Goal: Task Accomplishment & Management: Manage account settings

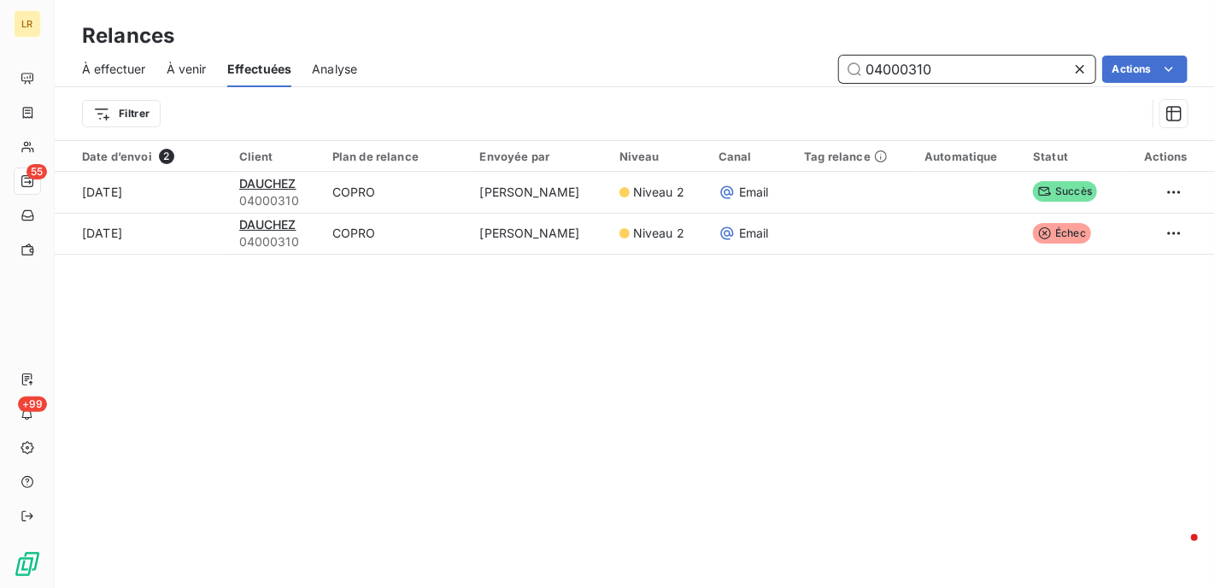
click at [955, 72] on input "04000310" at bounding box center [967, 69] width 256 height 27
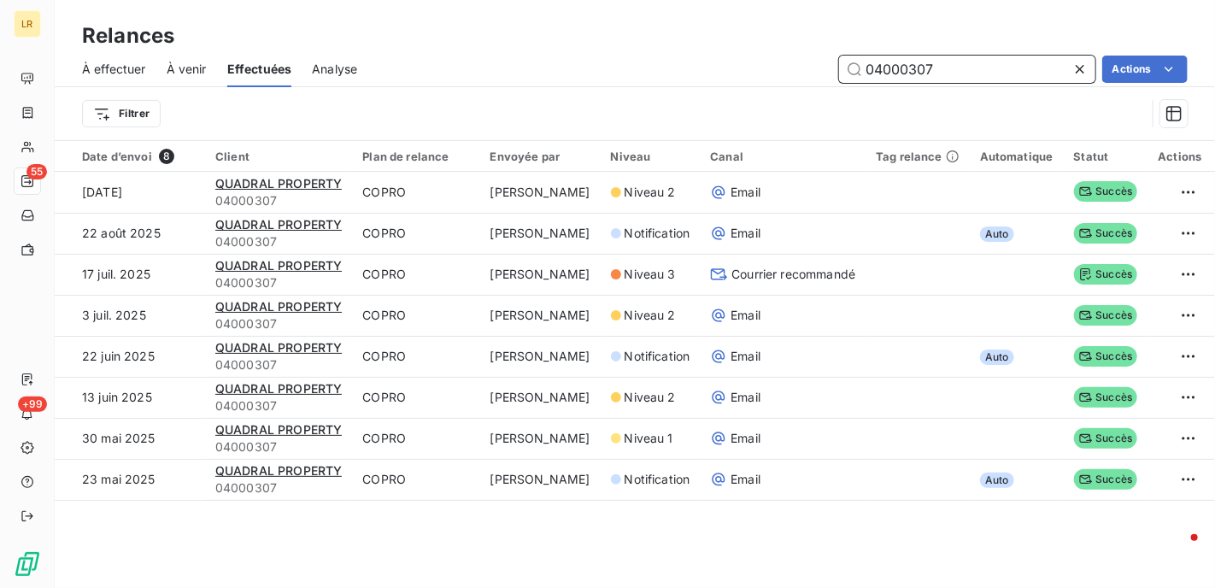
type input "04000307"
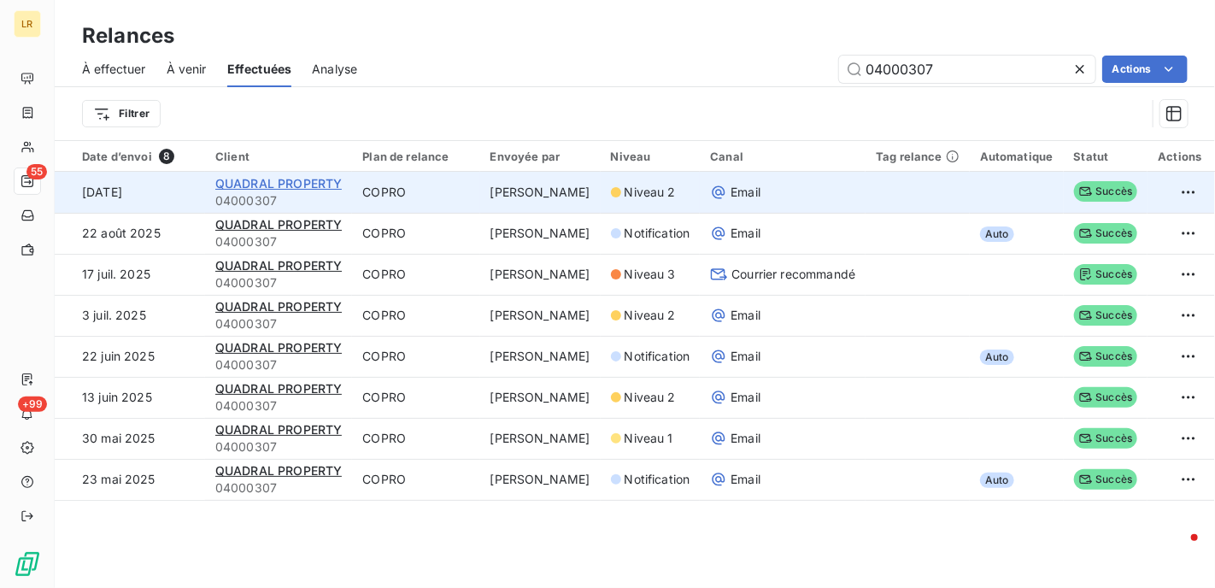
click at [293, 185] on span "QUADRAL PROPERTY" at bounding box center [278, 183] width 126 height 15
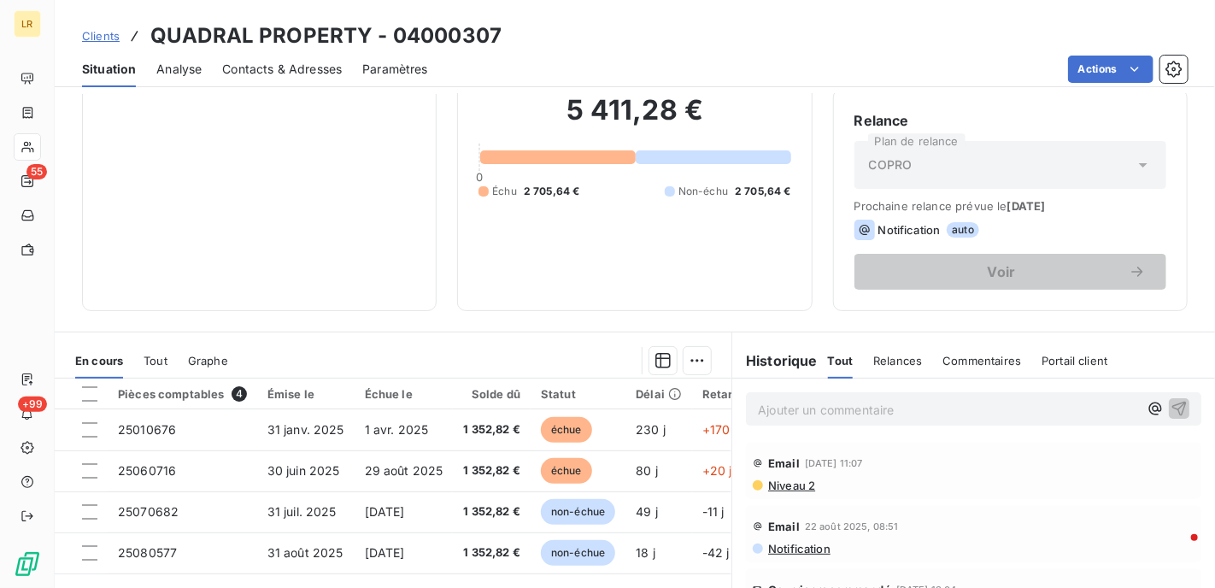
scroll to position [171, 0]
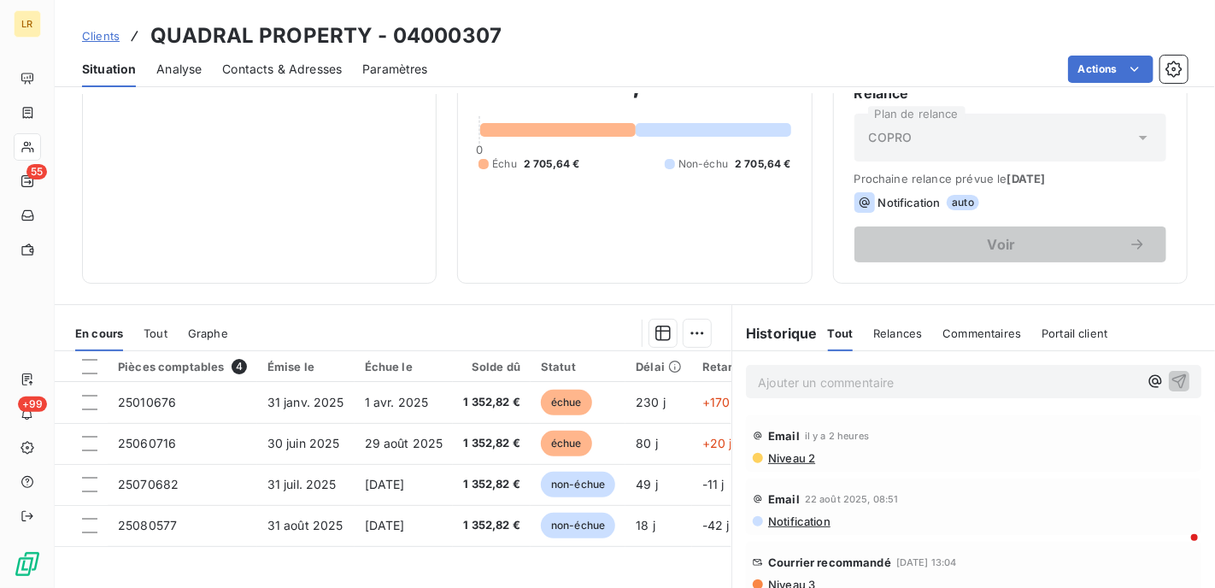
click at [892, 328] on span "Relances" at bounding box center [897, 333] width 49 height 14
click at [787, 379] on p "Ajouter un commentaire ﻿" at bounding box center [948, 382] width 380 height 21
click at [1171, 373] on icon "button" at bounding box center [1179, 380] width 17 height 17
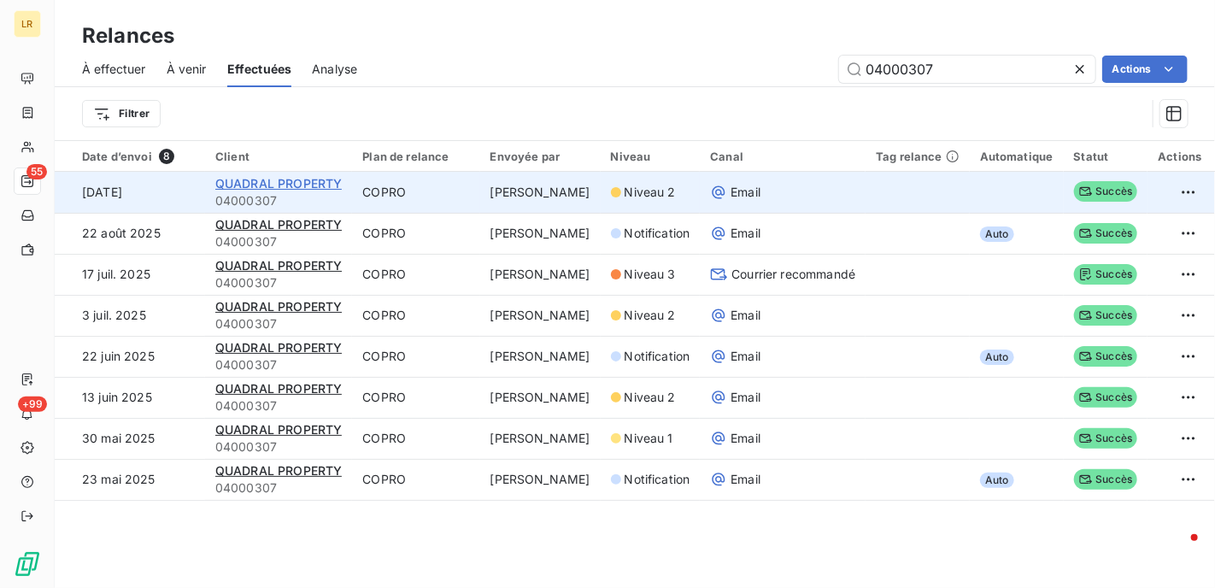
click at [243, 184] on span "QUADRAL PROPERTY" at bounding box center [278, 183] width 126 height 15
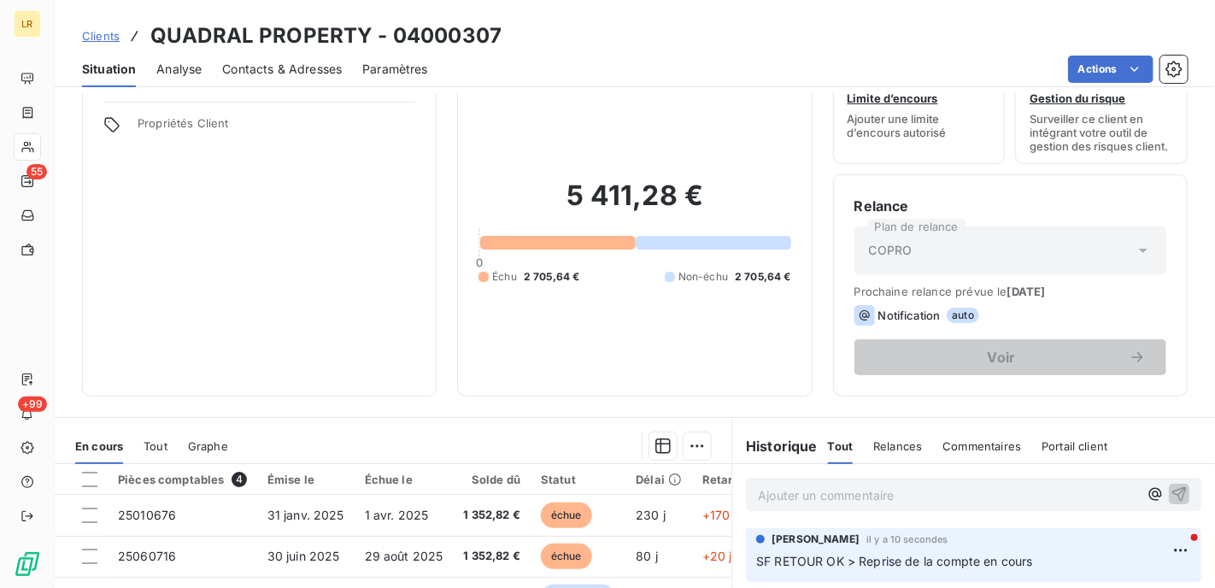
scroll to position [171, 0]
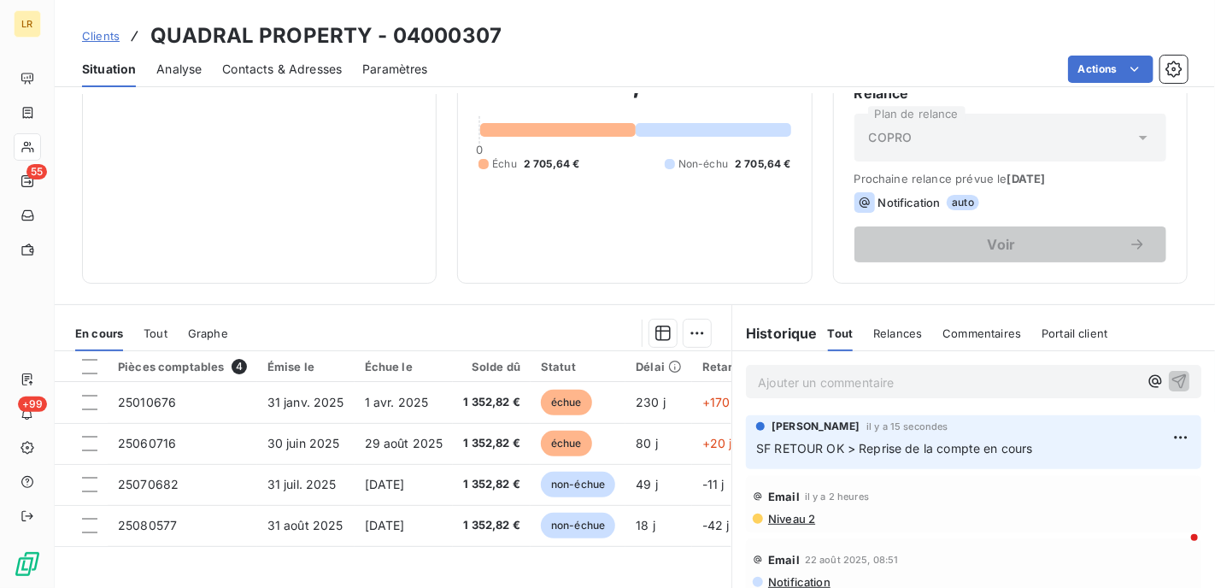
click at [979, 452] on span "SF RETOUR OK > Reprise de la compte en cours" at bounding box center [894, 448] width 277 height 15
drag, startPoint x: 979, startPoint y: 452, endPoint x: 927, endPoint y: 461, distance: 52.0
click at [927, 461] on div "SOPHIE FROMONT il y a 15 secondes SF RETOUR OK > Reprise de la compte en cours" at bounding box center [973, 442] width 455 height 54
click at [941, 449] on span "SF RETOUR OK > Reprise de la compte en cours" at bounding box center [894, 448] width 277 height 15
drag, startPoint x: 941, startPoint y: 449, endPoint x: 969, endPoint y: 447, distance: 28.3
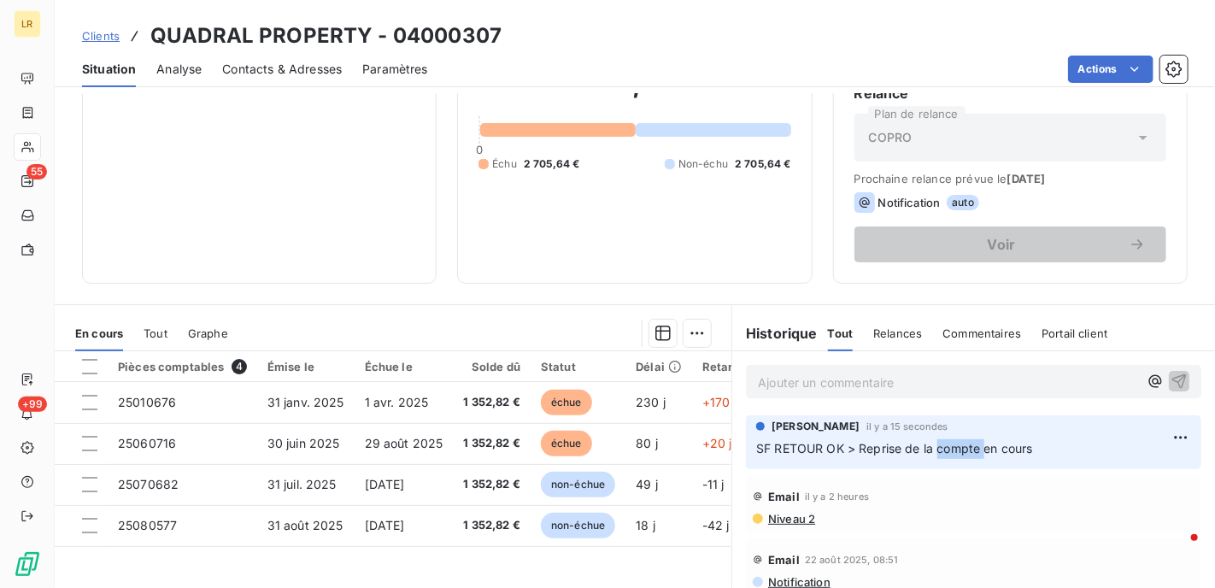
click at [943, 449] on span "SF RETOUR OK > Reprise de la compte en cours" at bounding box center [894, 448] width 277 height 15
click at [973, 447] on span "SF RETOUR OK > Reprise de la compte en cours" at bounding box center [894, 448] width 277 height 15
click at [973, 448] on span "SF RETOUR OK > Reprise de la compte en cours" at bounding box center [894, 448] width 277 height 15
click at [1155, 434] on html "LR 55 +99 Clients QUADRAL PROPERTY - 04000307 Situation Analyse Contacts & Adre…" at bounding box center [607, 294] width 1215 height 588
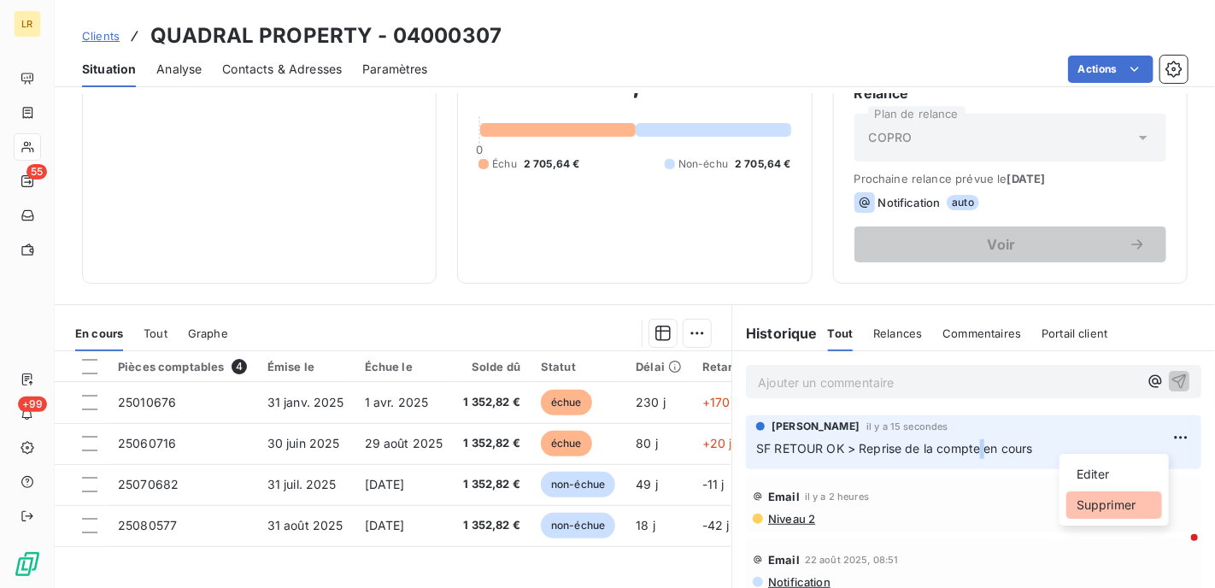
click at [1101, 509] on div "Supprimer" at bounding box center [1115, 504] width 96 height 27
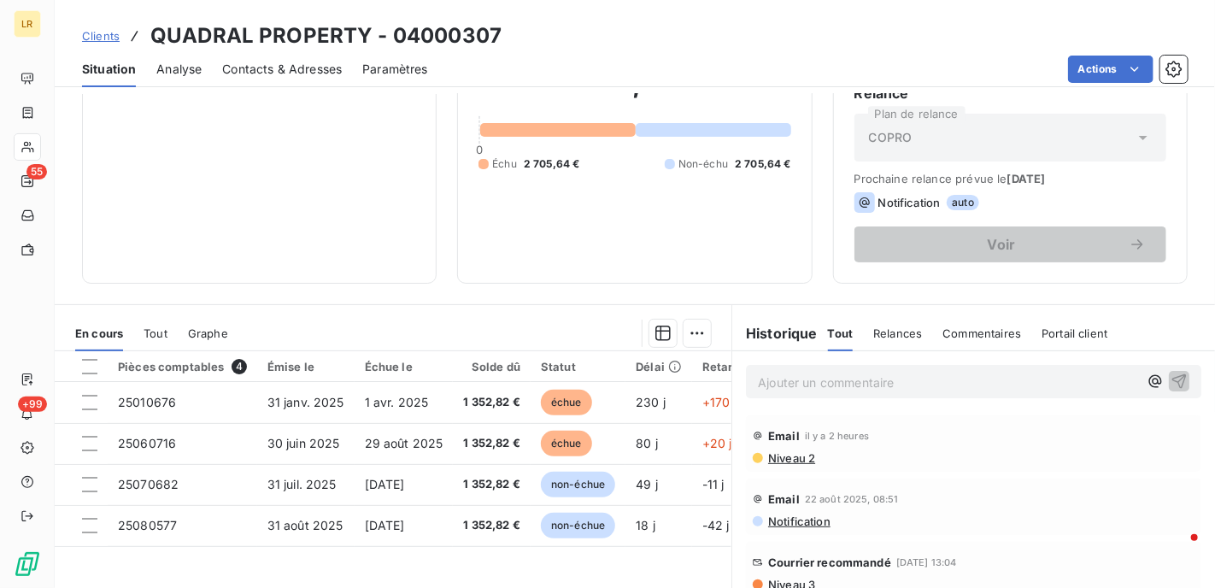
click at [802, 380] on p "Ajouter un commentaire ﻿" at bounding box center [948, 382] width 380 height 21
click at [1172, 375] on icon "button" at bounding box center [1179, 380] width 15 height 15
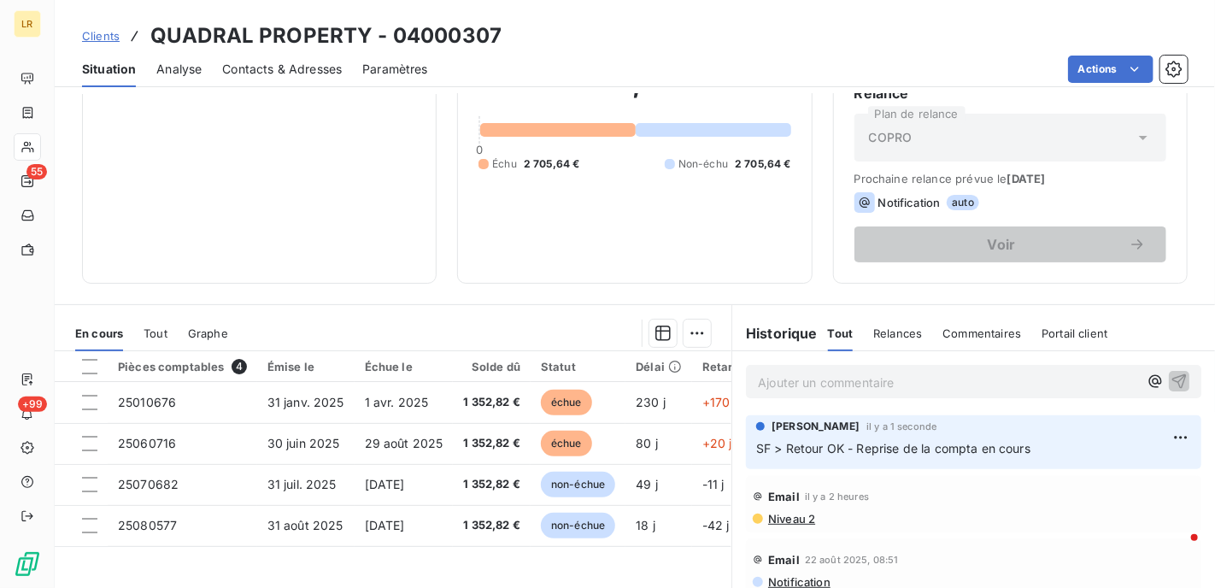
click at [945, 478] on div "Email il y a 2 heures Niveau 2" at bounding box center [973, 504] width 455 height 56
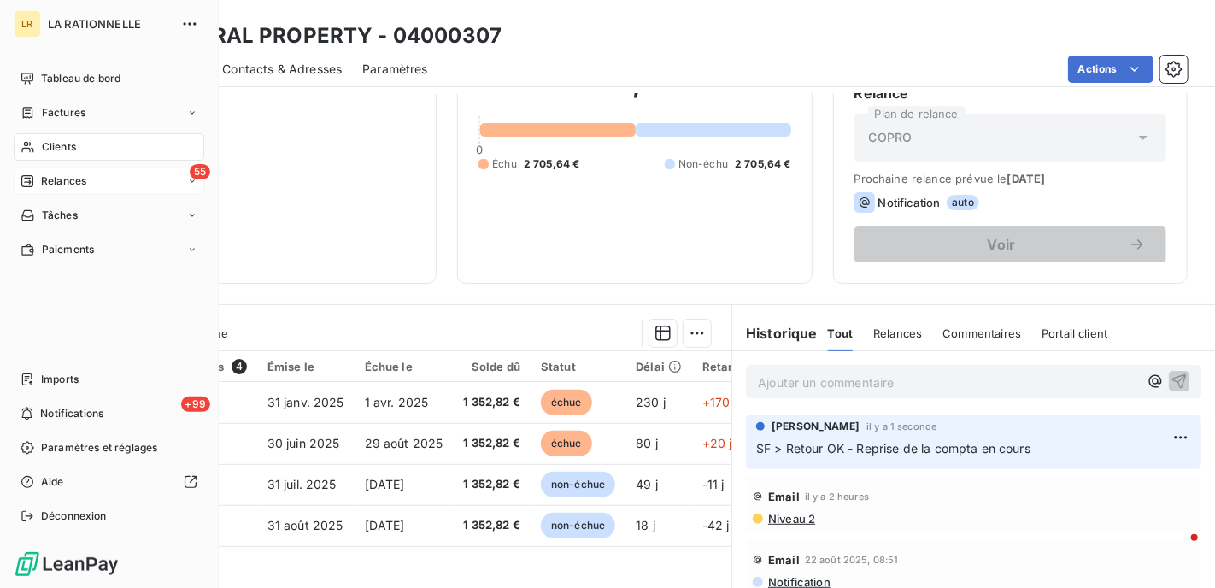
click at [56, 176] on span "Relances" at bounding box center [63, 180] width 45 height 15
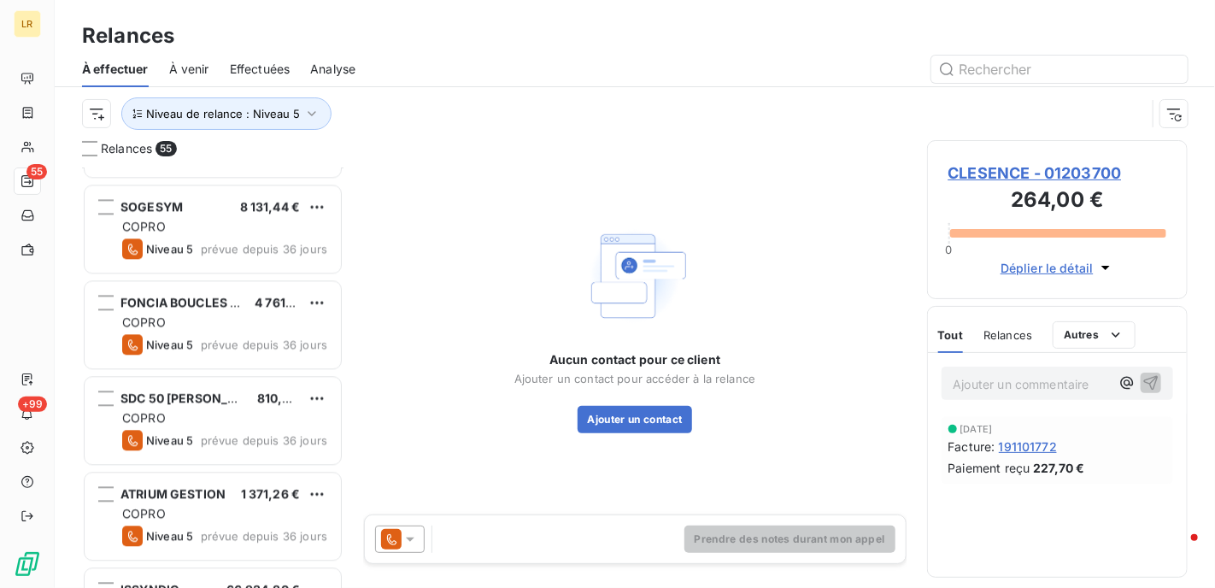
scroll to position [1795, 0]
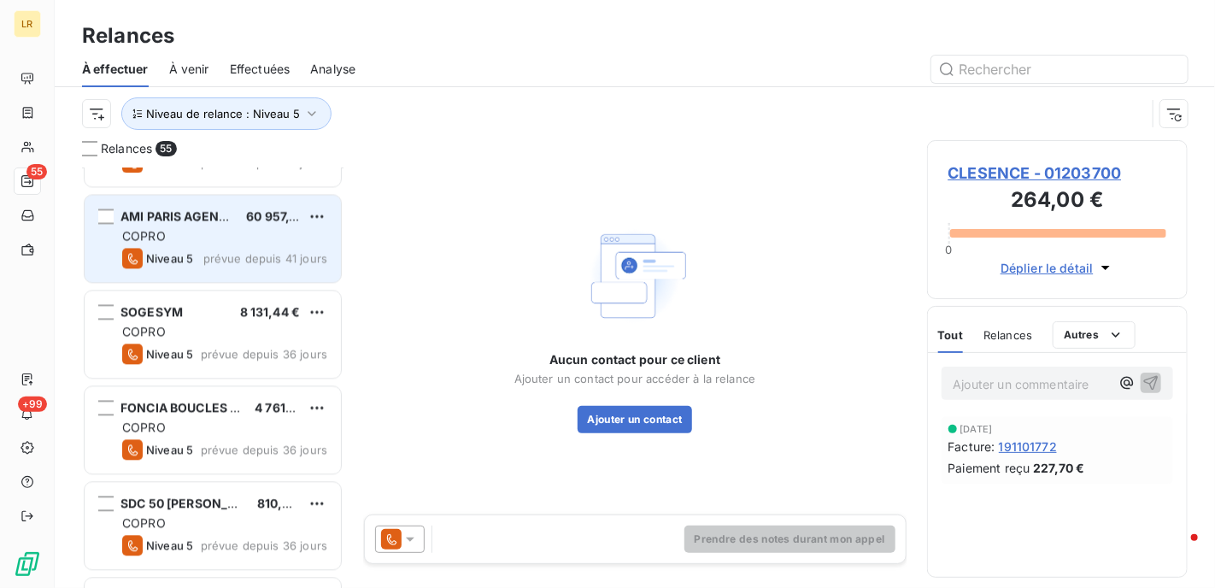
click at [219, 234] on div "COPRO" at bounding box center [224, 235] width 205 height 17
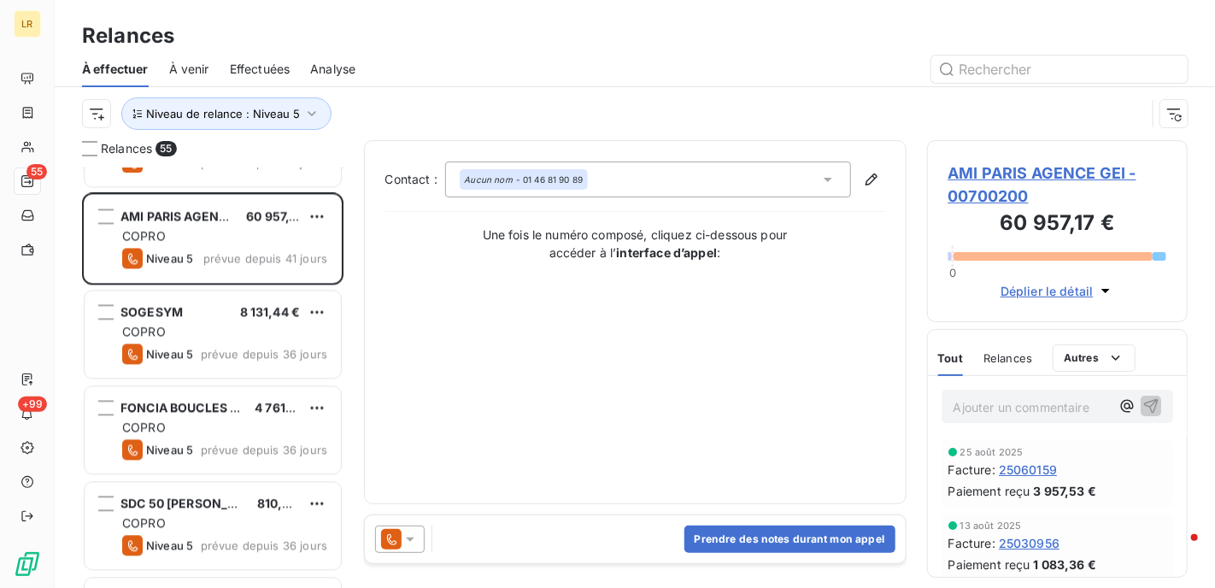
click at [971, 402] on p "Ajouter un commentaire ﻿" at bounding box center [1032, 407] width 157 height 21
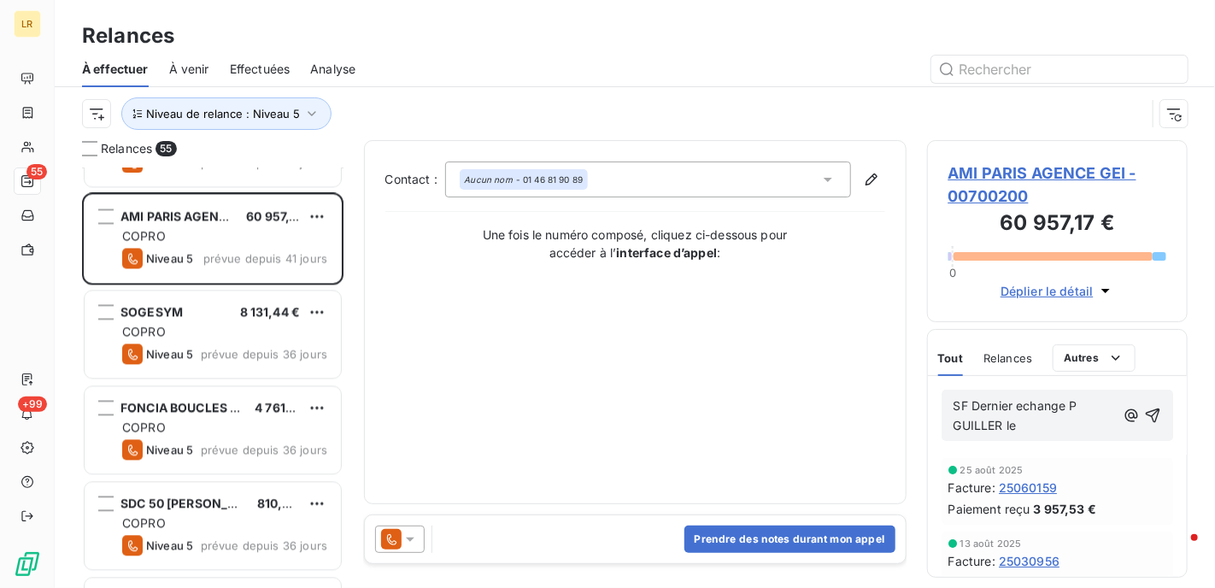
click at [1083, 400] on p "SF Dernier echange P GUILLER le" at bounding box center [1035, 416] width 162 height 39
click at [972, 403] on span "SF Dernier echange GUILLER le" at bounding box center [1012, 415] width 116 height 34
click at [1038, 400] on span "SF > Dernier echange GUILLER le" at bounding box center [1017, 415] width 127 height 34
click at [1036, 407] on span "SF > Dernier echange GUILLER le" at bounding box center [1017, 415] width 127 height 34
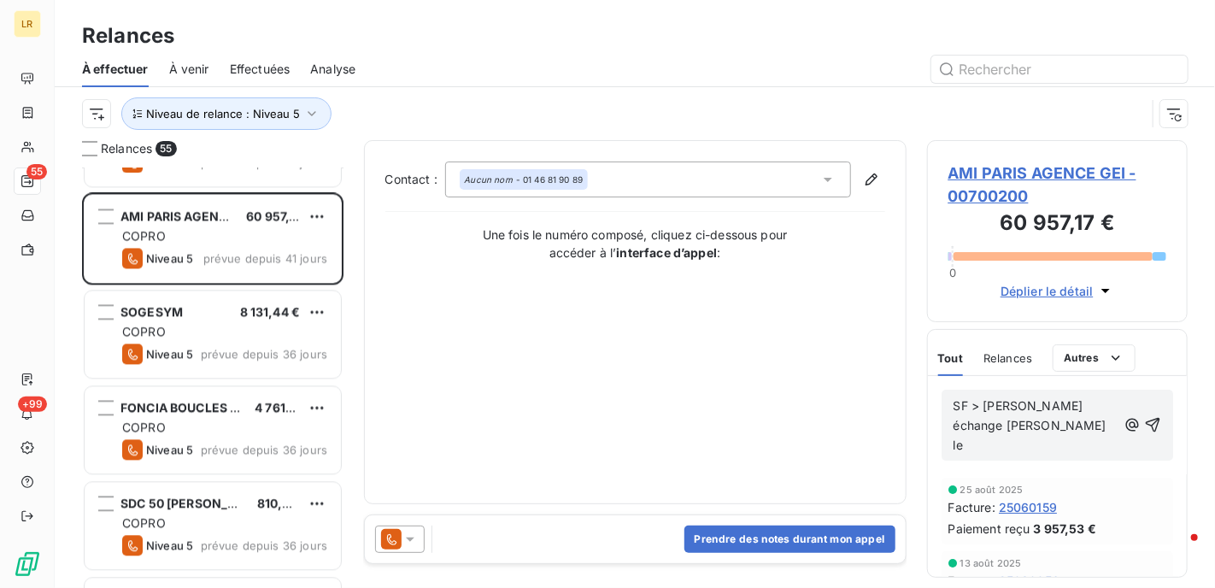
click at [1093, 406] on p "SF > Dernier échange GUILLER le" at bounding box center [1036, 426] width 164 height 59
click at [1095, 426] on p "SF > Dernier échange avec Pascal GUILLER le" at bounding box center [1036, 426] width 164 height 59
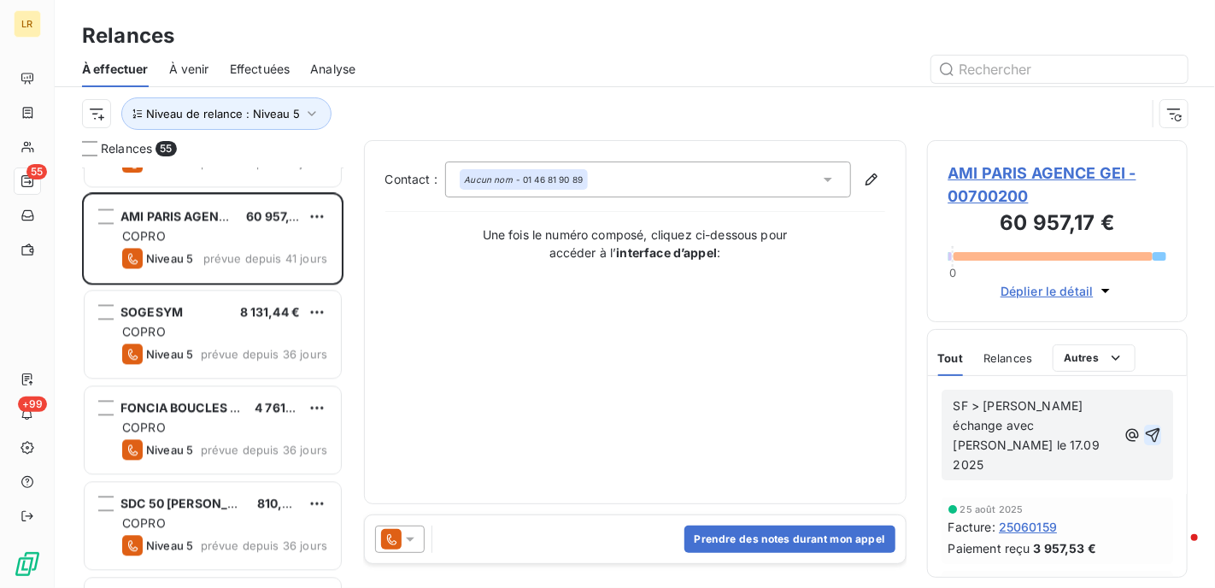
click at [1144, 426] on icon "button" at bounding box center [1152, 434] width 17 height 17
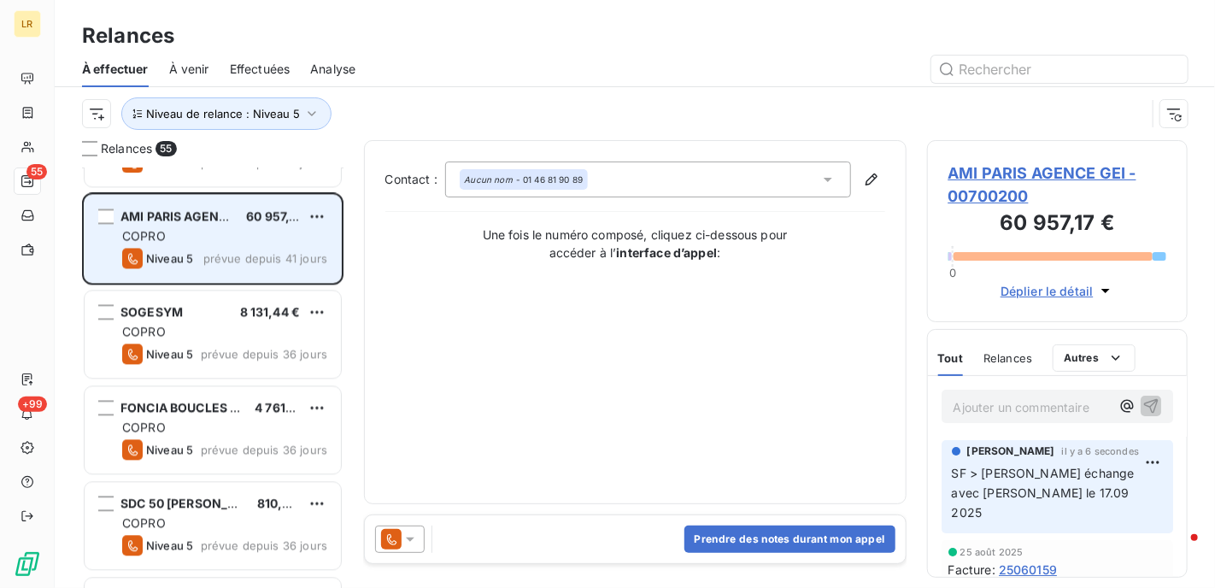
click at [259, 230] on div "COPRO" at bounding box center [224, 235] width 205 height 17
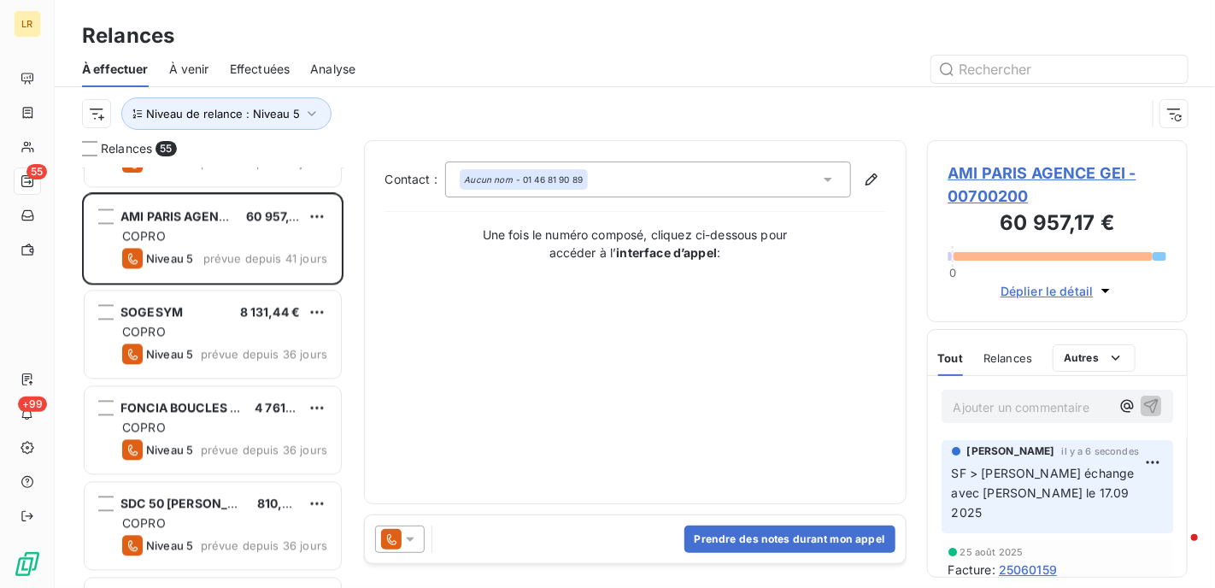
drag, startPoint x: 259, startPoint y: 230, endPoint x: 313, endPoint y: 382, distance: 161.4
click at [258, 229] on div "COPRO" at bounding box center [224, 235] width 205 height 17
click at [409, 538] on icon at bounding box center [410, 540] width 9 height 4
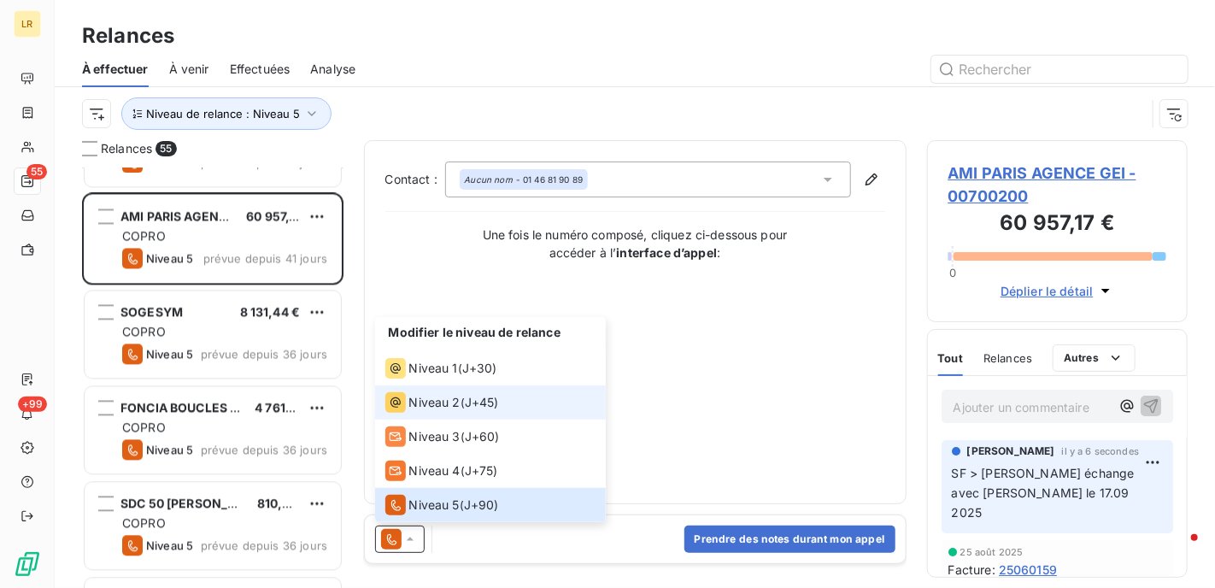
click at [400, 396] on icon at bounding box center [395, 402] width 21 height 21
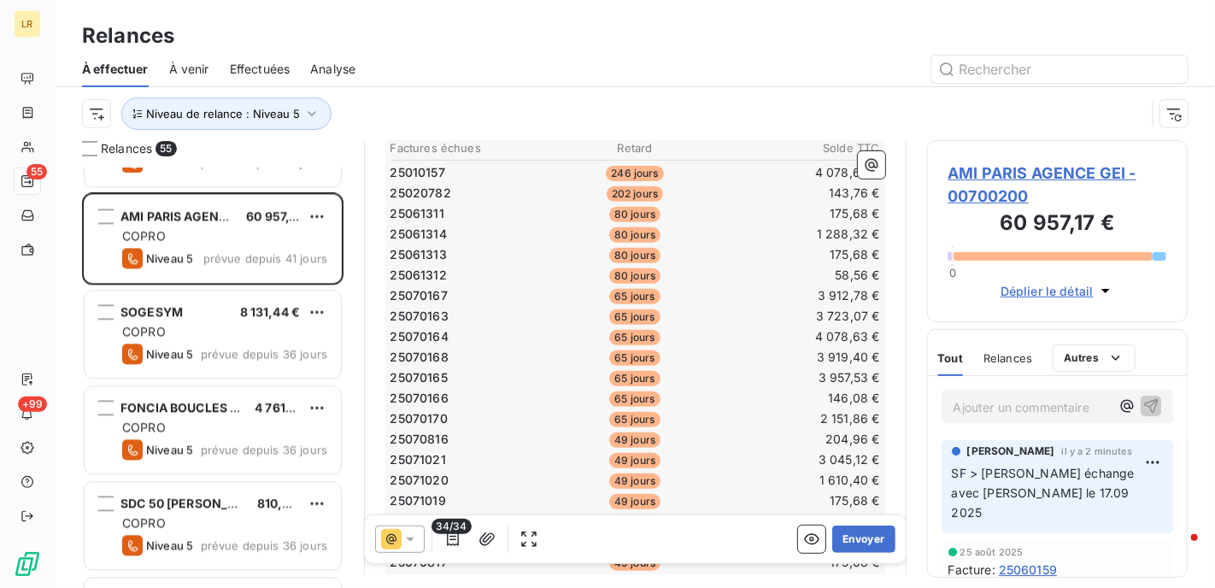
scroll to position [342, 0]
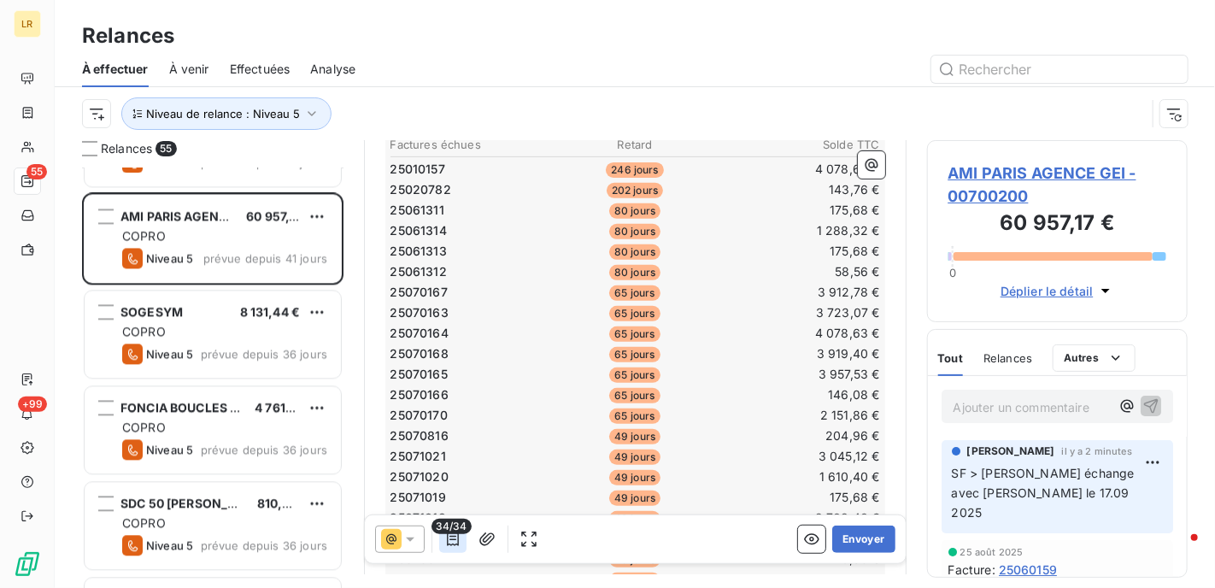
click at [455, 536] on icon "button" at bounding box center [453, 539] width 12 height 14
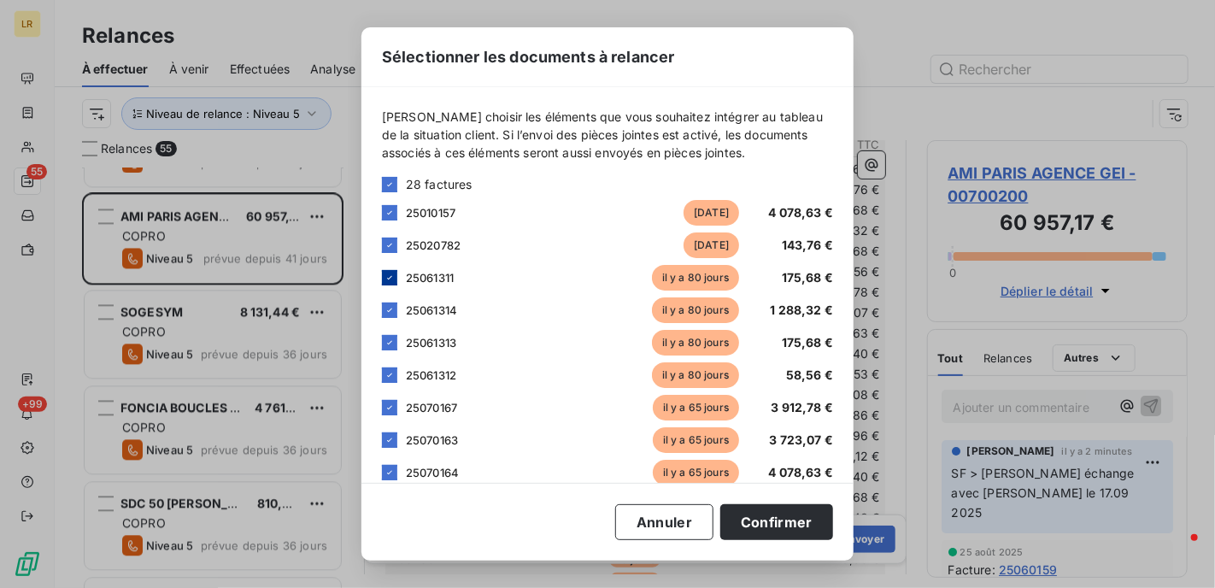
click at [393, 277] on icon at bounding box center [390, 278] width 10 height 10
click at [388, 306] on icon at bounding box center [390, 310] width 10 height 10
click at [391, 340] on icon at bounding box center [390, 343] width 10 height 10
click at [383, 370] on div at bounding box center [389, 374] width 15 height 15
click at [390, 401] on div at bounding box center [389, 407] width 15 height 15
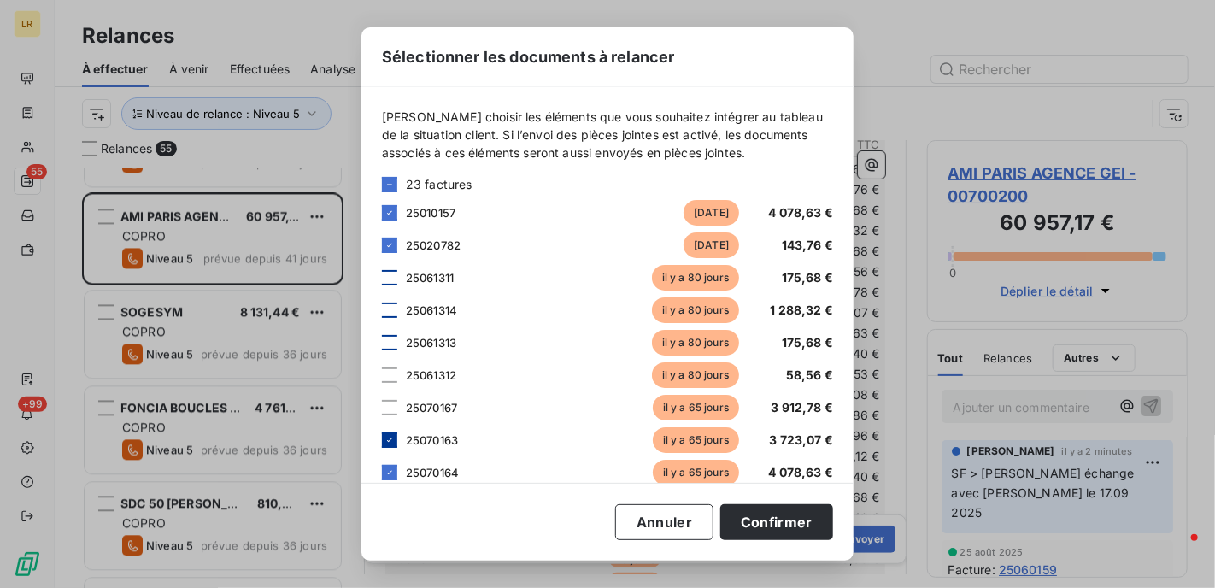
click at [388, 437] on icon at bounding box center [390, 440] width 10 height 10
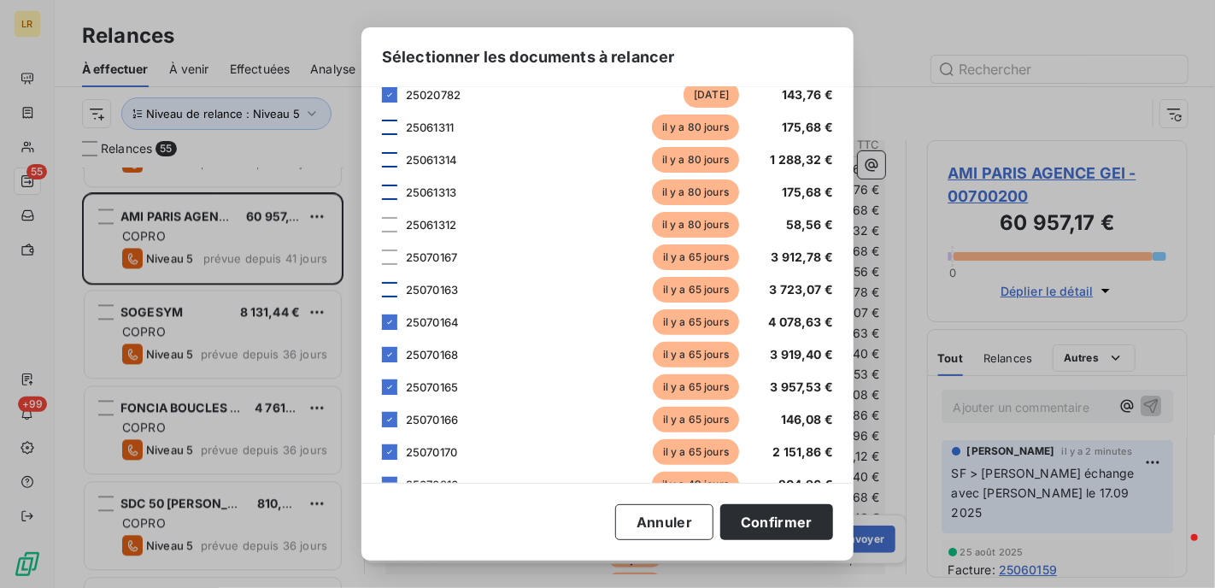
scroll to position [171, 0]
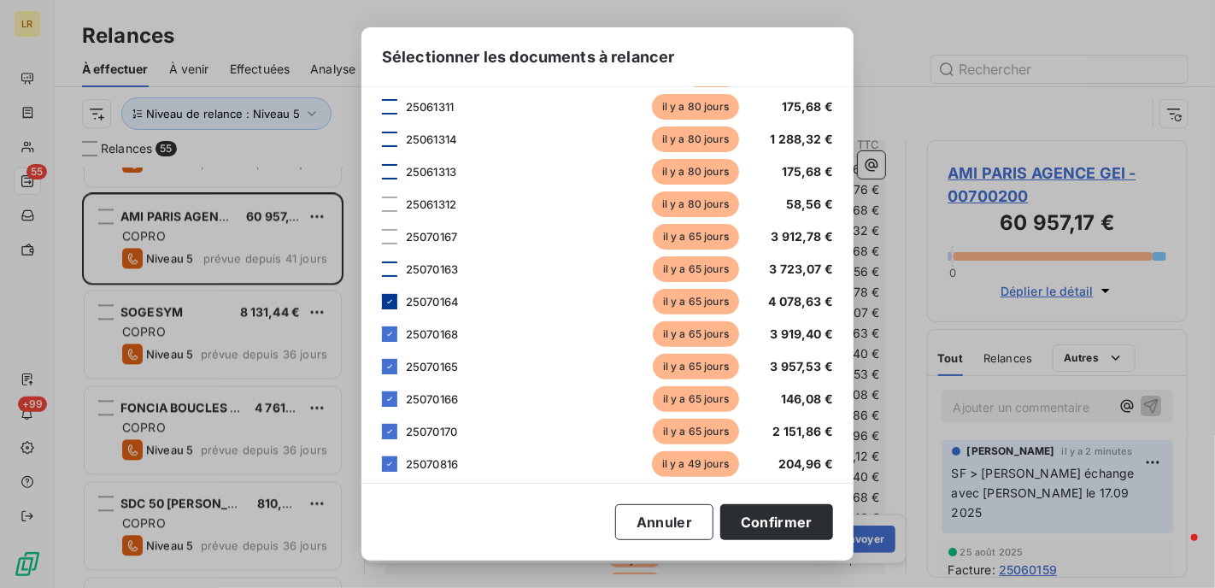
click at [385, 294] on div at bounding box center [389, 301] width 15 height 15
click at [386, 334] on icon at bounding box center [390, 334] width 10 height 10
click at [388, 361] on icon at bounding box center [390, 366] width 10 height 10
click at [390, 394] on icon at bounding box center [390, 399] width 10 height 10
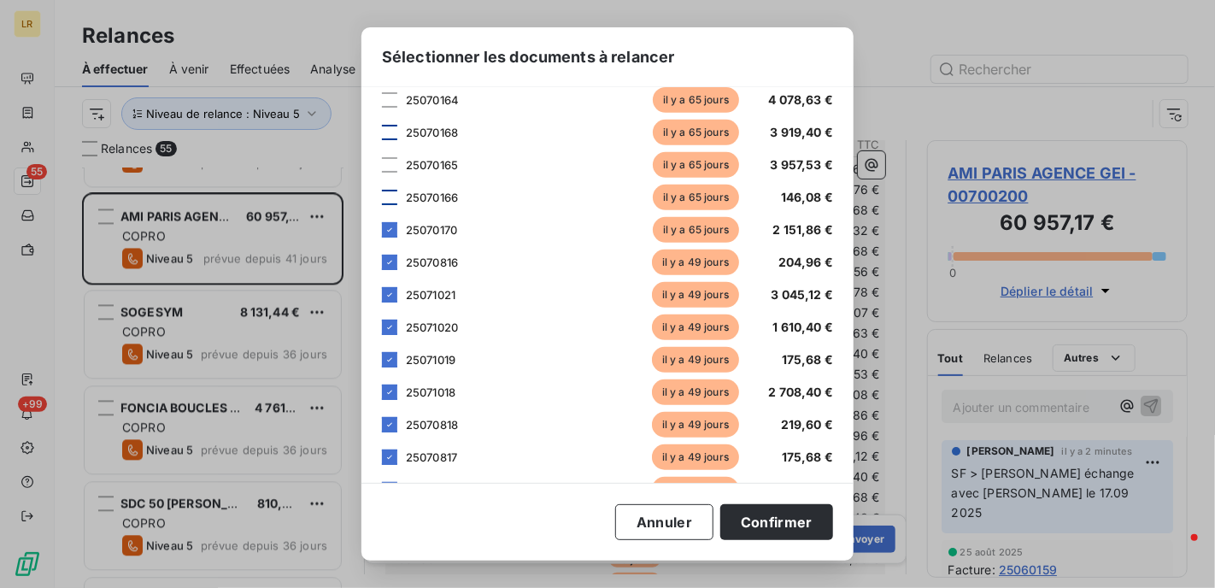
scroll to position [427, 0]
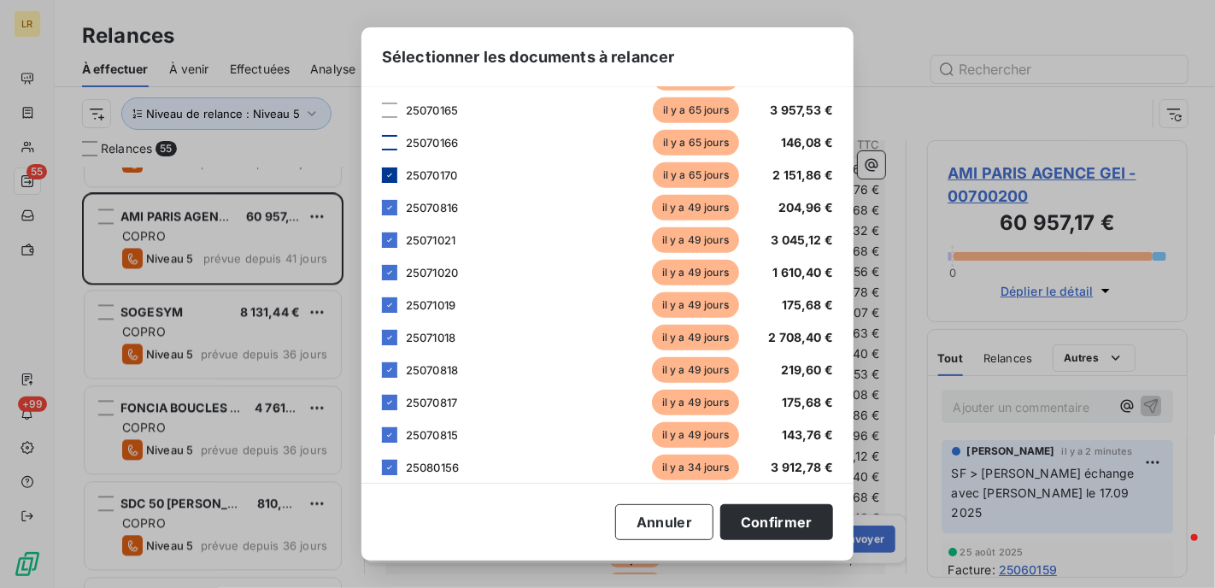
click at [387, 173] on icon at bounding box center [390, 175] width 10 height 10
click at [389, 205] on icon at bounding box center [390, 208] width 10 height 10
click at [393, 235] on icon at bounding box center [390, 240] width 10 height 10
click at [387, 271] on icon at bounding box center [390, 272] width 10 height 10
click at [390, 303] on icon at bounding box center [390, 305] width 10 height 10
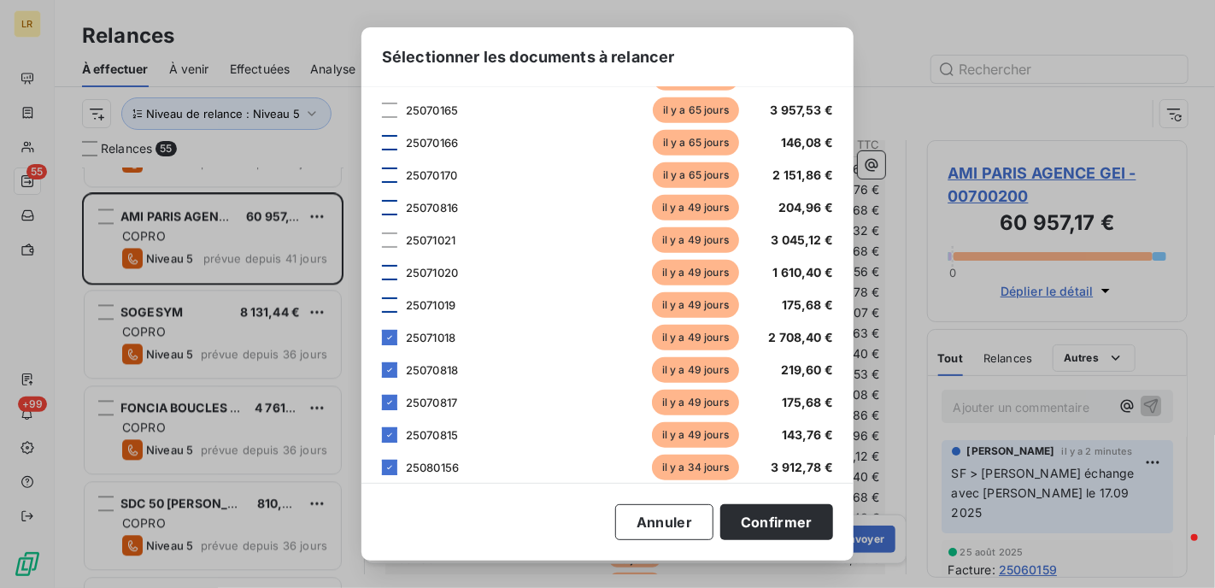
drag, startPoint x: 387, startPoint y: 338, endPoint x: 400, endPoint y: 372, distance: 36.5
click at [389, 338] on icon at bounding box center [389, 337] width 5 height 3
click at [389, 368] on icon at bounding box center [390, 370] width 10 height 10
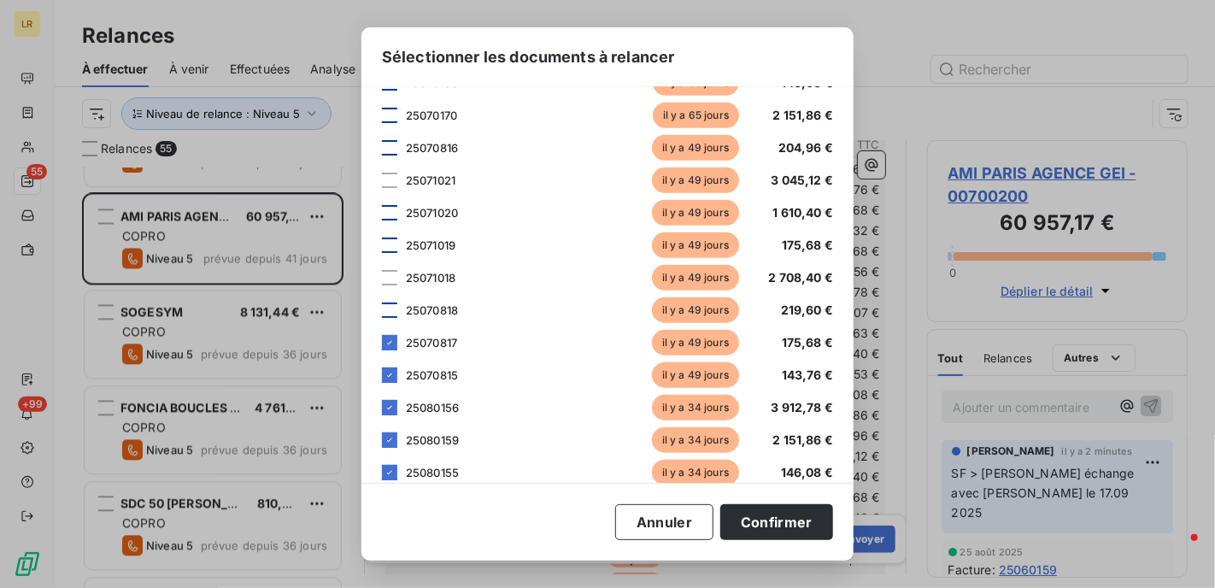
scroll to position [684, 0]
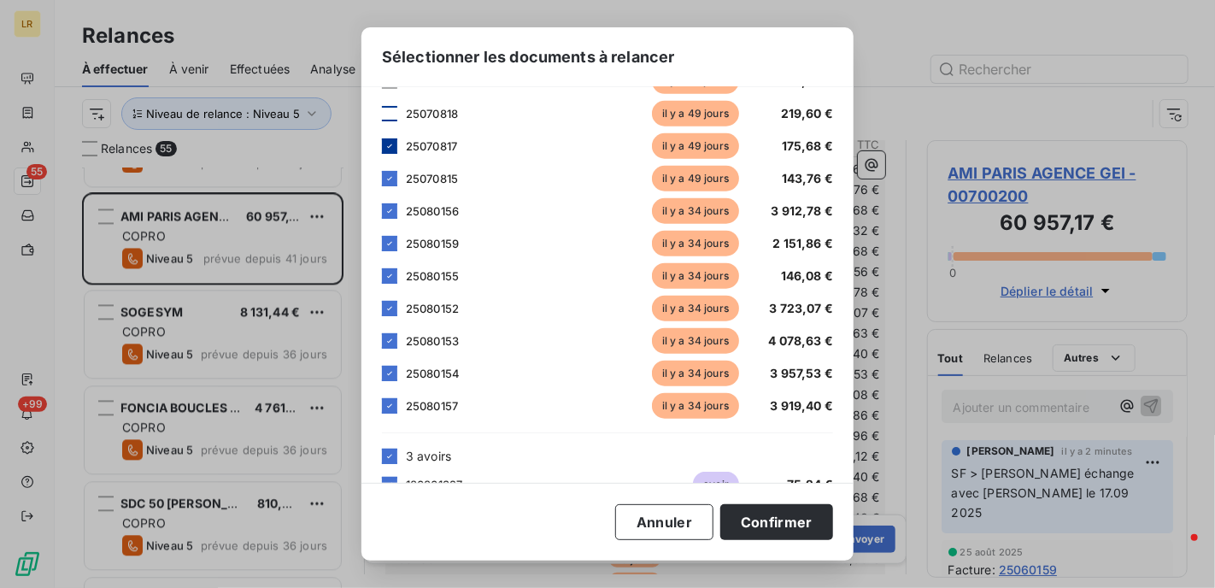
click at [385, 139] on div at bounding box center [389, 145] width 15 height 15
click at [385, 177] on div at bounding box center [389, 178] width 15 height 15
click at [388, 210] on icon at bounding box center [390, 211] width 10 height 10
click at [388, 240] on icon at bounding box center [390, 243] width 10 height 10
click at [388, 271] on icon at bounding box center [390, 276] width 10 height 10
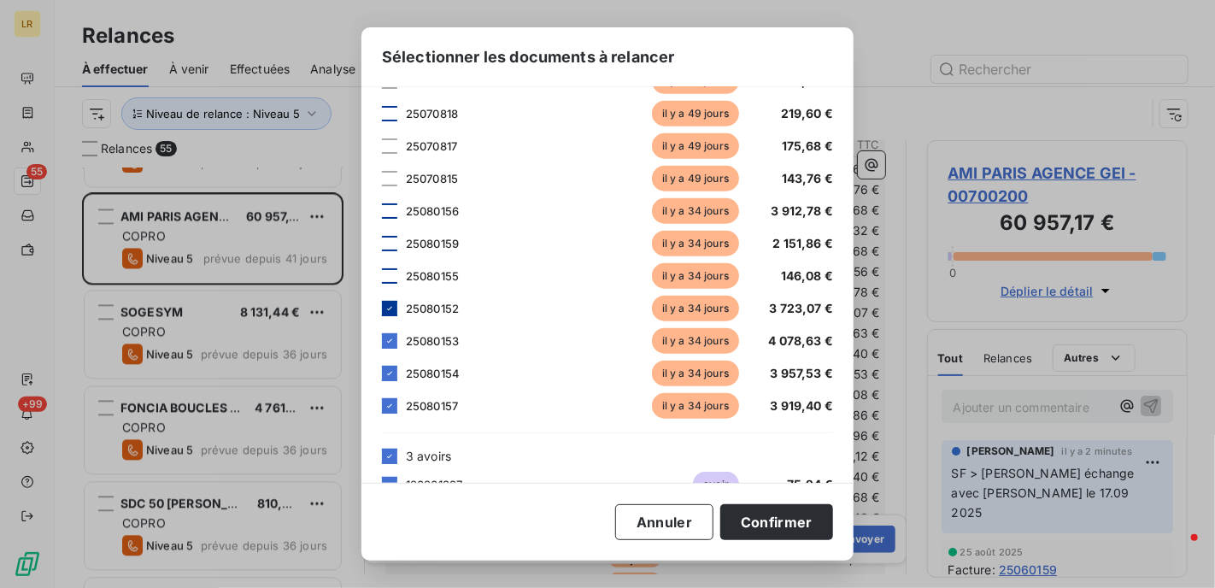
click at [389, 308] on icon at bounding box center [390, 308] width 10 height 10
click at [393, 336] on icon at bounding box center [390, 341] width 10 height 10
click at [388, 370] on icon at bounding box center [390, 373] width 10 height 10
click at [388, 406] on icon at bounding box center [390, 406] width 10 height 10
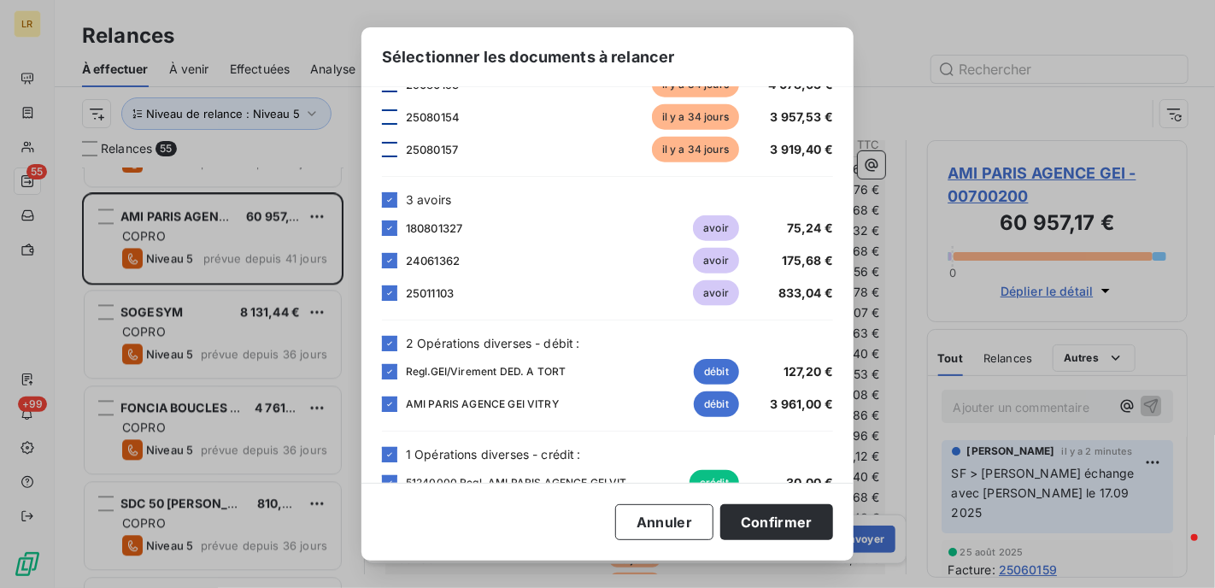
scroll to position [973, 0]
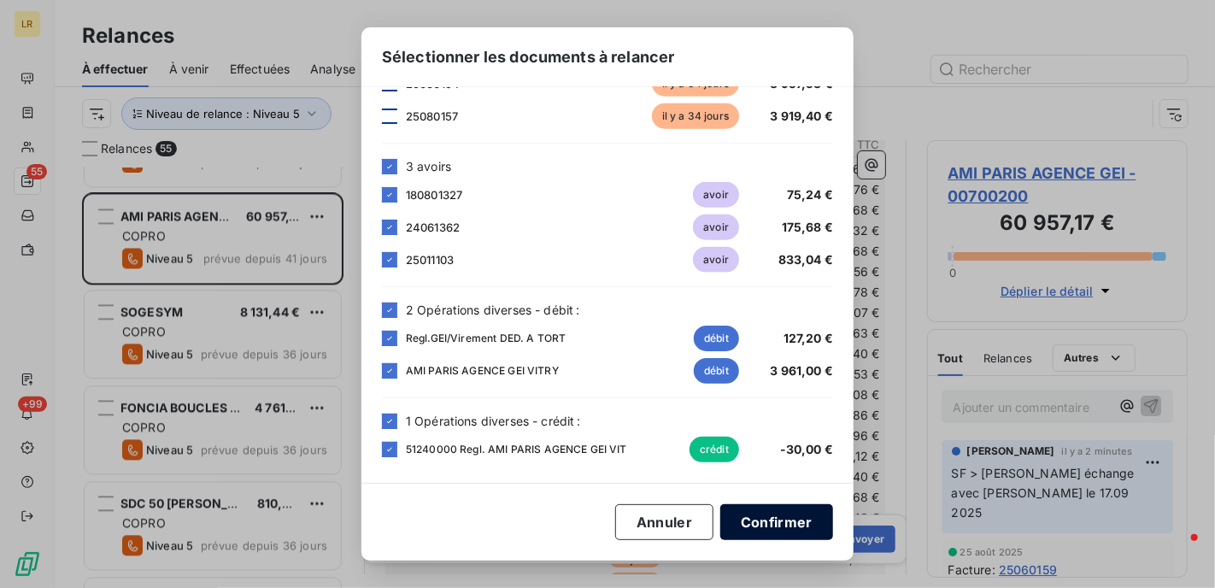
click at [778, 516] on button "Confirmer" at bounding box center [776, 522] width 113 height 36
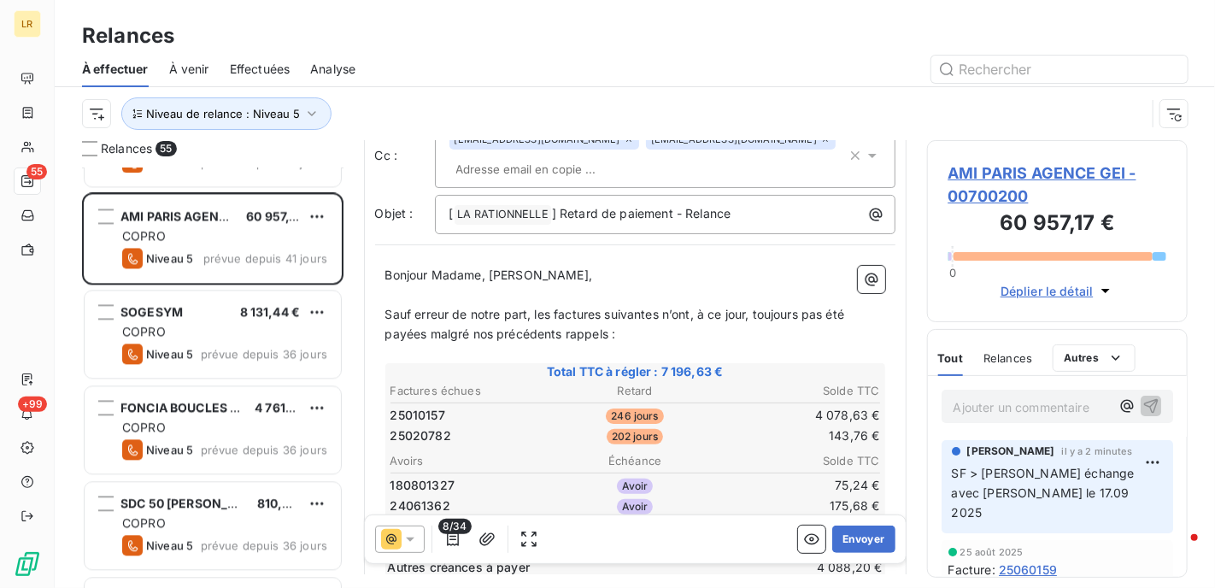
scroll to position [256, 0]
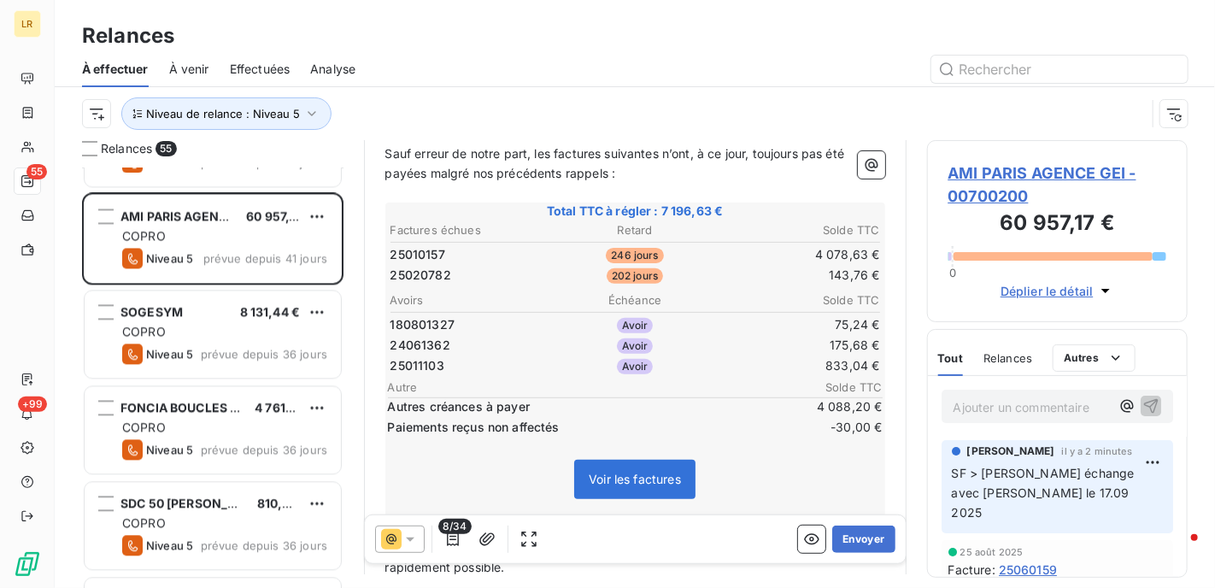
click at [1029, 491] on span "SF > Dernier échange avec Pascal GUILLER le 17.09 2025" at bounding box center [1045, 493] width 186 height 54
click at [414, 536] on icon at bounding box center [410, 539] width 17 height 17
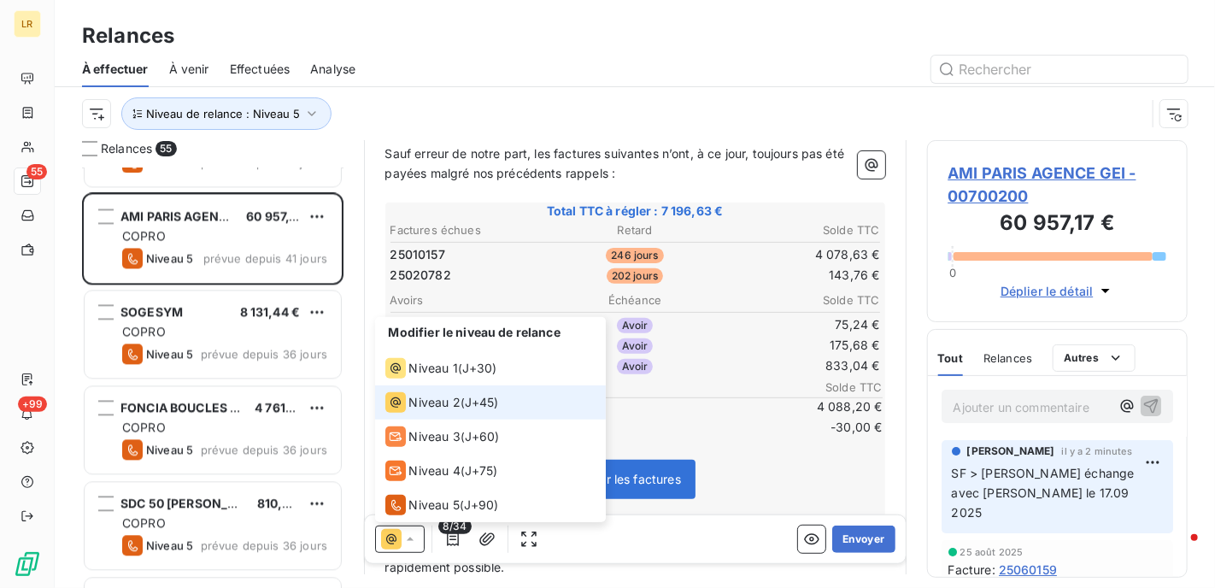
click at [426, 399] on span "Niveau 2" at bounding box center [434, 402] width 51 height 17
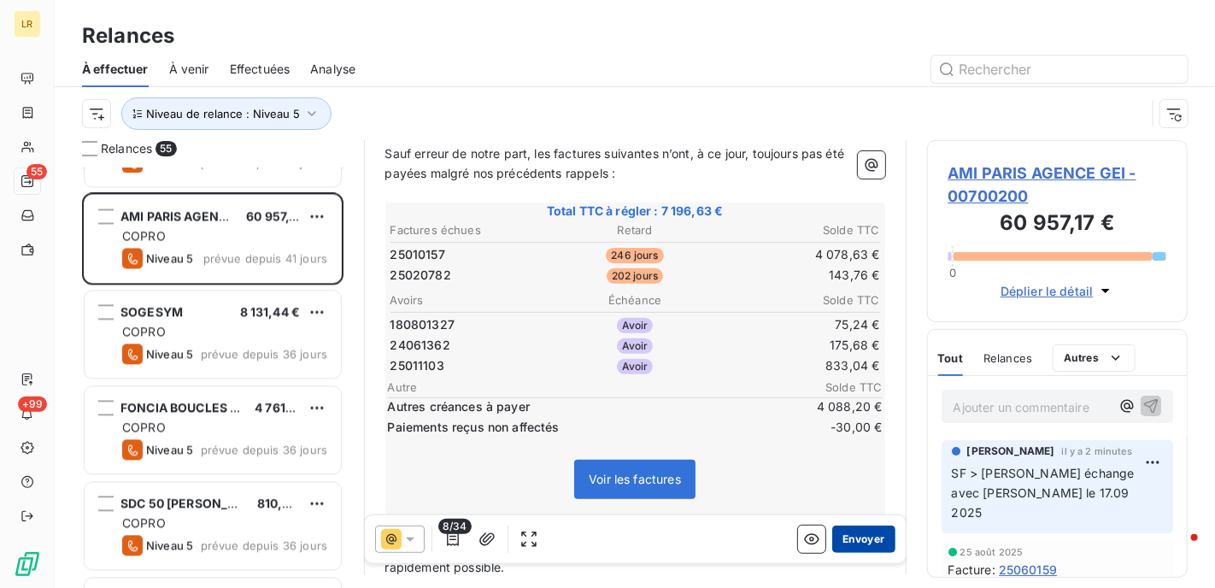
click at [849, 536] on button "Envoyer" at bounding box center [863, 539] width 62 height 27
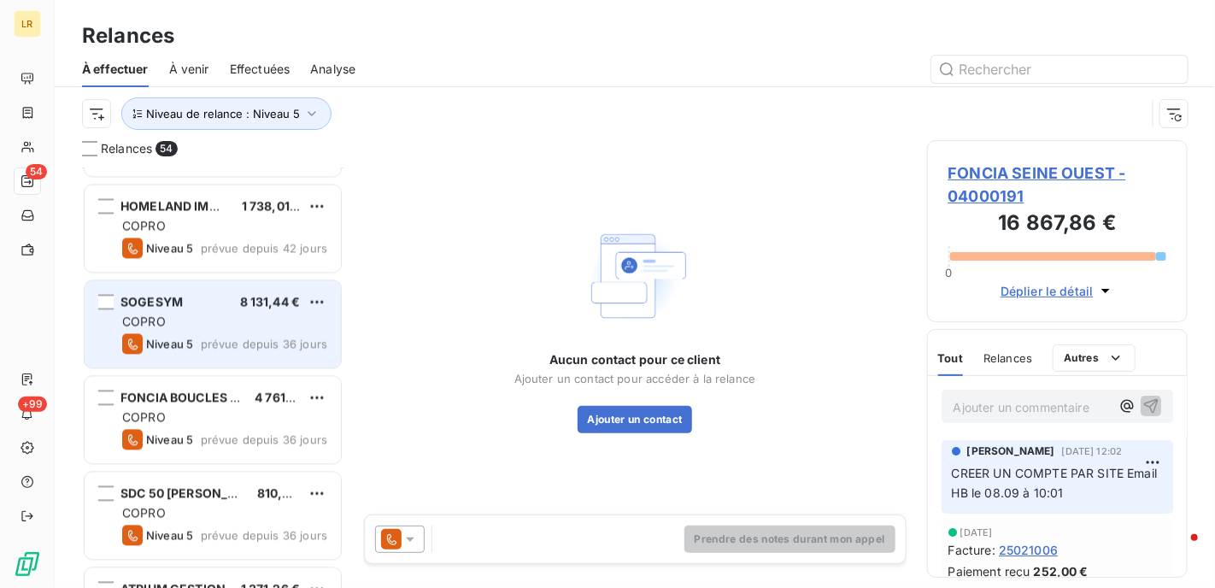
scroll to position [1795, 0]
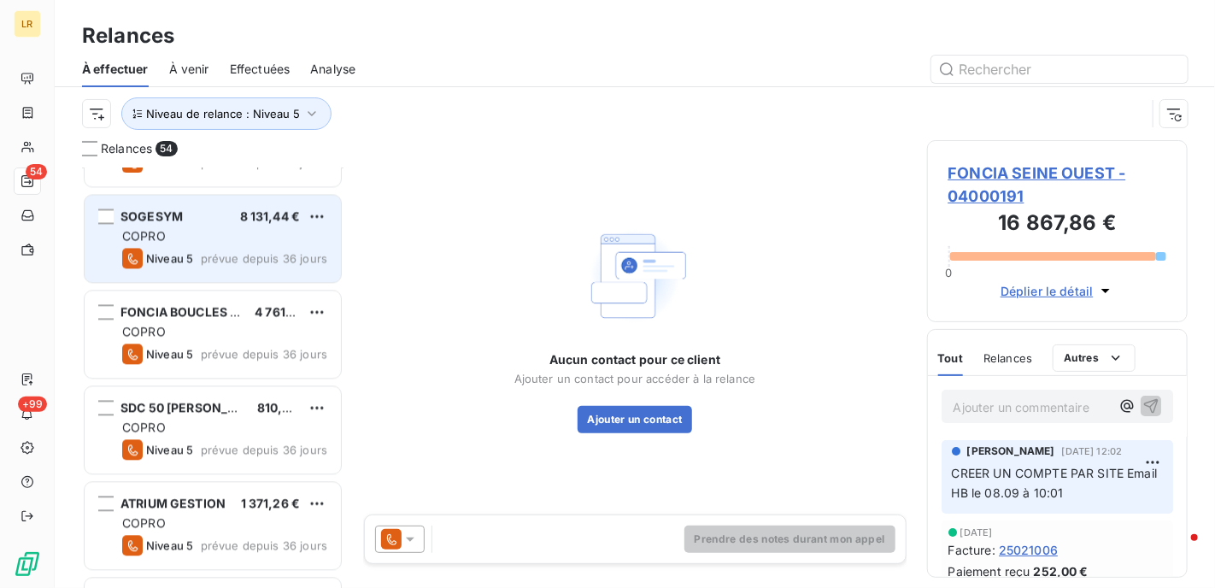
click at [217, 234] on div "COPRO" at bounding box center [224, 235] width 205 height 17
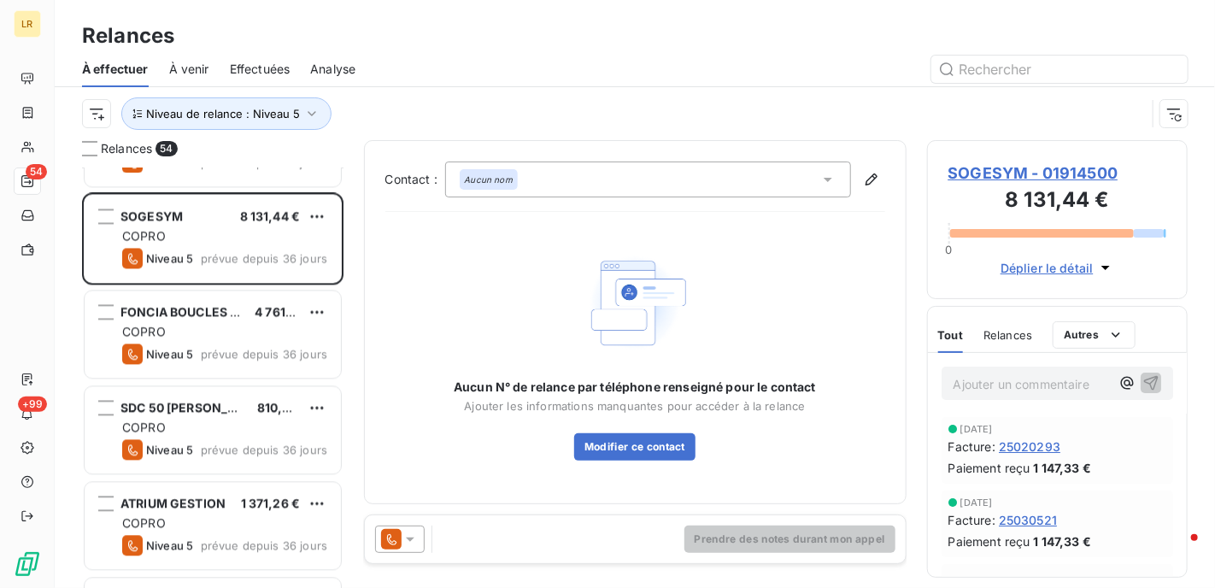
click at [1002, 342] on div "Relances" at bounding box center [1008, 335] width 49 height 36
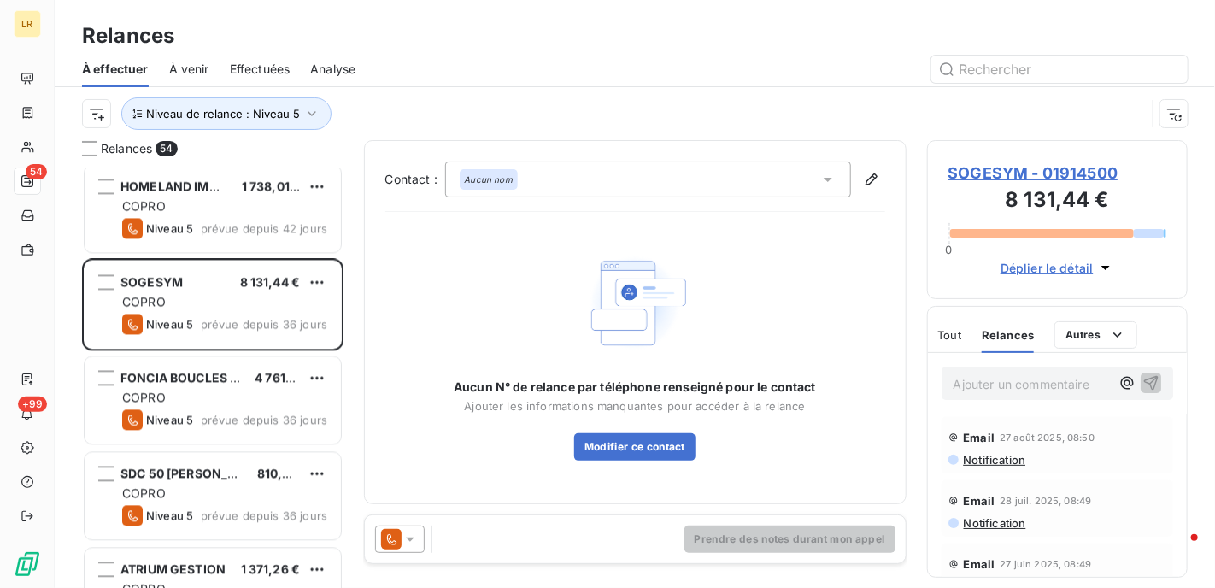
scroll to position [1709, 0]
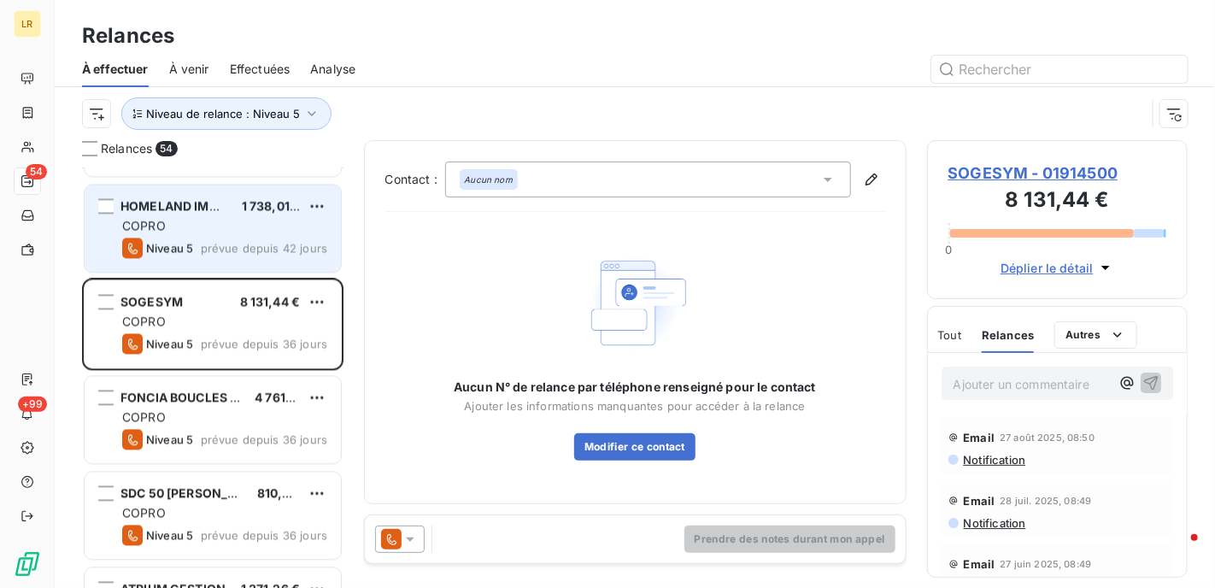
click at [191, 235] on div "HOMELAND IMMO 1 738,01 € COPRO Niveau 5 prévue depuis 42 jours" at bounding box center [213, 228] width 256 height 87
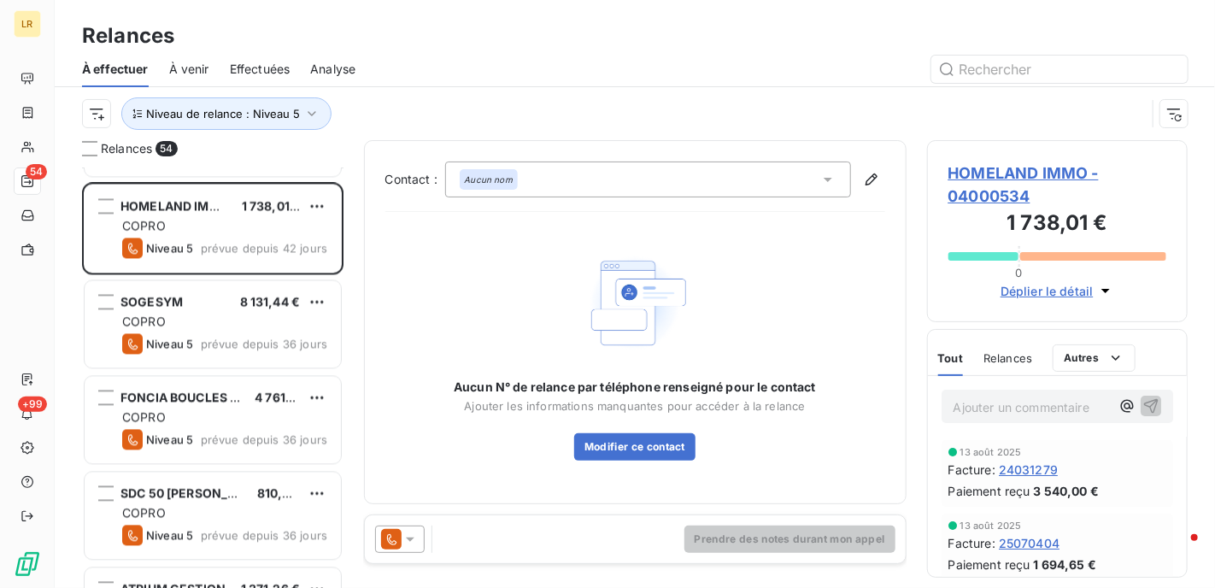
click at [1015, 356] on span "Relances" at bounding box center [1008, 358] width 49 height 14
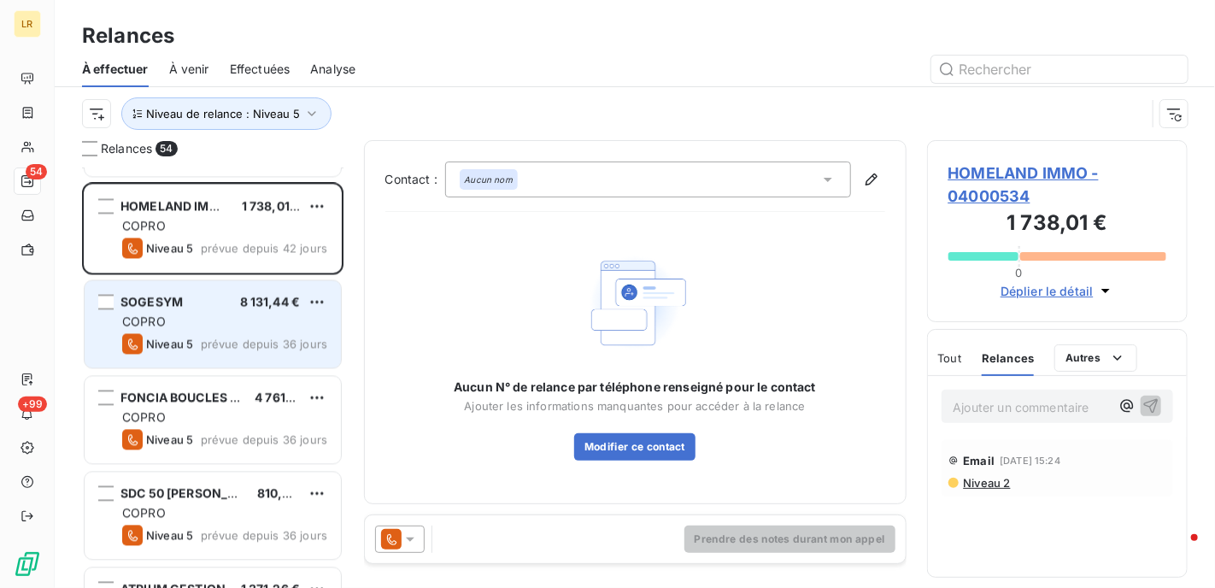
click at [241, 321] on div "COPRO" at bounding box center [224, 321] width 205 height 17
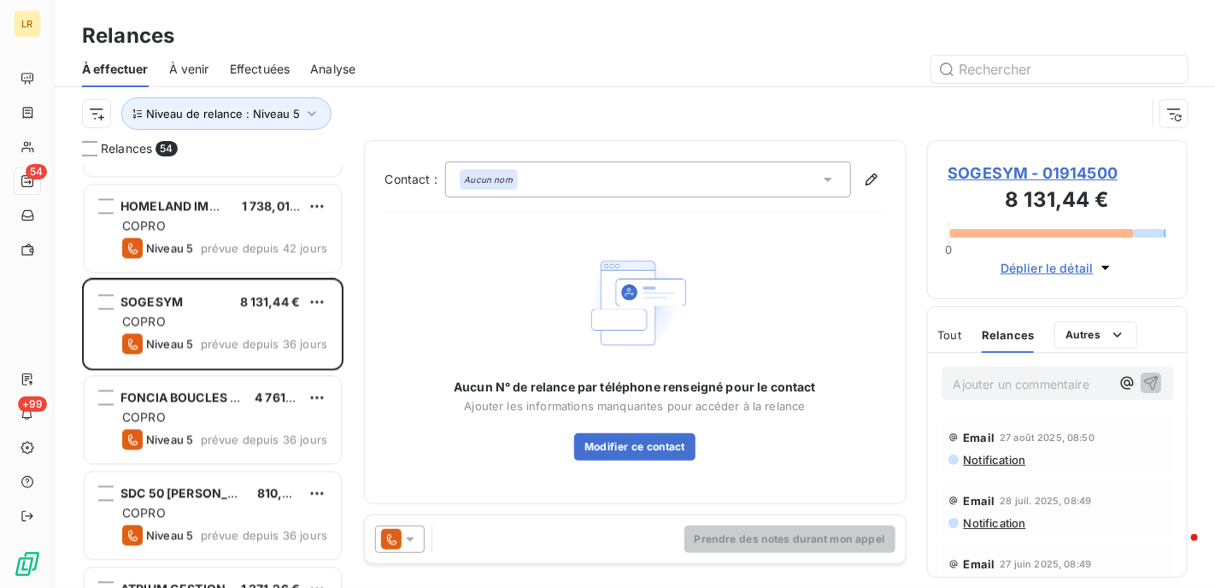
click at [412, 538] on icon at bounding box center [410, 540] width 9 height 4
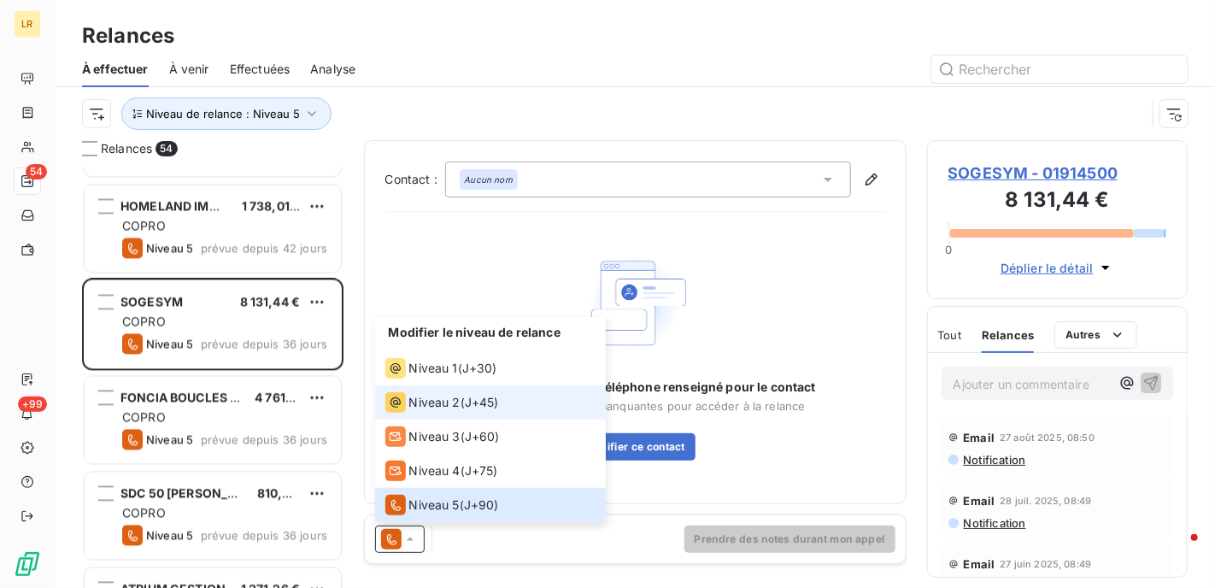
click at [436, 392] on div "Niveau 2" at bounding box center [422, 402] width 75 height 21
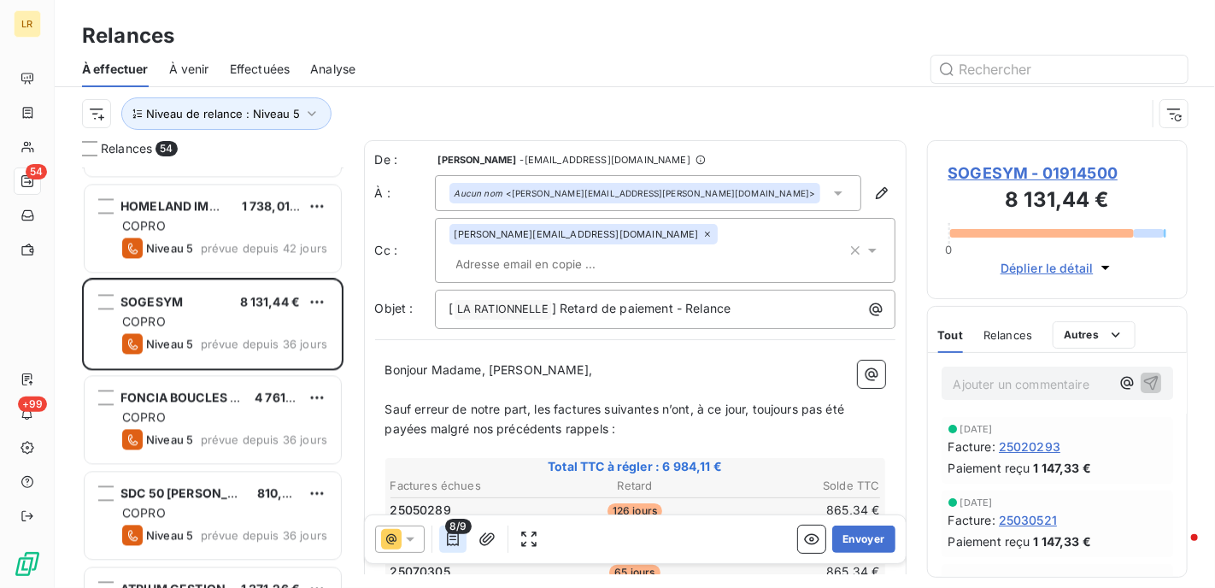
click at [451, 539] on icon "button" at bounding box center [453, 539] width 12 height 14
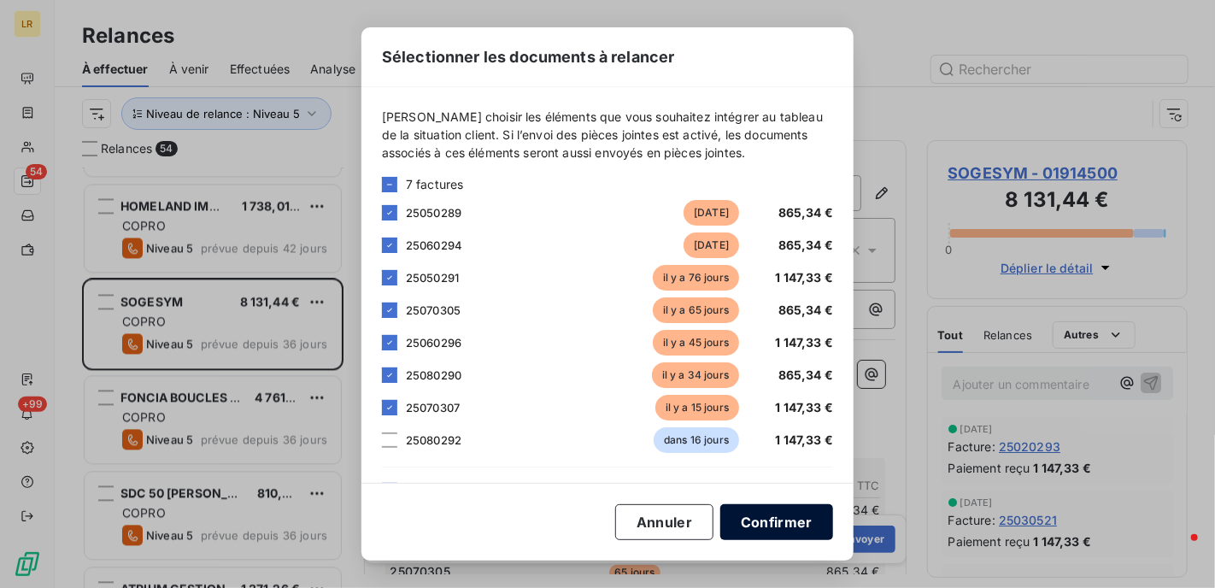
click at [782, 521] on button "Confirmer" at bounding box center [776, 522] width 113 height 36
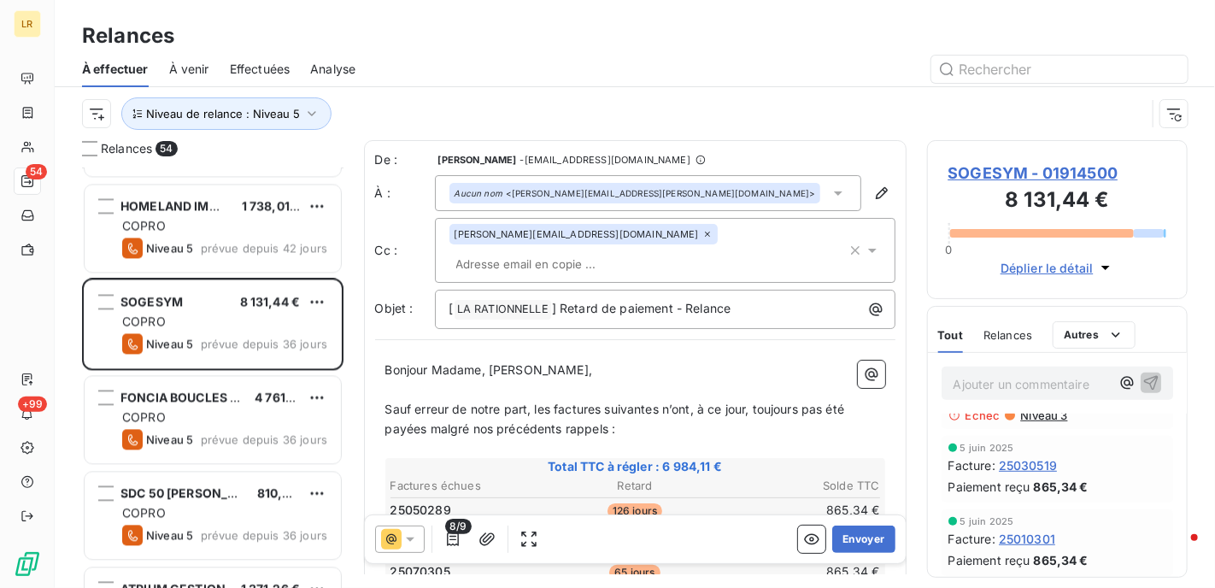
scroll to position [513, 0]
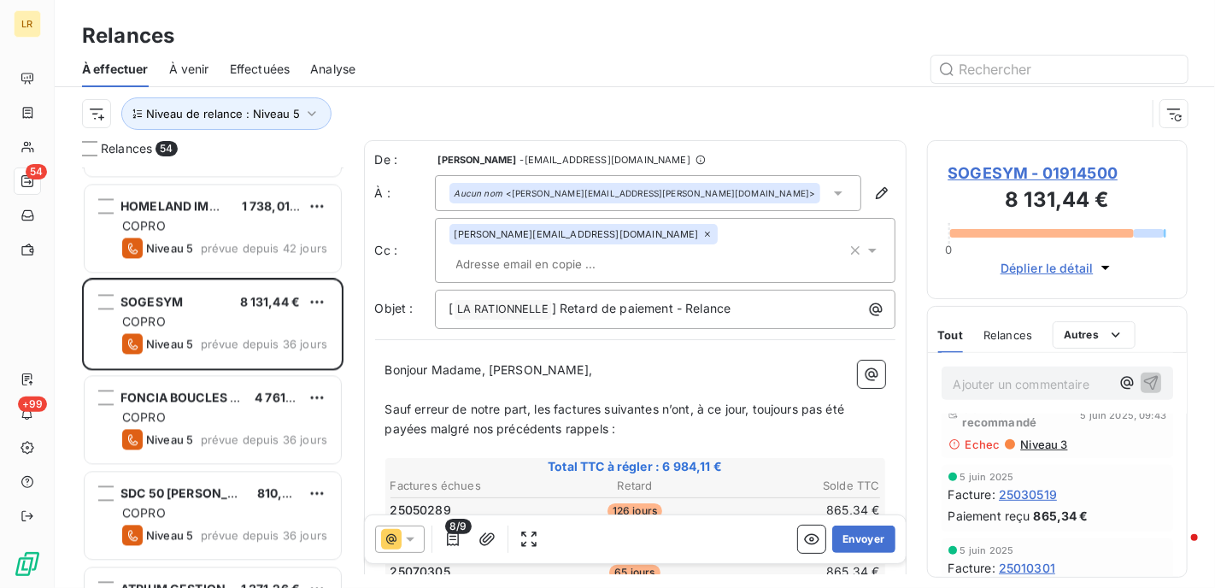
click at [1040, 439] on span "Niveau 3" at bounding box center [1043, 445] width 49 height 14
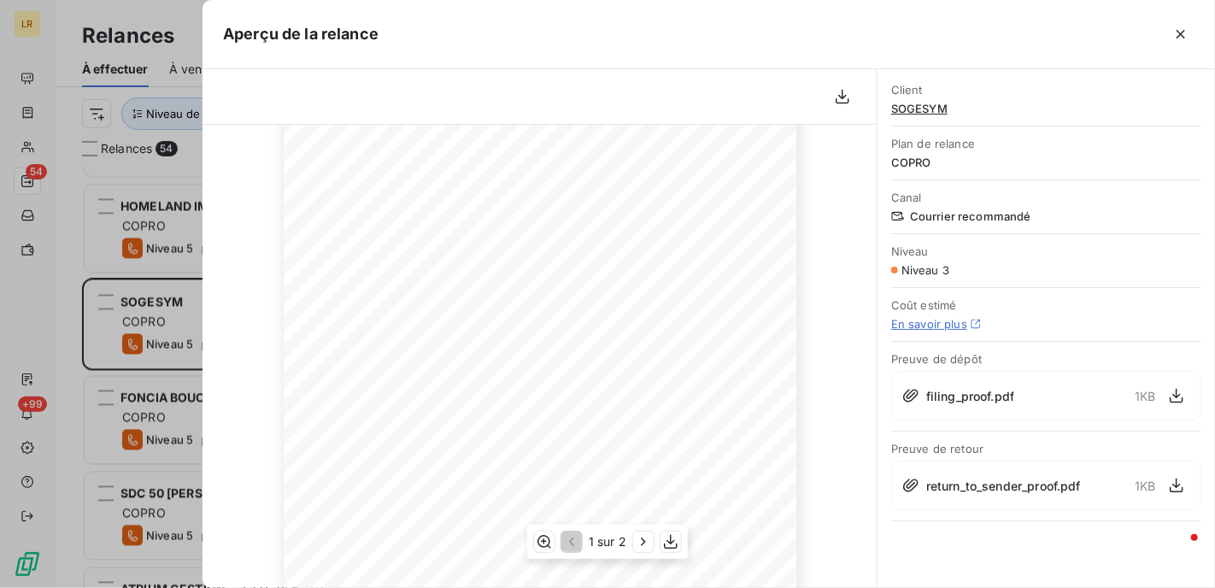
scroll to position [256, 0]
click at [154, 310] on div at bounding box center [607, 294] width 1215 height 588
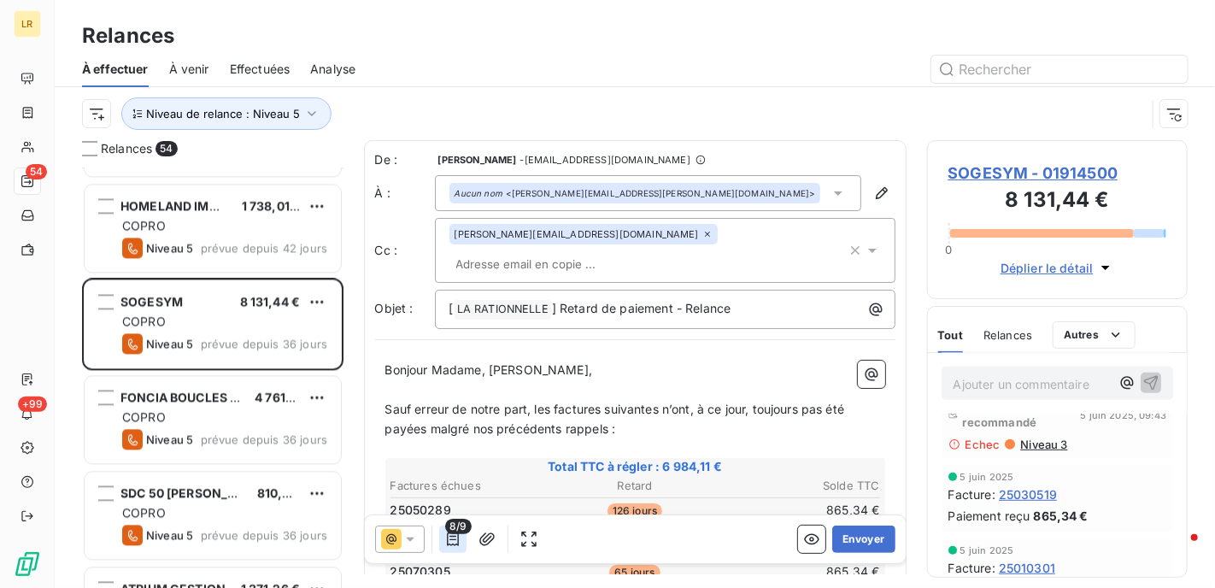
click at [451, 538] on icon "button" at bounding box center [452, 539] width 17 height 17
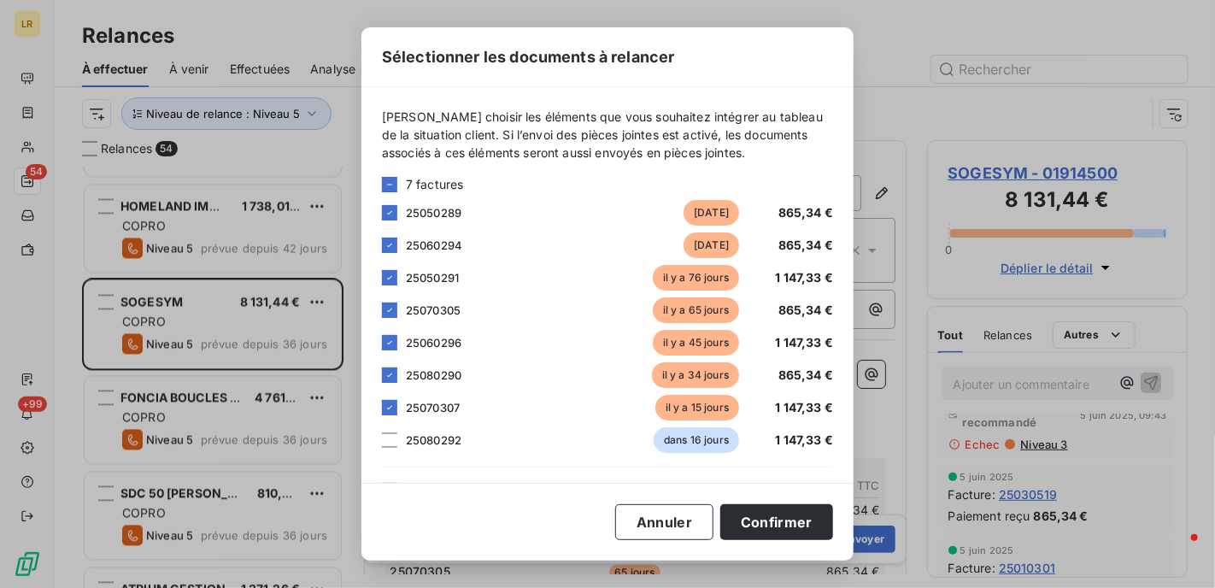
click at [237, 301] on div "Sélectionner les documents à relancer Veuillez choisir les éléments que vous so…" at bounding box center [607, 294] width 1215 height 588
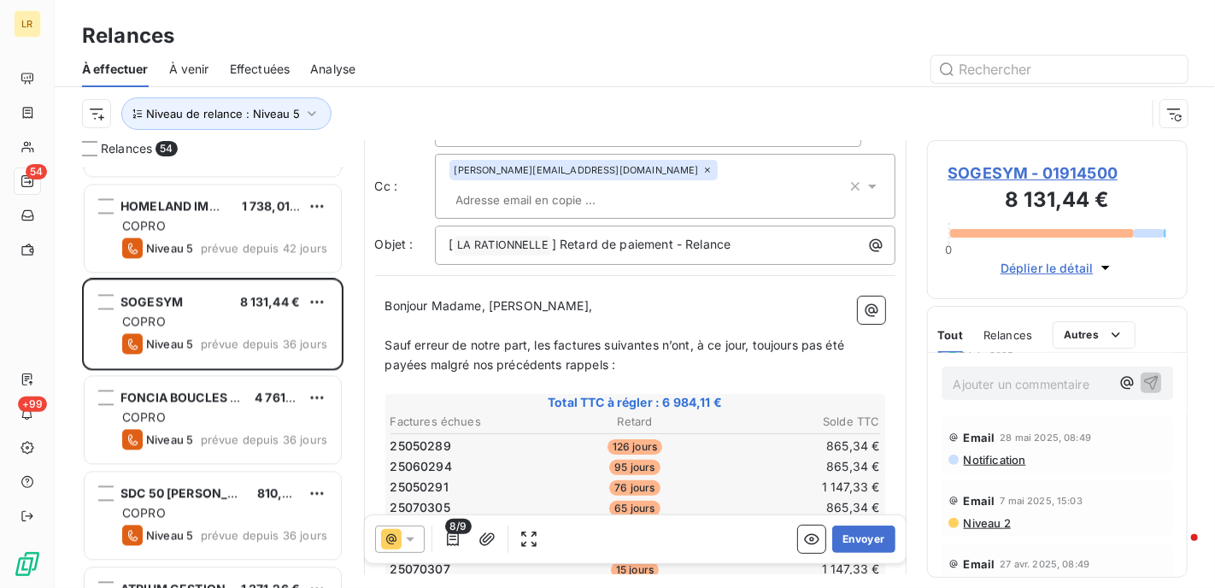
scroll to position [171, 0]
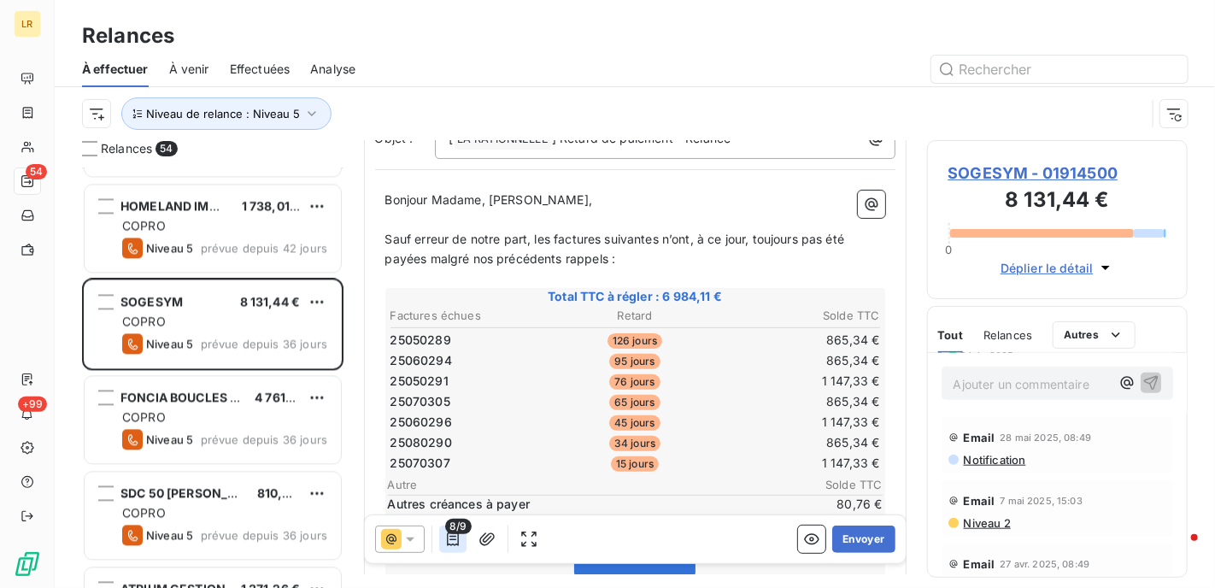
click at [451, 536] on icon "button" at bounding box center [452, 539] width 17 height 17
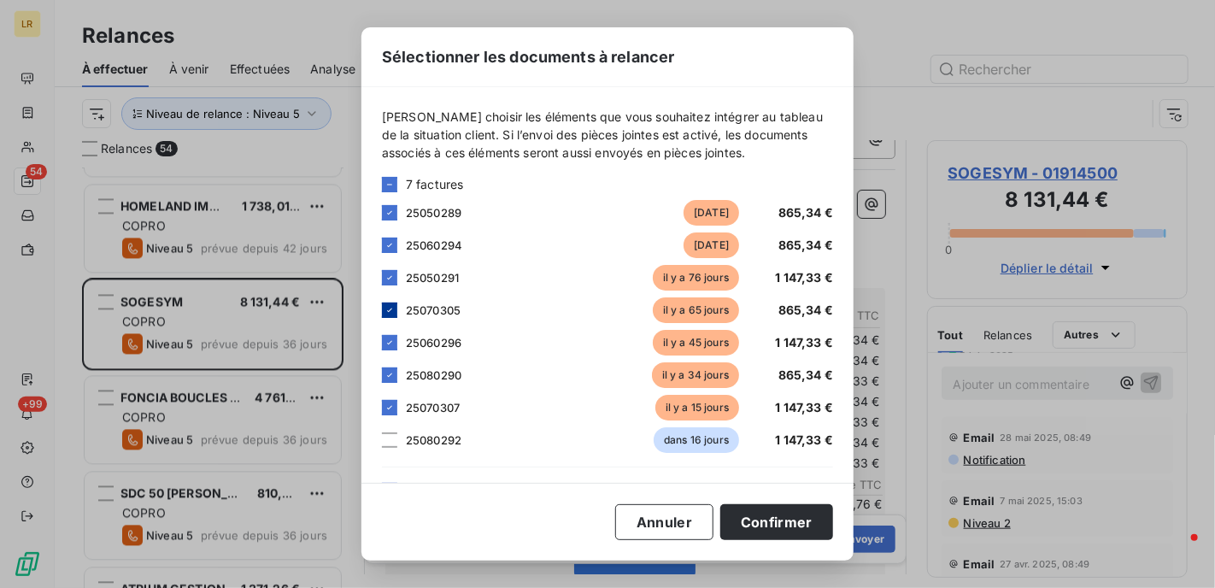
click at [390, 306] on icon at bounding box center [390, 310] width 10 height 10
click at [389, 406] on icon at bounding box center [390, 408] width 10 height 10
click at [386, 409] on div at bounding box center [389, 407] width 15 height 15
click at [387, 373] on icon at bounding box center [390, 375] width 10 height 10
click at [389, 304] on div at bounding box center [389, 310] width 15 height 15
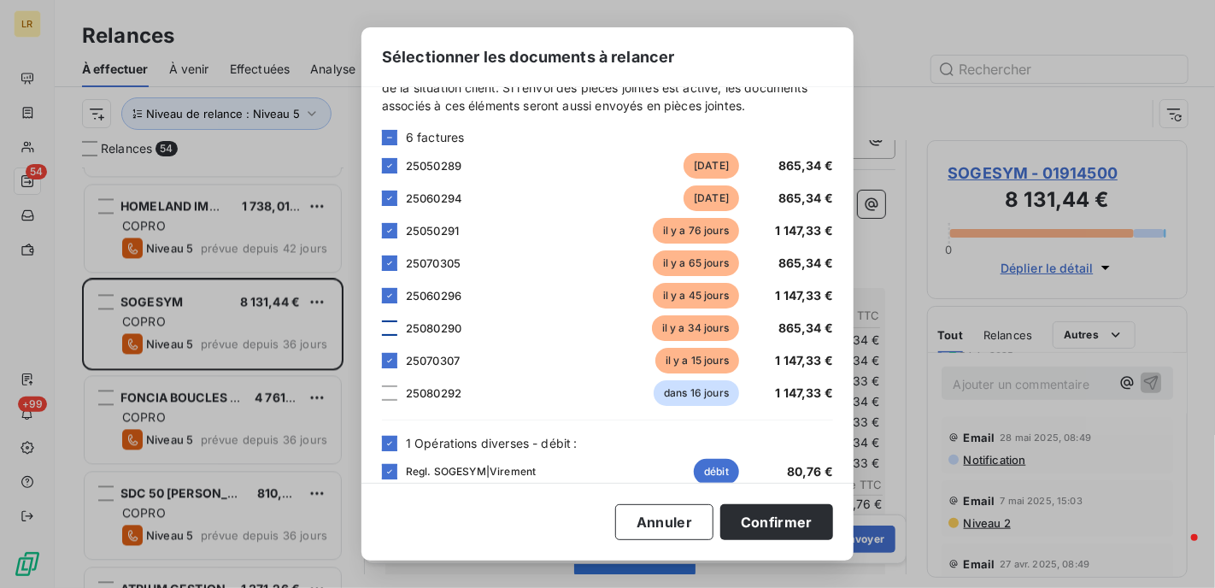
scroll to position [68, 0]
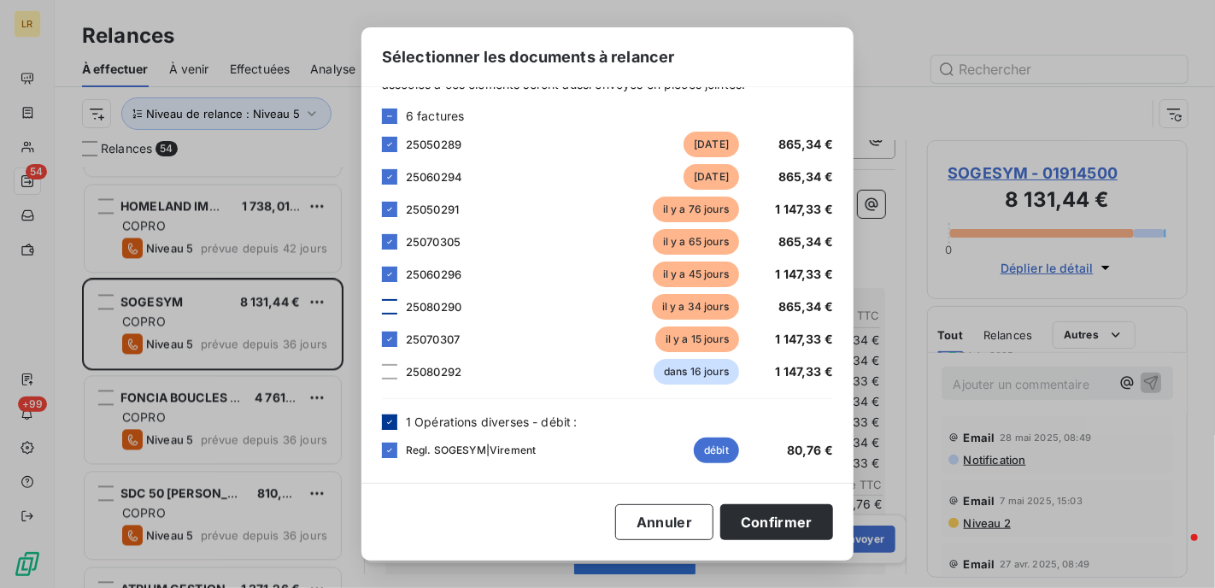
click at [396, 416] on div at bounding box center [389, 421] width 15 height 15
click at [776, 523] on button "Confirmer" at bounding box center [776, 522] width 113 height 36
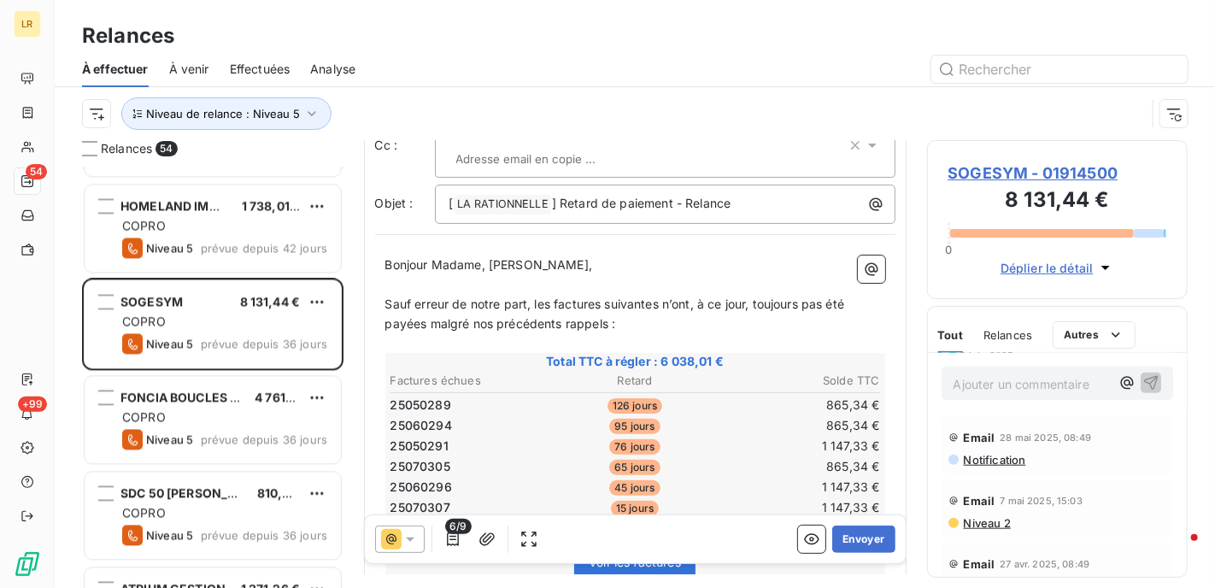
scroll to position [342, 0]
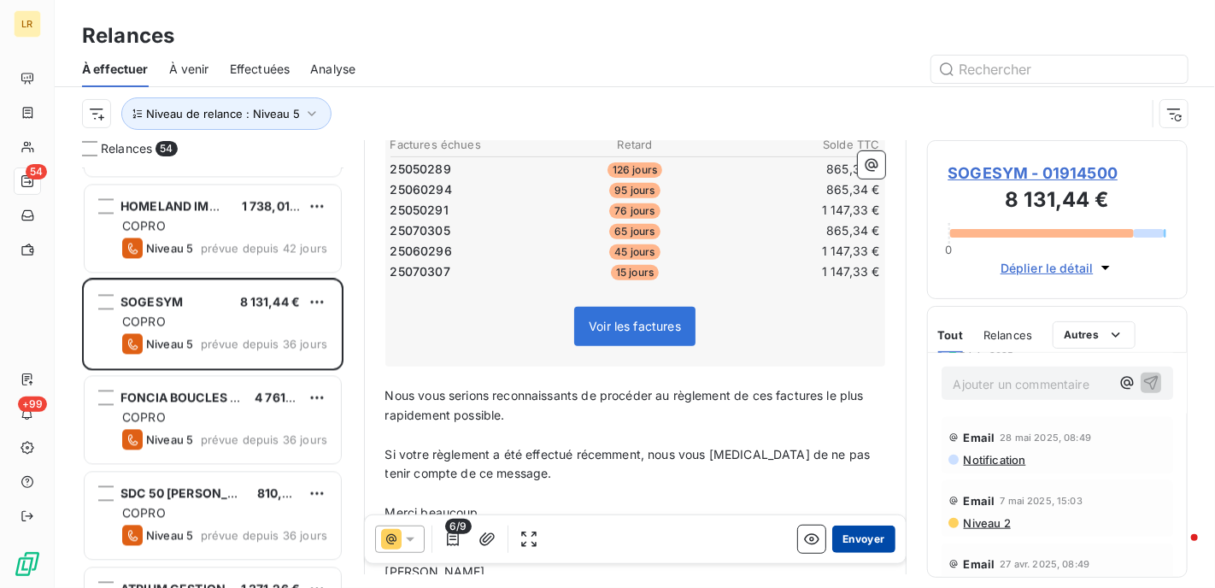
click at [851, 536] on button "Envoyer" at bounding box center [863, 539] width 62 height 27
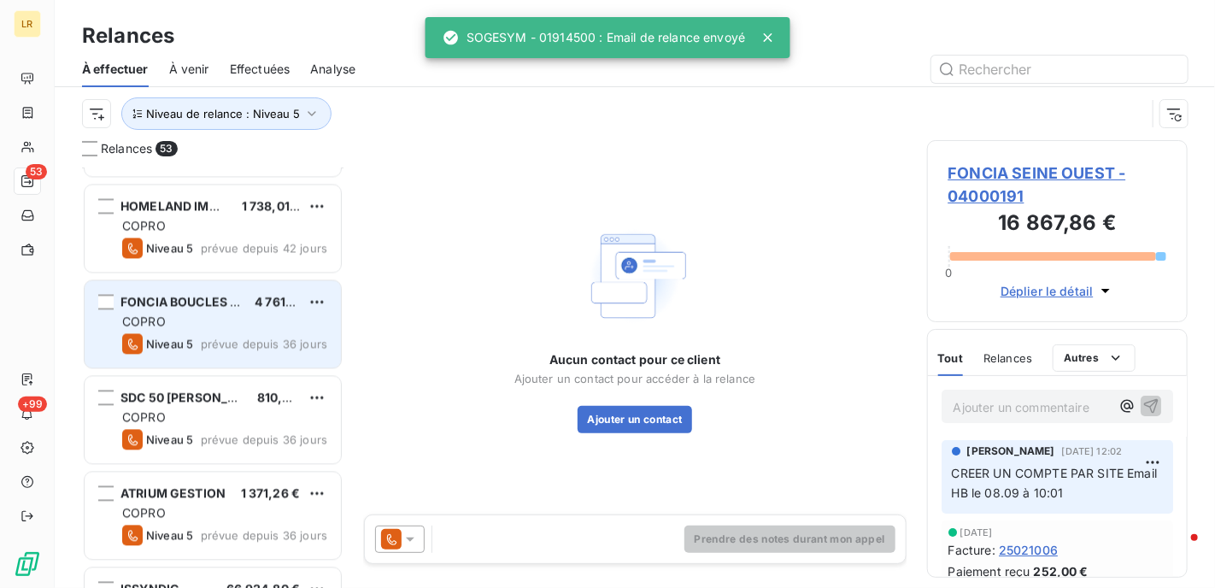
click at [195, 310] on div "FONCIA BOUCLES DE SEINE 4 761,64 € COPRO Niveau 5 prévue depuis 36 jours" at bounding box center [213, 323] width 256 height 87
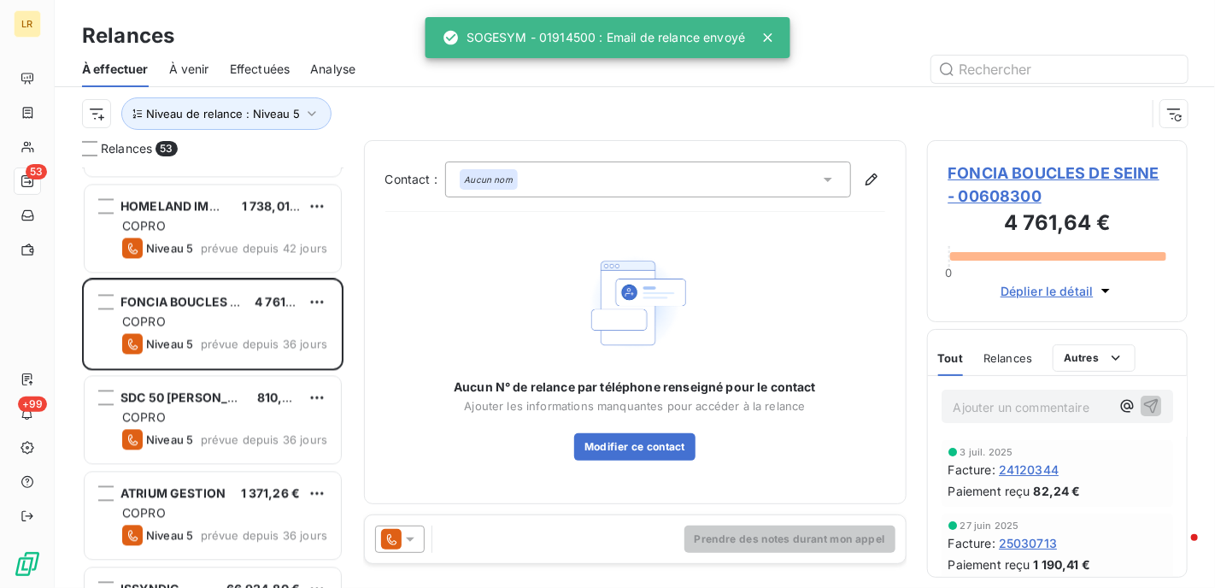
click at [415, 534] on icon at bounding box center [410, 539] width 17 height 17
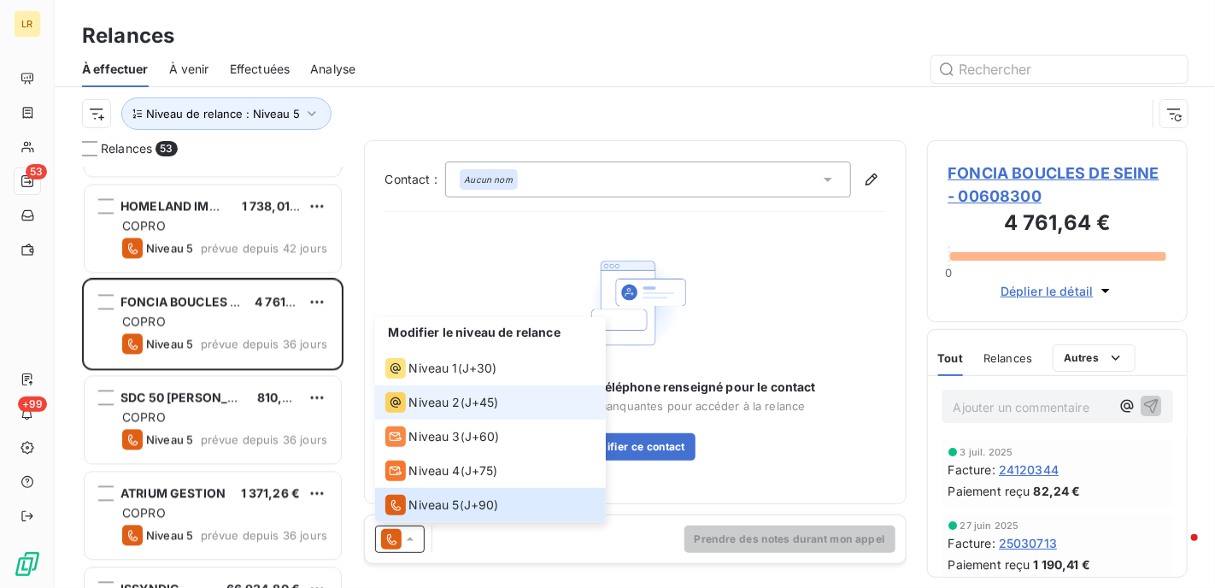
click at [437, 404] on span "Niveau 2" at bounding box center [434, 402] width 51 height 17
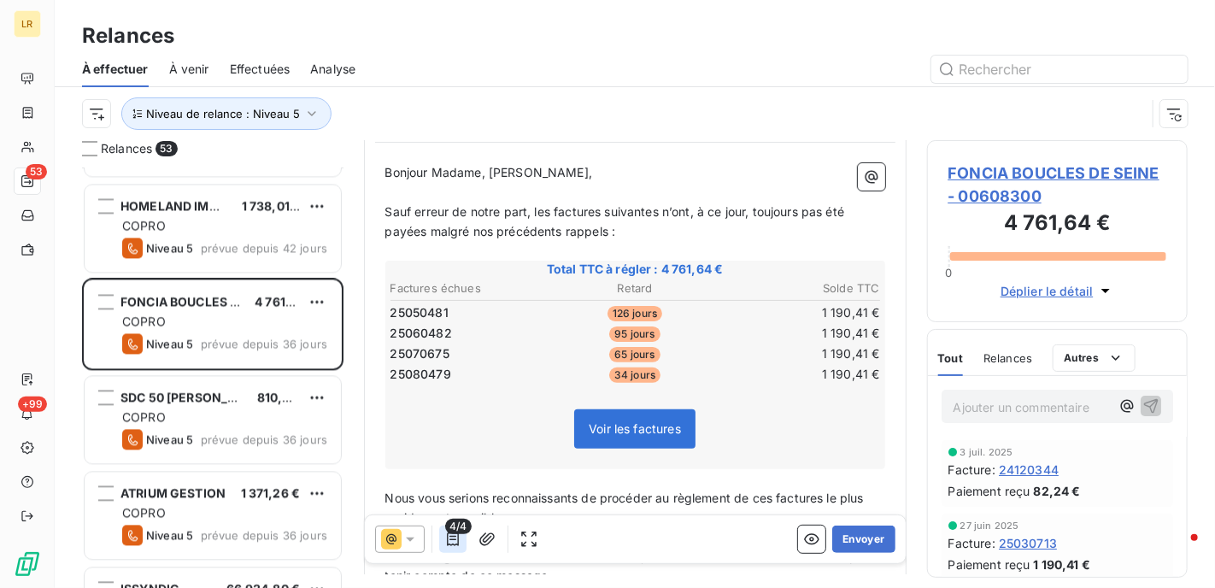
click at [451, 540] on icon "button" at bounding box center [452, 539] width 17 height 17
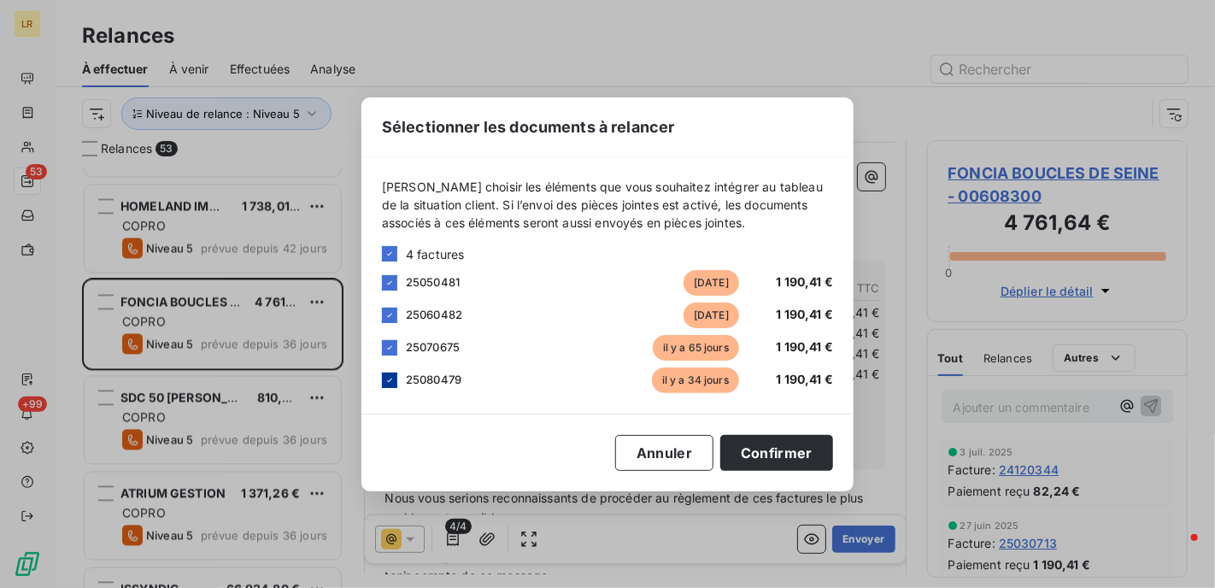
click at [387, 376] on icon at bounding box center [390, 380] width 10 height 10
click at [760, 454] on button "Confirmer" at bounding box center [776, 453] width 113 height 36
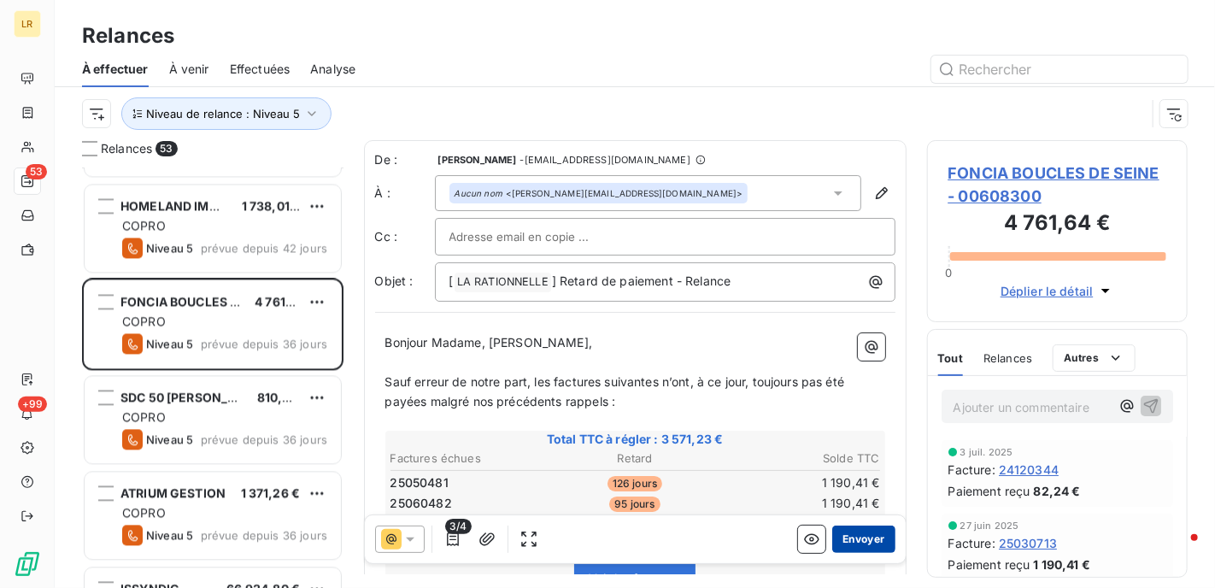
click at [854, 535] on button "Envoyer" at bounding box center [863, 539] width 62 height 27
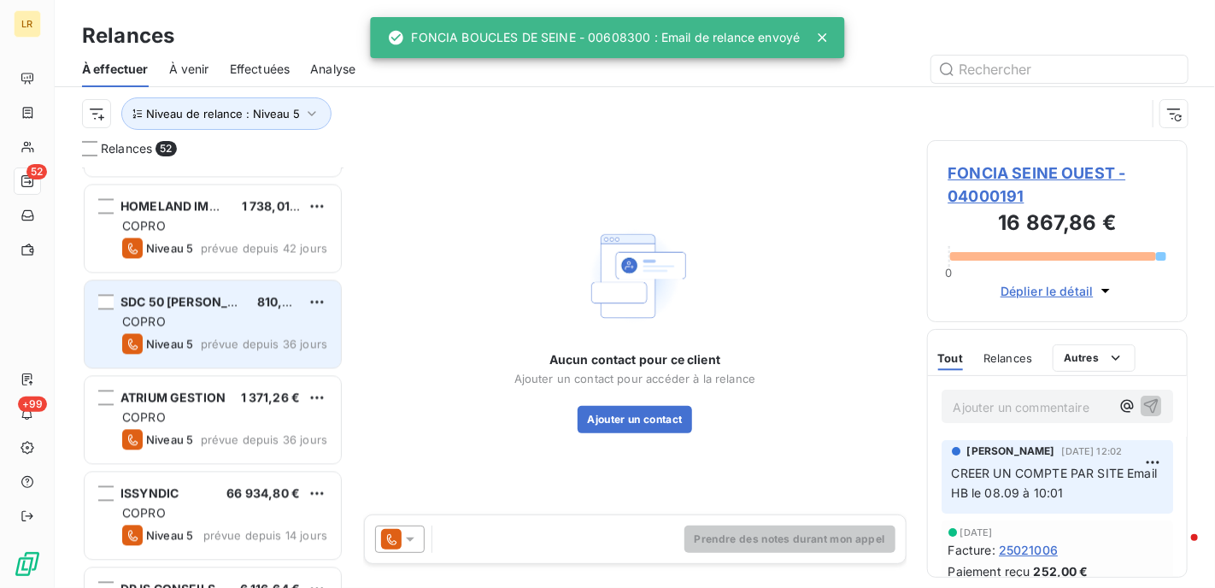
click at [243, 307] on span "SDC 50 [PERSON_NAME]" at bounding box center [194, 301] width 149 height 15
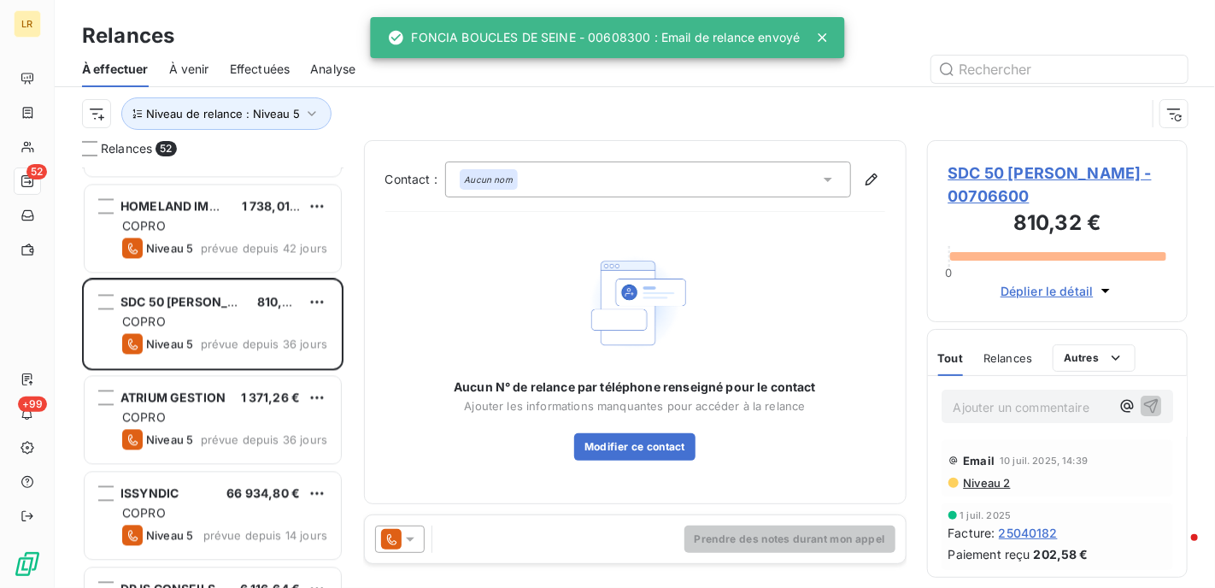
click at [410, 535] on icon at bounding box center [410, 539] width 17 height 17
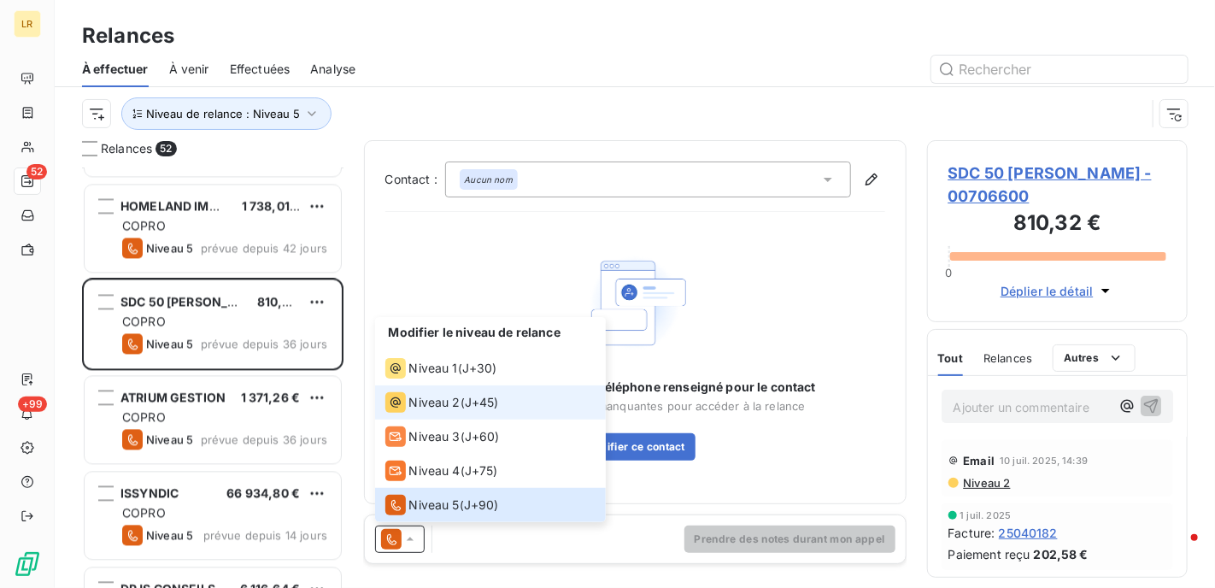
click at [427, 399] on span "Niveau 2" at bounding box center [434, 402] width 51 height 17
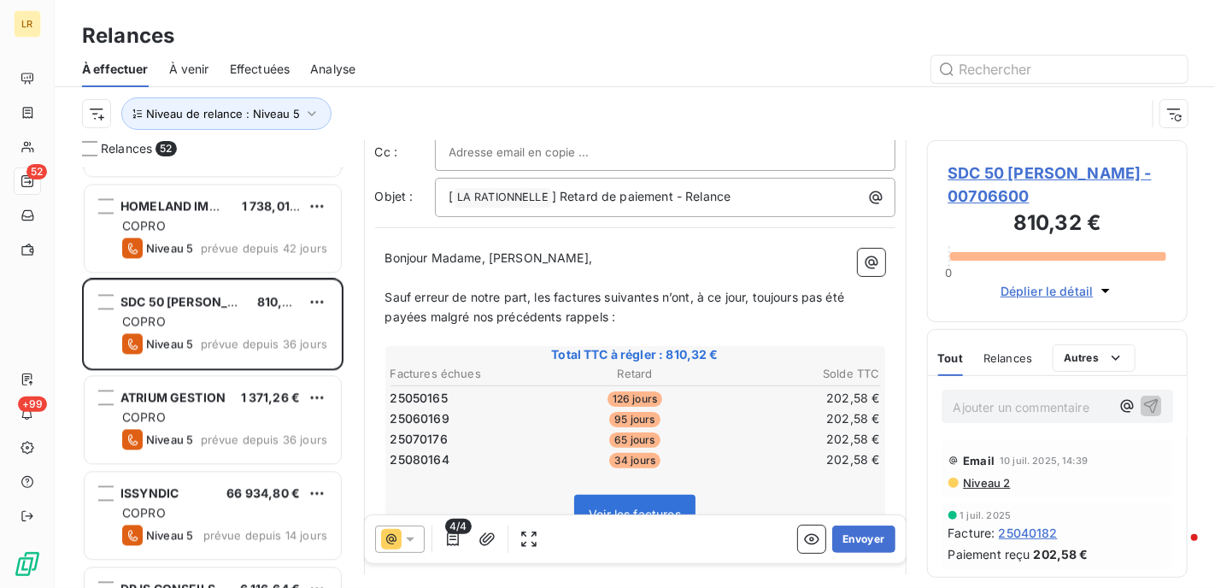
scroll to position [171, 0]
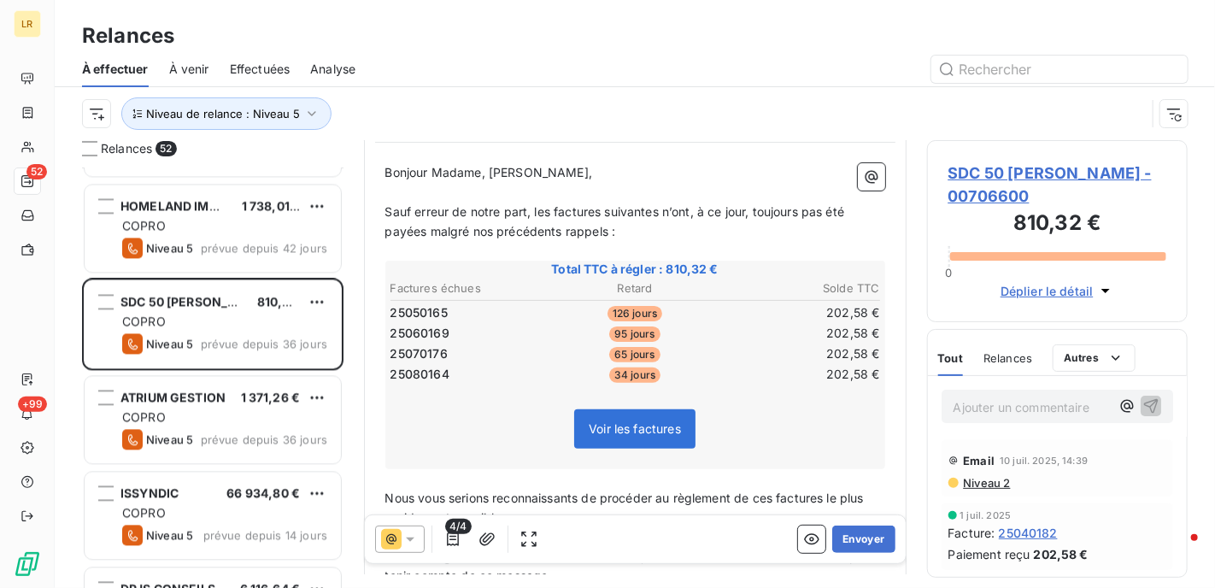
click at [410, 536] on icon at bounding box center [410, 539] width 17 height 17
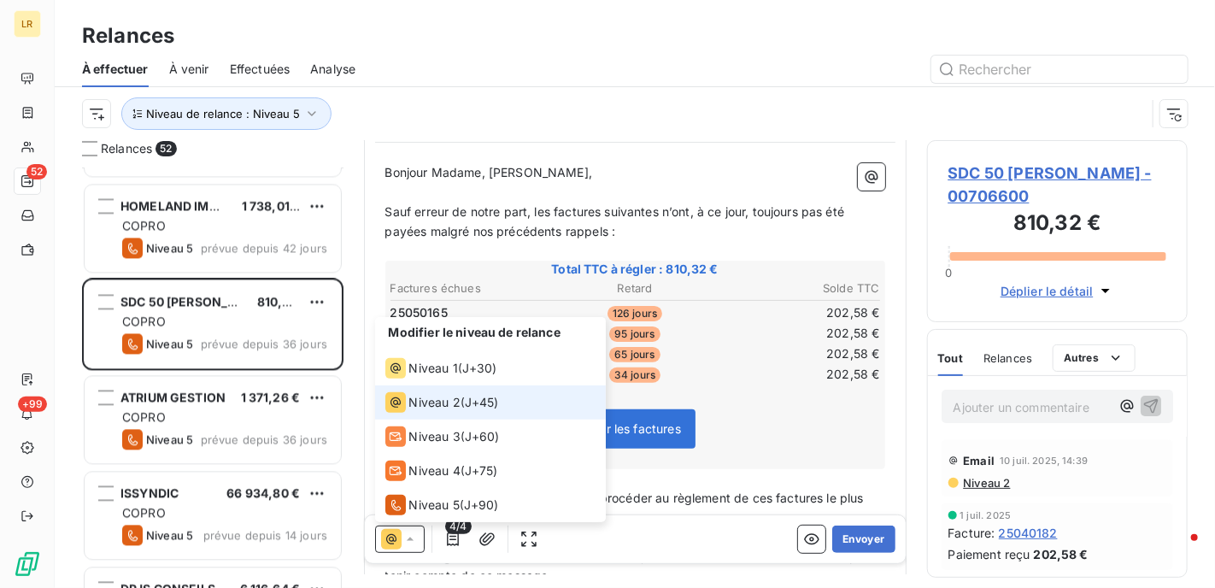
click at [413, 405] on span "Niveau 2" at bounding box center [434, 402] width 51 height 17
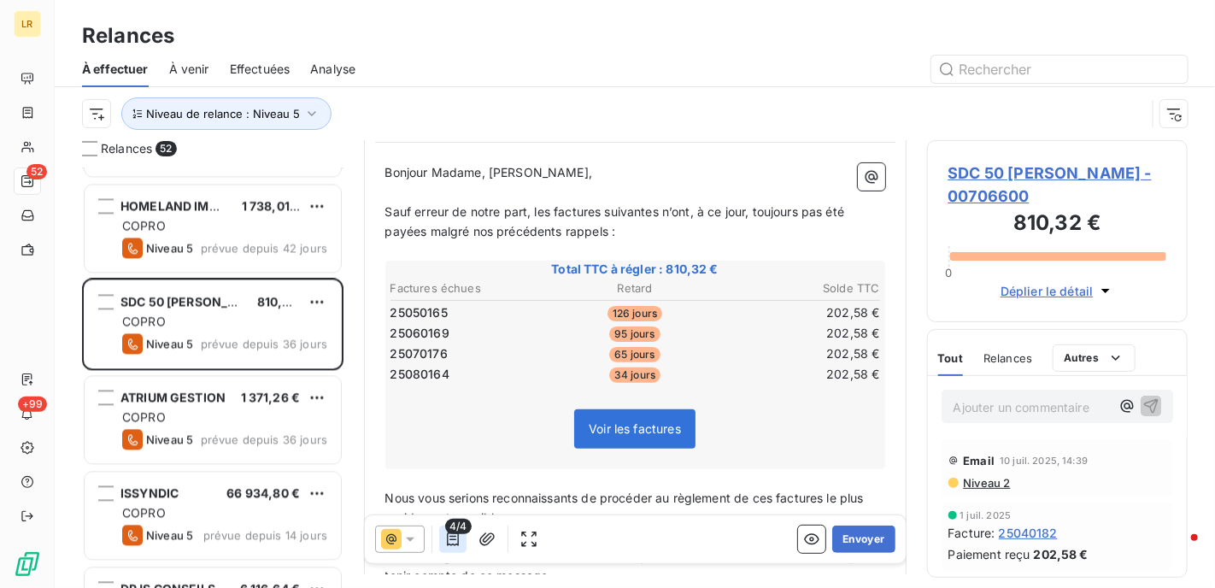
click at [447, 539] on icon "button" at bounding box center [453, 539] width 12 height 14
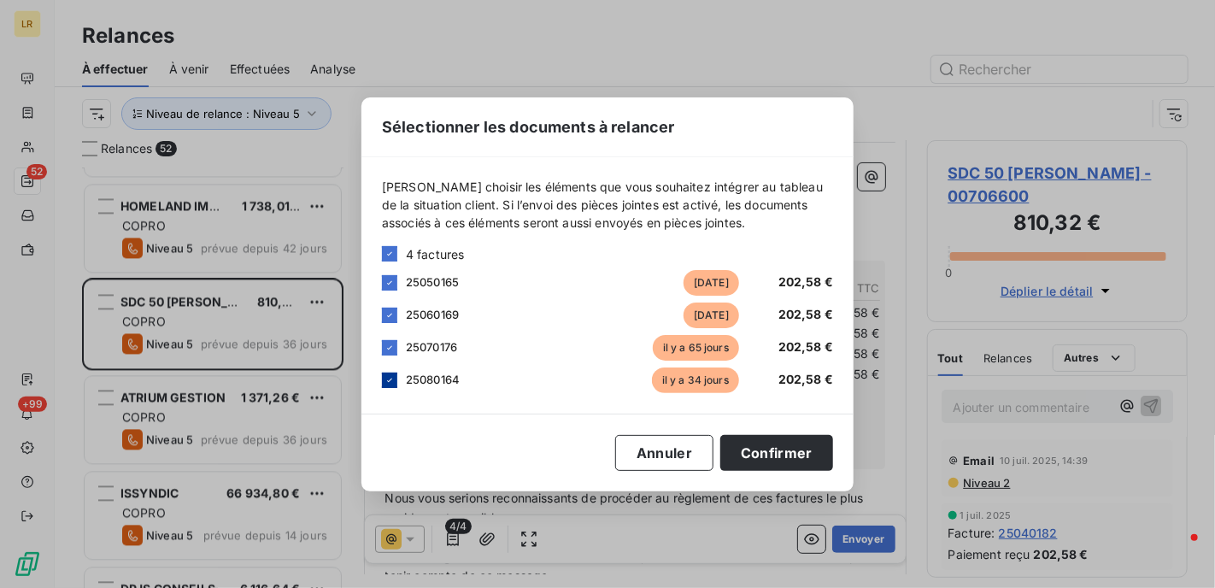
click at [390, 378] on icon at bounding box center [390, 380] width 10 height 10
click at [778, 450] on button "Confirmer" at bounding box center [776, 453] width 113 height 36
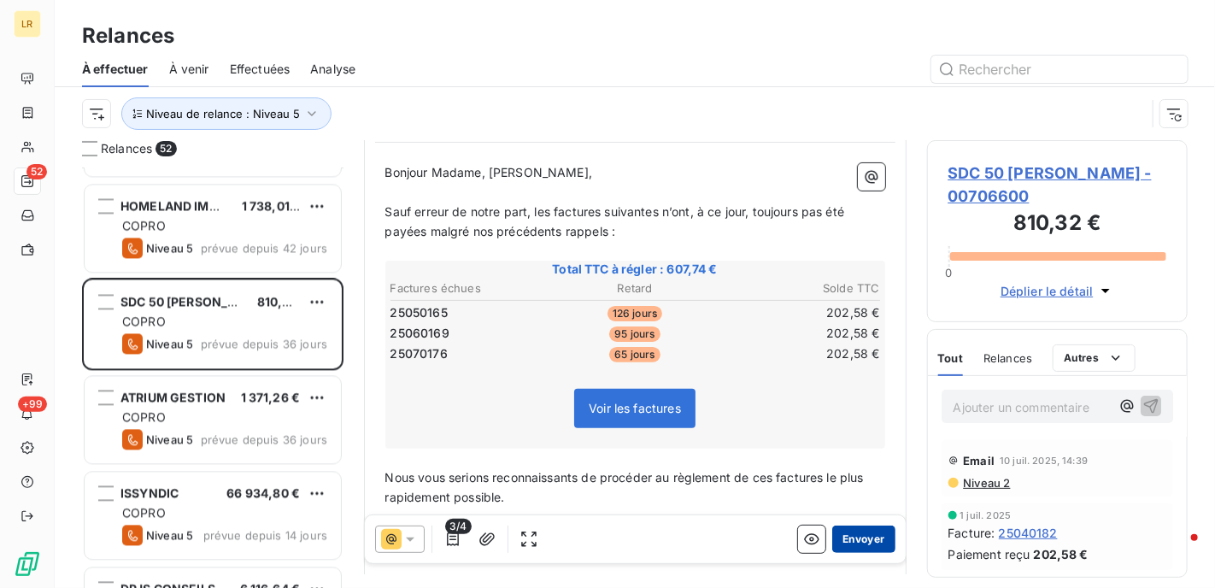
click at [852, 536] on button "Envoyer" at bounding box center [863, 539] width 62 height 27
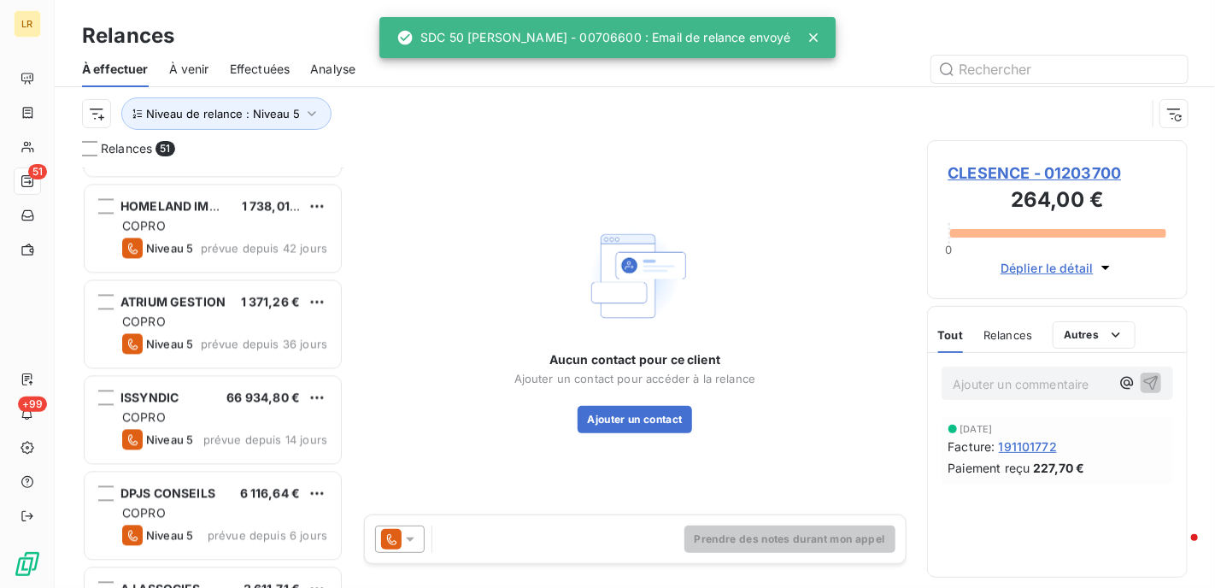
click at [408, 536] on icon at bounding box center [410, 539] width 17 height 17
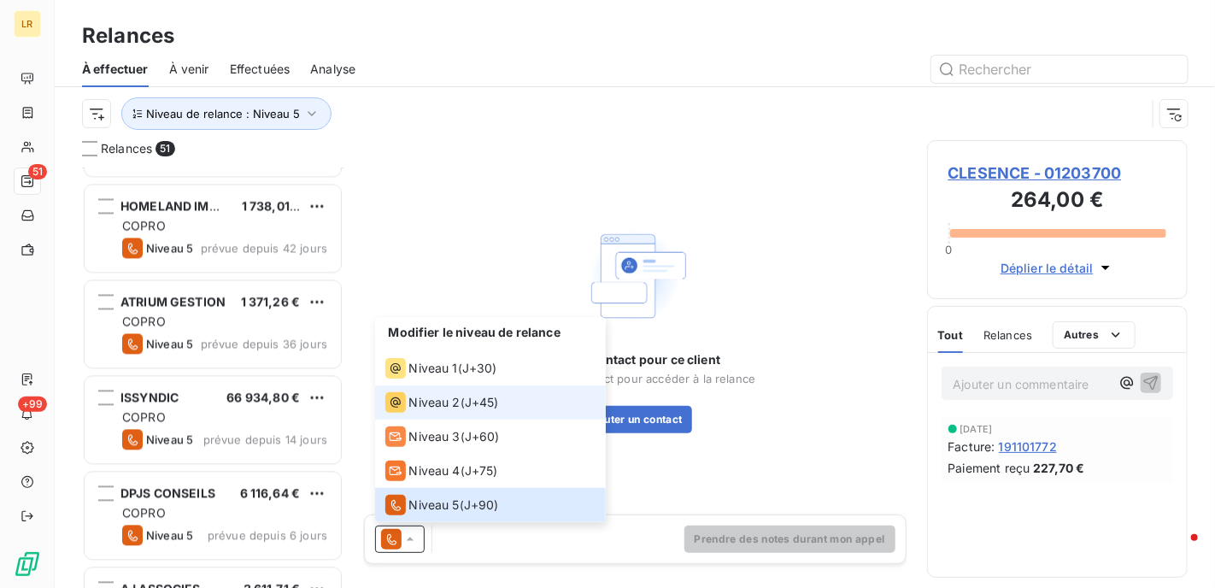
click at [414, 403] on span "Niveau 2" at bounding box center [434, 402] width 51 height 17
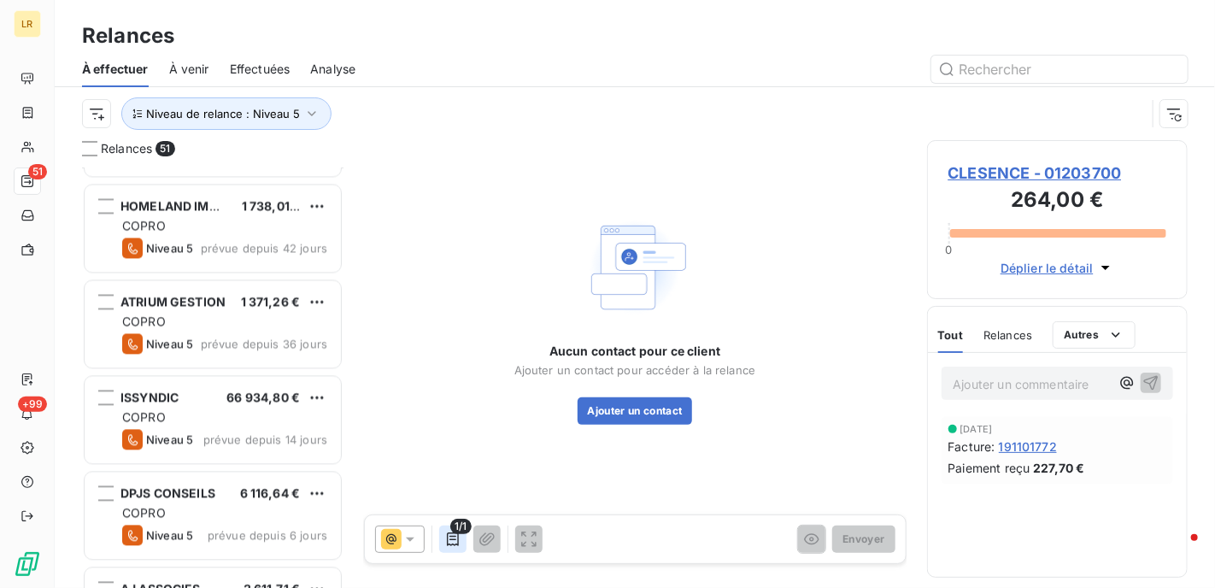
click at [448, 539] on icon "button" at bounding box center [452, 539] width 17 height 17
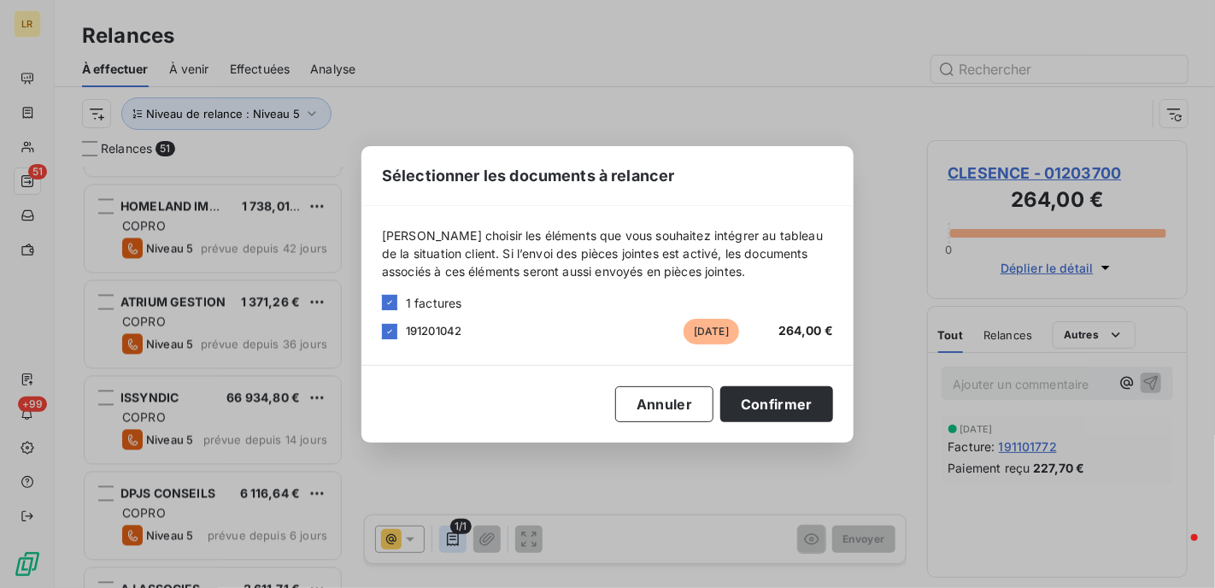
click at [448, 539] on div "Sélectionner les documents à relancer Veuillez choisir les éléments que vous so…" at bounding box center [607, 294] width 1215 height 588
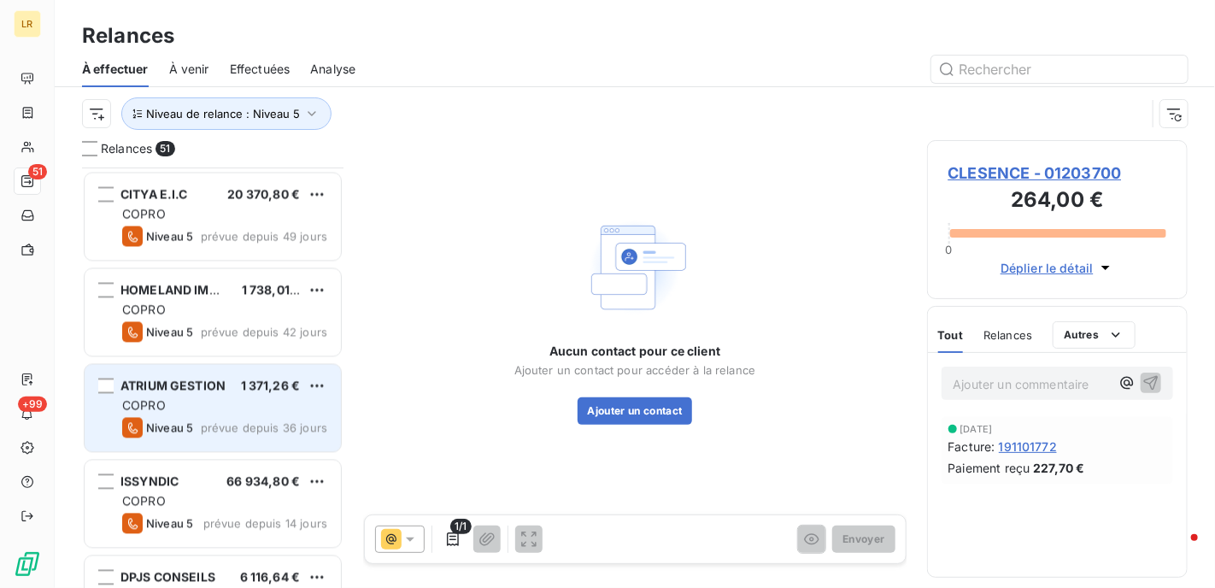
scroll to position [1624, 0]
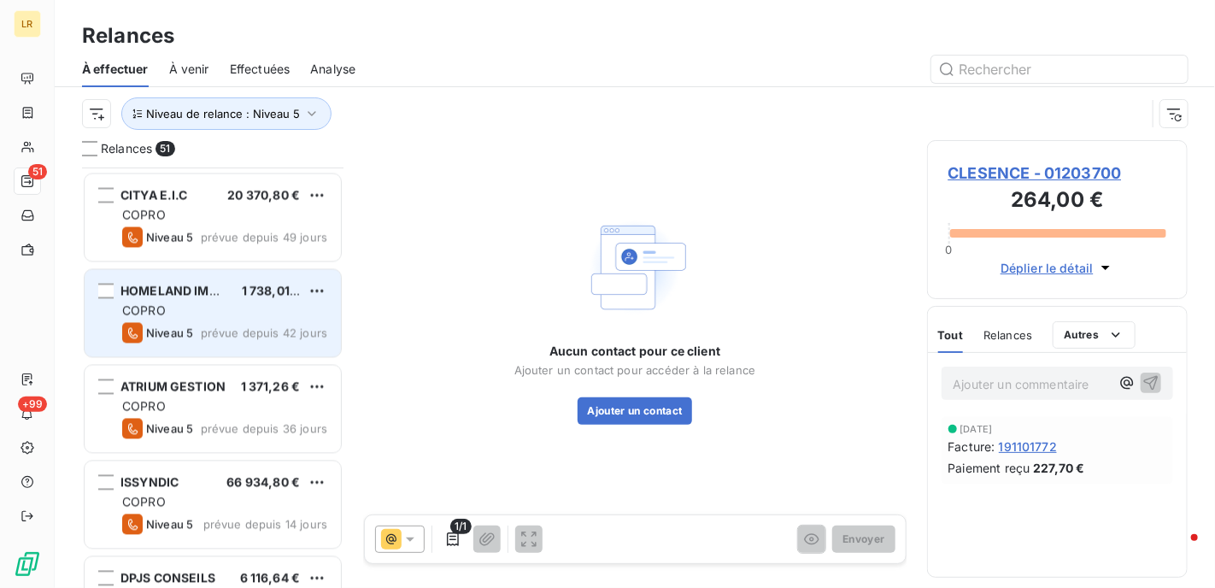
click at [253, 312] on div "COPRO" at bounding box center [224, 311] width 205 height 17
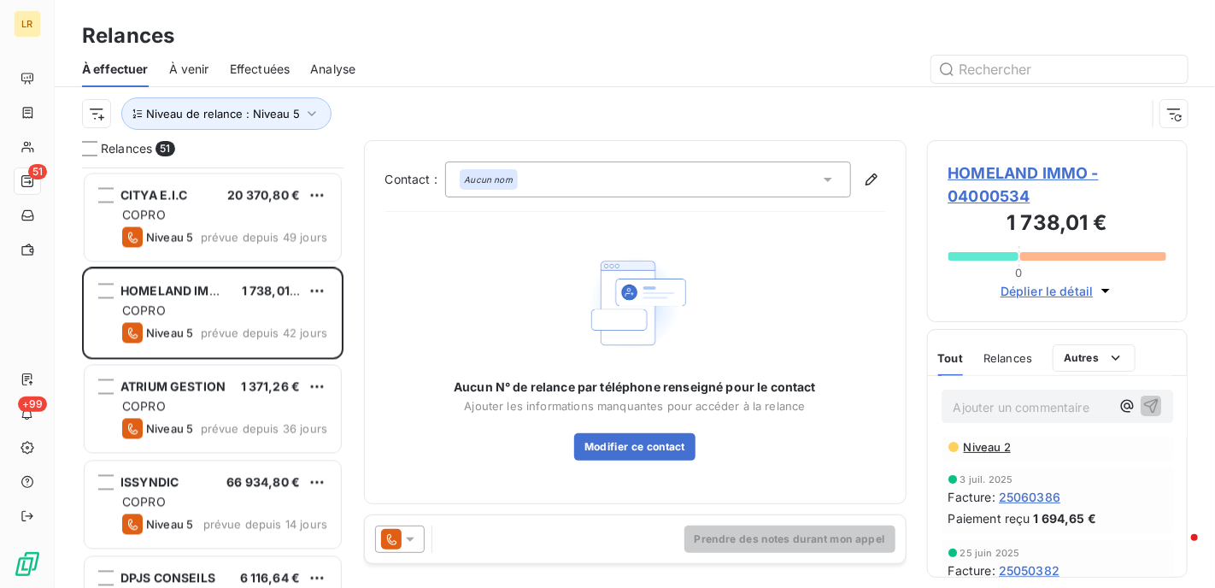
scroll to position [171, 0]
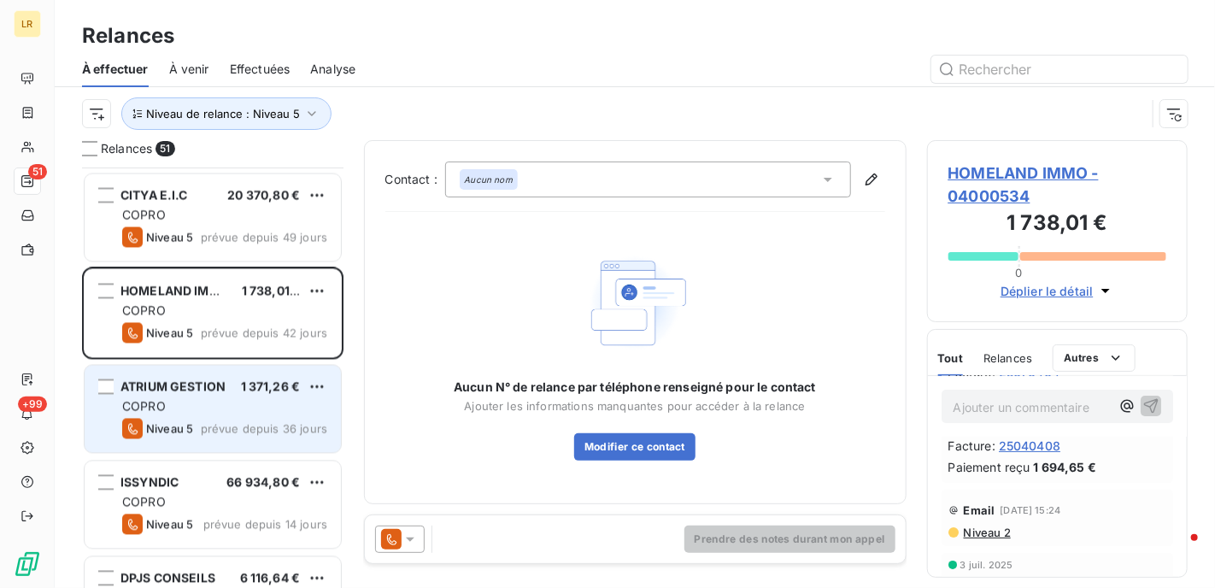
click at [163, 403] on span "COPRO" at bounding box center [144, 406] width 44 height 15
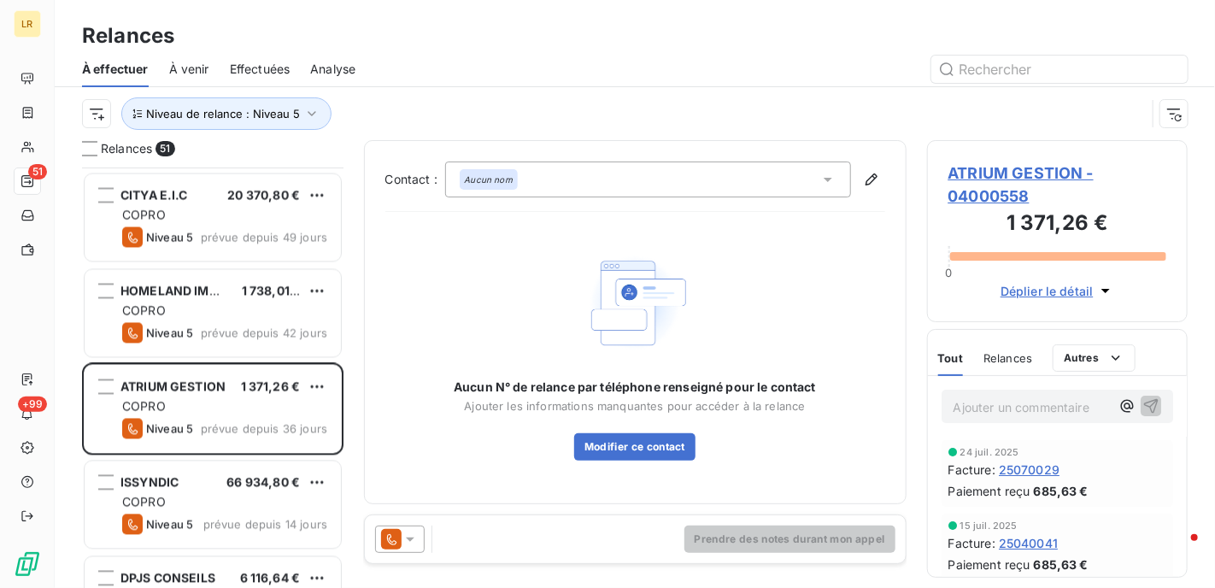
click at [408, 544] on icon at bounding box center [410, 539] width 17 height 17
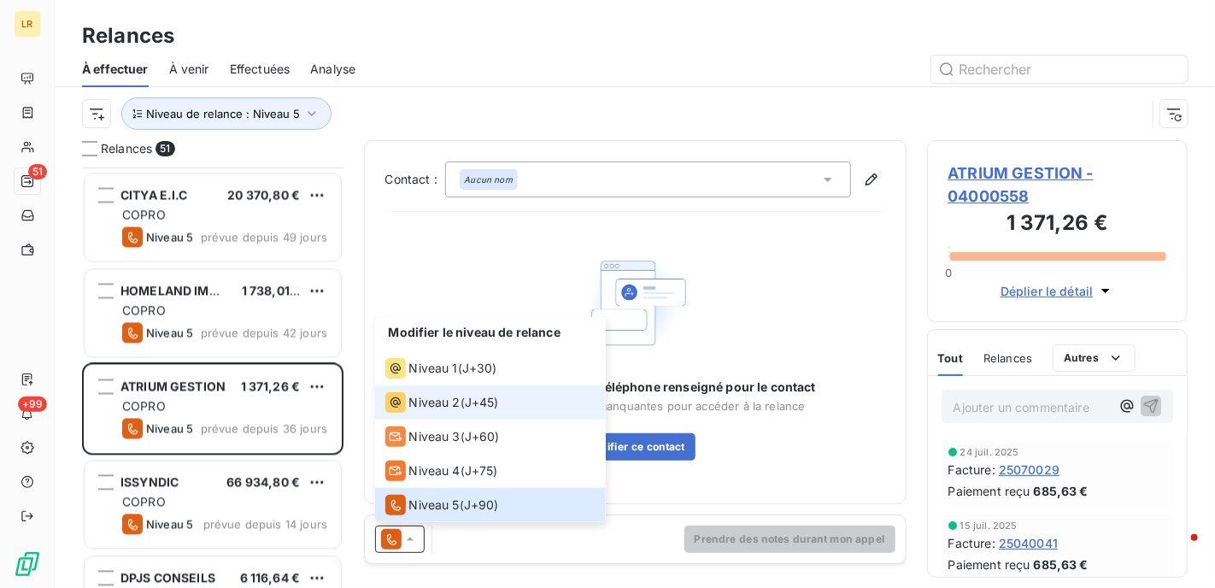
click at [409, 403] on span "Niveau 2" at bounding box center [434, 402] width 51 height 17
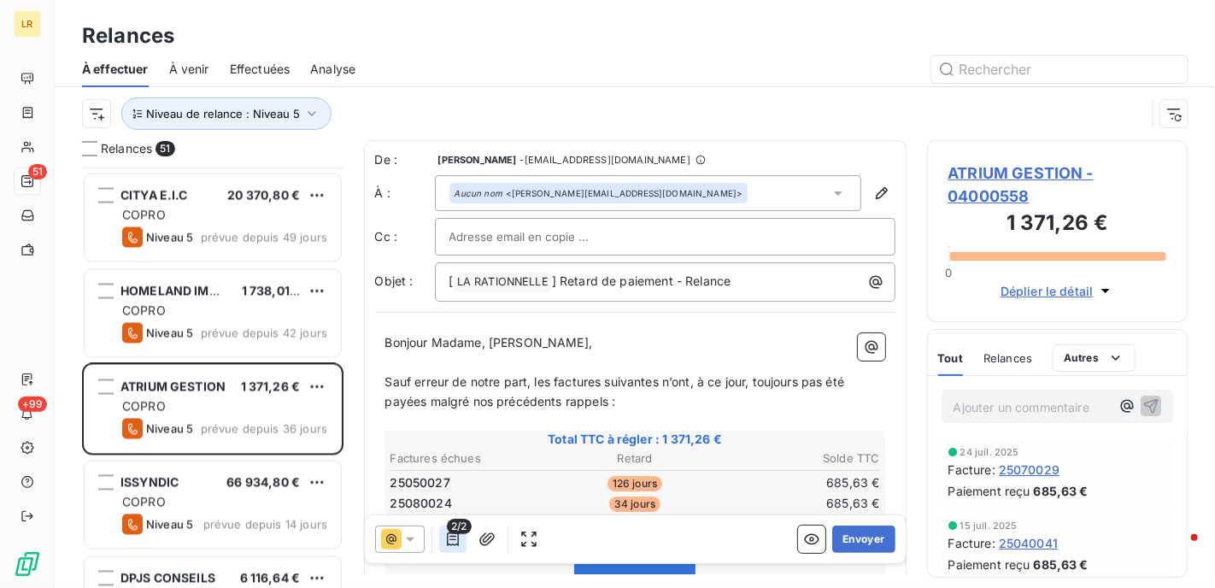
click at [445, 535] on icon "button" at bounding box center [452, 539] width 17 height 17
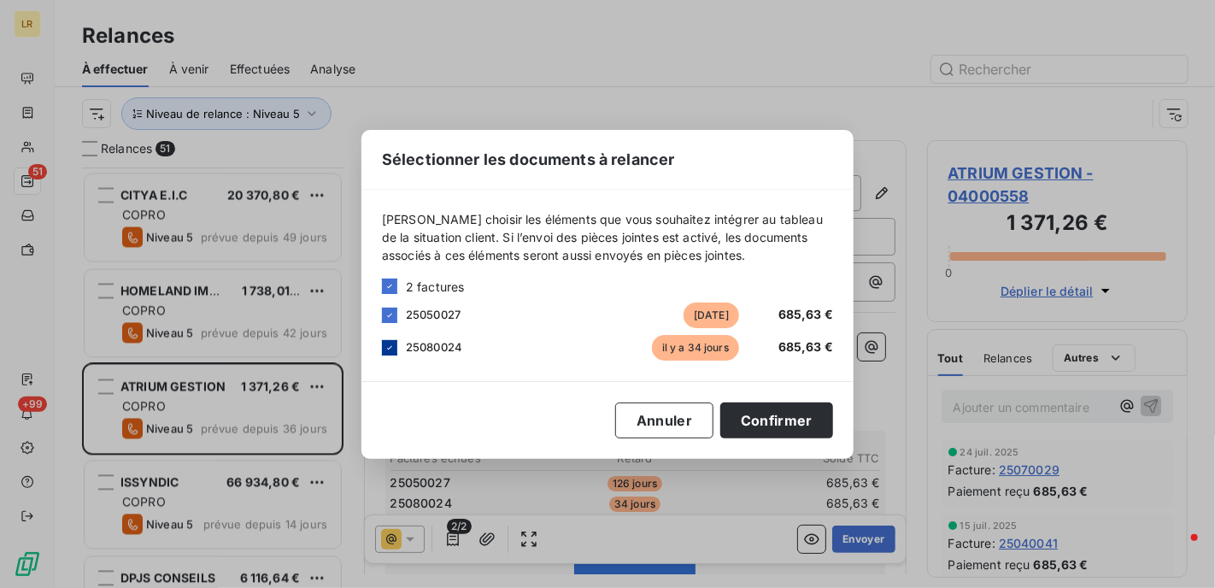
click at [390, 345] on icon at bounding box center [390, 348] width 10 height 10
click at [774, 421] on button "Confirmer" at bounding box center [776, 421] width 113 height 36
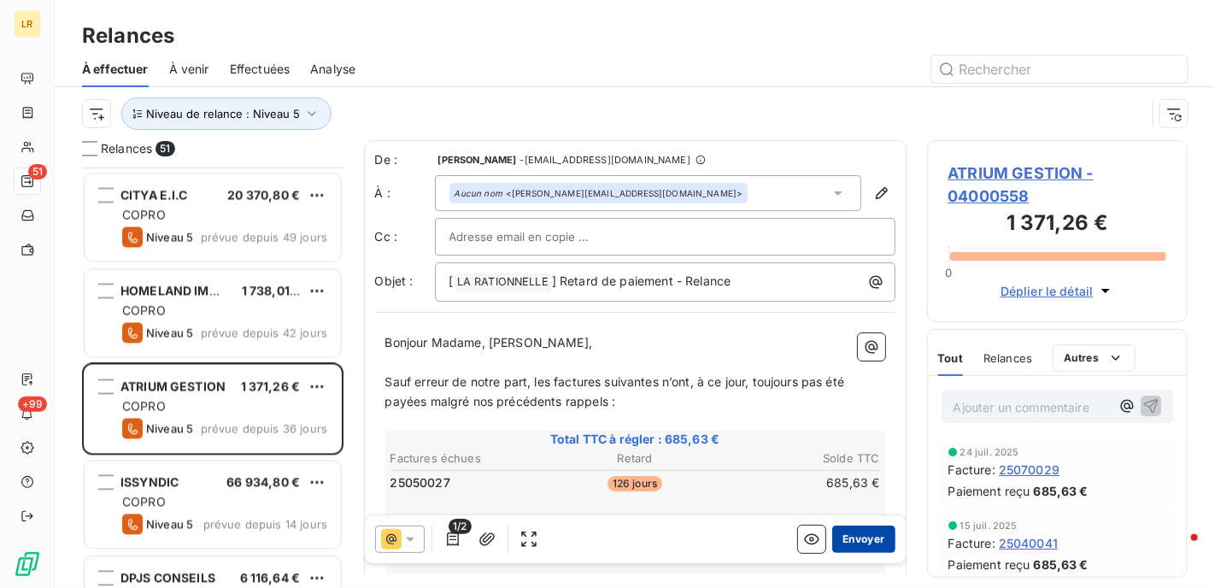
click at [844, 539] on button "Envoyer" at bounding box center [863, 539] width 62 height 27
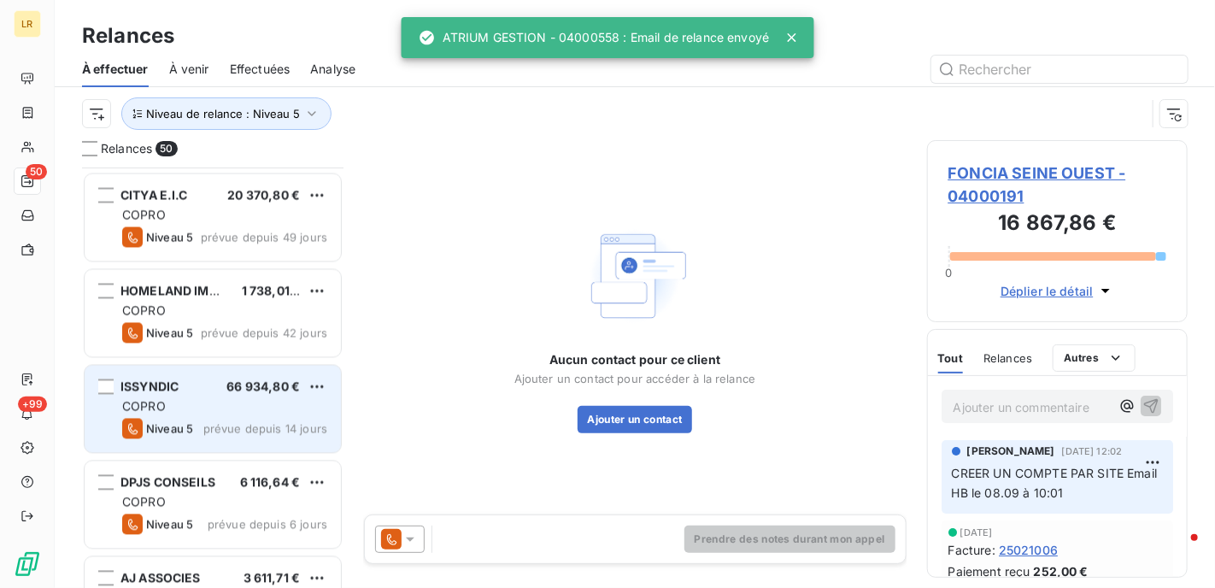
click at [192, 398] on div "COPRO" at bounding box center [224, 406] width 205 height 17
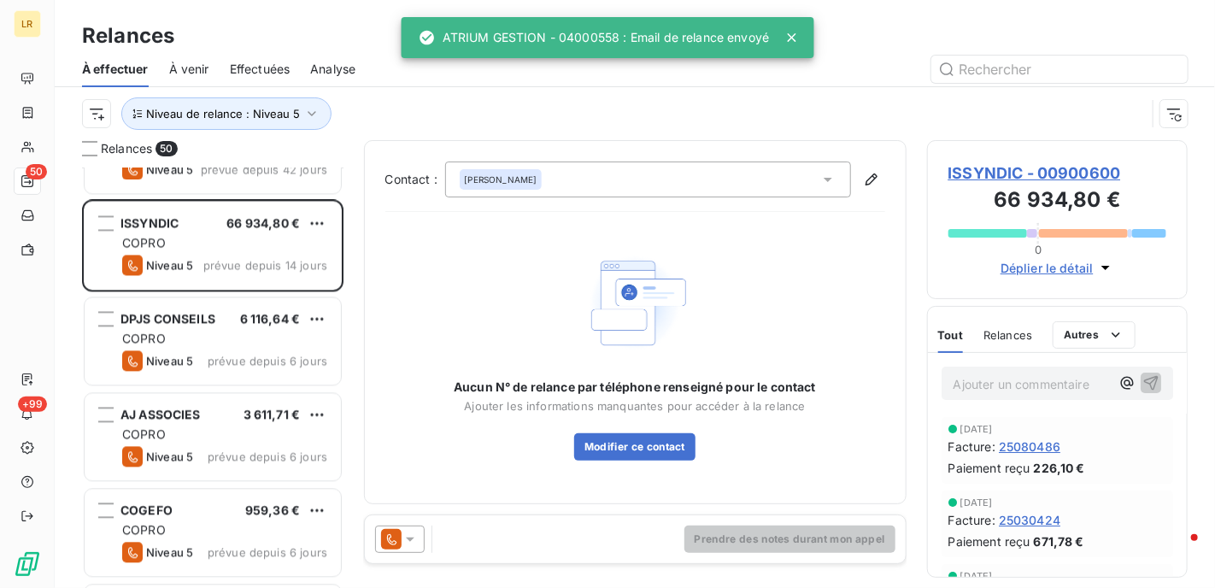
scroll to position [1795, 0]
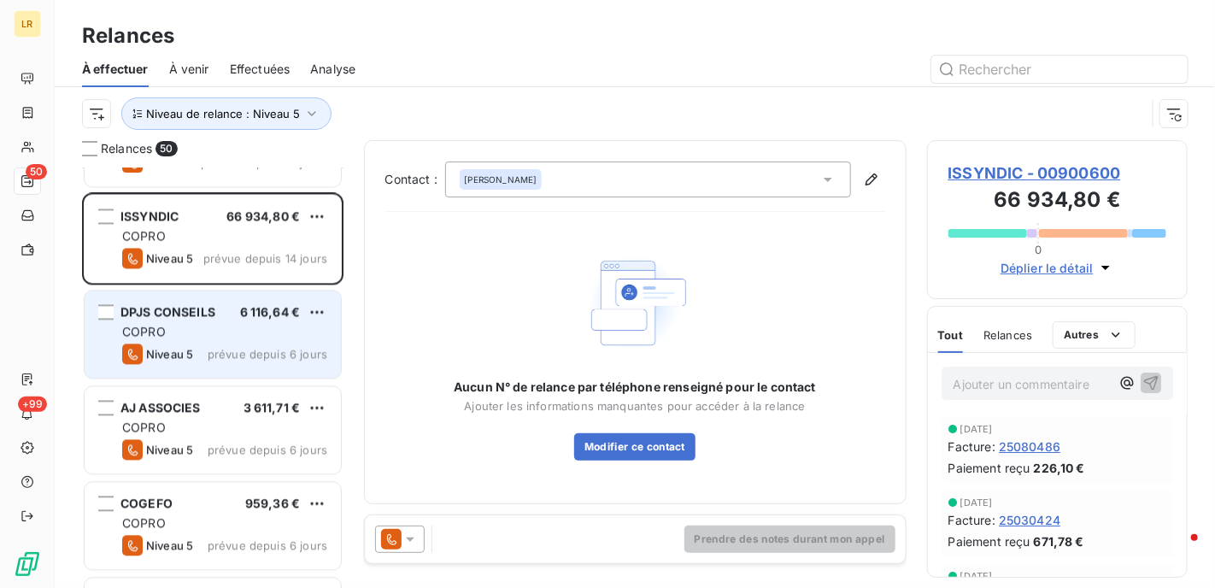
click at [215, 331] on div "COPRO" at bounding box center [224, 331] width 205 height 17
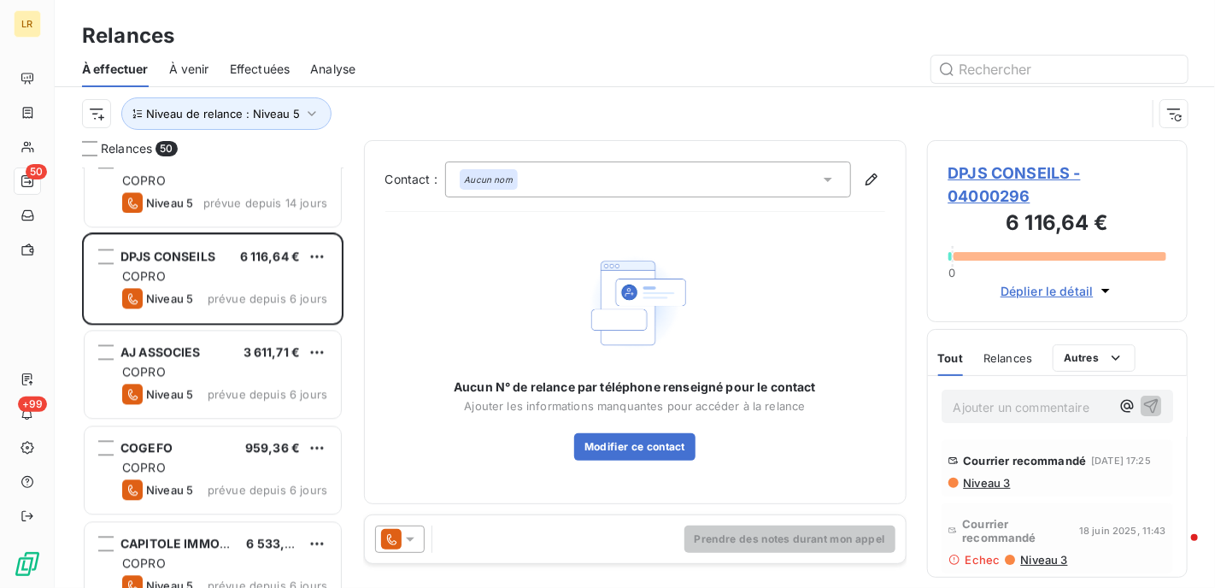
scroll to position [1880, 0]
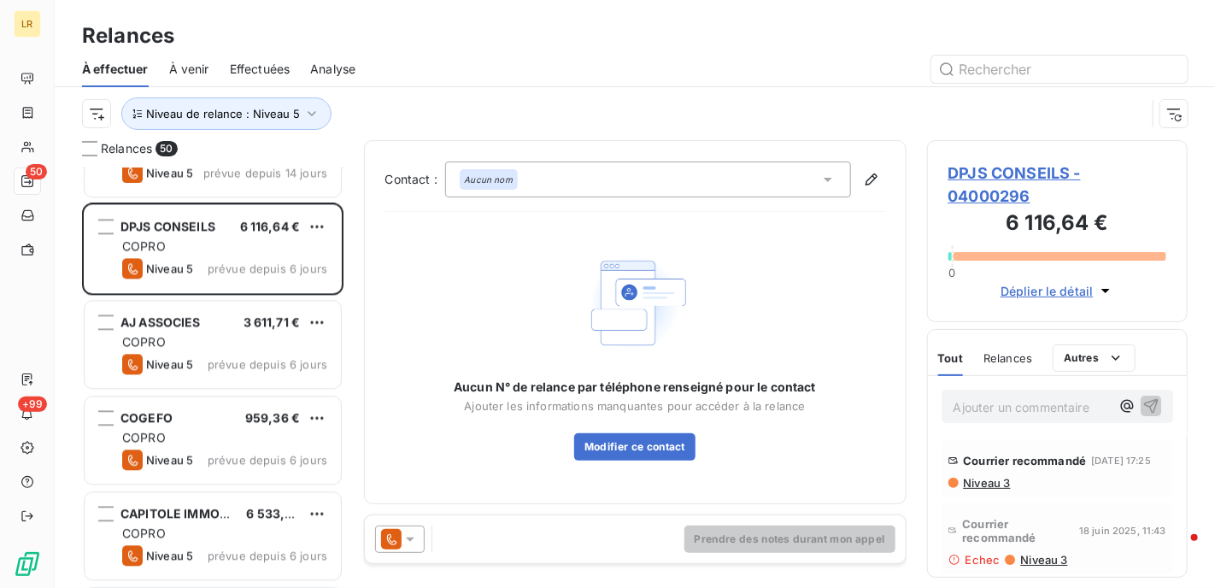
click at [415, 532] on icon at bounding box center [410, 539] width 17 height 17
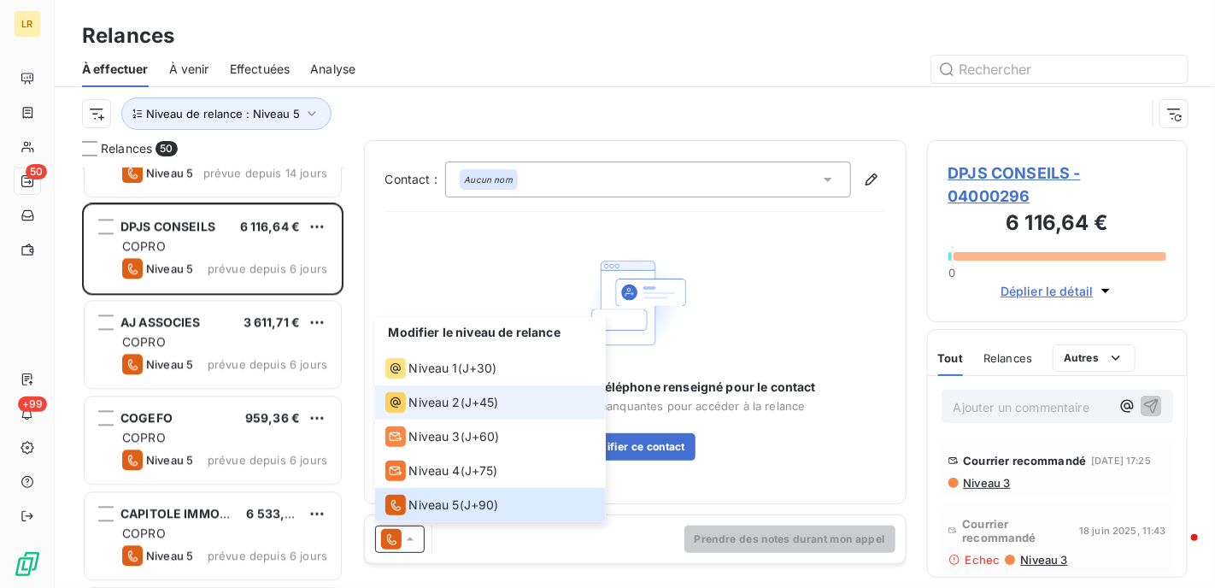
click at [417, 403] on span "Niveau 2" at bounding box center [434, 402] width 51 height 17
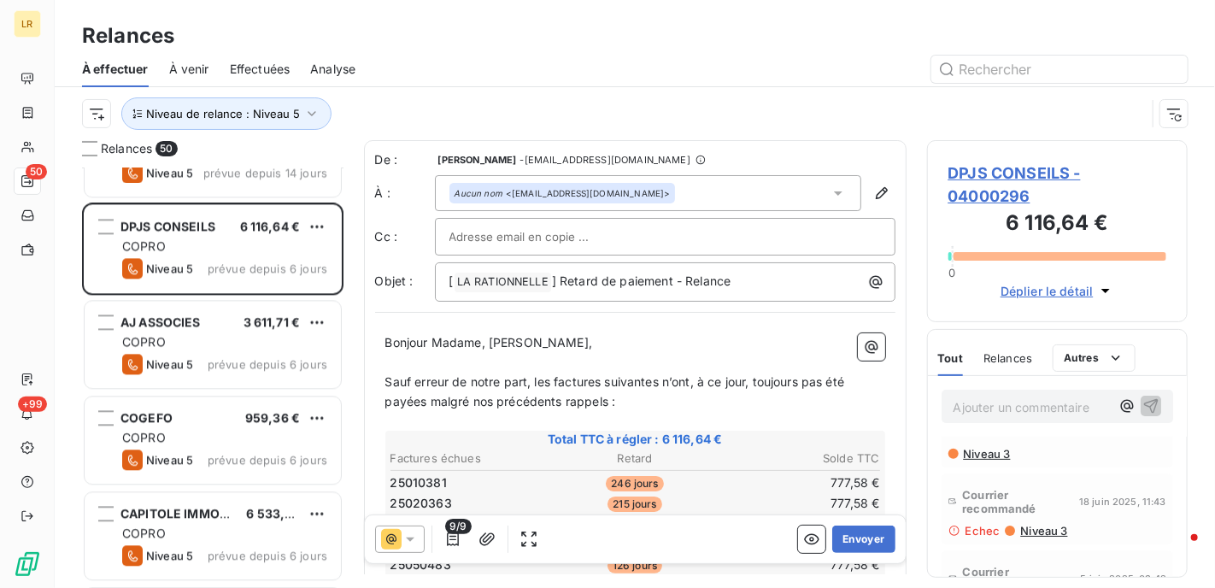
scroll to position [0, 0]
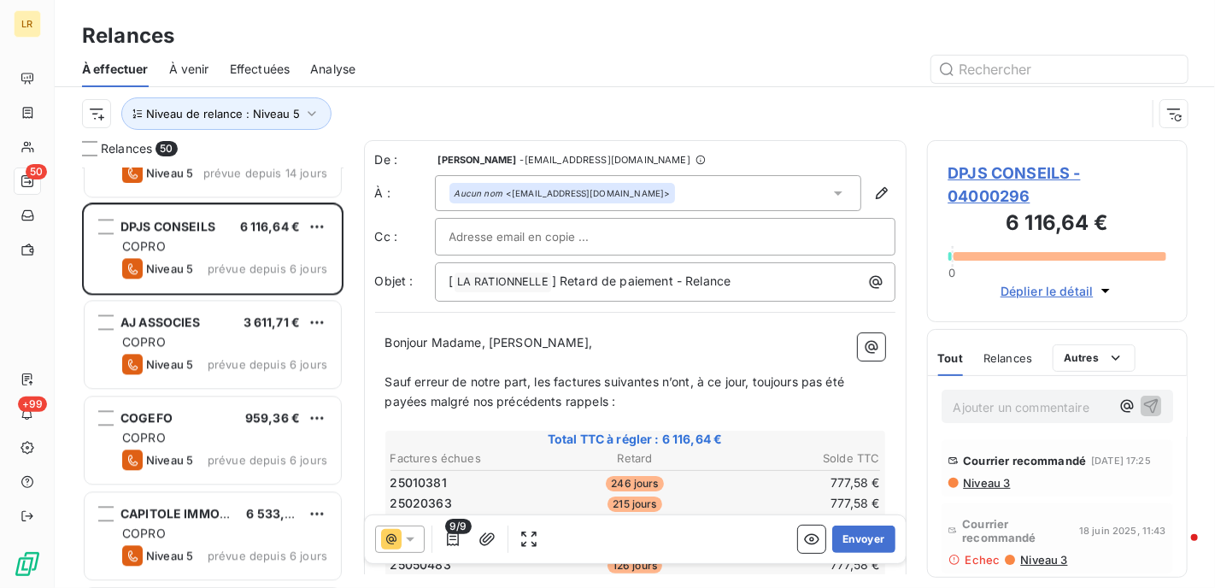
click at [988, 490] on span "Niveau 3" at bounding box center [986, 483] width 49 height 14
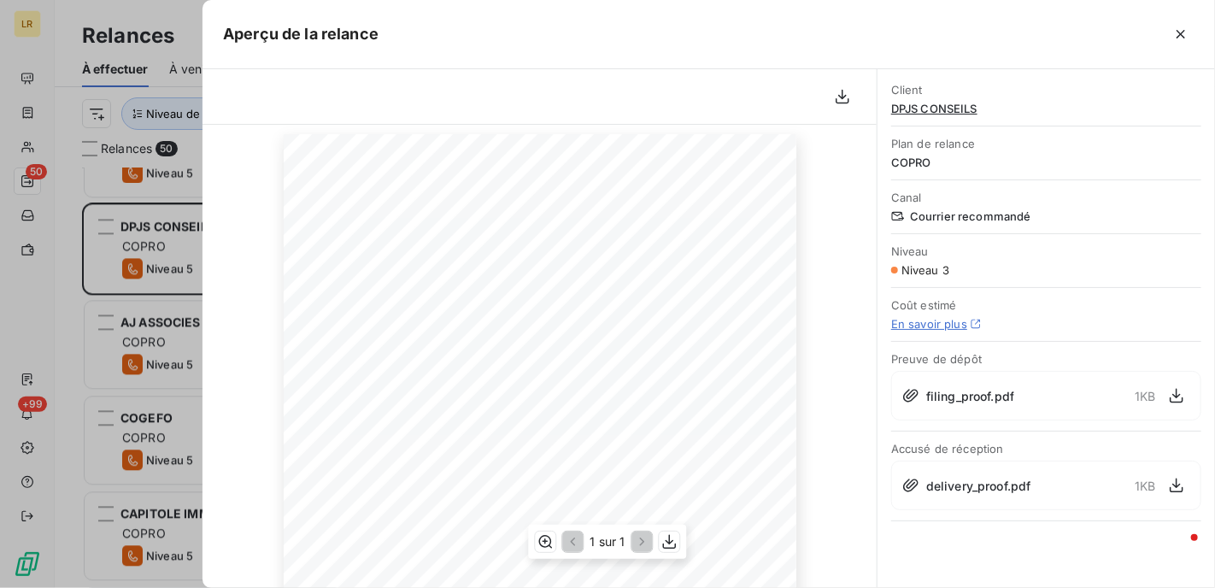
scroll to position [171, 0]
click at [1184, 35] on icon "button" at bounding box center [1180, 34] width 17 height 17
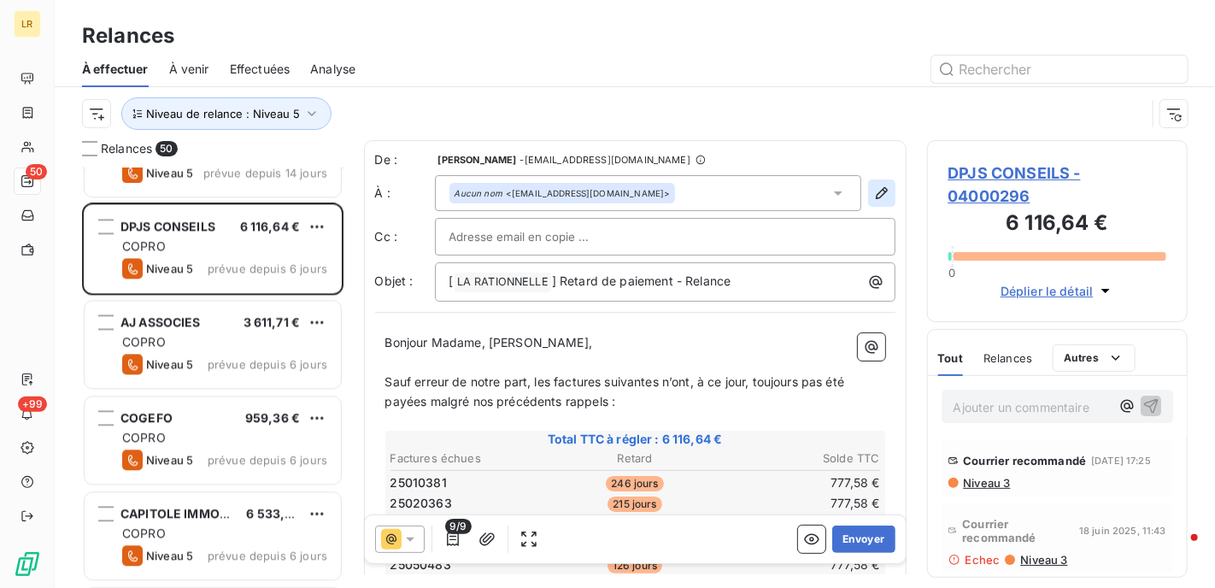
click at [873, 188] on icon "button" at bounding box center [881, 193] width 17 height 17
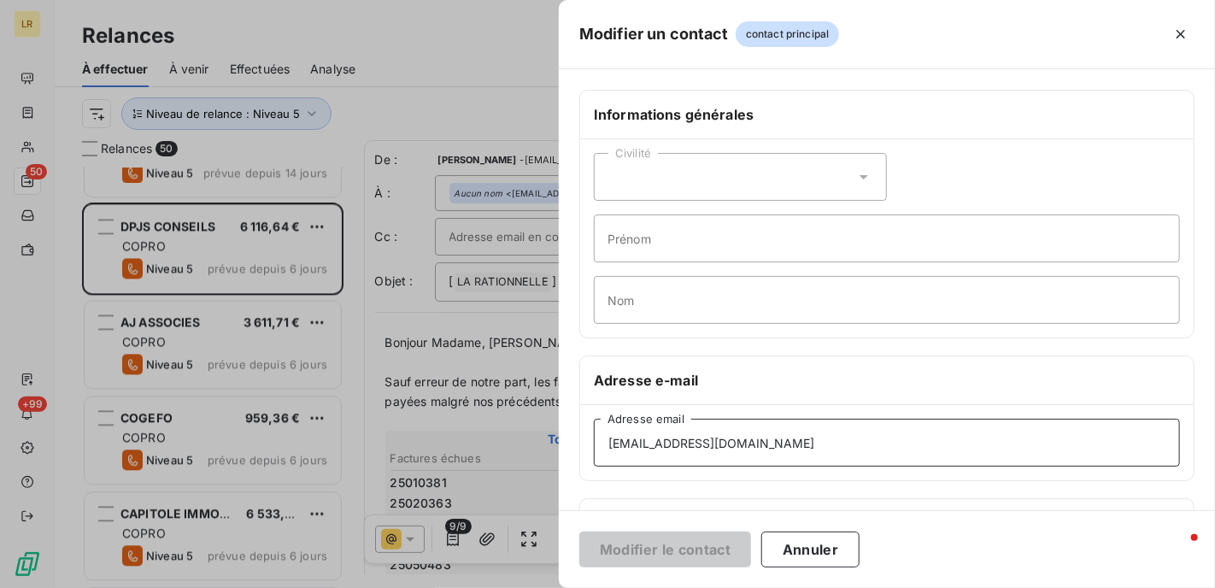
drag, startPoint x: 725, startPoint y: 441, endPoint x: 604, endPoint y: 444, distance: 120.5
click at [585, 444] on div "copro@hello-syndic.fr Adresse email" at bounding box center [887, 442] width 614 height 75
paste input "gest.syndic@dpjs"
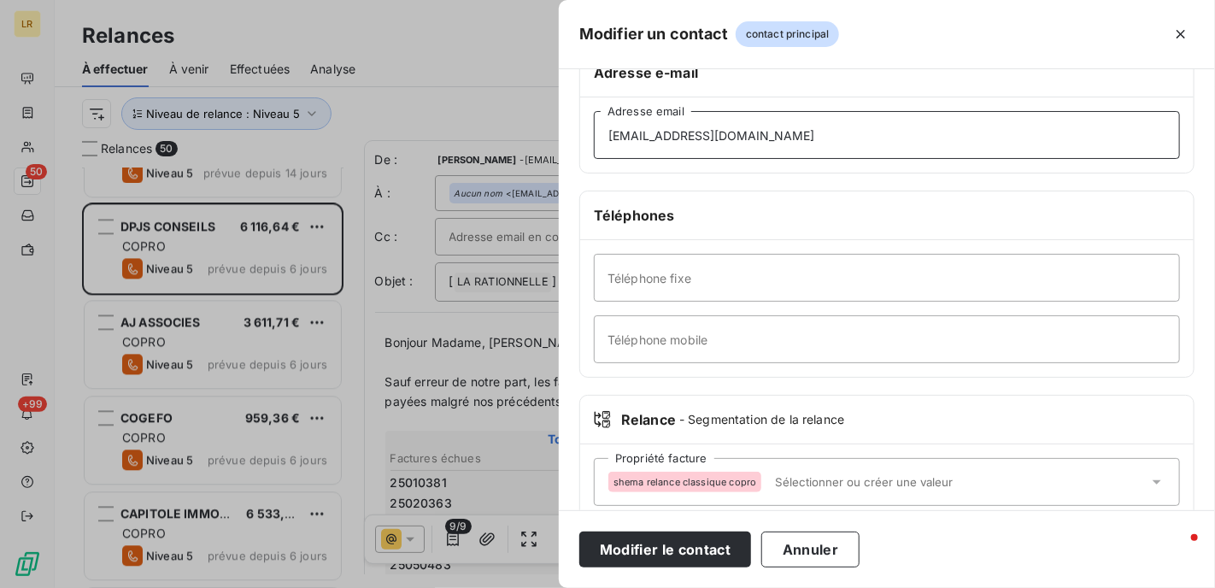
scroll to position [335, 0]
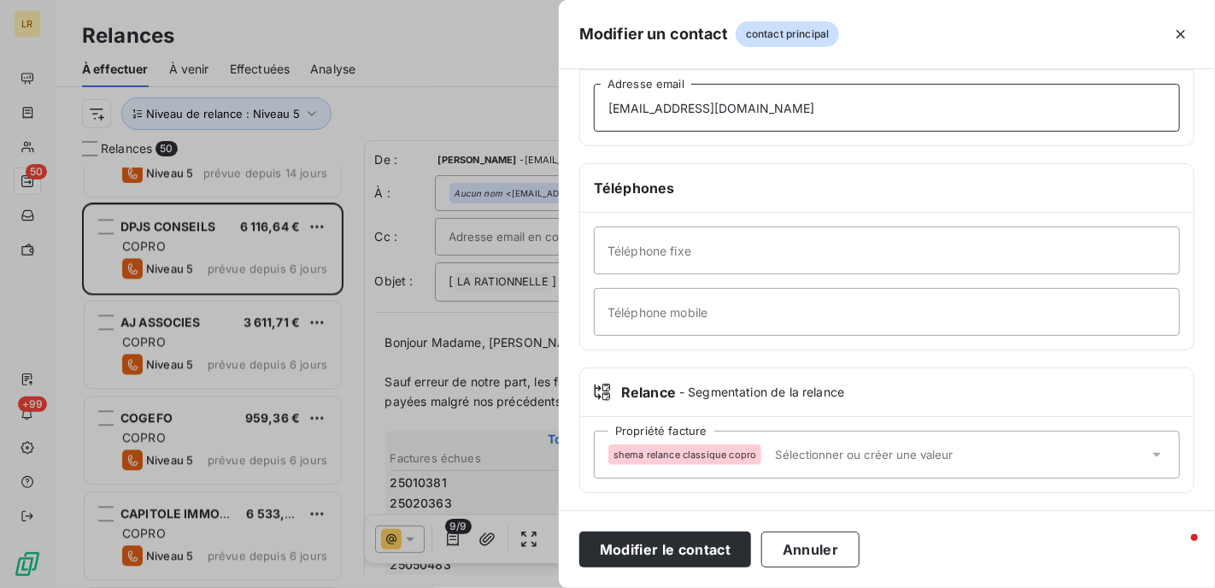
type input "gest.syndic@dpjs.fr"
click at [619, 455] on span "shema relance classique copro" at bounding box center [685, 455] width 143 height 10
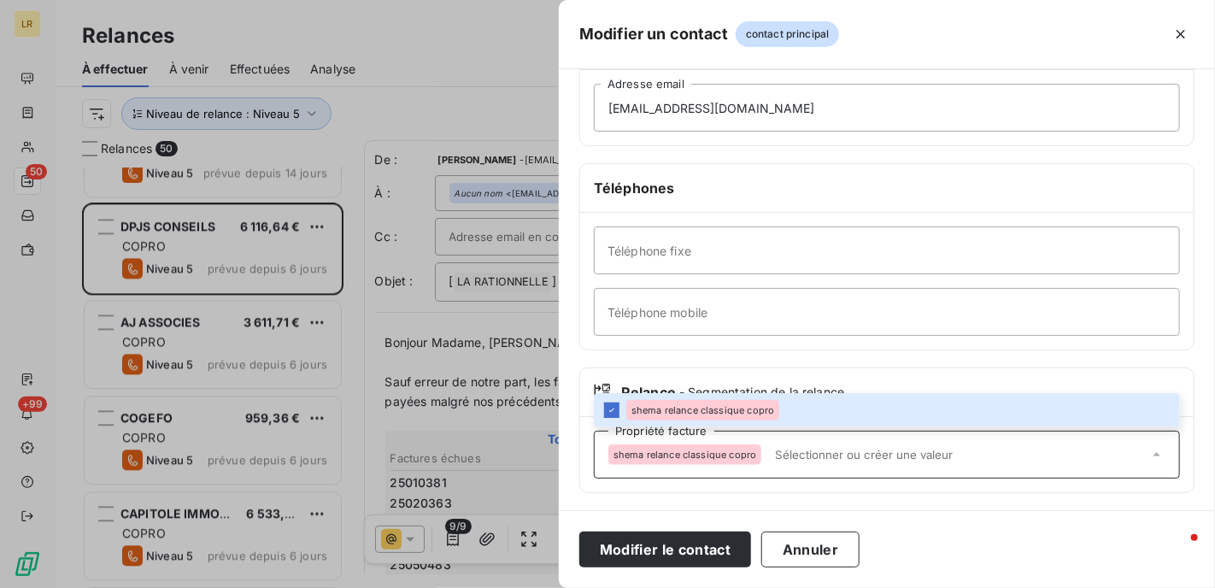
click at [602, 445] on div "Propriété facture shema relance classique copro" at bounding box center [887, 455] width 586 height 48
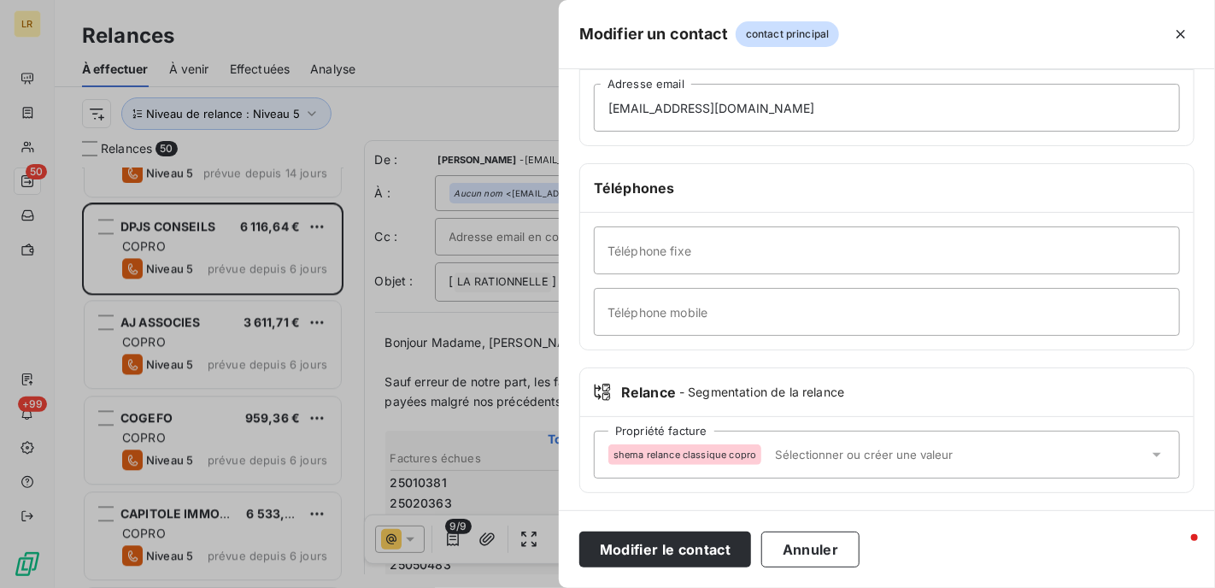
click at [612, 455] on div "shema relance classique copro" at bounding box center [684, 454] width 153 height 21
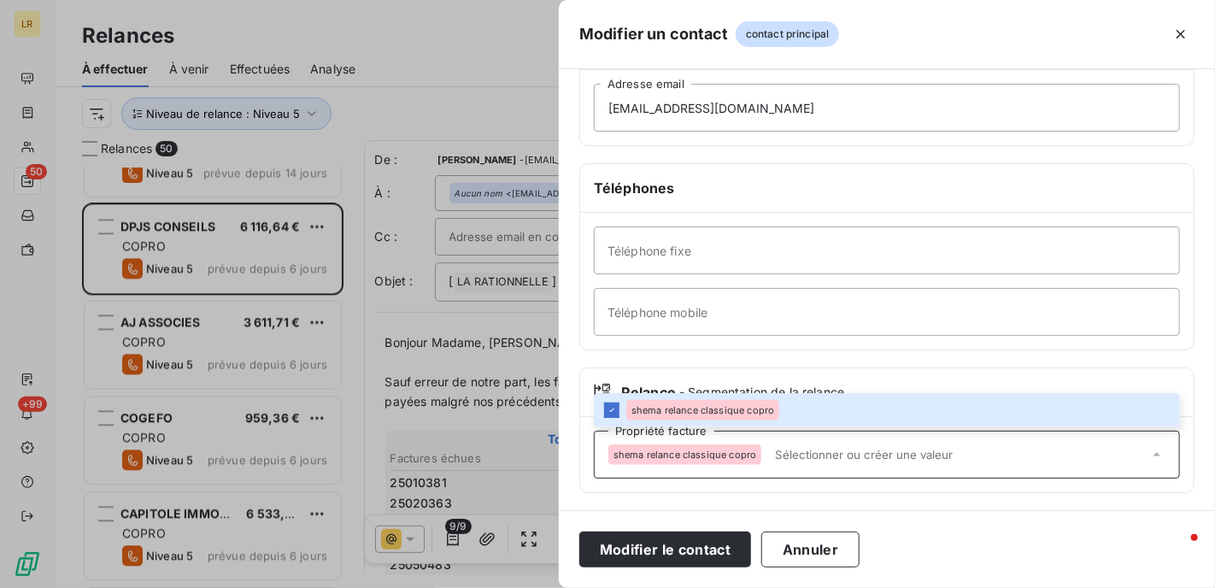
click at [790, 449] on input "text" at bounding box center [958, 454] width 380 height 15
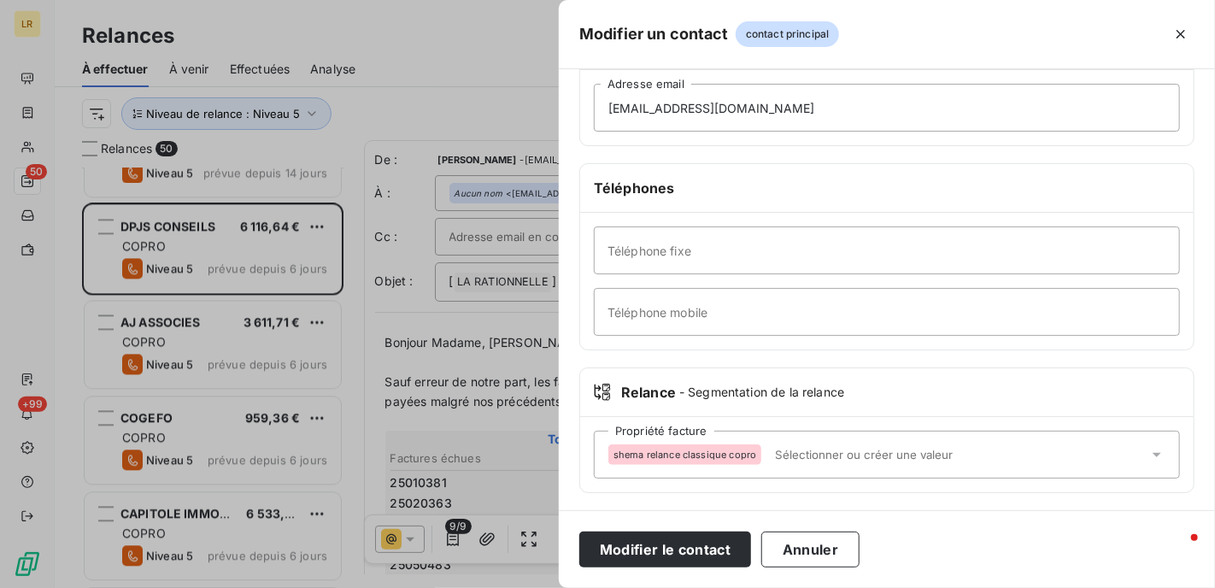
click at [608, 387] on icon at bounding box center [602, 392] width 17 height 17
click at [606, 389] on icon at bounding box center [602, 392] width 17 height 17
click at [625, 453] on span "shema relance classique copro" at bounding box center [685, 455] width 143 height 10
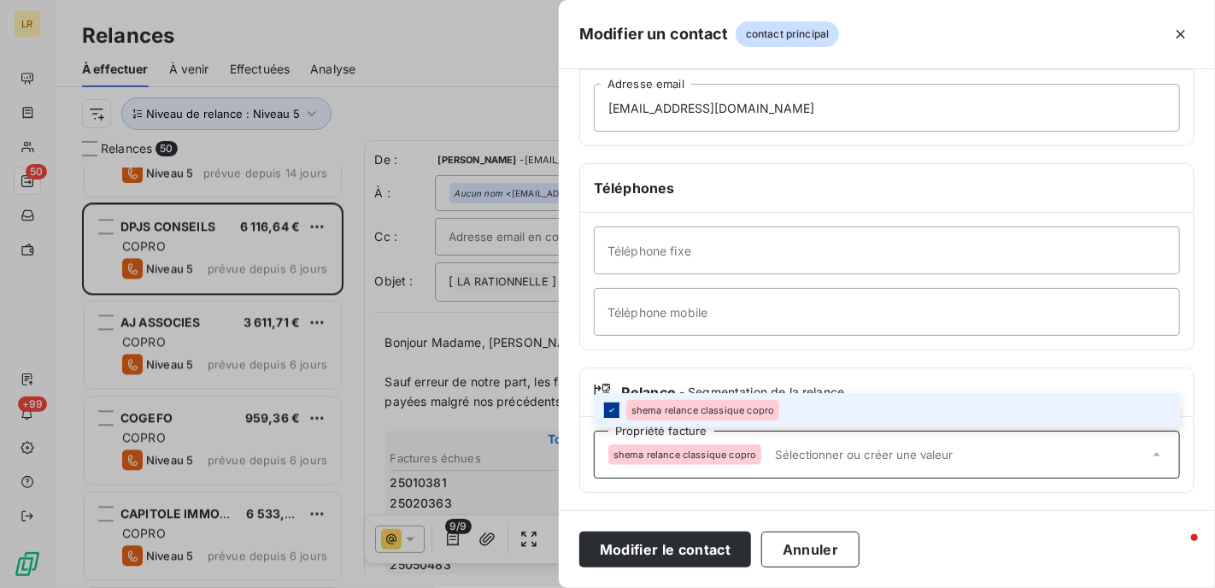
click at [607, 403] on div at bounding box center [611, 410] width 15 height 15
click at [608, 404] on div at bounding box center [611, 410] width 15 height 15
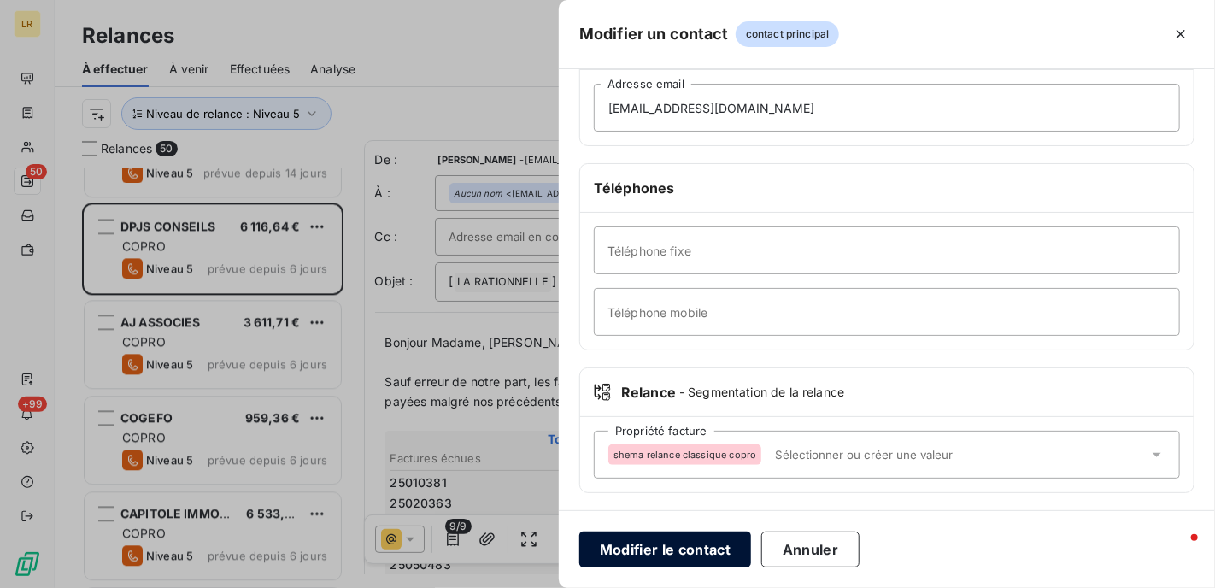
drag, startPoint x: 685, startPoint y: 544, endPoint x: 681, endPoint y: 536, distance: 9.2
click at [685, 543] on button "Modifier le contact" at bounding box center [665, 550] width 172 height 36
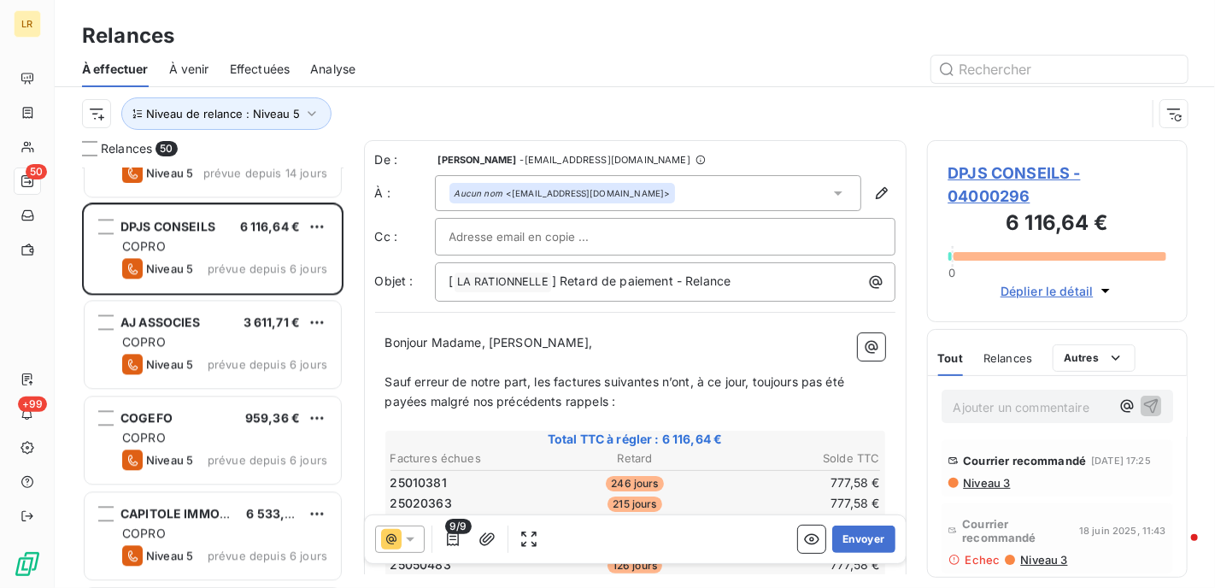
click at [491, 228] on input "text" at bounding box center [542, 237] width 184 height 26
paste input "syndic@dpjs.fr"
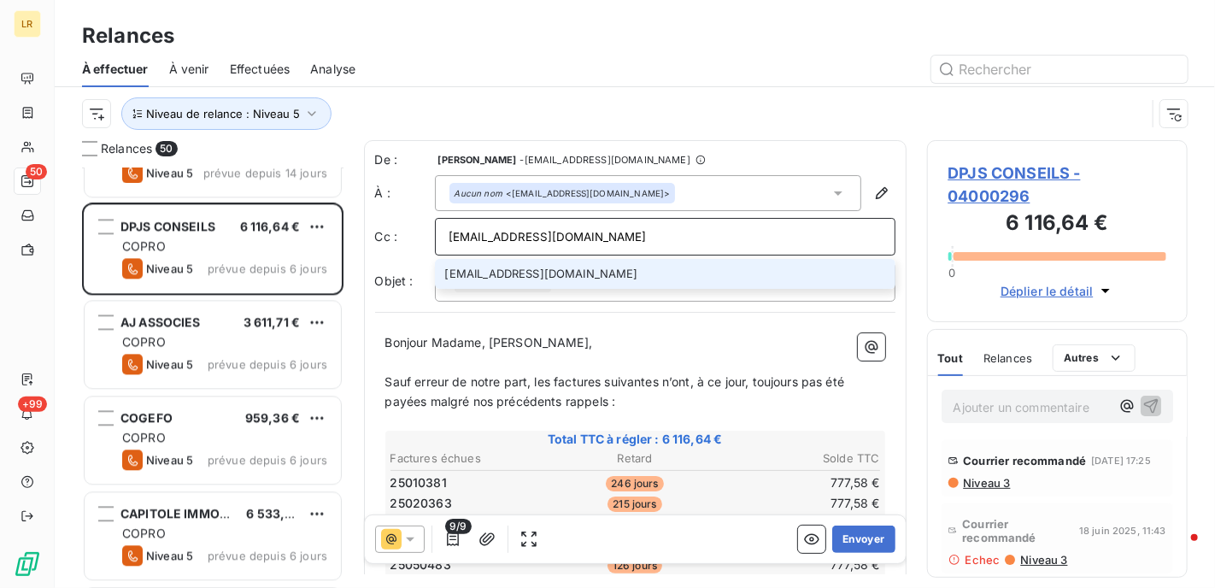
type input "syndic@dpjs.fr"
click at [550, 272] on li "syndic@dpjs.fr" at bounding box center [665, 274] width 461 height 30
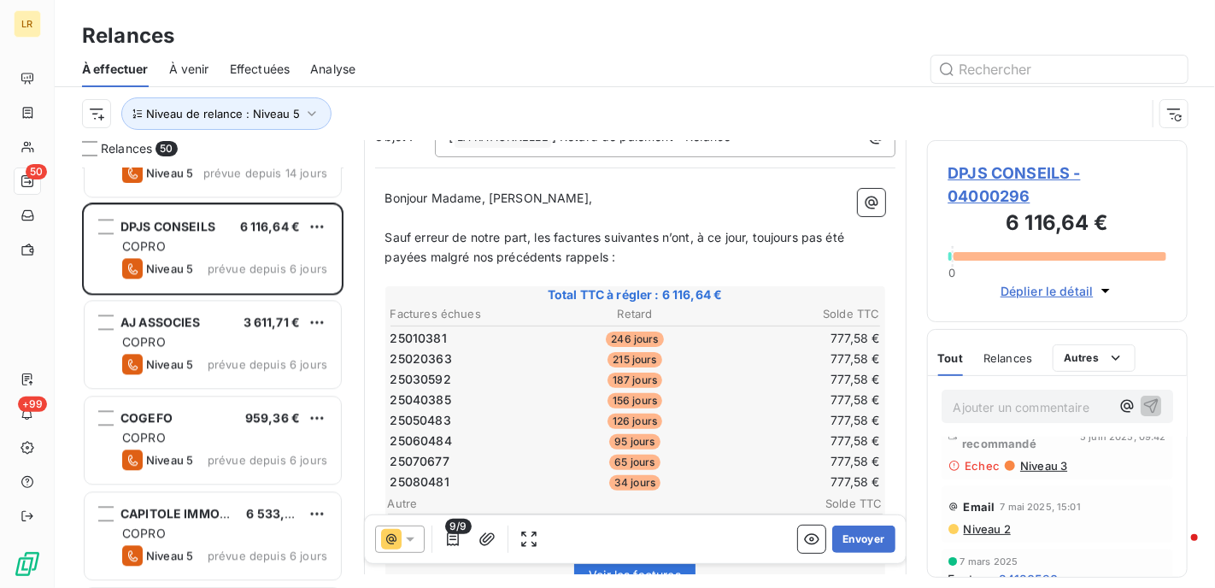
scroll to position [173, 0]
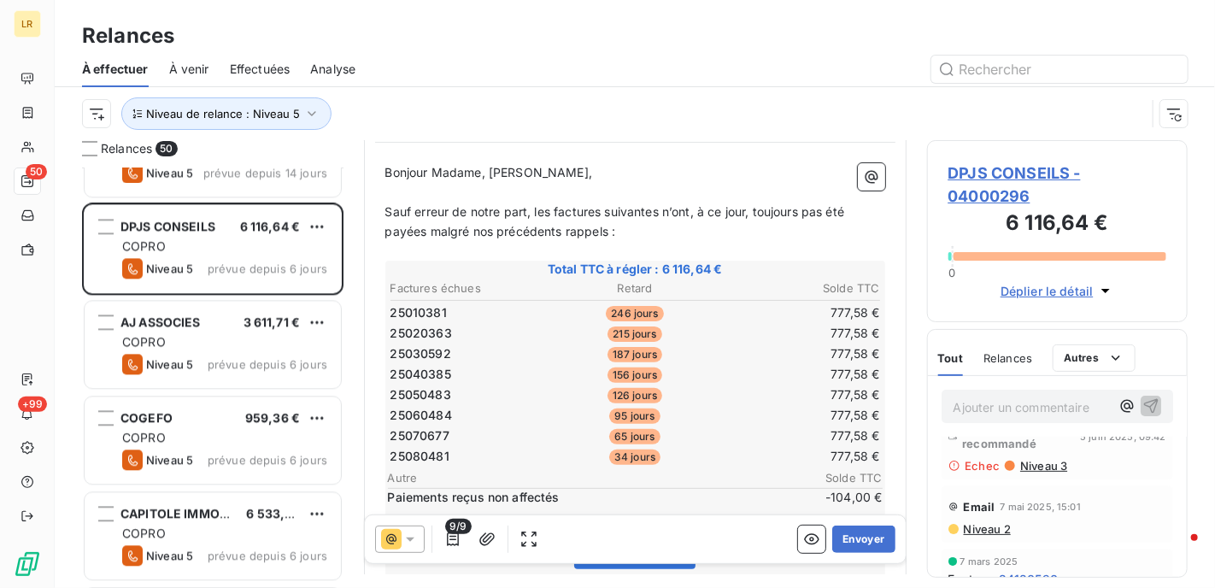
drag, startPoint x: 626, startPoint y: 226, endPoint x: 597, endPoint y: 225, distance: 29.1
click at [626, 225] on p "Sauf erreur de notre part, les factures suivantes n’ont, à ce jour, toujours pa…" at bounding box center [635, 222] width 500 height 39
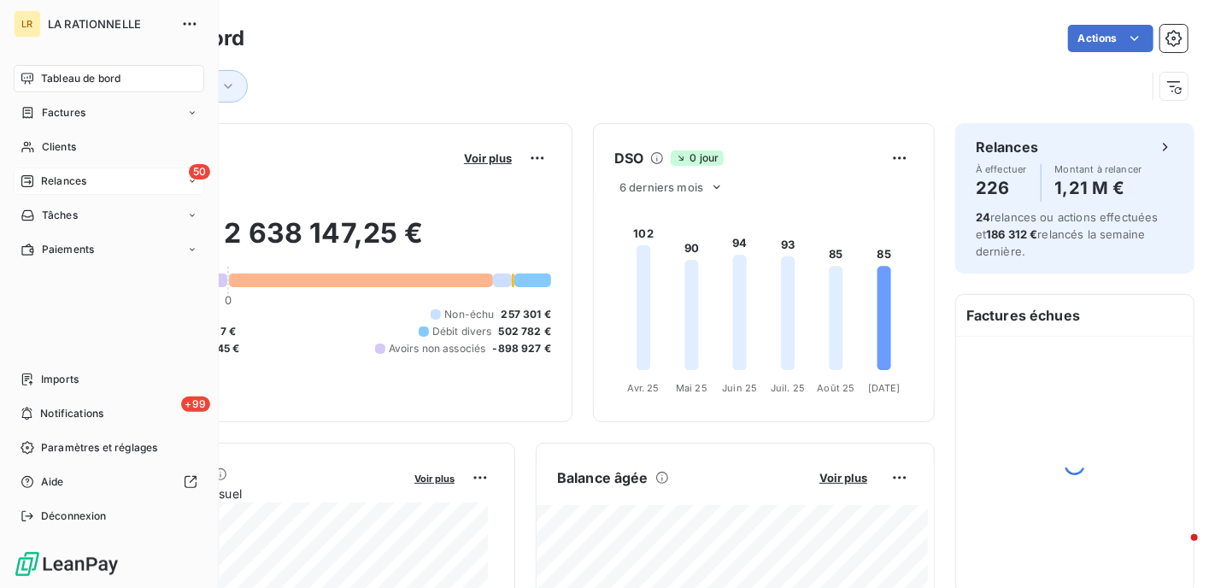
click at [68, 177] on span "Relances" at bounding box center [63, 180] width 45 height 15
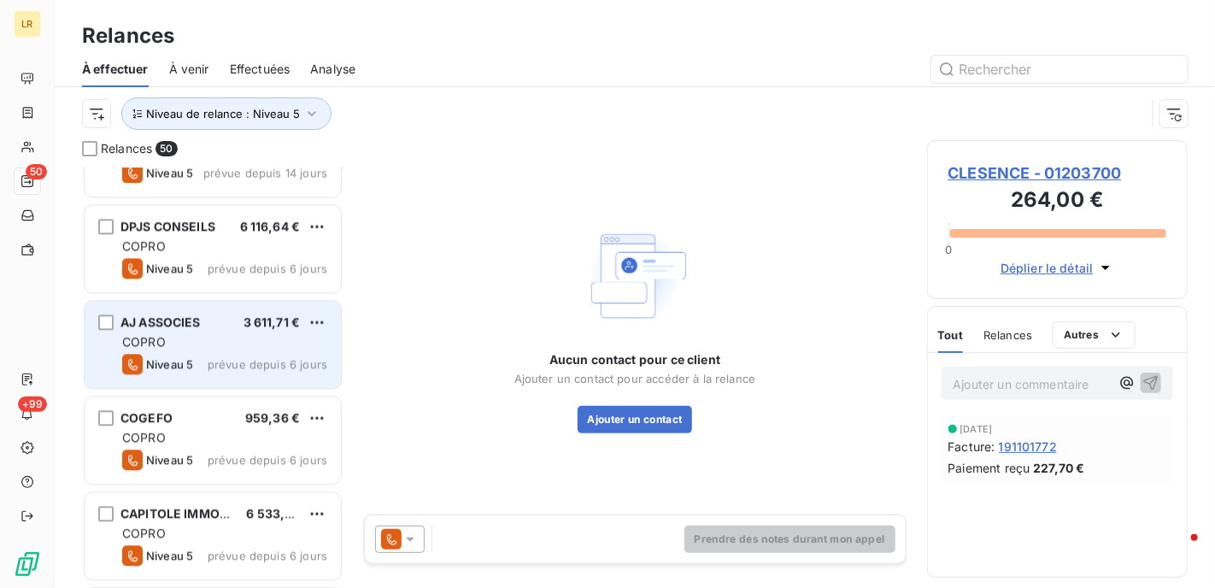
scroll to position [1795, 0]
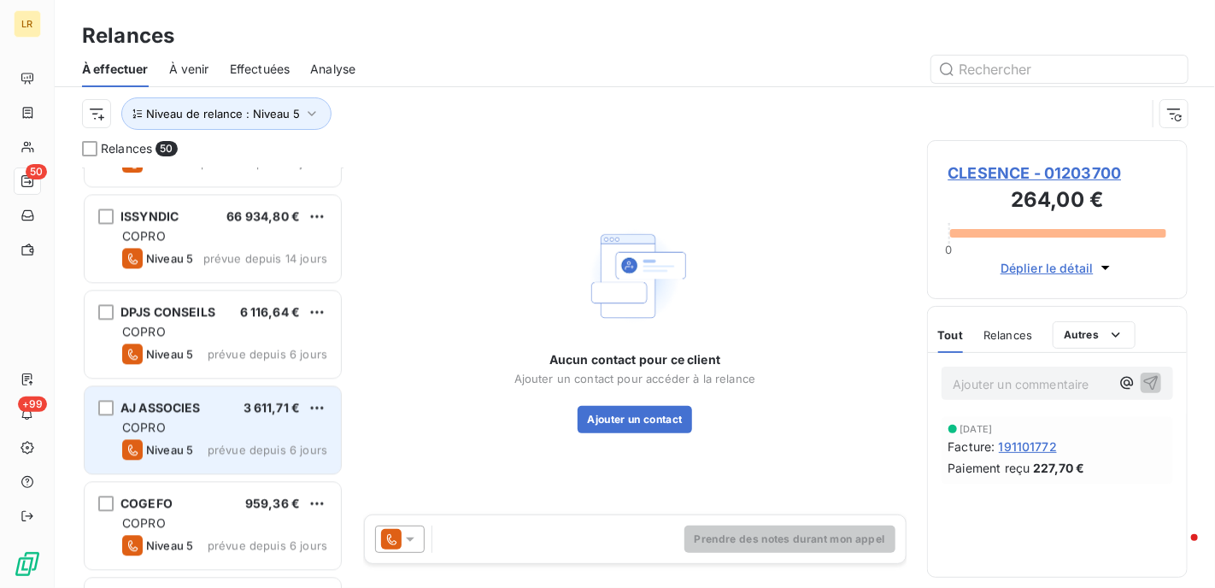
click at [159, 416] on div "AJ ASSOCIES 3 611,71 € COPRO Niveau 5 prévue depuis 6 jours" at bounding box center [213, 429] width 256 height 87
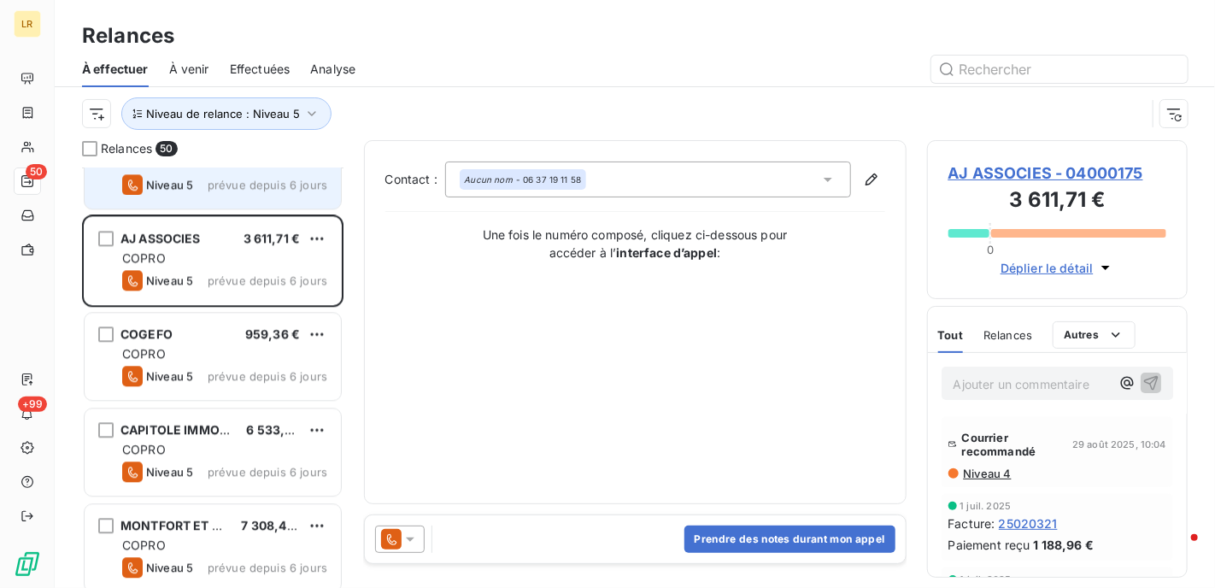
scroll to position [1966, 0]
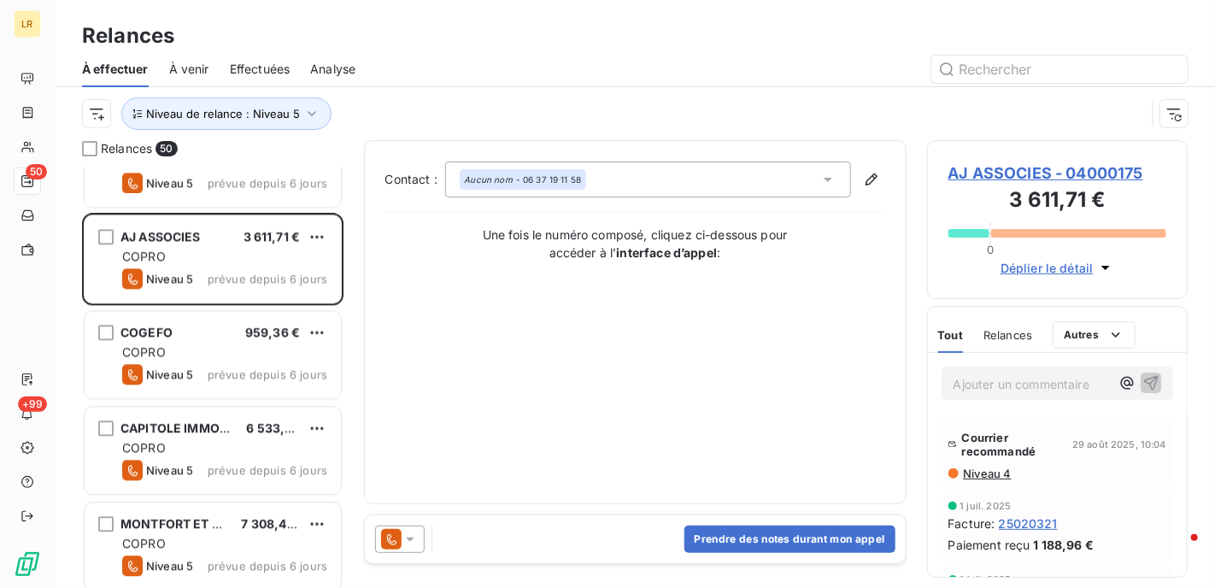
click at [988, 469] on span "Niveau 4" at bounding box center [987, 474] width 50 height 14
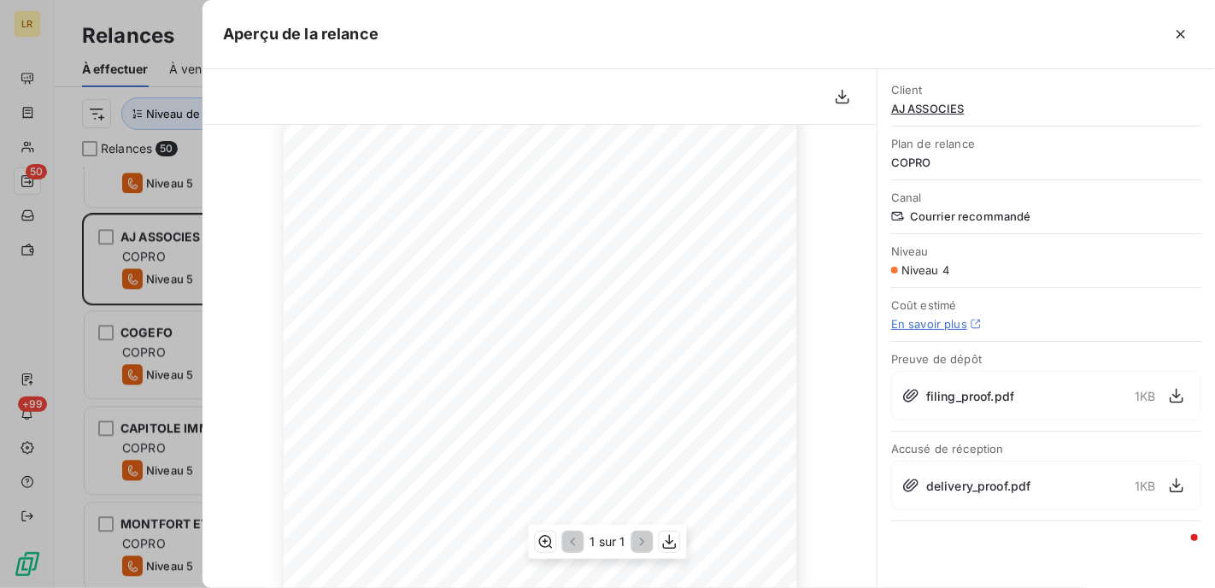
scroll to position [0, 0]
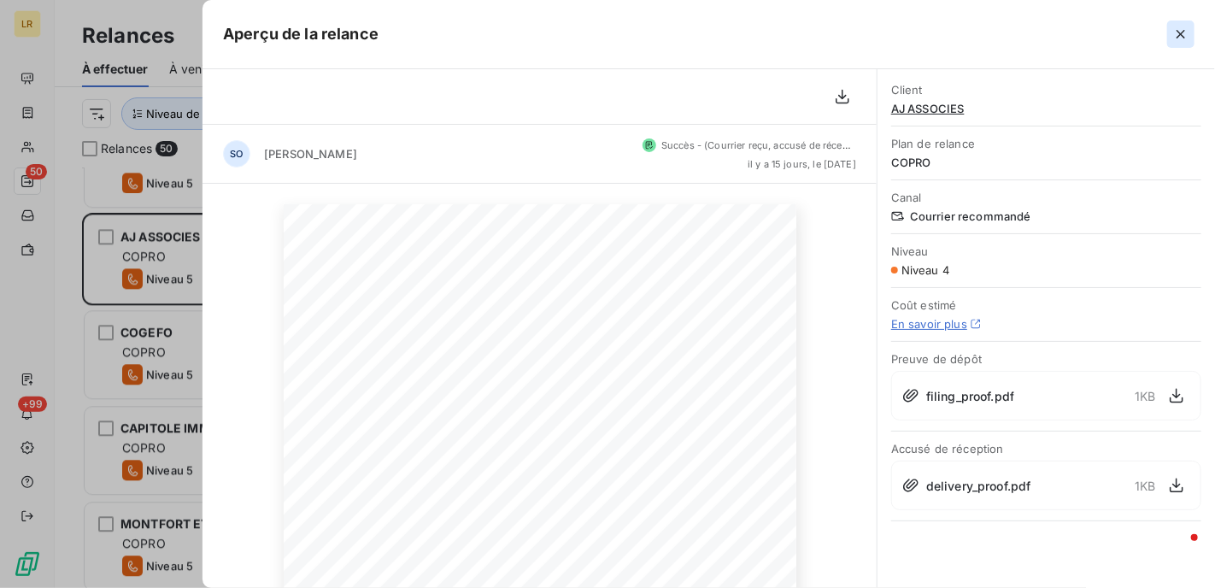
click at [1184, 30] on icon "button" at bounding box center [1180, 34] width 17 height 17
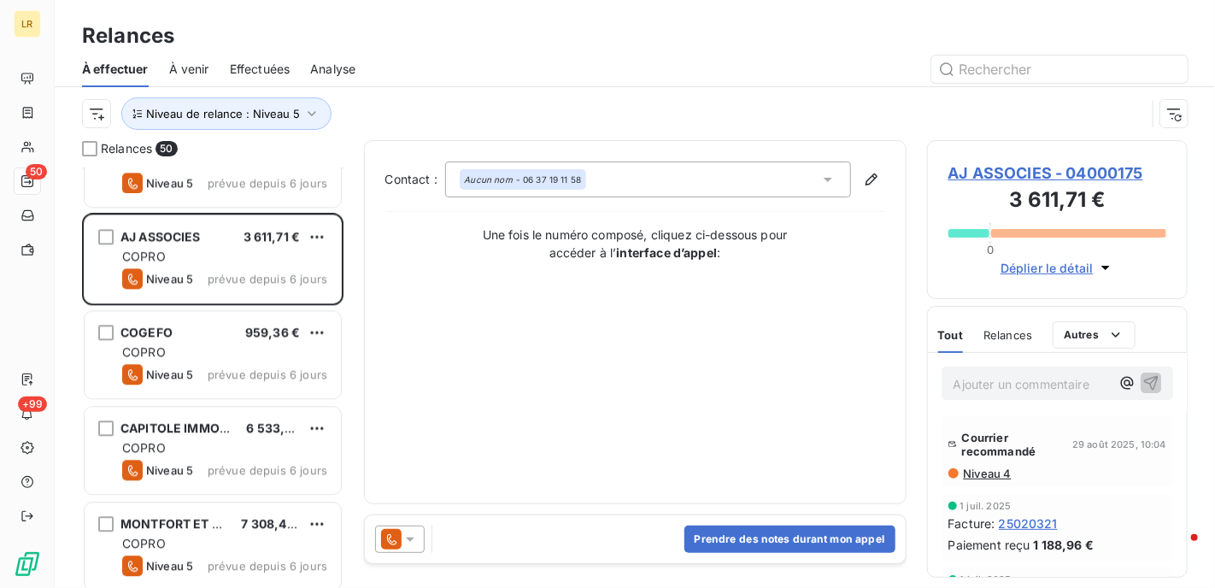
click at [403, 541] on icon at bounding box center [410, 539] width 17 height 17
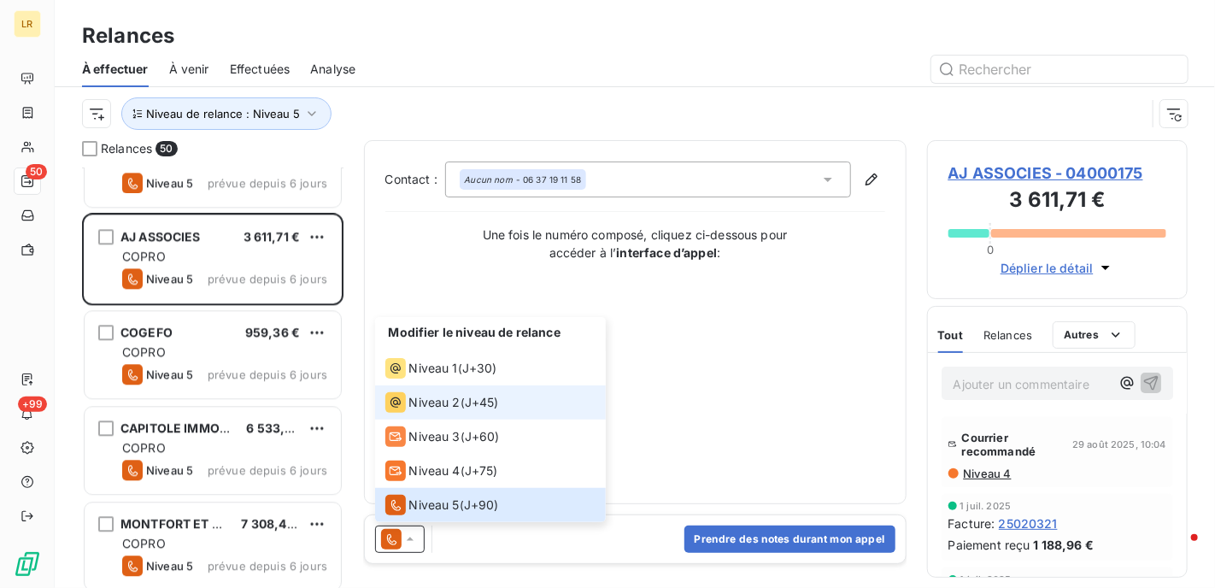
click at [425, 403] on span "Niveau 2" at bounding box center [434, 402] width 51 height 17
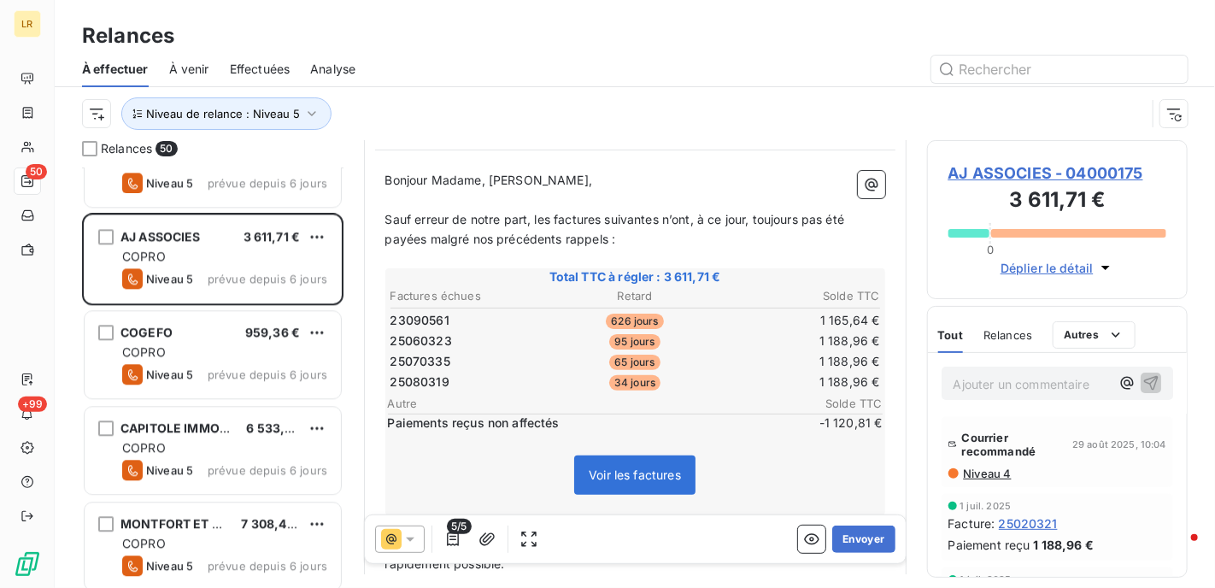
scroll to position [171, 0]
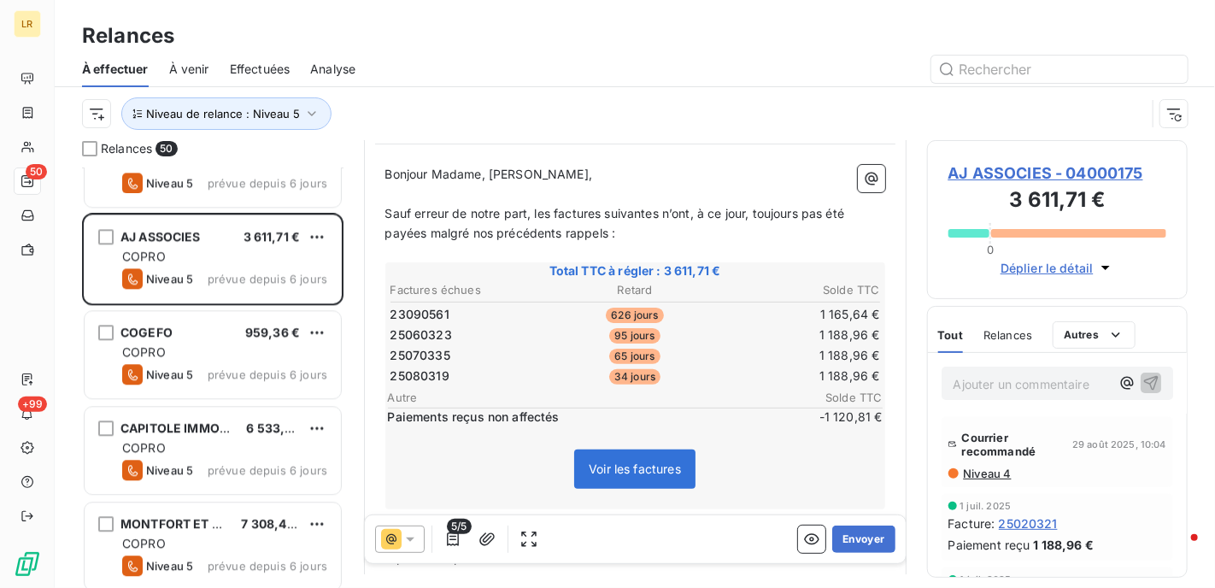
click at [841, 39] on div "Relances" at bounding box center [635, 36] width 1161 height 31
click at [981, 470] on span "Niveau 4" at bounding box center [987, 474] width 50 height 14
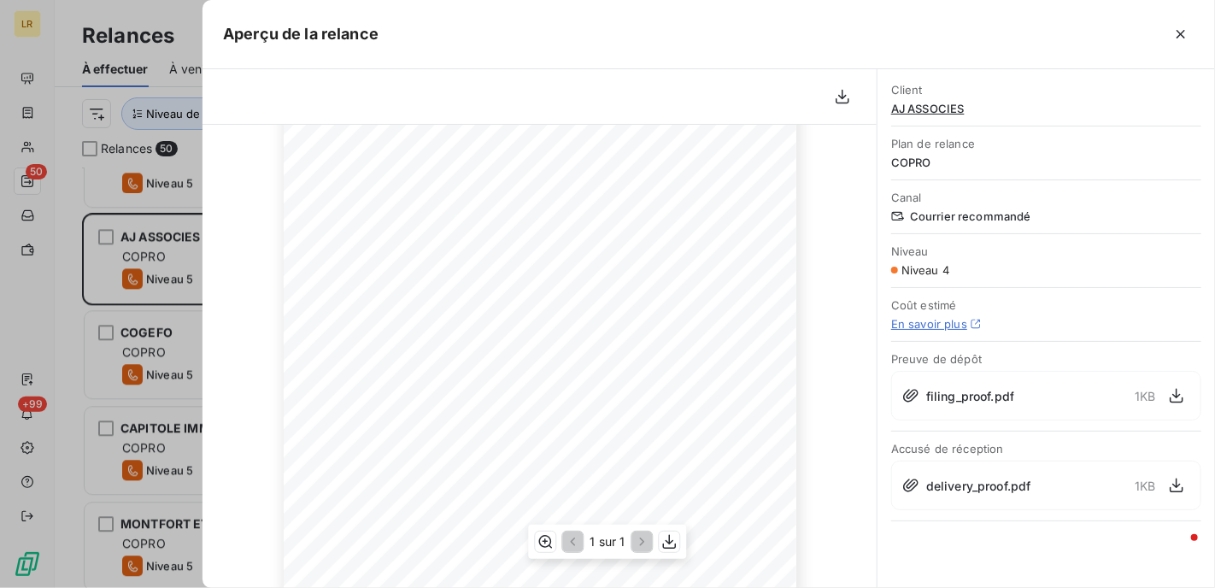
scroll to position [361, 0]
click at [1186, 33] on icon "button" at bounding box center [1180, 34] width 17 height 17
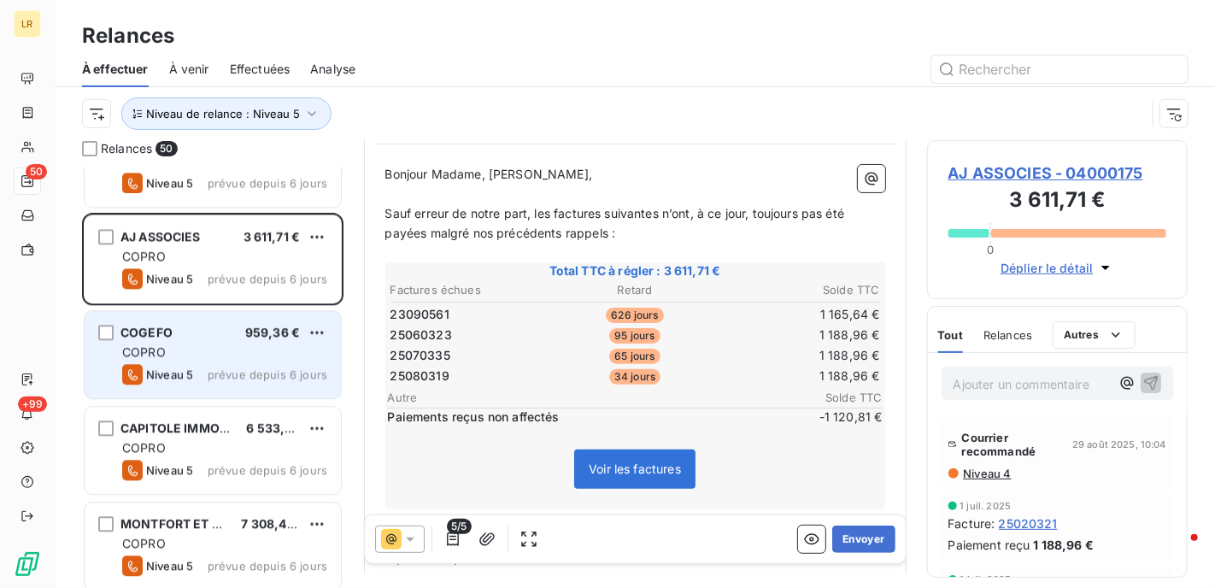
click at [197, 347] on div "COPRO" at bounding box center [224, 352] width 205 height 17
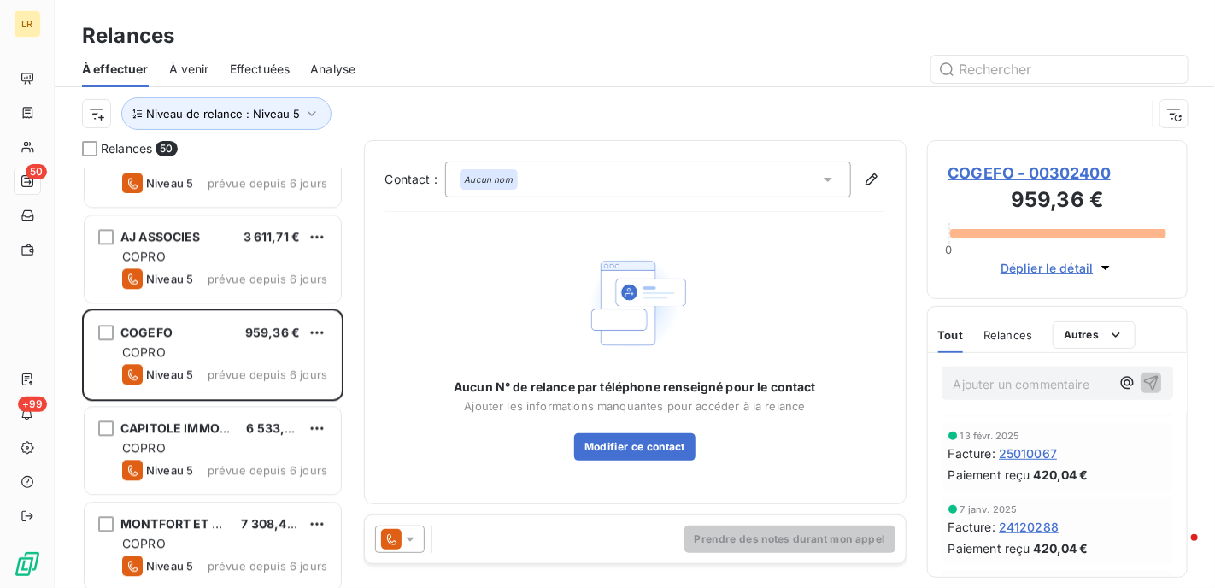
scroll to position [513, 0]
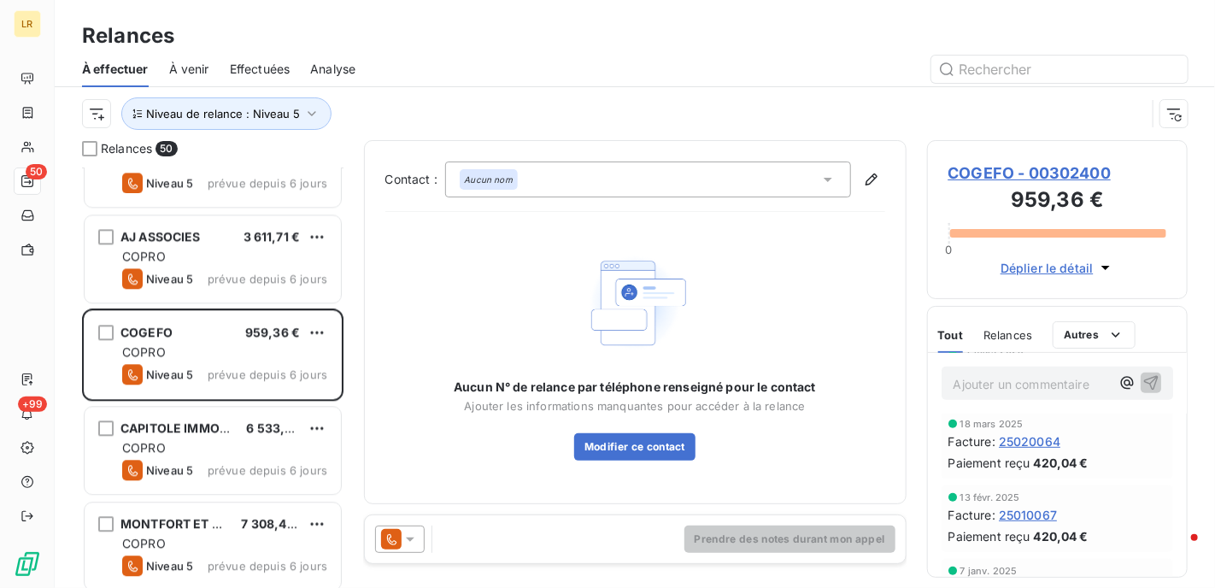
click at [413, 543] on icon at bounding box center [410, 539] width 17 height 17
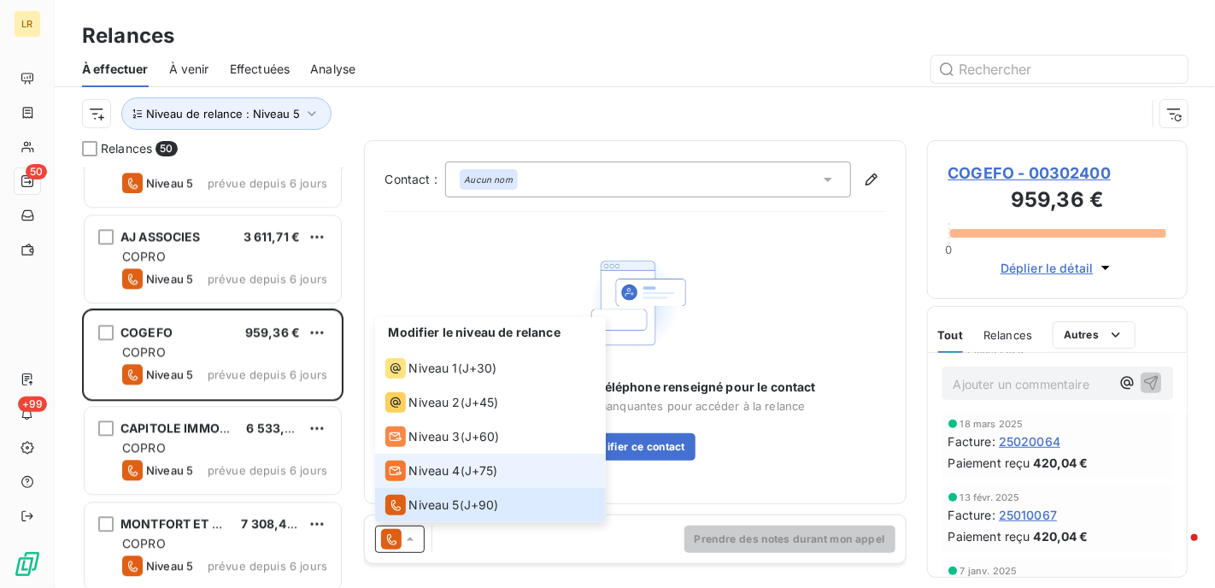
click at [414, 478] on span "Niveau 4" at bounding box center [434, 470] width 51 height 17
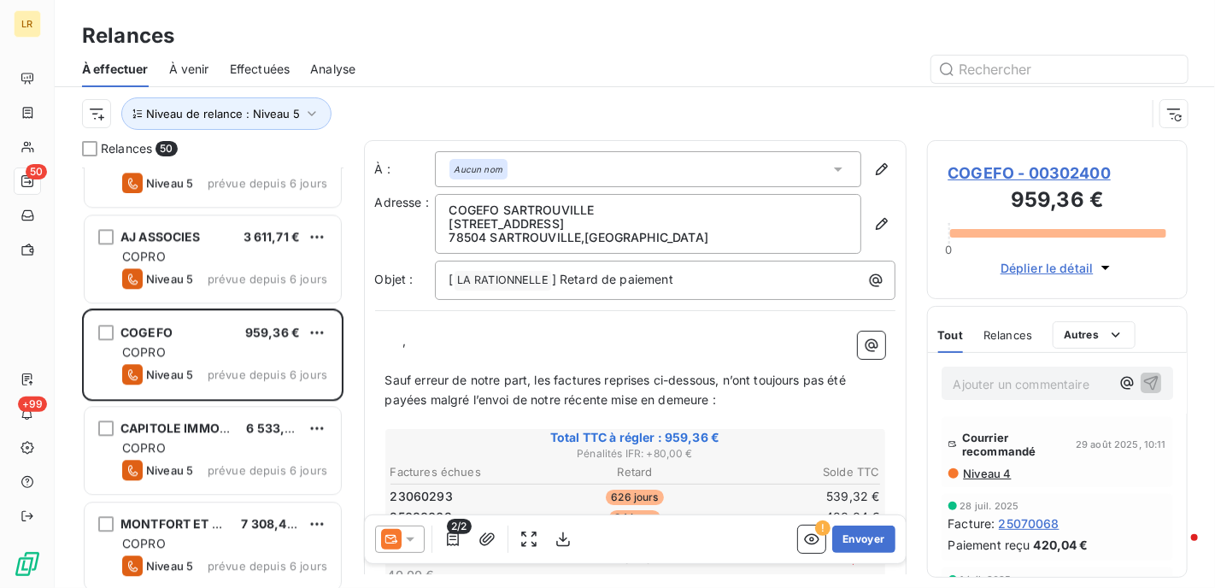
click at [411, 535] on icon at bounding box center [410, 539] width 17 height 17
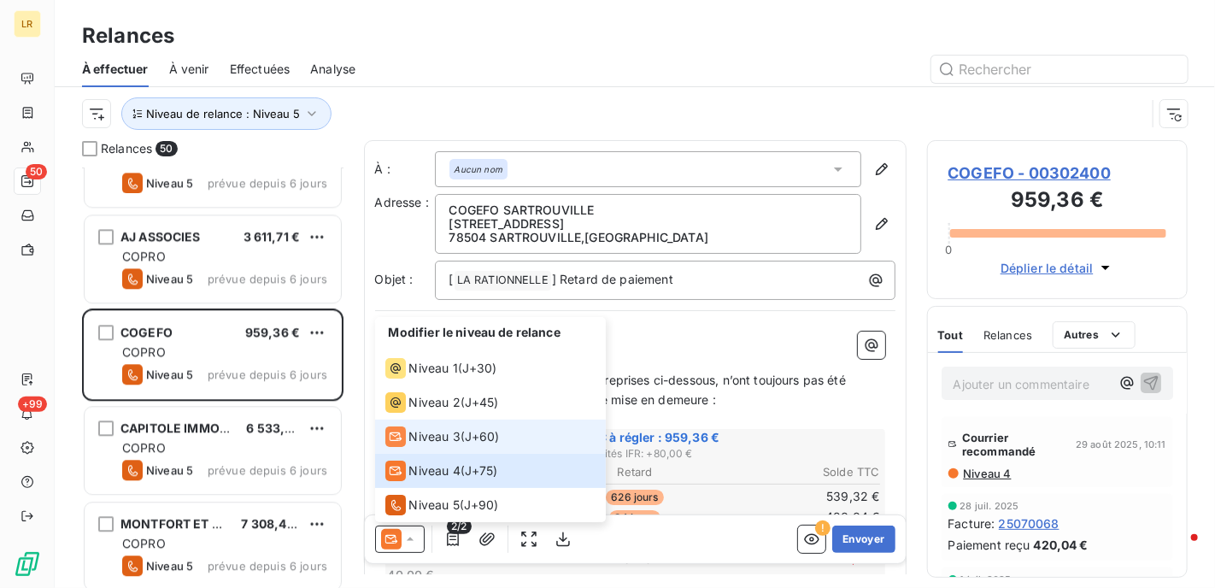
click at [422, 440] on span "Niveau 3" at bounding box center [434, 436] width 51 height 17
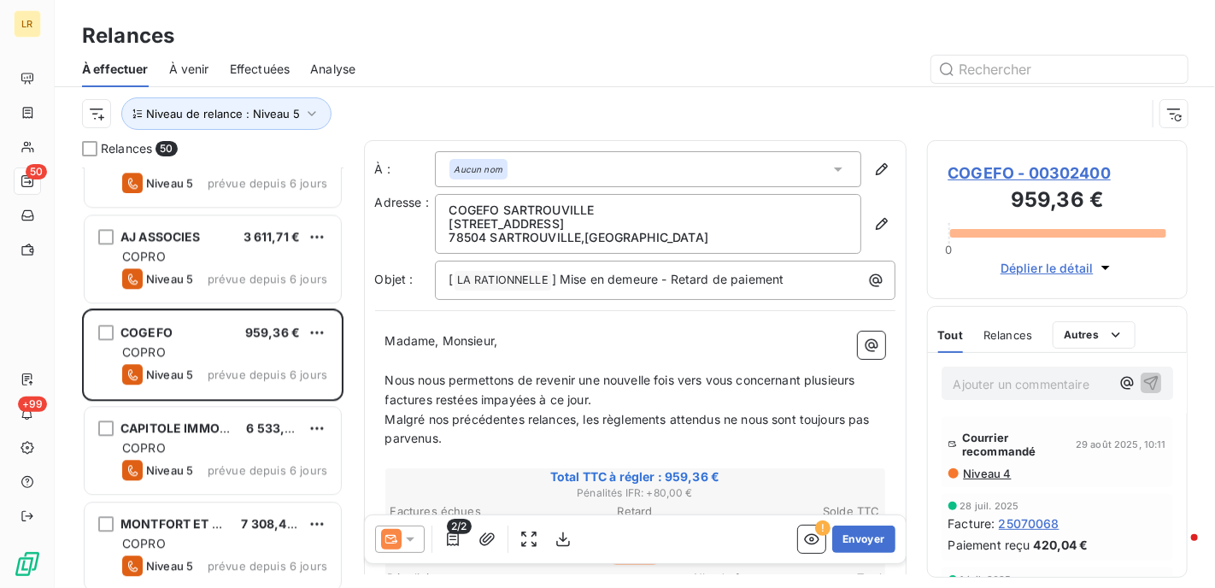
click at [410, 532] on icon at bounding box center [410, 539] width 17 height 17
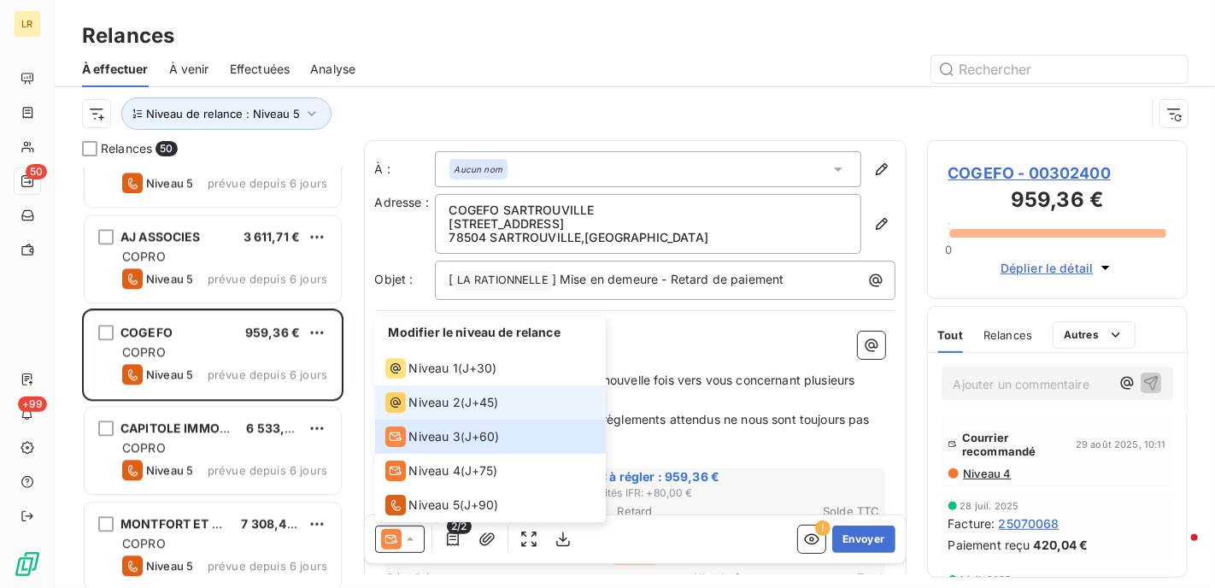
click at [403, 404] on icon at bounding box center [395, 402] width 21 height 21
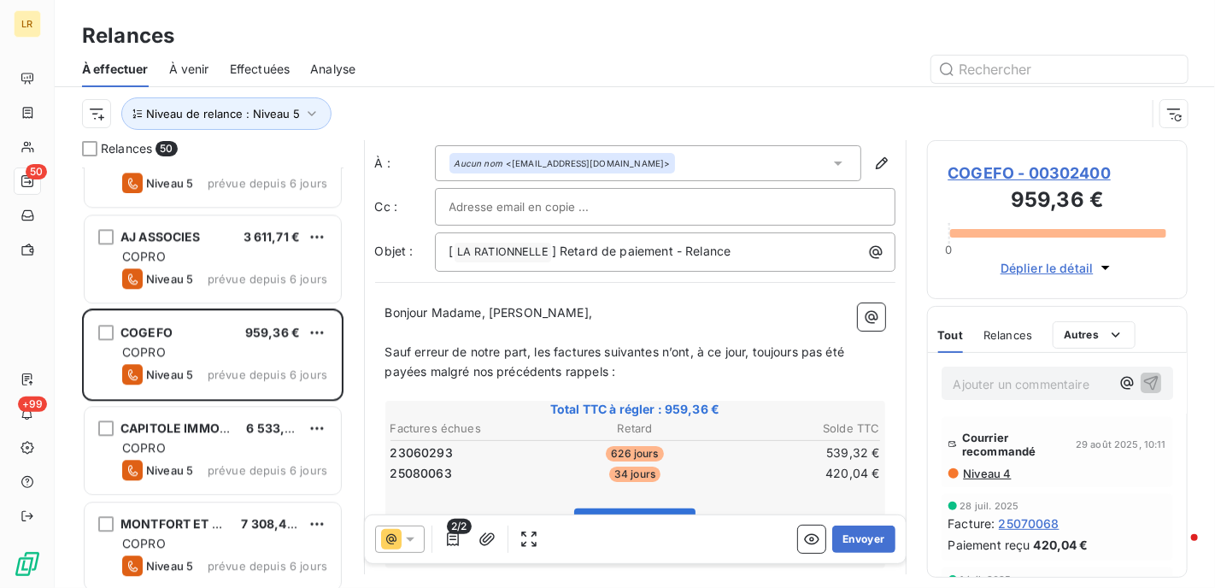
scroll to position [0, 0]
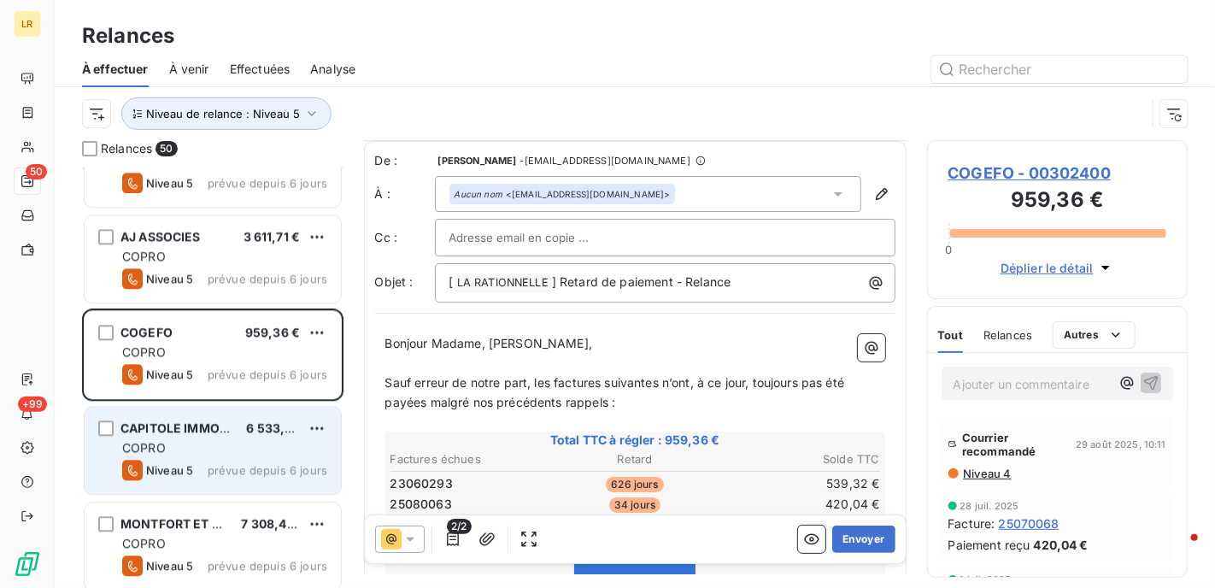
click at [170, 447] on div "COPRO" at bounding box center [224, 447] width 205 height 17
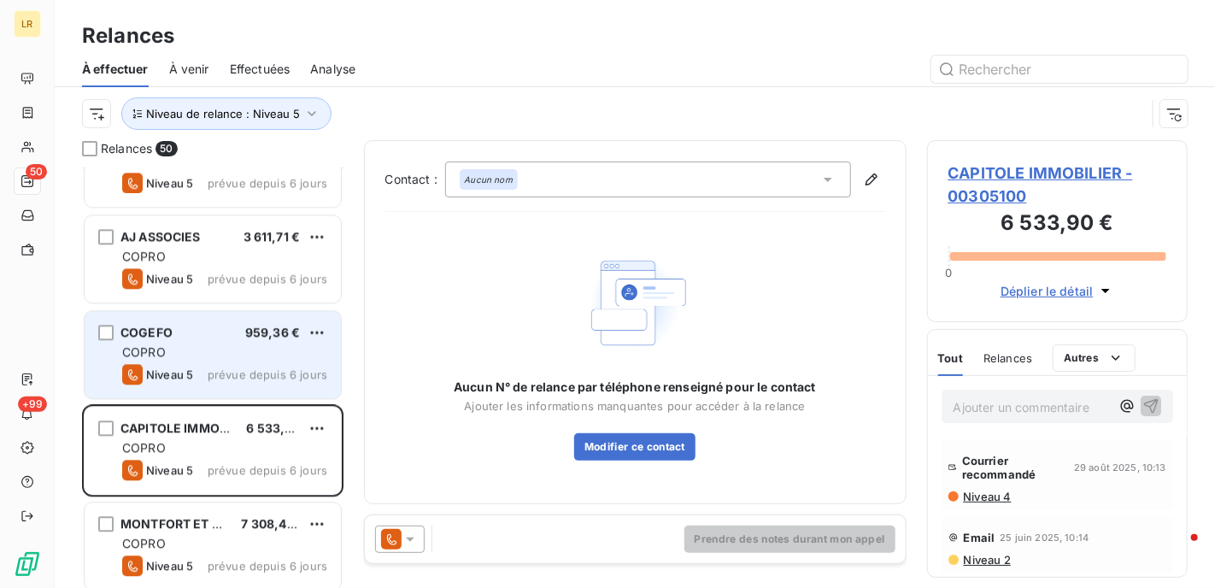
click at [194, 365] on div "Niveau 5 prévue depuis 6 jours" at bounding box center [224, 374] width 205 height 21
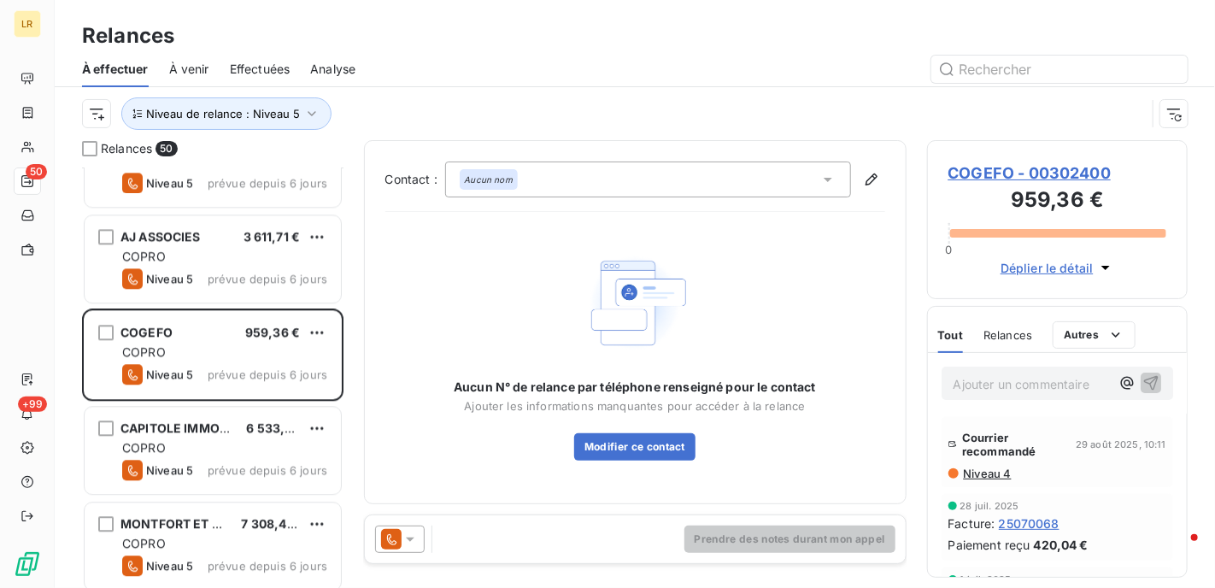
click at [414, 532] on icon at bounding box center [410, 539] width 17 height 17
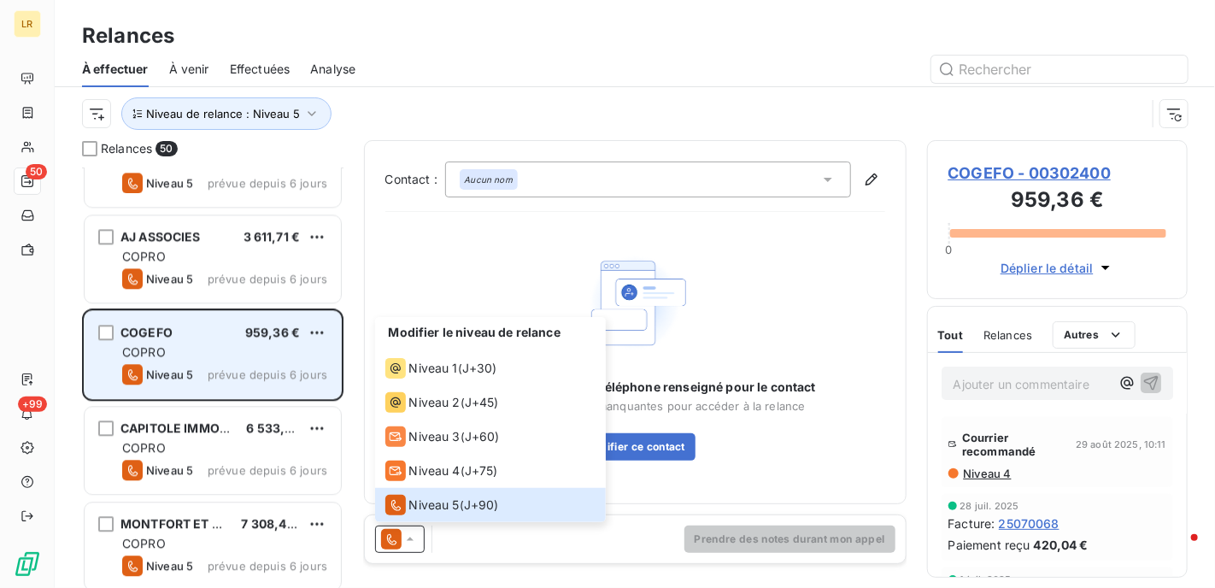
click at [179, 350] on div "COPRO" at bounding box center [224, 352] width 205 height 17
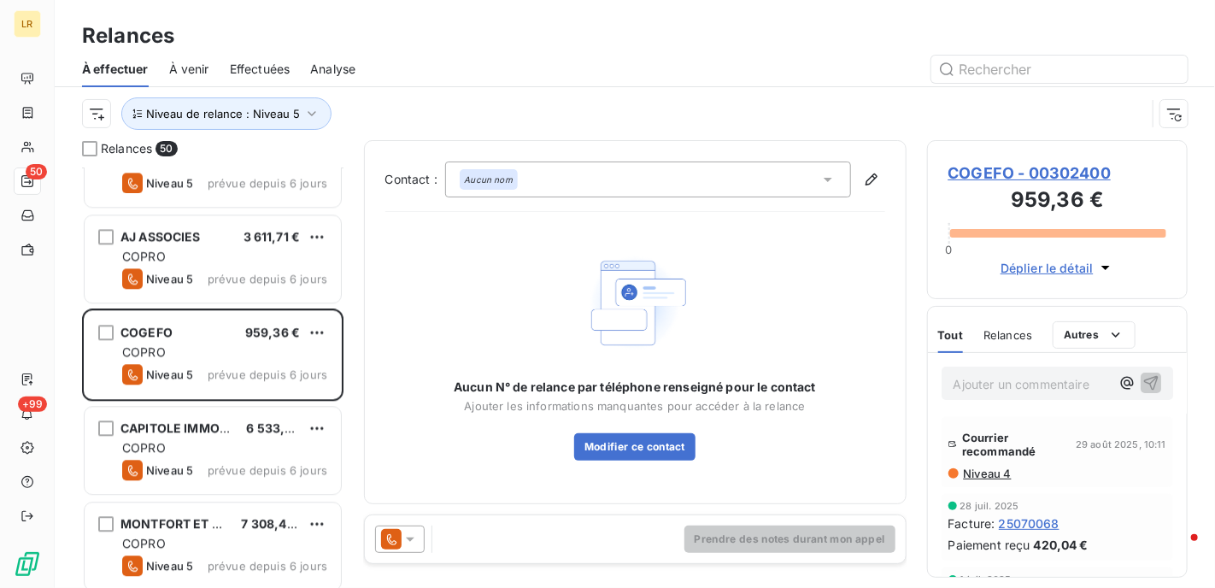
click at [408, 534] on icon at bounding box center [410, 539] width 17 height 17
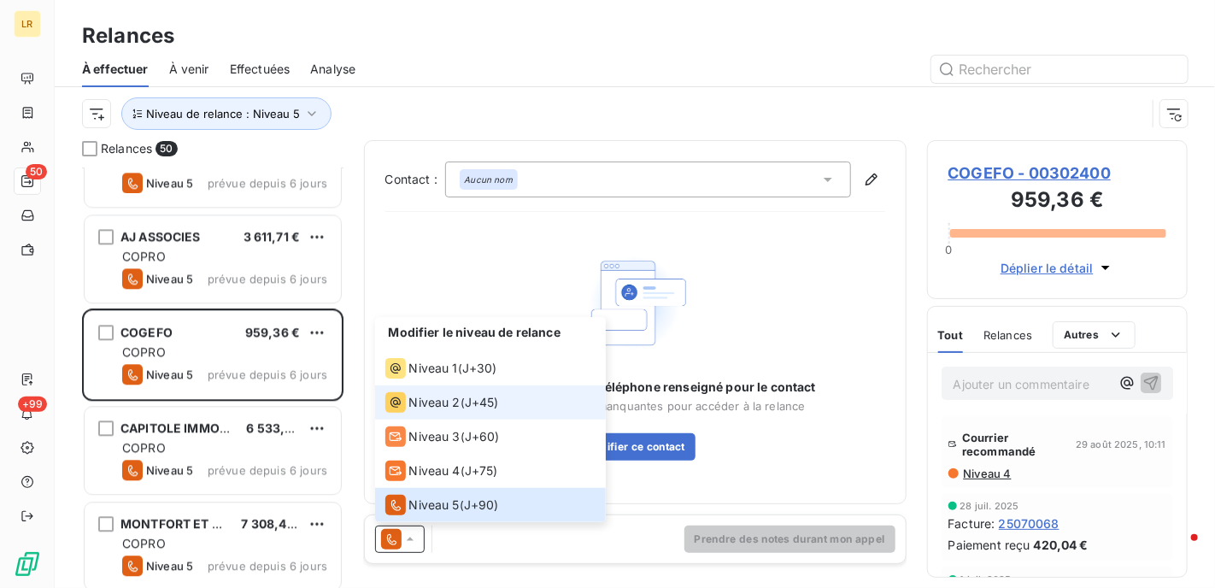
click at [410, 407] on span "Niveau 2" at bounding box center [434, 402] width 51 height 17
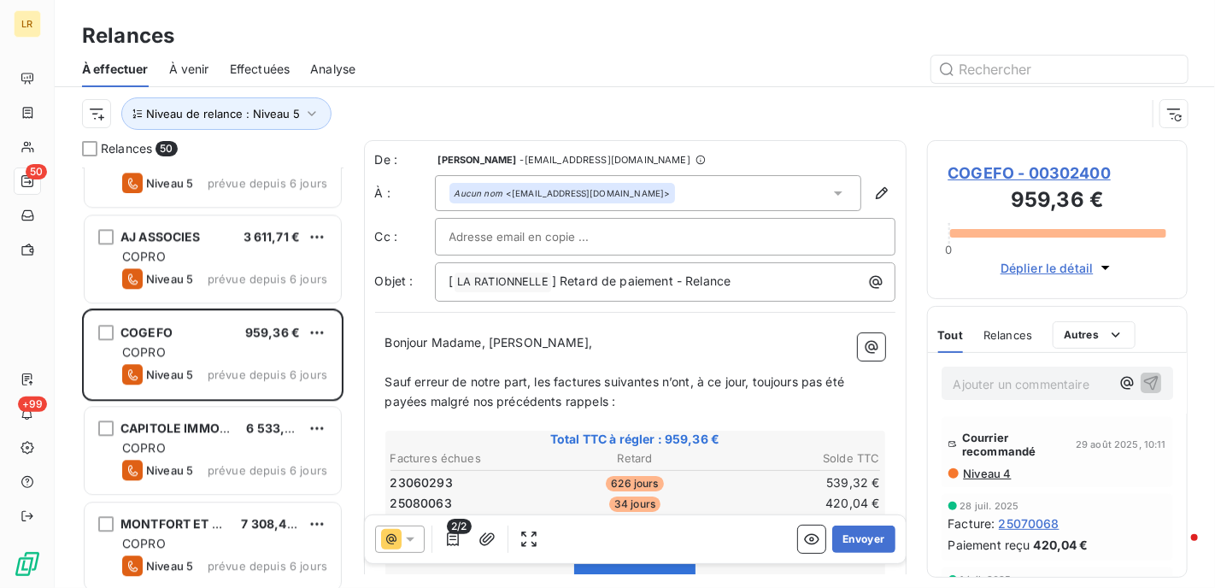
click at [985, 468] on span "Niveau 4" at bounding box center [987, 474] width 50 height 14
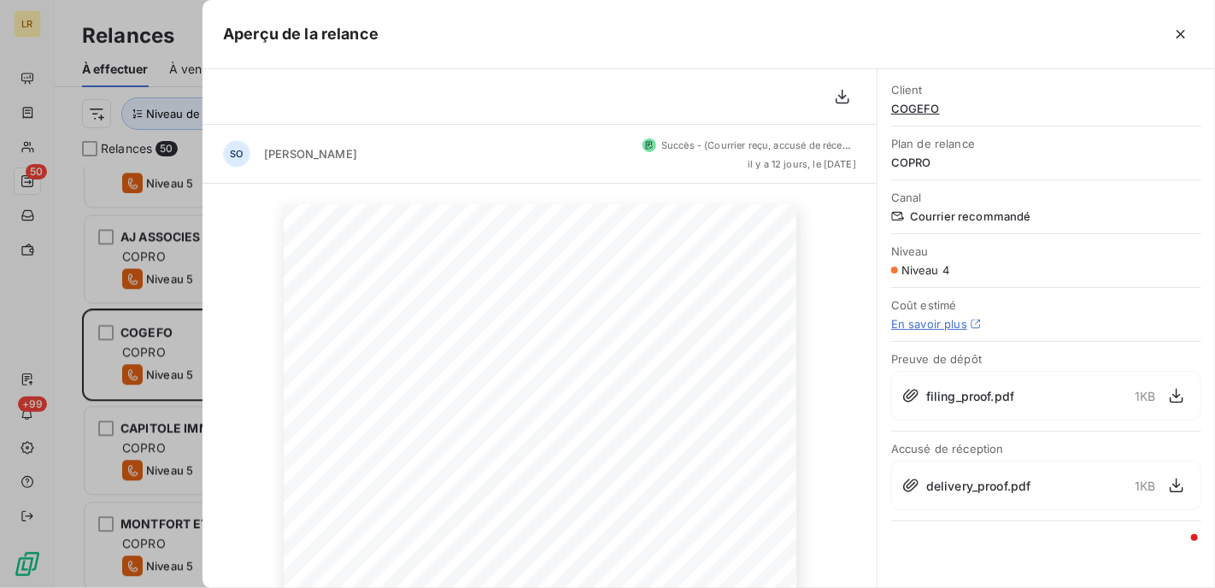
click at [1180, 30] on icon "button" at bounding box center [1180, 34] width 17 height 17
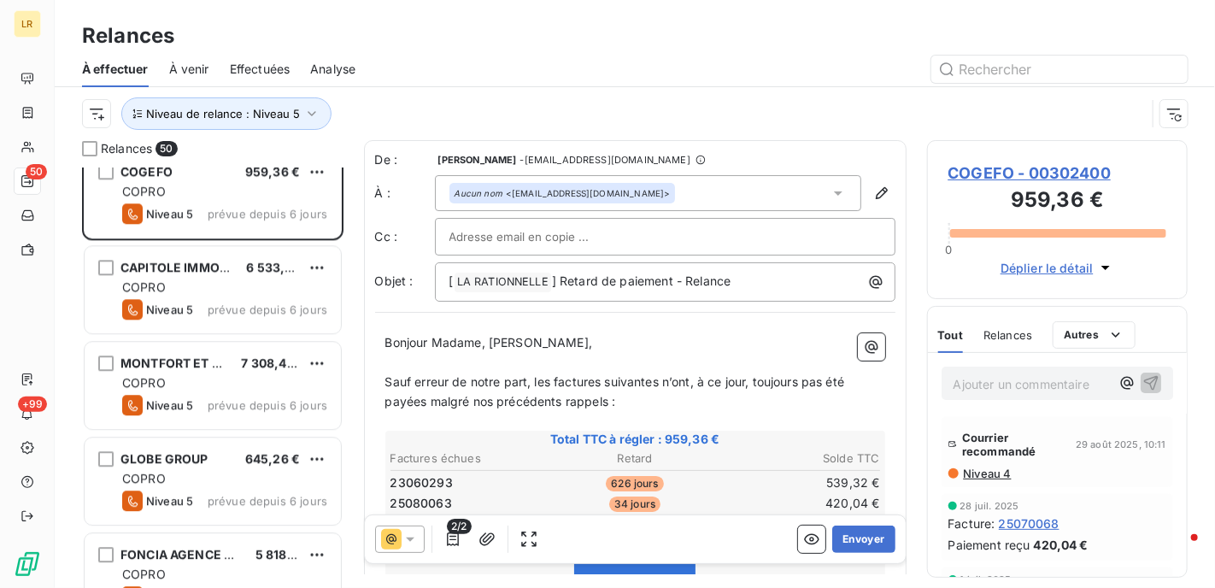
scroll to position [2136, 0]
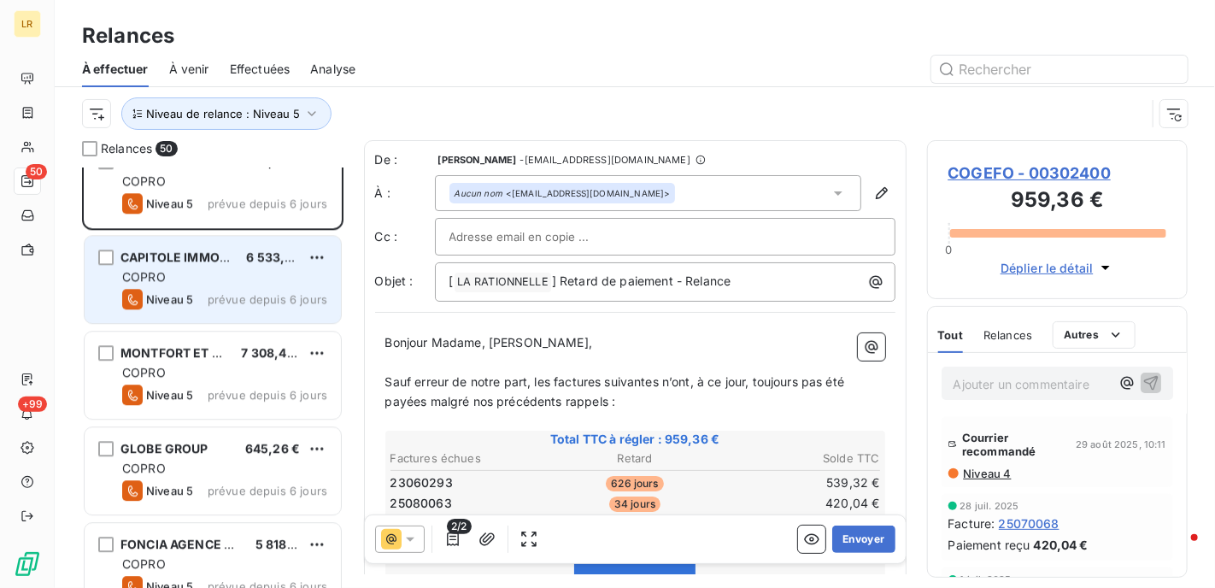
click at [200, 273] on div "COPRO" at bounding box center [224, 276] width 205 height 17
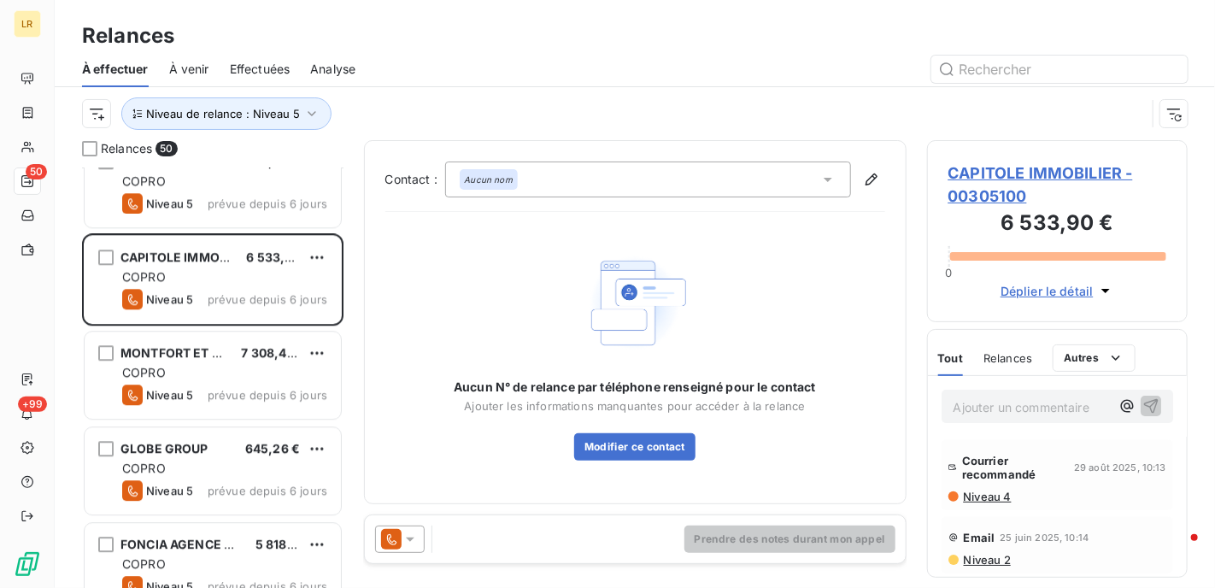
click at [988, 490] on span "Niveau 4" at bounding box center [987, 497] width 50 height 14
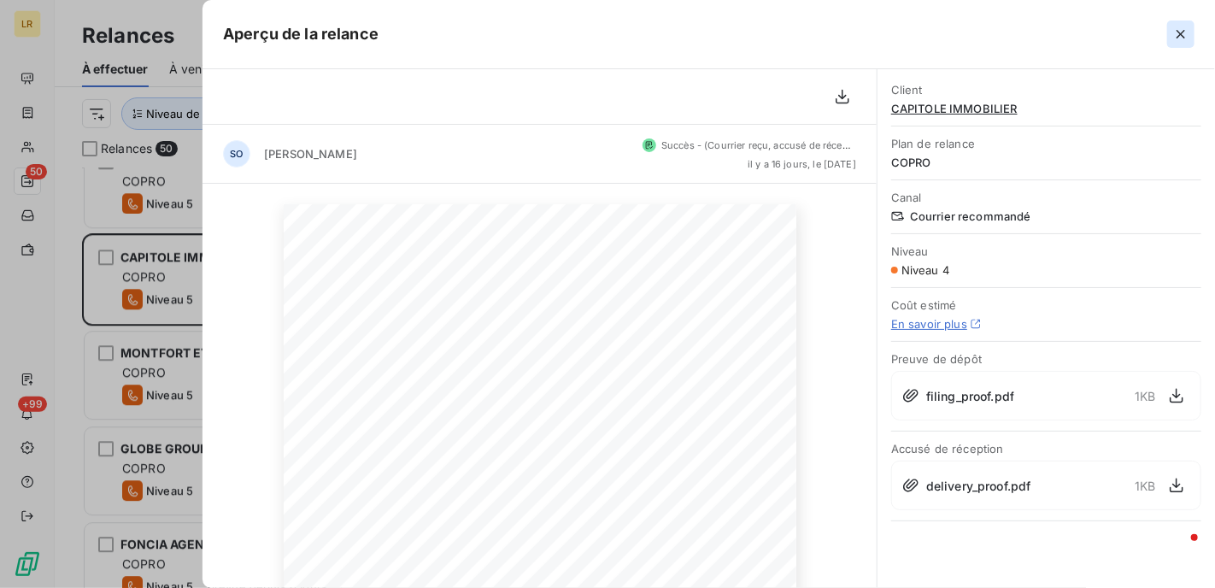
click at [1178, 26] on icon "button" at bounding box center [1180, 34] width 17 height 17
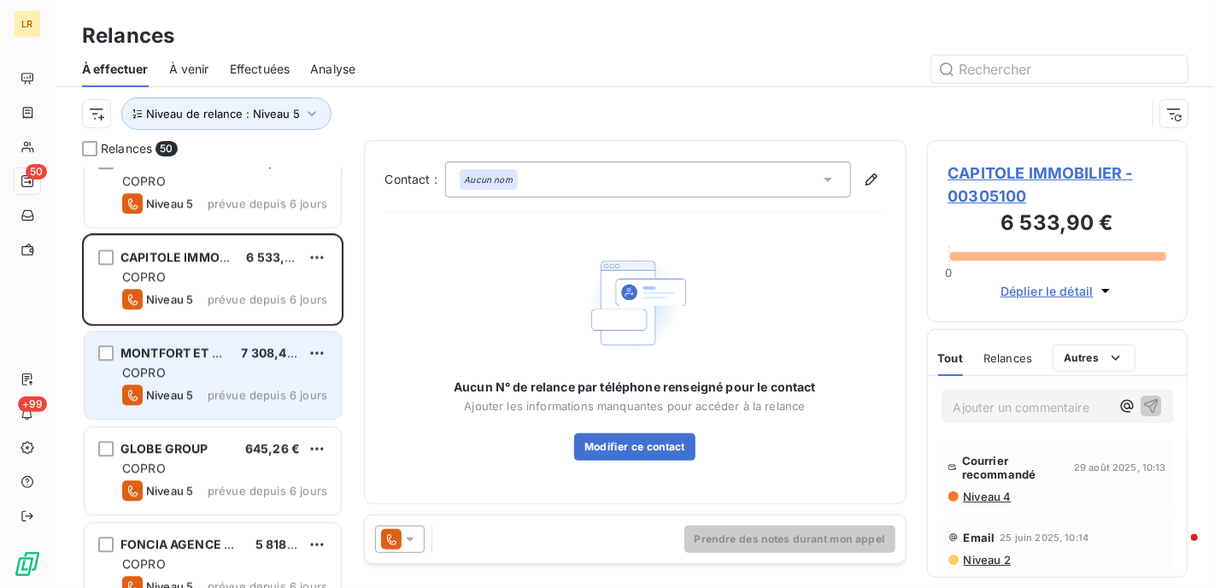
click at [195, 361] on div "[PERSON_NAME] ET BON 7 308,42 € COPRO Niveau 5 prévue depuis 6 jours" at bounding box center [213, 375] width 256 height 87
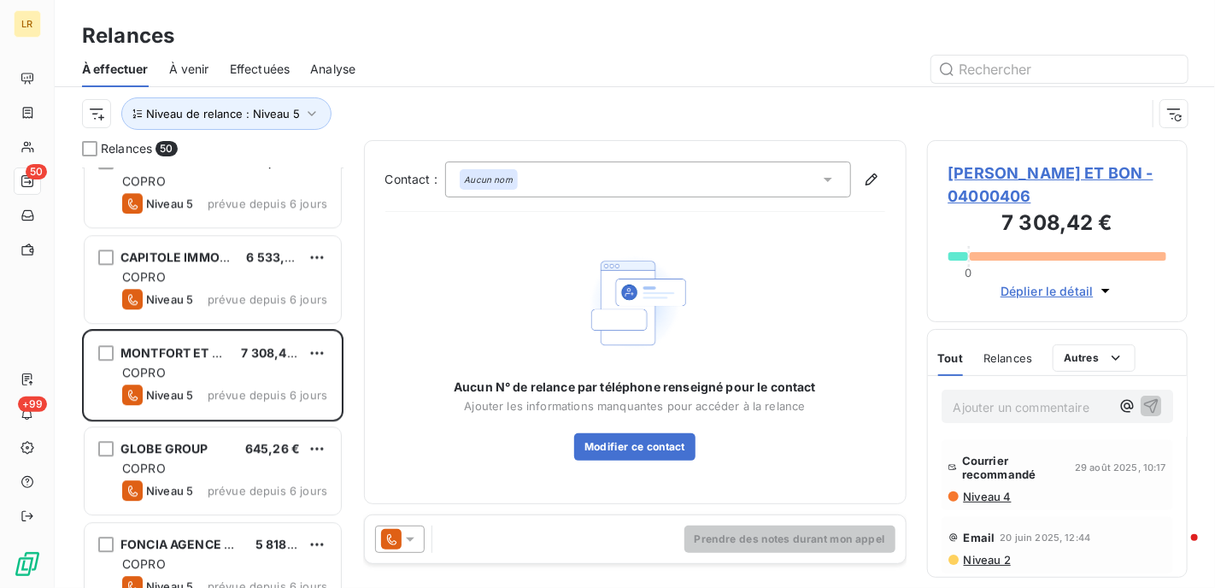
click at [984, 495] on span "Niveau 4" at bounding box center [987, 497] width 50 height 14
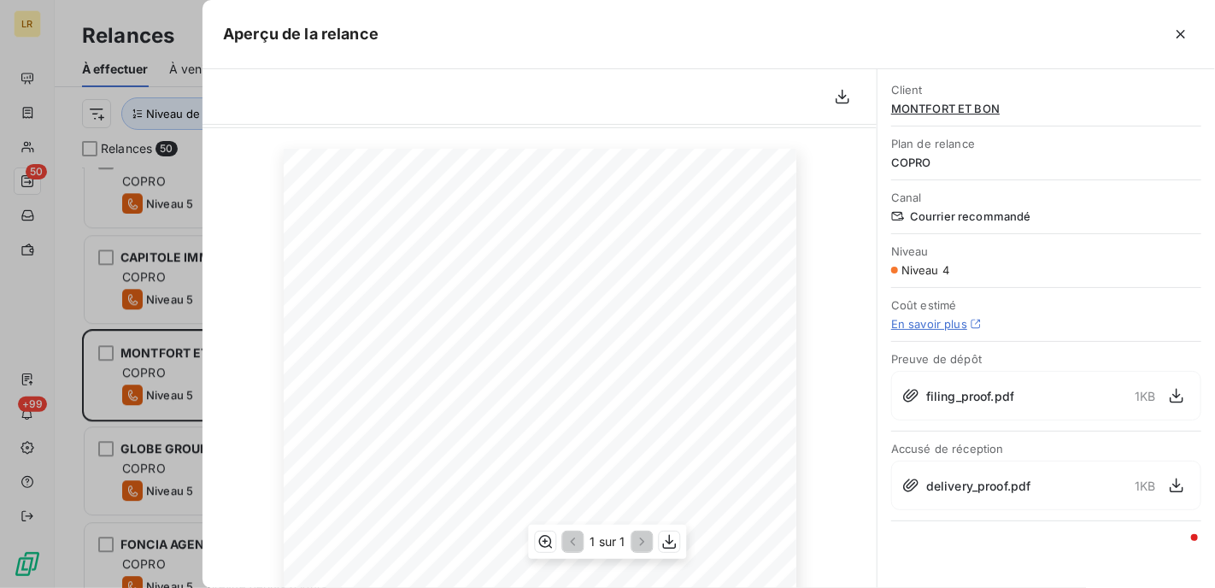
scroll to position [85, 0]
click at [1179, 36] on icon "button" at bounding box center [1181, 34] width 9 height 9
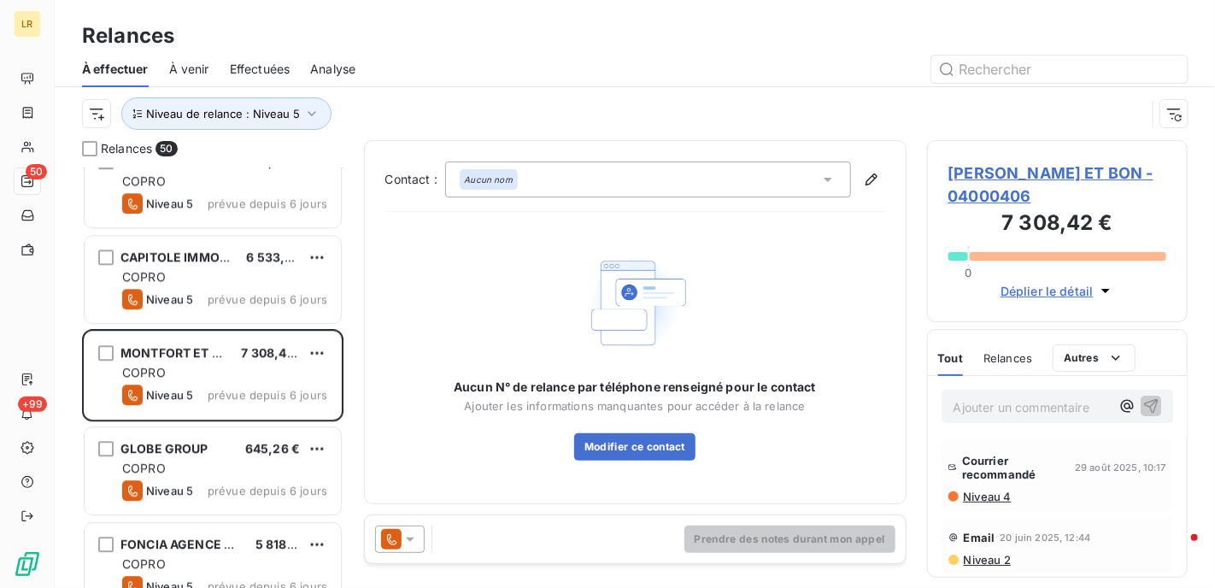
click at [411, 538] on icon at bounding box center [410, 540] width 9 height 4
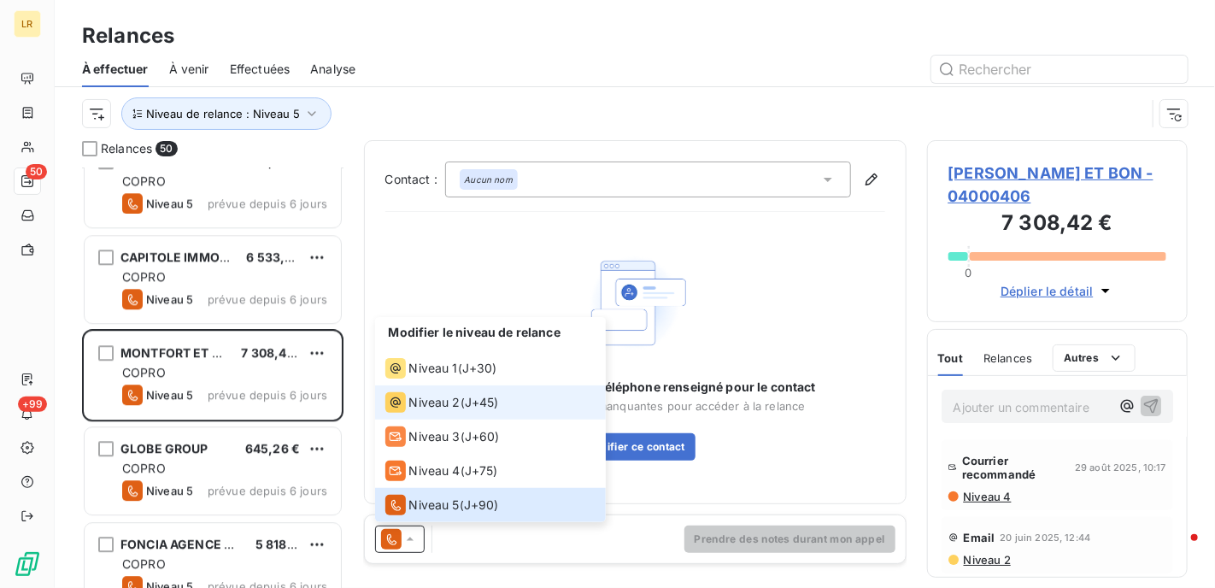
click at [433, 403] on span "Niveau 2" at bounding box center [434, 402] width 51 height 17
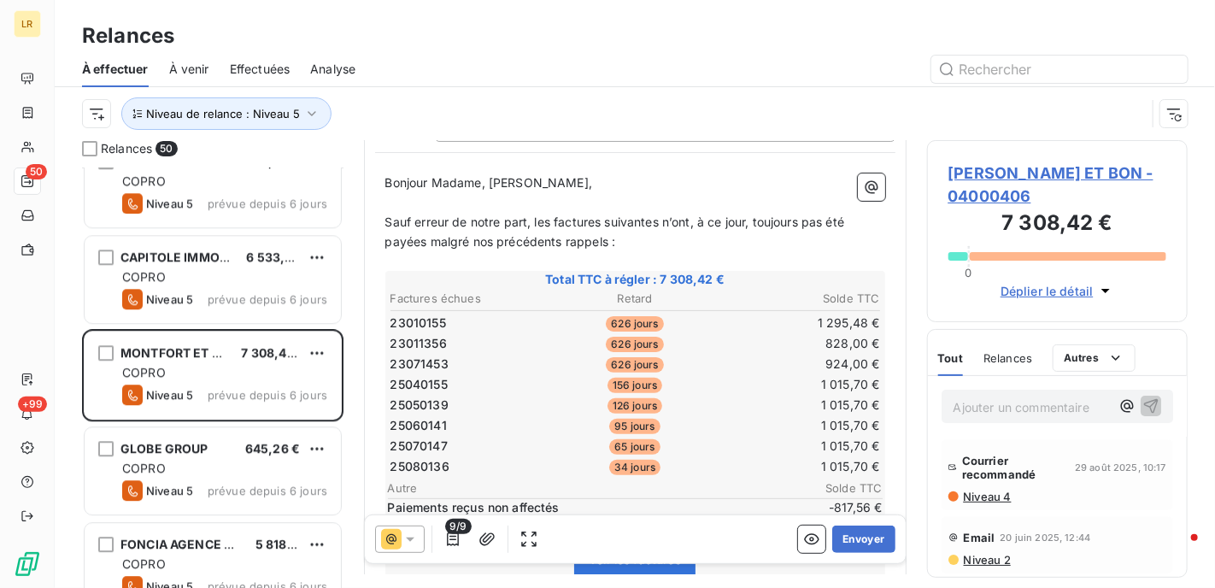
scroll to position [171, 0]
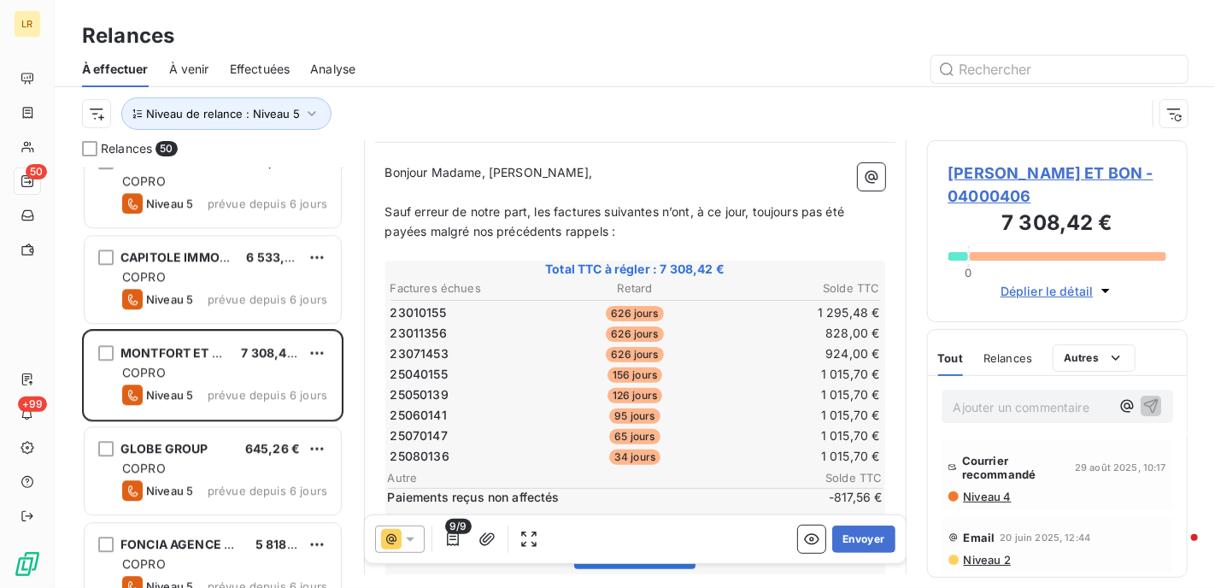
click at [985, 496] on span "Niveau 4" at bounding box center [987, 497] width 50 height 14
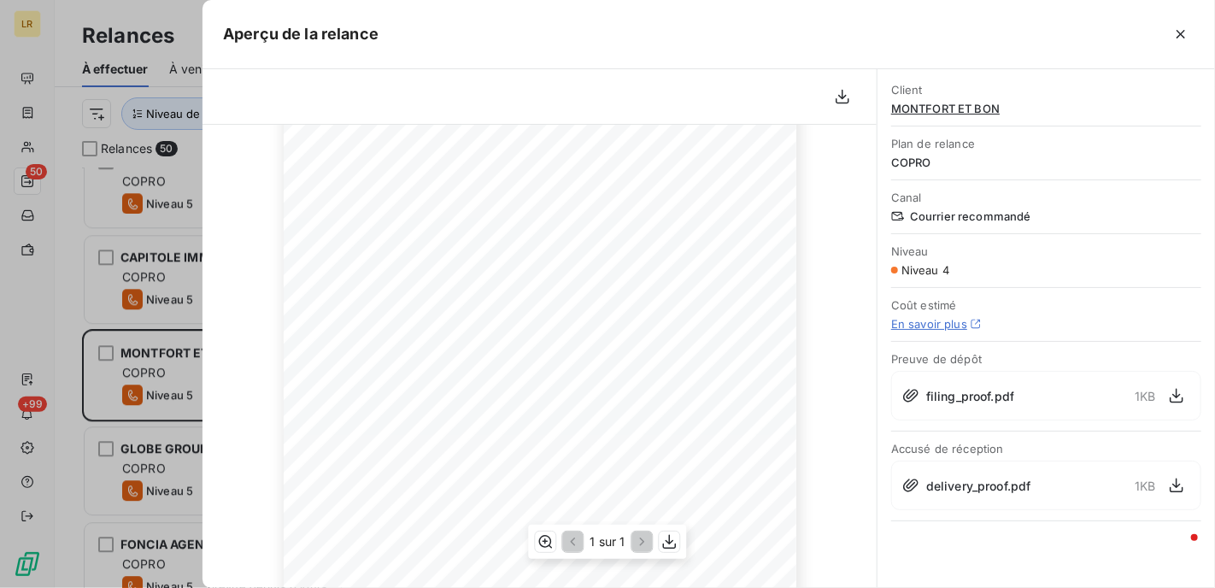
click at [434, 433] on span at bounding box center [459, 435] width 184 height 8
click at [835, 524] on div "29 août 2025 Objet : [LA RATIONNELLE] Retard de paiement , Sauf erreur de notre…" at bounding box center [540, 396] width 674 height 767
click at [178, 367] on div at bounding box center [607, 294] width 1215 height 588
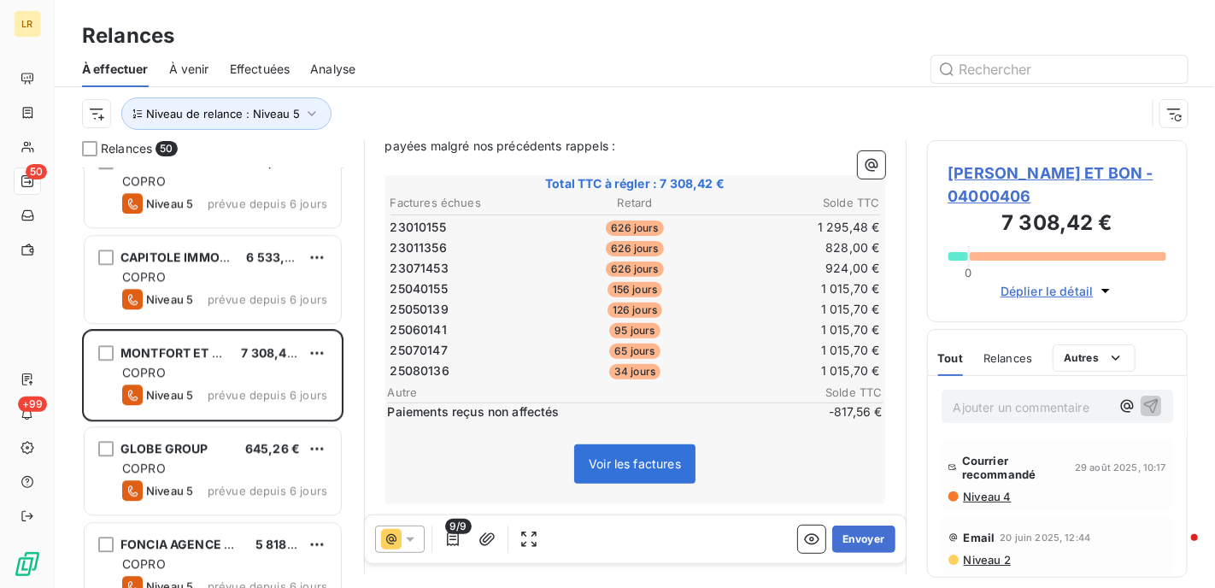
scroll to position [2307, 0]
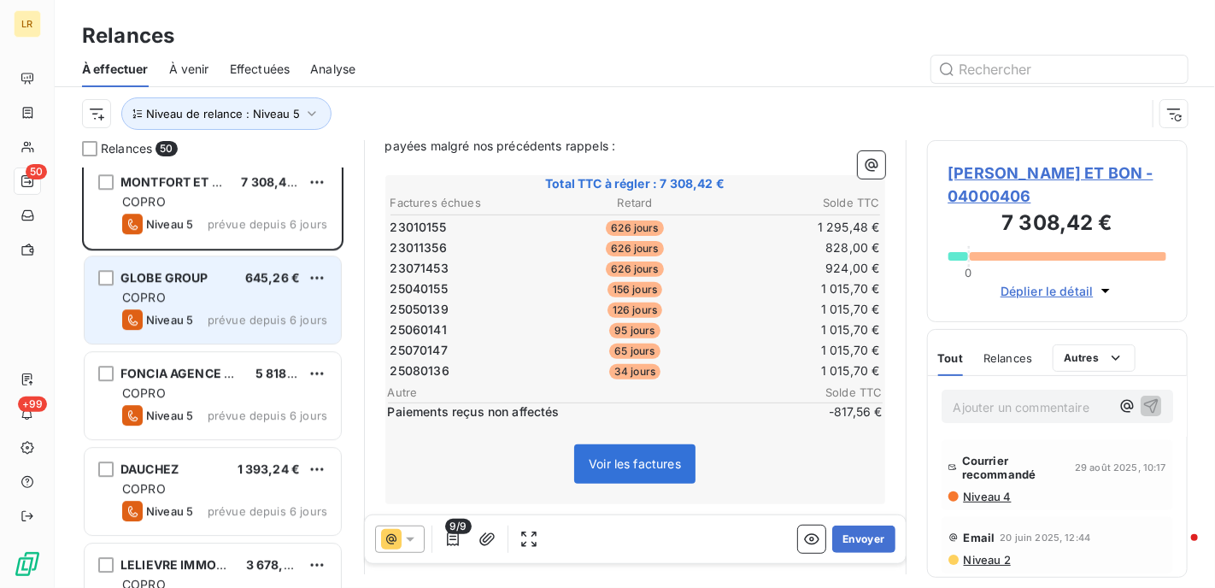
click at [197, 297] on div "COPRO" at bounding box center [224, 297] width 205 height 17
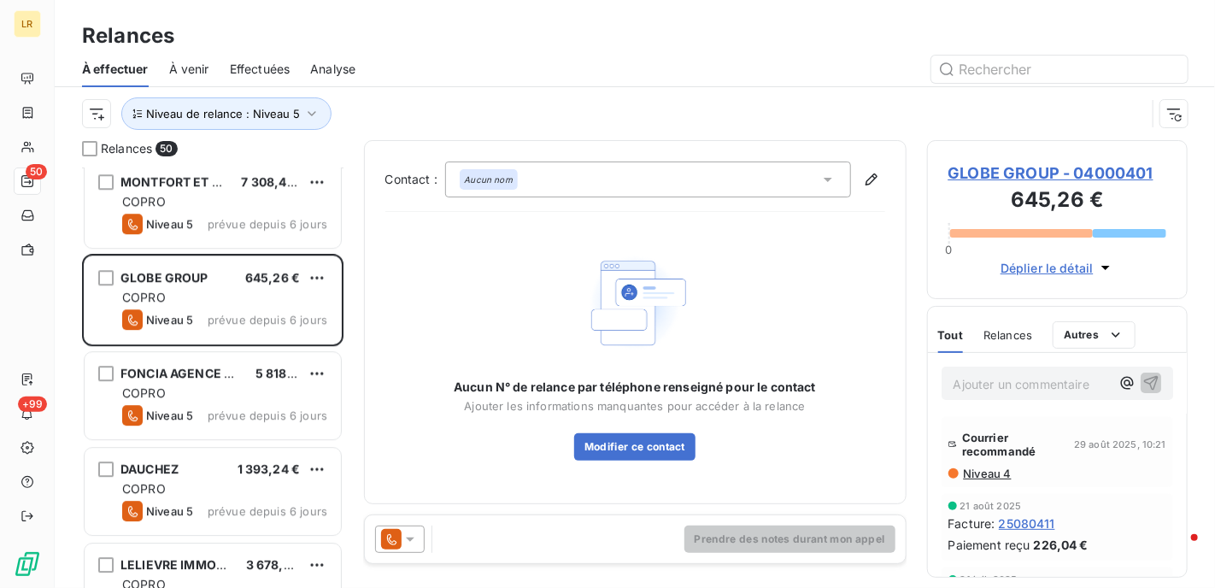
click at [974, 471] on span "Niveau 4" at bounding box center [987, 474] width 50 height 14
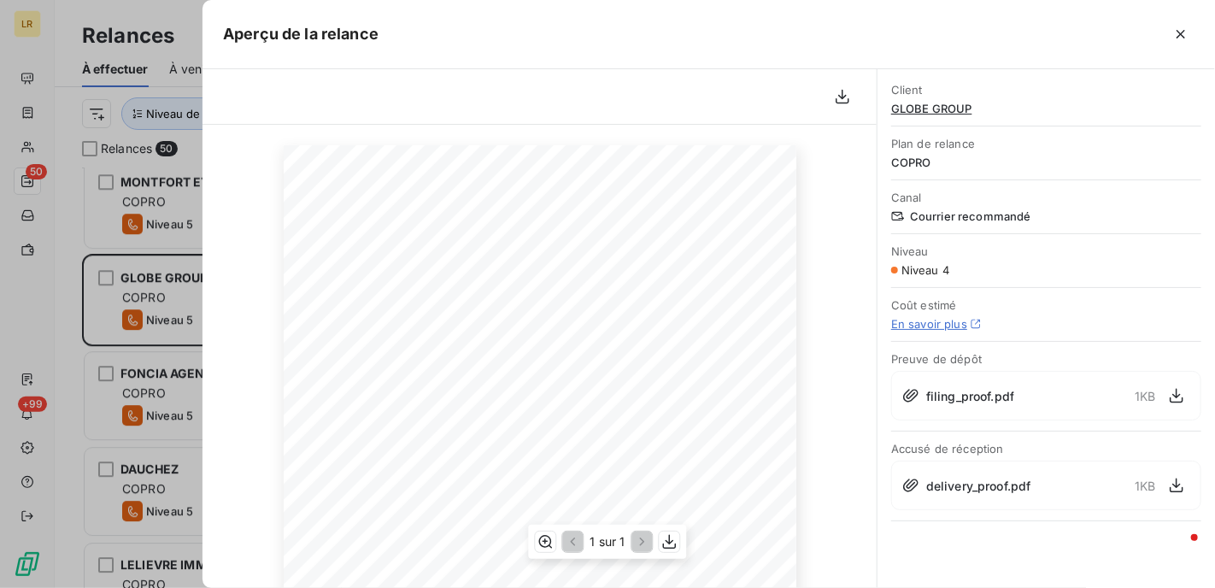
scroll to position [85, 0]
click at [1188, 32] on icon "button" at bounding box center [1180, 34] width 17 height 17
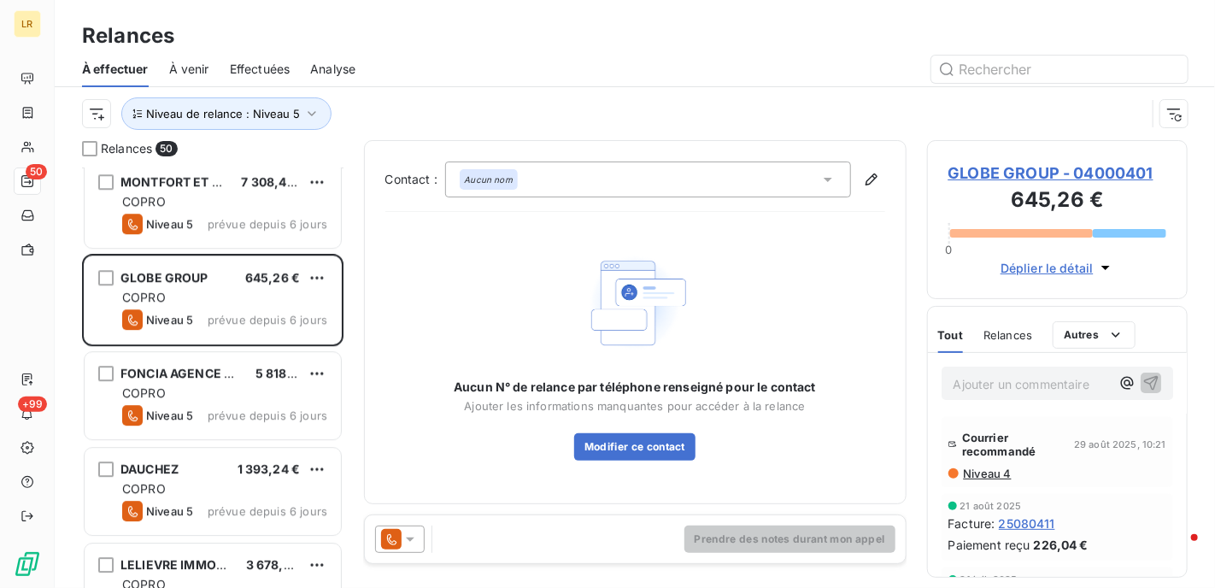
click at [413, 540] on icon at bounding box center [410, 539] width 17 height 17
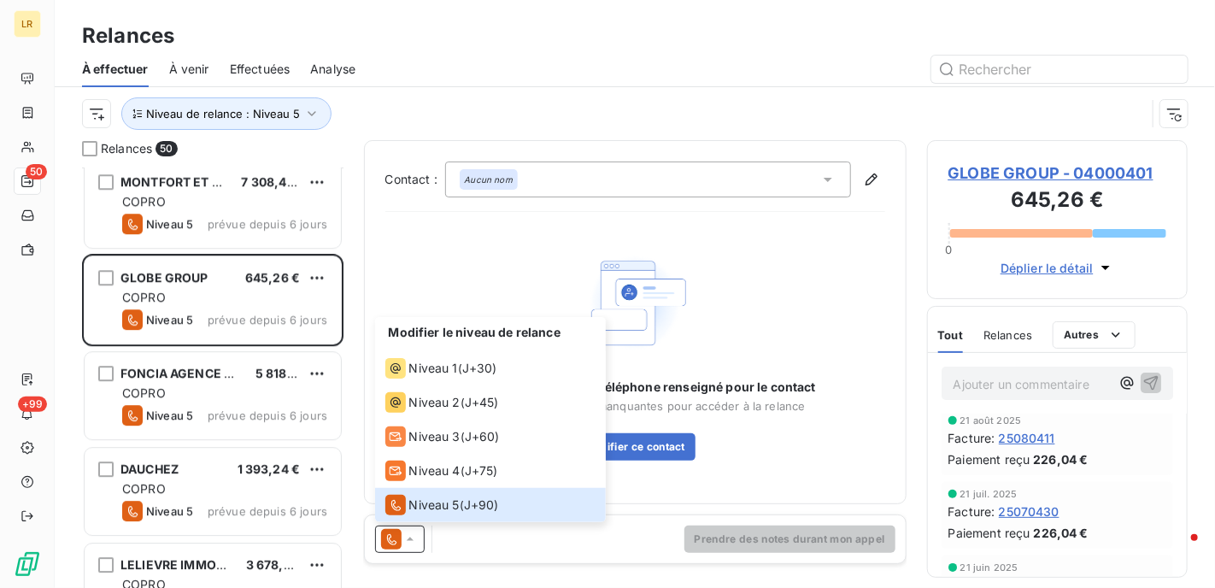
scroll to position [0, 0]
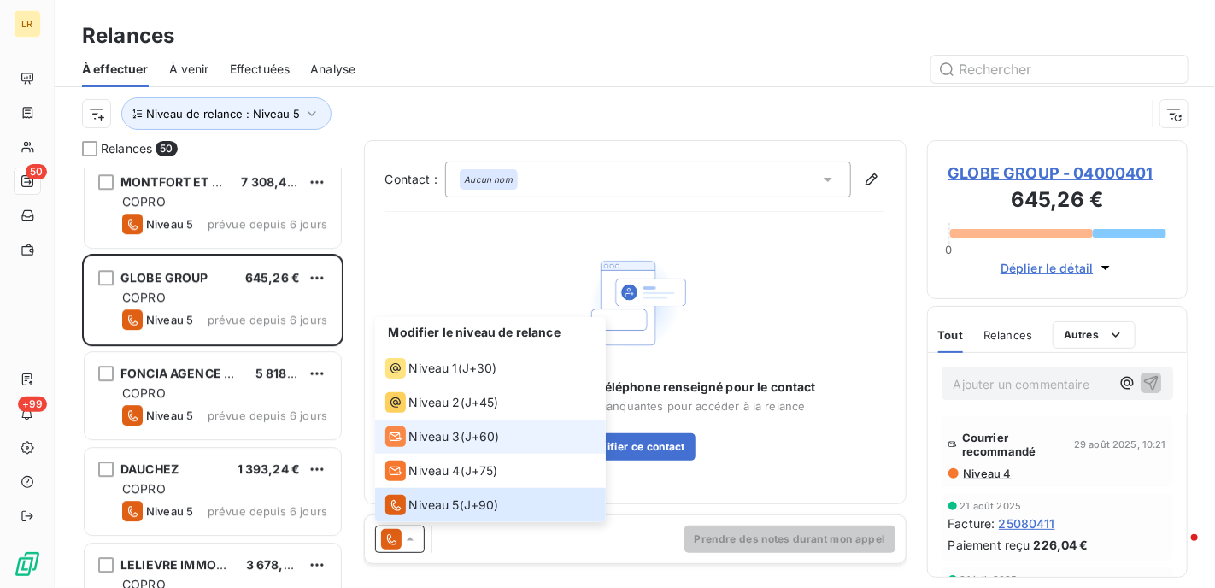
click at [432, 440] on span "Niveau 3" at bounding box center [434, 436] width 51 height 17
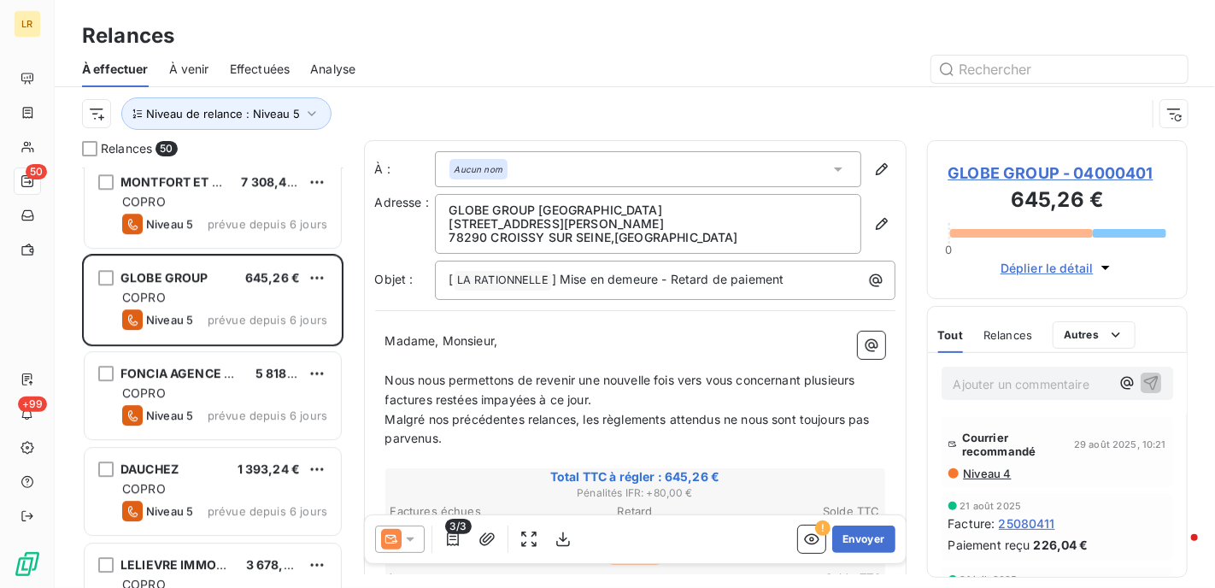
click at [415, 535] on icon at bounding box center [410, 539] width 17 height 17
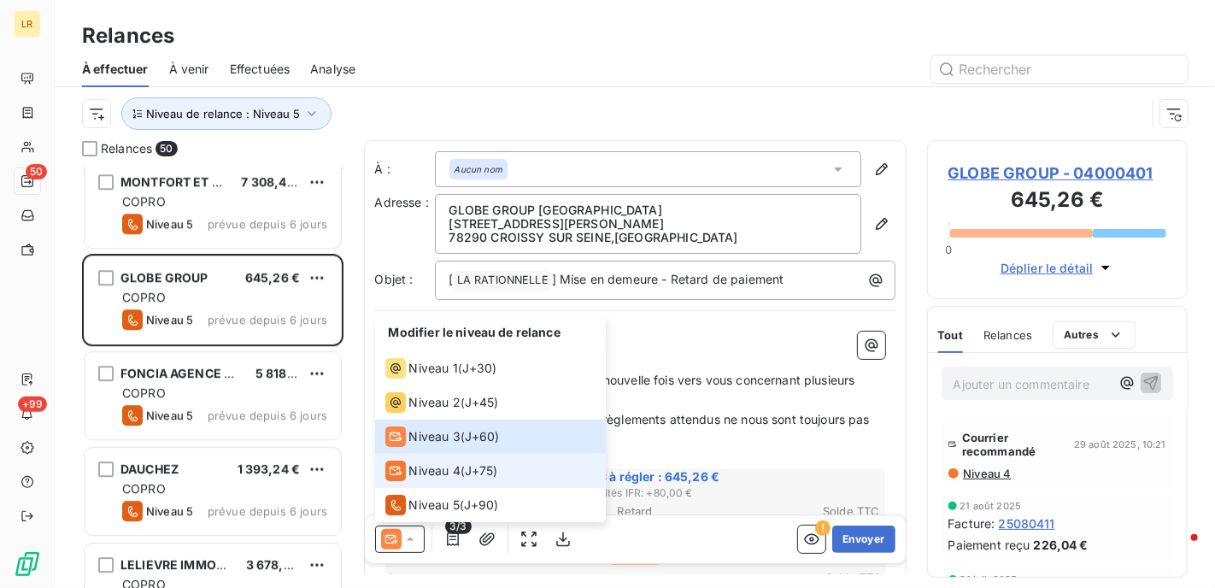
click at [432, 477] on span "Niveau 4" at bounding box center [434, 470] width 51 height 17
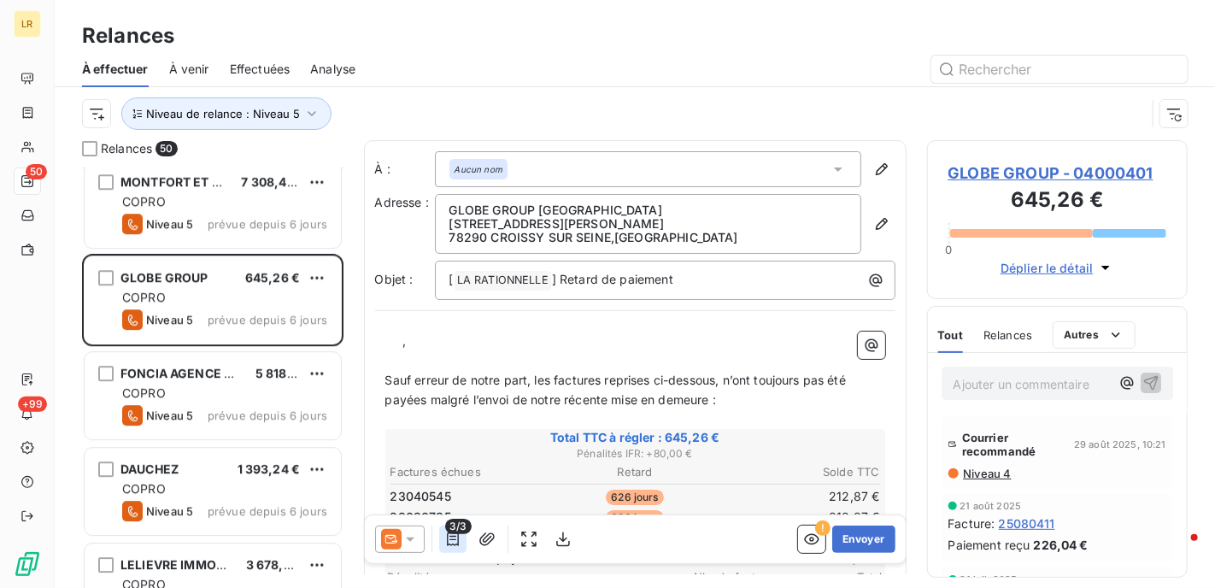
click at [450, 536] on icon "button" at bounding box center [452, 539] width 17 height 17
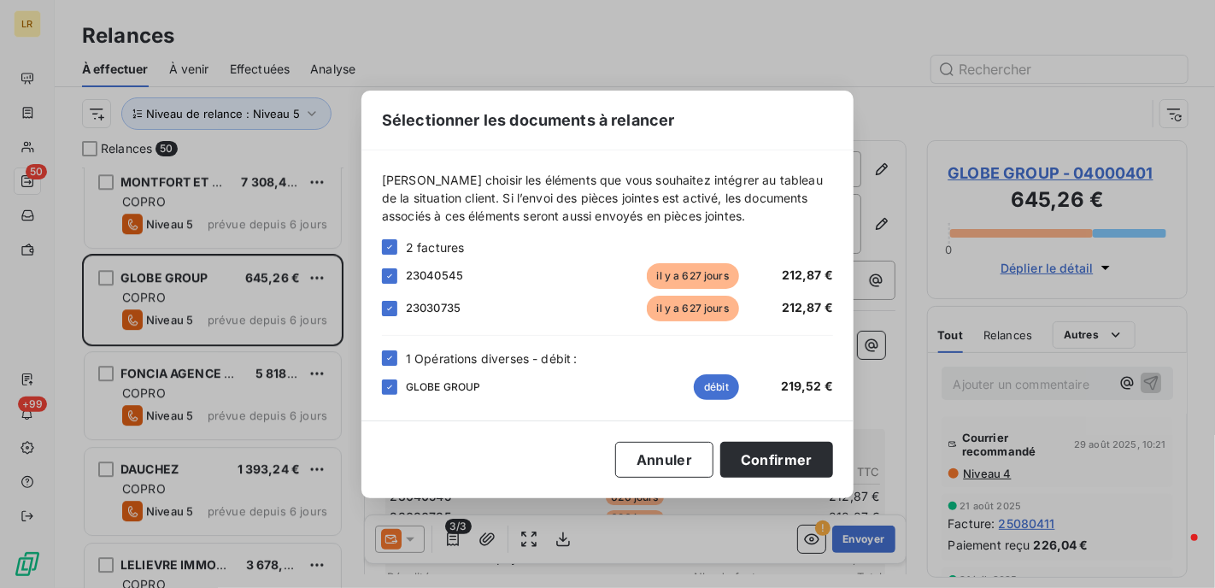
click at [226, 391] on div "Sélectionner les documents à relancer [PERSON_NAME] choisir les éléments que vo…" at bounding box center [607, 294] width 1215 height 588
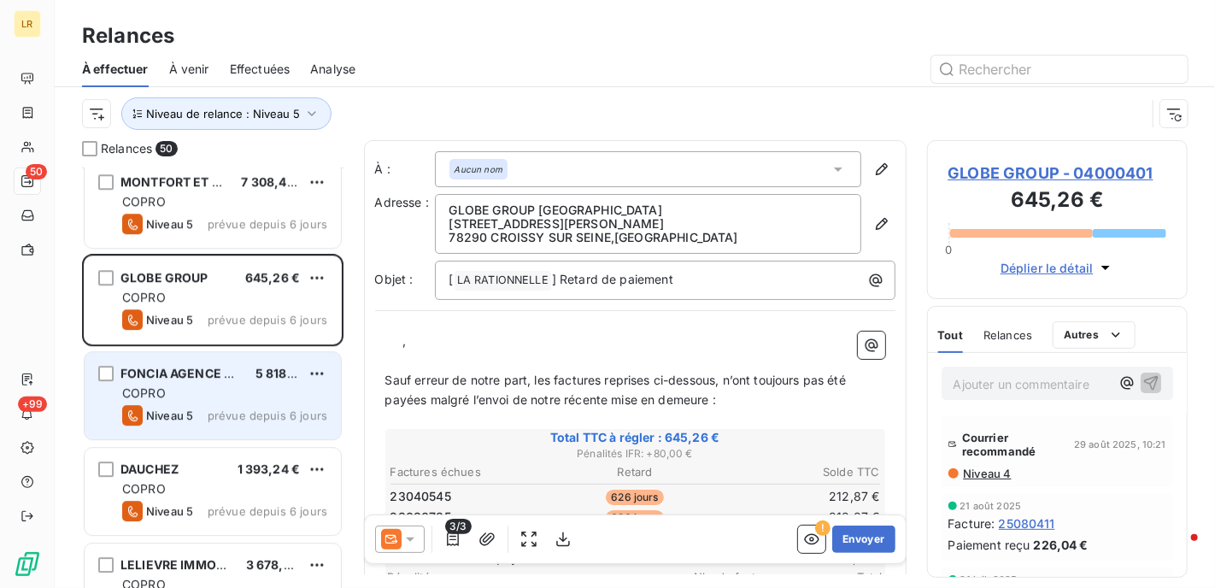
click at [200, 376] on span "FONCIA AGENCE CENTRALE" at bounding box center [204, 373] width 168 height 15
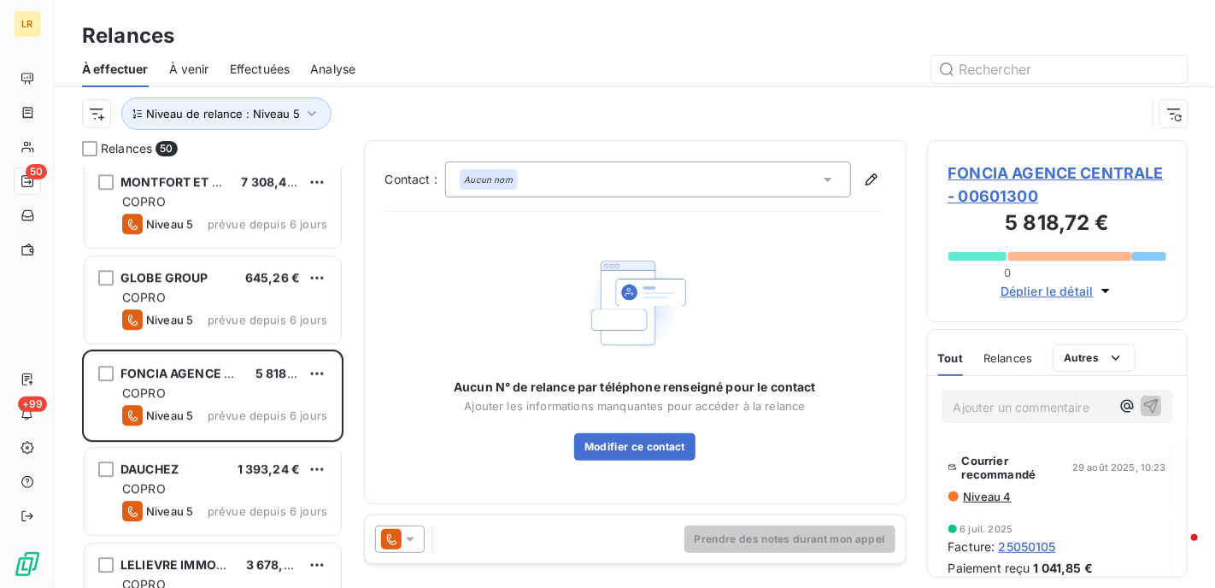
click at [987, 493] on span "Niveau 4" at bounding box center [987, 497] width 50 height 14
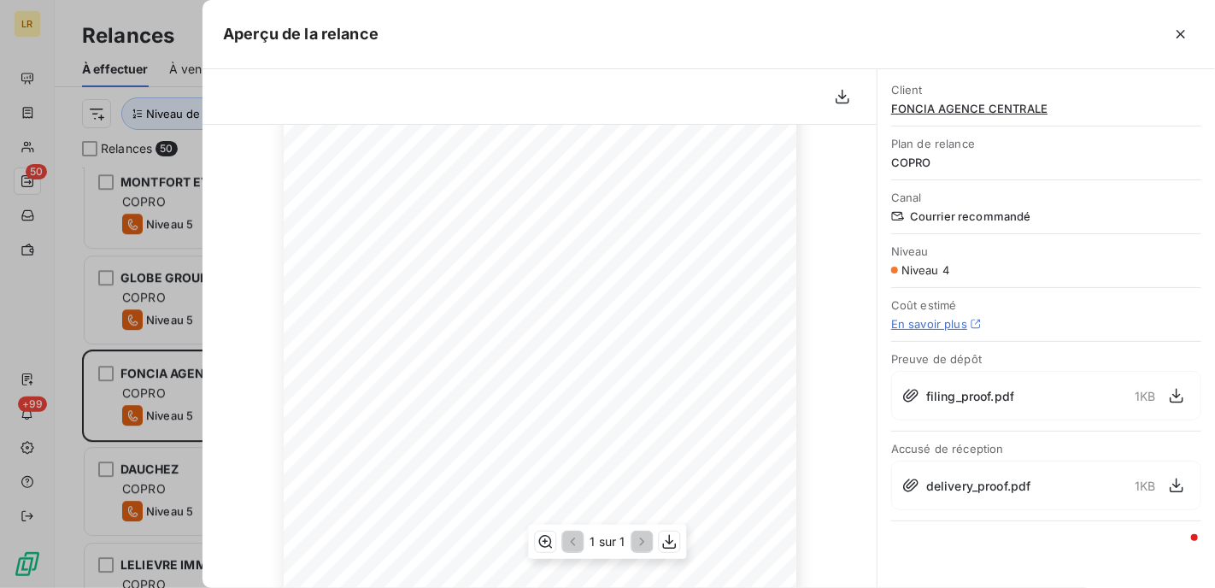
scroll to position [256, 0]
click at [134, 385] on div at bounding box center [607, 294] width 1215 height 588
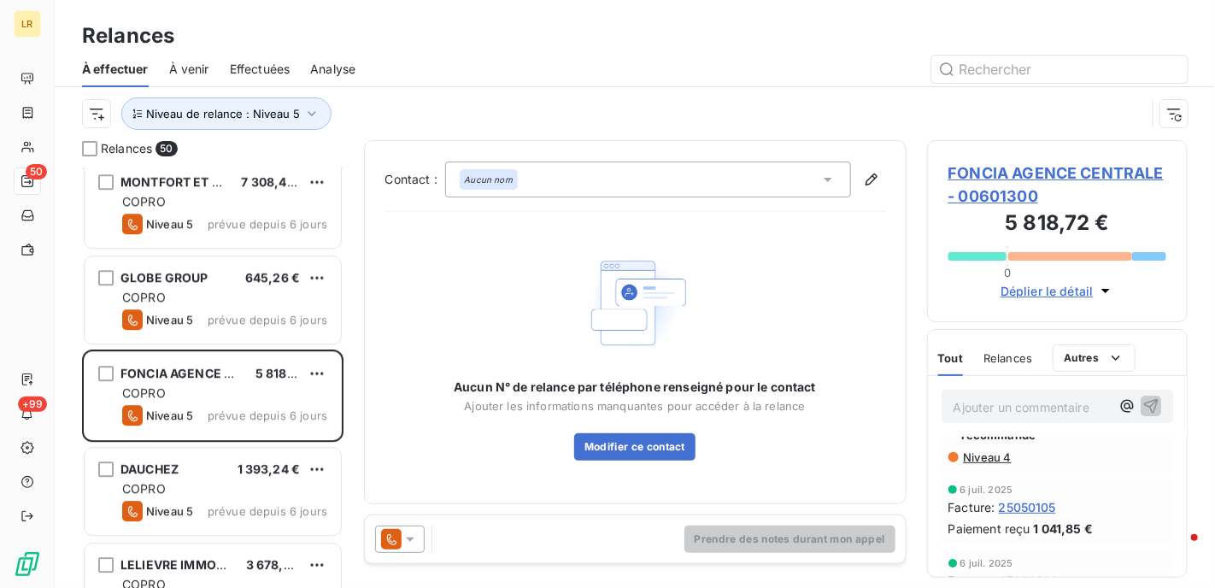
scroll to position [0, 0]
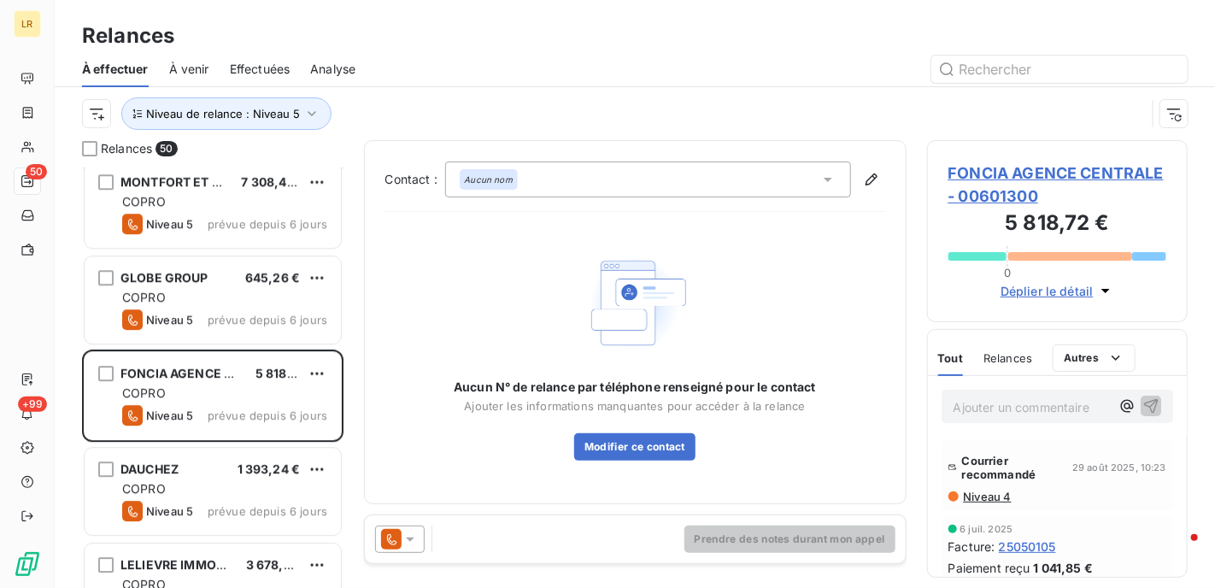
click at [414, 535] on icon at bounding box center [410, 539] width 17 height 17
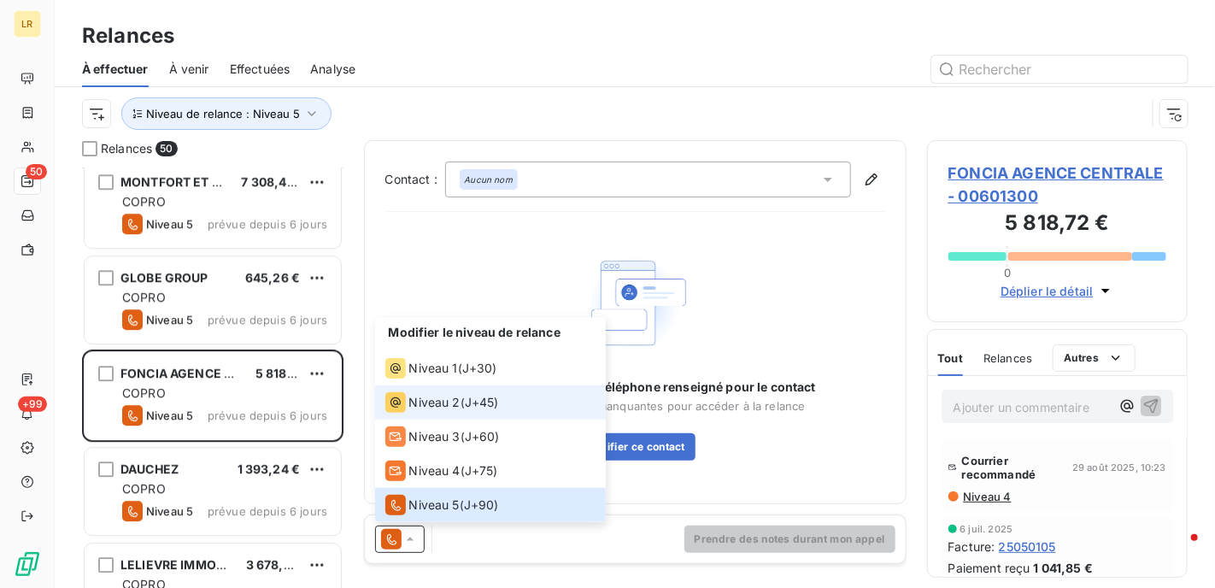
click at [426, 405] on span "Niveau 2" at bounding box center [434, 402] width 51 height 17
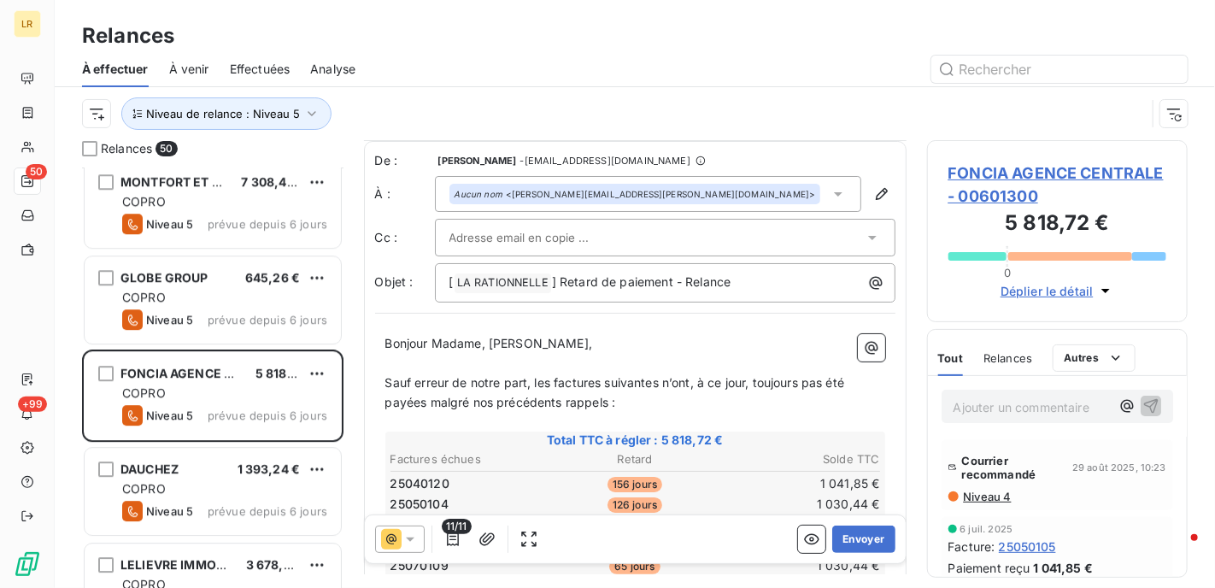
click at [830, 191] on icon at bounding box center [838, 193] width 17 height 17
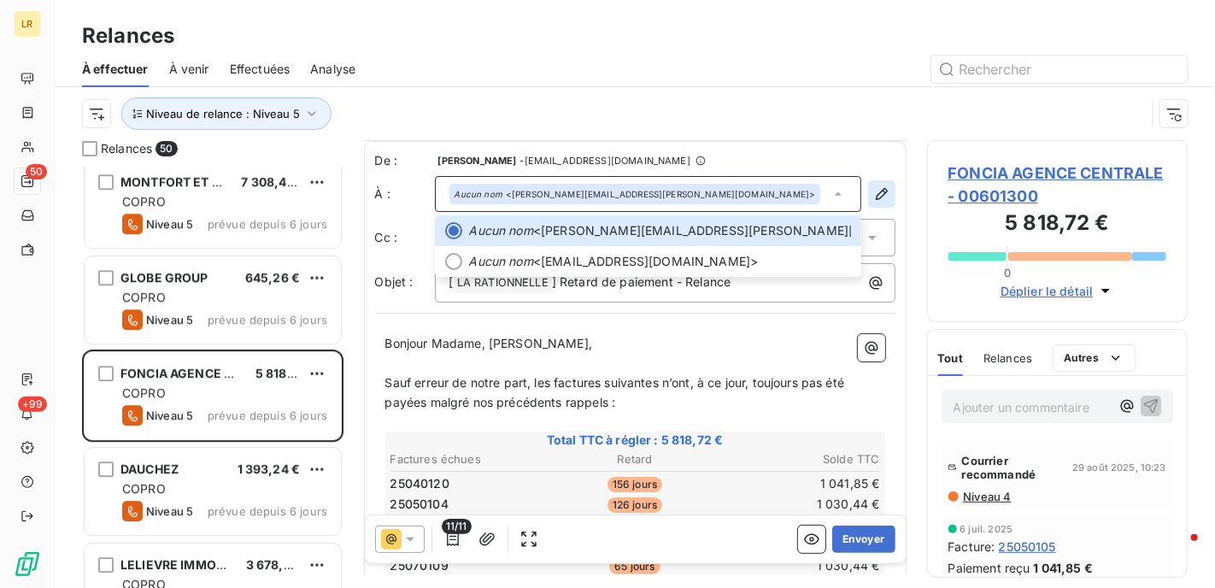
click at [875, 191] on icon "button" at bounding box center [881, 194] width 12 height 12
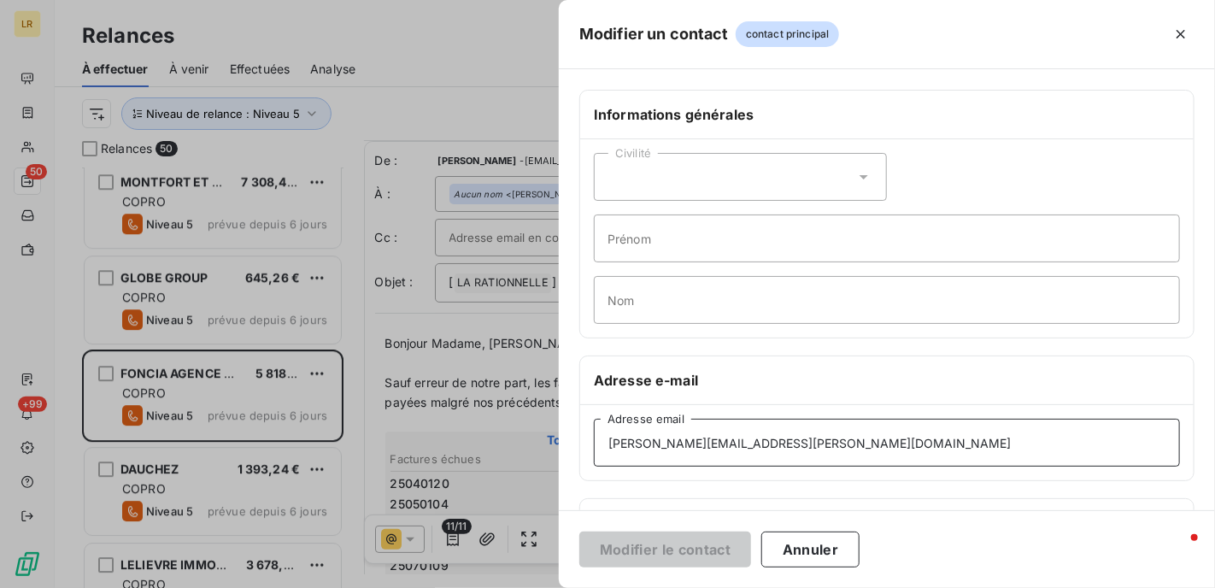
drag, startPoint x: 715, startPoint y: 441, endPoint x: 551, endPoint y: 447, distance: 164.2
click at [551, 587] on div "Modifier un contact contact principal Informations générales Civilité Prénom No…" at bounding box center [607, 588] width 1215 height 0
paste input "[PERSON_NAME][EMAIL_ADDRESS][PERSON_NAME][DOMAIN_NAME]"
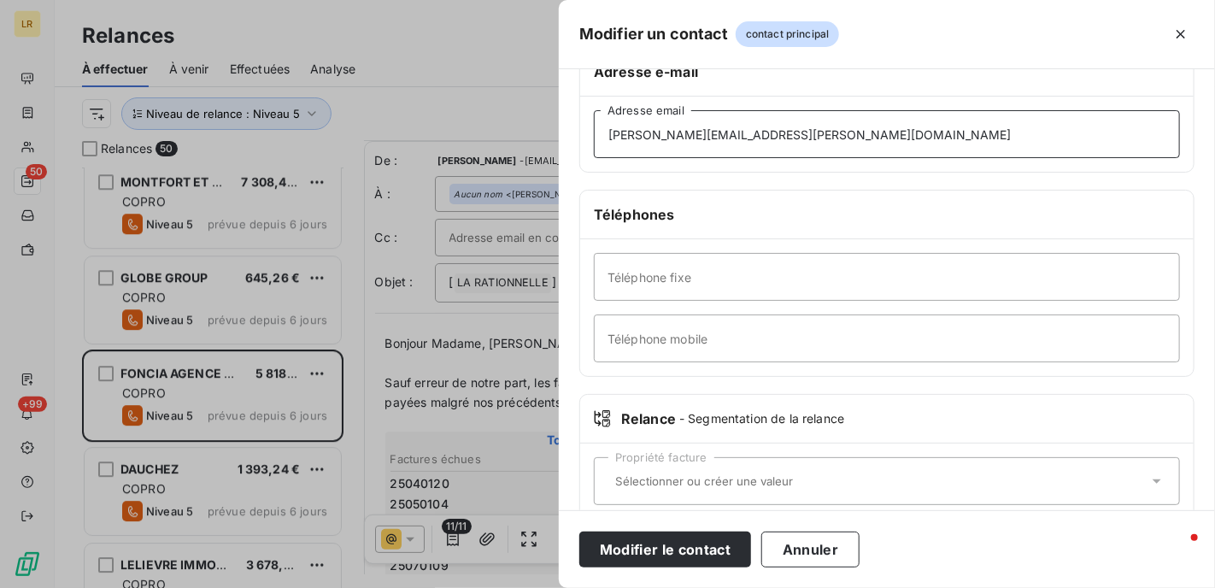
scroll to position [335, 0]
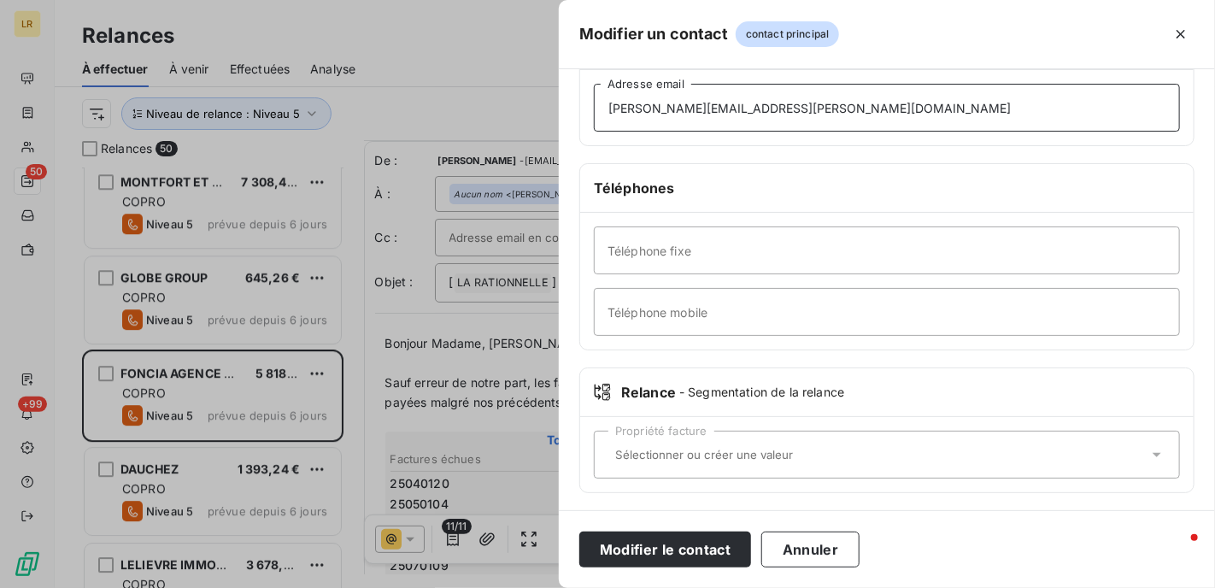
type input "[PERSON_NAME][EMAIL_ADDRESS][PERSON_NAME][DOMAIN_NAME]"
click at [615, 442] on div "Propriété facture" at bounding box center [887, 455] width 586 height 48
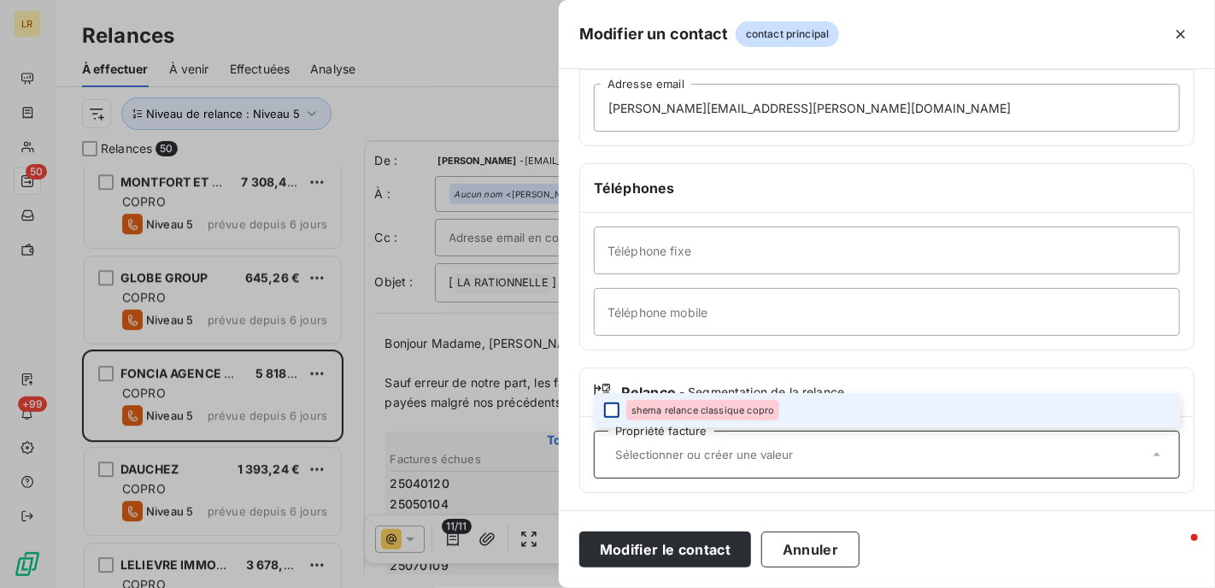
click at [612, 408] on div at bounding box center [611, 410] width 15 height 15
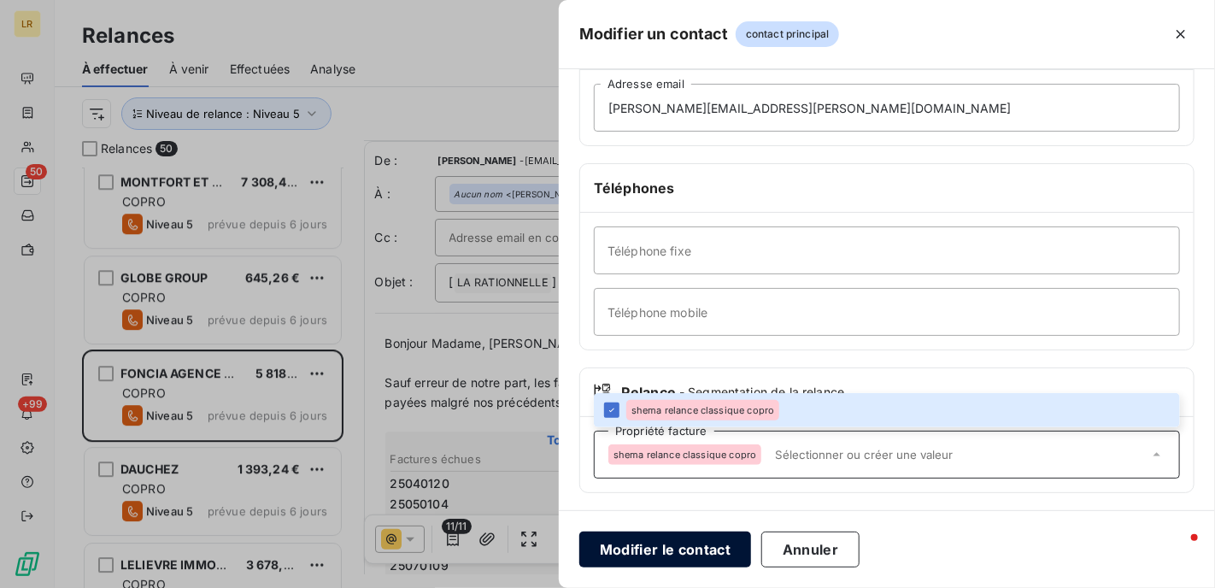
click at [676, 550] on button "Modifier le contact" at bounding box center [665, 550] width 172 height 36
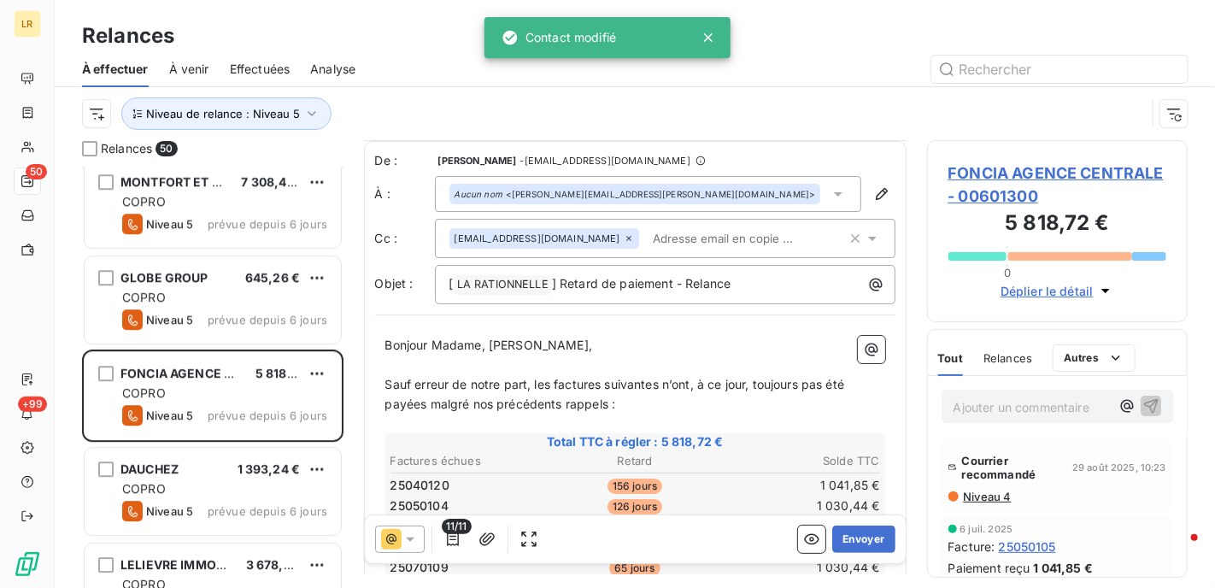
click at [766, 126] on div "Niveau de relance : Niveau 5" at bounding box center [614, 113] width 1064 height 32
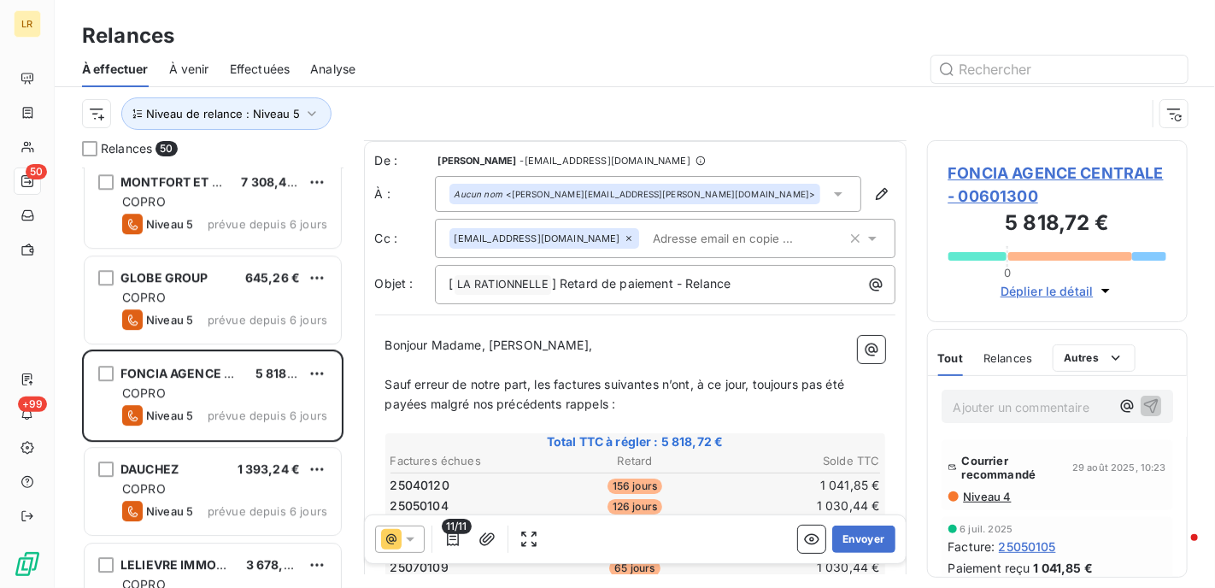
click at [978, 493] on span "Niveau 4" at bounding box center [987, 497] width 50 height 14
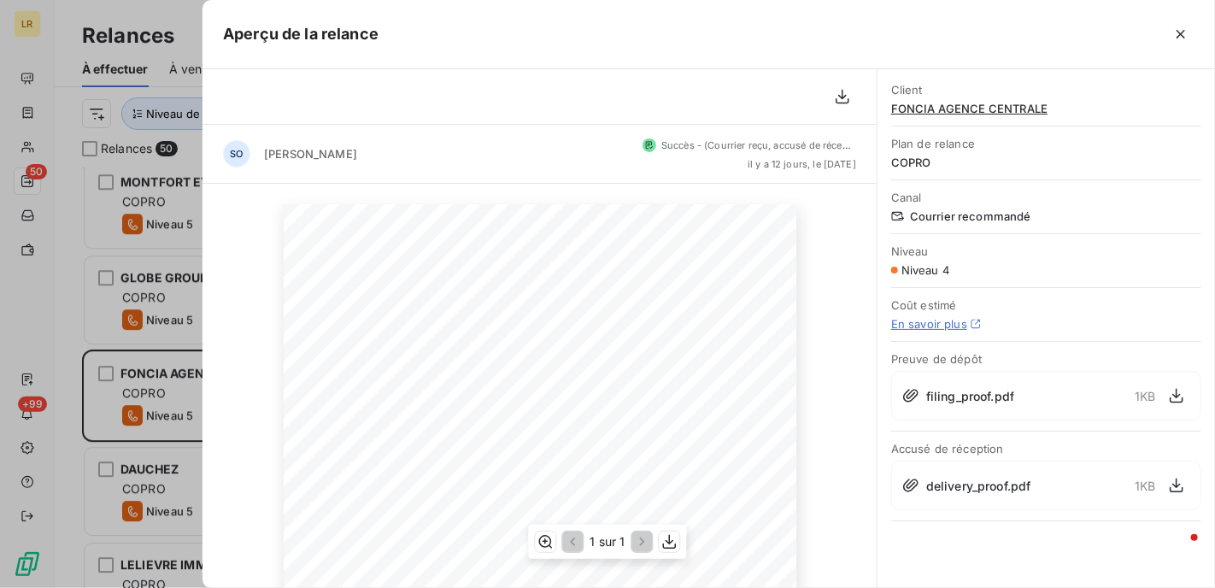
scroll to position [85, 0]
click at [159, 403] on div at bounding box center [607, 294] width 1215 height 588
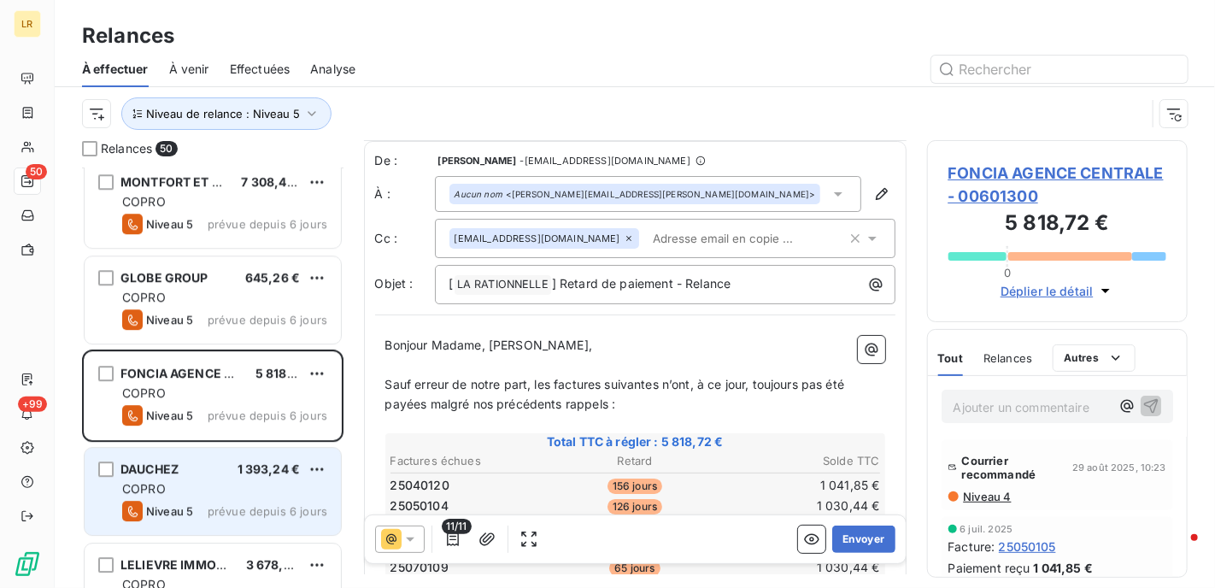
click at [176, 480] on div "COPRO" at bounding box center [224, 488] width 205 height 17
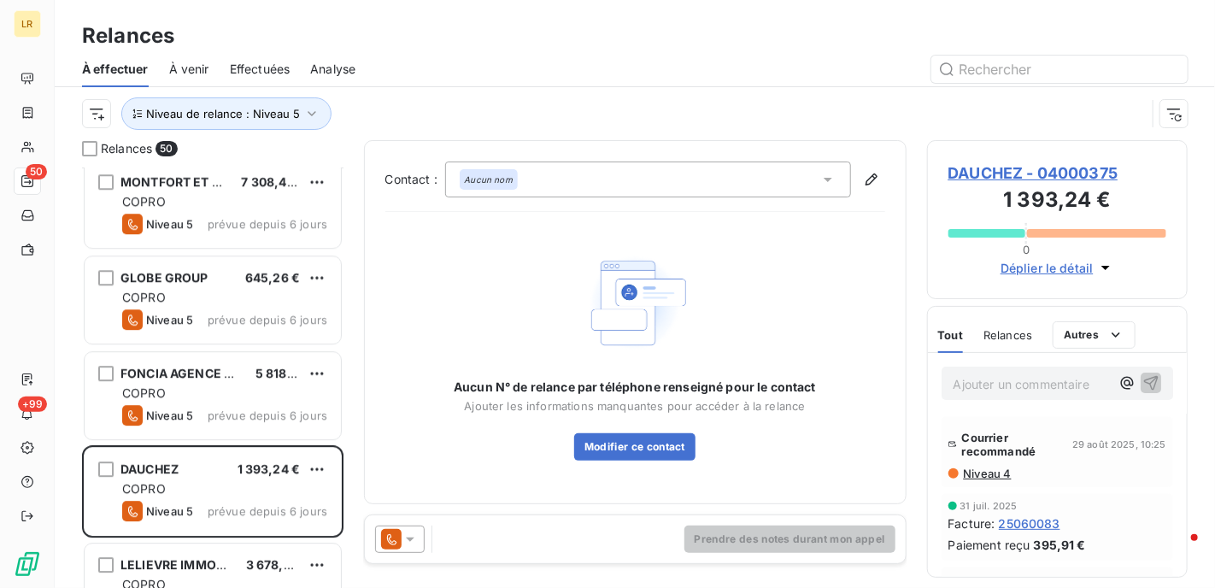
click at [983, 467] on span "Niveau 4" at bounding box center [987, 474] width 50 height 14
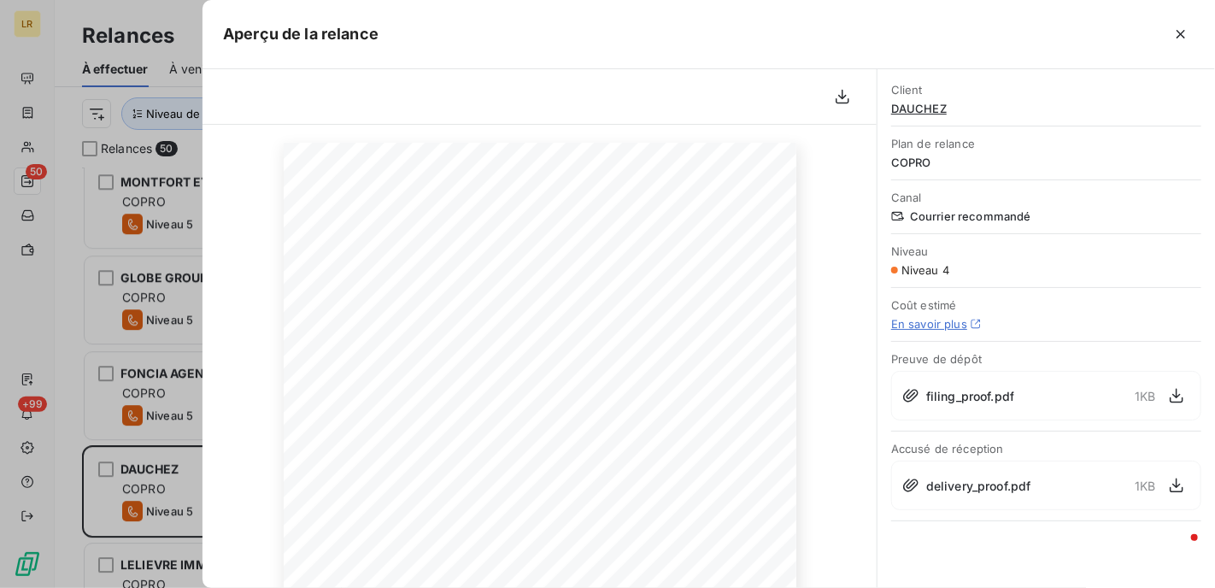
scroll to position [171, 0]
click at [462, 432] on span at bounding box center [459, 435] width 184 height 8
click at [178, 467] on div at bounding box center [607, 294] width 1215 height 588
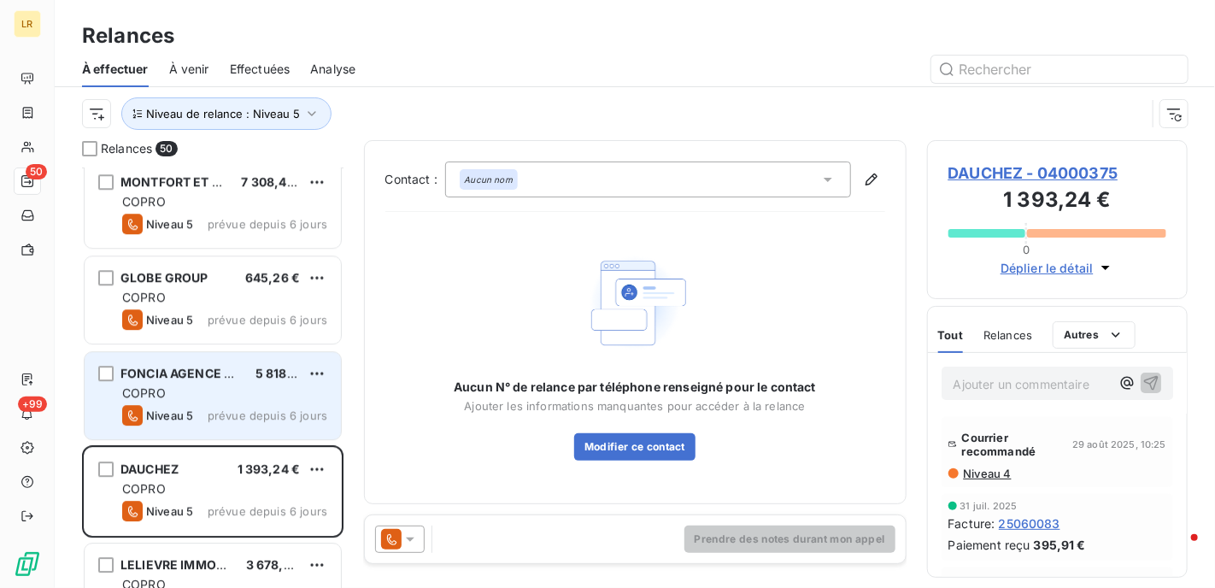
click at [230, 393] on div "COPRO" at bounding box center [224, 393] width 205 height 17
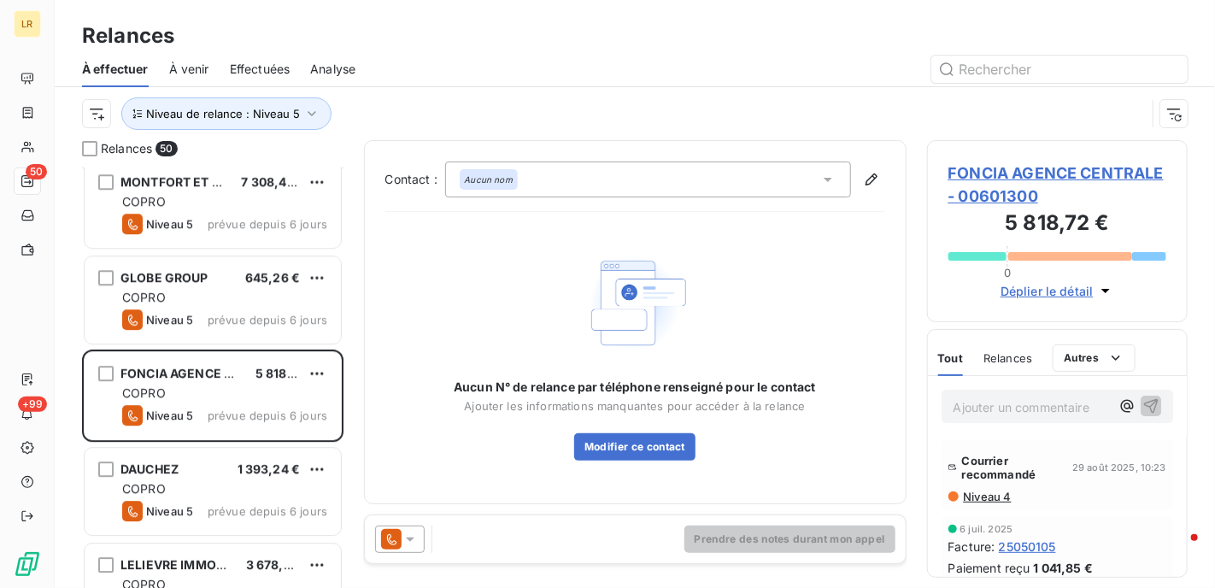
click at [1009, 405] on p "Ajouter un commentaire ﻿" at bounding box center [1032, 407] width 157 height 21
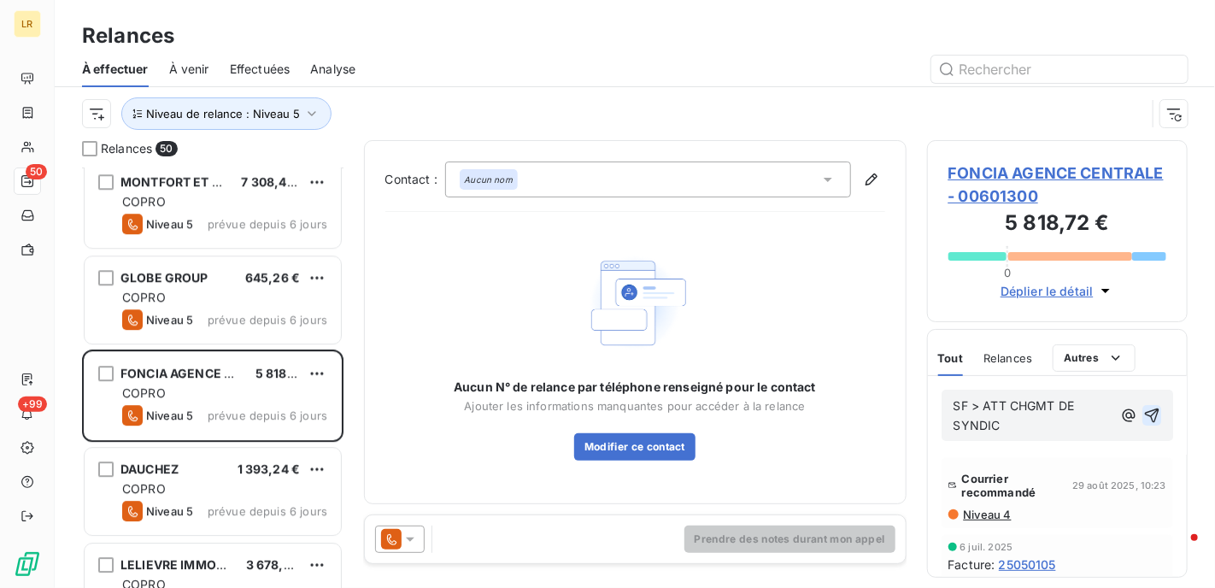
click at [1143, 412] on icon "button" at bounding box center [1151, 415] width 17 height 17
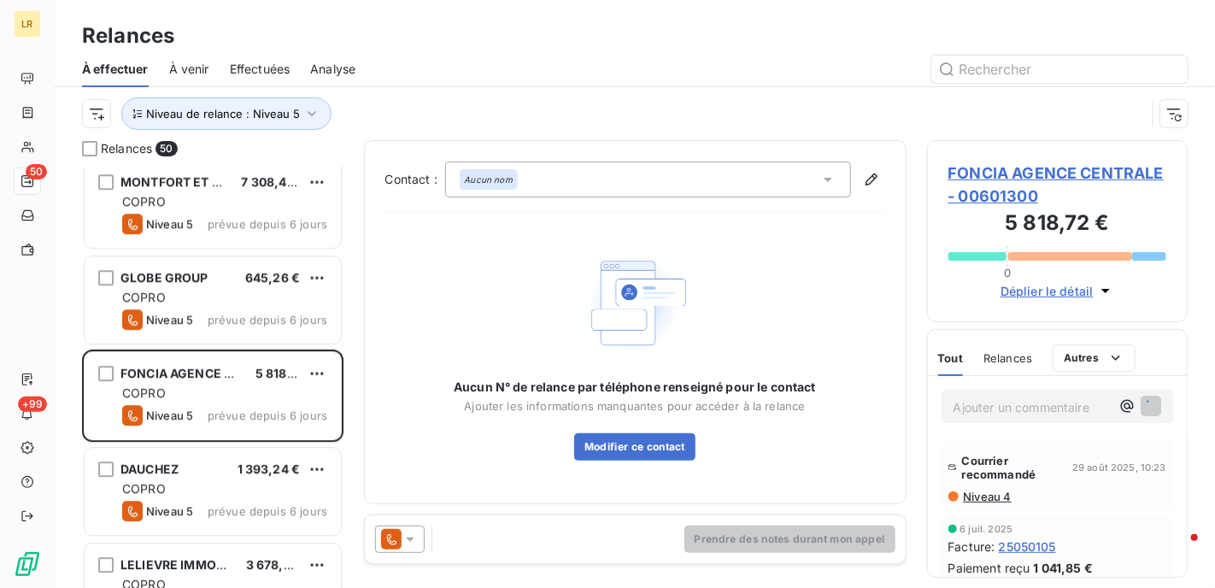
click at [947, 361] on span "Tout" at bounding box center [951, 358] width 26 height 14
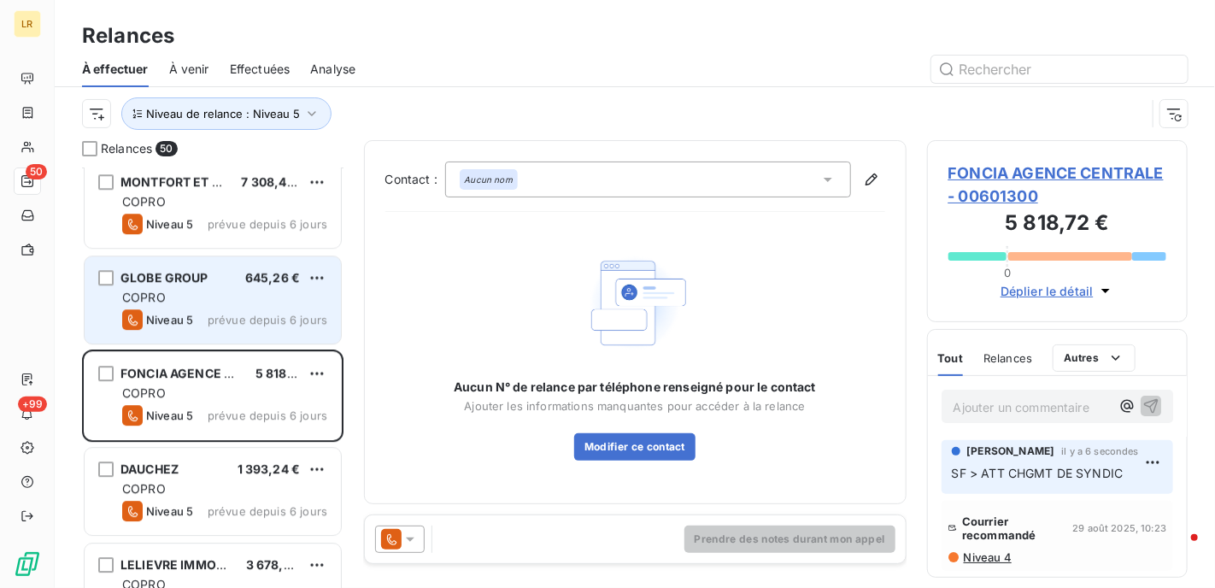
click at [181, 279] on span "GLOBE GROUP" at bounding box center [164, 277] width 88 height 15
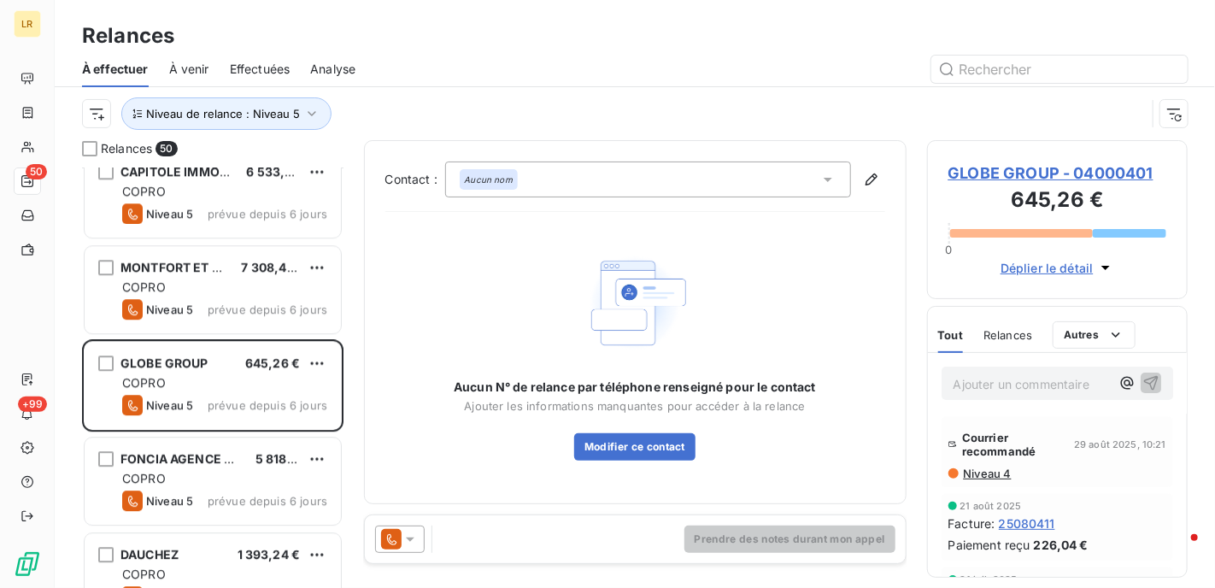
scroll to position [2393, 0]
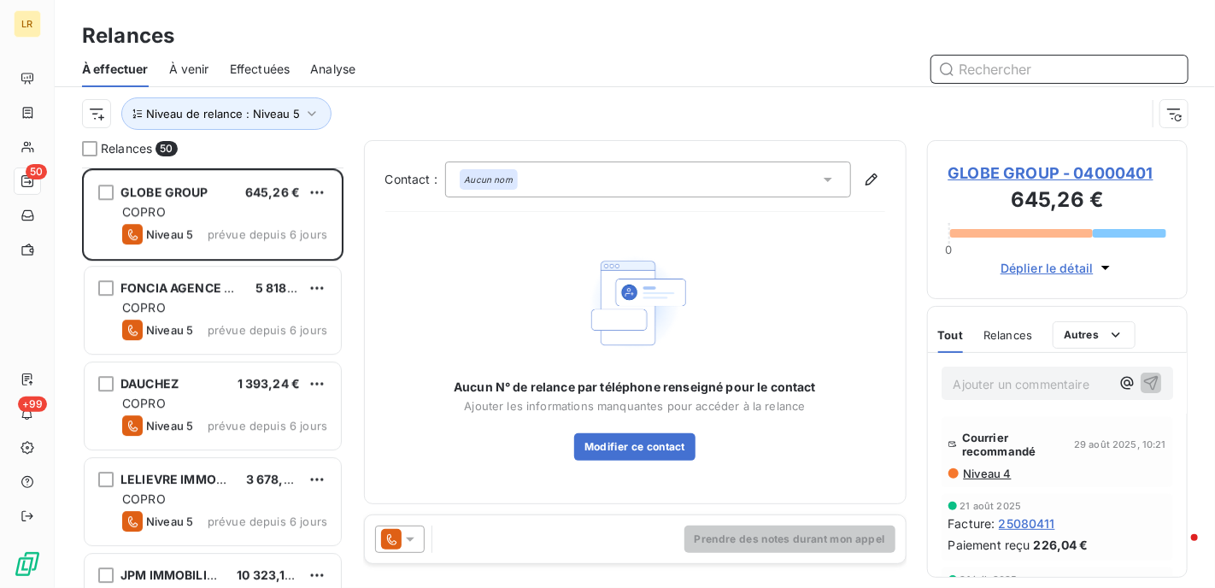
click at [1055, 65] on input "text" at bounding box center [1060, 69] width 256 height 27
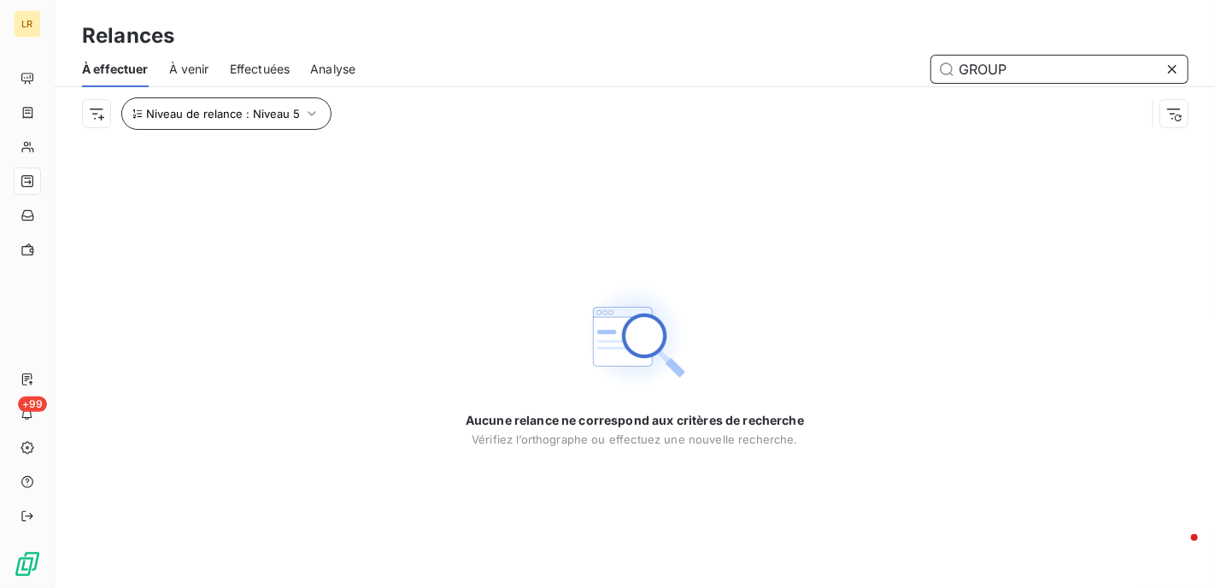
type input "GROUP"
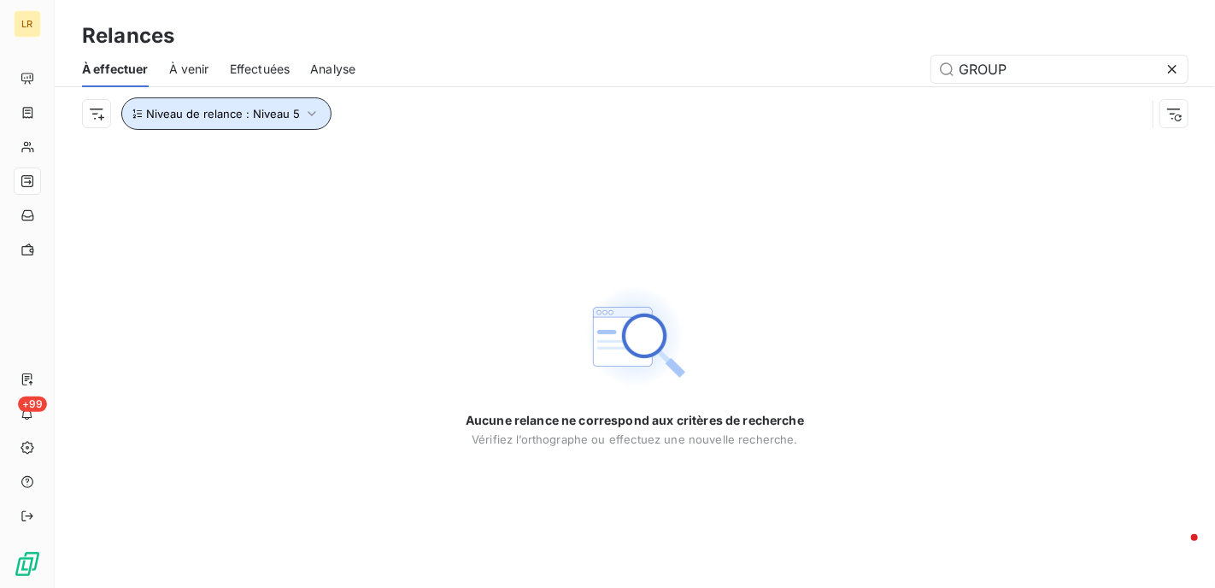
click at [307, 105] on icon "button" at bounding box center [311, 113] width 17 height 17
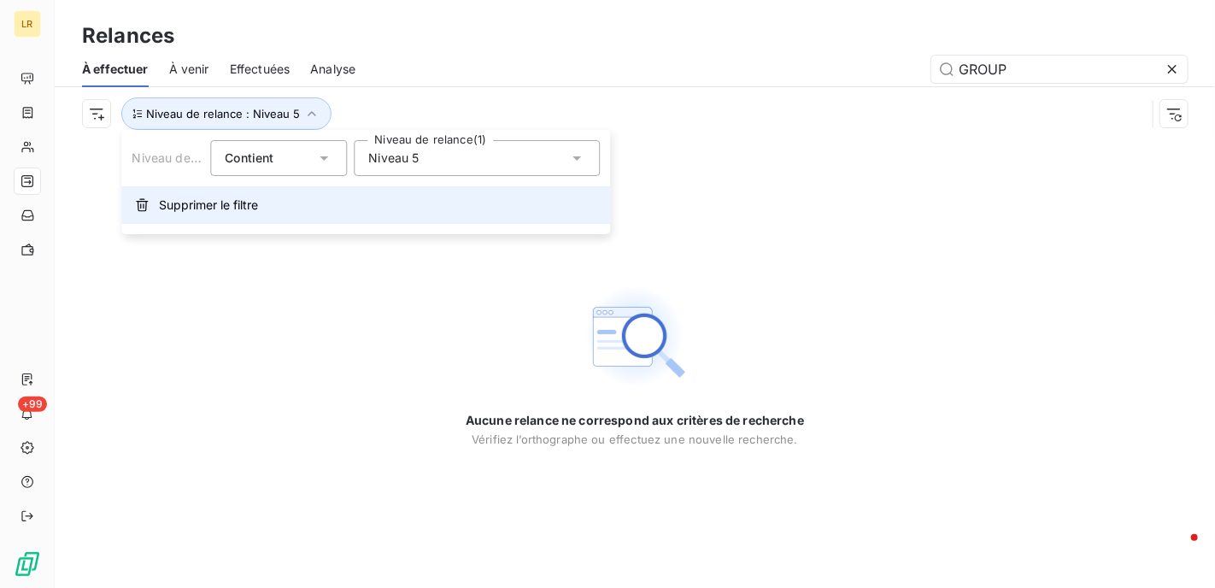
click at [219, 211] on span "Supprimer le filtre" at bounding box center [208, 205] width 99 height 17
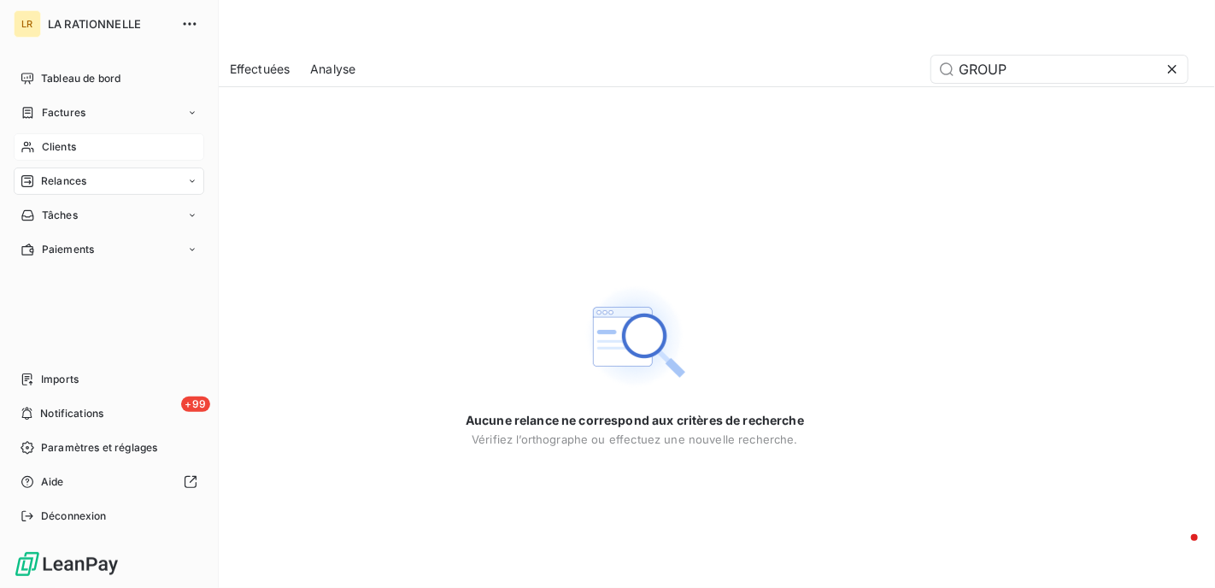
click at [66, 150] on span "Clients" at bounding box center [59, 146] width 34 height 15
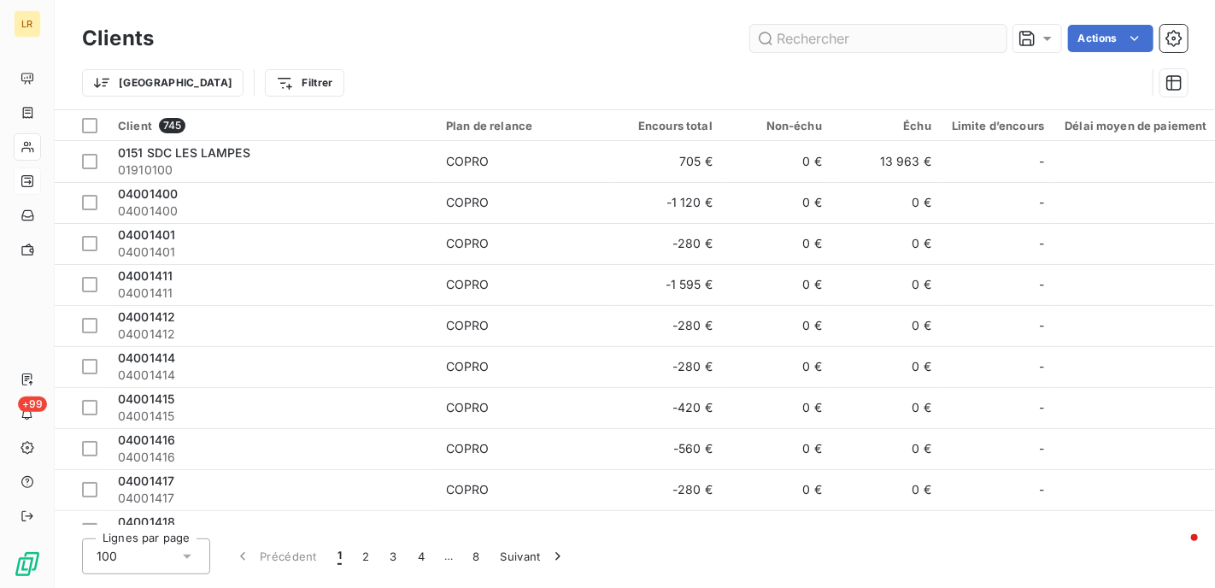
click at [867, 40] on input "text" at bounding box center [878, 38] width 256 height 27
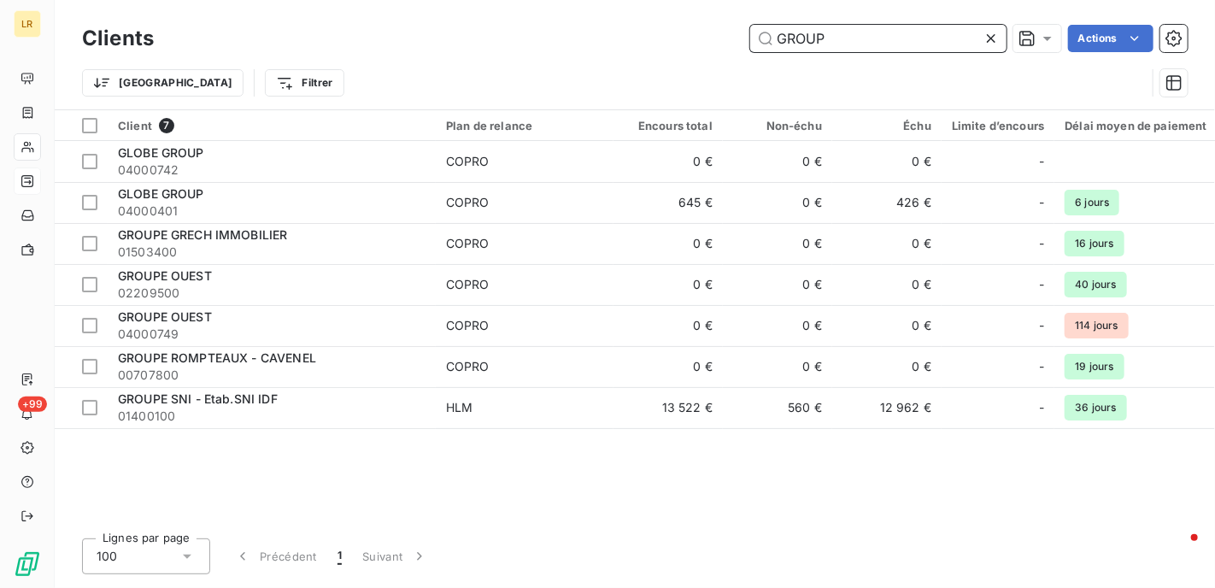
drag, startPoint x: 867, startPoint y: 36, endPoint x: 767, endPoint y: 19, distance: 102.3
click at [767, 19] on div "Clients GROUP Actions Trier Filtrer" at bounding box center [635, 54] width 1161 height 109
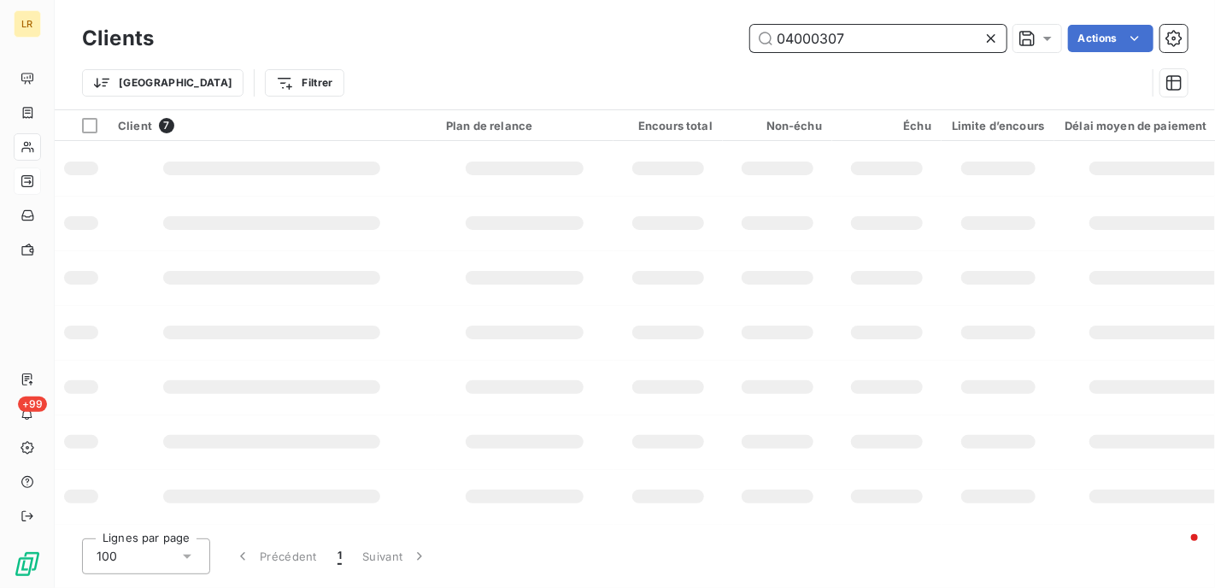
type input "04000307"
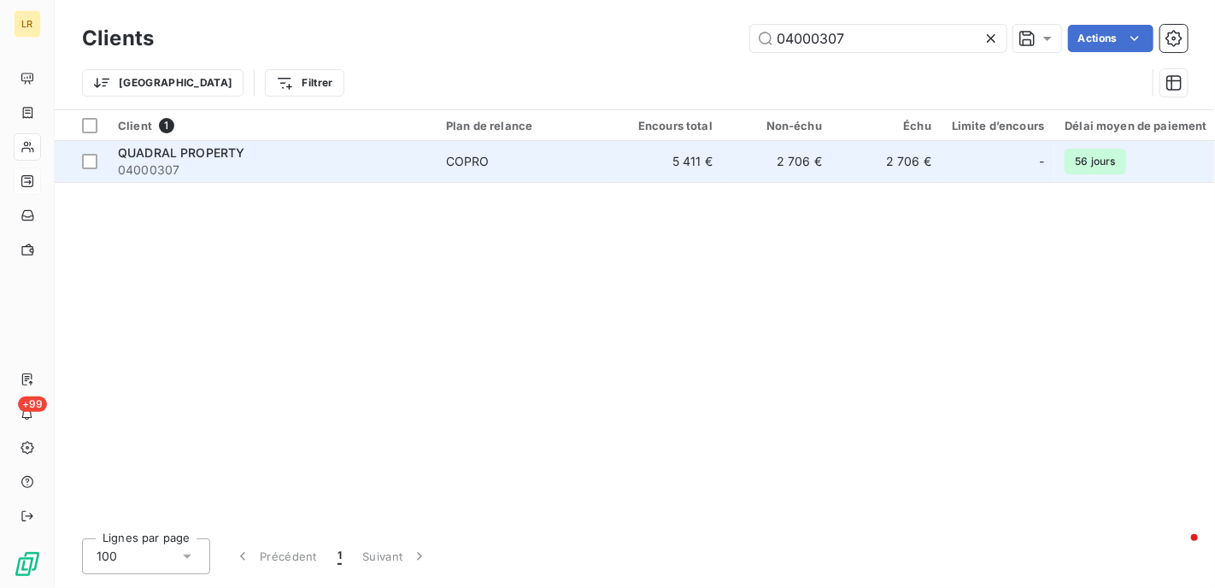
click at [193, 163] on span "04000307" at bounding box center [272, 170] width 308 height 17
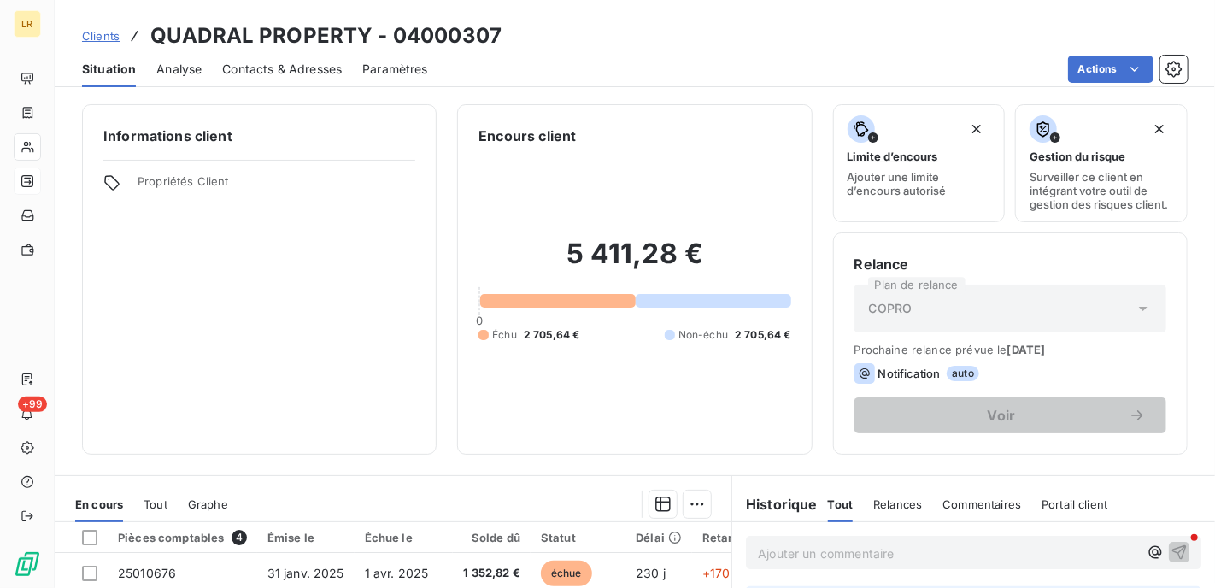
click at [279, 71] on span "Contacts & Adresses" at bounding box center [282, 69] width 120 height 17
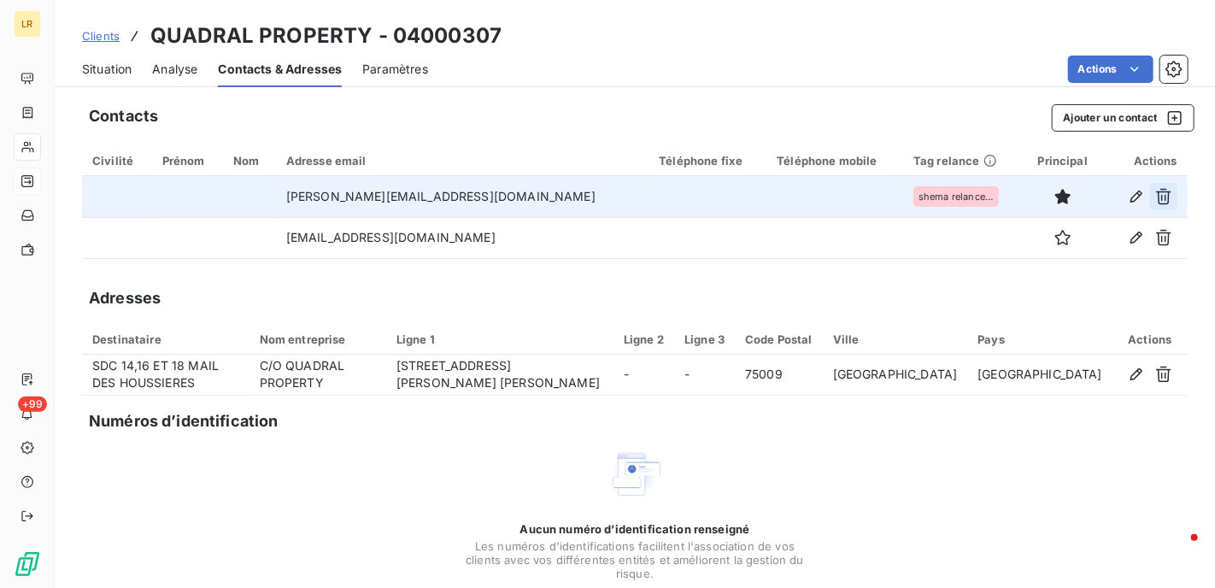
click at [1162, 196] on button "button" at bounding box center [1163, 196] width 27 height 27
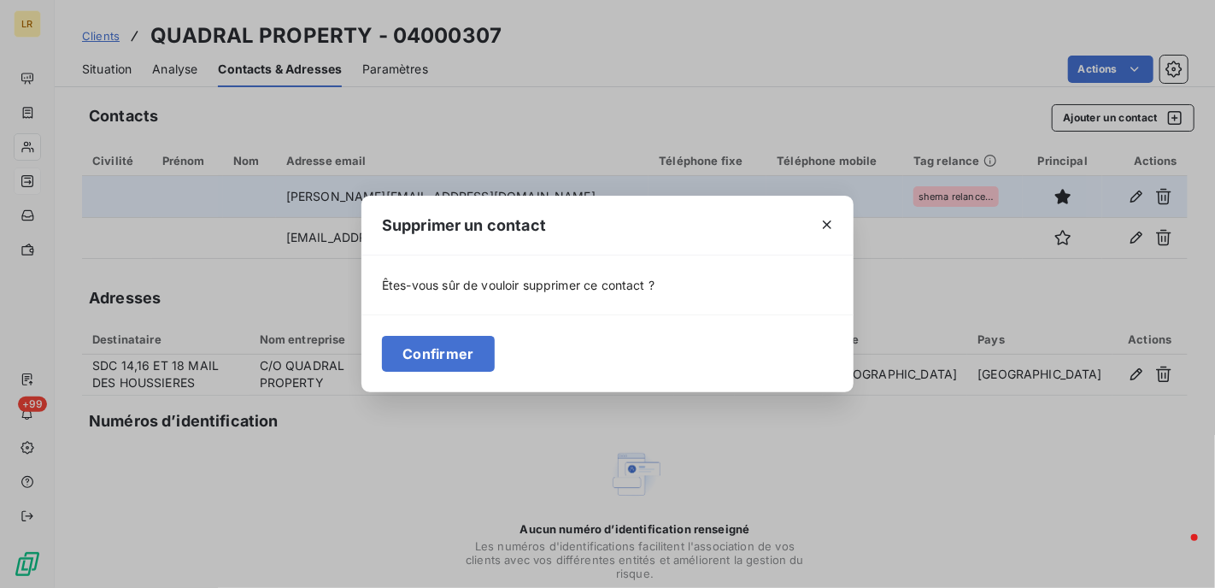
click at [1149, 198] on div "Supprimer un contact Êtes-vous sûr de vouloir supprimer ce contact ? Confirmer" at bounding box center [607, 294] width 1215 height 588
click at [834, 223] on icon "button" at bounding box center [827, 224] width 17 height 17
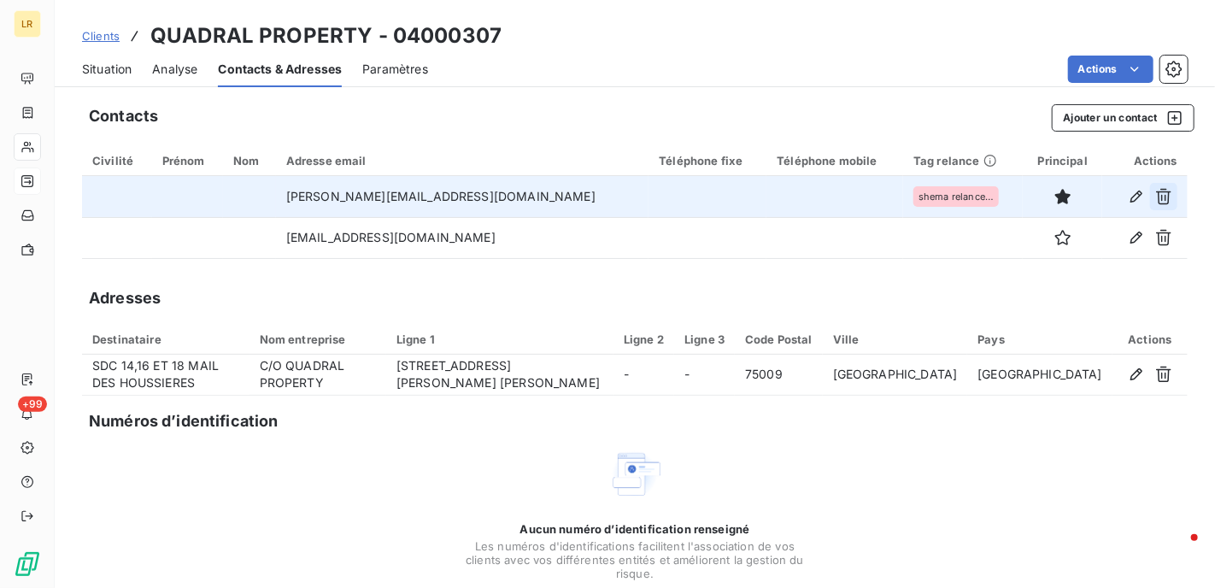
click at [1155, 193] on icon "button" at bounding box center [1163, 196] width 17 height 17
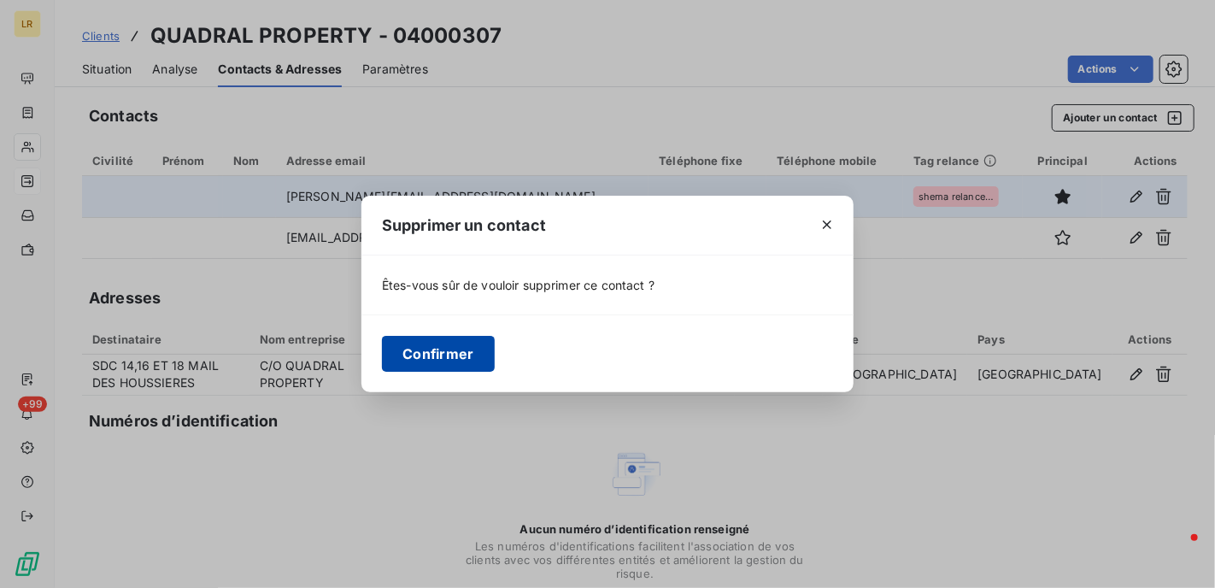
click at [449, 348] on button "Confirmer" at bounding box center [438, 354] width 113 height 36
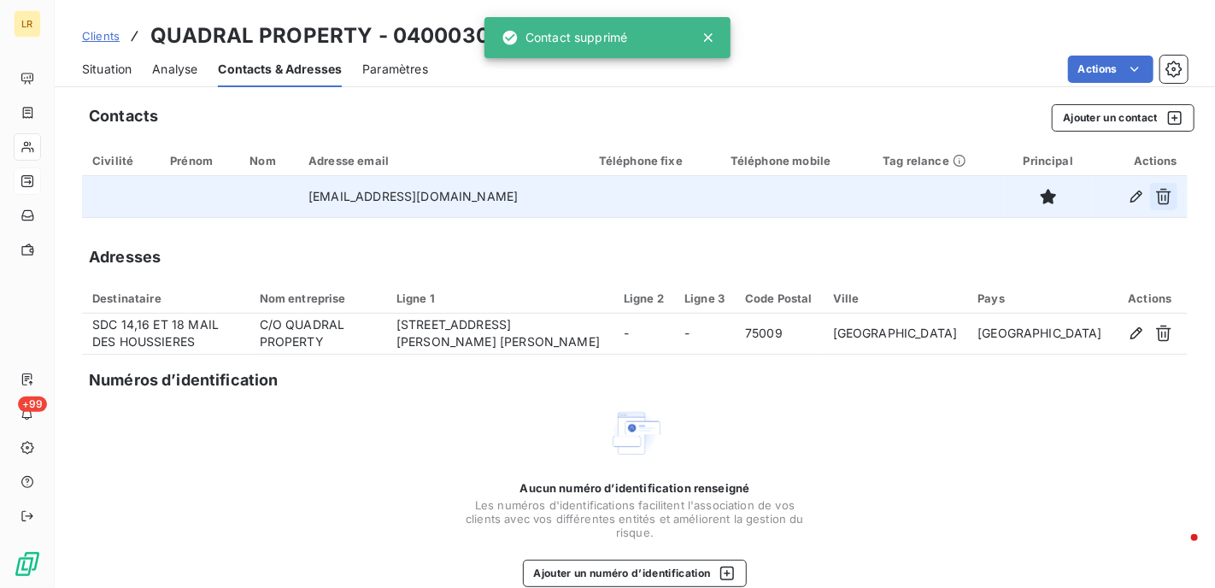
click at [1155, 197] on icon "button" at bounding box center [1163, 196] width 17 height 17
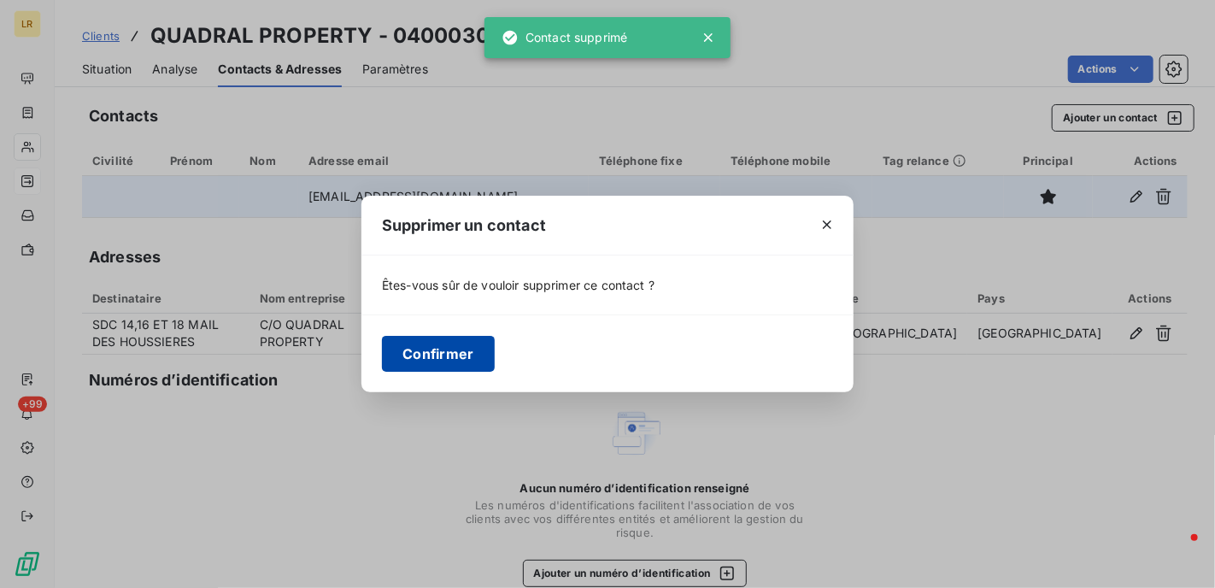
click at [425, 352] on button "Confirmer" at bounding box center [438, 354] width 113 height 36
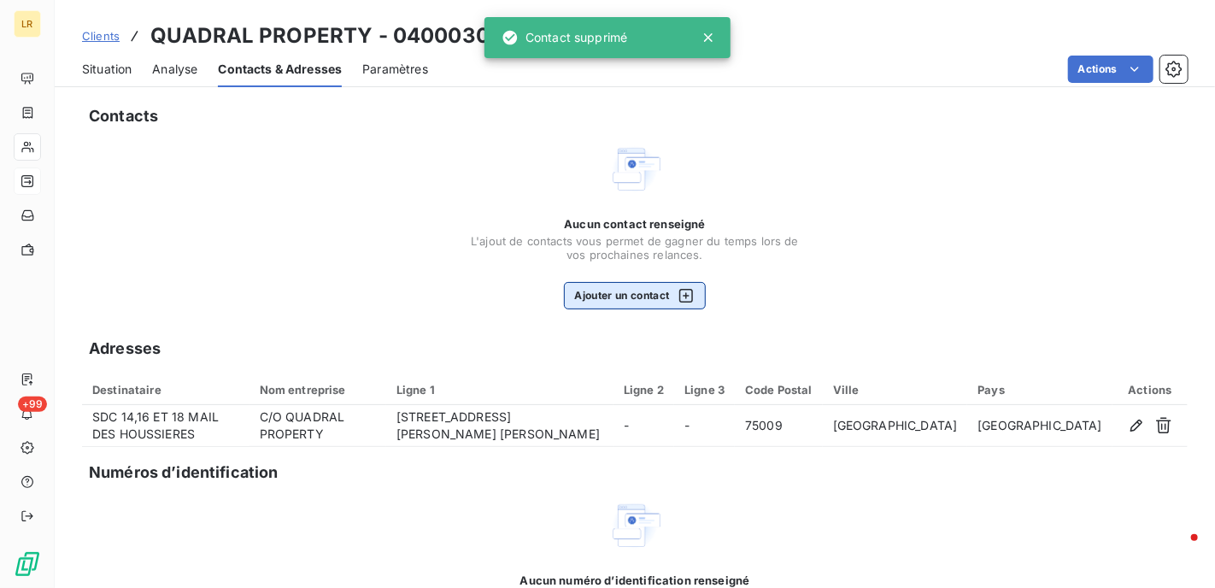
click at [607, 297] on button "Ajouter un contact" at bounding box center [635, 295] width 143 height 27
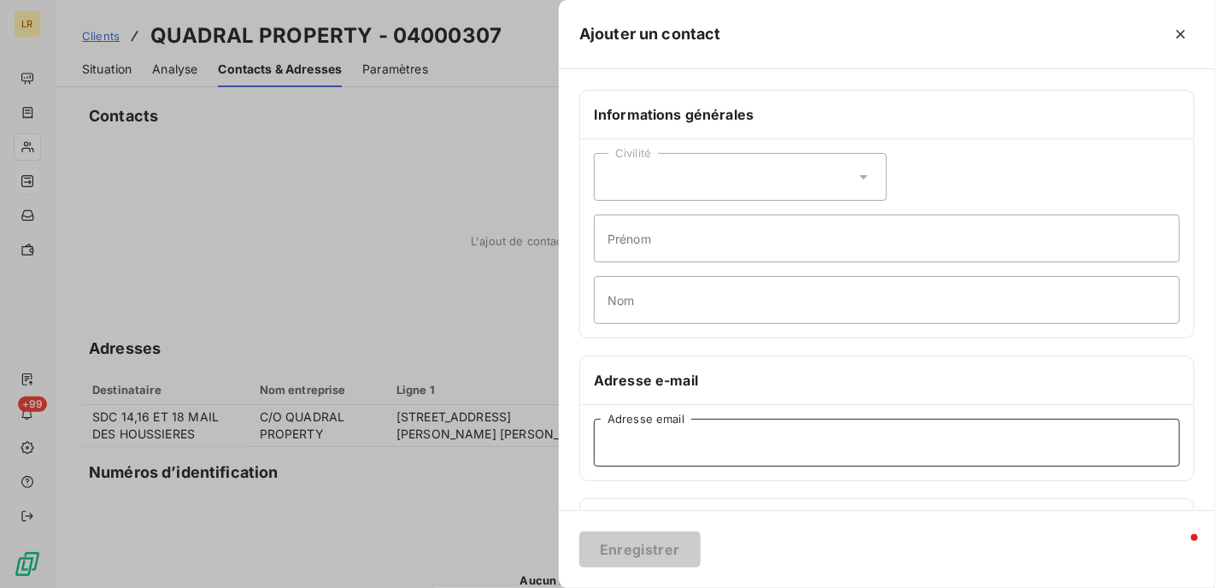
click at [623, 444] on input "Adresse email" at bounding box center [887, 443] width 586 height 48
paste input "[PERSON_NAME] <[PERSON_NAME][EMAIL_ADDRESS][DOMAIN_NAME]>"
click at [714, 444] on input "[PERSON_NAME] <[PERSON_NAME][EMAIL_ADDRESS][DOMAIN_NAME]>" at bounding box center [887, 443] width 586 height 48
click at [808, 447] on input "[PERSON_NAME][EMAIL_ADDRESS][DOMAIN_NAME]>" at bounding box center [887, 443] width 586 height 48
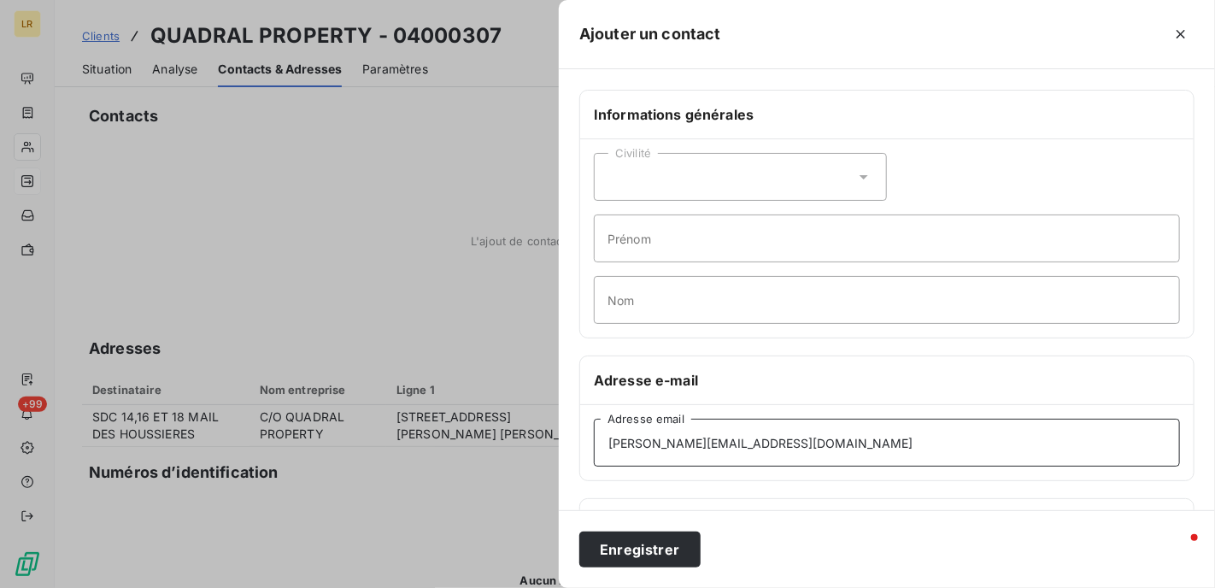
scroll to position [335, 0]
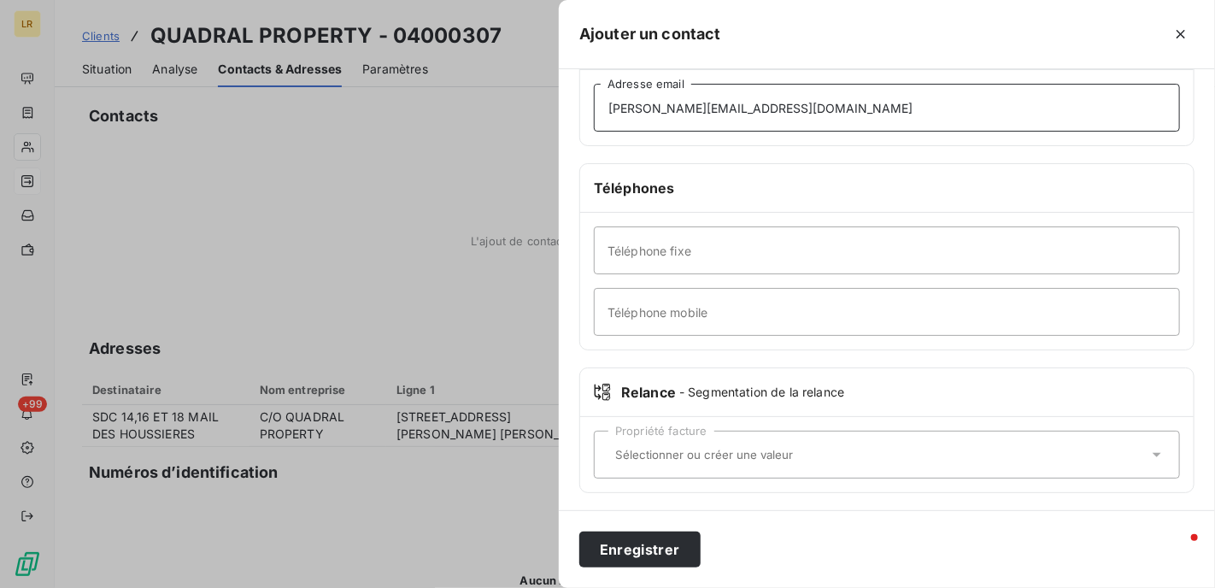
type input "[PERSON_NAME][EMAIL_ADDRESS][DOMAIN_NAME]"
drag, startPoint x: 616, startPoint y: 454, endPoint x: 609, endPoint y: 442, distance: 13.8
click at [614, 453] on input "text" at bounding box center [878, 454] width 540 height 15
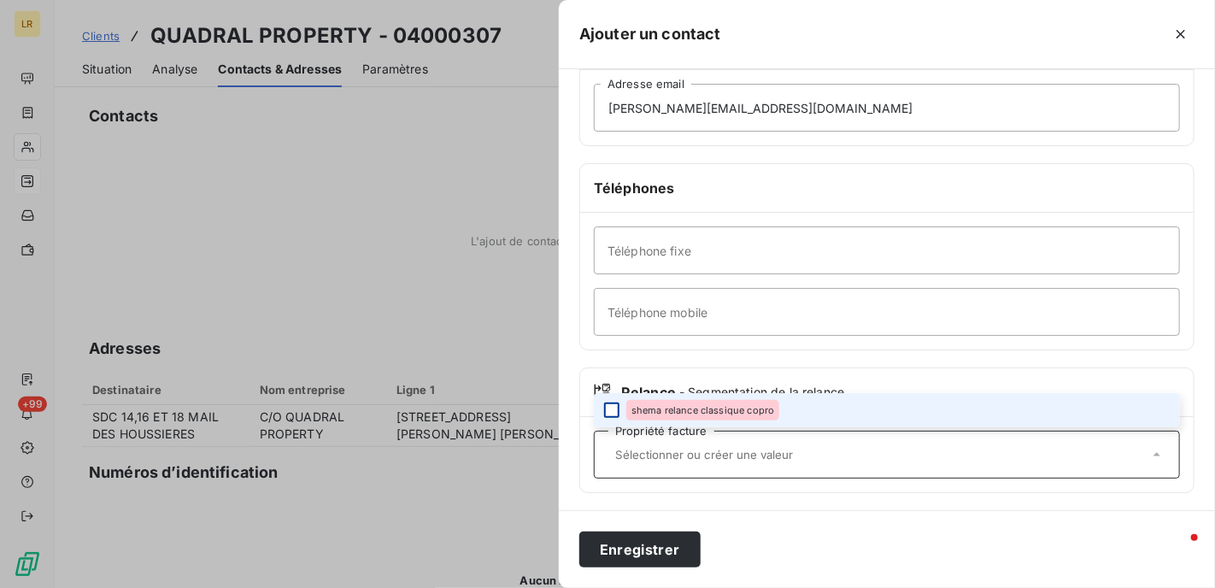
click at [610, 408] on div at bounding box center [611, 410] width 15 height 15
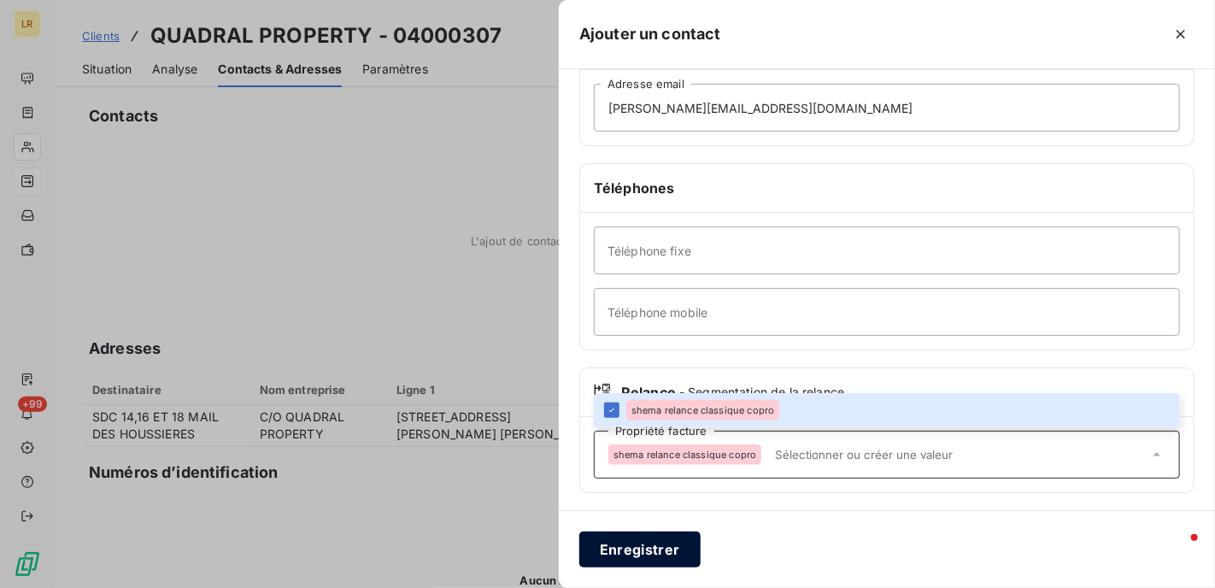
click at [620, 550] on button "Enregistrer" at bounding box center [639, 550] width 121 height 36
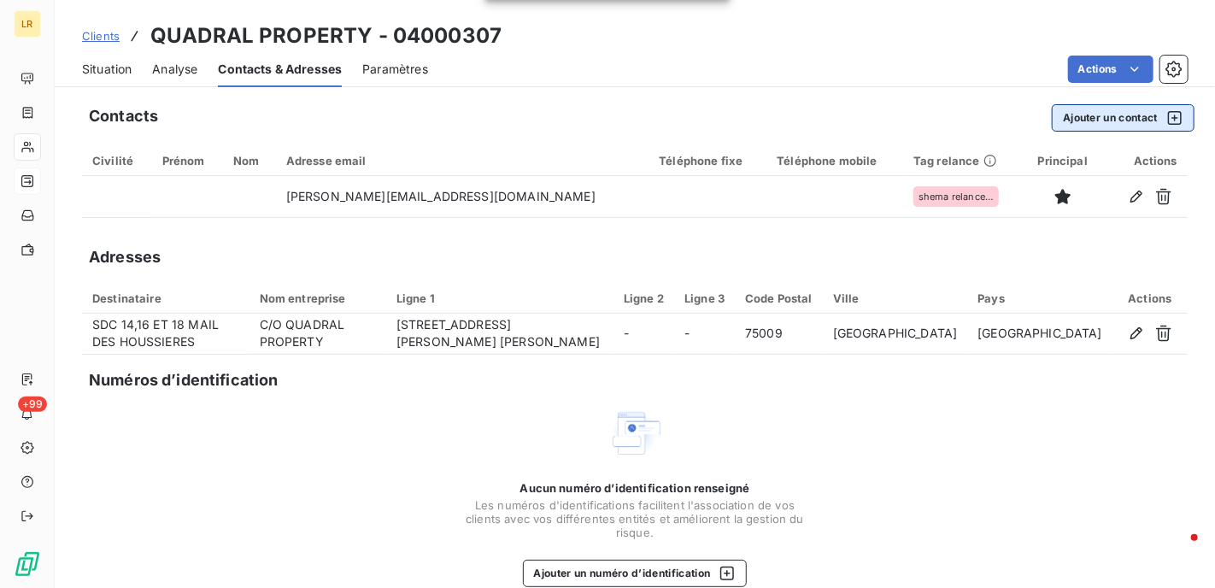
click at [1081, 115] on button "Ajouter un contact" at bounding box center [1123, 117] width 143 height 27
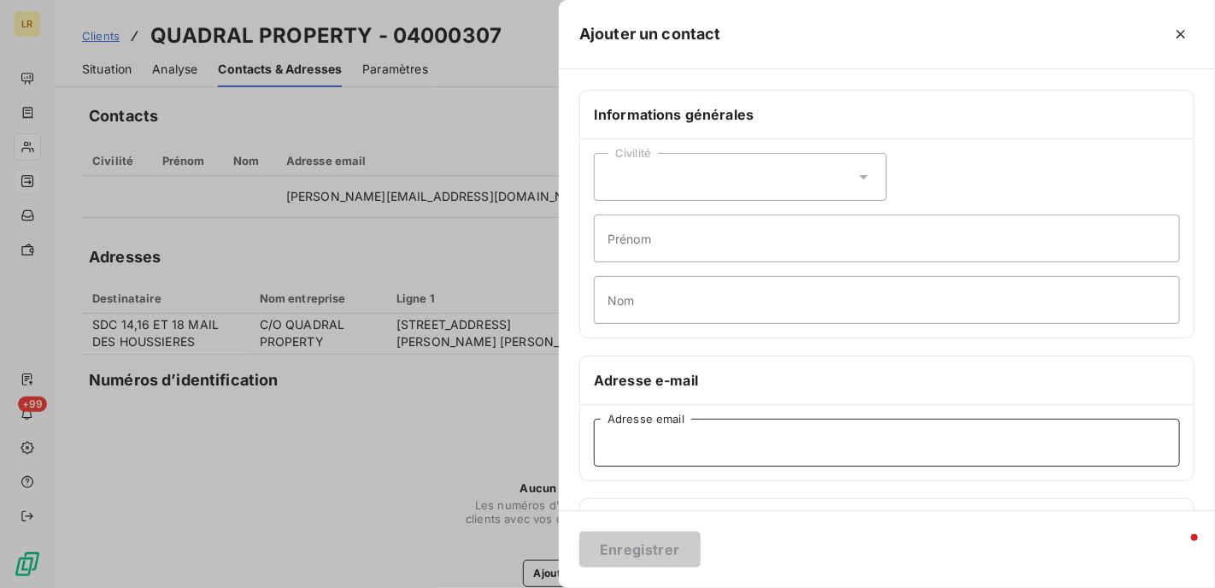
click at [639, 447] on input "Adresse email" at bounding box center [887, 443] width 586 height 48
paste input "[EMAIL_ADDRESS][DOMAIN_NAME]"
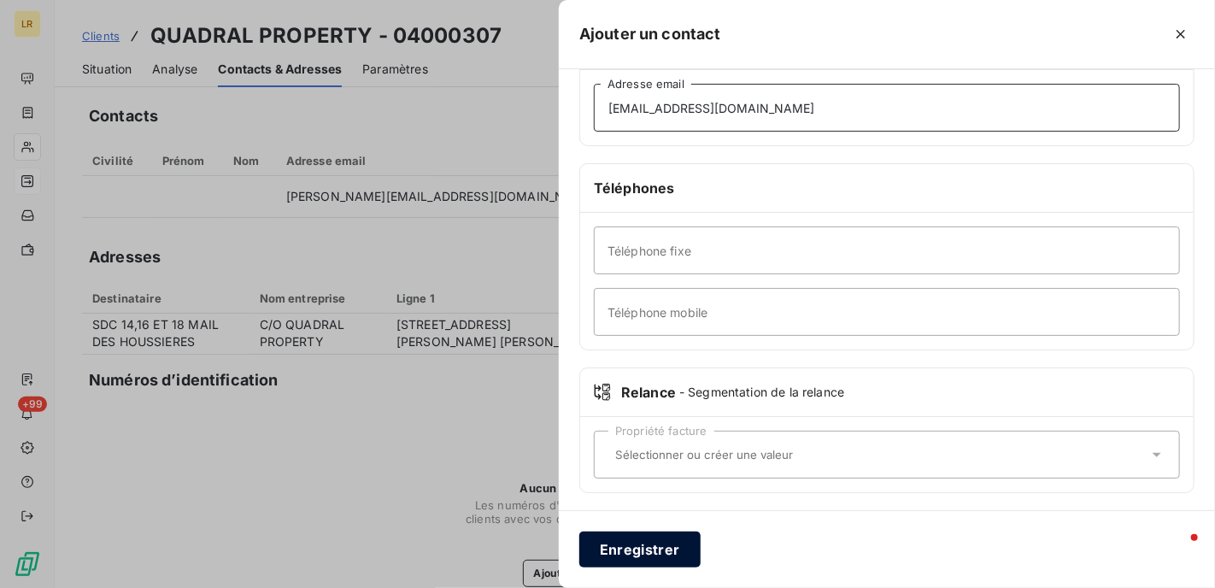
type input "[EMAIL_ADDRESS][DOMAIN_NAME]"
click at [597, 545] on button "Enregistrer" at bounding box center [639, 550] width 121 height 36
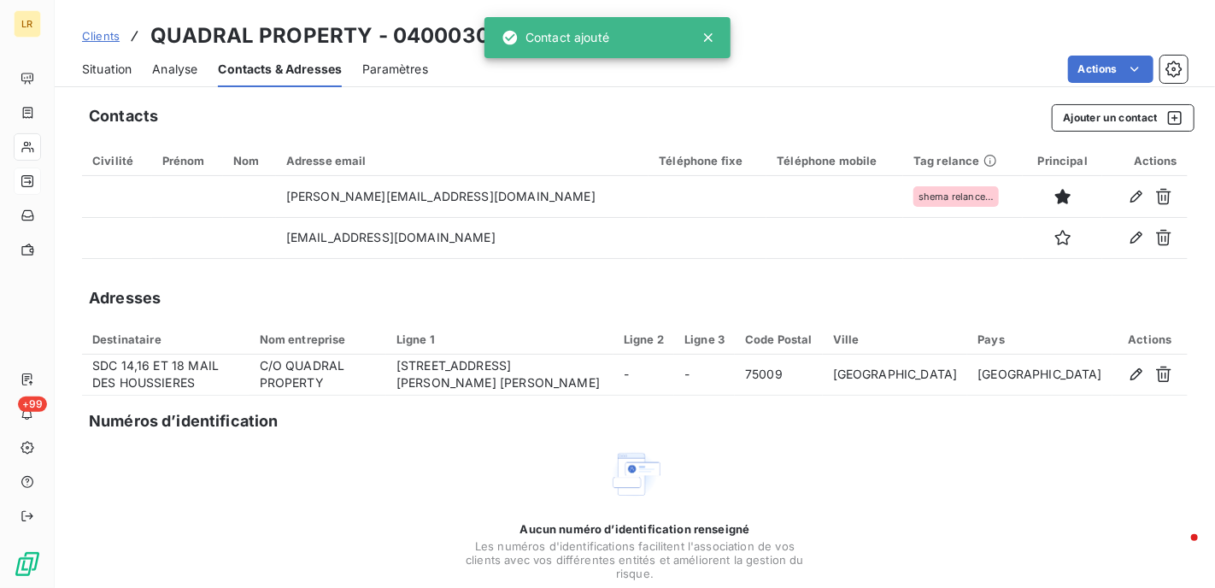
click at [496, 275] on div "Contacts Ajouter un contact Civilité Prénom Nom Adresse email Téléphone fixe Té…" at bounding box center [635, 374] width 1161 height 561
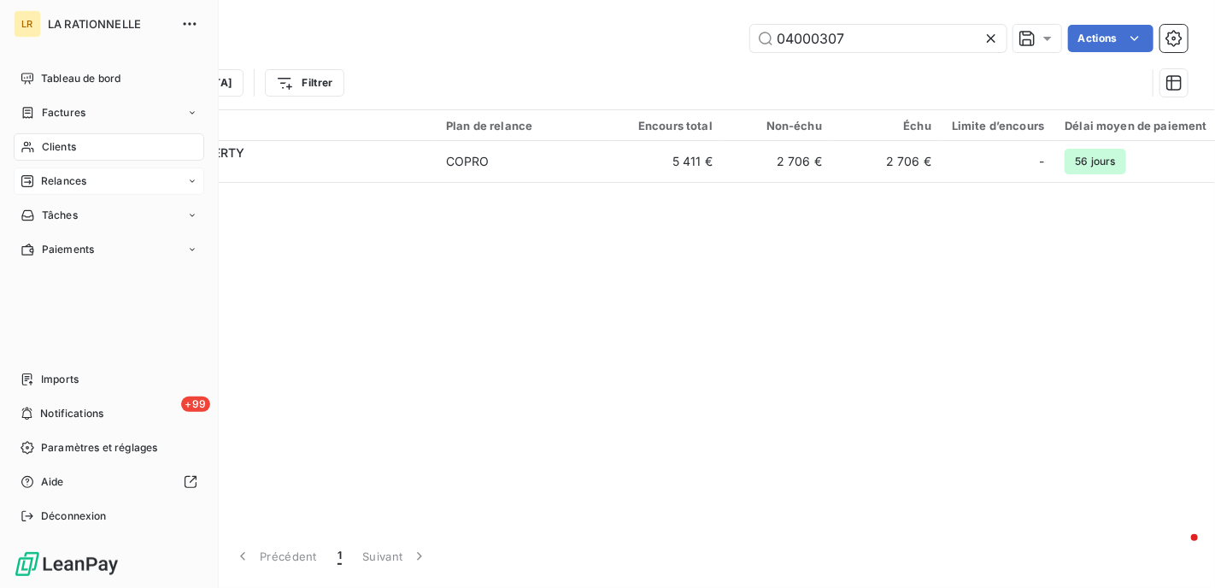
click at [78, 184] on span "Relances" at bounding box center [63, 180] width 45 height 15
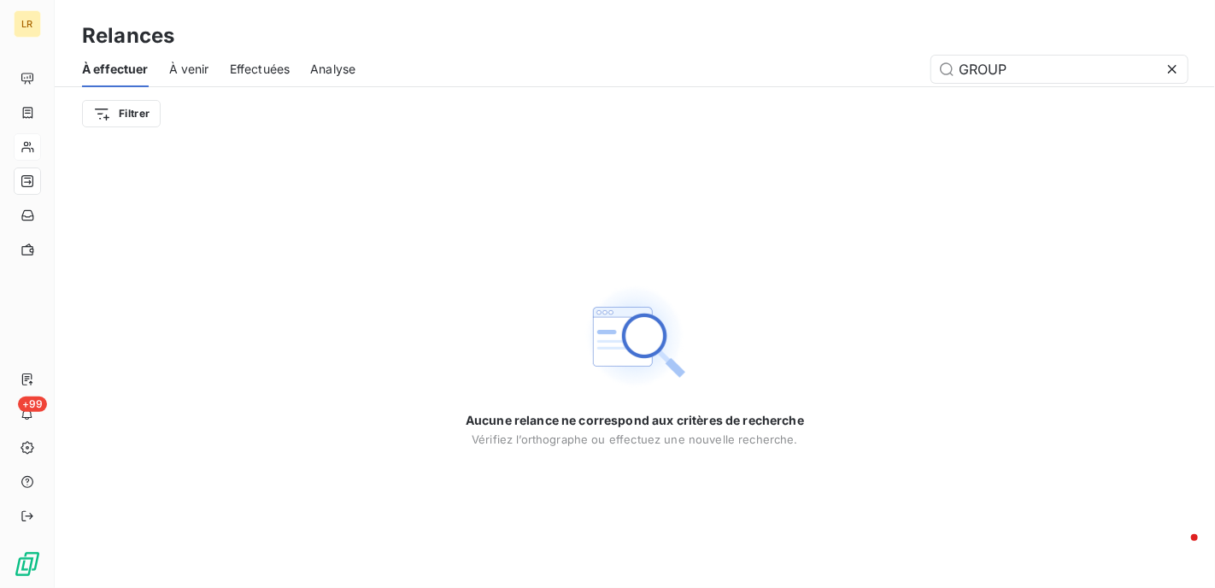
click at [282, 65] on span "Effectuées" at bounding box center [260, 69] width 61 height 17
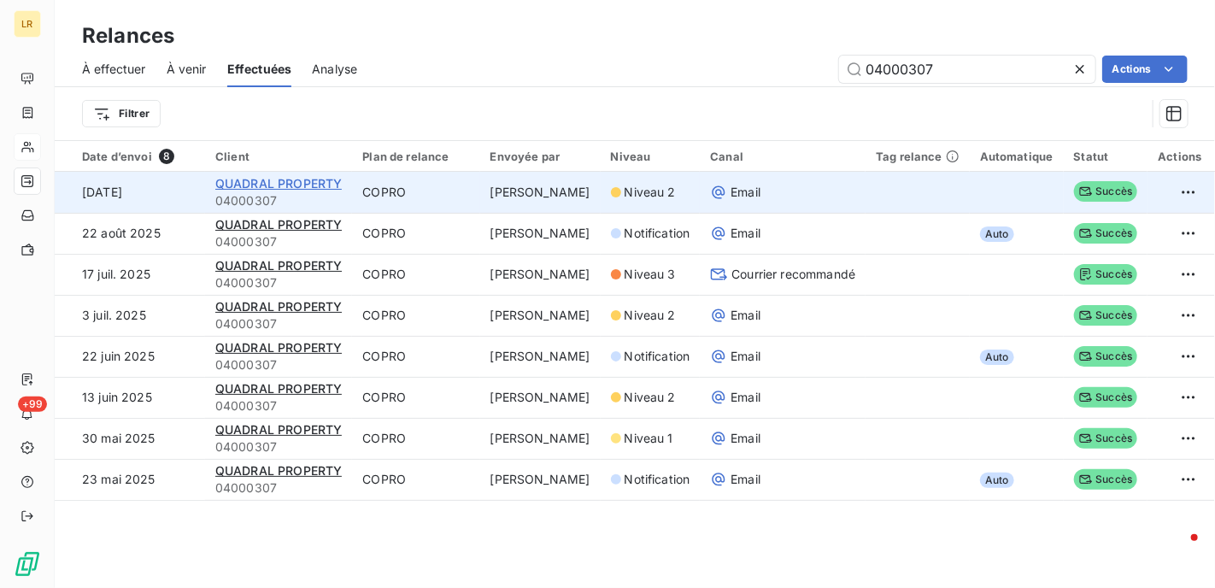
click at [294, 183] on span "QUADRAL PROPERTY" at bounding box center [278, 183] width 126 height 15
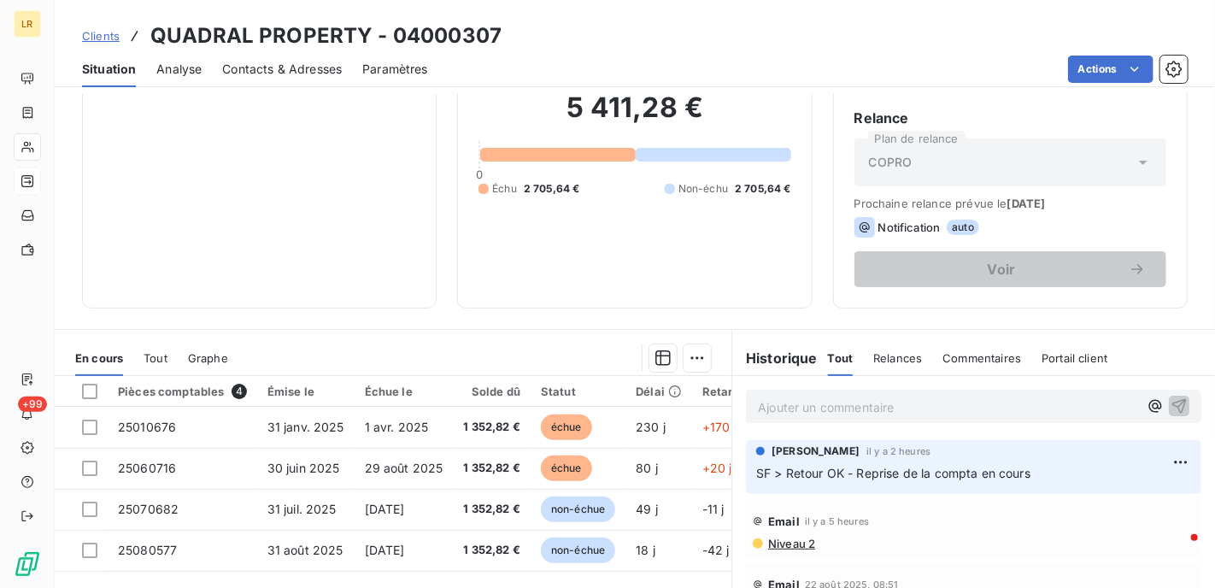
scroll to position [256, 0]
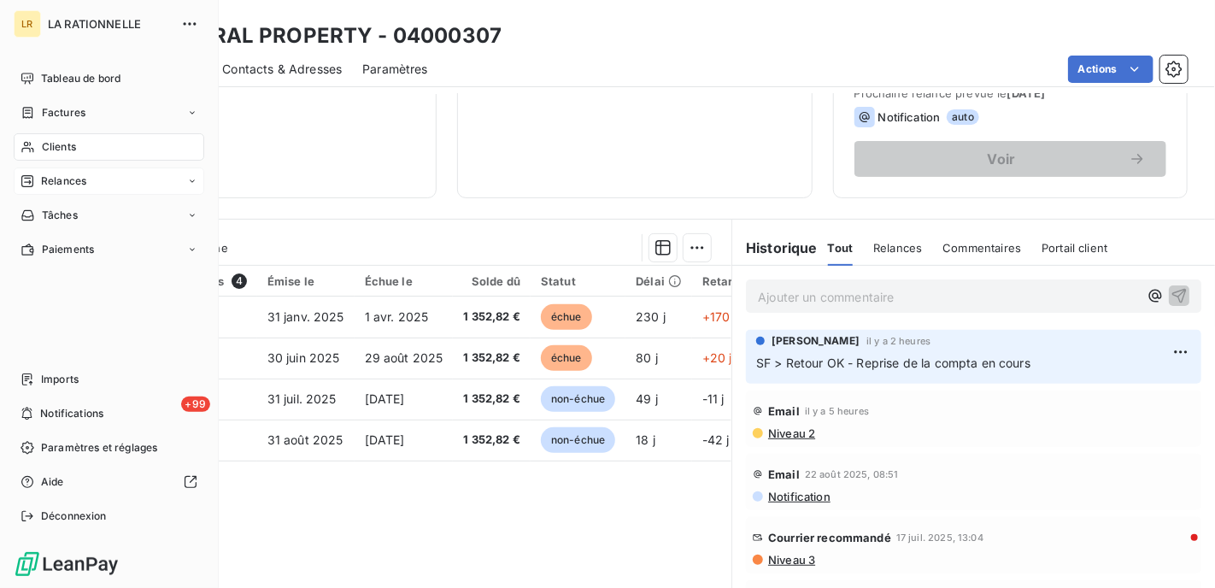
click at [56, 173] on span "Relances" at bounding box center [63, 180] width 45 height 15
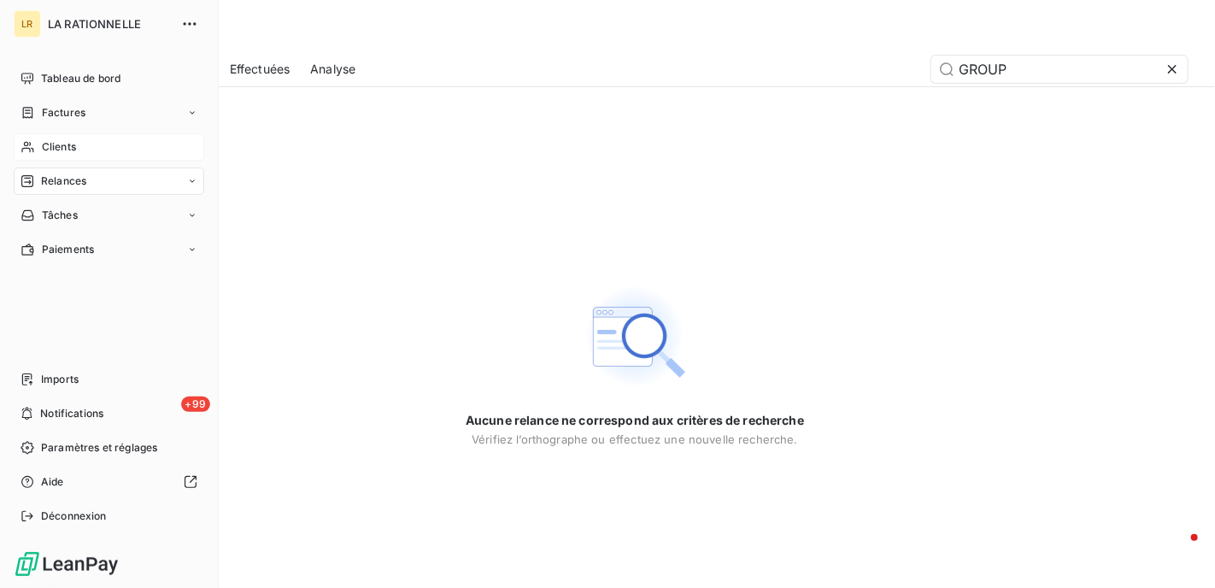
click at [71, 153] on div "Clients" at bounding box center [109, 146] width 191 height 27
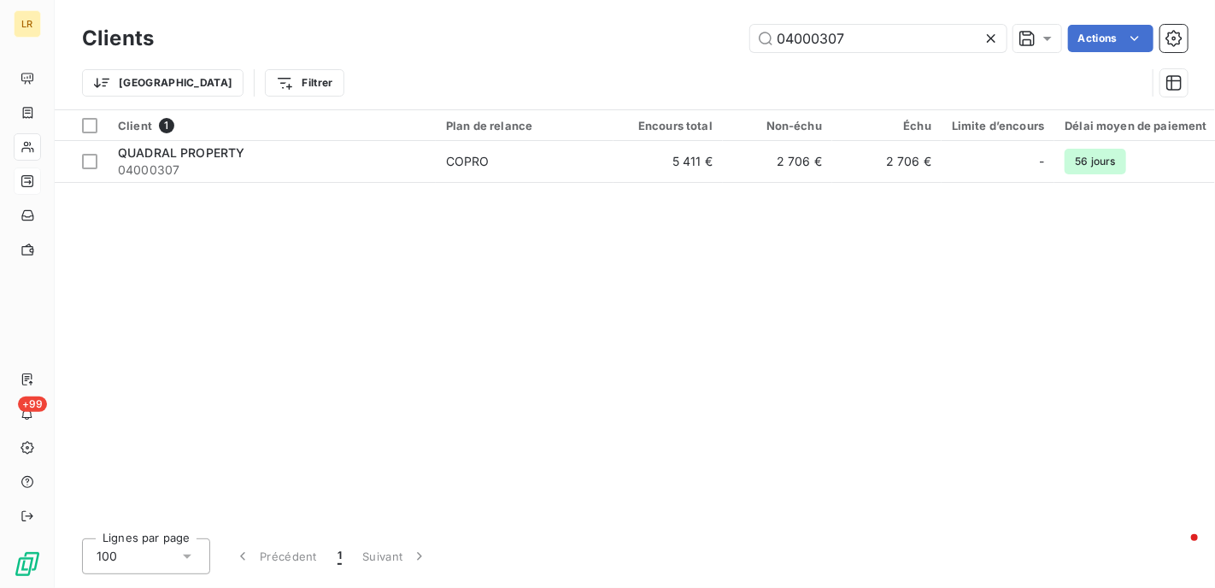
drag, startPoint x: 802, startPoint y: 32, endPoint x: 745, endPoint y: 29, distance: 56.5
click at [712, 38] on div "04000307 Actions" at bounding box center [681, 38] width 1014 height 27
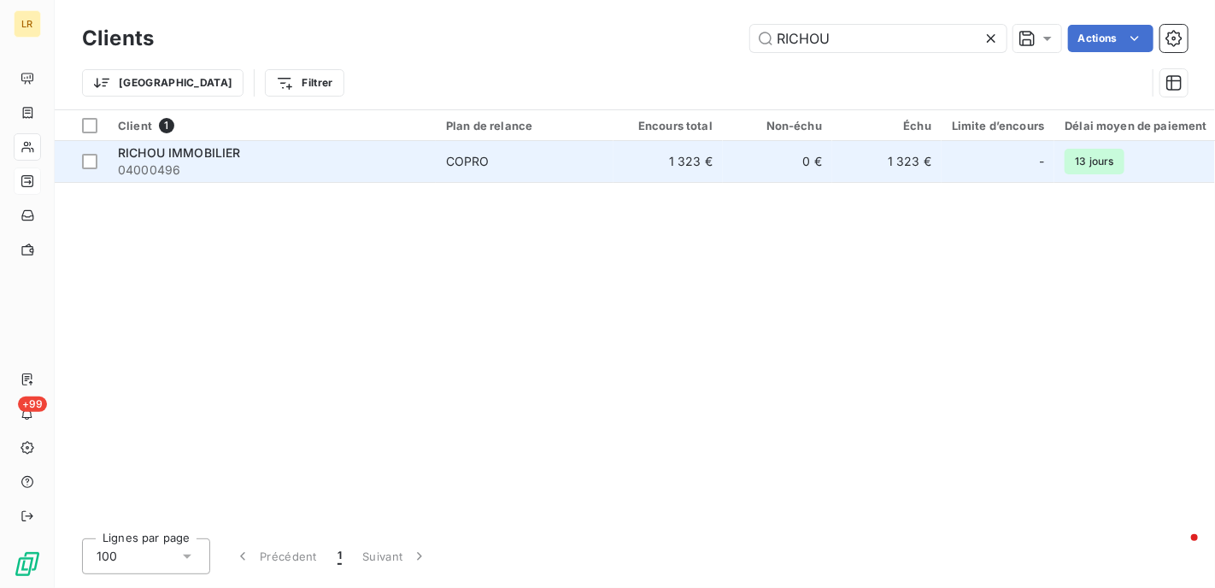
type input "RICHOU"
click at [192, 148] on span "RICHOU IMMOBILIER" at bounding box center [179, 152] width 123 height 15
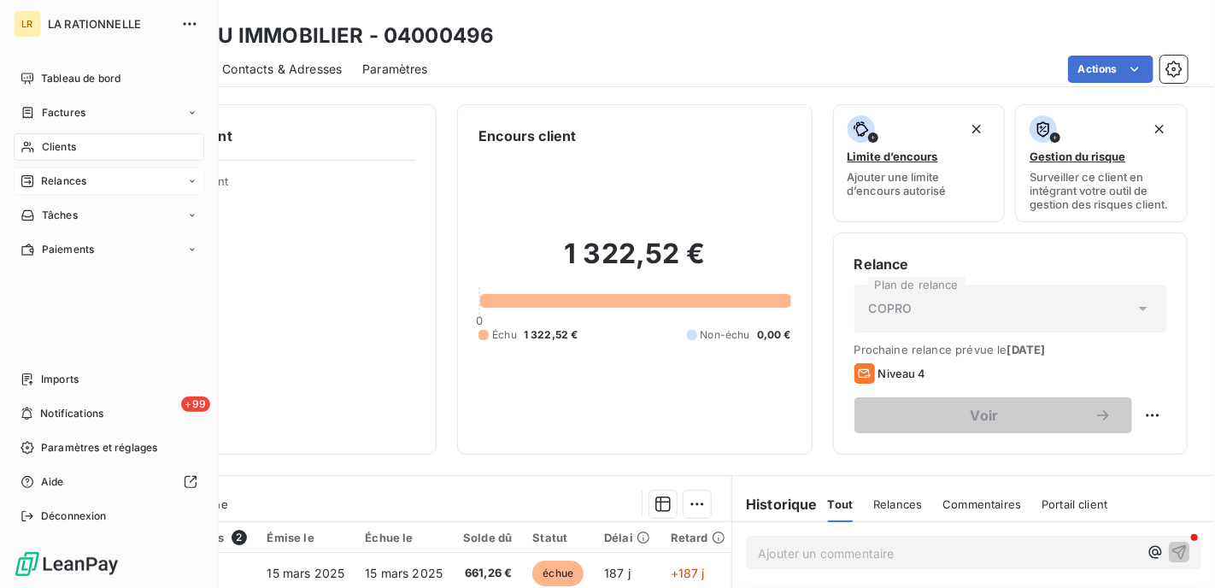
click at [91, 178] on div "Relances" at bounding box center [109, 180] width 191 height 27
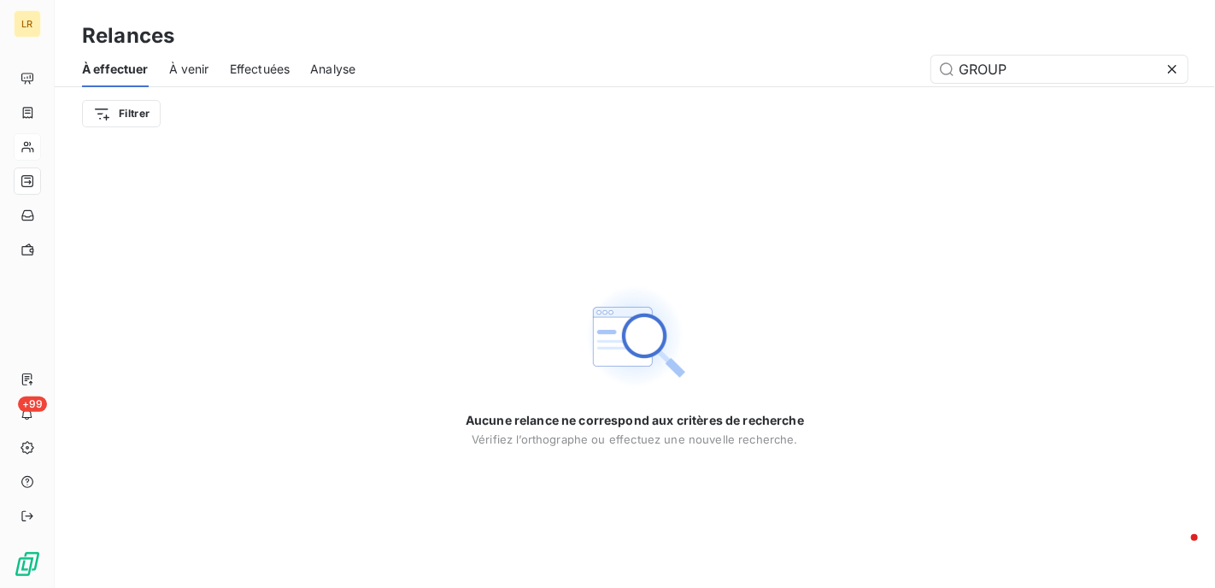
click at [237, 71] on span "Effectuées" at bounding box center [260, 69] width 61 height 17
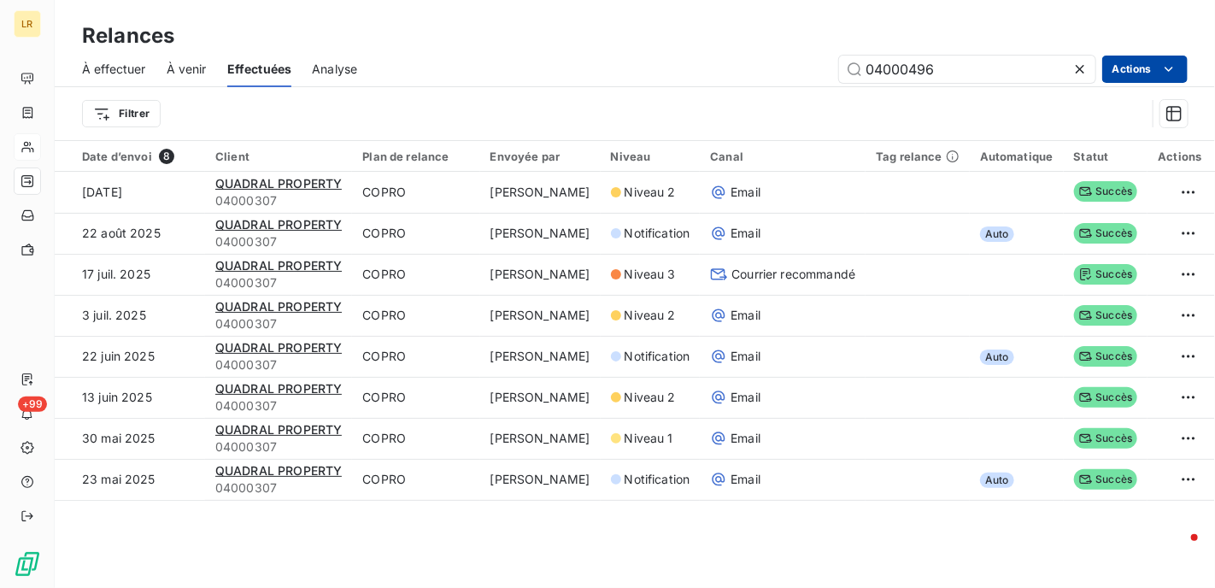
type input "04000496"
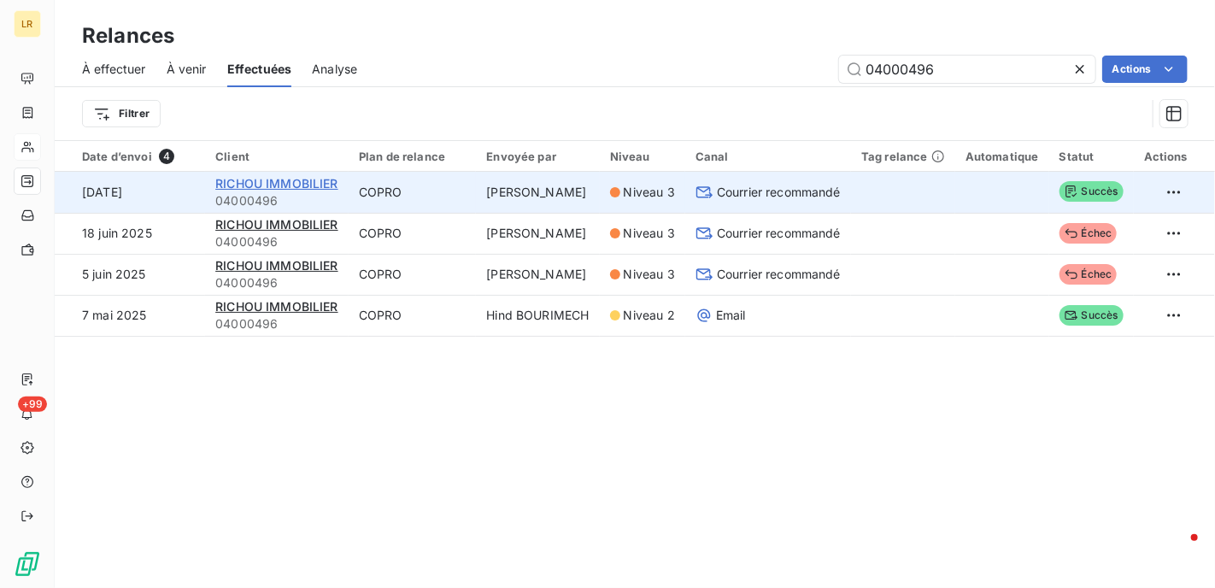
click at [290, 181] on span "RICHOU IMMOBILIER" at bounding box center [276, 183] width 123 height 15
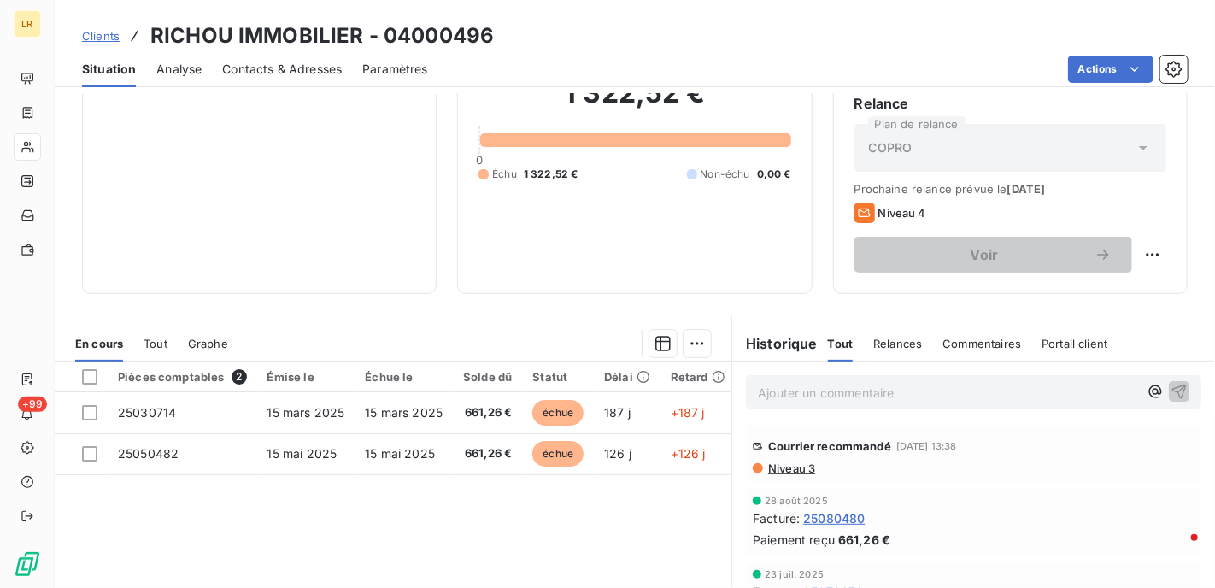
scroll to position [171, 0]
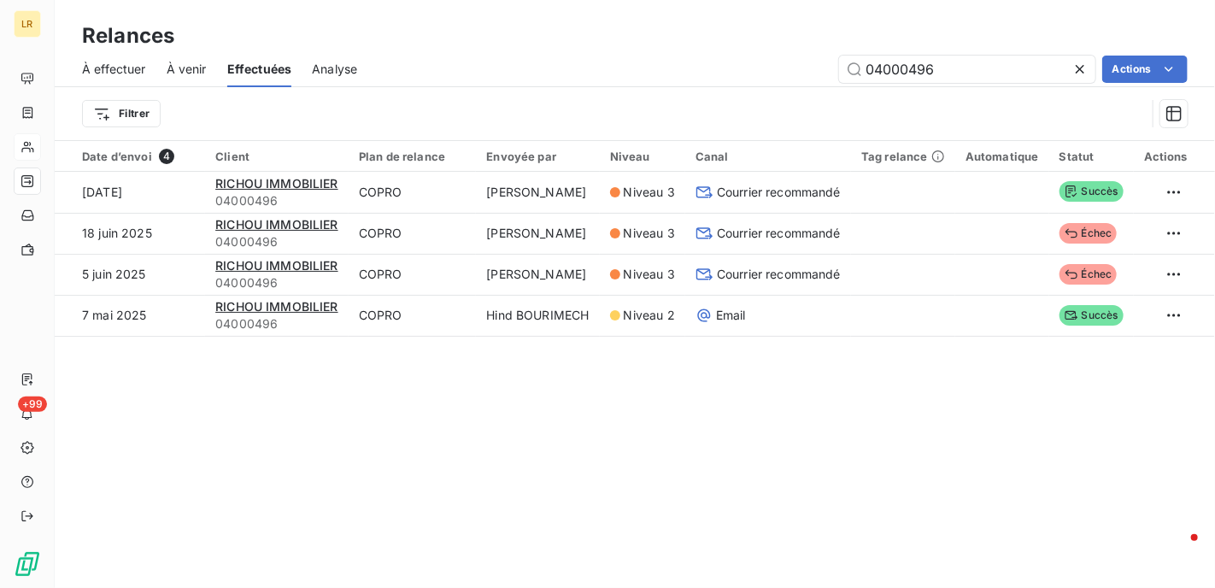
click at [796, 464] on div "Relances À effectuer À venir Effectuées Analyse 04000496 Actions Filtrer Date d…" at bounding box center [635, 294] width 1161 height 588
click at [882, 458] on div "Relances À effectuer À venir Effectuées Analyse 04000496 Actions Filtrer Date d…" at bounding box center [635, 294] width 1161 height 588
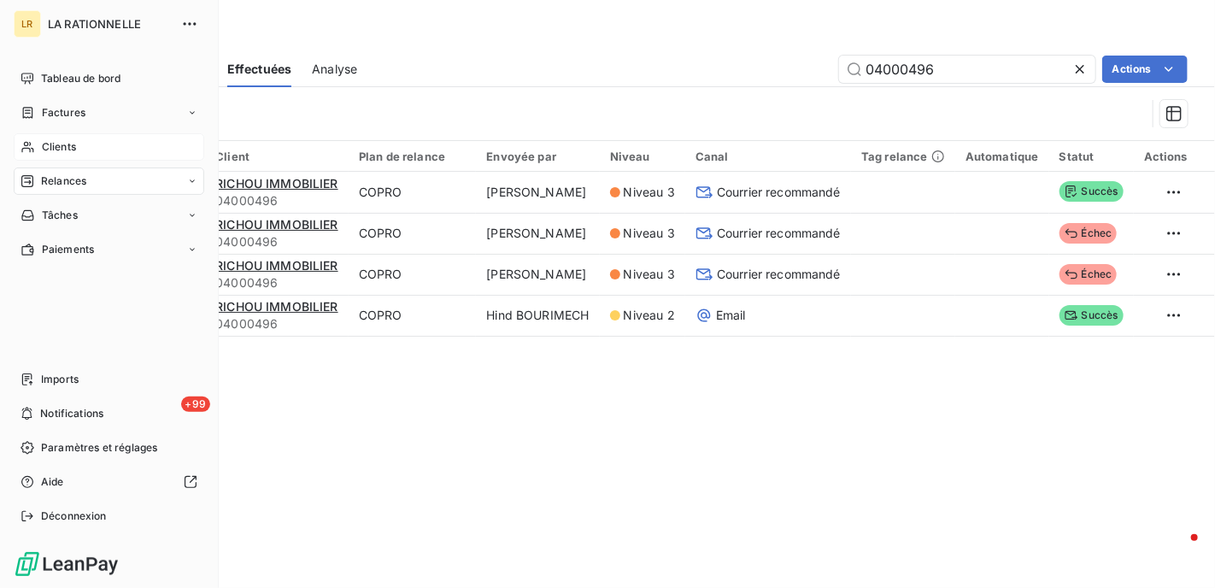
click at [14, 301] on div "Tableau de bord Factures Clients Relances Tâches Paiements Imports +99 Notifica…" at bounding box center [109, 297] width 191 height 465
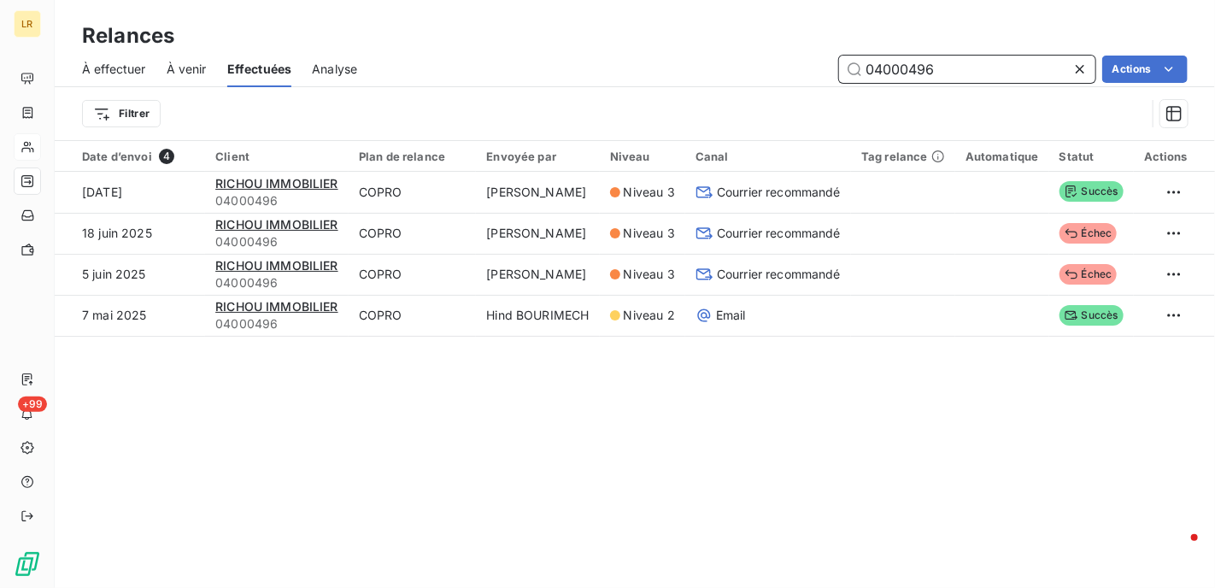
drag, startPoint x: 953, startPoint y: 64, endPoint x: 824, endPoint y: 46, distance: 130.3
click at [814, 74] on div "04000496 Actions" at bounding box center [783, 69] width 810 height 27
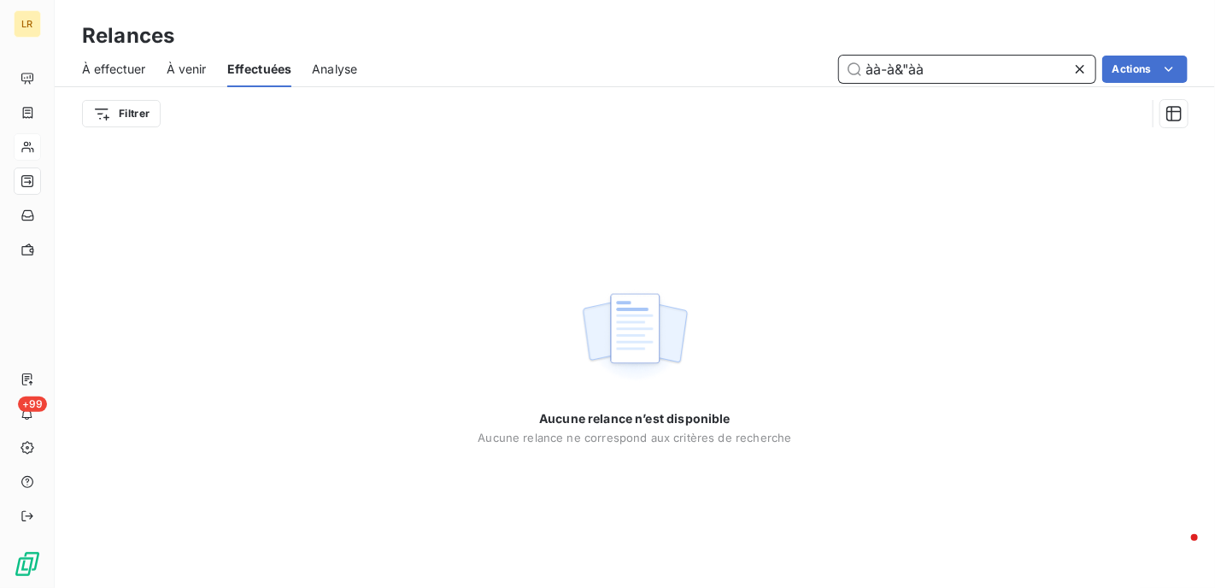
drag, startPoint x: 946, startPoint y: 75, endPoint x: 830, endPoint y: 50, distance: 118.8
click at [830, 51] on div "À effectuer À venir Effectuées Analyse àà-à&"àà Actions" at bounding box center [635, 69] width 1161 height 36
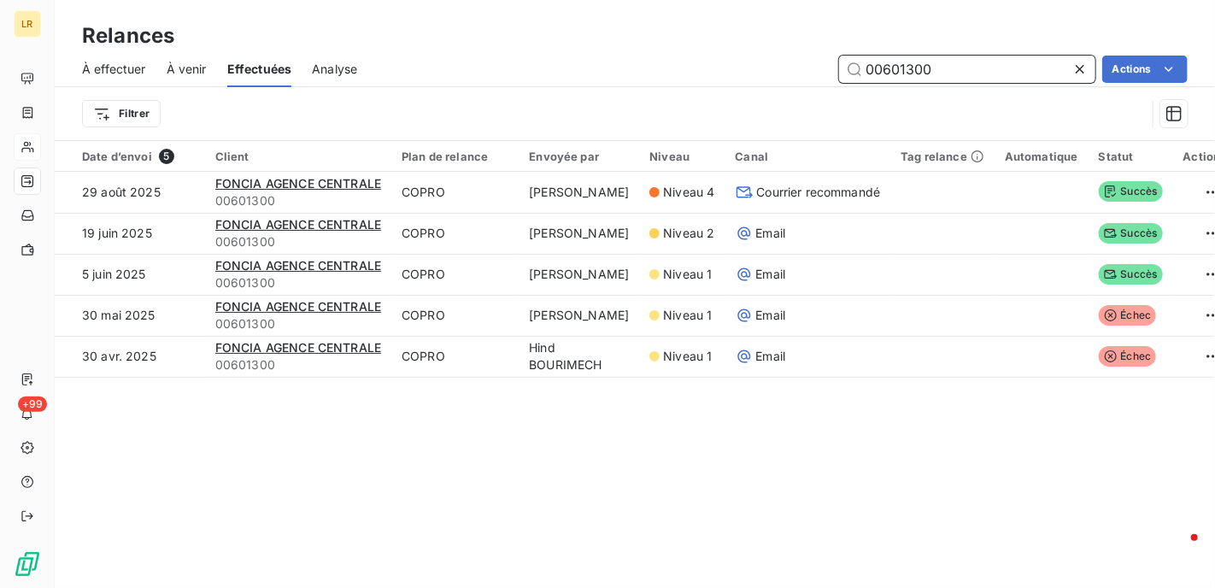
type input "00601300"
click at [1119, 64] on html "LR +99 Relances À effectuer À venir Effectuées Analyse 00601300 Actions Filtrer…" at bounding box center [607, 294] width 1215 height 588
click at [299, 179] on html "LR +99 Relances À effectuer À venir Effectuées Analyse 00601300 Actions Filtrer…" at bounding box center [607, 294] width 1215 height 588
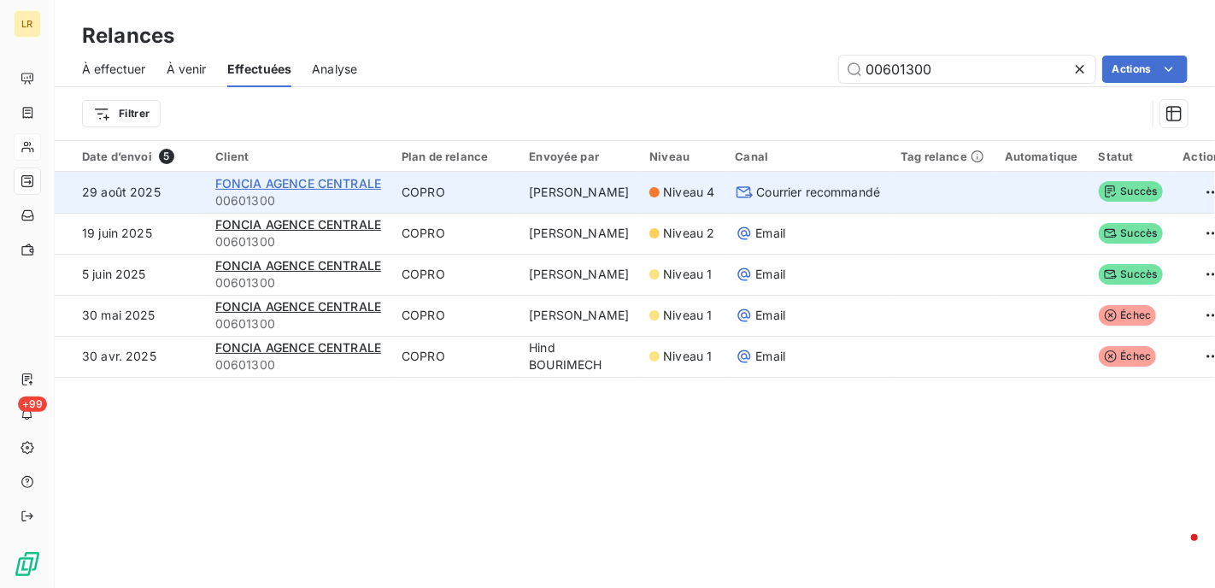
click at [285, 182] on span "FONCIA AGENCE CENTRALE" at bounding box center [298, 183] width 166 height 15
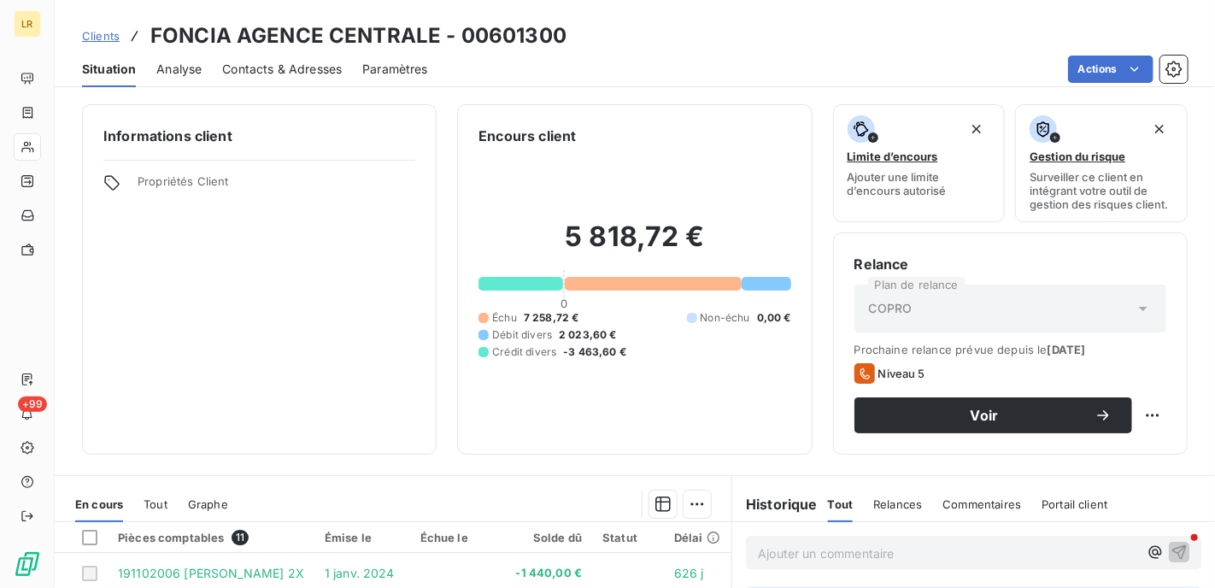
click at [280, 71] on span "Contacts & Adresses" at bounding box center [282, 69] width 120 height 17
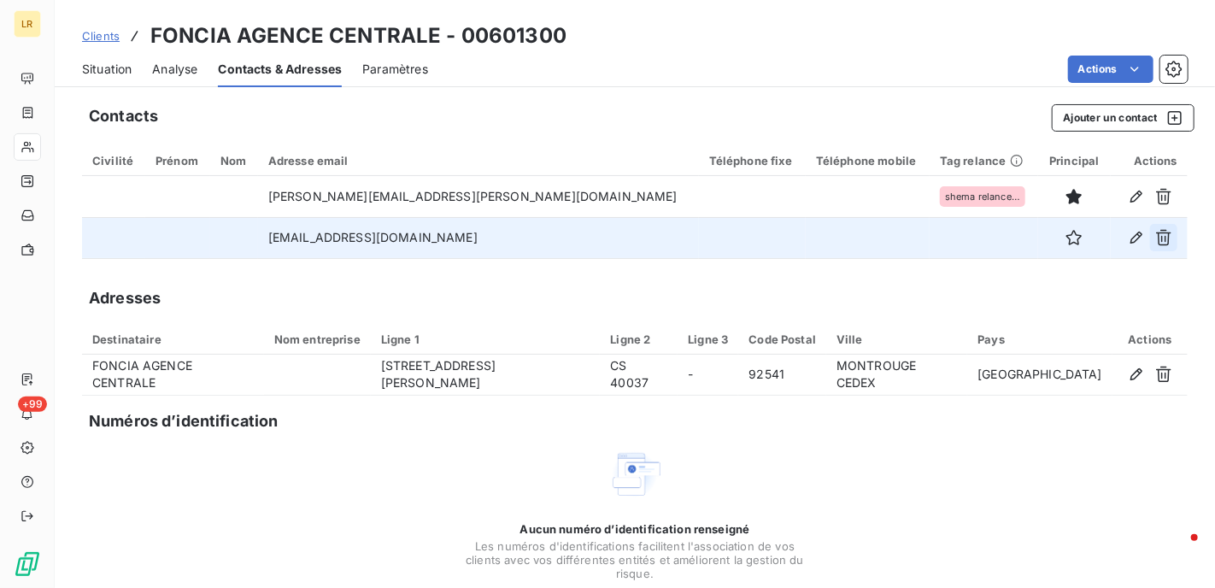
click at [1156, 232] on icon "button" at bounding box center [1163, 238] width 15 height 16
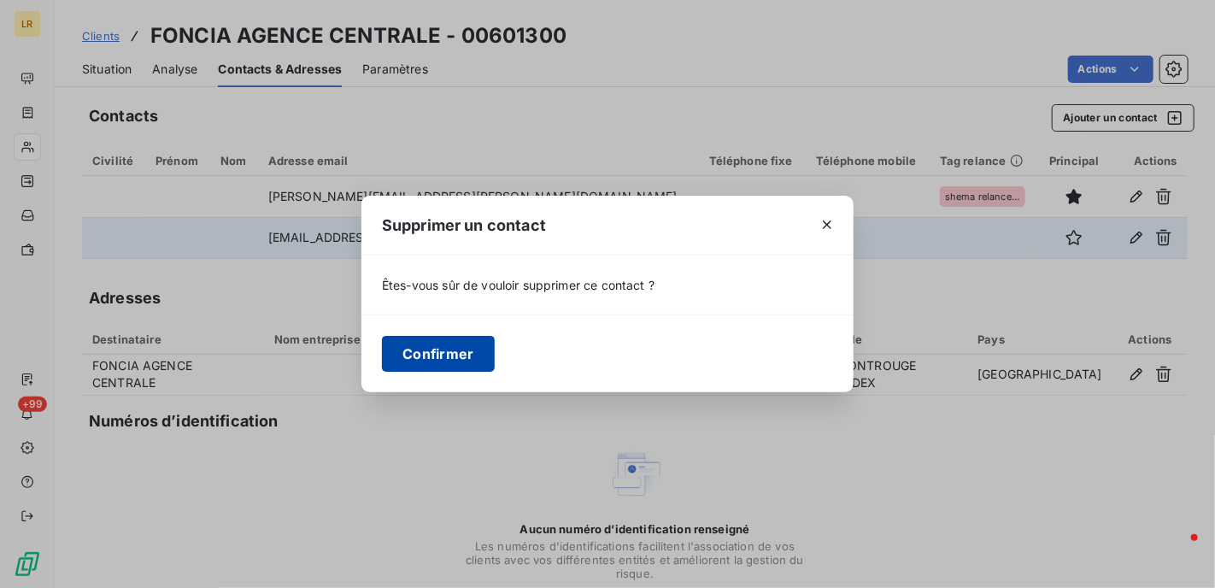
click at [450, 353] on button "Confirmer" at bounding box center [438, 354] width 113 height 36
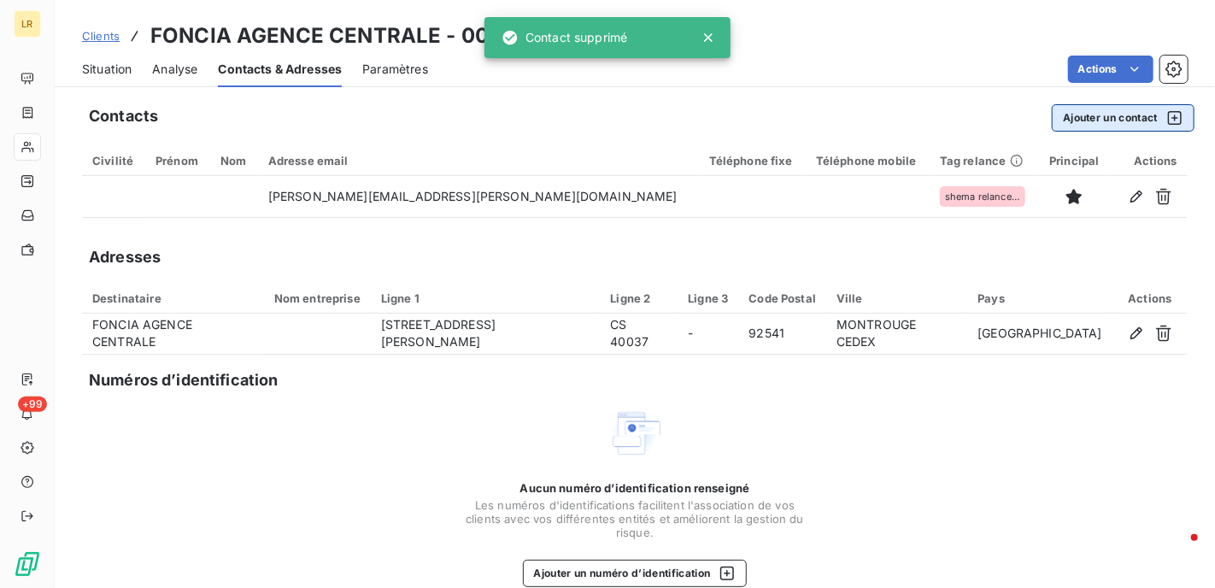
click at [1090, 119] on button "Ajouter un contact" at bounding box center [1123, 117] width 143 height 27
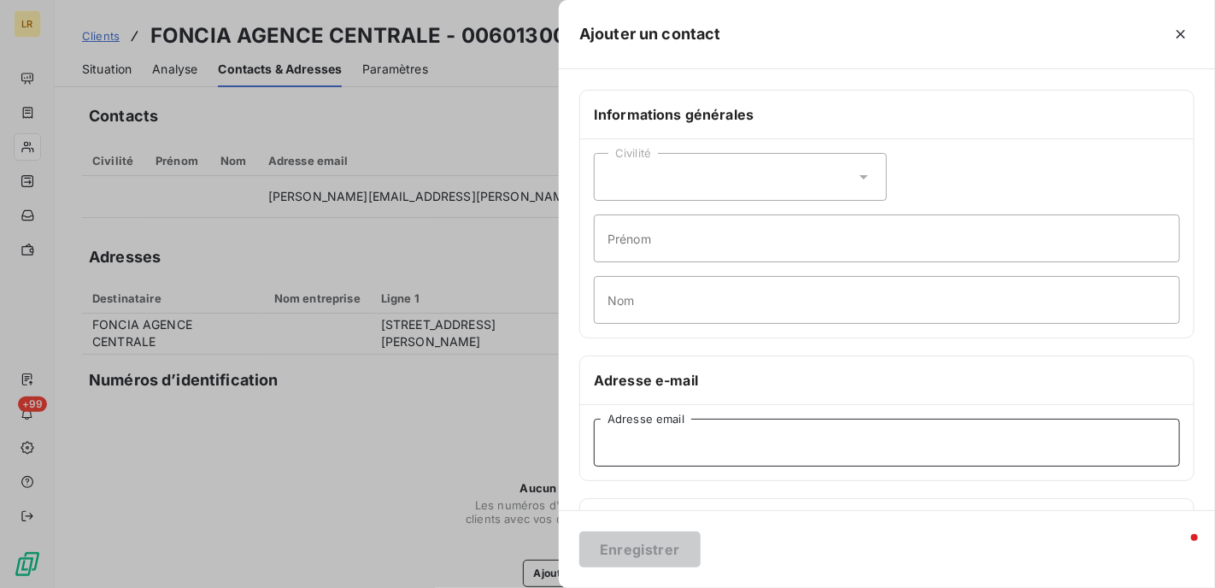
click at [614, 438] on input "Adresse email" at bounding box center [887, 443] width 586 height 48
paste input "[EMAIL_ADDRESS][DOMAIN_NAME]"
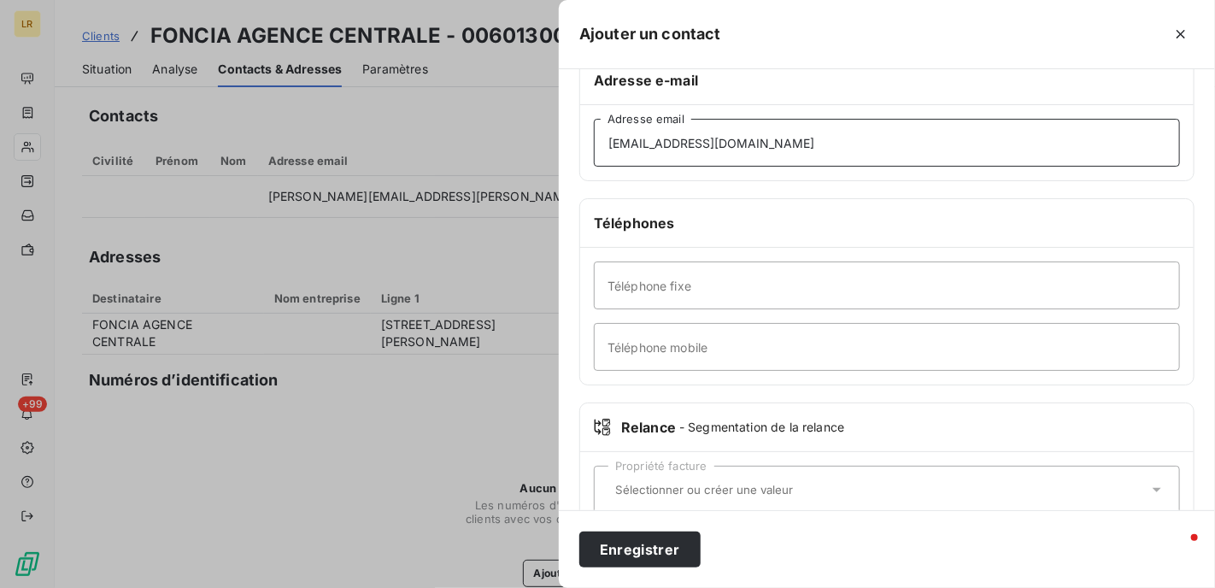
scroll to position [335, 0]
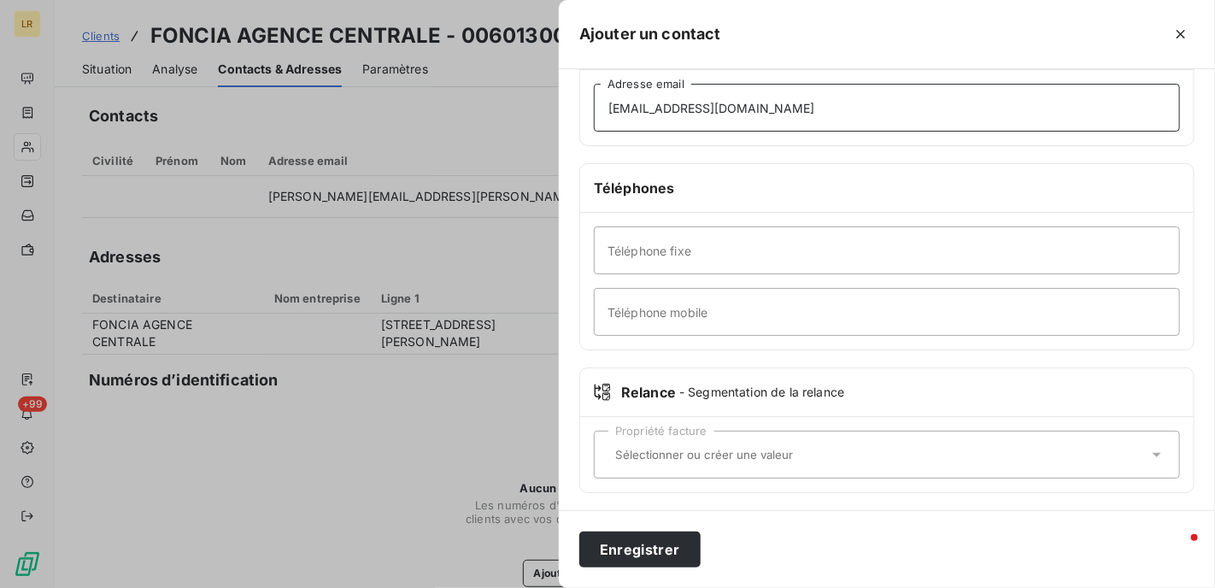
type input "[EMAIL_ADDRESS][DOMAIN_NAME]"
drag, startPoint x: 602, startPoint y: 450, endPoint x: 606, endPoint y: 439, distance: 11.9
click at [603, 450] on div "Propriété facture" at bounding box center [887, 455] width 586 height 48
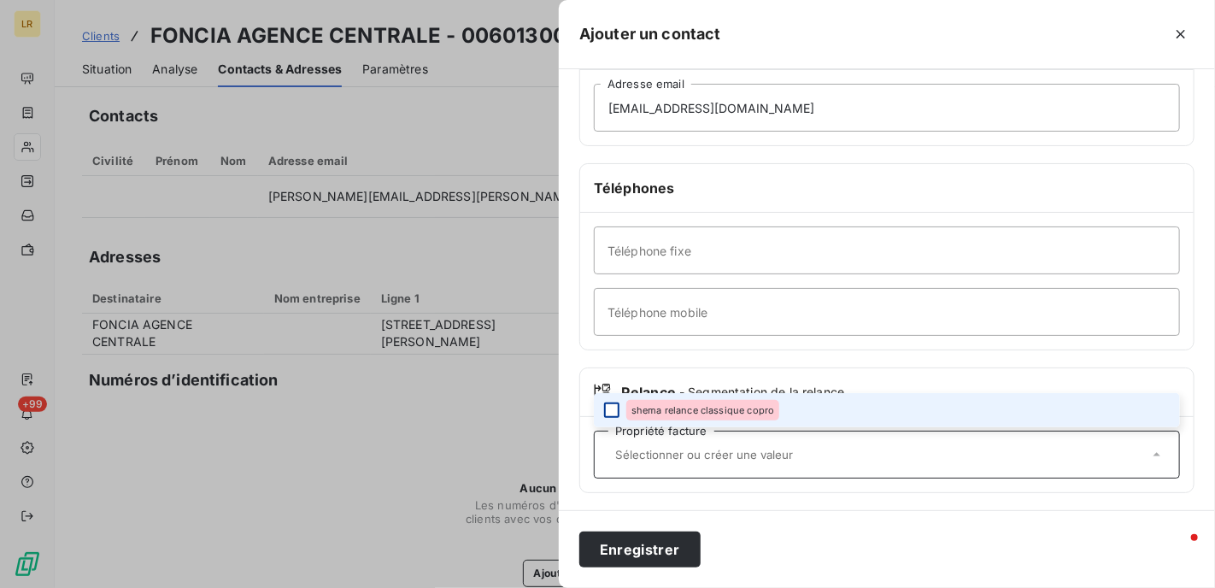
drag, startPoint x: 611, startPoint y: 406, endPoint x: 611, endPoint y: 416, distance: 10.3
click at [611, 407] on div at bounding box center [611, 410] width 15 height 15
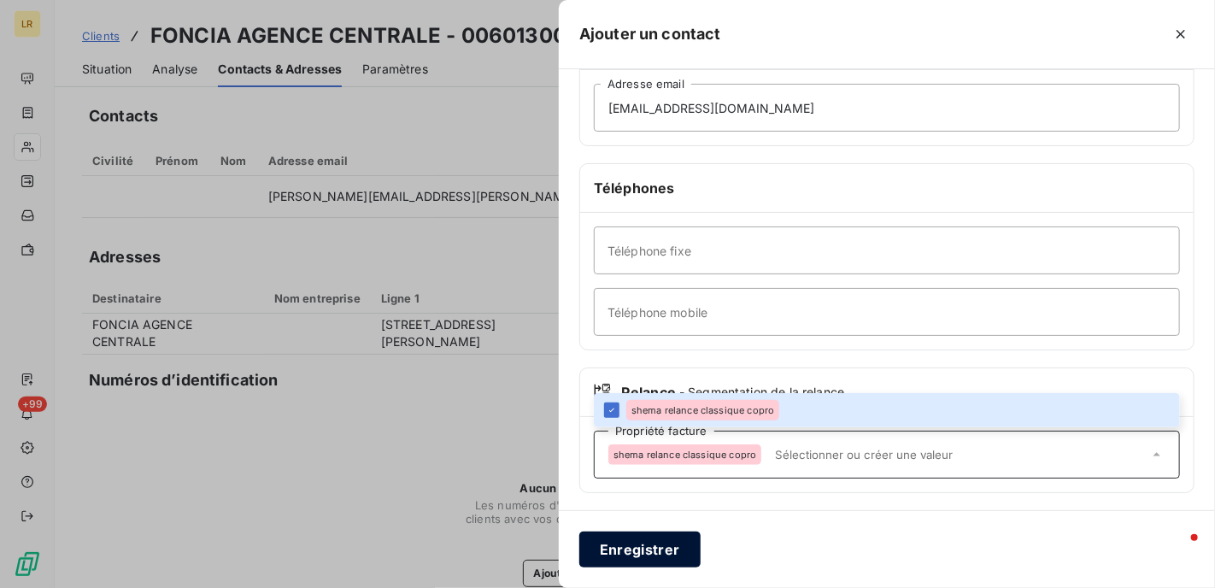
click at [622, 545] on button "Enregistrer" at bounding box center [639, 550] width 121 height 36
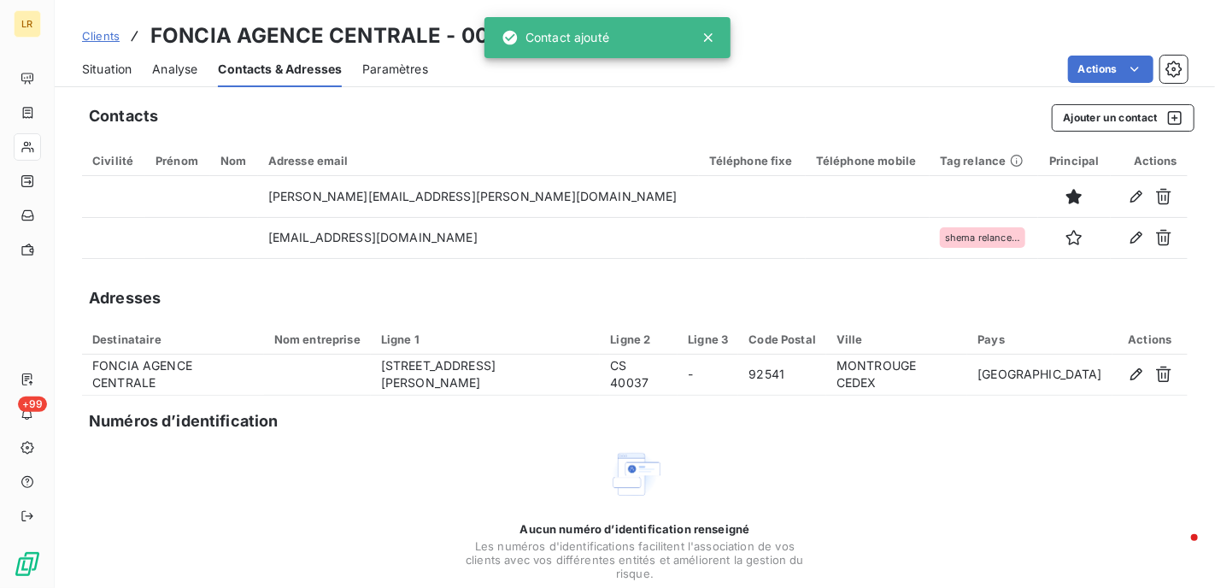
click at [661, 289] on div "Adresses" at bounding box center [635, 298] width 1106 height 24
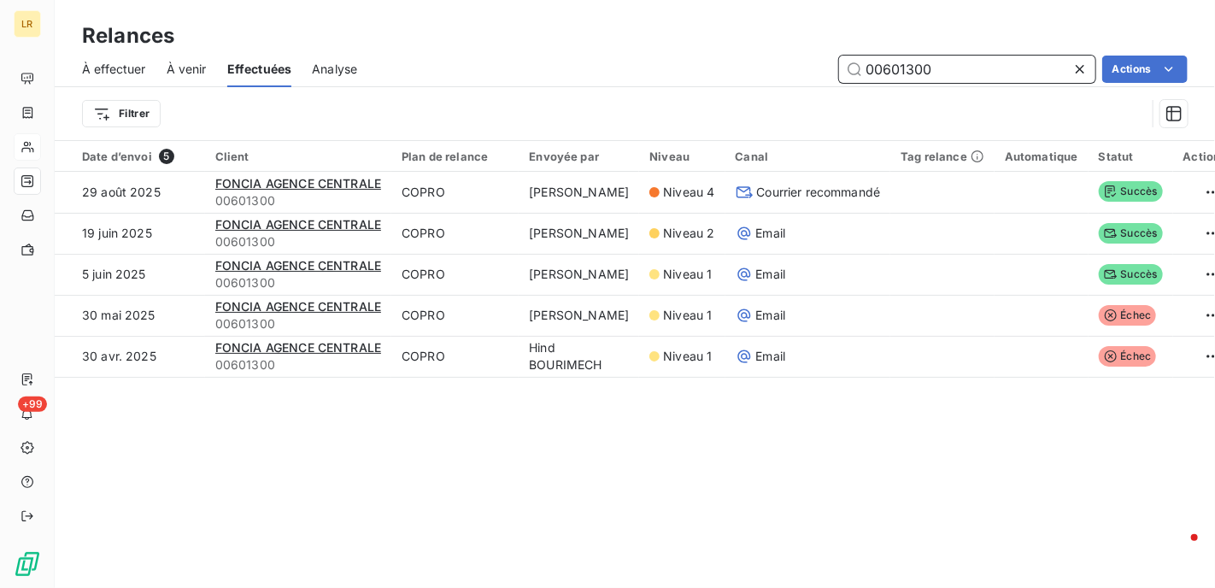
drag, startPoint x: 961, startPoint y: 67, endPoint x: 750, endPoint y: 6, distance: 218.8
click at [750, 49] on div "Relances À effectuer À venir Effectuées Analyse 00601300 Actions Filtrer" at bounding box center [635, 70] width 1161 height 140
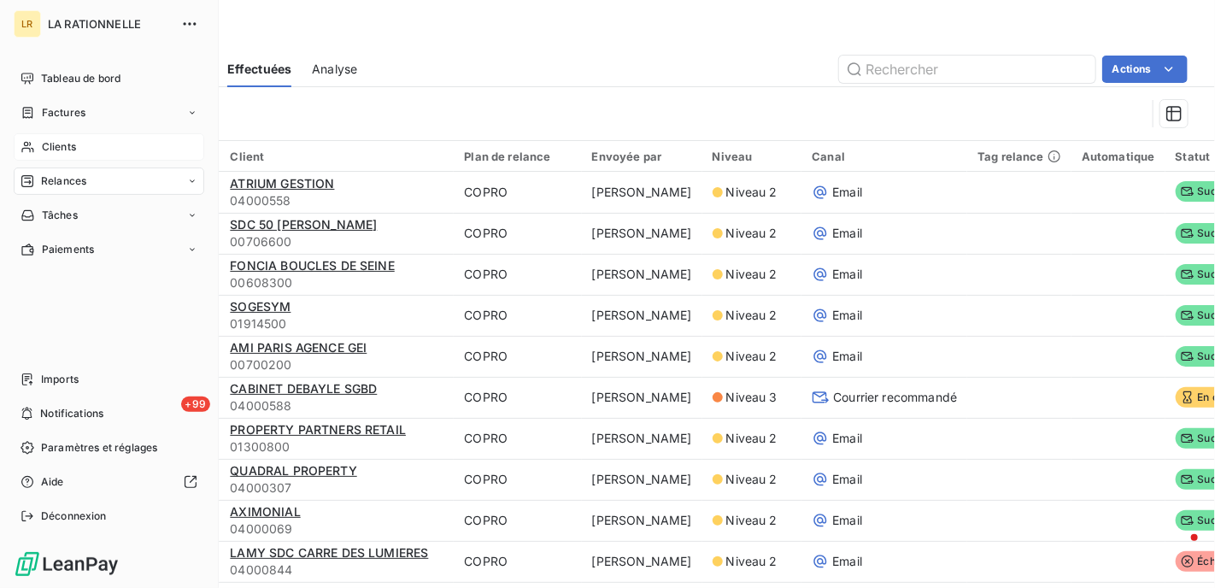
click at [75, 178] on span "Relances" at bounding box center [63, 180] width 45 height 15
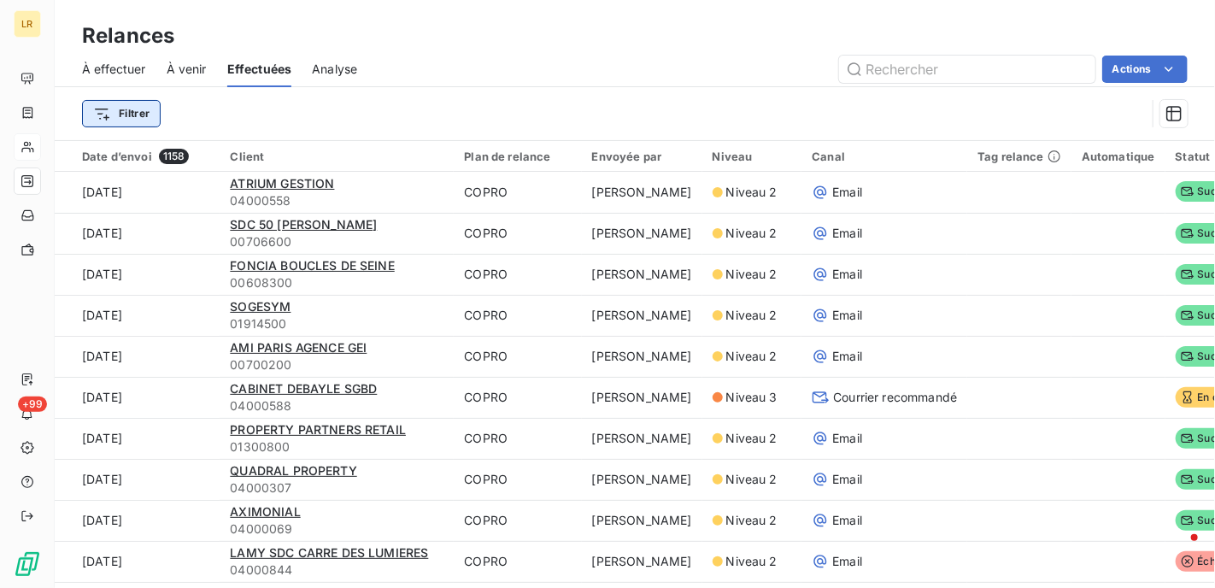
click at [129, 110] on html "LR +99 Relances À effectuer À venir Effectuées Analyse Actions Filtrer Date d’e…" at bounding box center [607, 294] width 1215 height 588
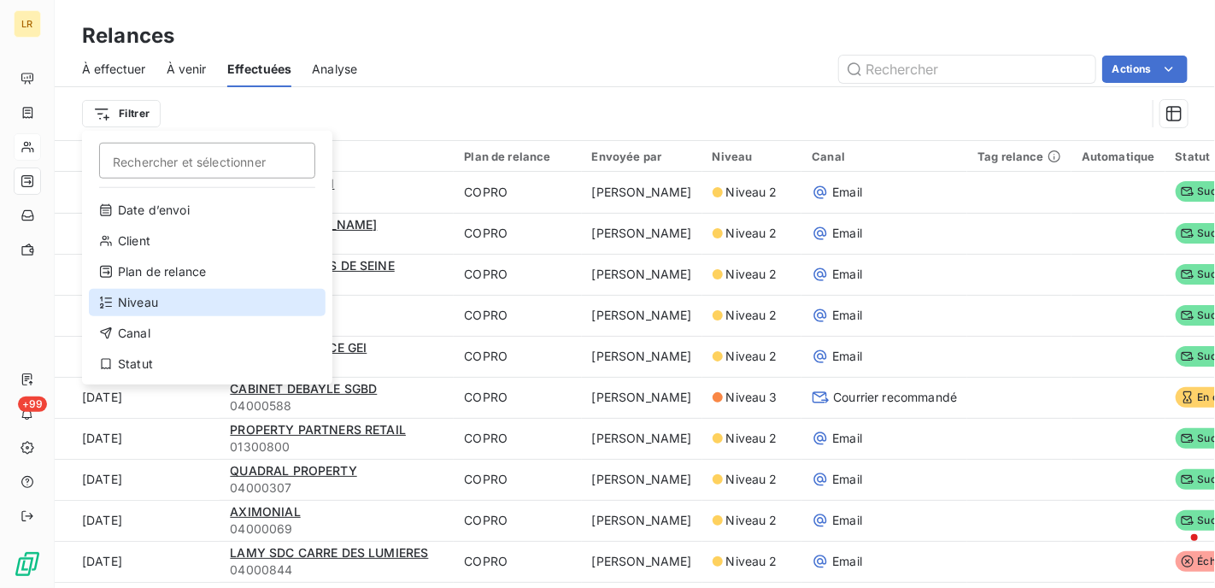
click at [139, 299] on div "Niveau" at bounding box center [207, 302] width 237 height 27
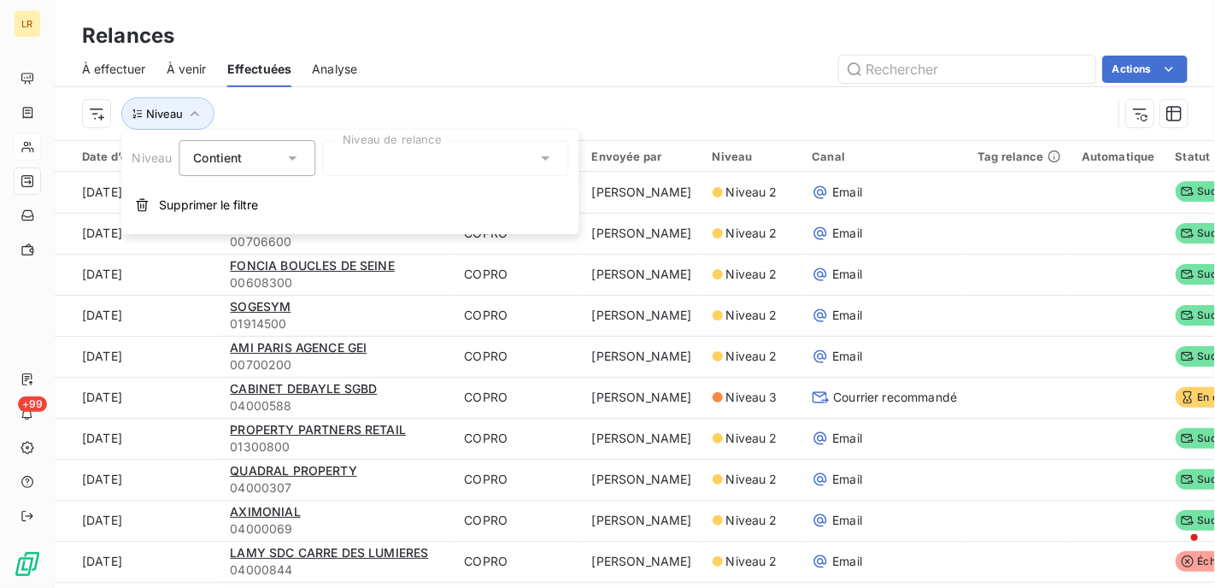
click at [399, 156] on div at bounding box center [445, 158] width 246 height 36
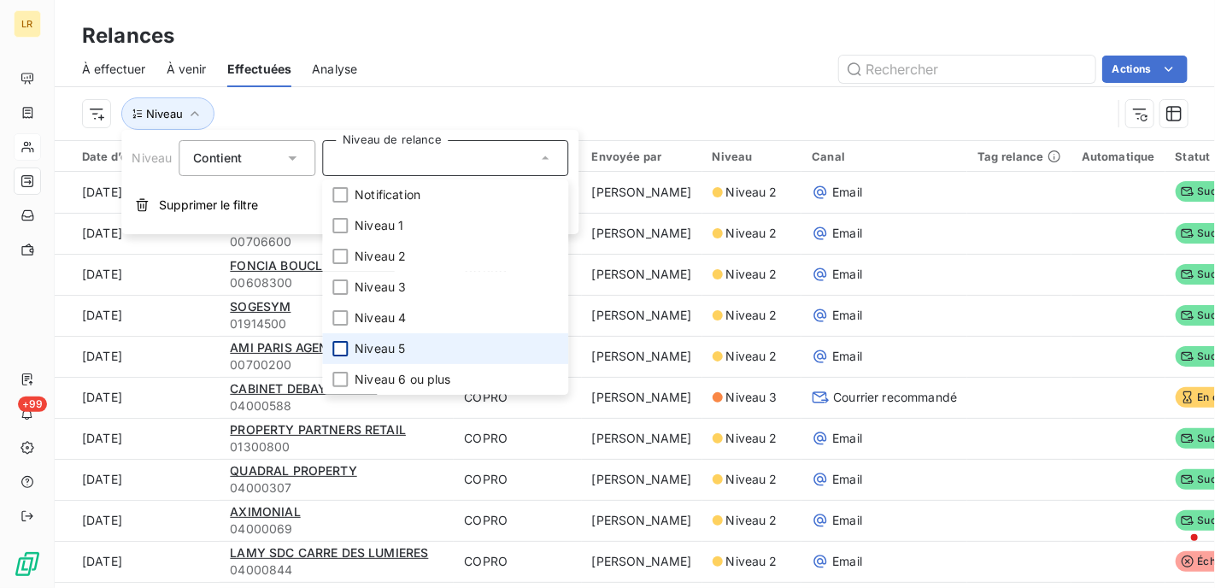
click at [342, 344] on div at bounding box center [339, 348] width 15 height 15
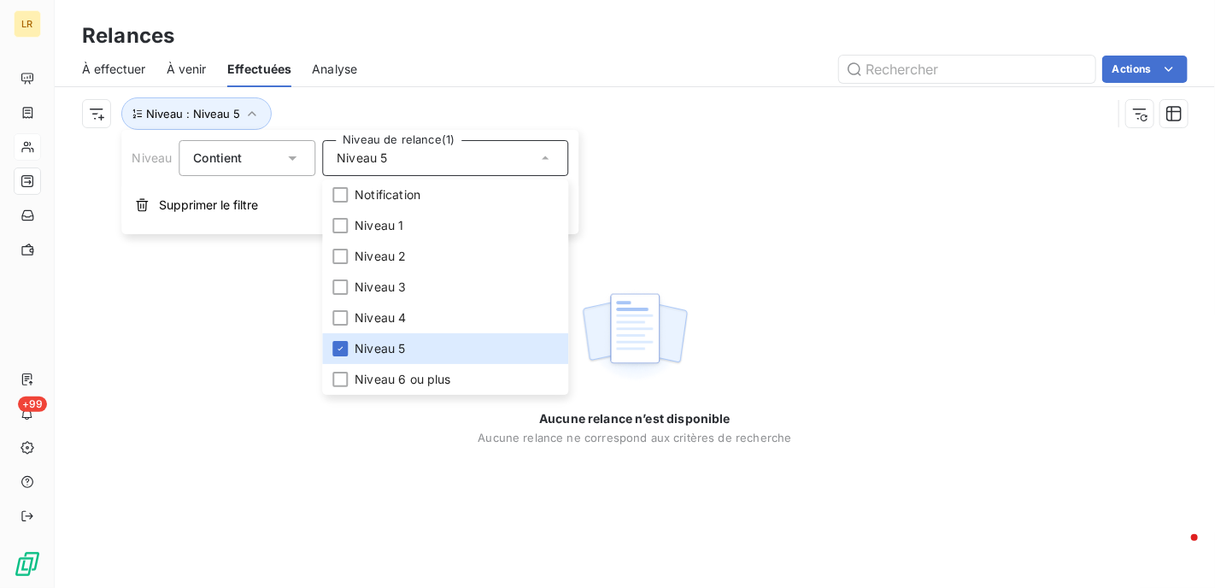
click at [565, 62] on div "Actions" at bounding box center [783, 69] width 810 height 27
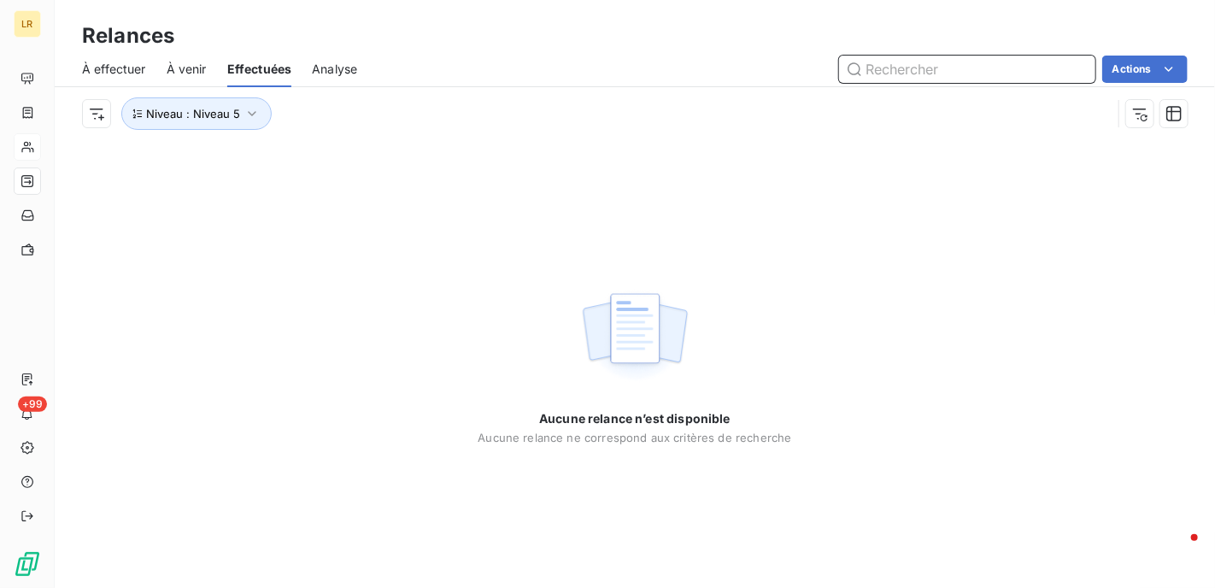
click at [956, 74] on input "text" at bounding box center [967, 69] width 256 height 27
click at [250, 273] on div "Aucune relance n’est disponible Aucune relance ne correspond aux critères de re…" at bounding box center [635, 364] width 1161 height 448
click at [132, 68] on span "À effectuer" at bounding box center [114, 69] width 64 height 17
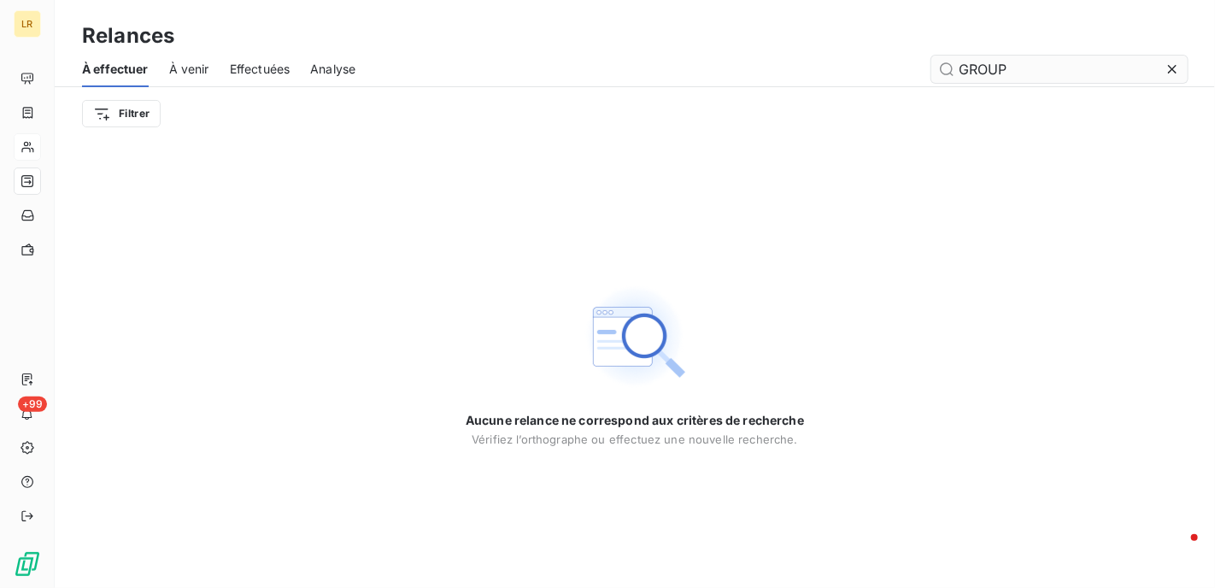
drag, startPoint x: 998, startPoint y: 71, endPoint x: 1045, endPoint y: 62, distance: 47.9
click at [1037, 62] on input "GROUP" at bounding box center [1060, 69] width 256 height 27
drag, startPoint x: 985, startPoint y: 68, endPoint x: 918, endPoint y: 57, distance: 68.4
click at [912, 60] on div "GROUP" at bounding box center [782, 69] width 812 height 27
type input "P"
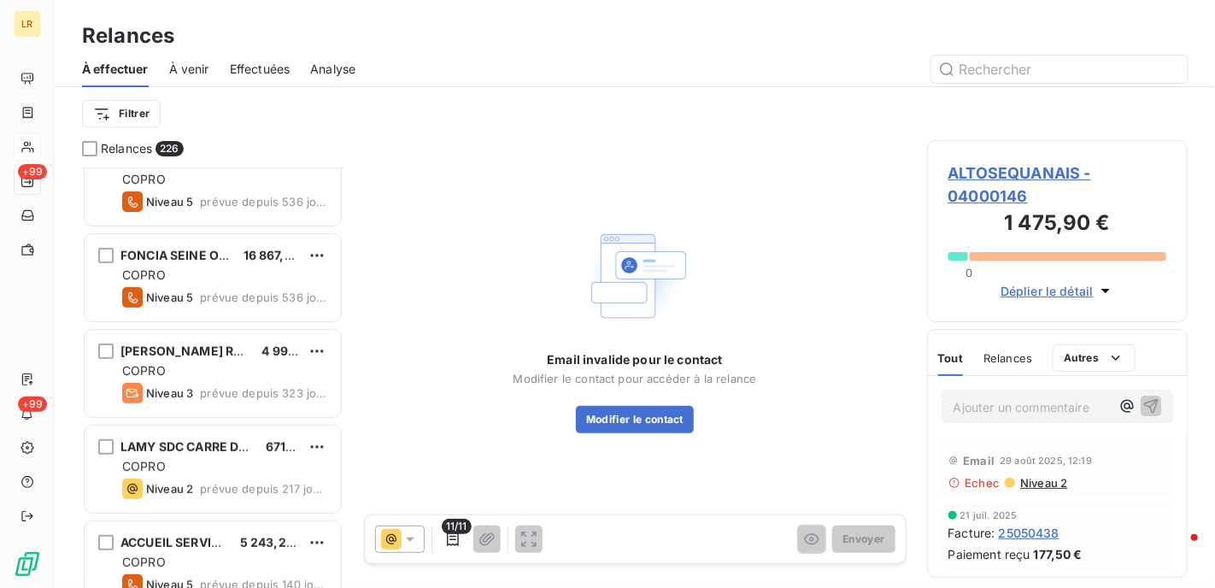
scroll to position [342, 0]
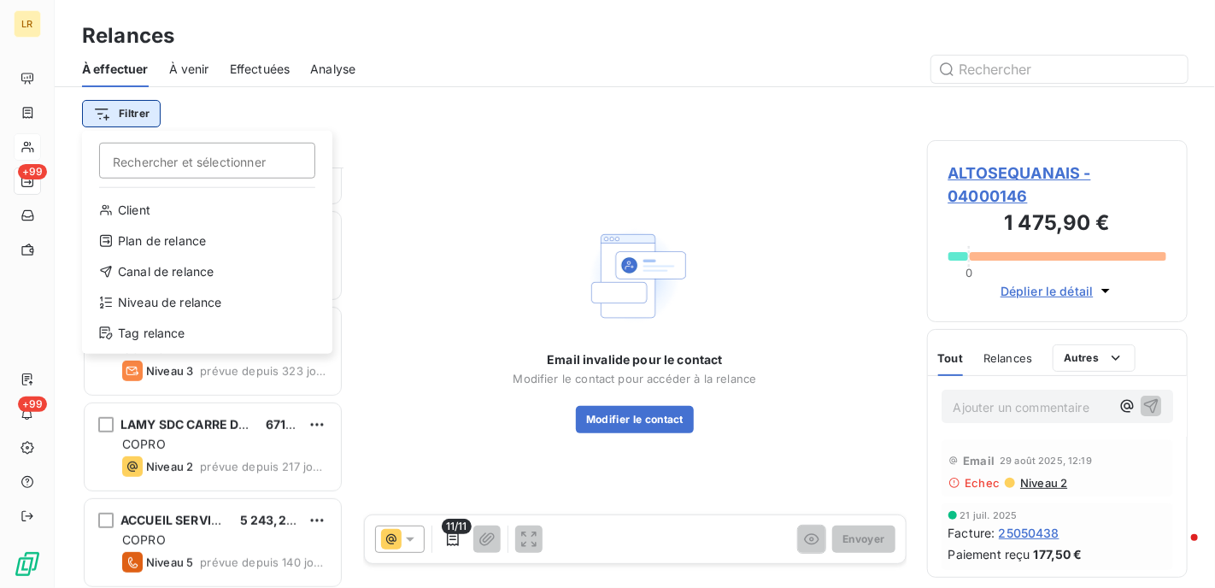
click at [139, 106] on html "LR +99 +99 Relances À effectuer À venir Effectuées Analyse Filtrer Rechercher e…" at bounding box center [607, 294] width 1215 height 588
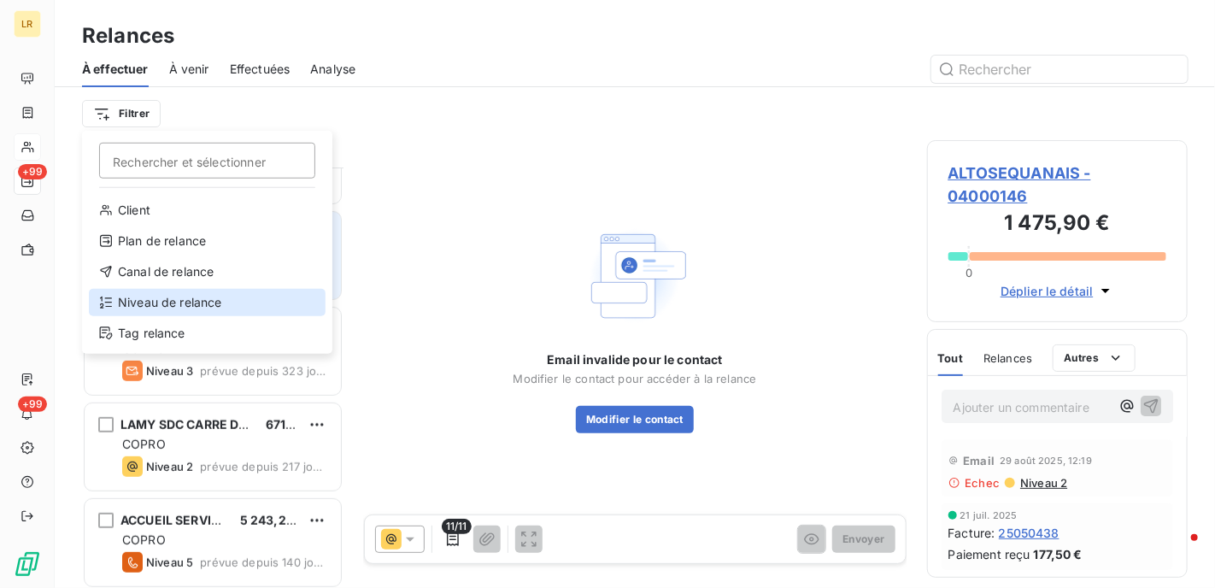
click at [156, 300] on div "Niveau de relance" at bounding box center [207, 302] width 237 height 27
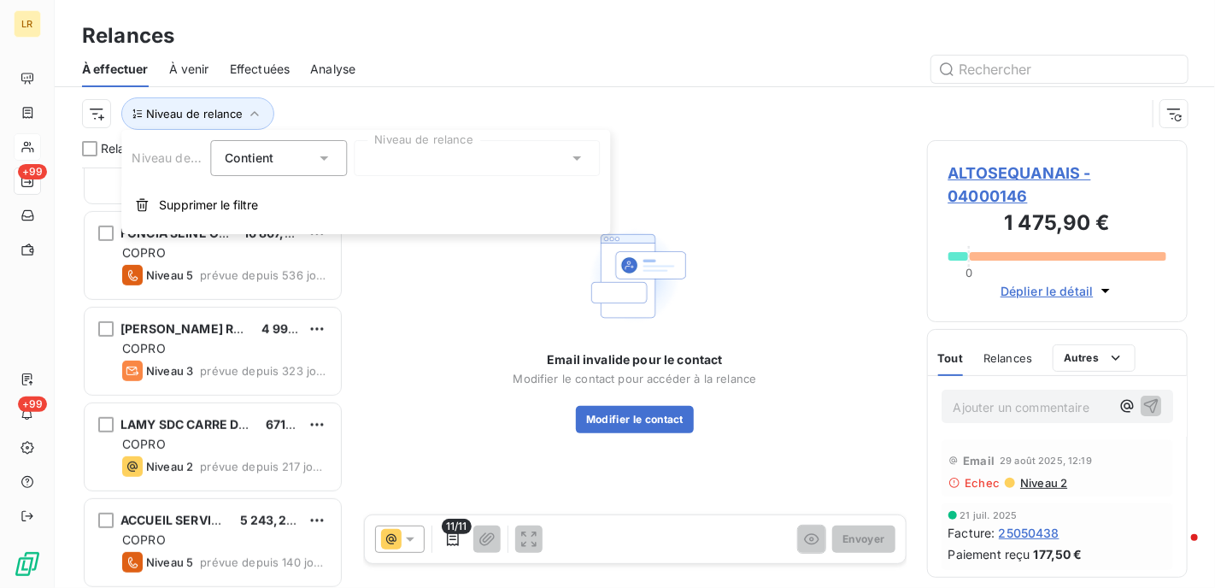
click at [417, 164] on div at bounding box center [477, 158] width 246 height 36
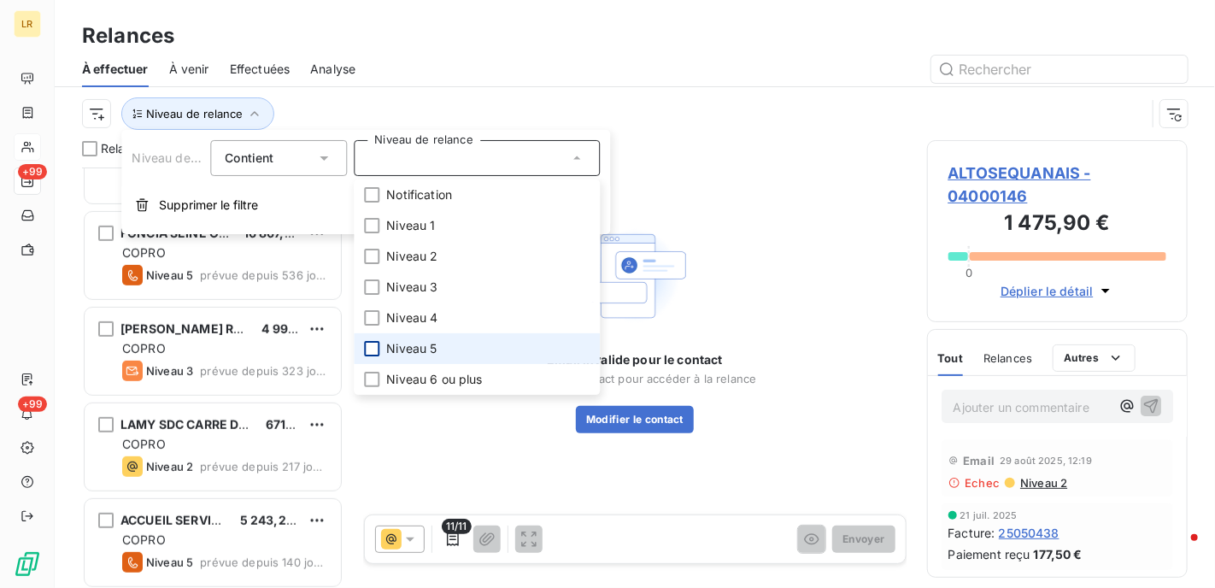
click at [376, 344] on div at bounding box center [371, 348] width 15 height 15
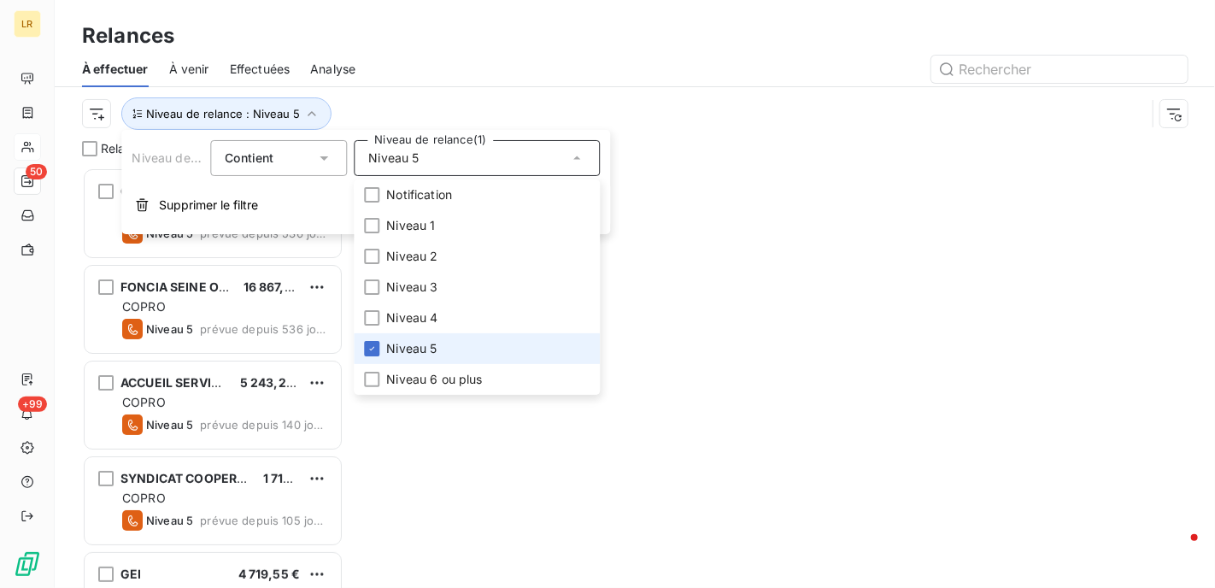
scroll to position [407, 248]
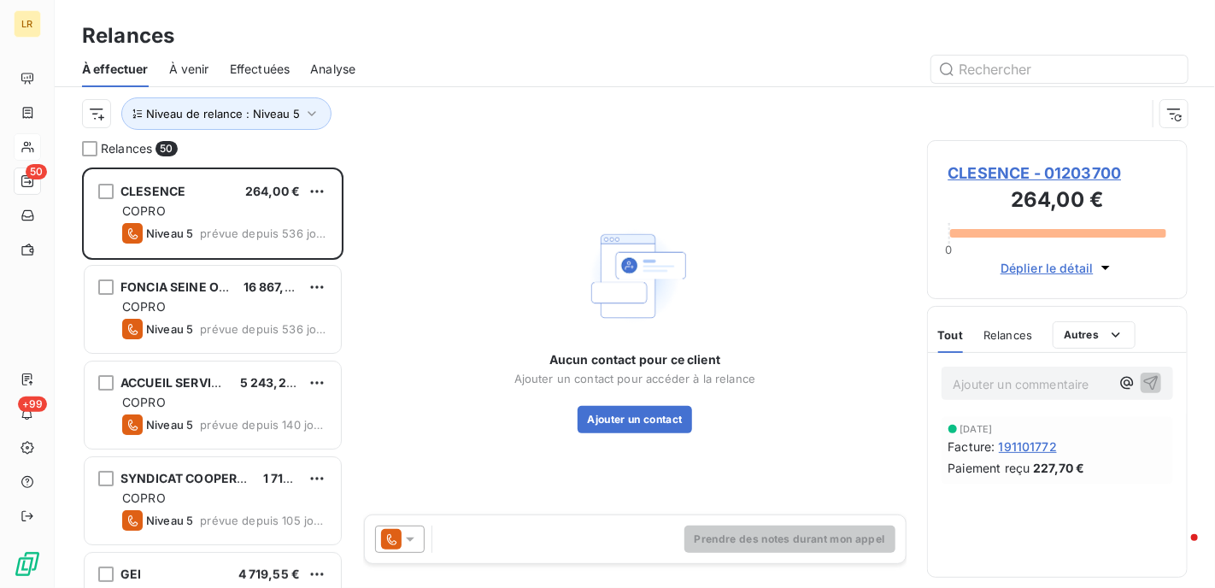
click at [479, 78] on div at bounding box center [782, 69] width 812 height 27
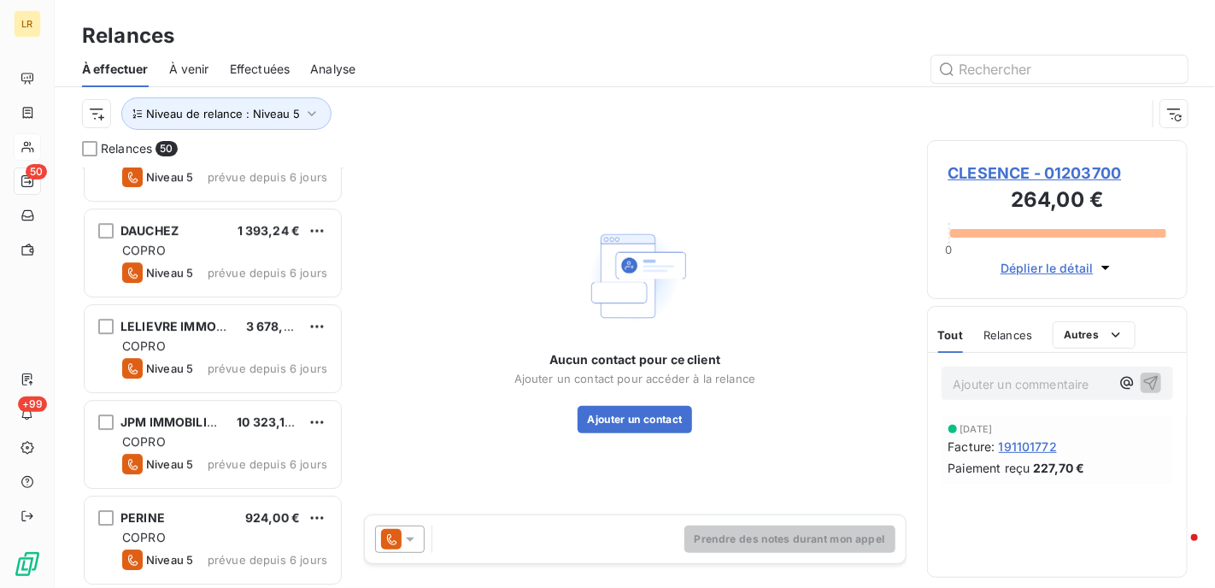
scroll to position [2564, 0]
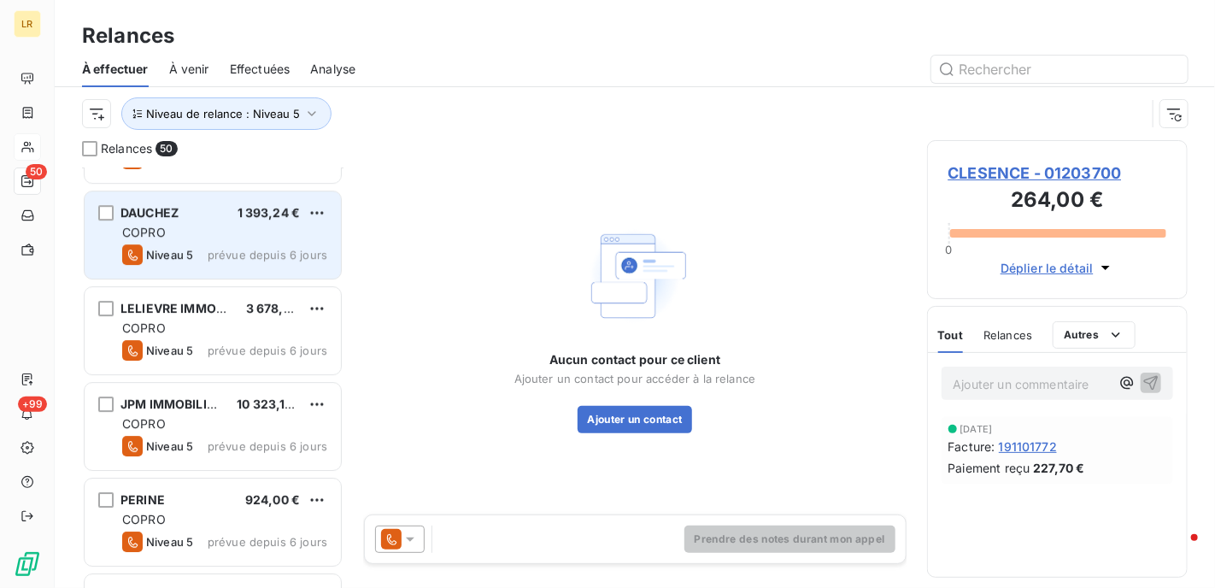
click at [214, 228] on div "COPRO" at bounding box center [224, 232] width 205 height 17
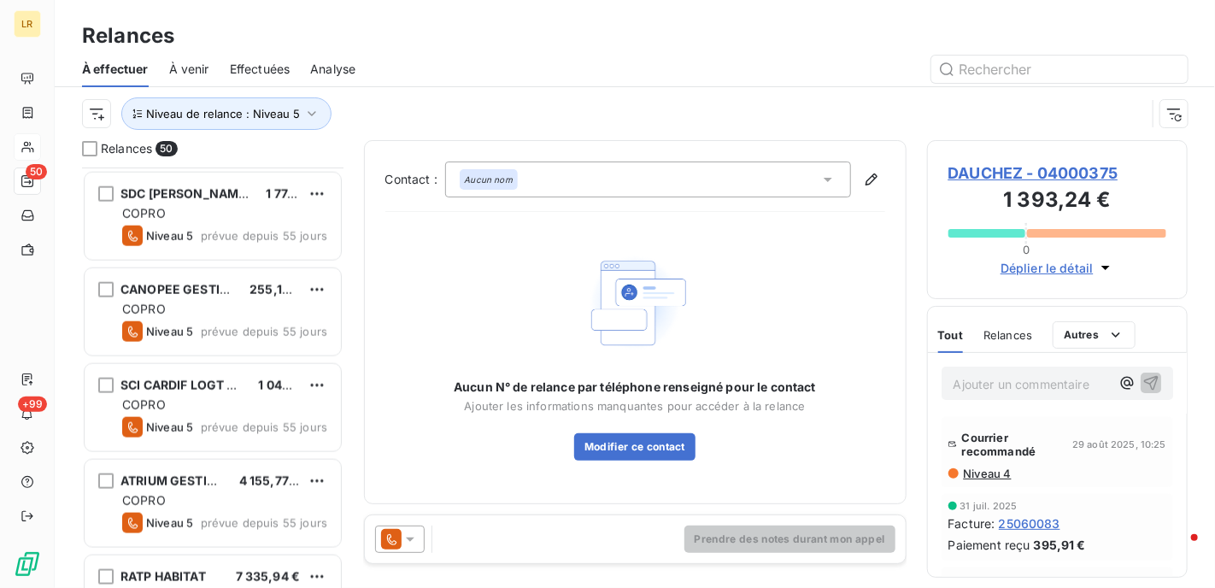
scroll to position [940, 0]
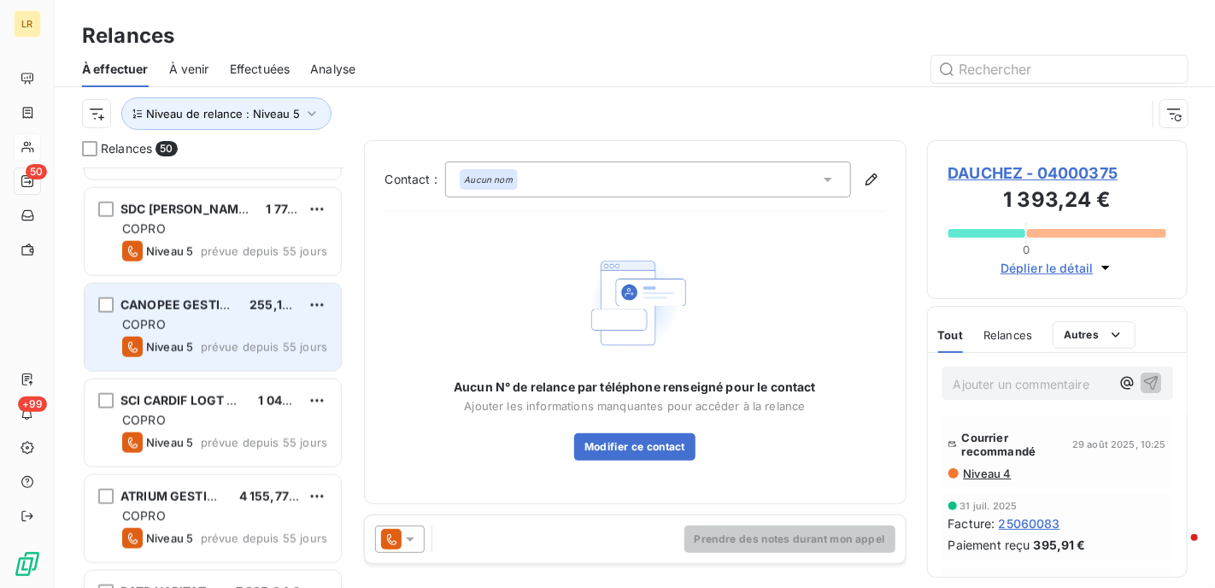
click at [237, 325] on div "COPRO" at bounding box center [224, 324] width 205 height 17
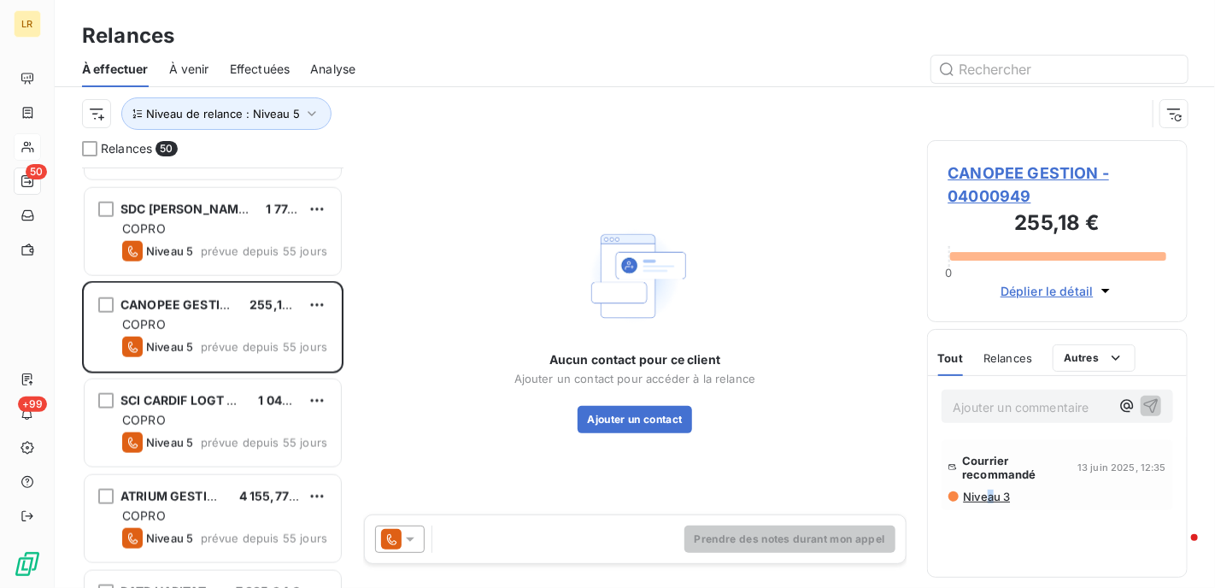
click at [991, 499] on span "Niveau 3" at bounding box center [986, 497] width 49 height 14
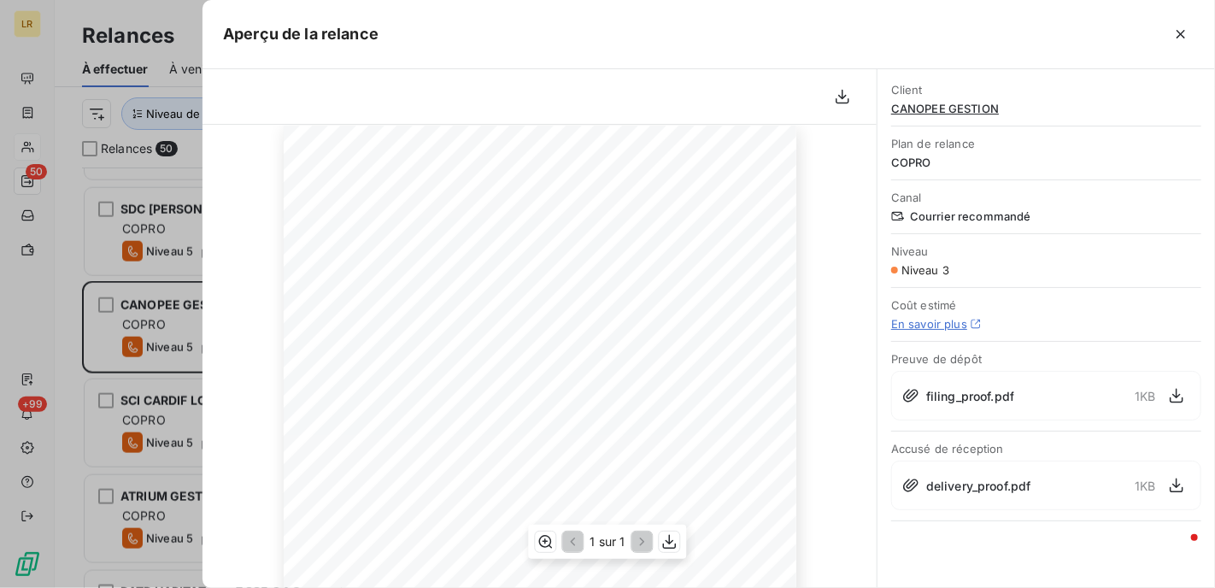
scroll to position [171, 0]
click at [1191, 27] on button "button" at bounding box center [1180, 34] width 27 height 27
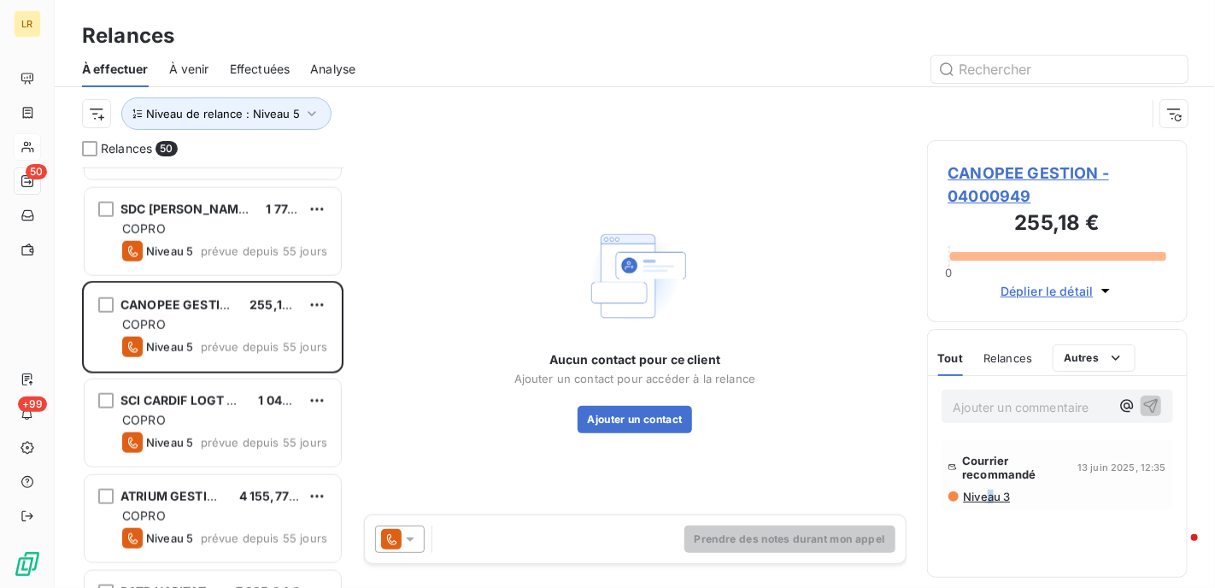
click at [1003, 354] on span "Relances" at bounding box center [1008, 358] width 49 height 14
click at [1018, 352] on span "Relances" at bounding box center [1008, 358] width 52 height 14
click at [1014, 361] on span "Relances" at bounding box center [1008, 358] width 52 height 14
click at [988, 498] on span "Niveau 3" at bounding box center [986, 497] width 49 height 14
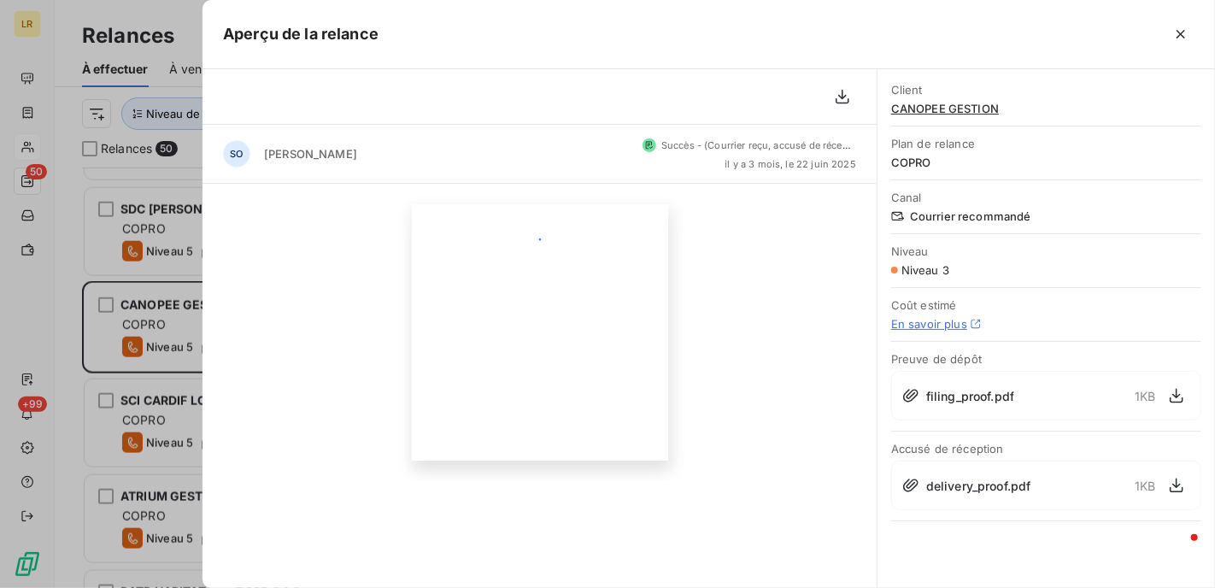
scroll to position [0, 0]
click at [157, 330] on div at bounding box center [607, 294] width 1215 height 588
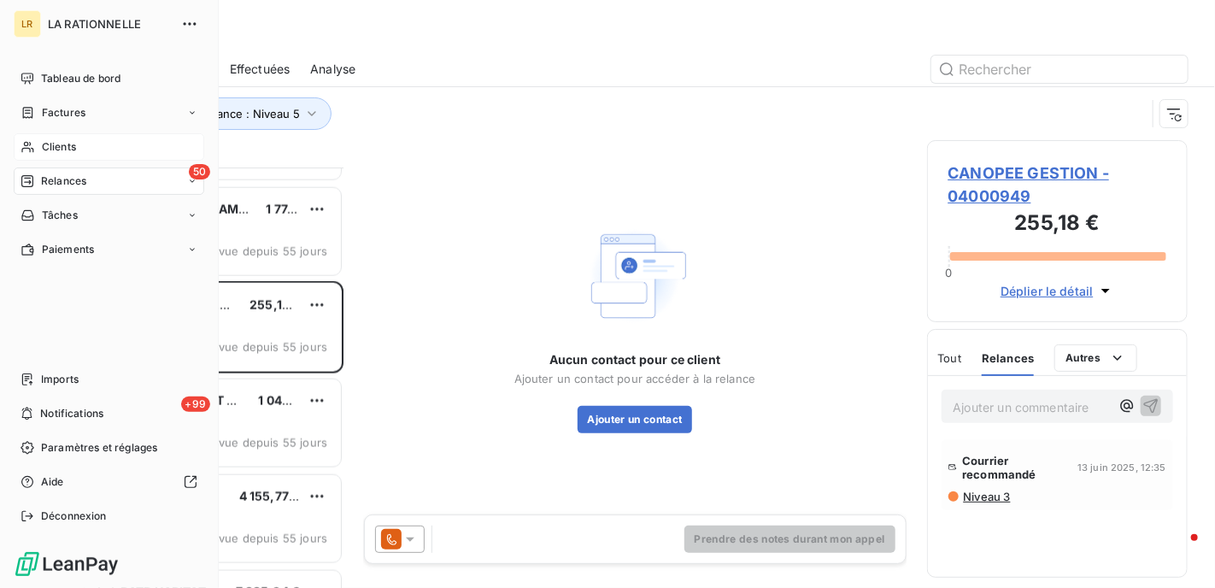
click at [65, 138] on div "Clients" at bounding box center [109, 146] width 191 height 27
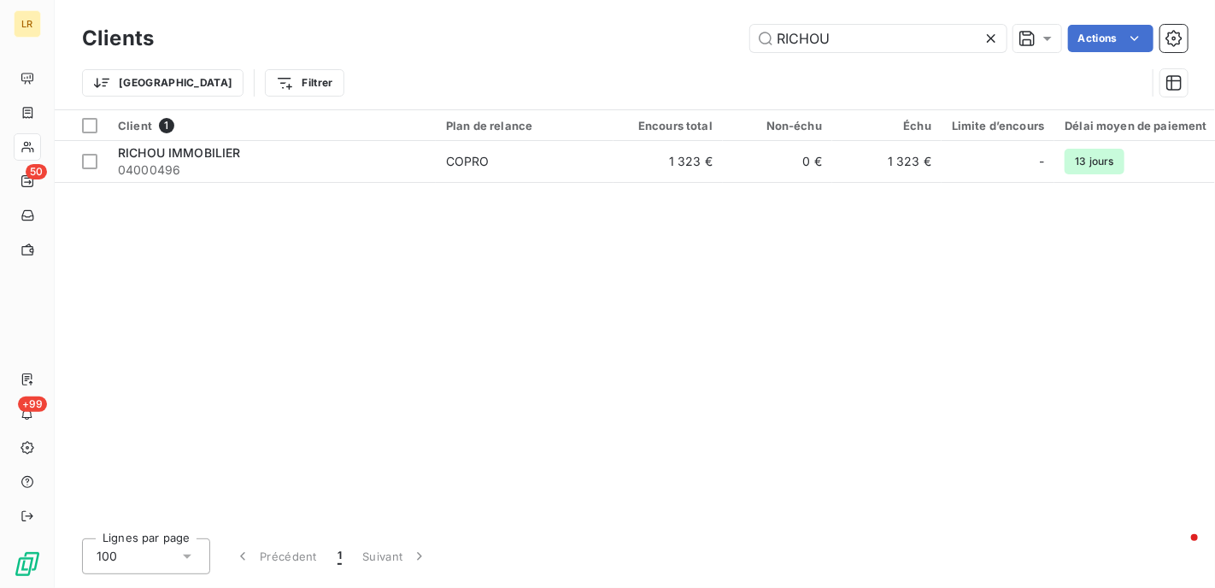
drag, startPoint x: 851, startPoint y: 33, endPoint x: 752, endPoint y: 11, distance: 101.6
click at [700, 28] on div "RICHOU Actions" at bounding box center [681, 38] width 1014 height 27
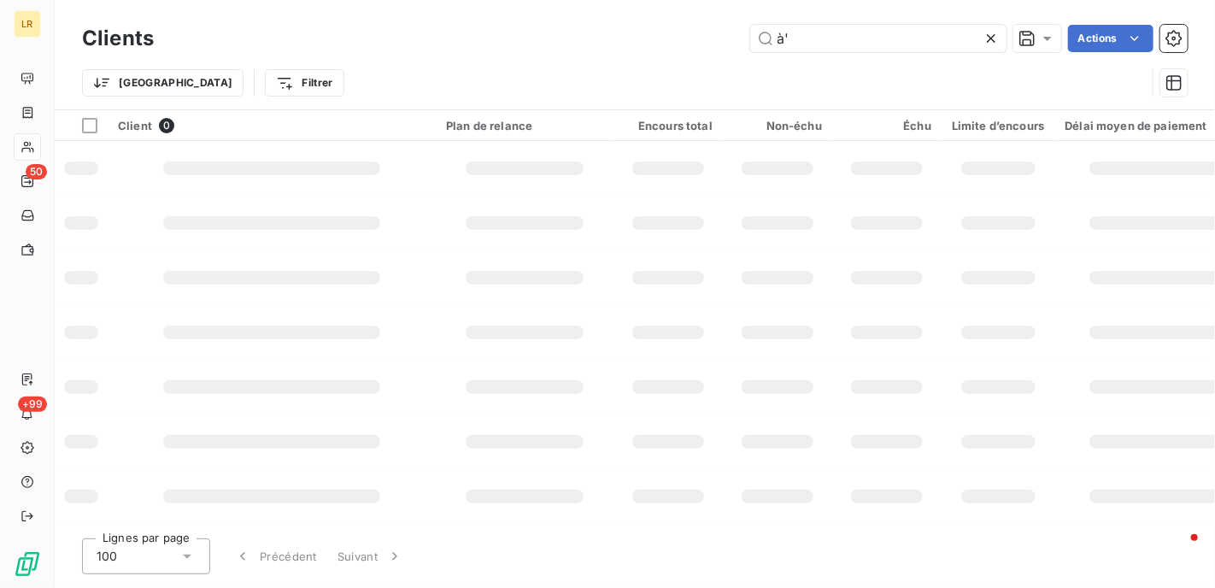
type input "à"
type input "04000082"
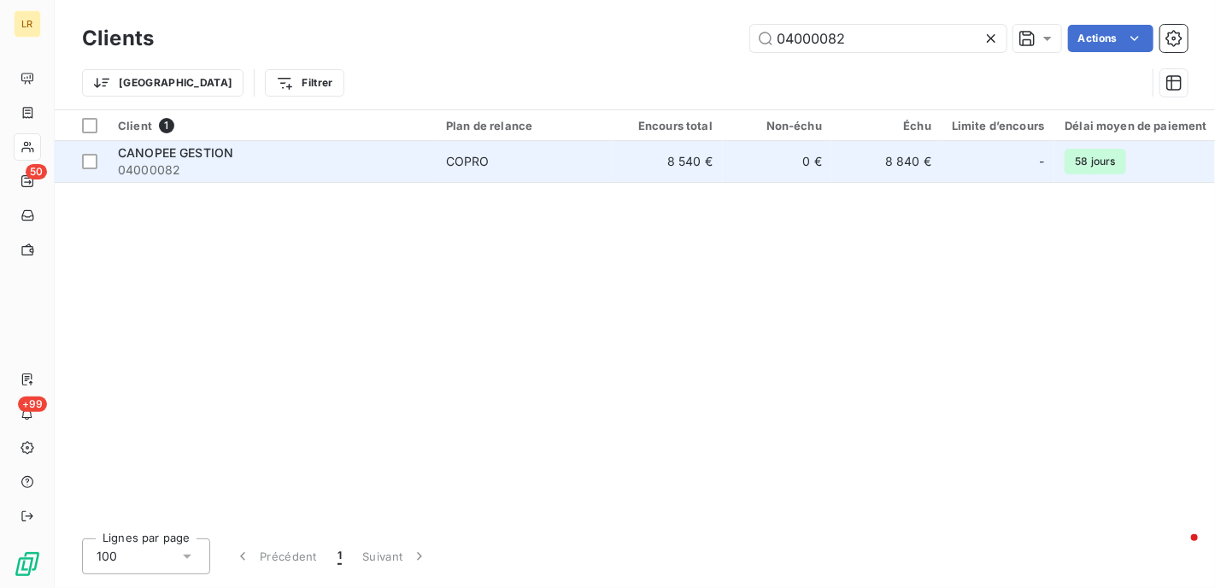
click at [178, 155] on span "CANOPEE GESTION" at bounding box center [175, 152] width 115 height 15
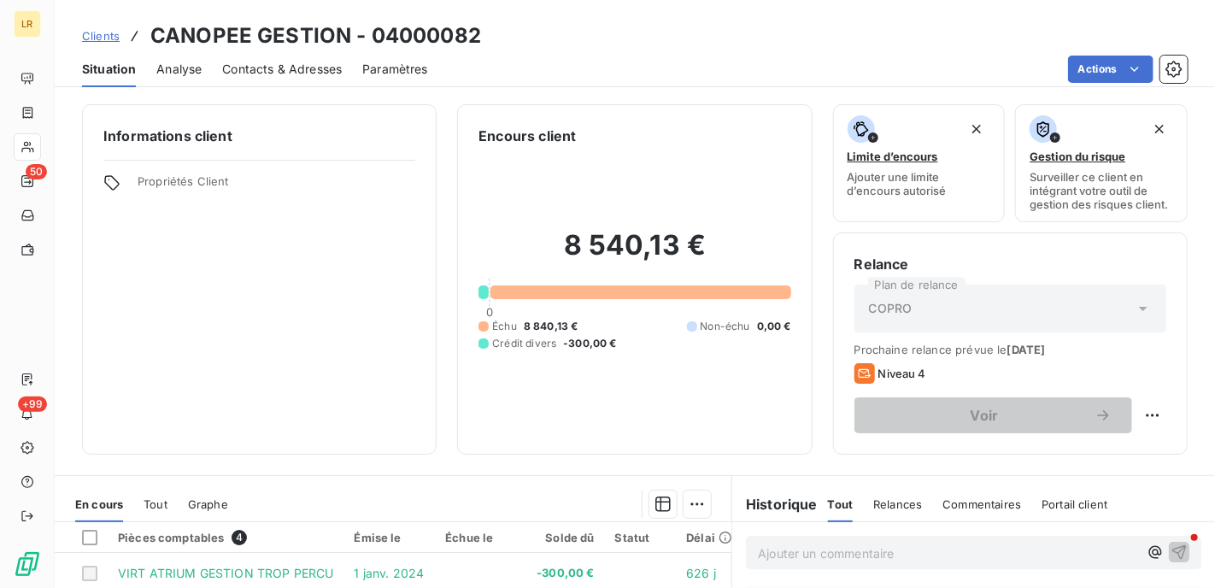
click at [260, 68] on span "Contacts & Adresses" at bounding box center [282, 69] width 120 height 17
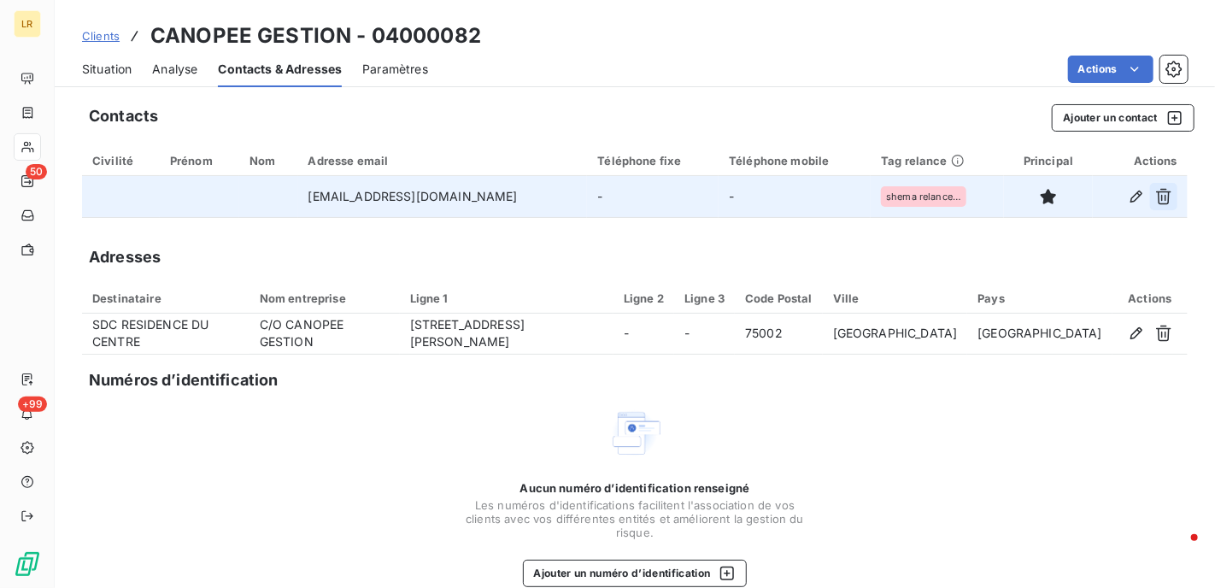
click at [1155, 194] on icon "button" at bounding box center [1163, 196] width 17 height 17
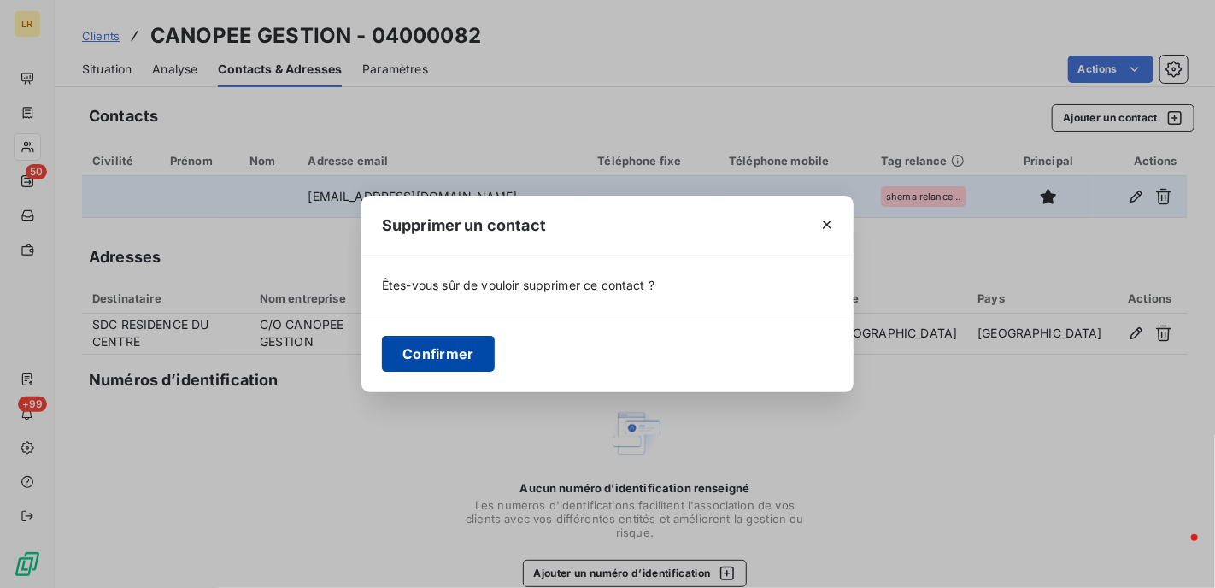
click at [441, 360] on button "Confirmer" at bounding box center [438, 354] width 113 height 36
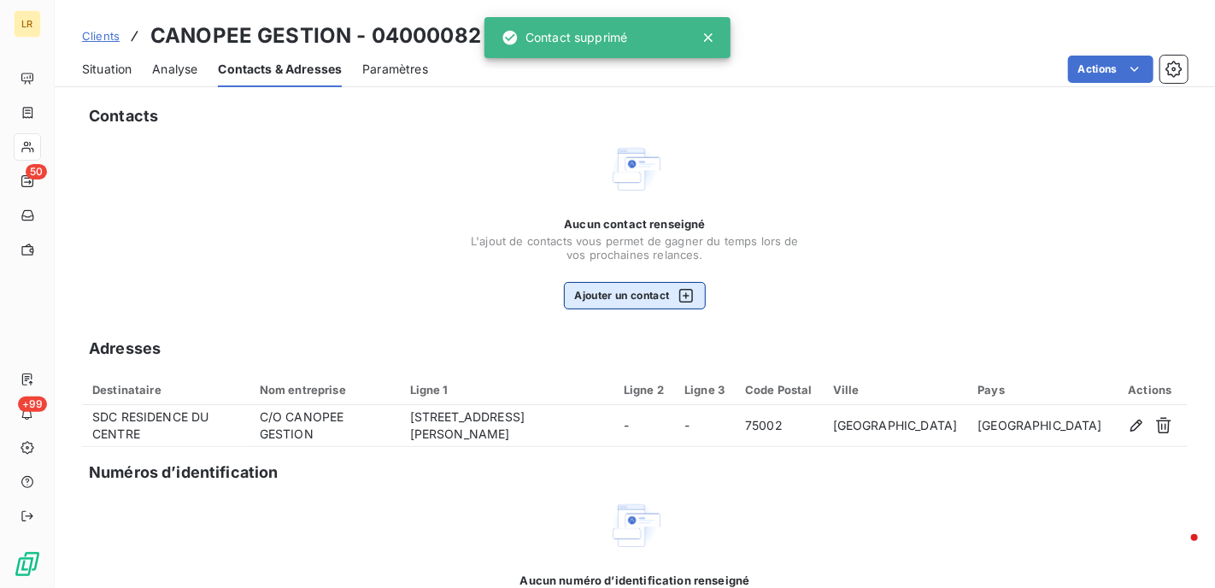
click at [598, 296] on button "Ajouter un contact" at bounding box center [635, 295] width 143 height 27
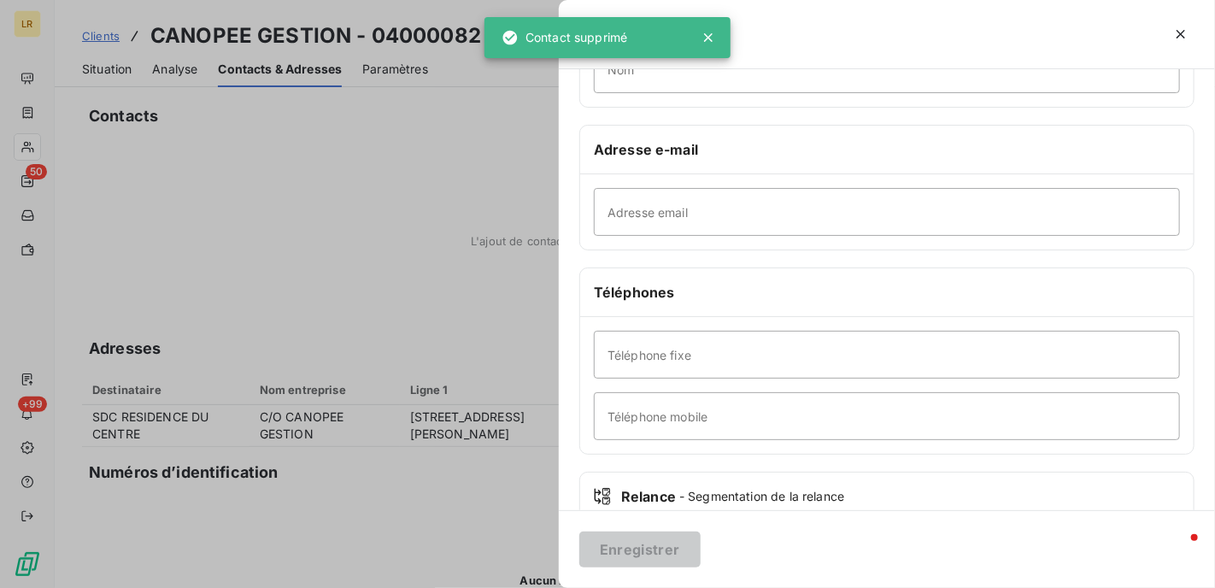
scroll to position [256, 0]
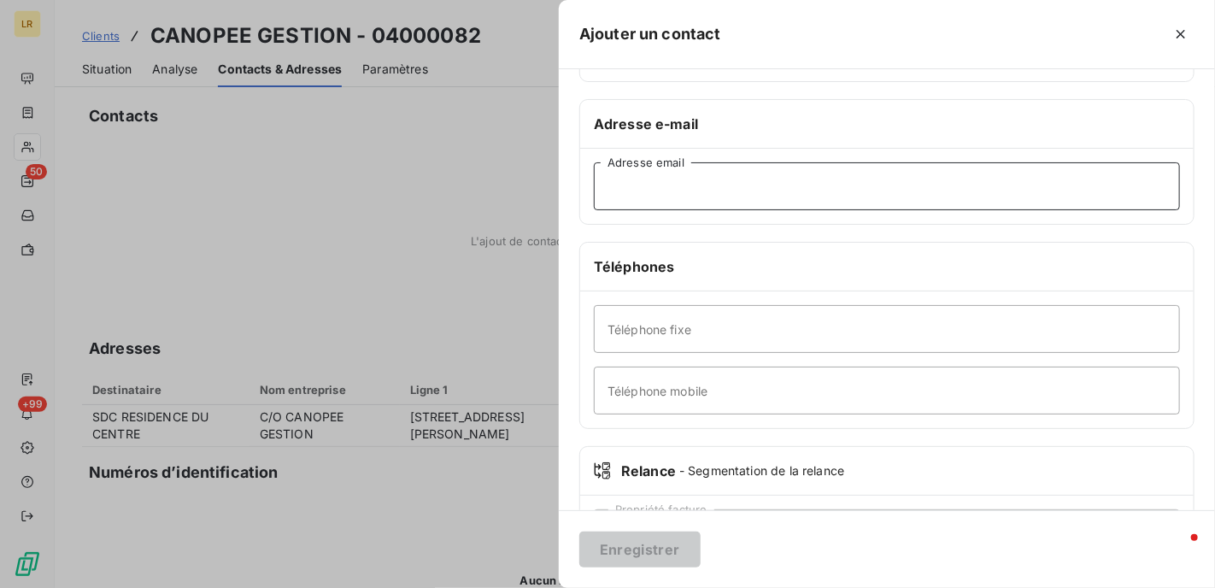
click at [633, 179] on input "Adresse email" at bounding box center [887, 186] width 586 height 48
paste input "[EMAIL_ADDRESS][DOMAIN_NAME]"
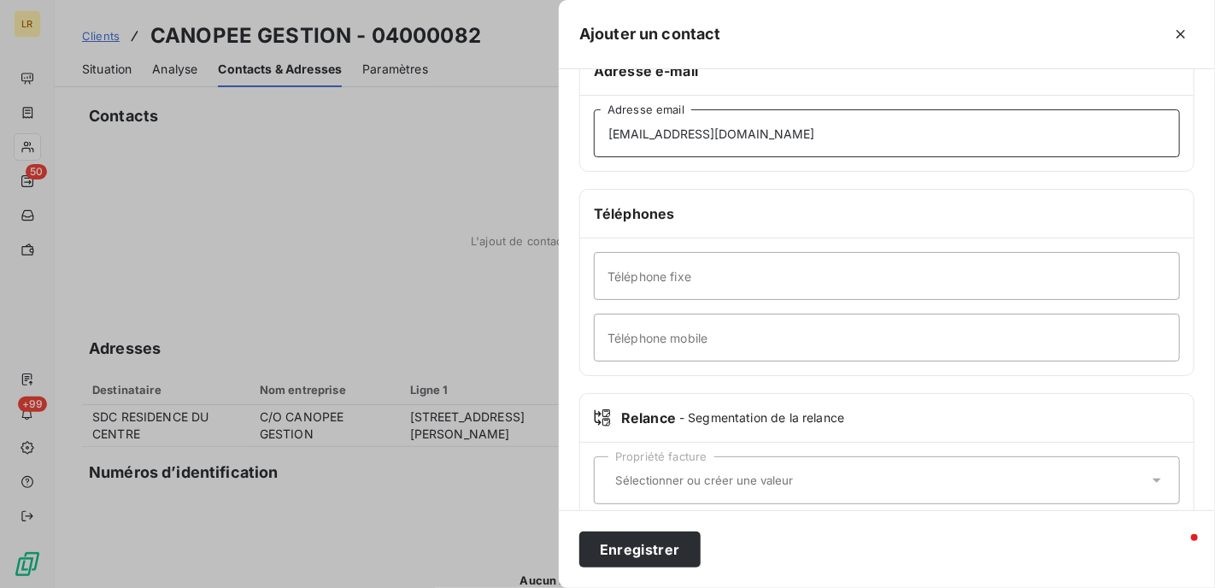
scroll to position [335, 0]
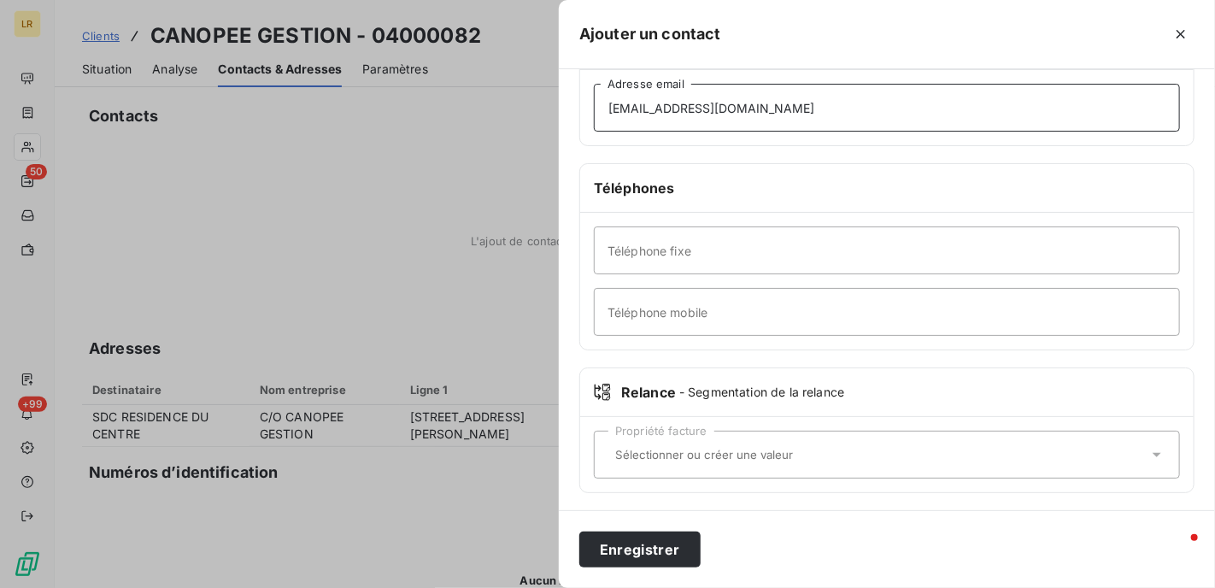
type input "[EMAIL_ADDRESS][DOMAIN_NAME]"
click at [614, 450] on input "text" at bounding box center [878, 454] width 540 height 15
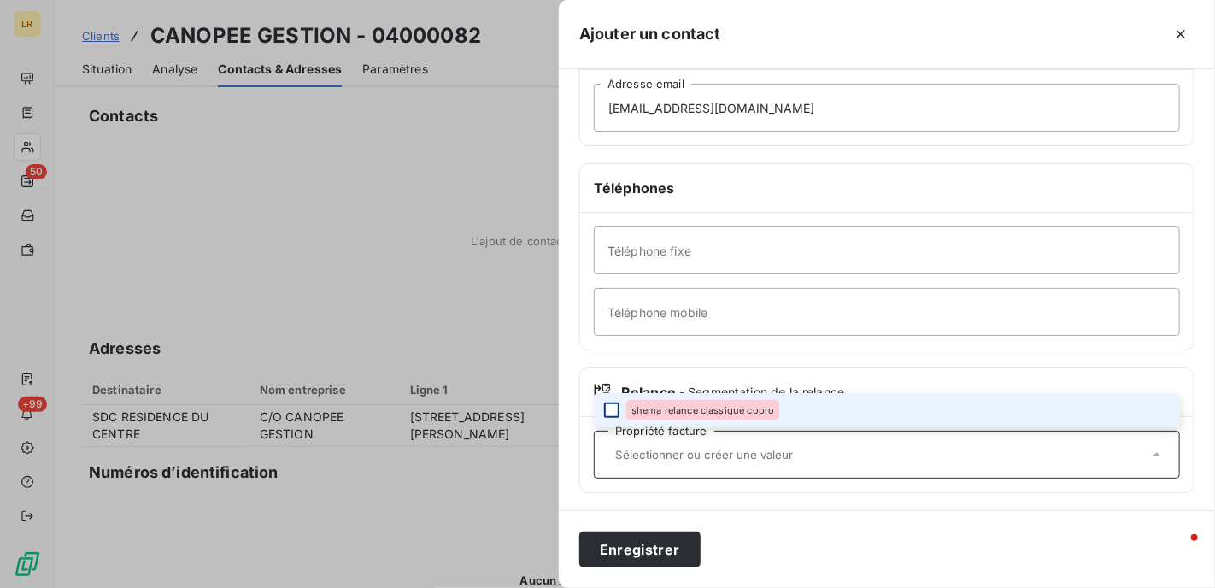
click at [612, 412] on div at bounding box center [611, 410] width 15 height 15
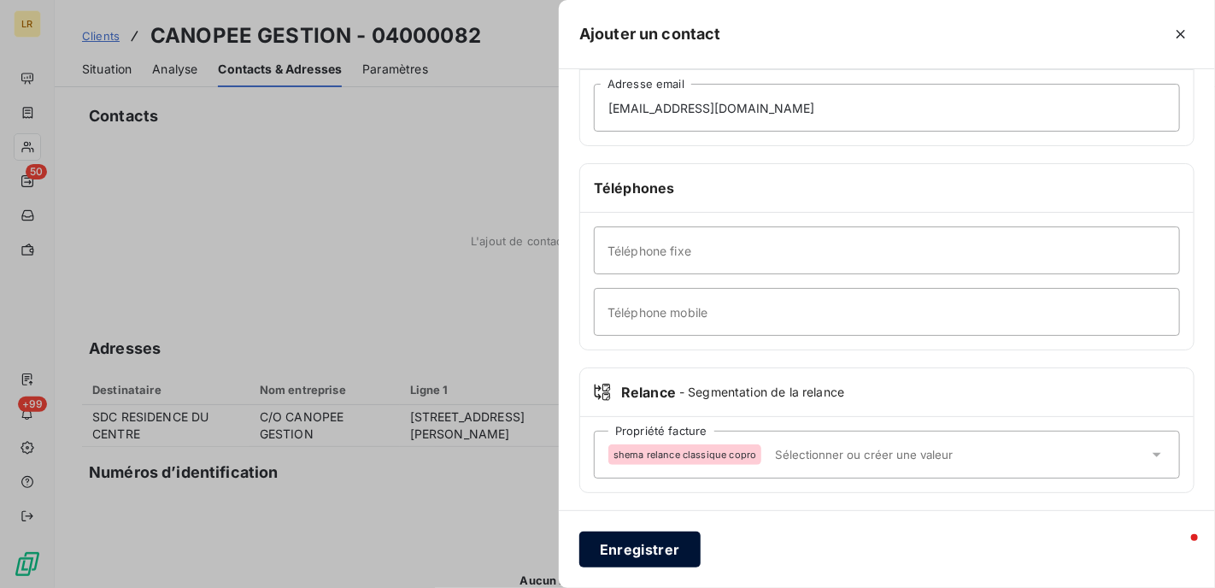
click at [626, 549] on button "Enregistrer" at bounding box center [639, 550] width 121 height 36
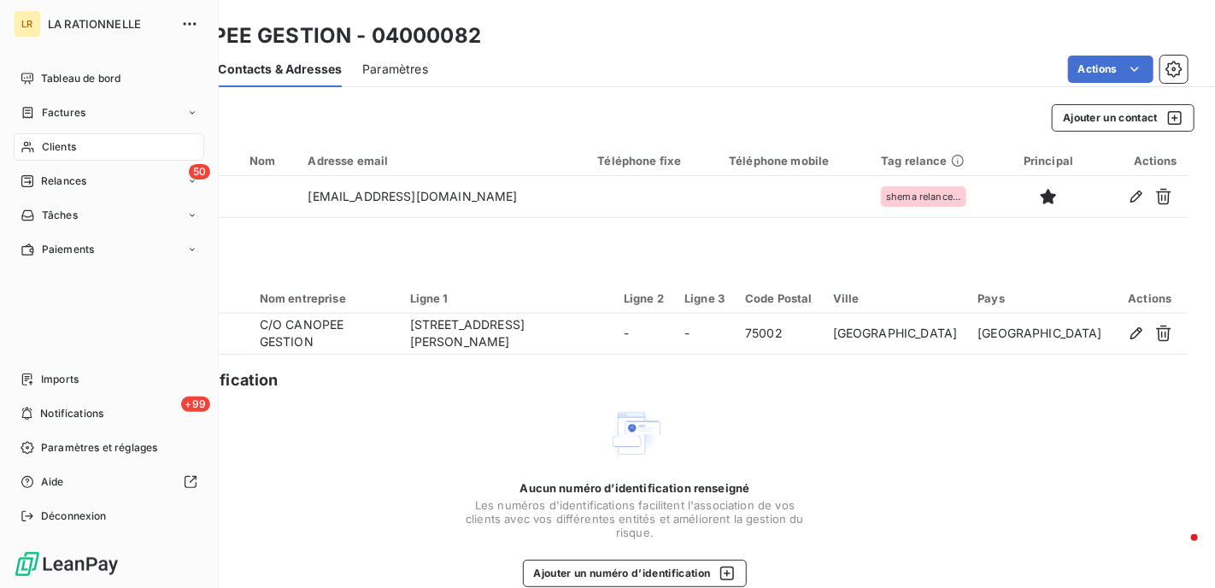
click at [71, 174] on span "Relances" at bounding box center [63, 180] width 45 height 15
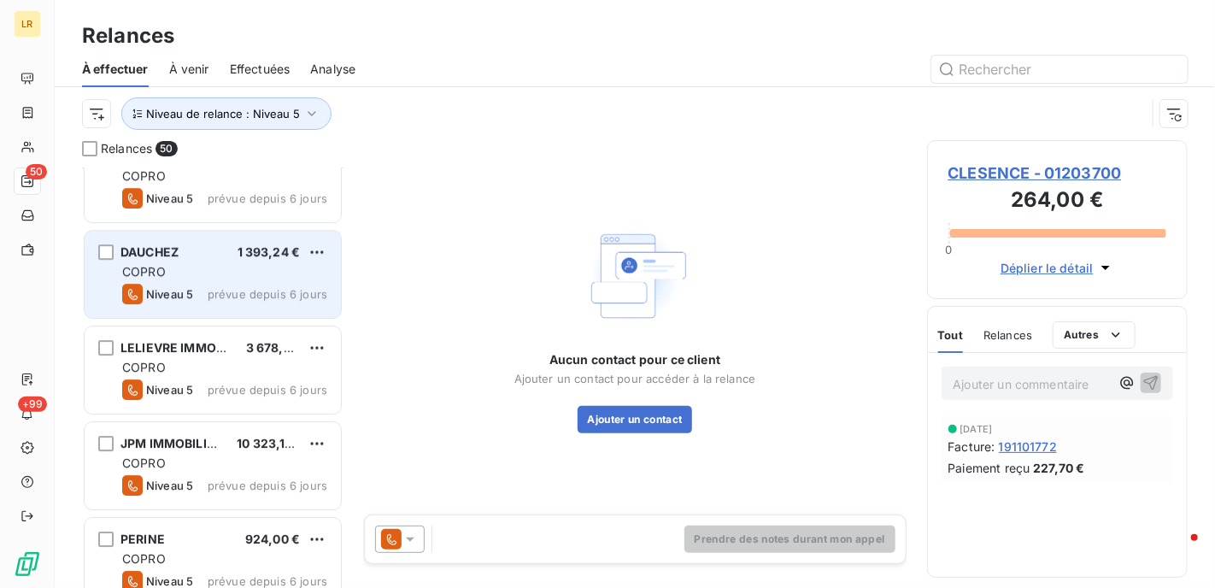
scroll to position [2564, 0]
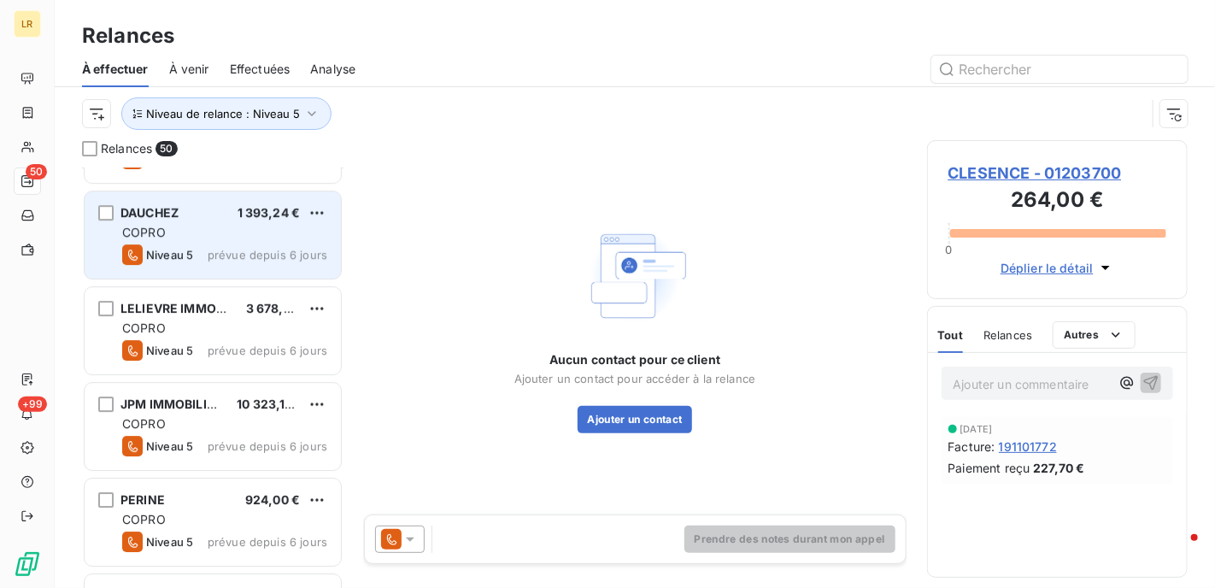
click at [205, 239] on div "COPRO" at bounding box center [224, 232] width 205 height 17
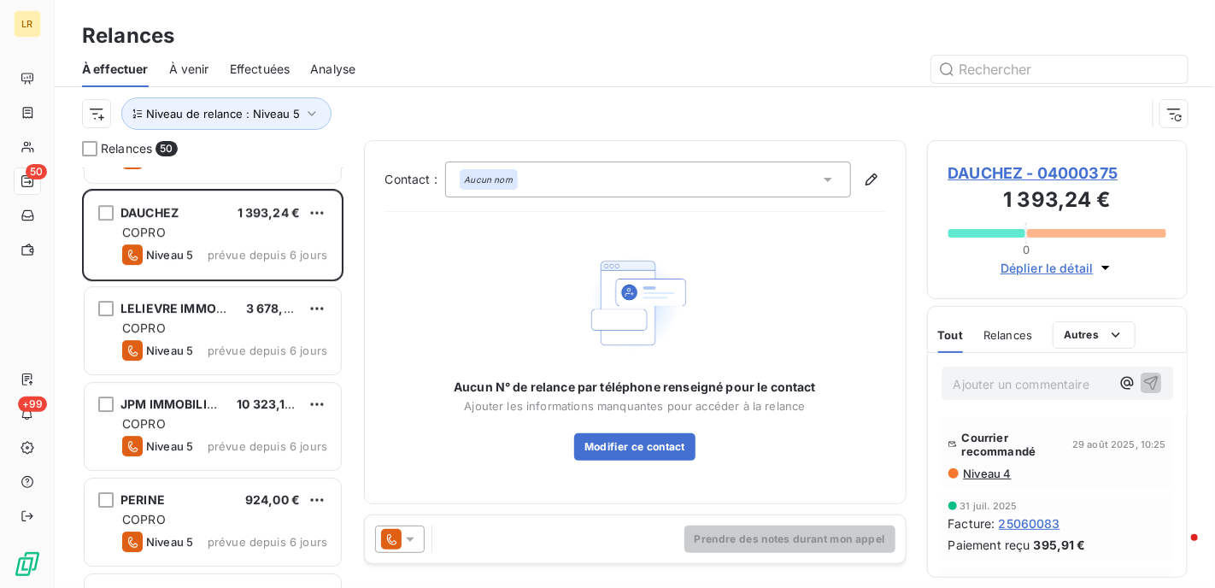
click at [1004, 470] on span "Niveau 4" at bounding box center [987, 474] width 50 height 14
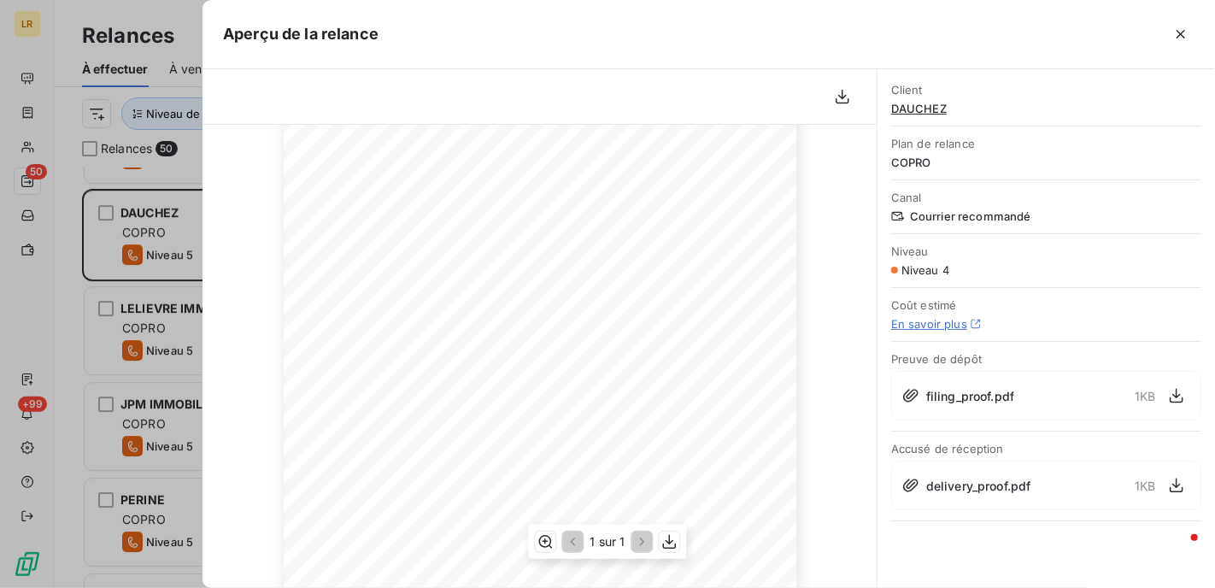
scroll to position [171, 0]
click at [1180, 31] on icon "button" at bounding box center [1180, 34] width 17 height 17
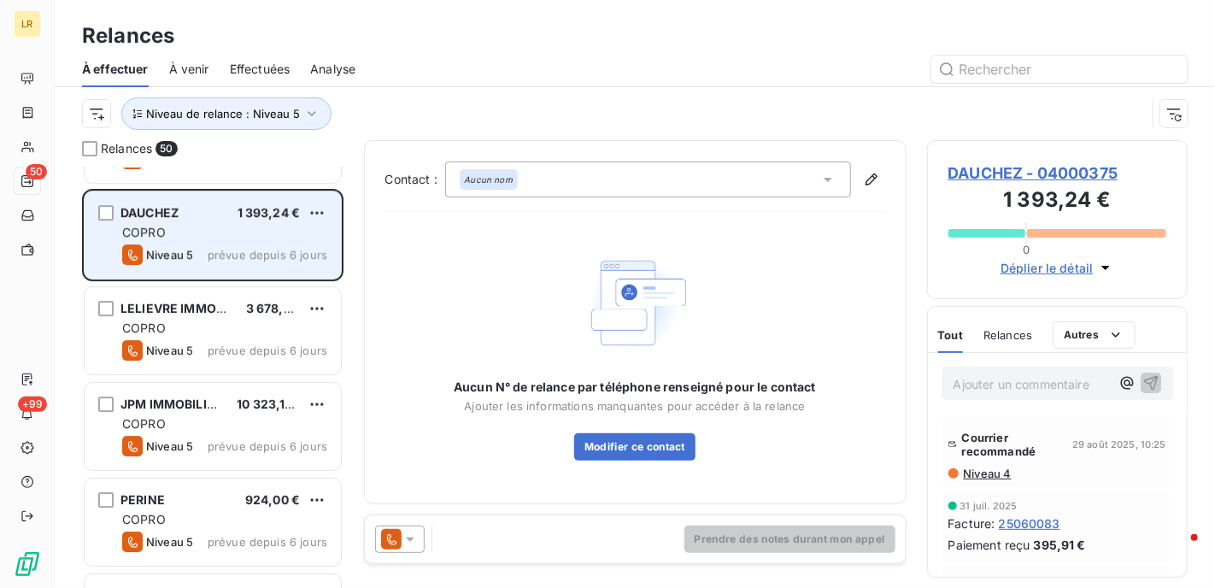
click at [214, 235] on div "COPRO" at bounding box center [224, 232] width 205 height 17
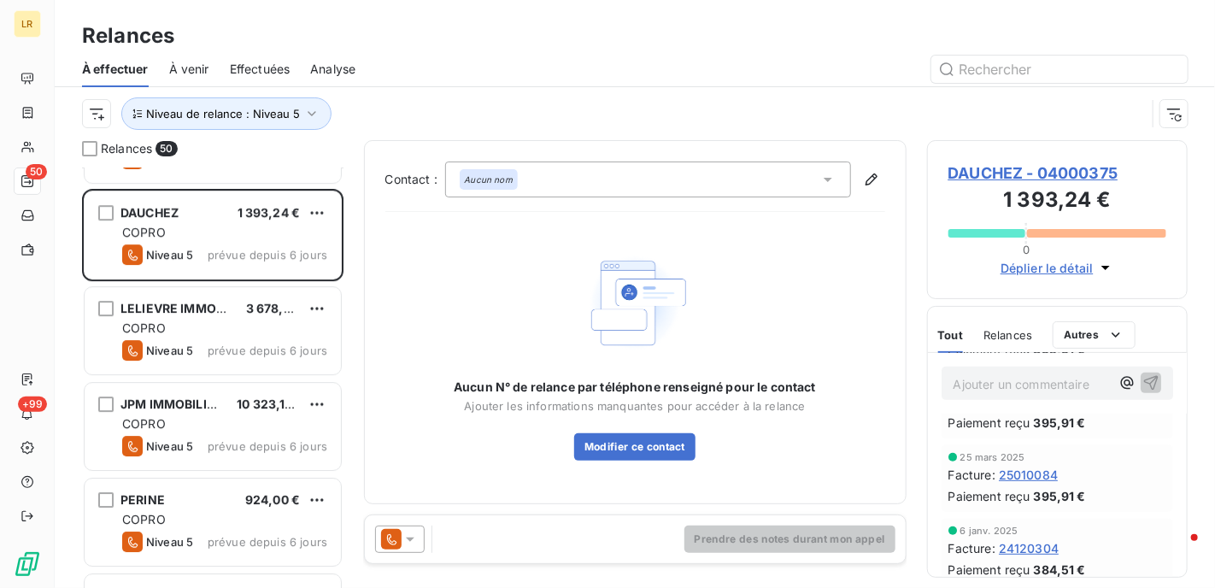
scroll to position [427, 0]
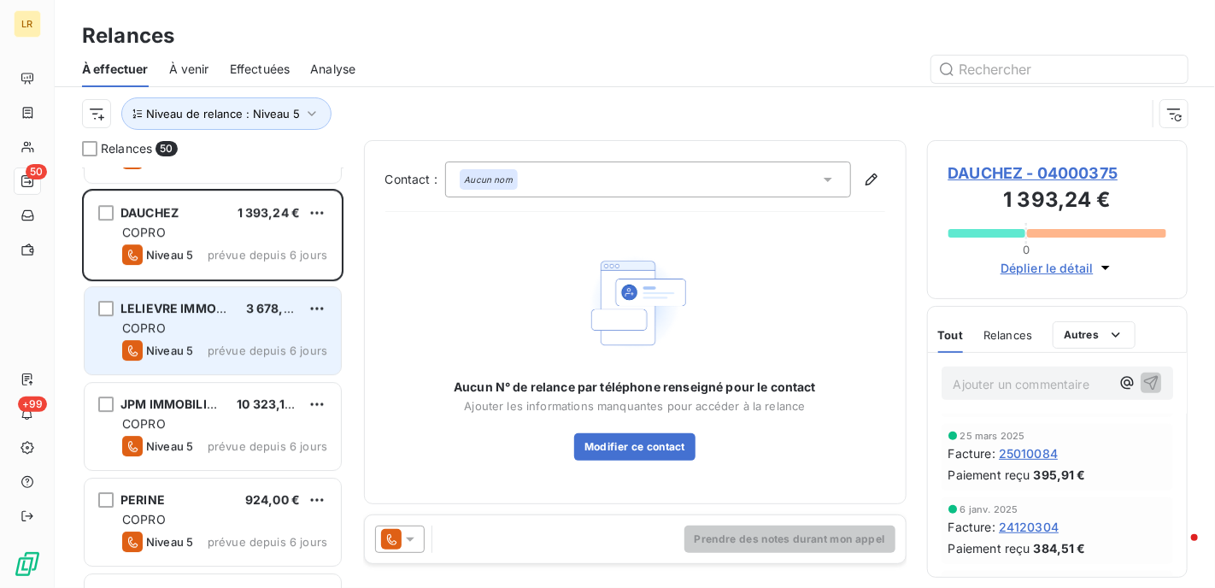
click at [241, 341] on div "Niveau 5 prévue depuis 6 jours" at bounding box center [224, 350] width 205 height 21
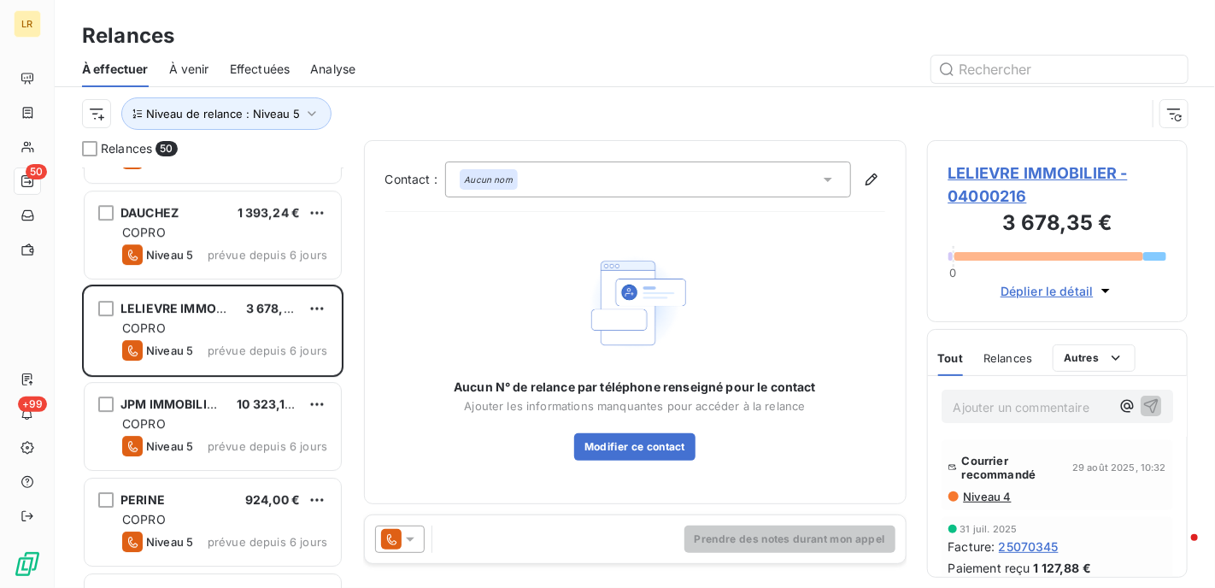
click at [971, 495] on span "Niveau 4" at bounding box center [987, 497] width 50 height 14
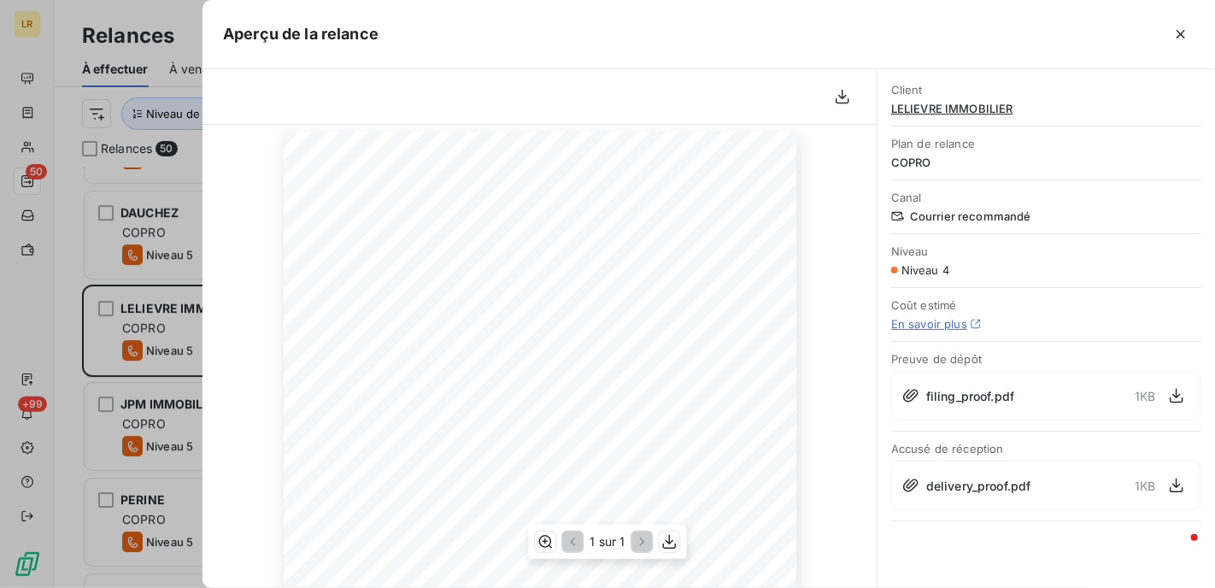
scroll to position [171, 0]
click at [1184, 30] on icon "button" at bounding box center [1181, 34] width 9 height 9
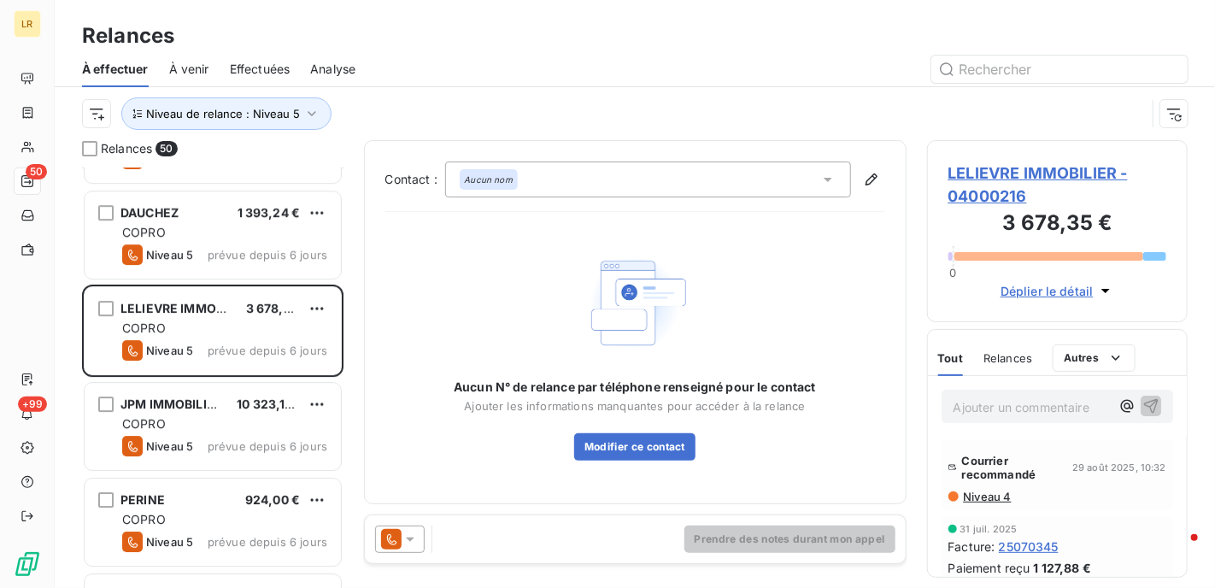
click at [409, 538] on icon at bounding box center [410, 540] width 9 height 4
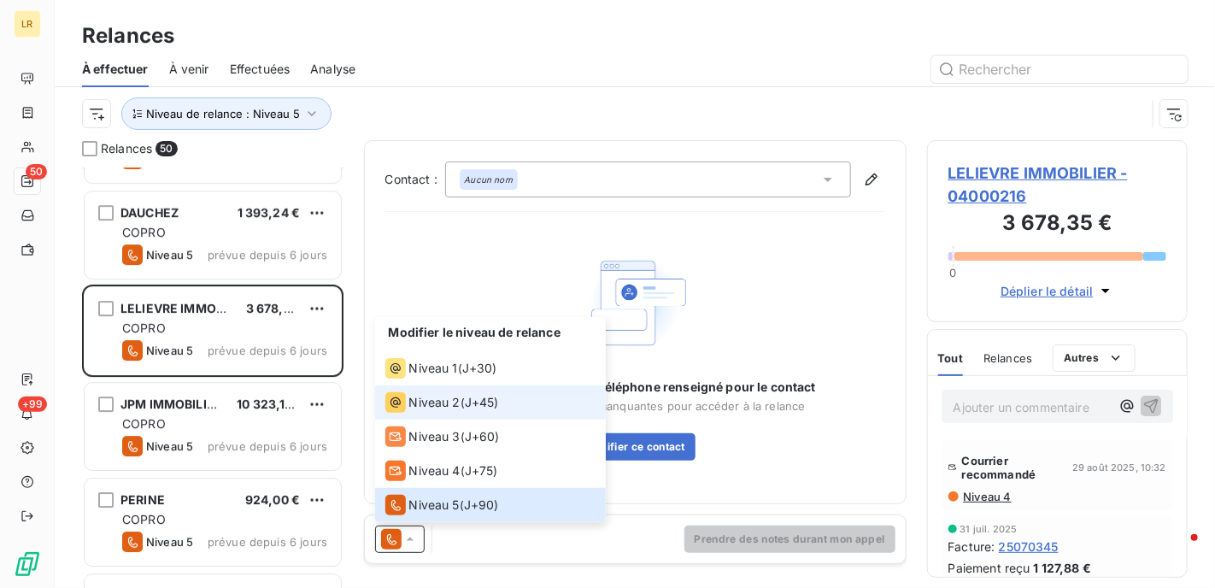
click at [432, 405] on span "Niveau 2" at bounding box center [434, 402] width 51 height 17
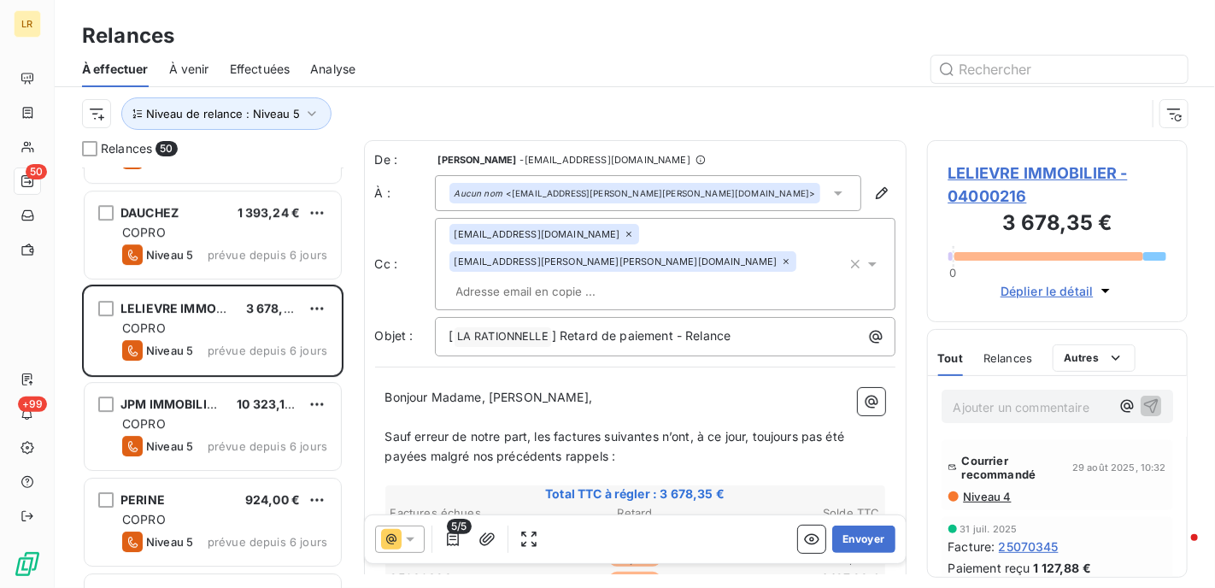
click at [834, 192] on icon at bounding box center [838, 193] width 9 height 4
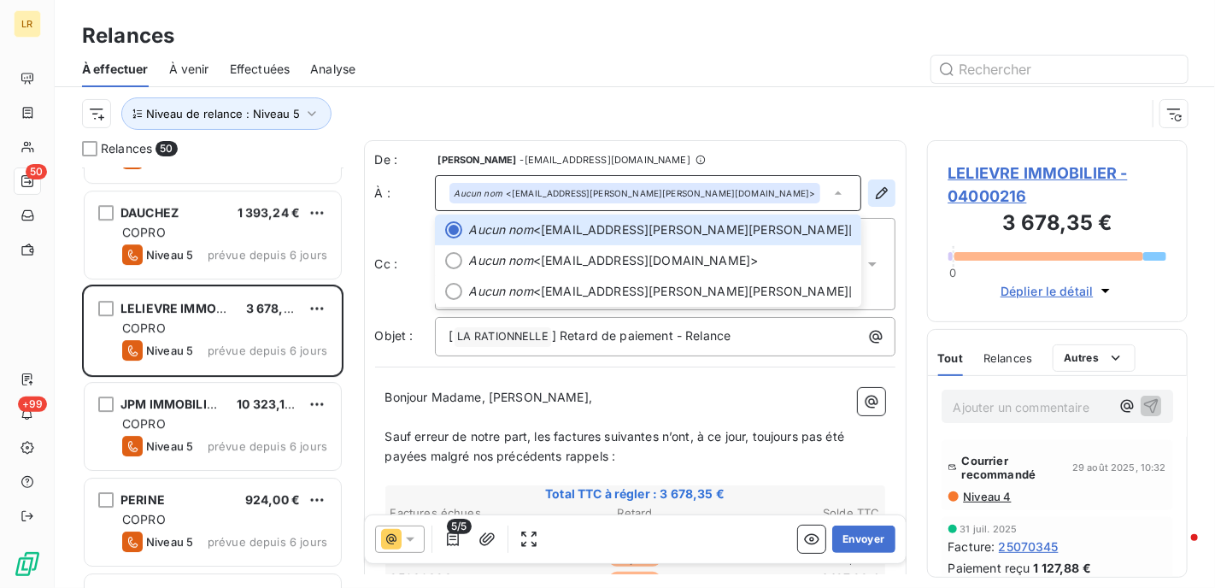
click at [868, 184] on button "button" at bounding box center [881, 192] width 27 height 27
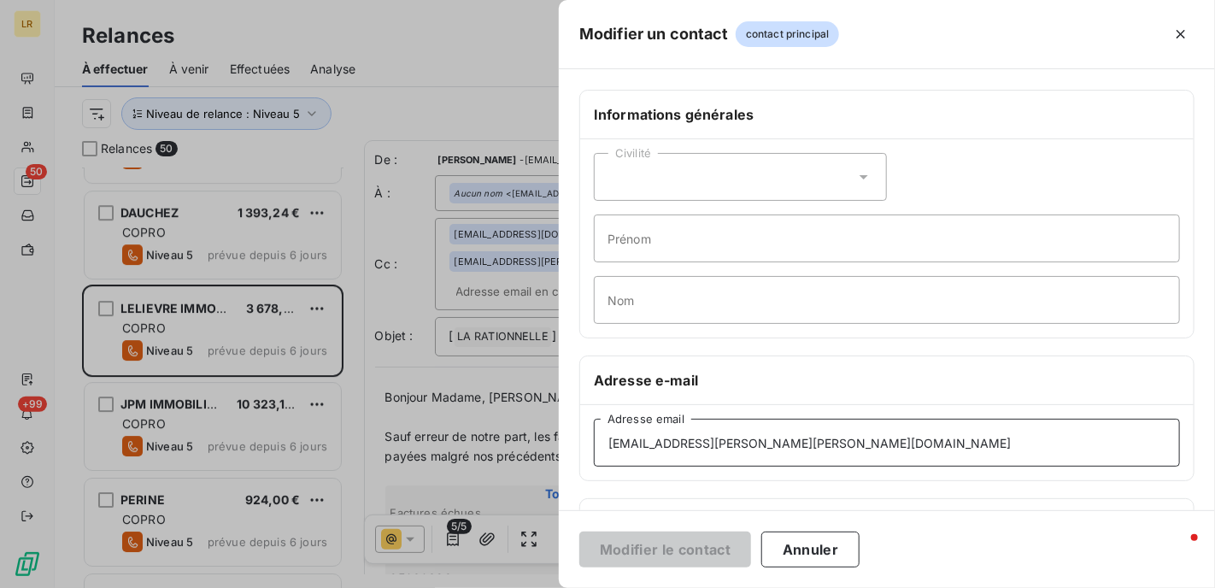
drag, startPoint x: 869, startPoint y: 433, endPoint x: 561, endPoint y: 428, distance: 307.7
click at [561, 428] on div "Informations générales Civilité Prénom Nom Adresse e-mail [EMAIL_ADDRESS][PERSO…" at bounding box center [887, 469] width 656 height 759
paste input "thibaud.legr"
type input "[EMAIL_ADDRESS][PERSON_NAME][PERSON_NAME][DOMAIN_NAME]"
click at [511, 226] on div at bounding box center [607, 294] width 1215 height 588
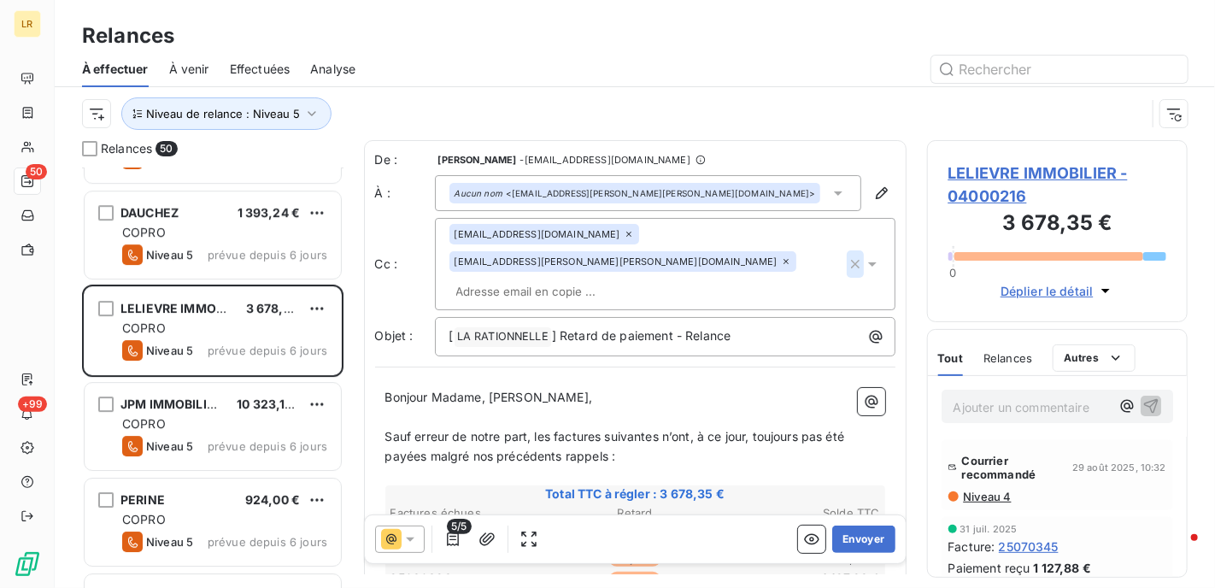
click at [848, 256] on icon "button" at bounding box center [855, 264] width 17 height 17
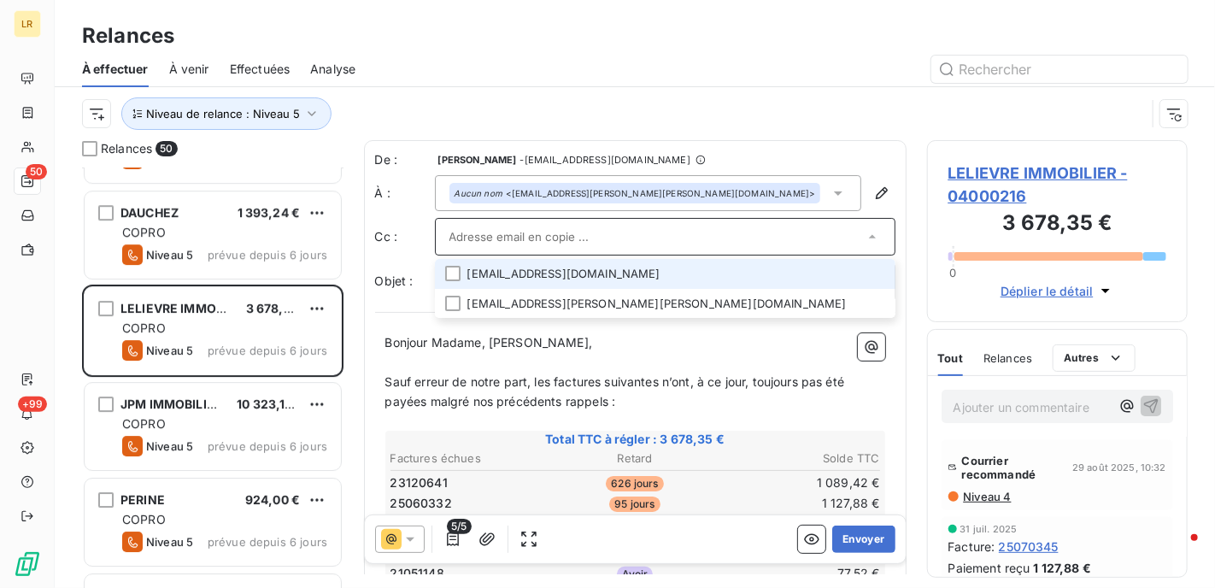
click at [717, 267] on li "[EMAIL_ADDRESS][DOMAIN_NAME]" at bounding box center [665, 274] width 461 height 30
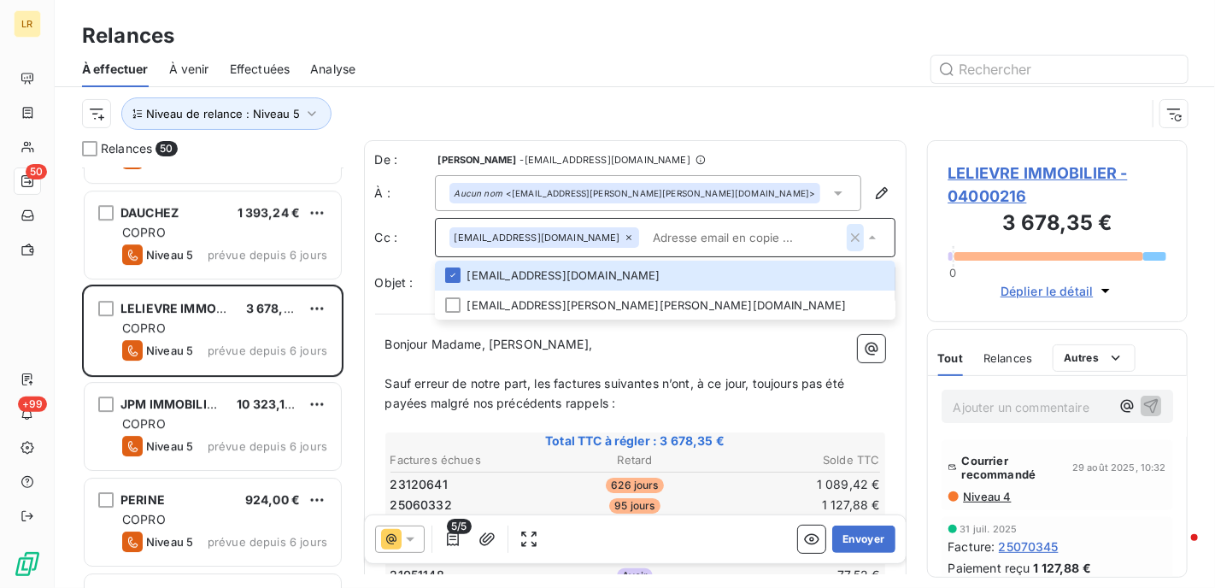
click at [847, 242] on icon "button" at bounding box center [855, 237] width 17 height 17
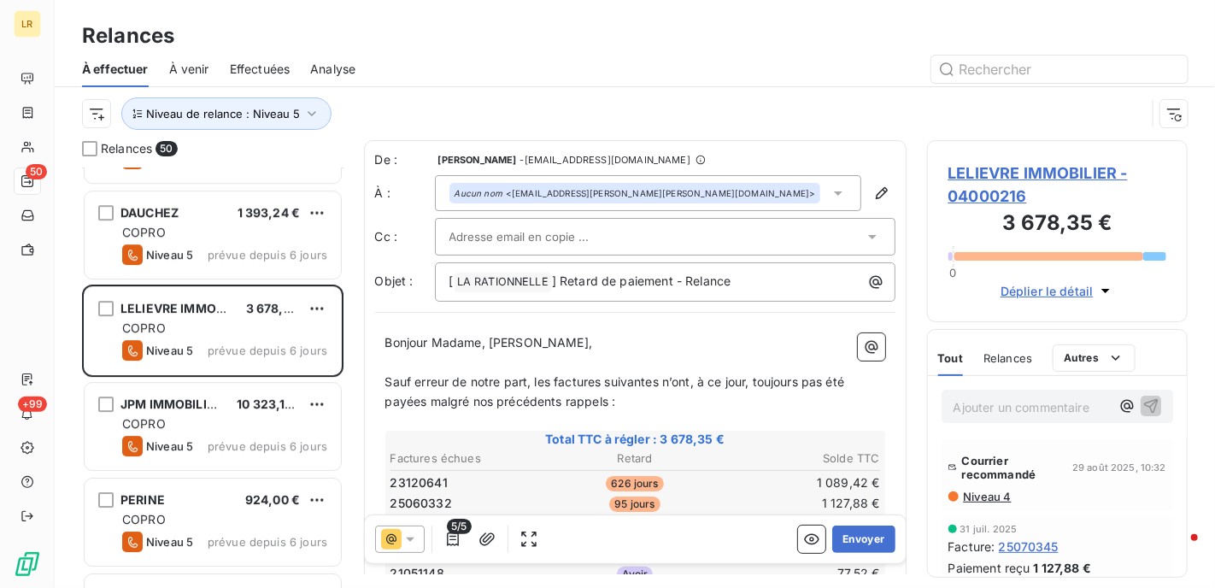
click at [688, 232] on div at bounding box center [657, 237] width 414 height 26
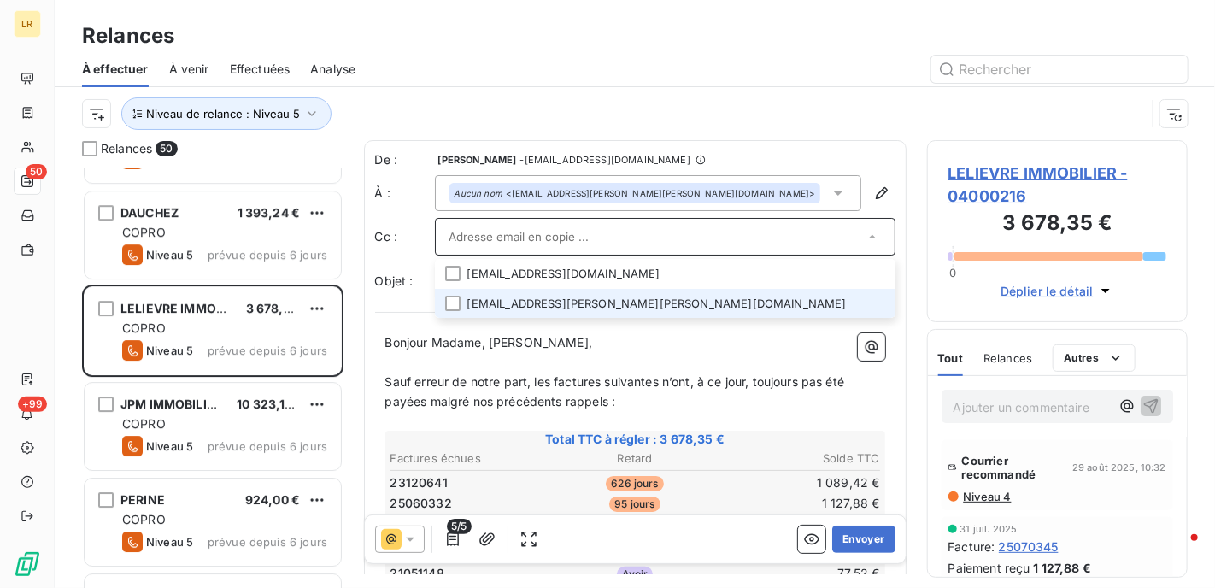
click at [677, 296] on li "[EMAIL_ADDRESS][PERSON_NAME][PERSON_NAME][DOMAIN_NAME]" at bounding box center [665, 304] width 461 height 30
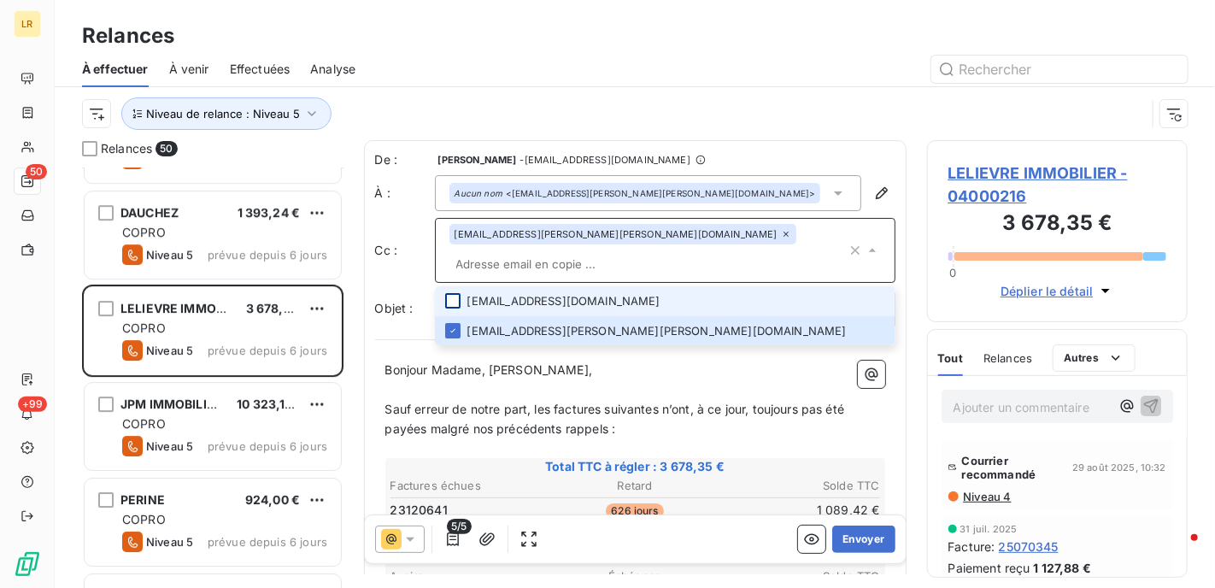
click at [449, 293] on div at bounding box center [452, 300] width 15 height 15
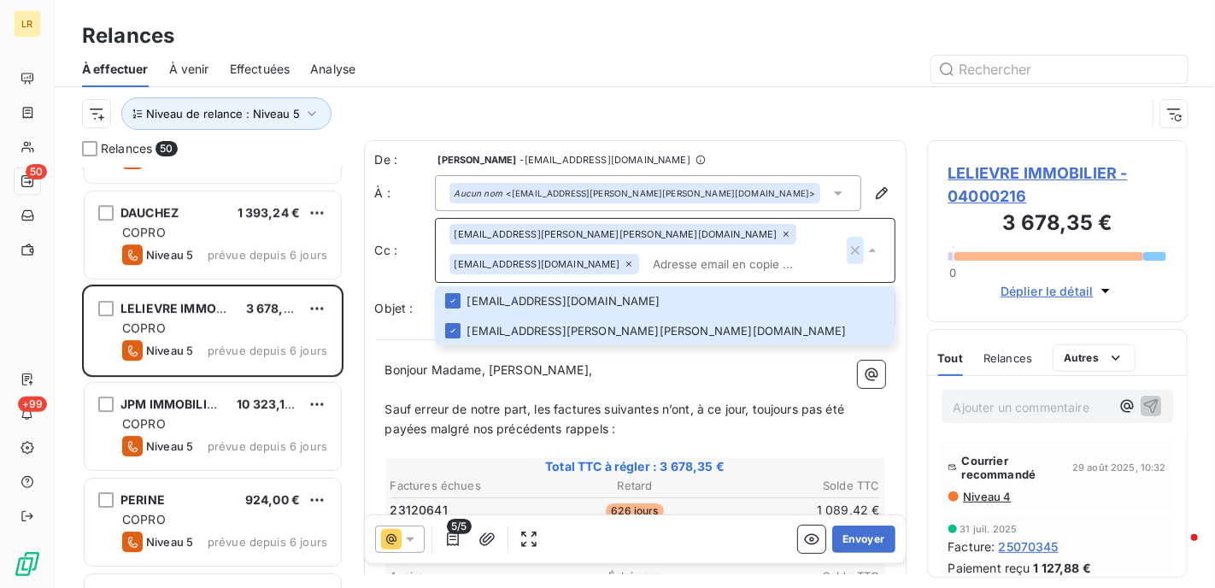
click at [847, 259] on icon "button" at bounding box center [855, 250] width 17 height 17
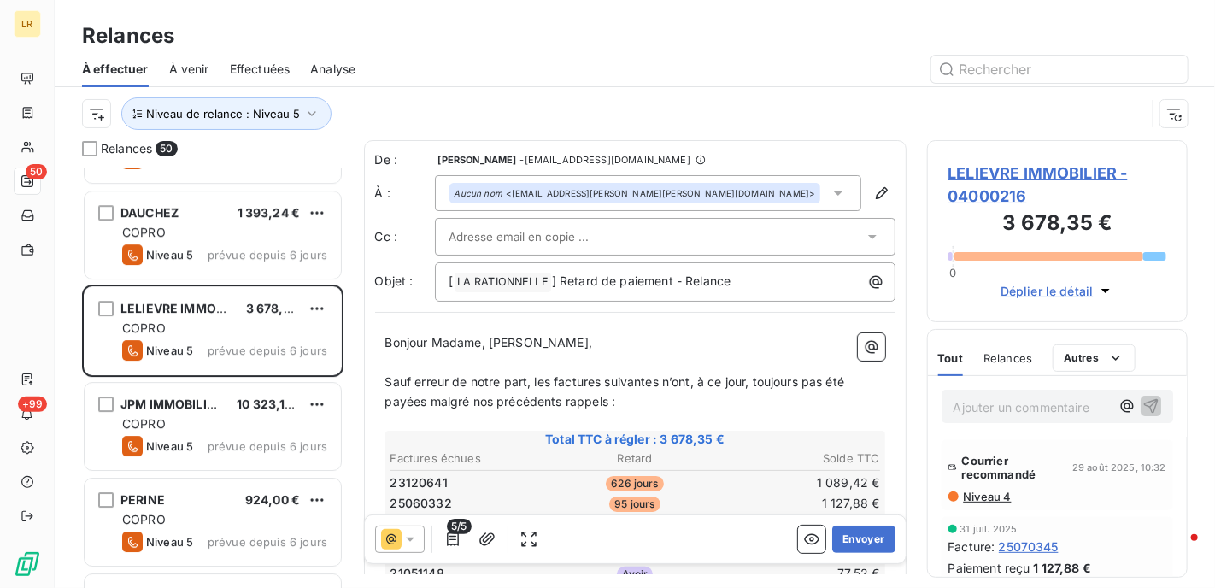
click at [646, 225] on div at bounding box center [657, 237] width 414 height 26
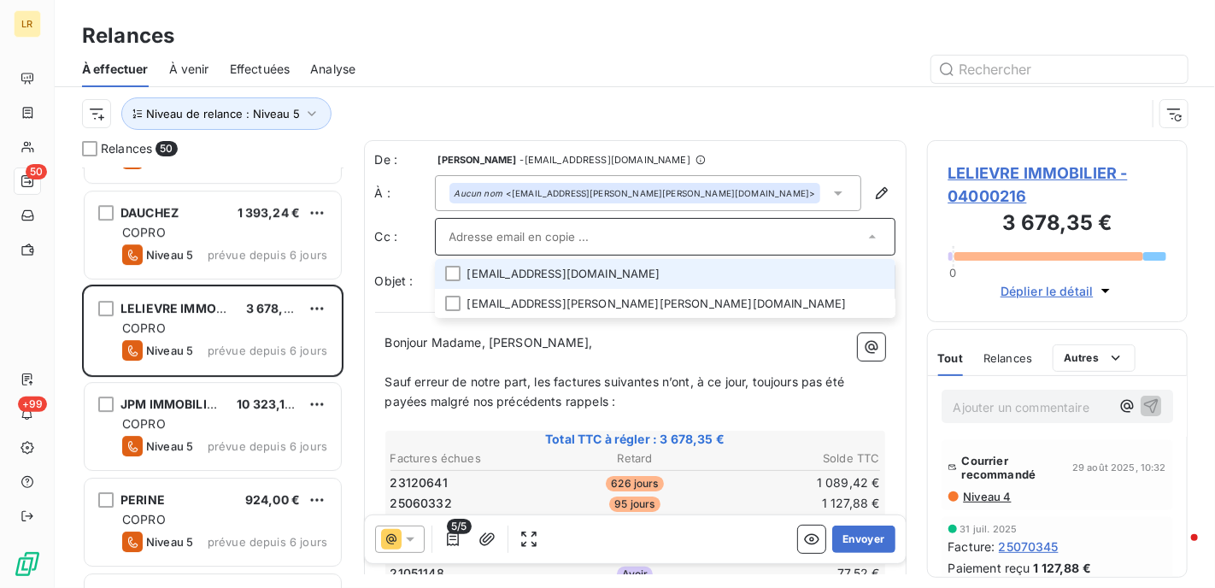
click at [646, 235] on input "text" at bounding box center [657, 237] width 414 height 26
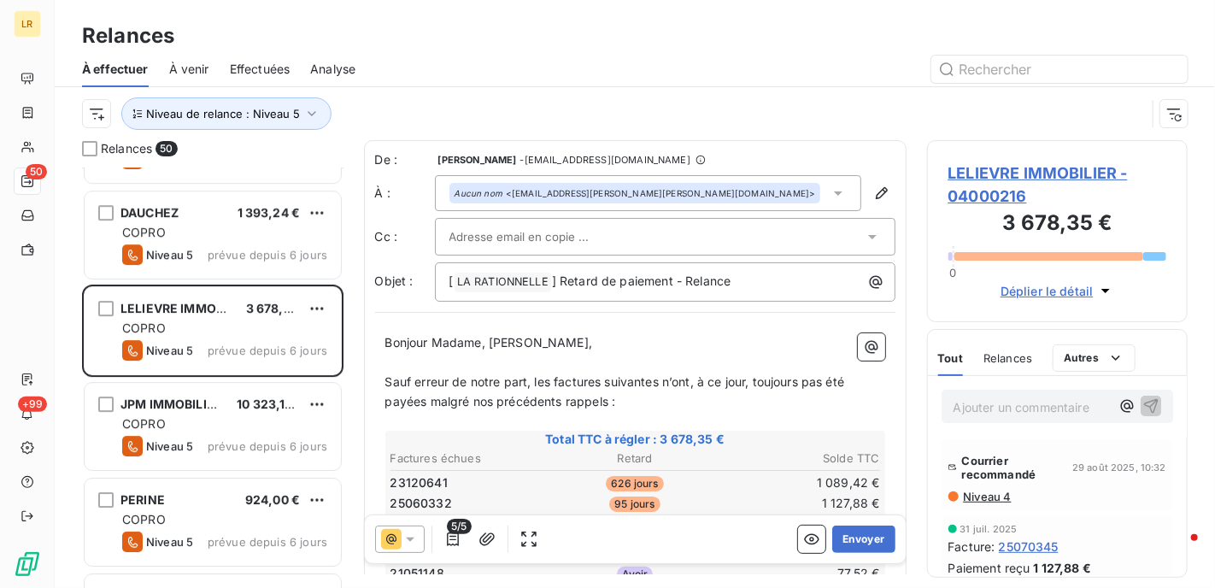
click at [568, 37] on div "Relances" at bounding box center [635, 36] width 1161 height 31
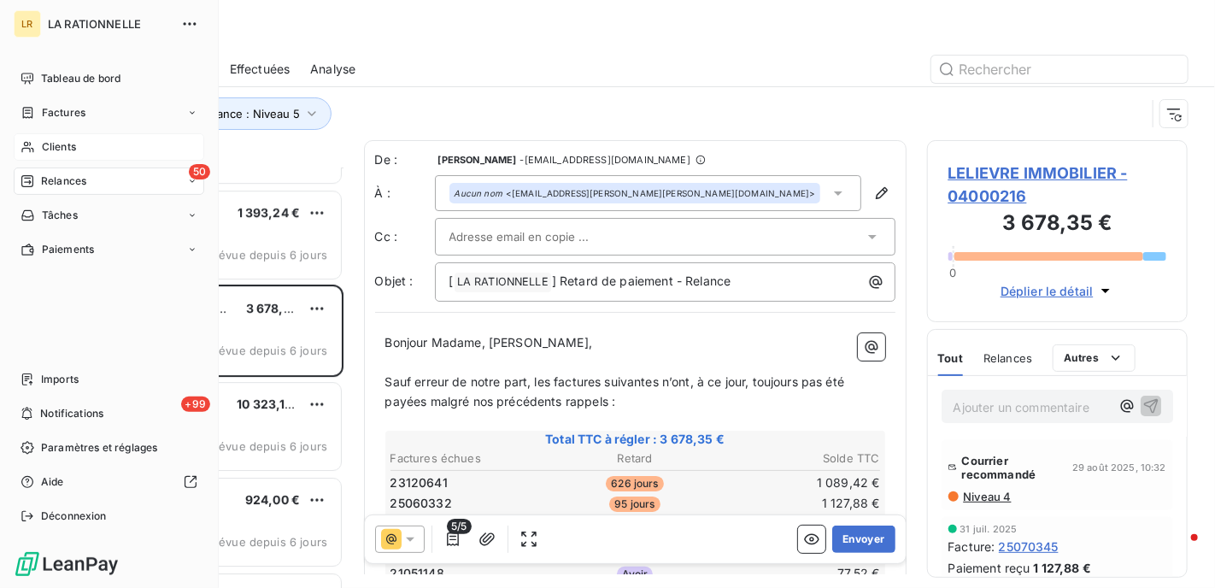
click at [63, 143] on span "Clients" at bounding box center [59, 146] width 34 height 15
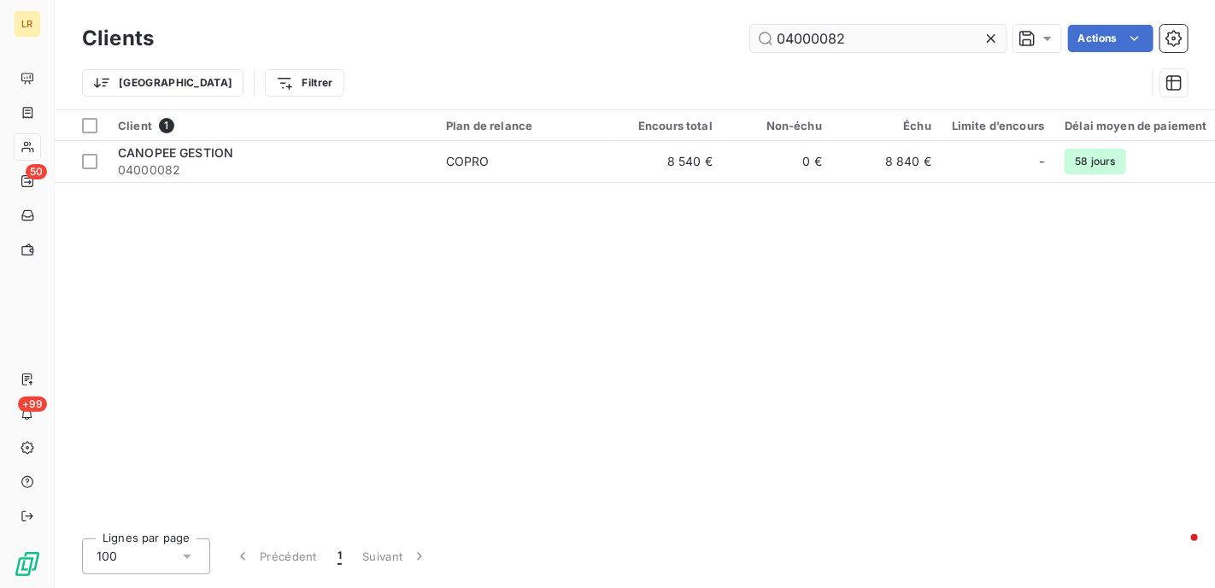
drag, startPoint x: 862, startPoint y: 28, endPoint x: 829, endPoint y: 38, distance: 34.9
click at [829, 38] on input "04000082" at bounding box center [878, 38] width 256 height 27
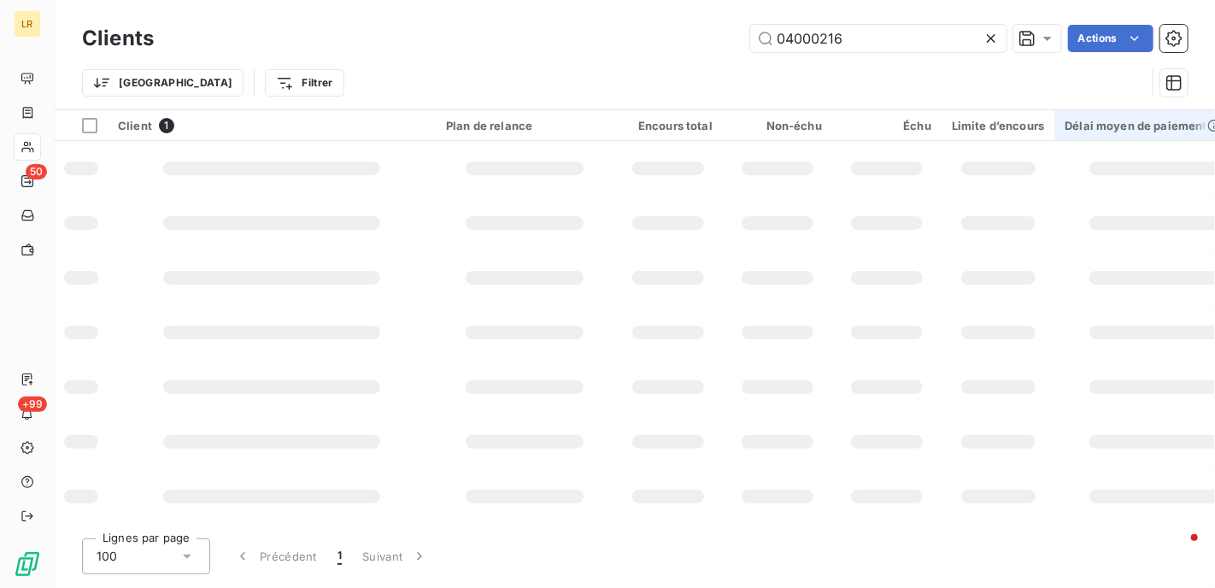
type input "04000216"
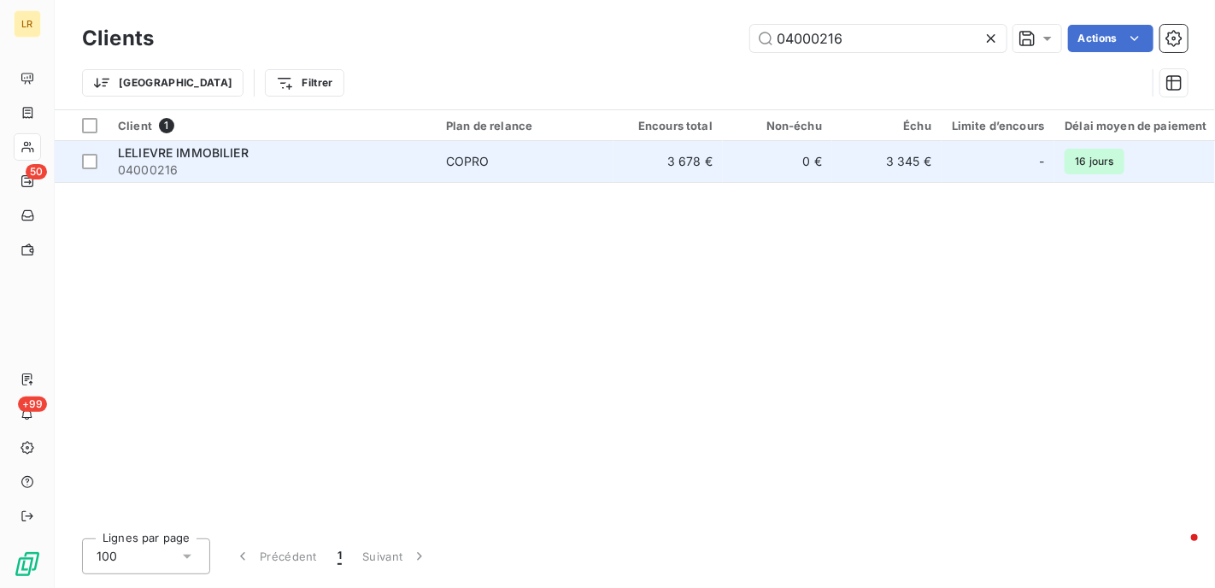
click at [203, 146] on span "LELIEVRE IMMOBILIER" at bounding box center [183, 152] width 131 height 15
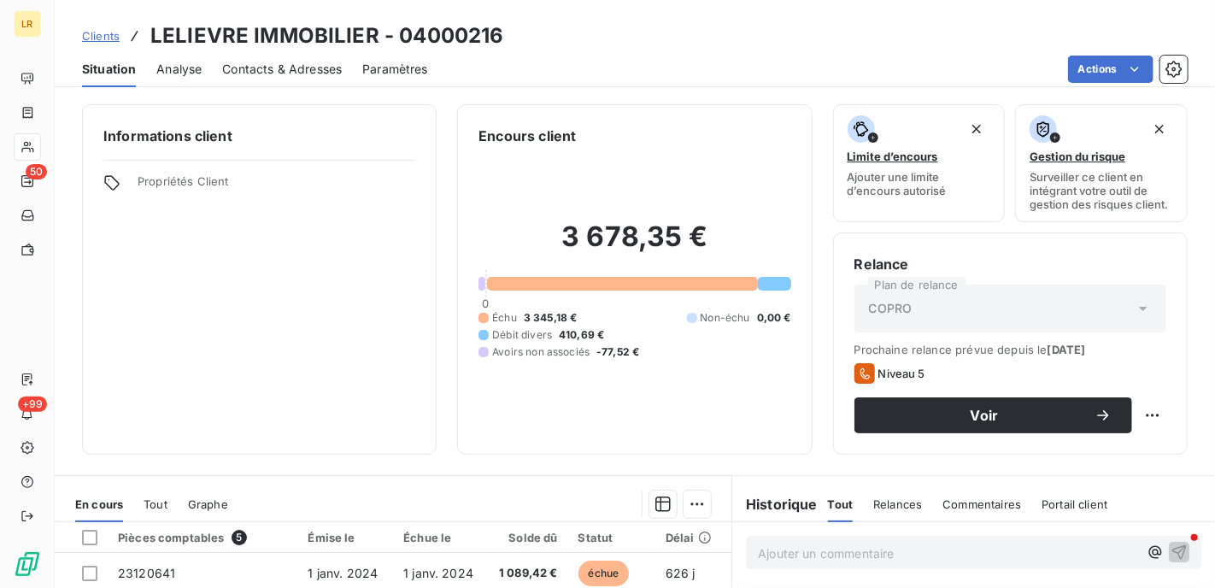
click at [315, 68] on span "Contacts & Adresses" at bounding box center [282, 69] width 120 height 17
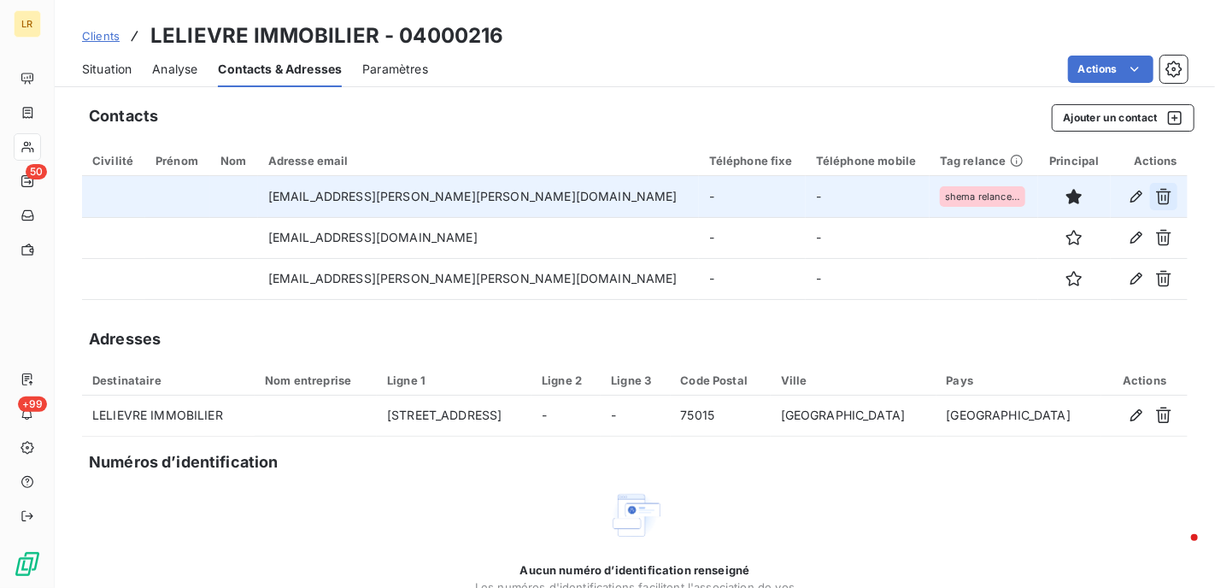
click at [1155, 195] on icon "button" at bounding box center [1163, 196] width 17 height 17
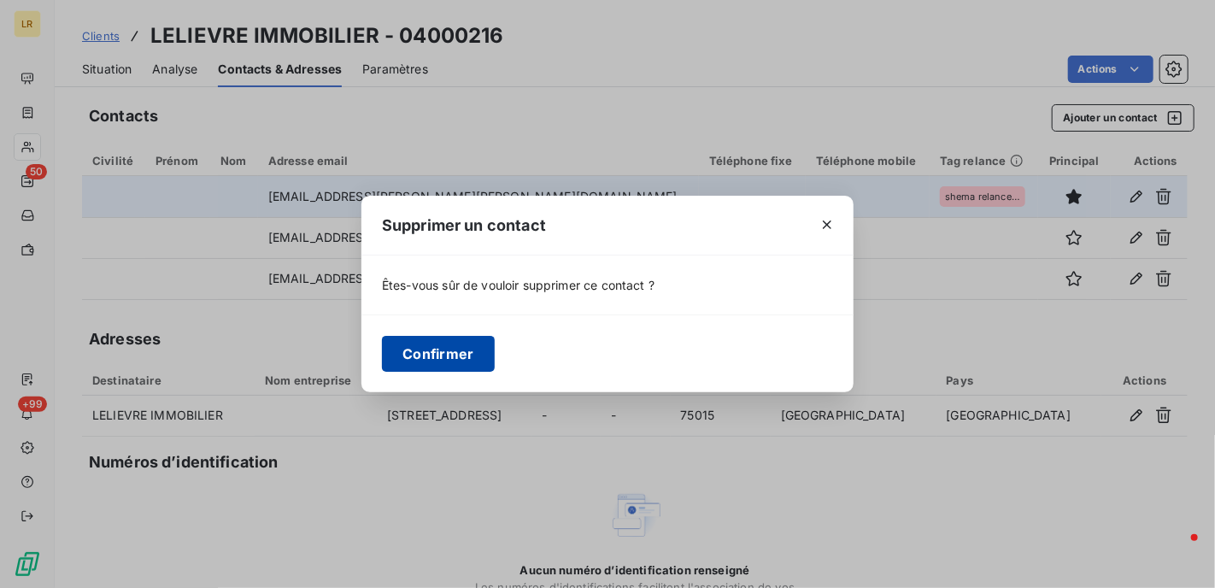
click at [453, 357] on button "Confirmer" at bounding box center [438, 354] width 113 height 36
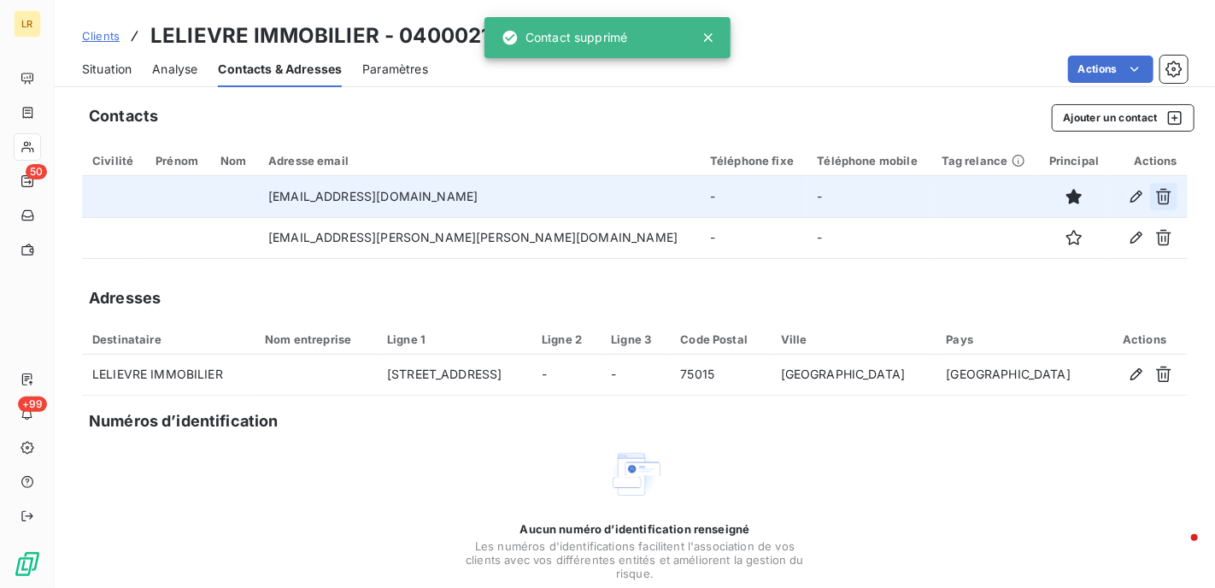
click at [1155, 198] on icon "button" at bounding box center [1163, 196] width 17 height 17
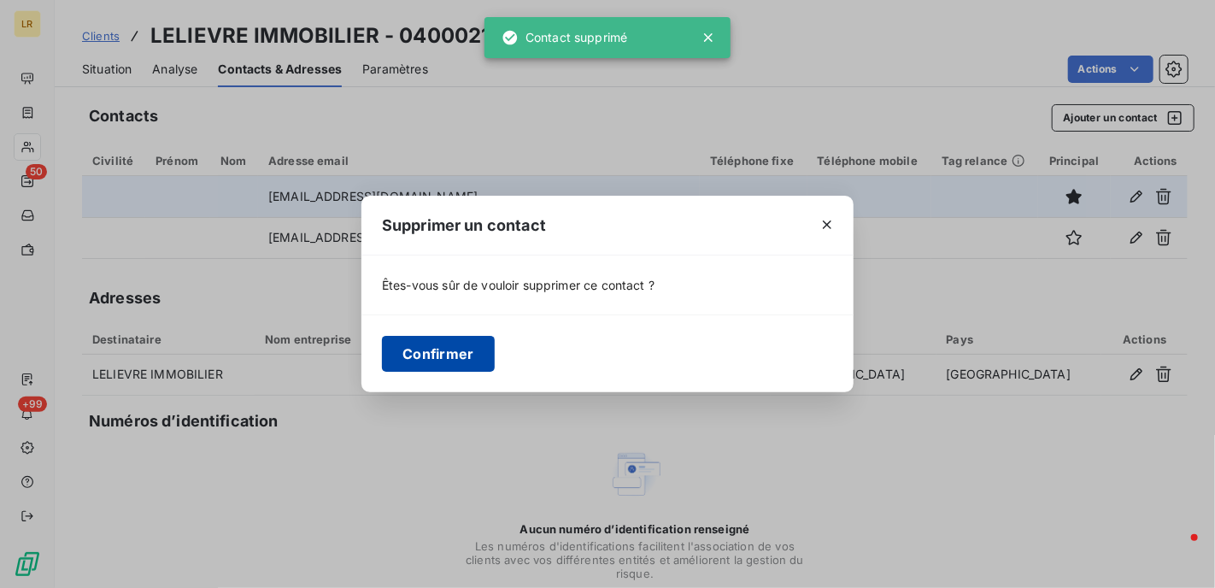
click at [447, 356] on button "Confirmer" at bounding box center [438, 354] width 113 height 36
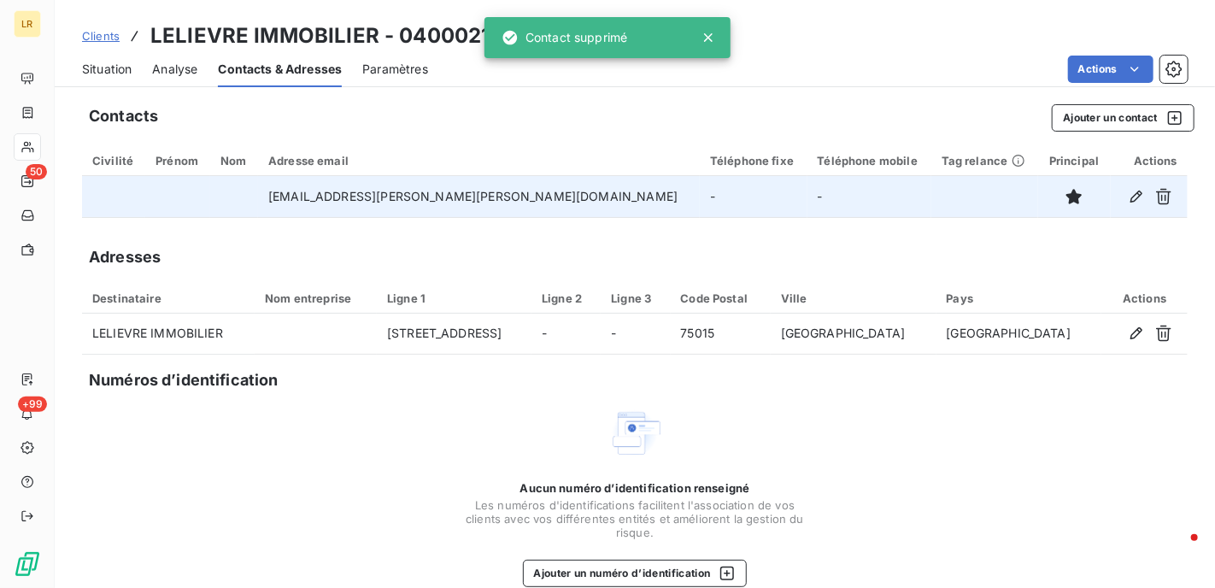
drag, startPoint x: 942, startPoint y: 37, endPoint x: 735, endPoint y: 33, distance: 206.8
click at [940, 37] on div "Clients LELIEVRE IMMOBILIER - 04000216" at bounding box center [635, 36] width 1161 height 31
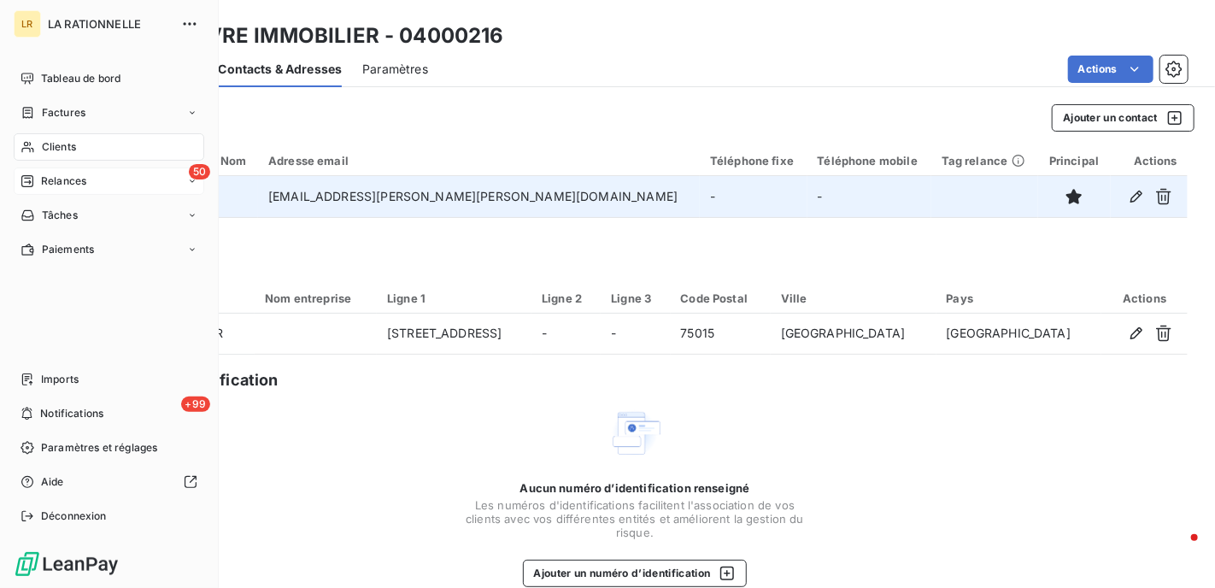
click at [65, 178] on span "Relances" at bounding box center [63, 180] width 45 height 15
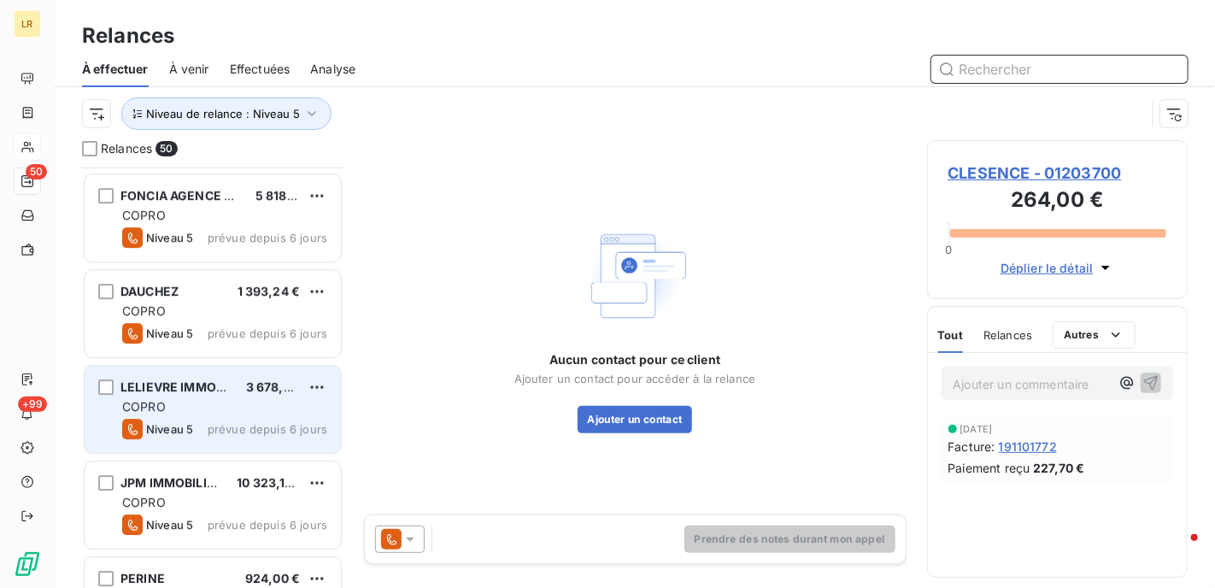
scroll to position [2571, 0]
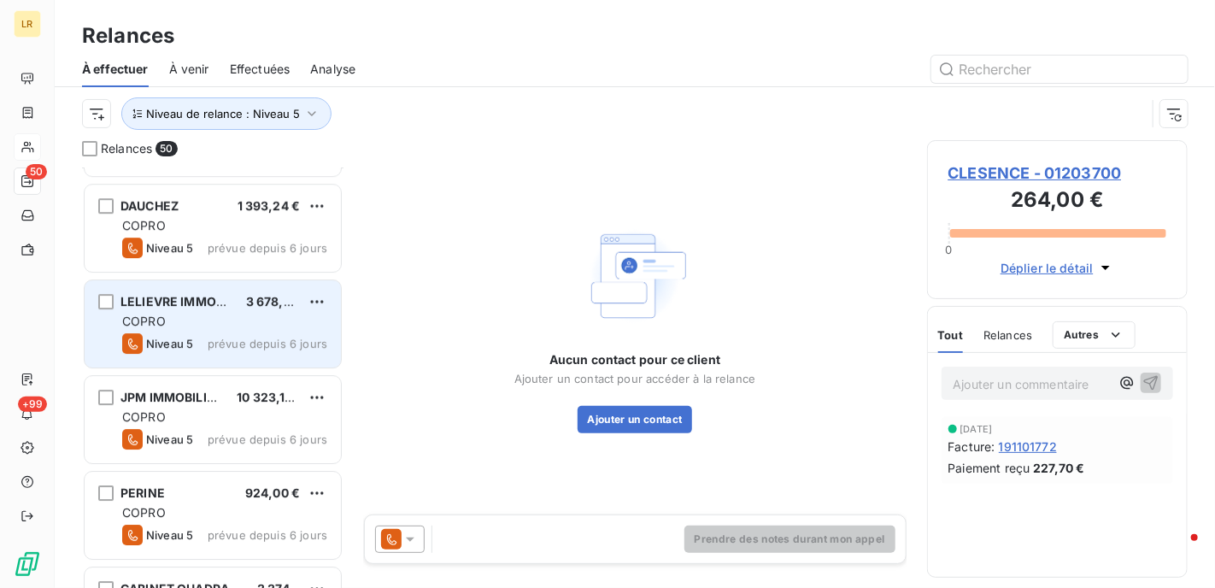
click at [185, 316] on div "COPRO" at bounding box center [224, 321] width 205 height 17
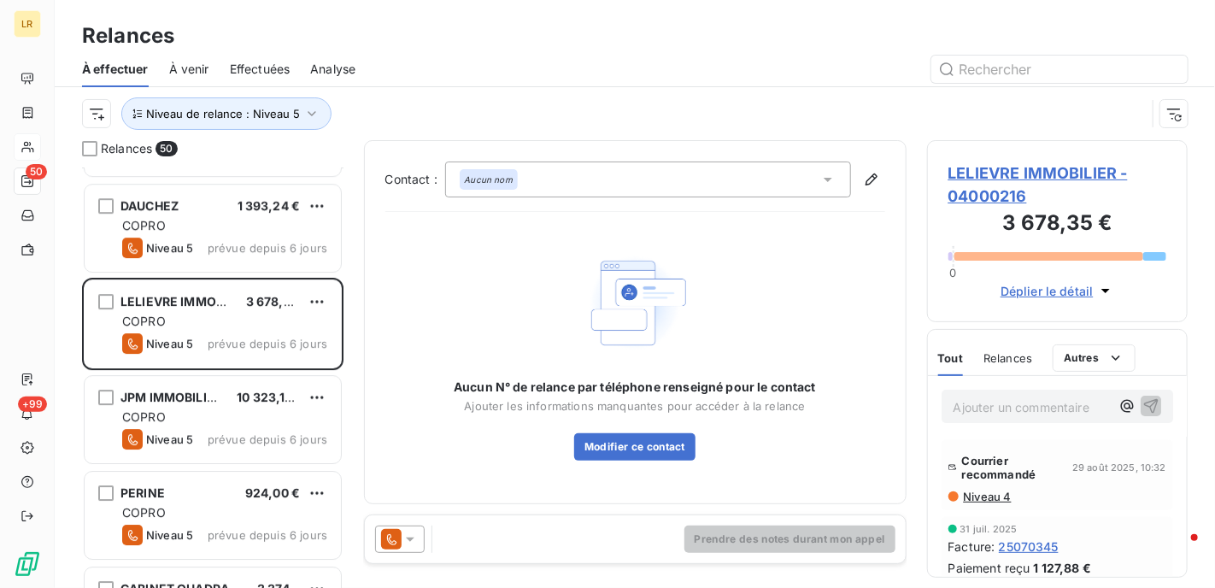
click at [981, 496] on span "Niveau 4" at bounding box center [987, 497] width 50 height 14
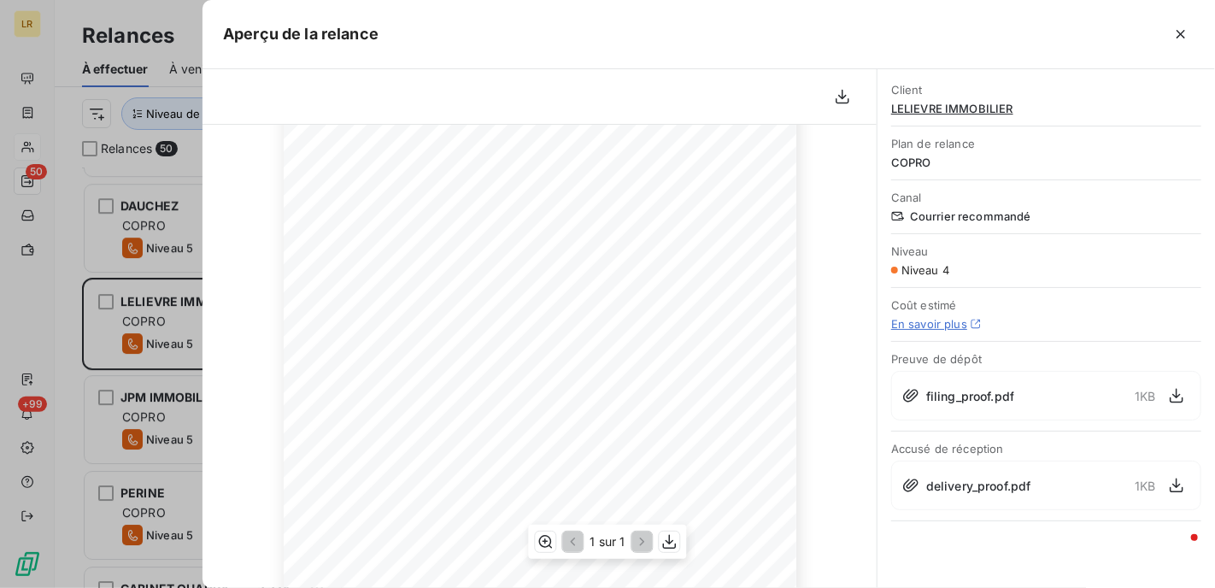
scroll to position [342, 0]
click at [161, 302] on div at bounding box center [607, 294] width 1215 height 588
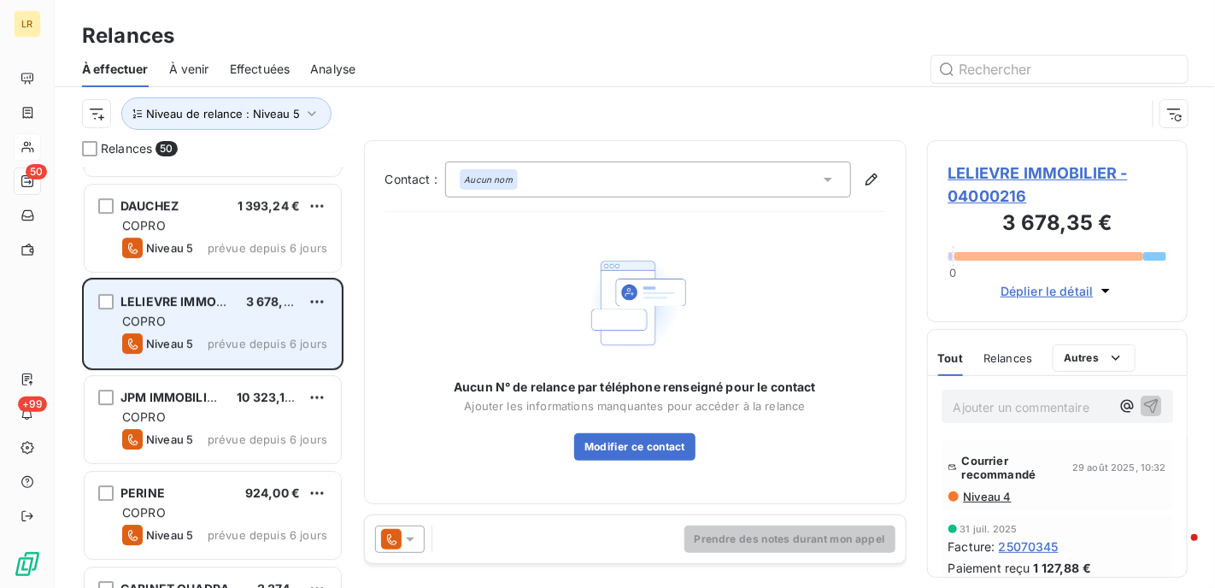
click at [226, 334] on div "Niveau 5 prévue depuis 6 jours" at bounding box center [224, 343] width 205 height 21
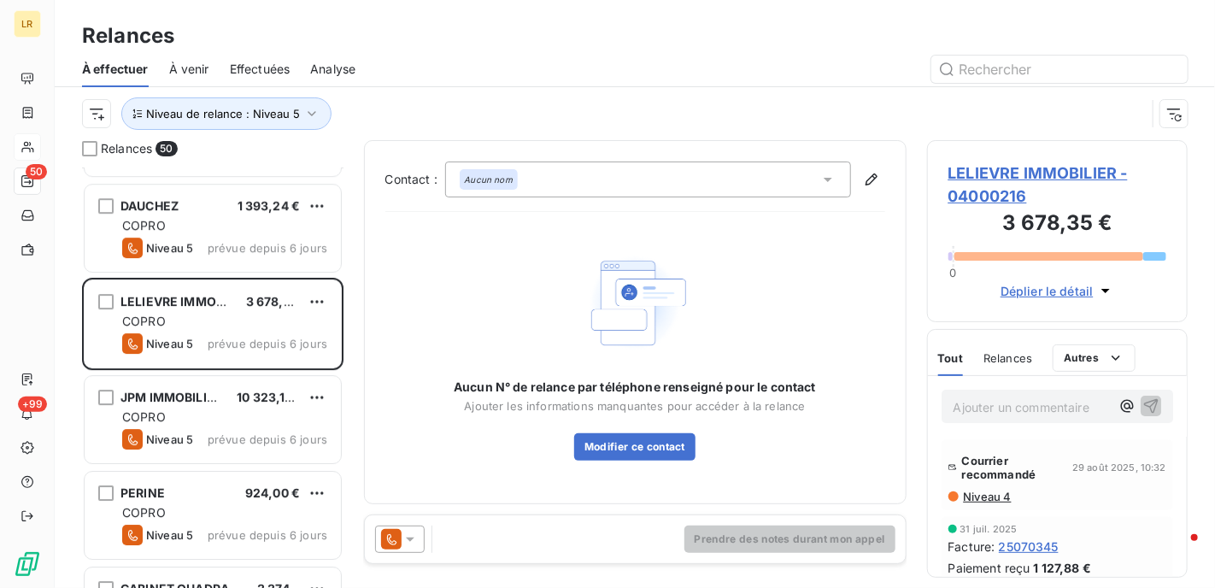
drag, startPoint x: 412, startPoint y: 539, endPoint x: 408, endPoint y: 522, distance: 17.6
click at [410, 539] on icon at bounding box center [410, 540] width 9 height 4
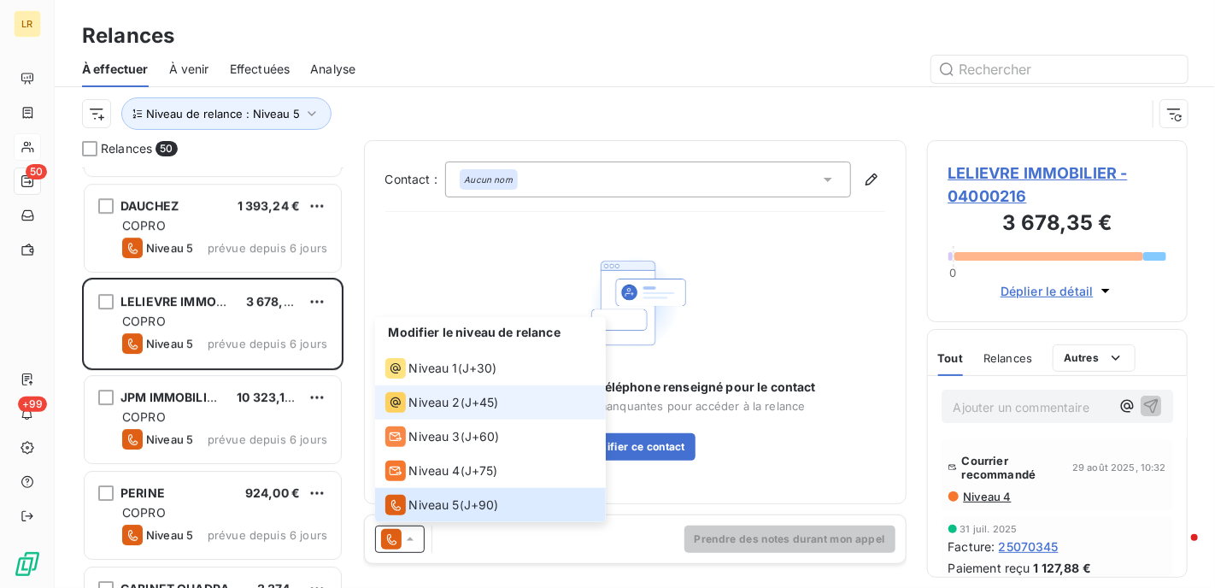
click at [418, 403] on span "Niveau 2" at bounding box center [434, 402] width 51 height 17
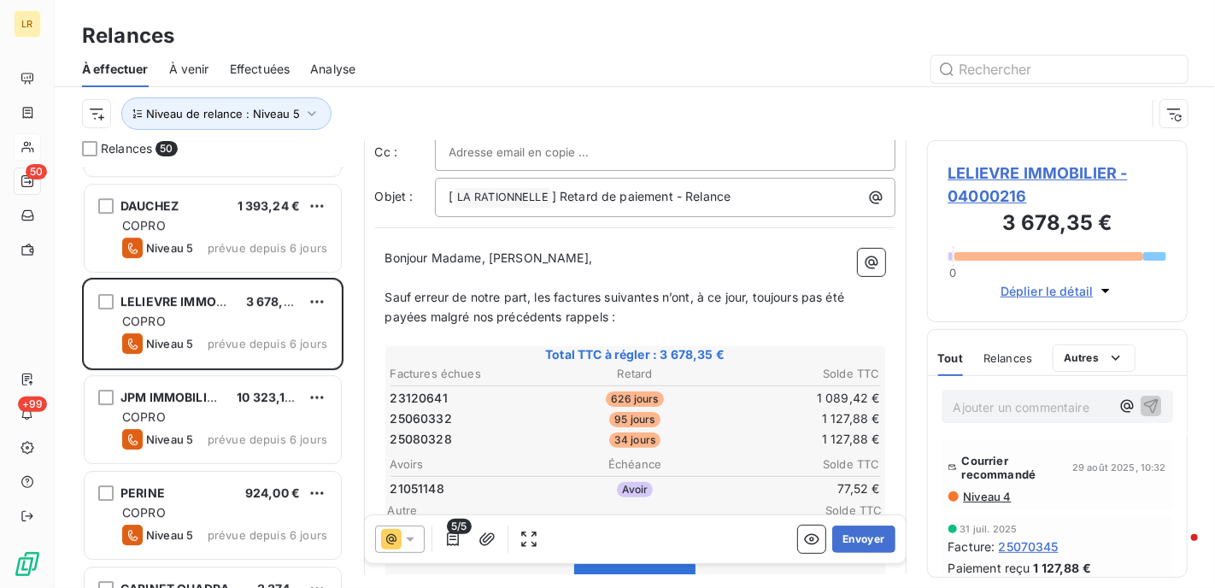
scroll to position [171, 0]
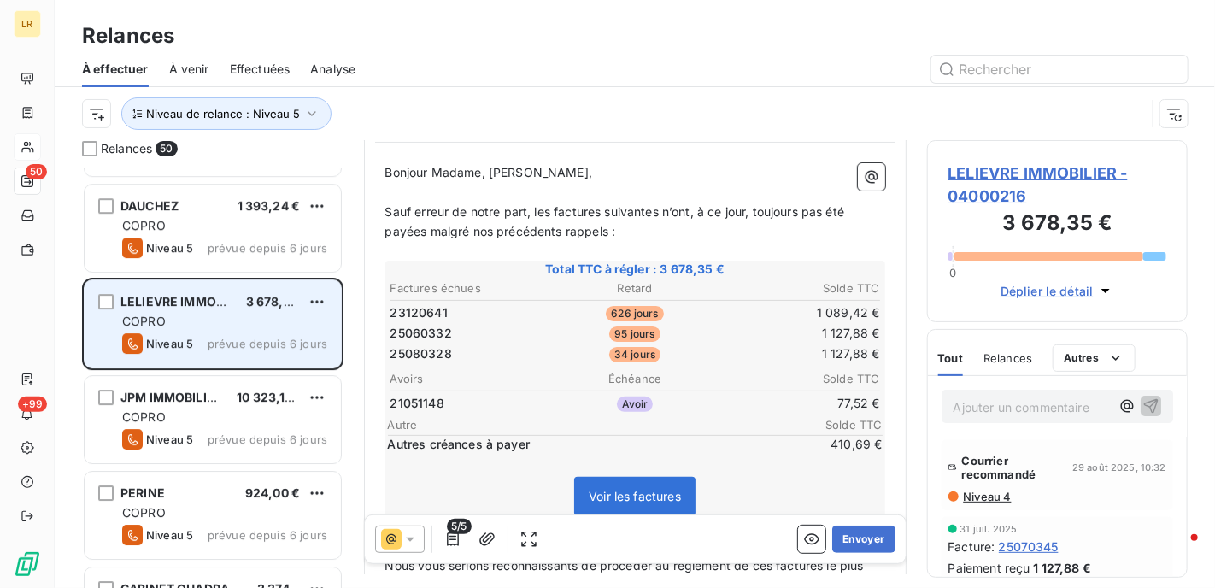
click at [193, 321] on div "COPRO" at bounding box center [224, 321] width 205 height 17
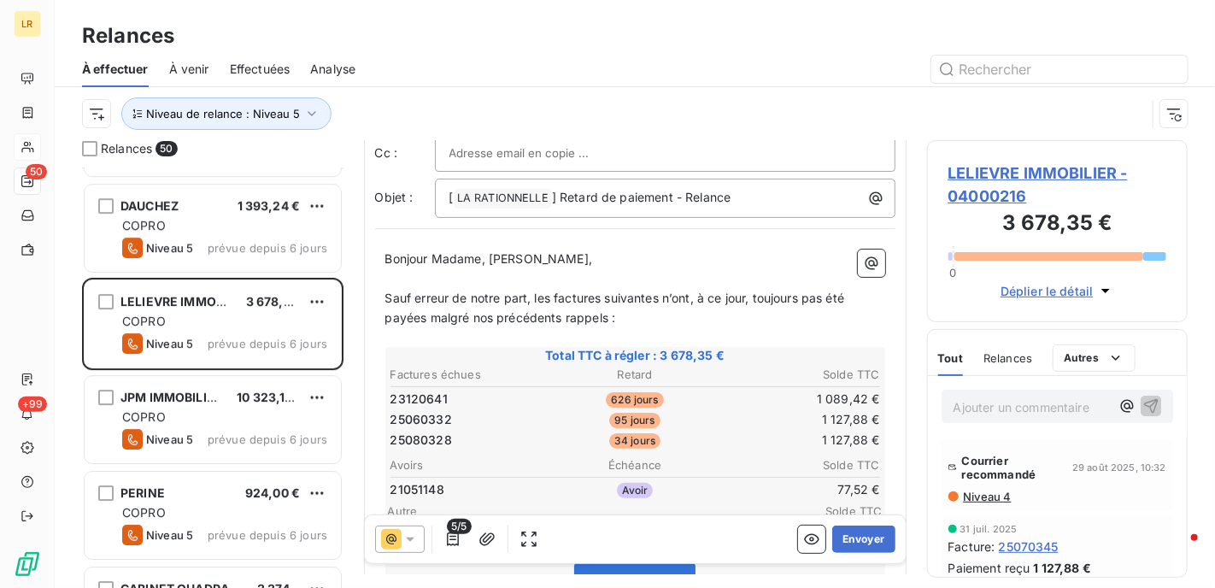
scroll to position [85, 0]
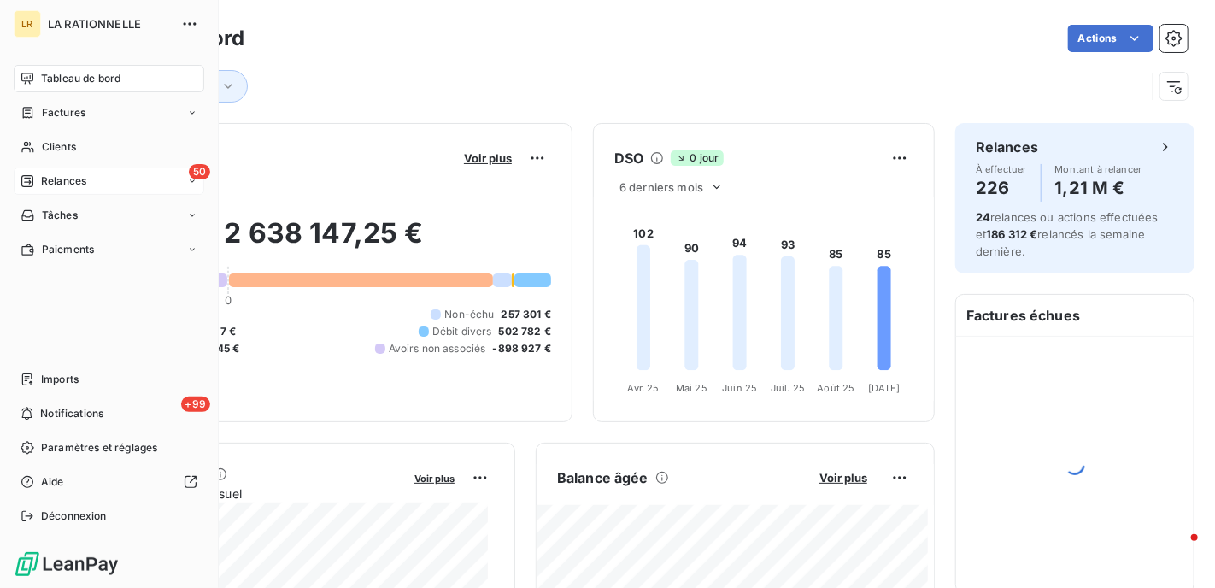
click at [64, 181] on span "Relances" at bounding box center [63, 180] width 45 height 15
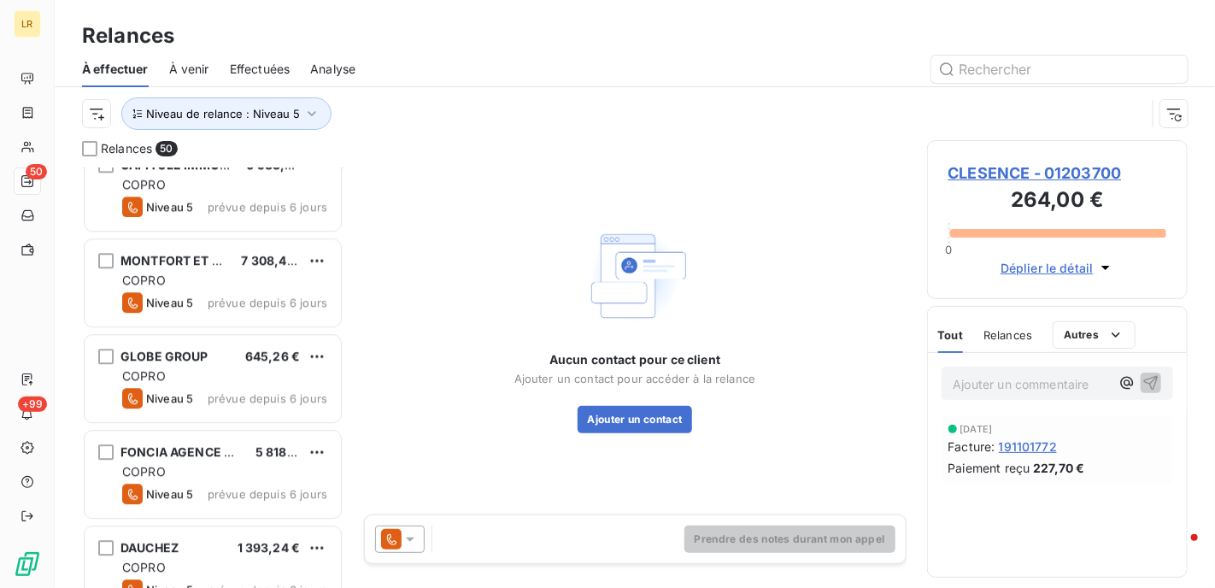
scroll to position [2400, 0]
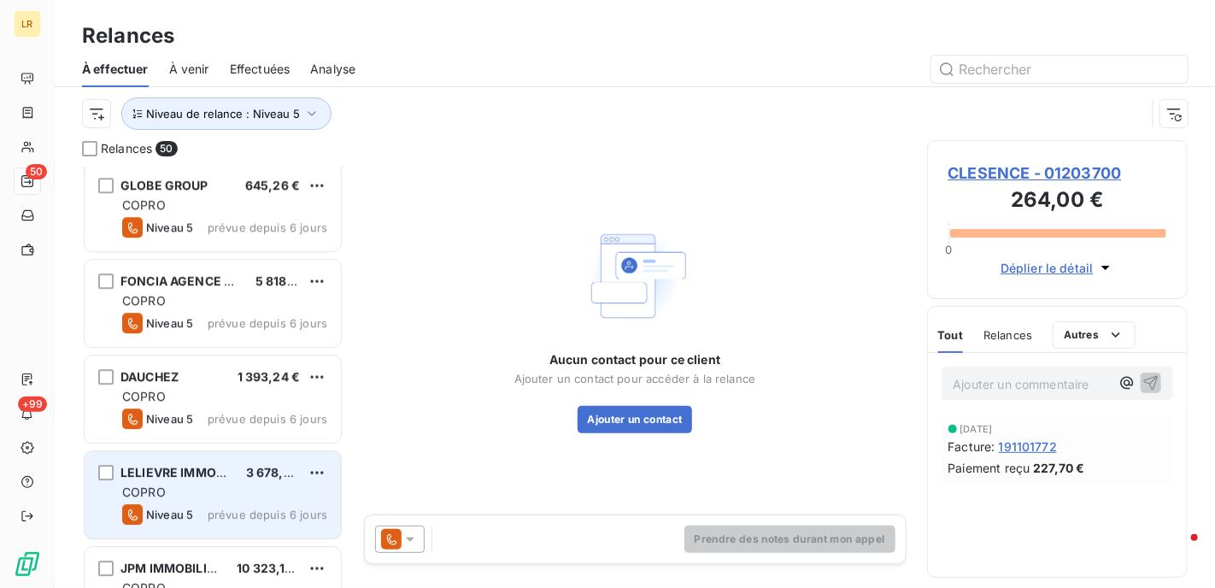
click at [205, 479] on div "LELIEVRE IMMOBILIER" at bounding box center [176, 472] width 112 height 17
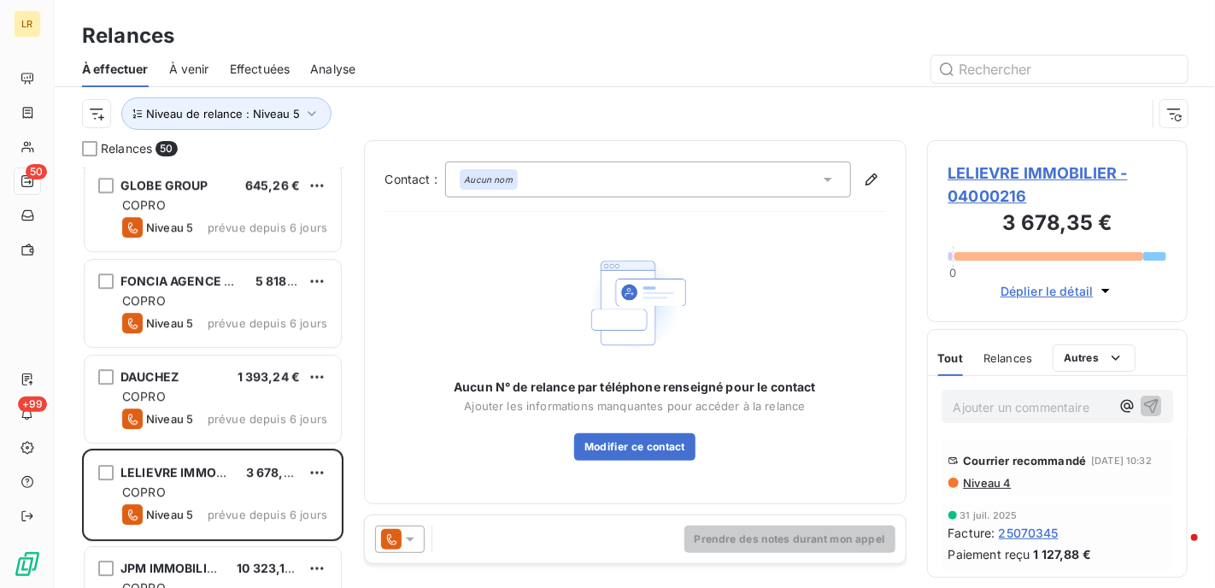
click at [988, 490] on span "Niveau 4" at bounding box center [987, 483] width 50 height 14
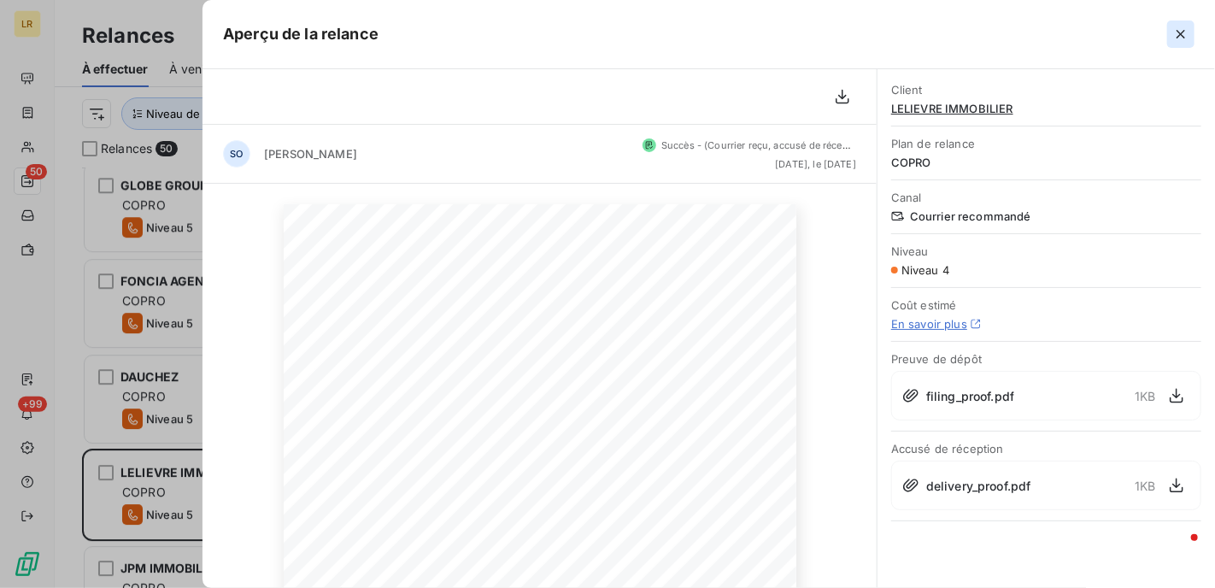
click at [1184, 32] on icon "button" at bounding box center [1181, 34] width 9 height 9
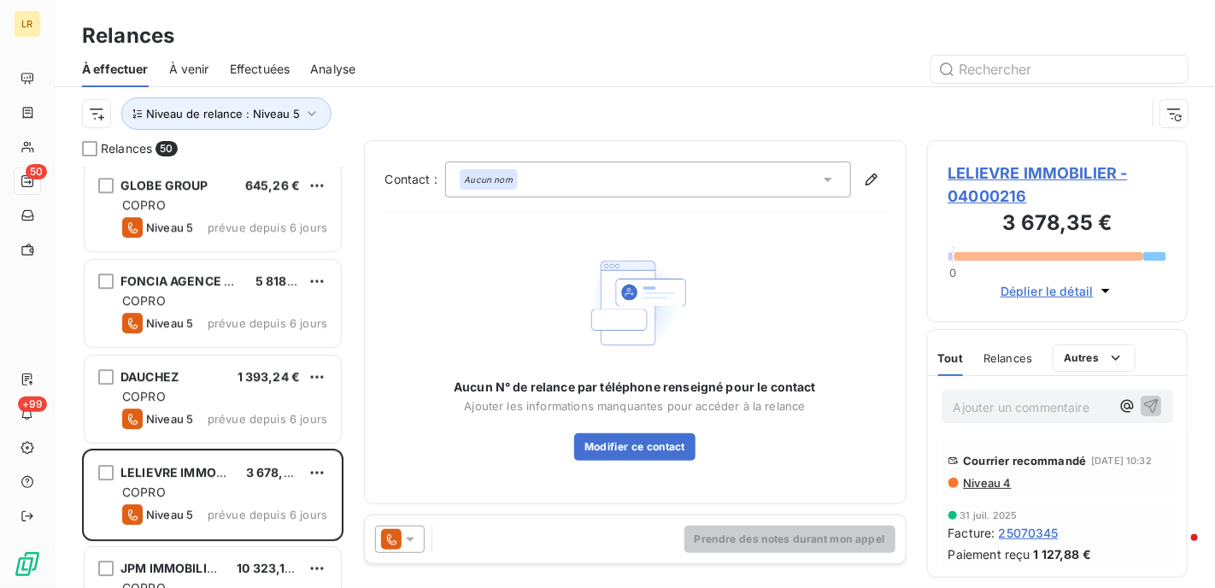
click at [412, 536] on icon at bounding box center [410, 539] width 17 height 17
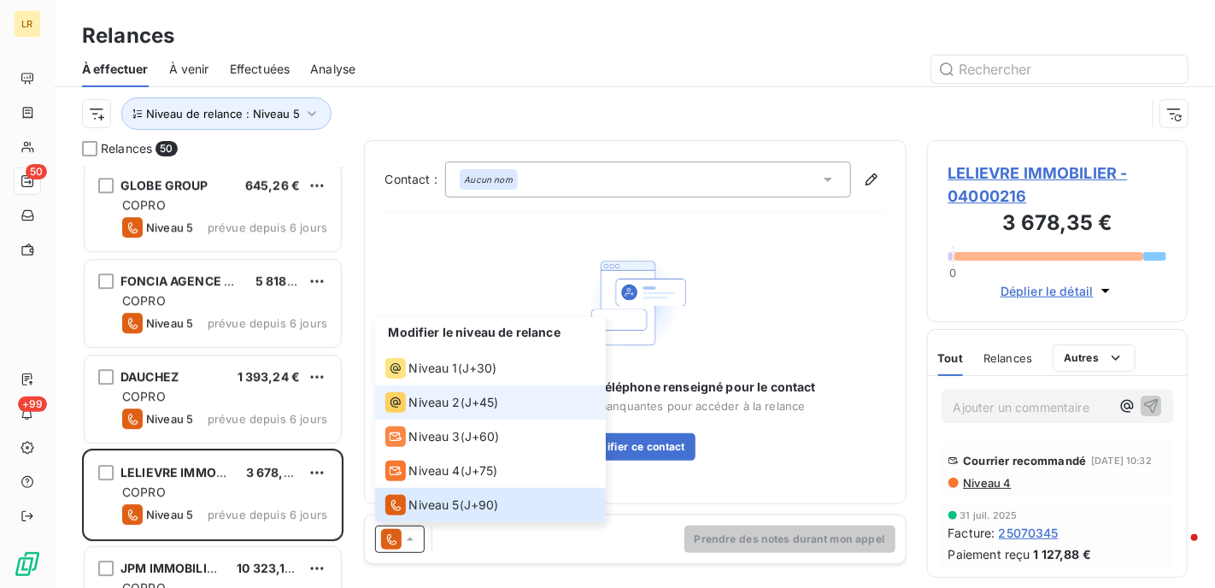
click at [429, 402] on span "Niveau 2" at bounding box center [434, 402] width 51 height 17
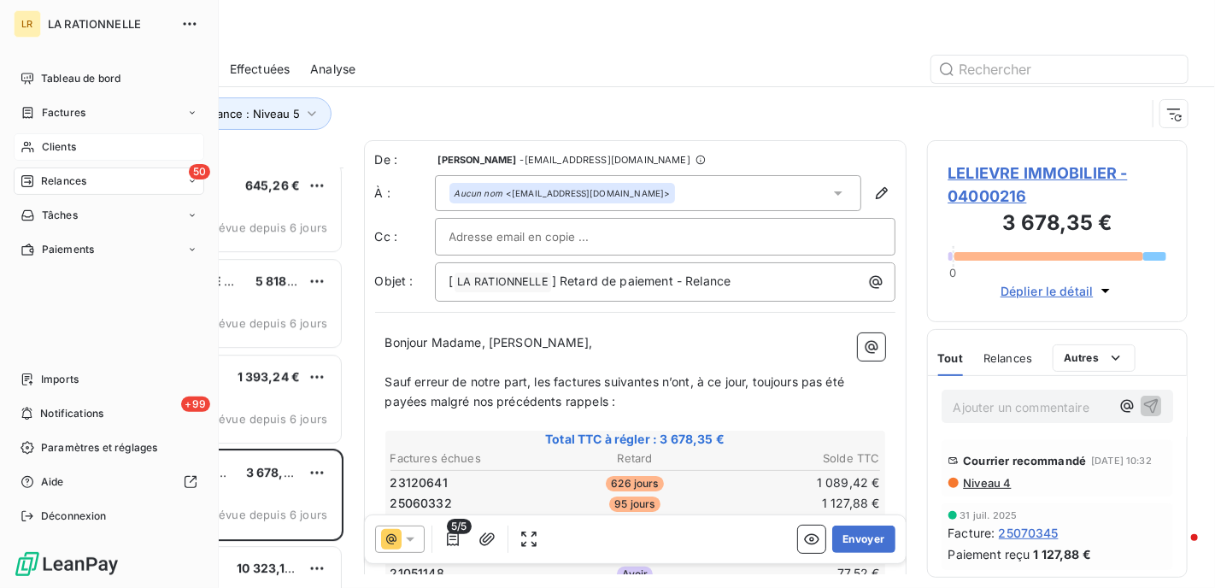
click at [65, 149] on span "Clients" at bounding box center [59, 146] width 34 height 15
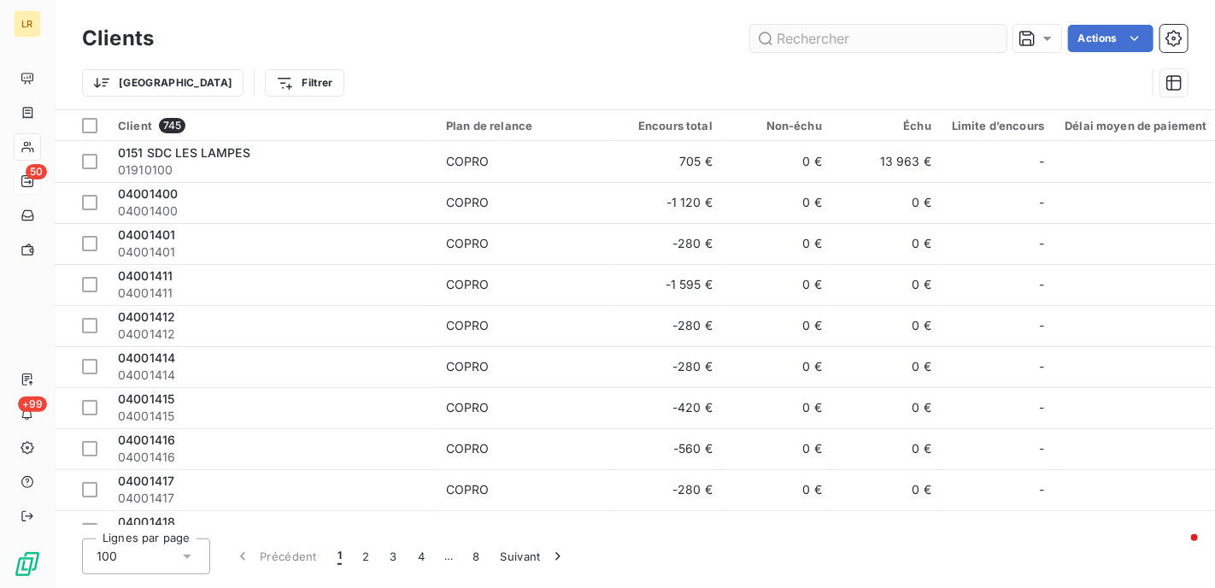
click at [790, 34] on input "text" at bounding box center [878, 38] width 256 height 27
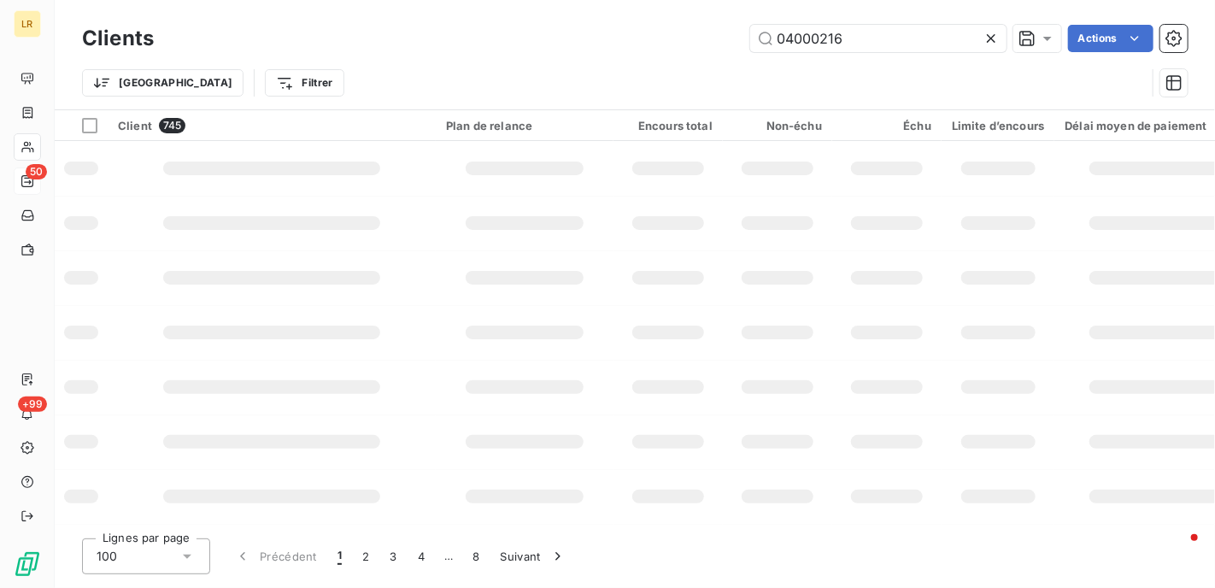
type input "04000216"
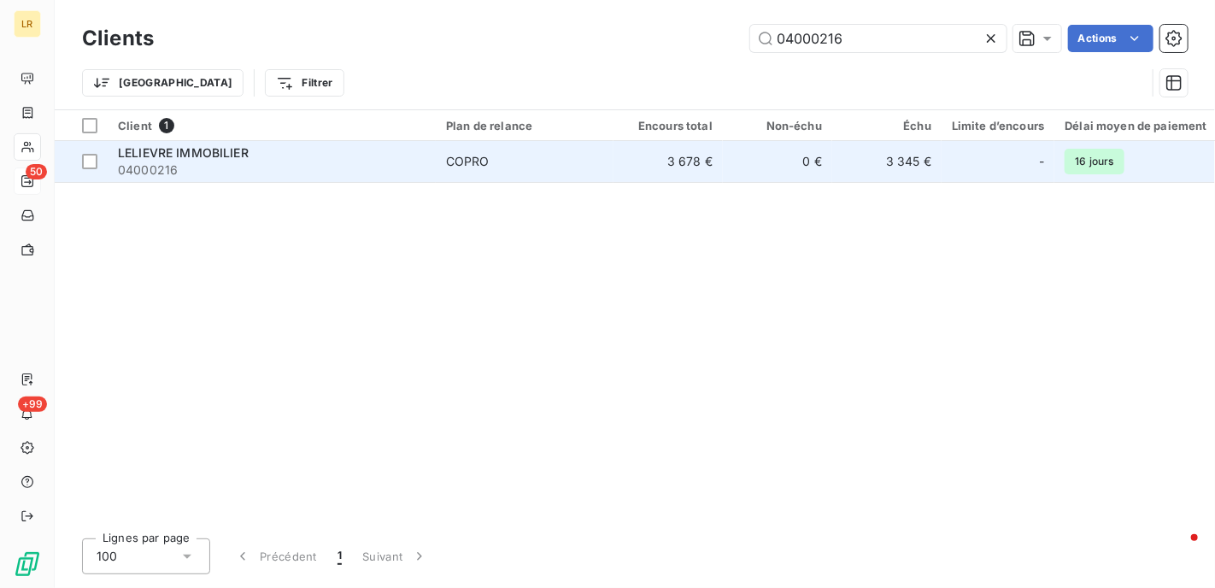
click at [197, 147] on span "LELIEVRE IMMOBILIER" at bounding box center [183, 152] width 131 height 15
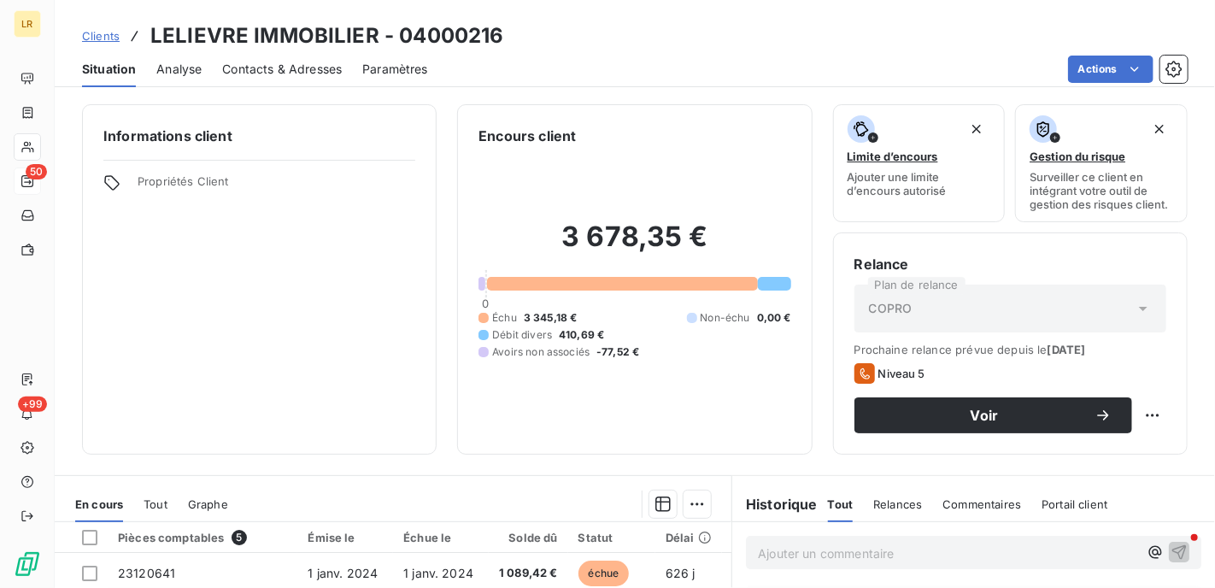
click at [308, 68] on span "Contacts & Adresses" at bounding box center [282, 69] width 120 height 17
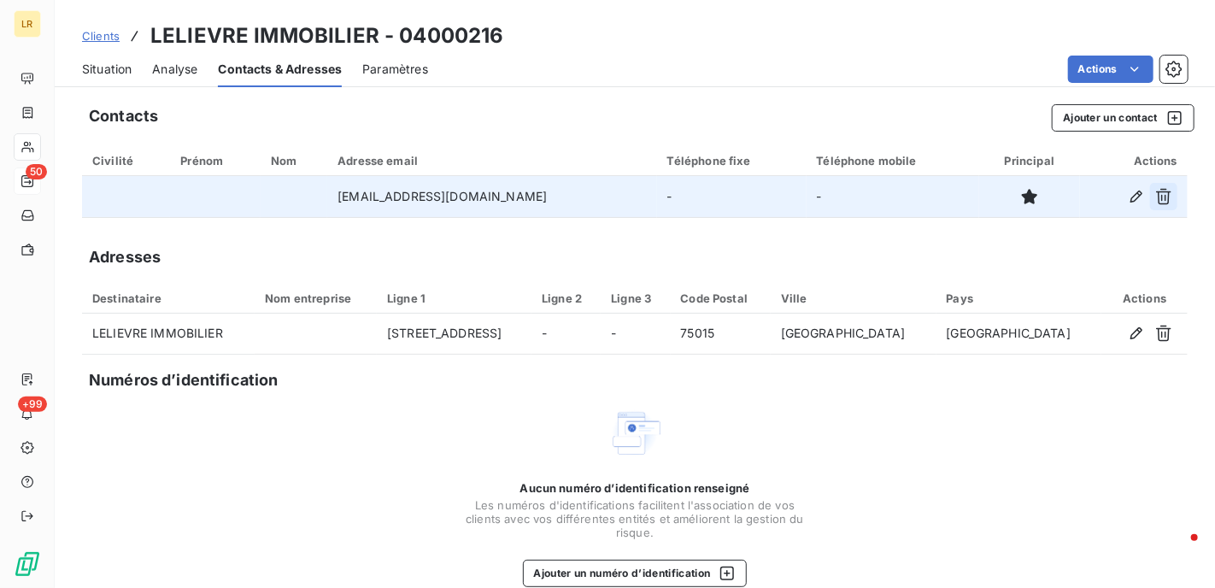
click at [1155, 189] on icon "button" at bounding box center [1163, 196] width 17 height 17
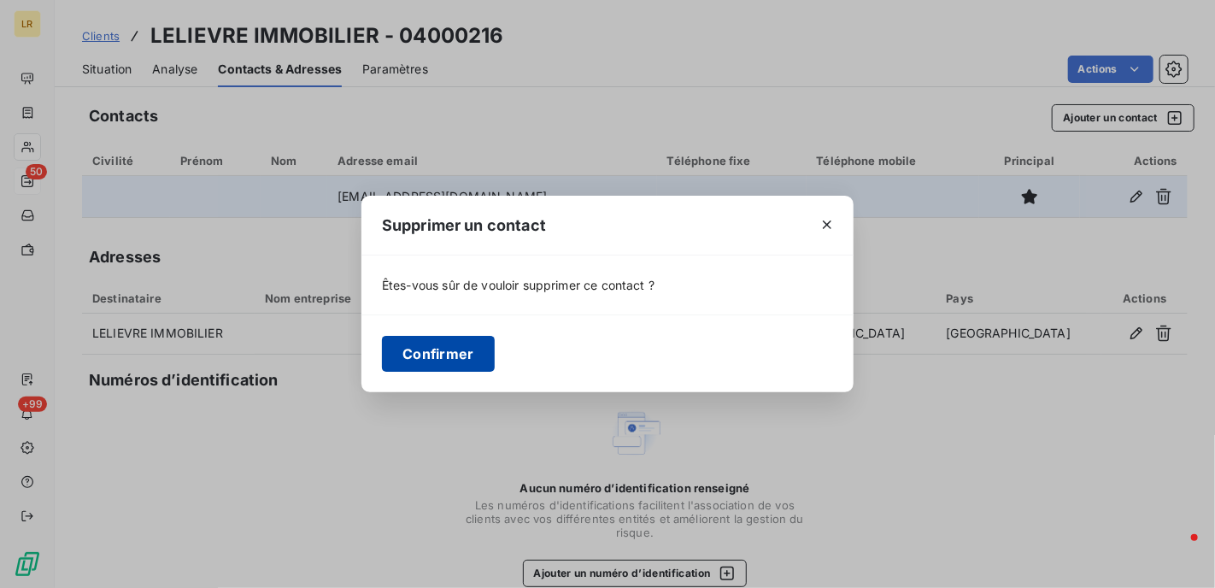
click at [441, 357] on button "Confirmer" at bounding box center [438, 354] width 113 height 36
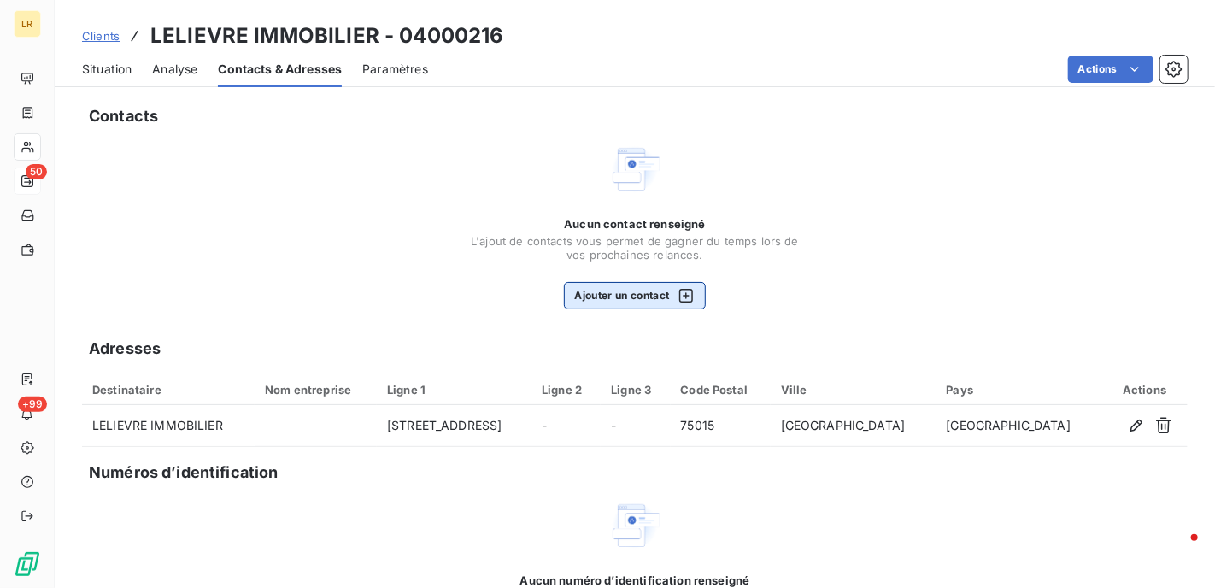
click at [614, 295] on button "Ajouter un contact" at bounding box center [635, 295] width 143 height 27
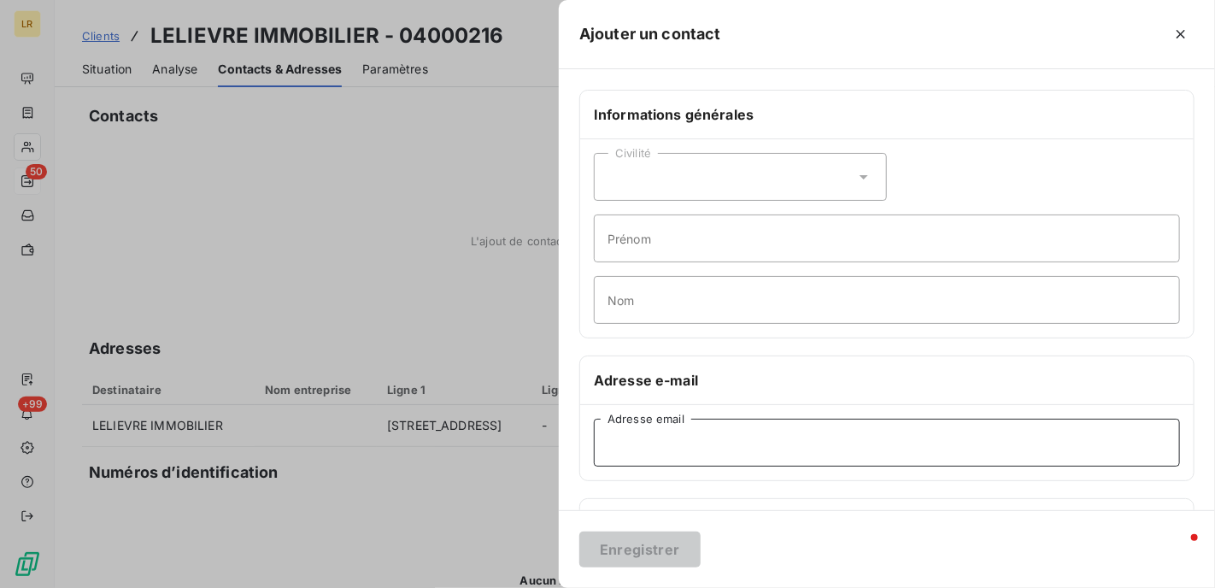
click at [620, 438] on input "Adresse email" at bounding box center [887, 443] width 586 height 48
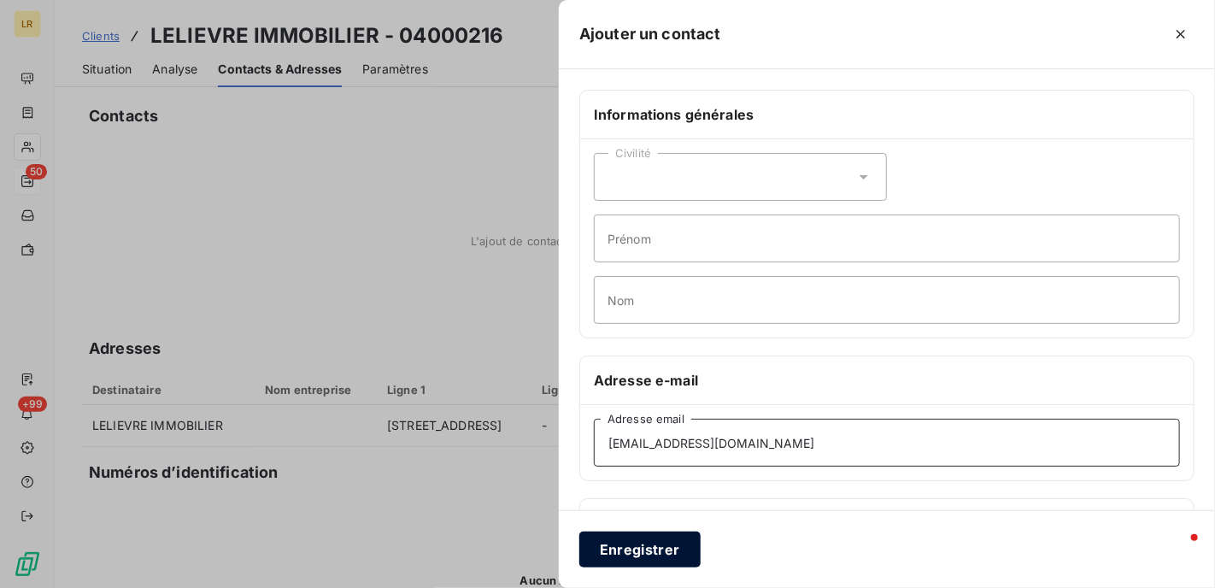
type input "paris.syndic@lelievre-immobilier.com"
click at [643, 551] on button "Enregistrer" at bounding box center [639, 550] width 121 height 36
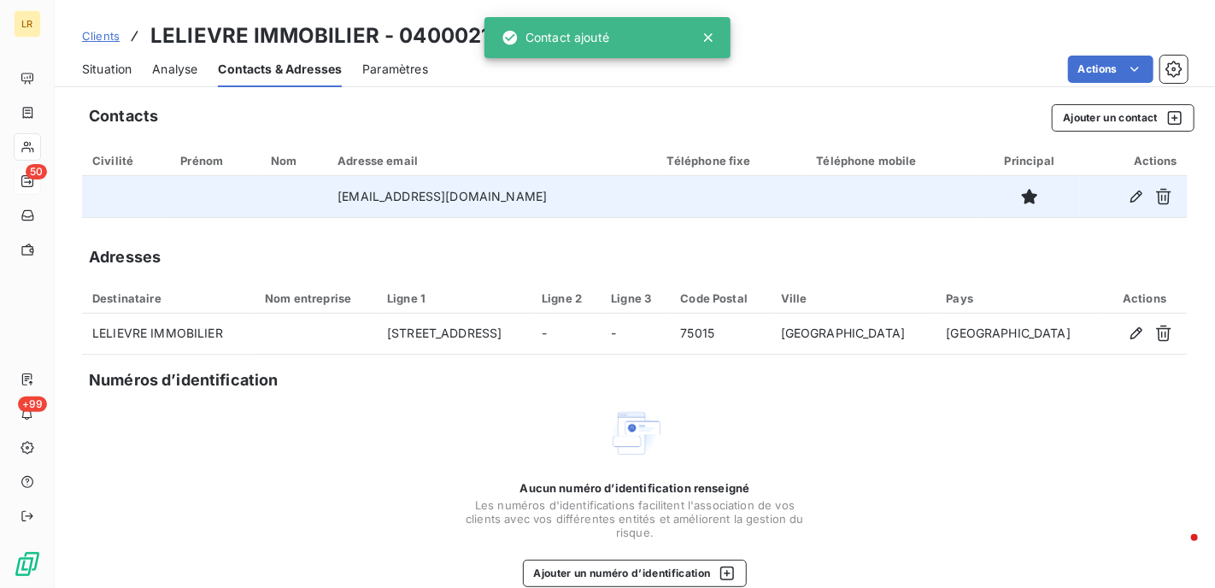
click at [1060, 192] on td at bounding box center [1029, 196] width 101 height 41
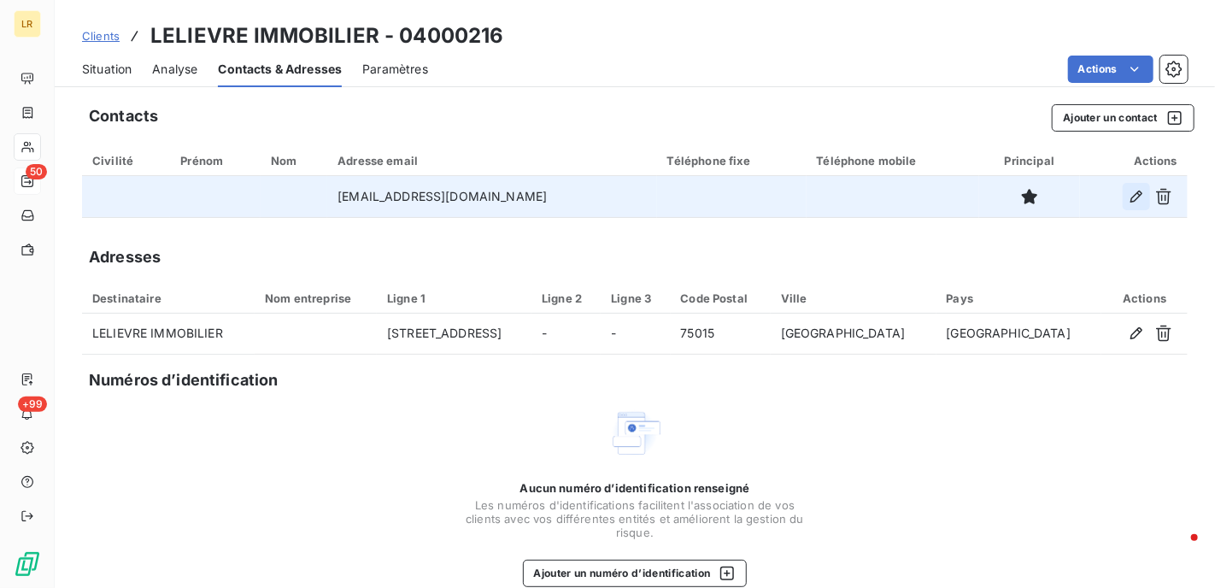
click at [1128, 194] on icon "button" at bounding box center [1136, 196] width 17 height 17
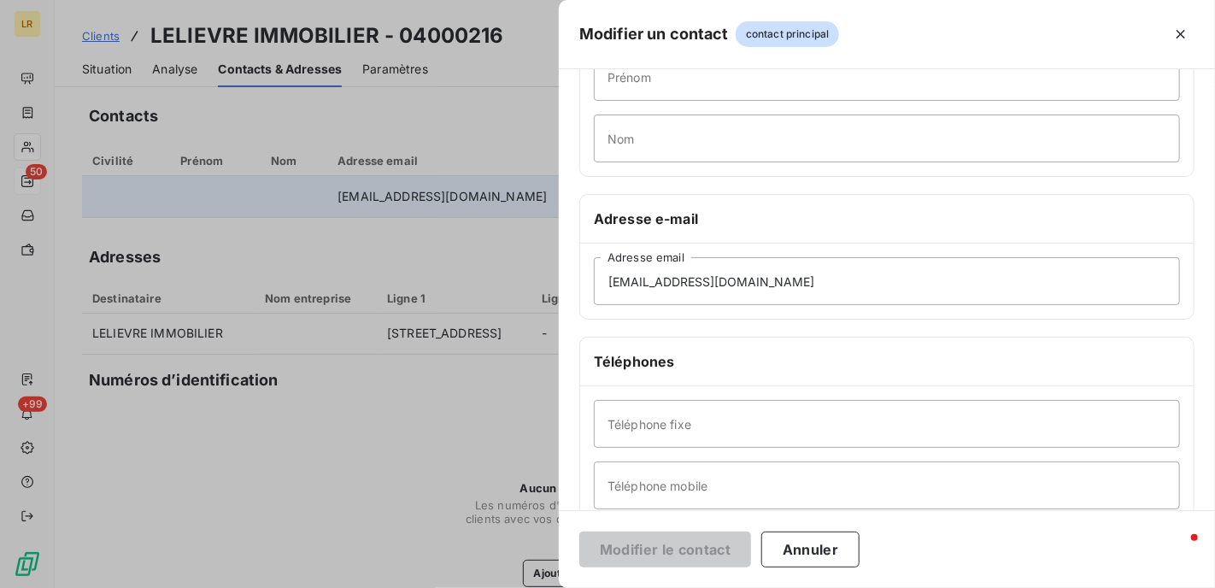
scroll to position [335, 0]
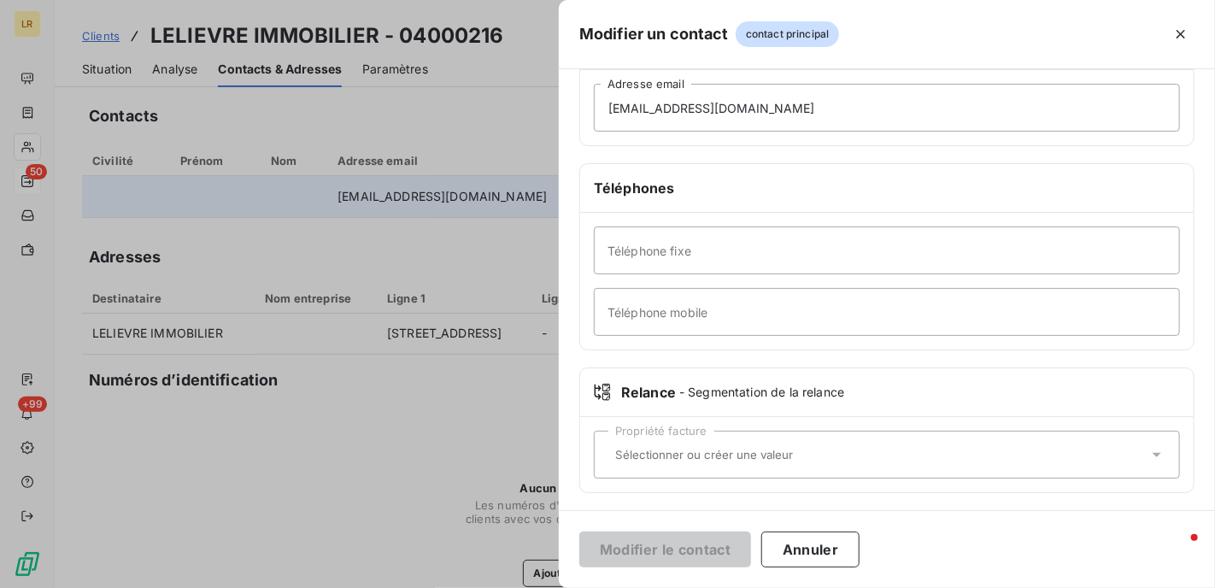
click at [641, 447] on input "text" at bounding box center [878, 454] width 540 height 15
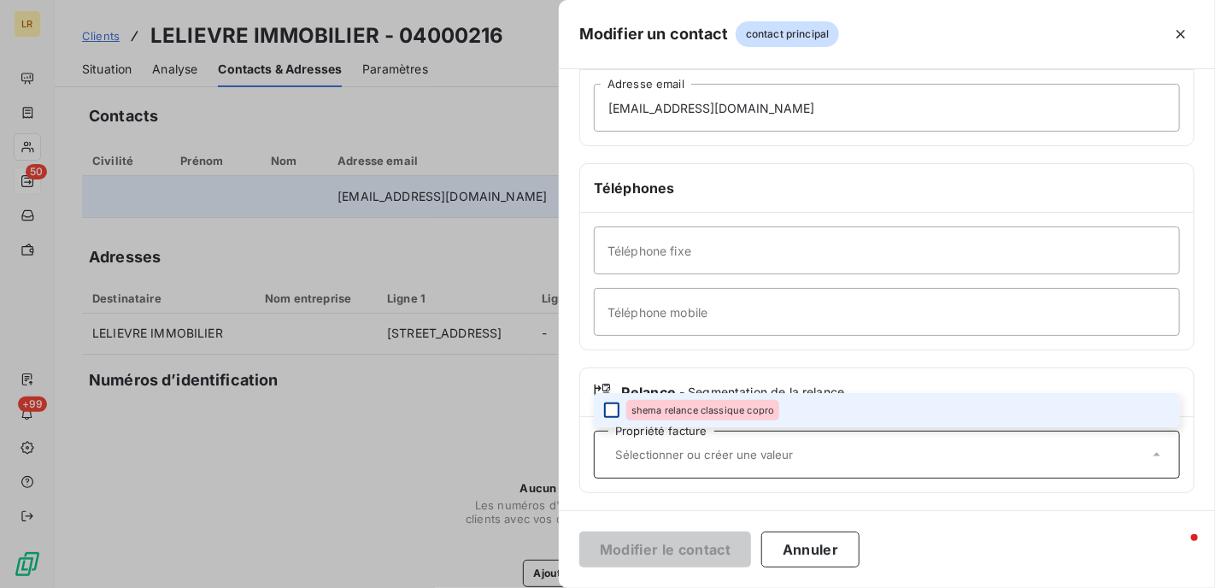
click at [616, 405] on div at bounding box center [611, 410] width 15 height 15
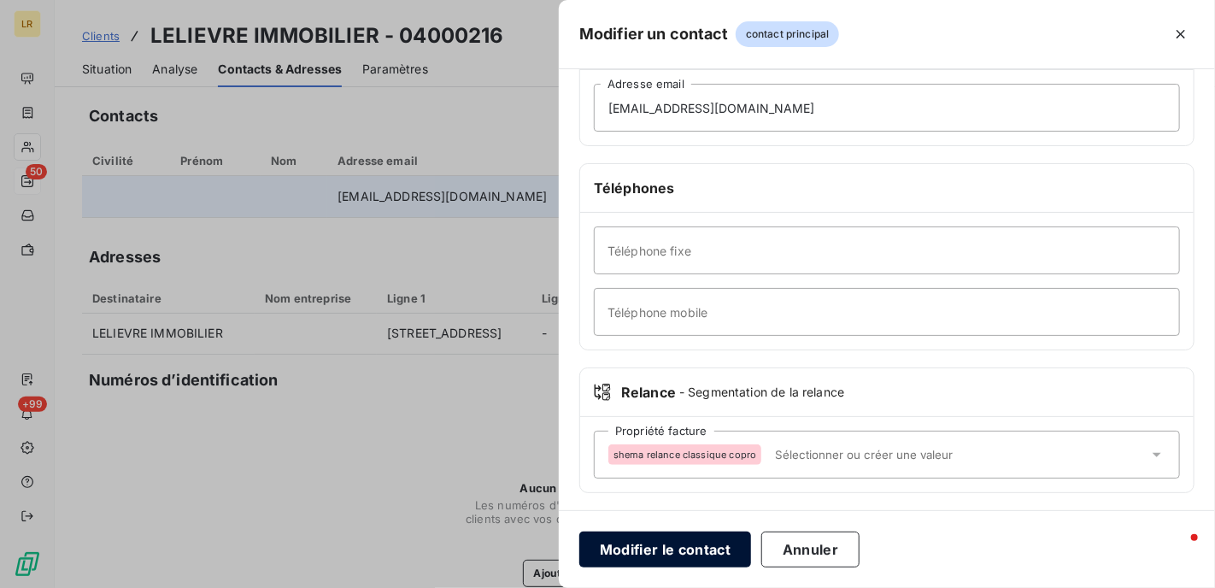
click at [676, 549] on button "Modifier le contact" at bounding box center [665, 550] width 172 height 36
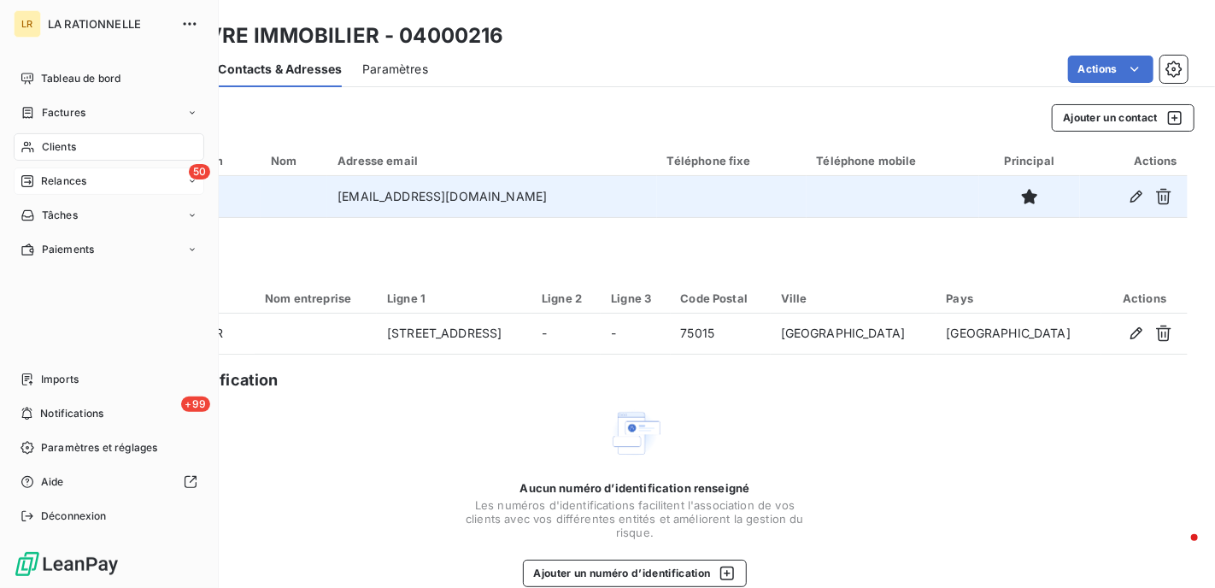
click at [58, 180] on span "Relances" at bounding box center [63, 180] width 45 height 15
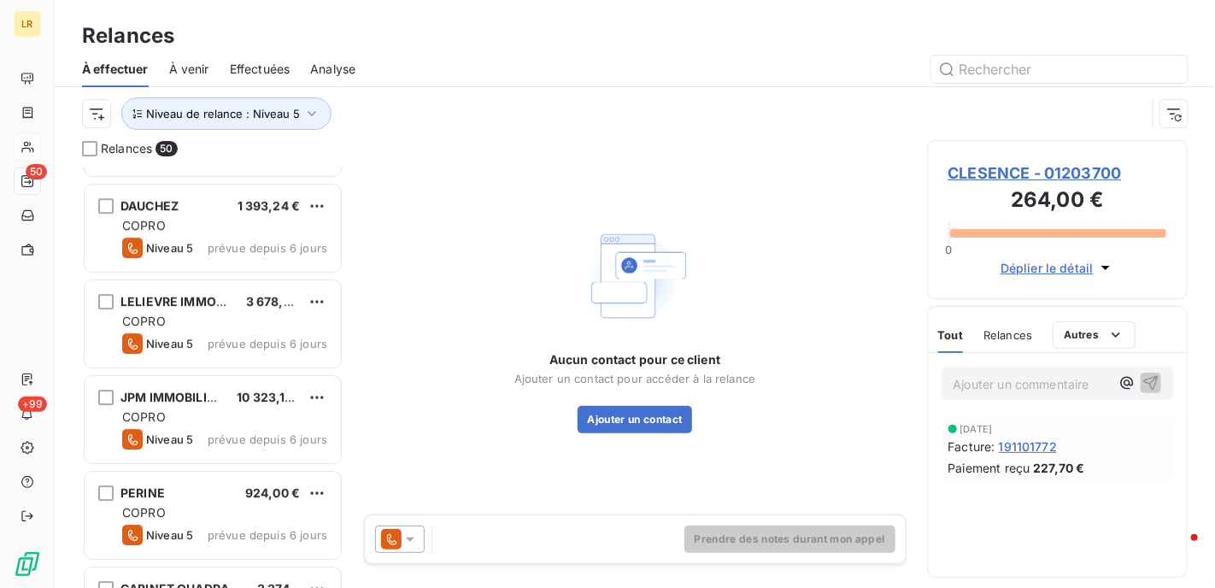
scroll to position [2742, 0]
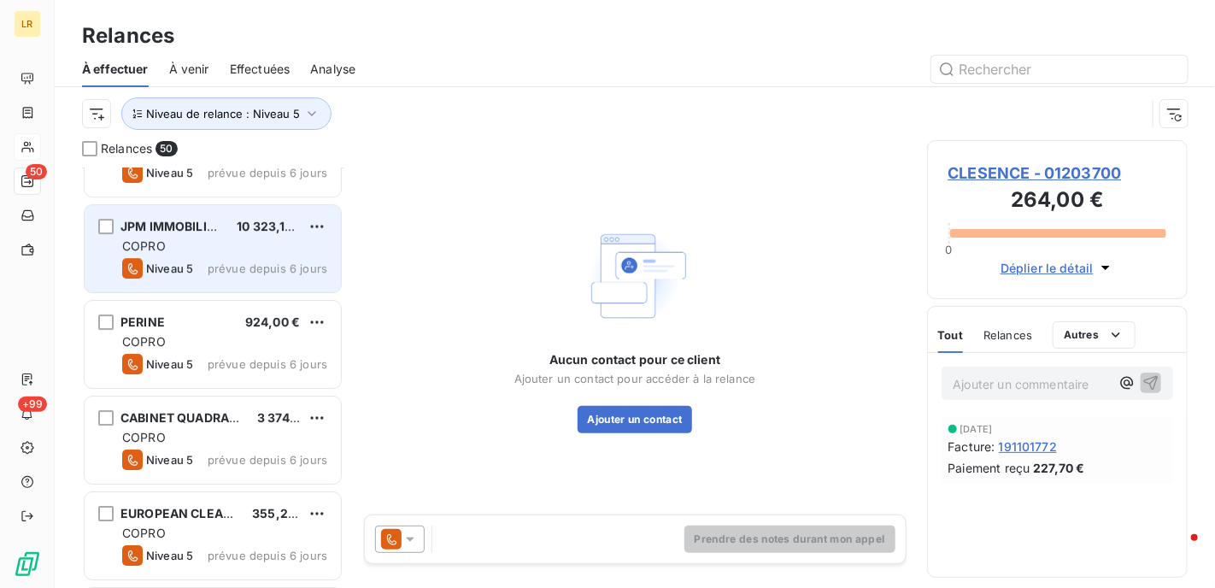
click at [197, 247] on div "COPRO" at bounding box center [224, 246] width 205 height 17
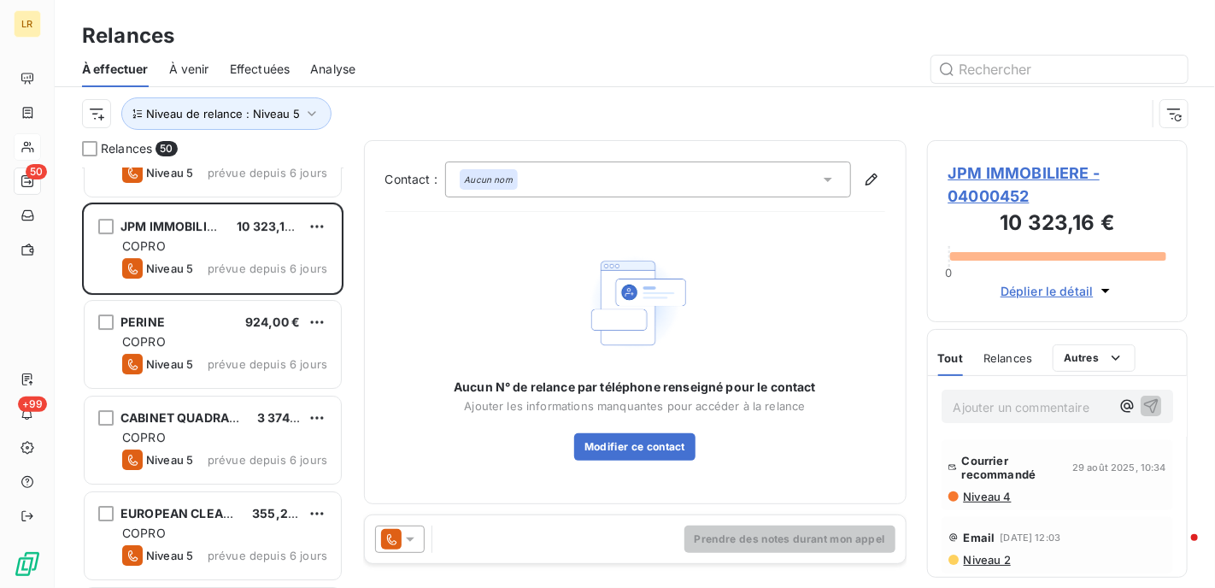
click at [974, 499] on span "Niveau 4" at bounding box center [987, 497] width 50 height 14
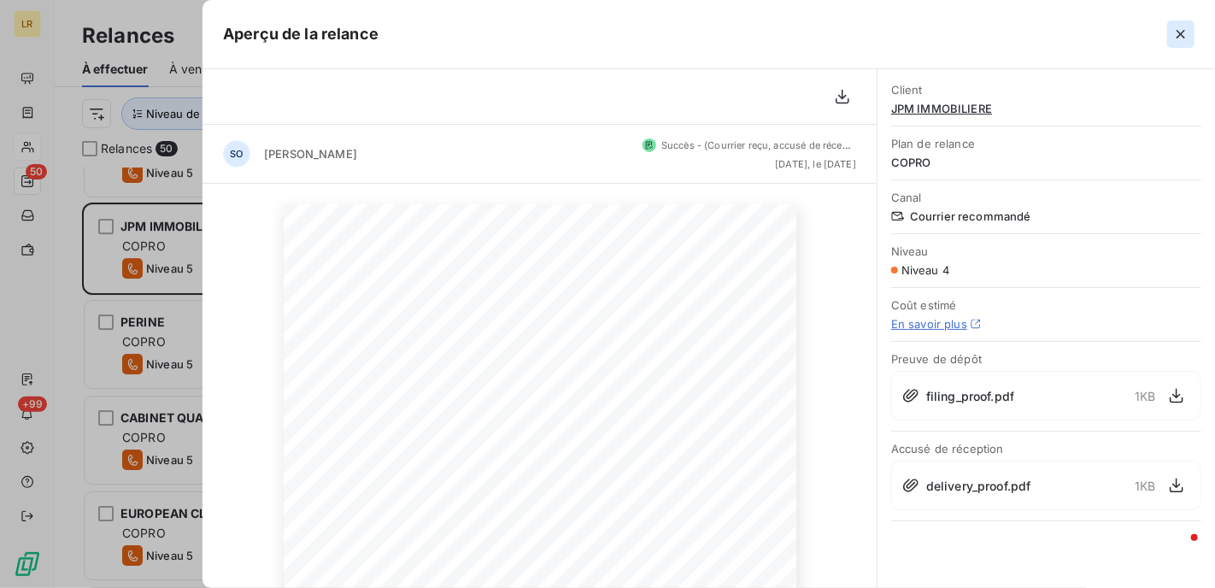
click at [1178, 31] on icon "button" at bounding box center [1181, 34] width 9 height 9
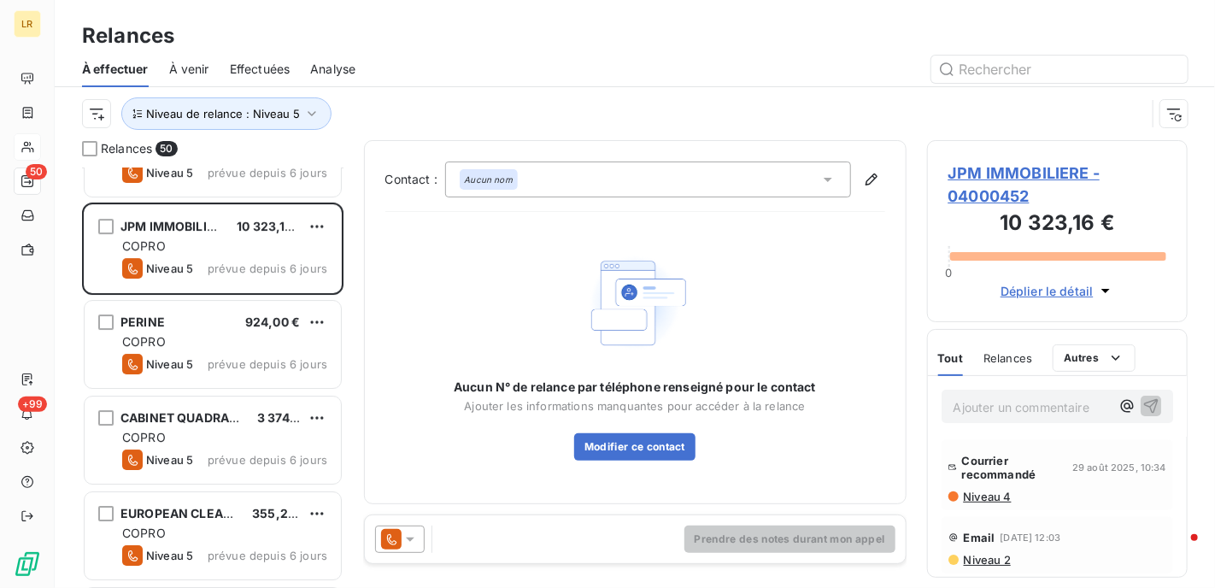
click at [984, 492] on span "Niveau 4" at bounding box center [987, 497] width 50 height 14
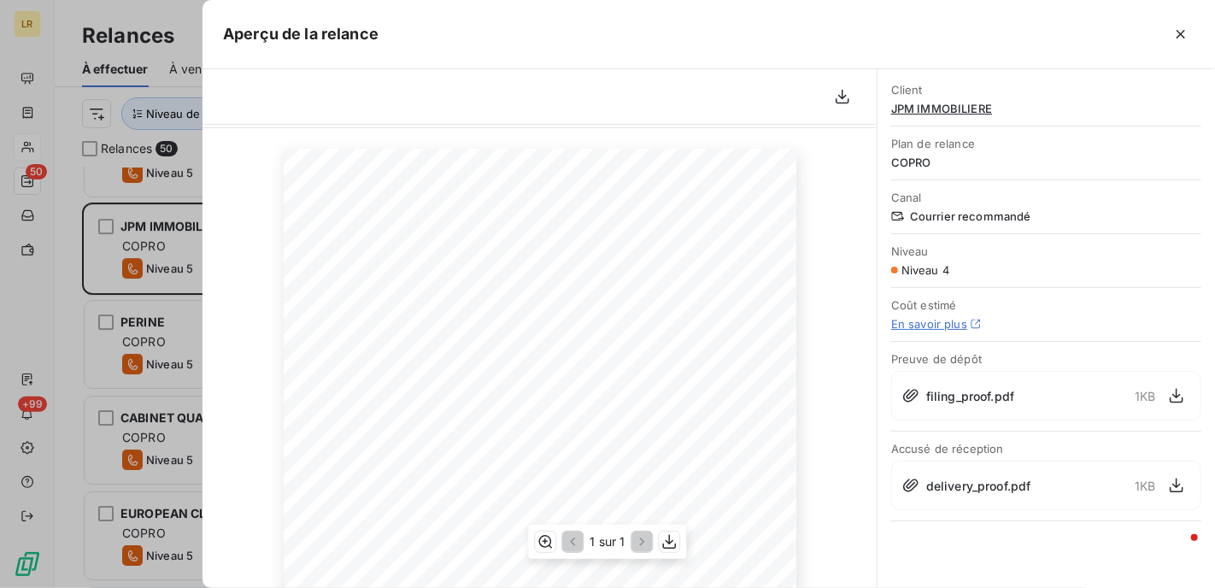
scroll to position [85, 0]
click at [147, 254] on div at bounding box center [607, 294] width 1215 height 588
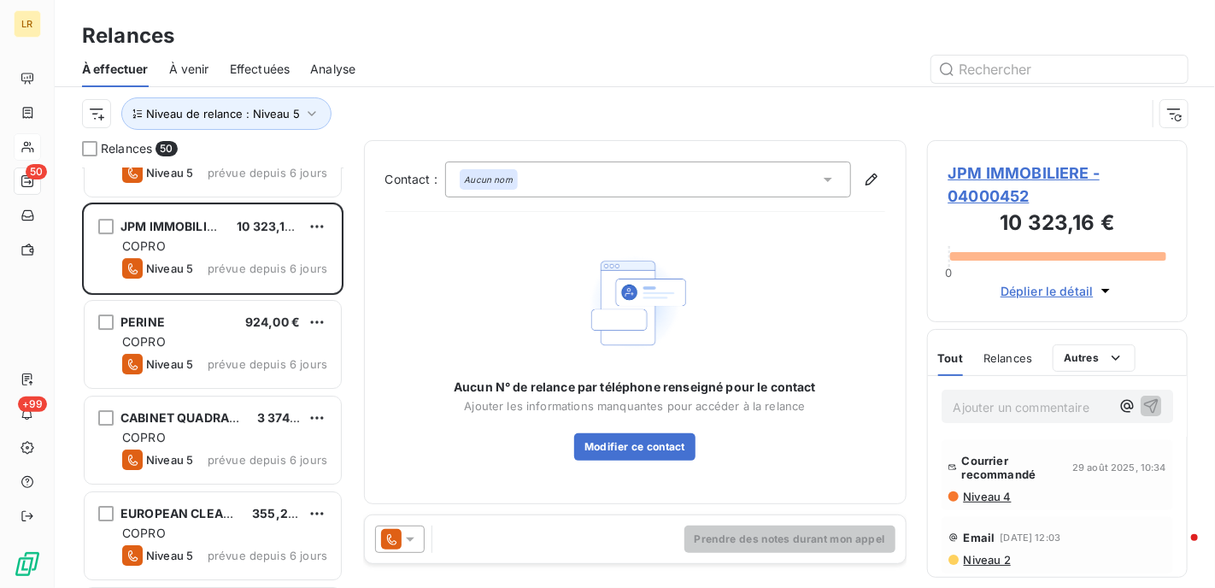
click at [799, 280] on div "Aucun N° de relance par téléphone renseigné pour le contact Ajouter les informa…" at bounding box center [635, 354] width 362 height 213
click at [813, 282] on div "Aucun N° de relance par téléphone renseigné pour le contact Ajouter les informa…" at bounding box center [635, 354] width 362 height 213
click at [979, 494] on span "Niveau 4" at bounding box center [987, 497] width 50 height 14
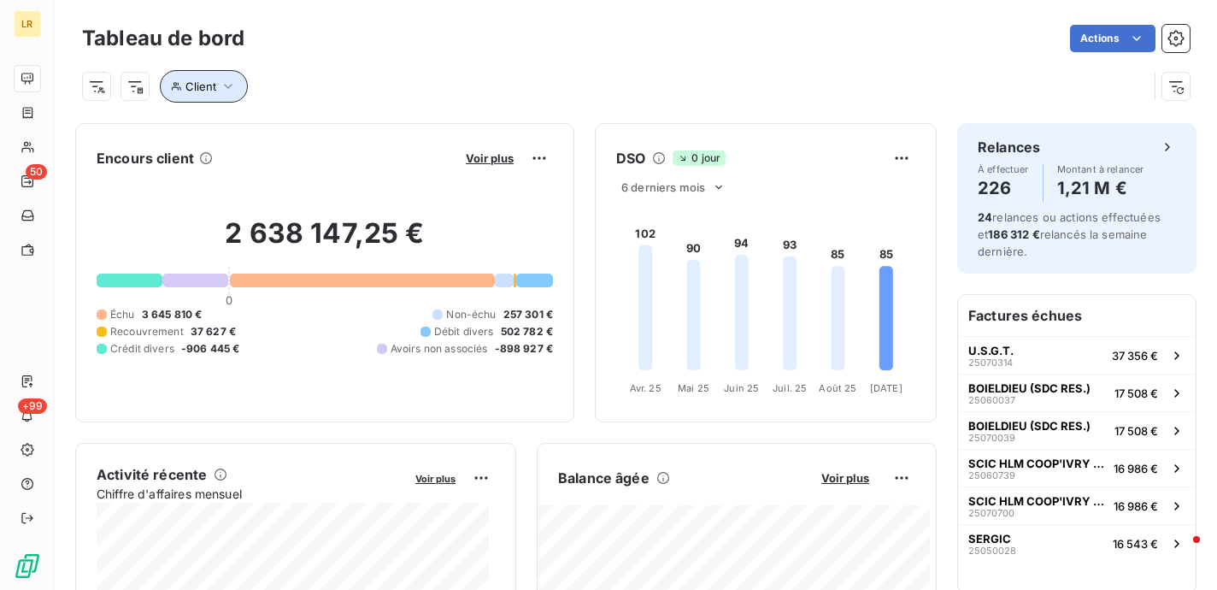
click at [215, 79] on button "Client" at bounding box center [204, 86] width 88 height 32
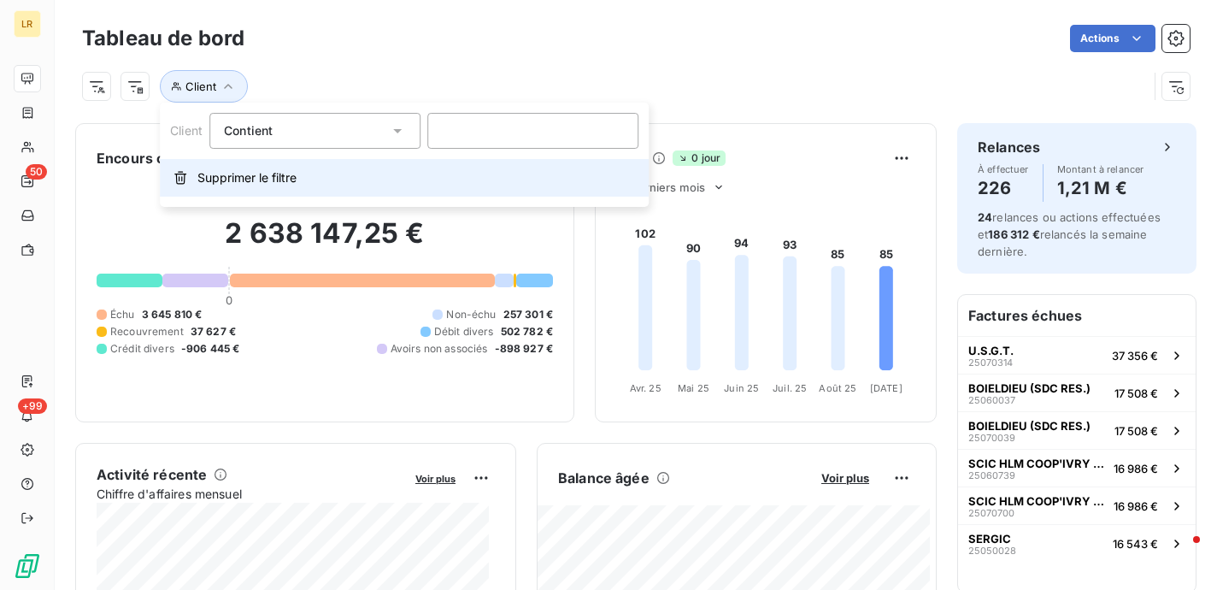
click at [179, 173] on icon "button" at bounding box center [180, 178] width 14 height 14
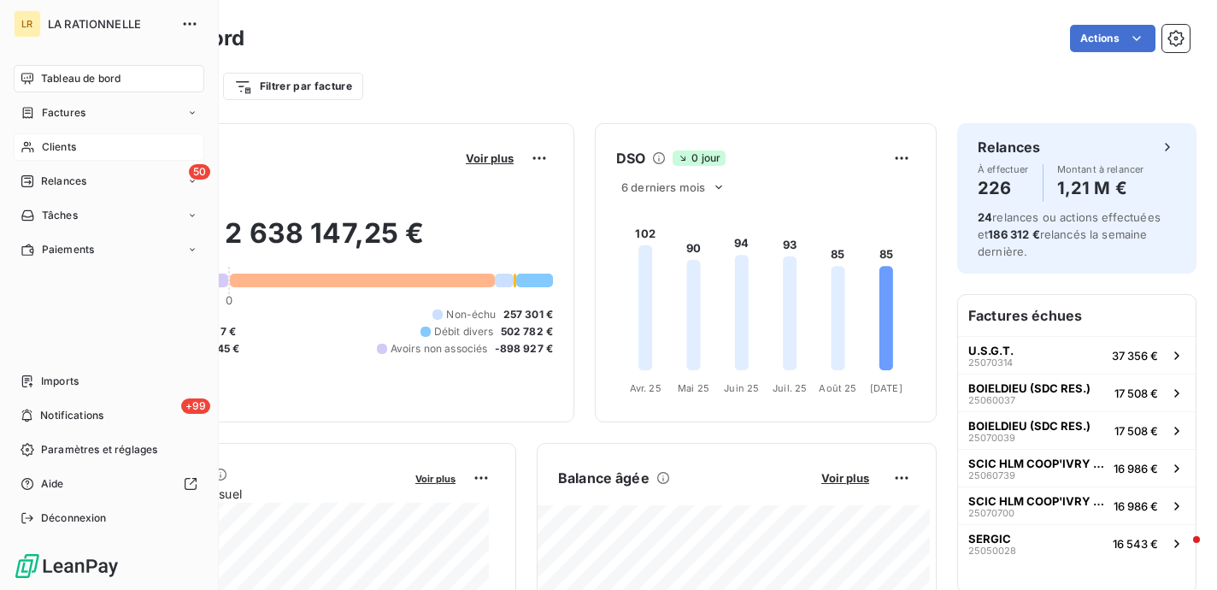
click at [67, 144] on span "Clients" at bounding box center [59, 146] width 34 height 15
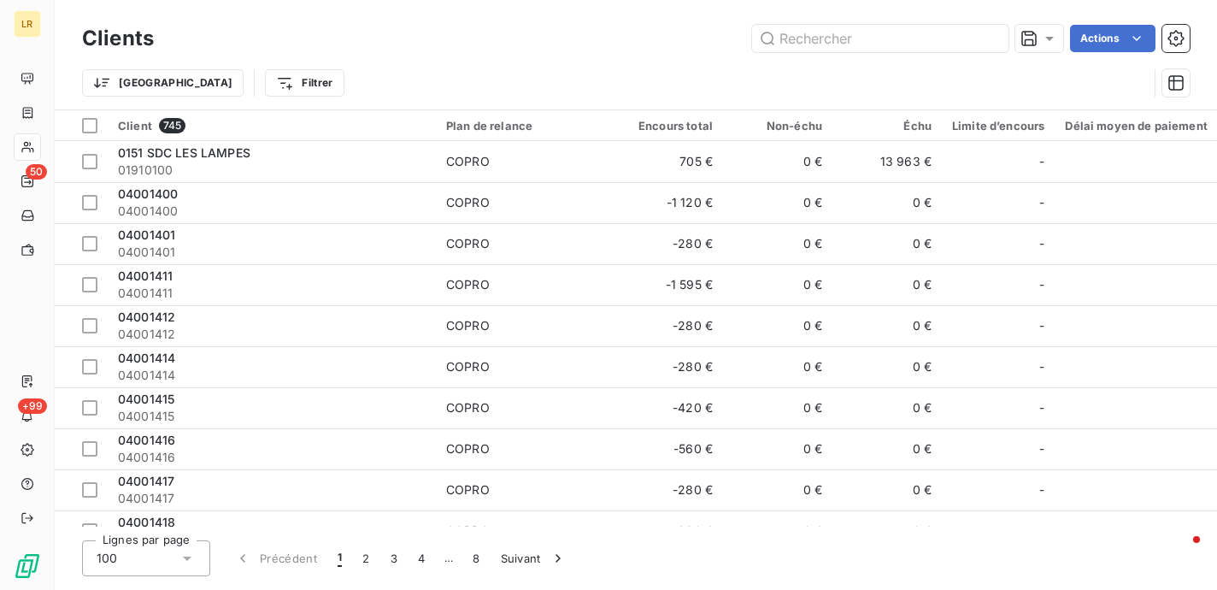
drag, startPoint x: 827, startPoint y: 39, endPoint x: 837, endPoint y: 13, distance: 28.4
click at [828, 32] on input "text" at bounding box center [880, 38] width 256 height 27
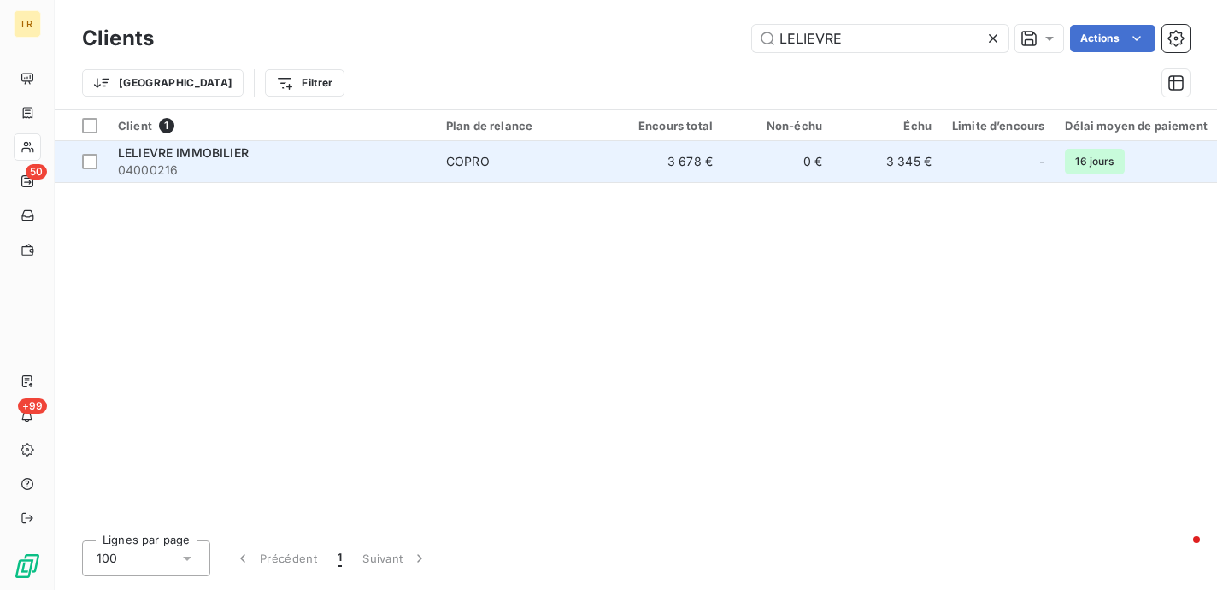
type input "LELIEVRE"
click at [190, 148] on span "LELIEVRE IMMOBILIER" at bounding box center [183, 152] width 131 height 15
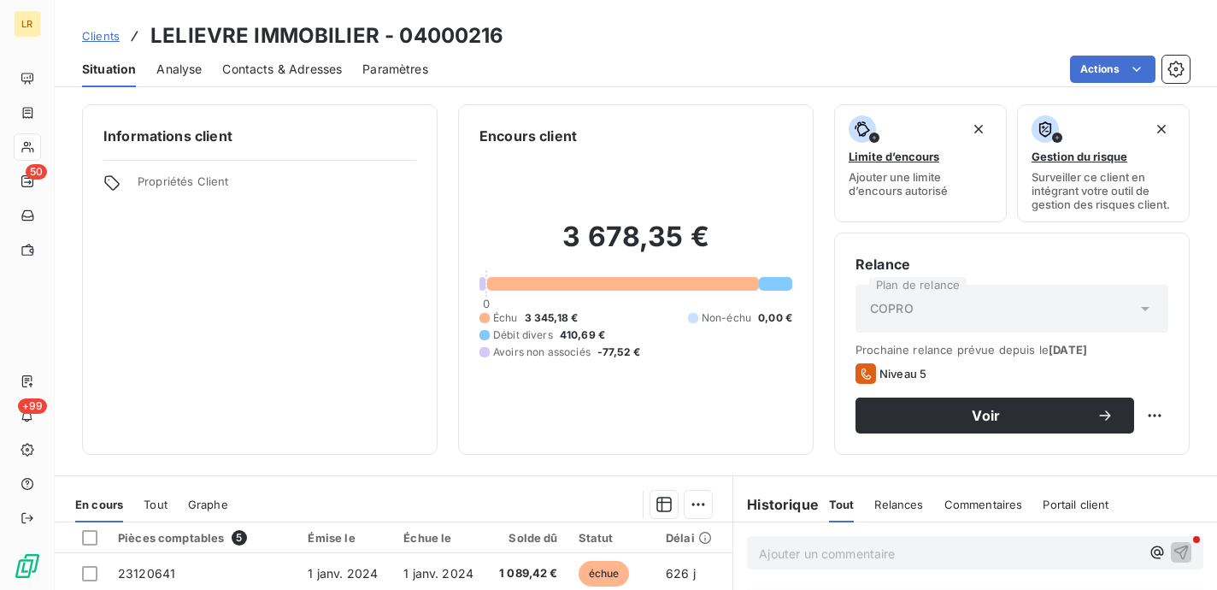
click at [321, 66] on span "Contacts & Adresses" at bounding box center [282, 69] width 120 height 17
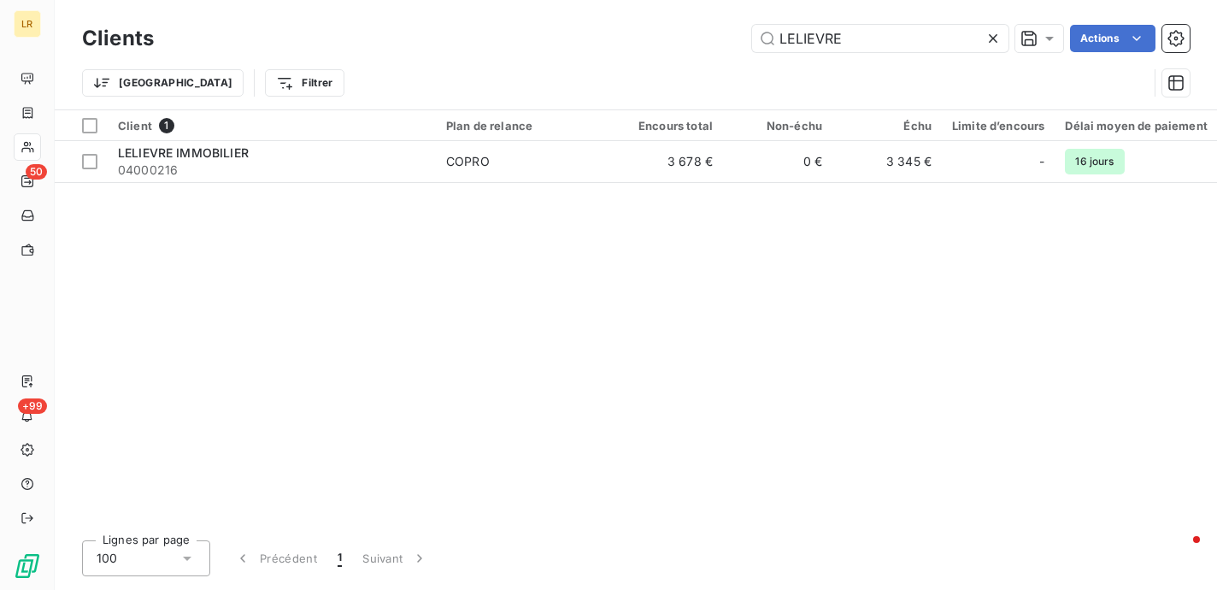
drag, startPoint x: 866, startPoint y: 41, endPoint x: 787, endPoint y: 16, distance: 82.4
click at [776, 26] on input "LELIEVRE" at bounding box center [880, 38] width 256 height 27
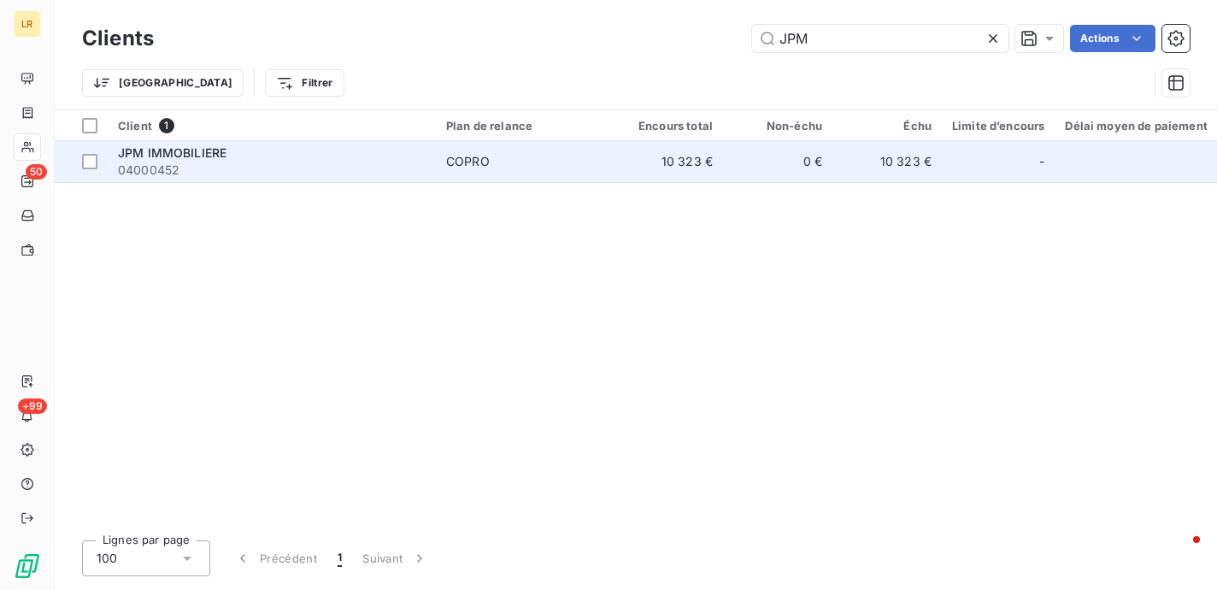
type input "JPM"
click at [208, 150] on span "JPM IMMOBILIERE" at bounding box center [172, 152] width 109 height 15
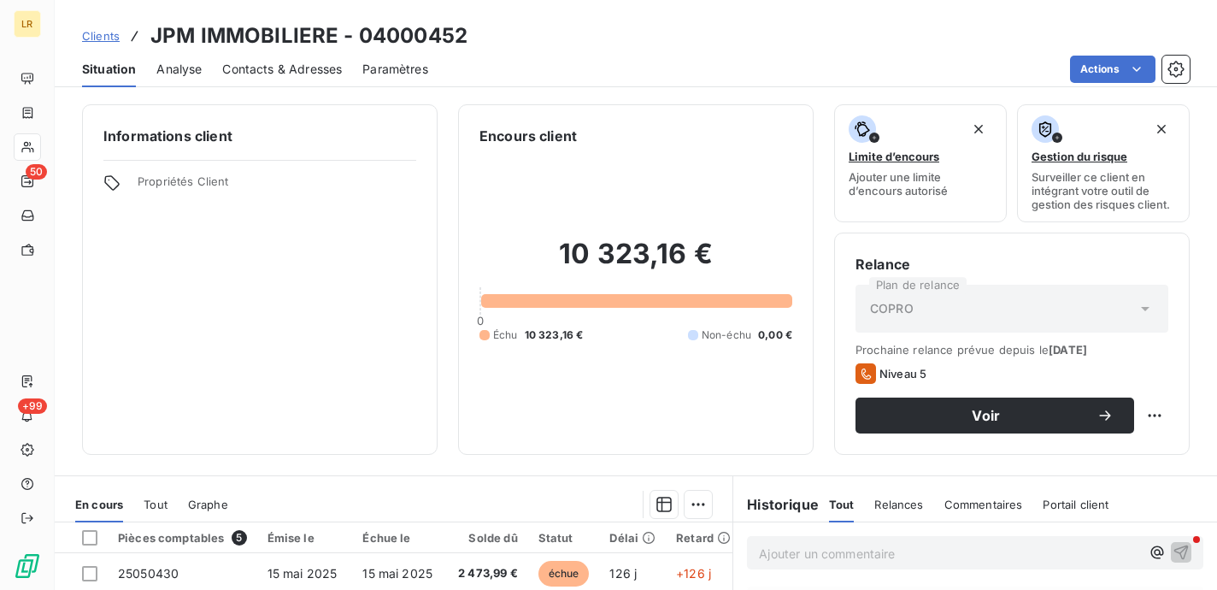
click at [326, 67] on span "Contacts & Adresses" at bounding box center [282, 69] width 120 height 17
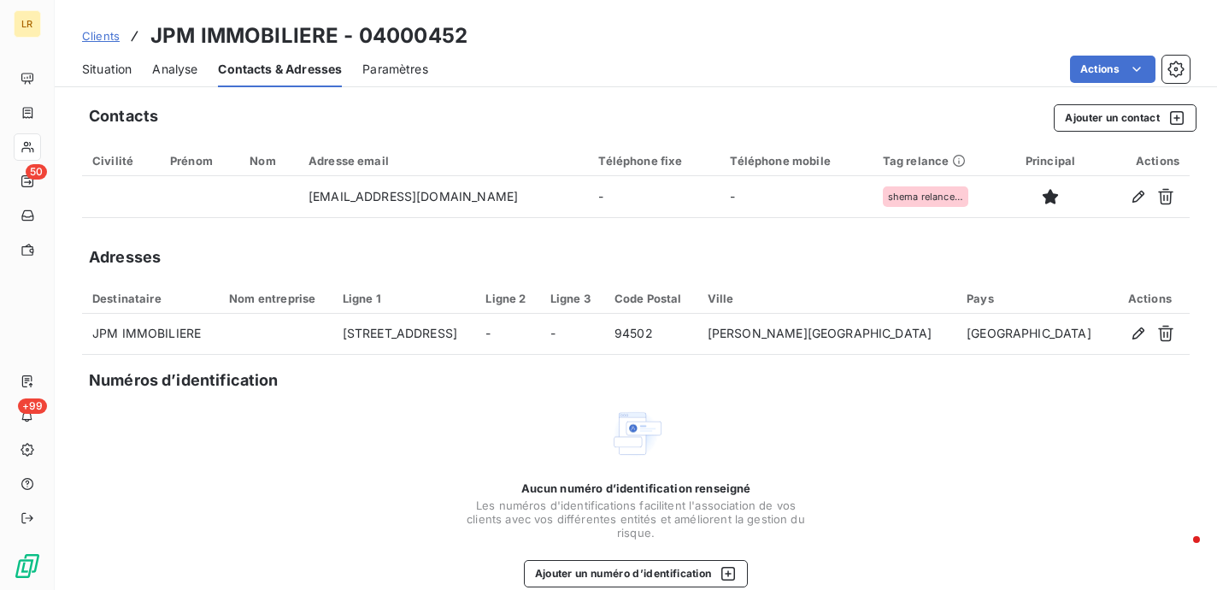
click at [344, 461] on div "Aucun numéro d’identification renseigné Les numéros d'identifications faciliten…" at bounding box center [636, 496] width 1108 height 181
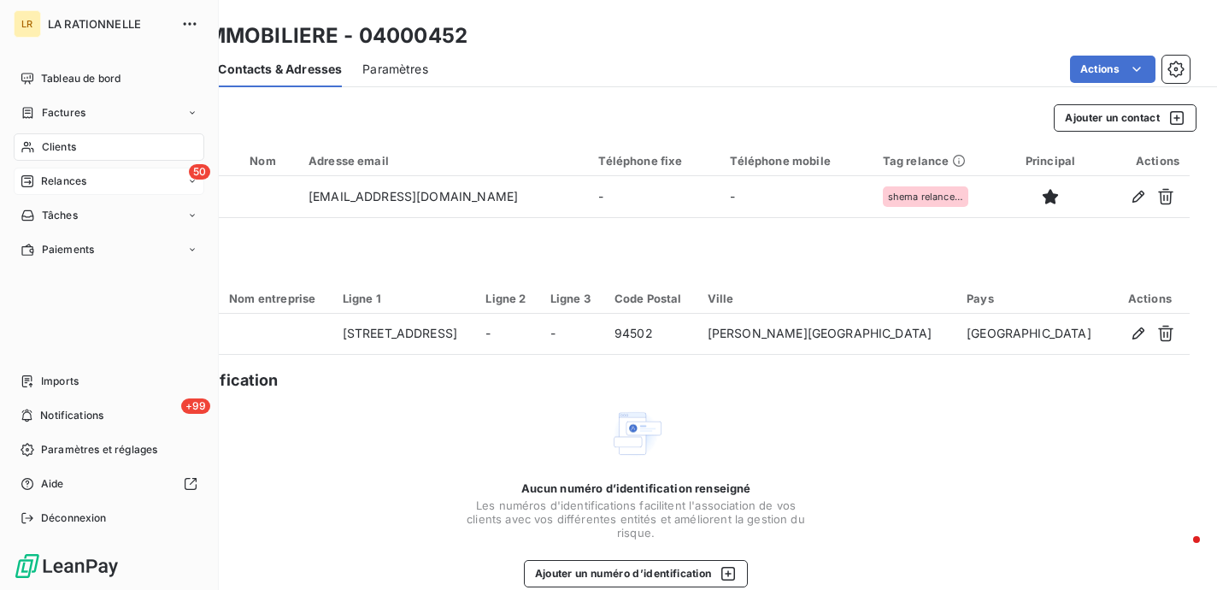
click at [44, 178] on span "Relances" at bounding box center [63, 180] width 45 height 15
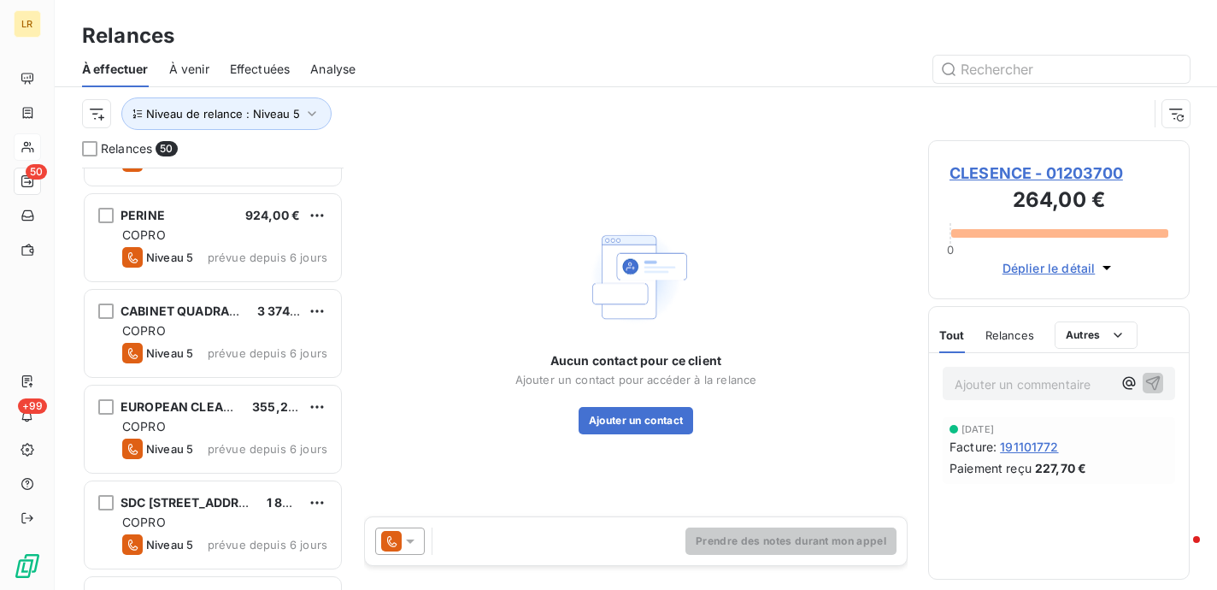
scroll to position [2820, 0]
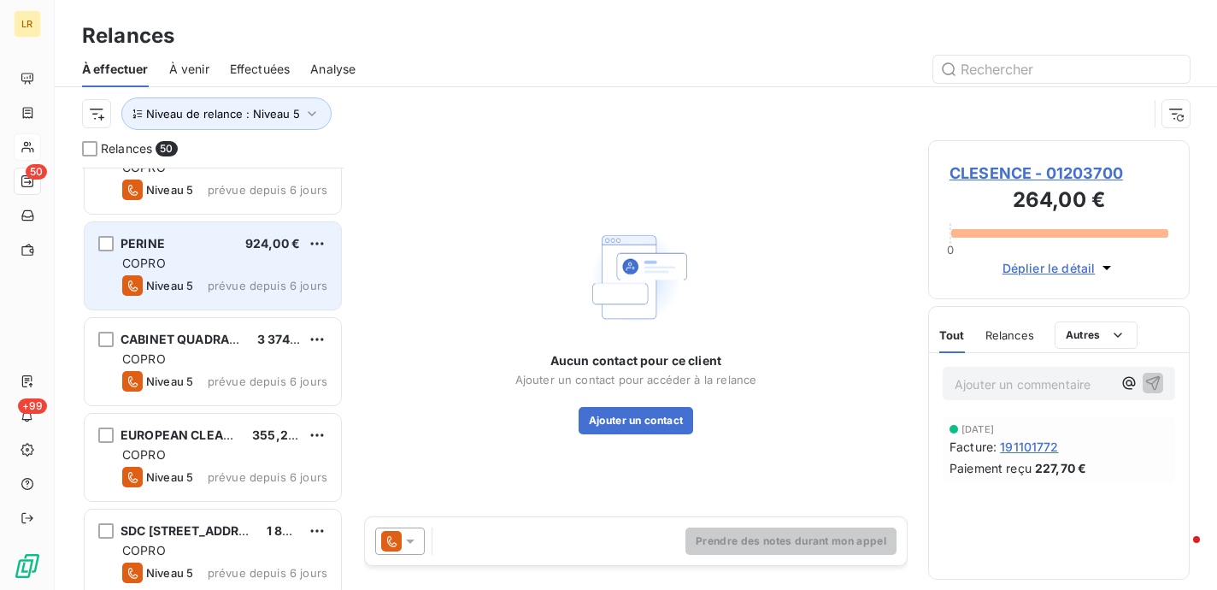
click at [209, 269] on div "COPRO" at bounding box center [224, 263] width 205 height 17
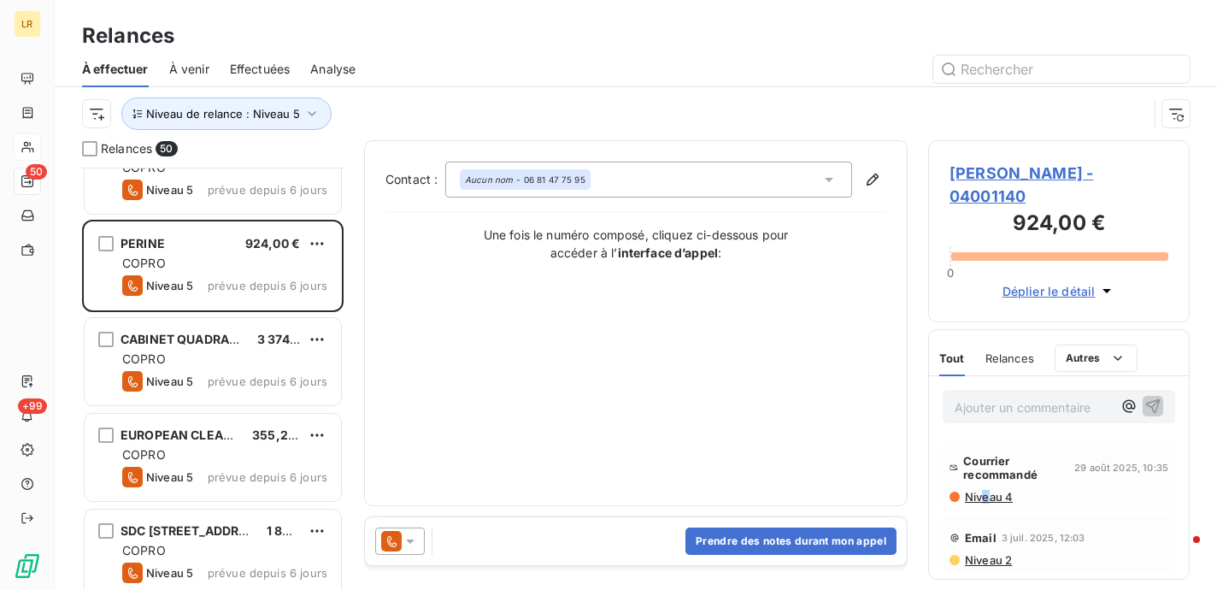
click at [986, 490] on span "Niveau 4" at bounding box center [988, 497] width 50 height 14
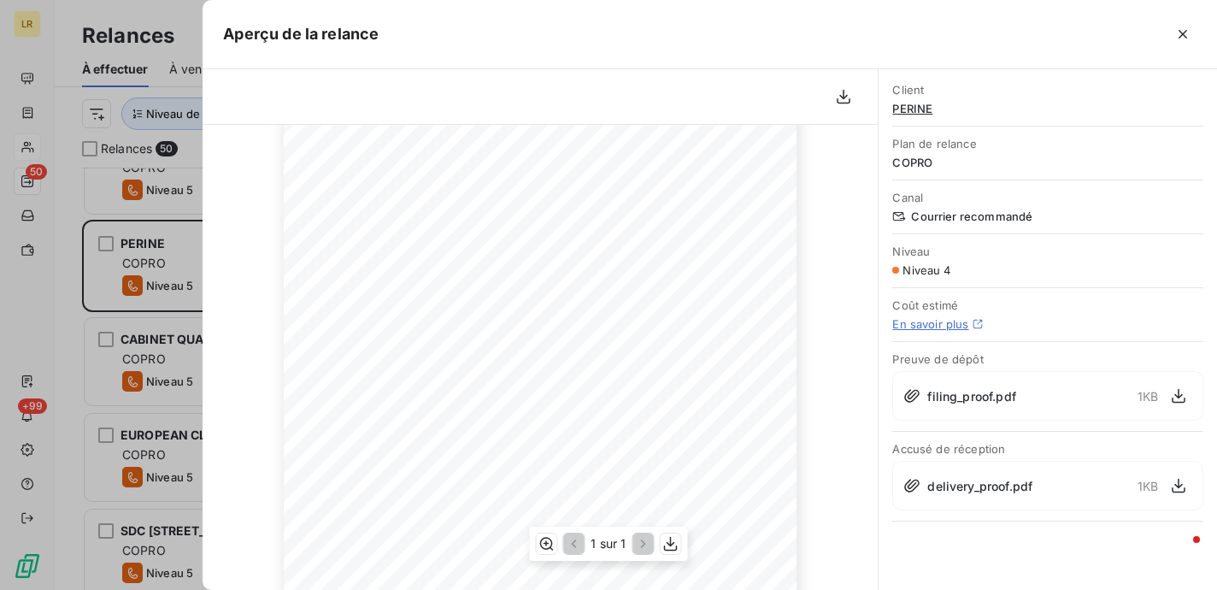
scroll to position [171, 0]
click at [145, 264] on div at bounding box center [608, 295] width 1217 height 590
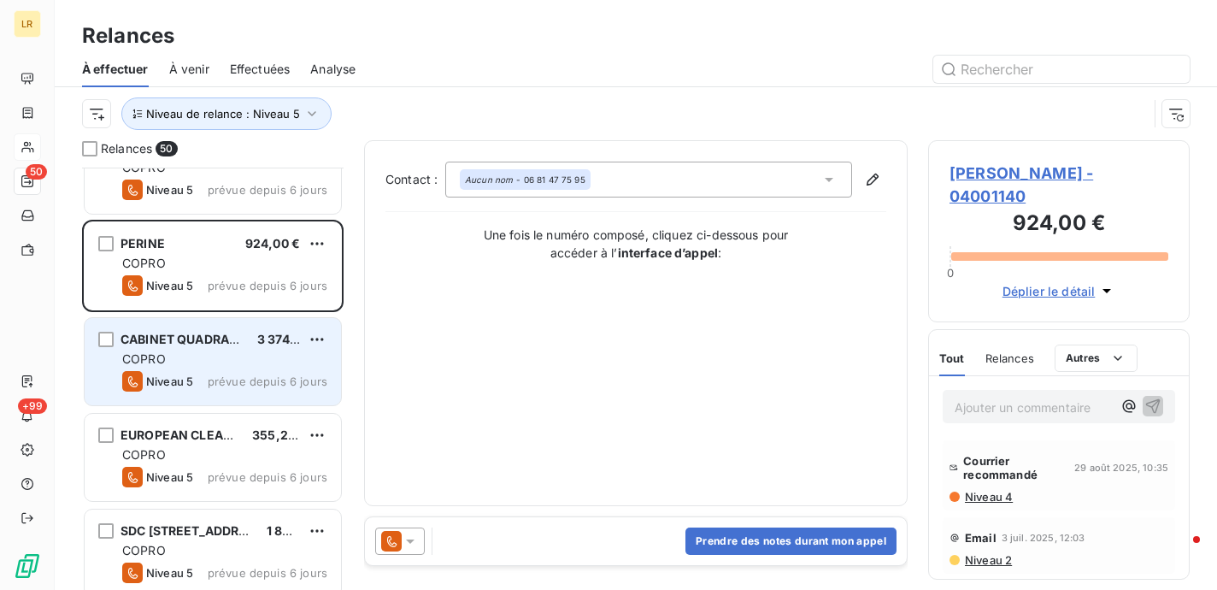
click at [252, 359] on div "COPRO" at bounding box center [224, 358] width 205 height 17
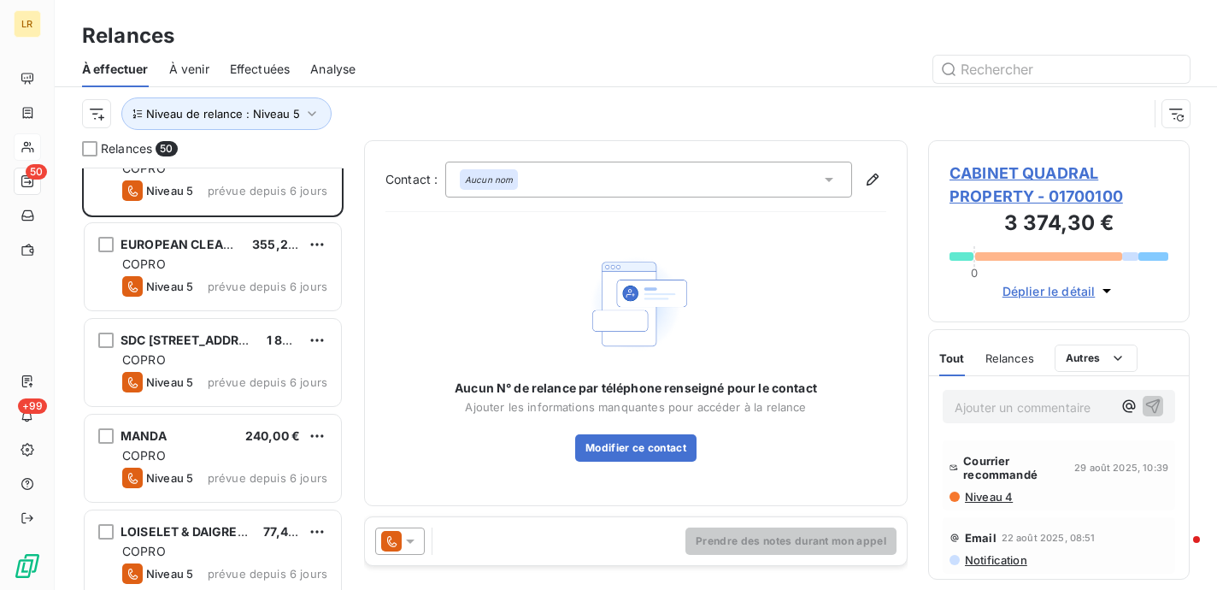
scroll to position [2991, 0]
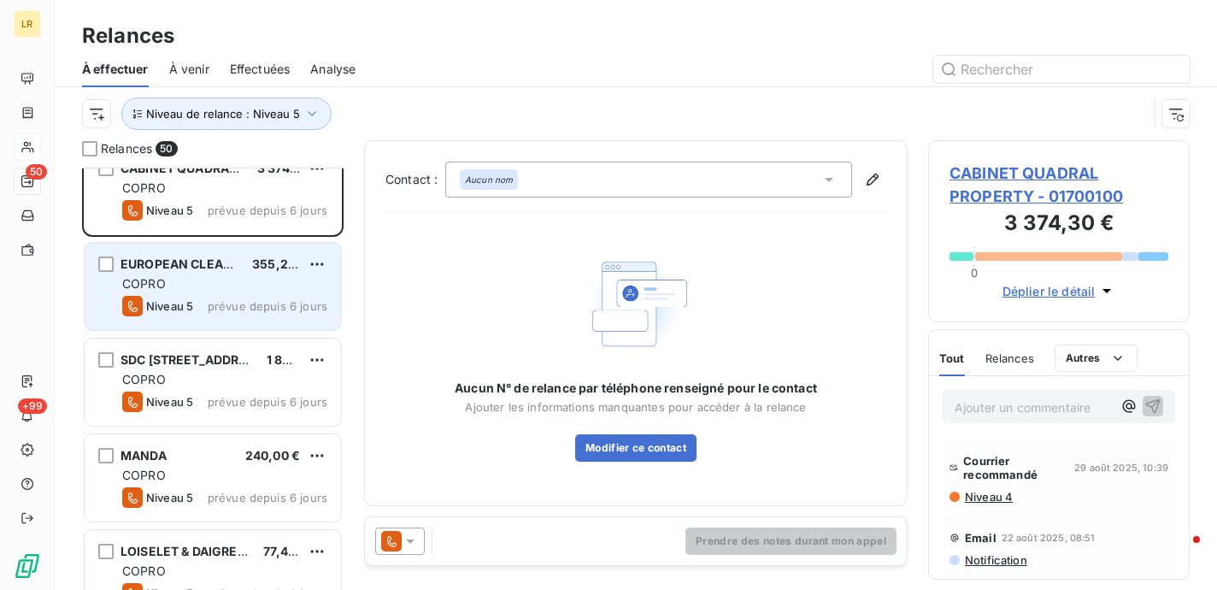
click at [252, 271] on div "355,20 €" at bounding box center [276, 264] width 48 height 17
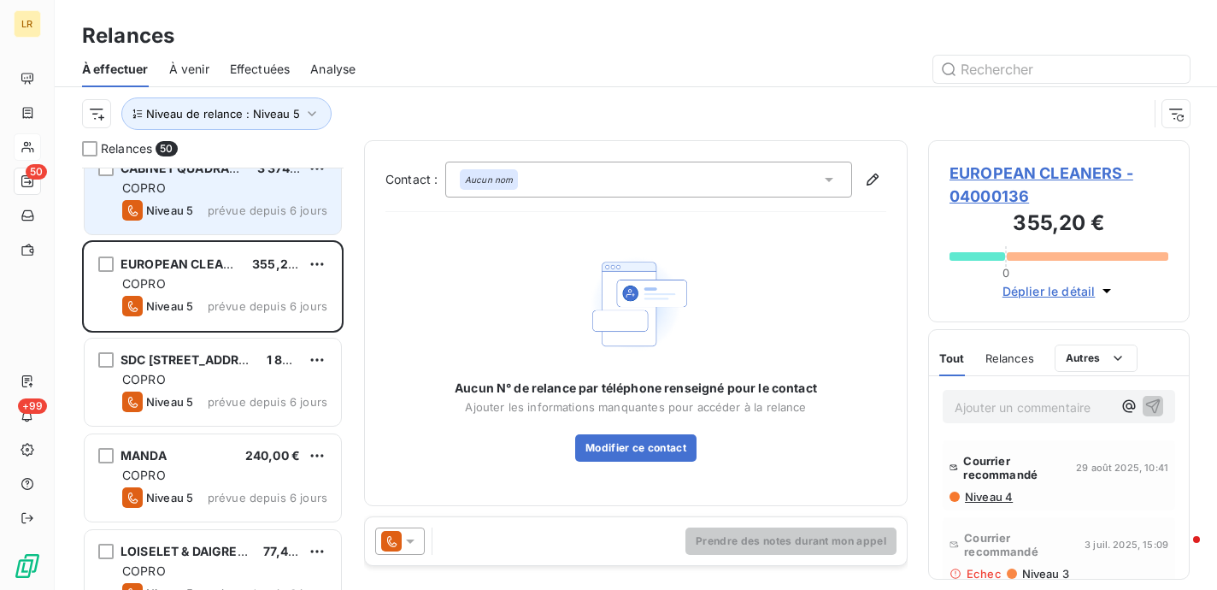
click at [230, 200] on div "Niveau 5 prévue depuis 6 jours" at bounding box center [224, 210] width 205 height 21
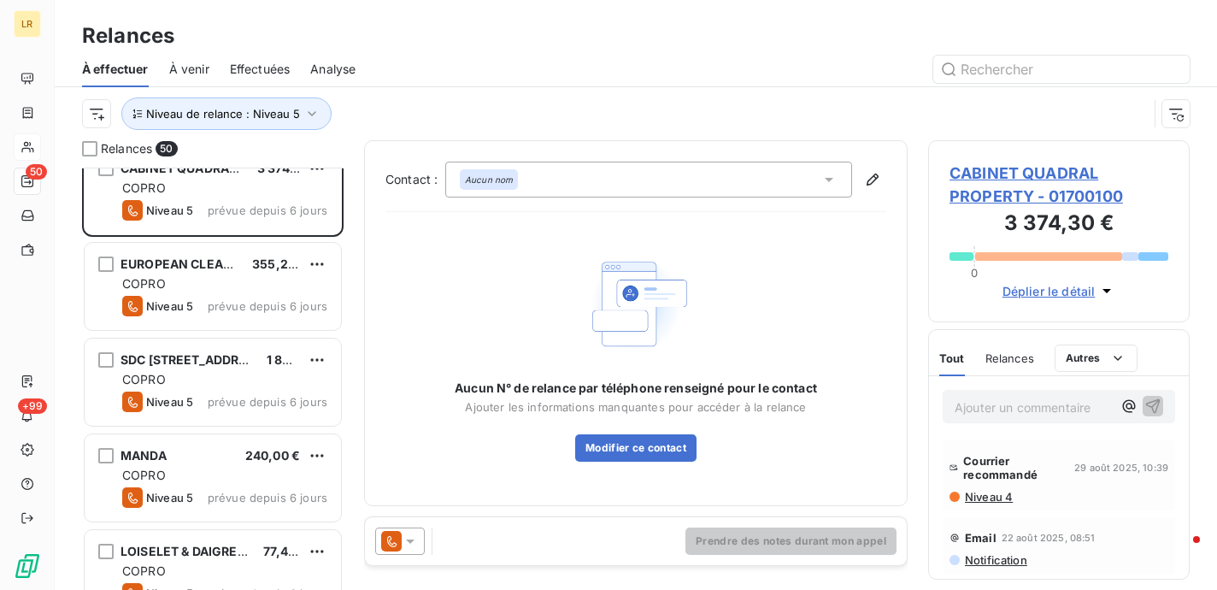
scroll to position [2906, 0]
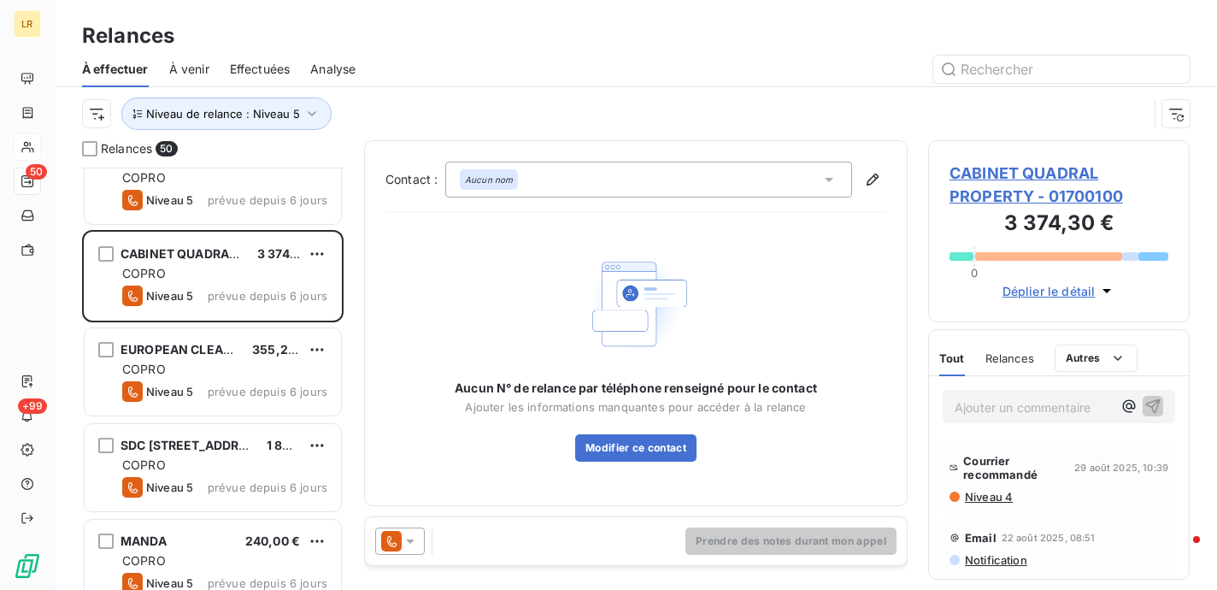
click at [399, 539] on icon at bounding box center [391, 541] width 21 height 21
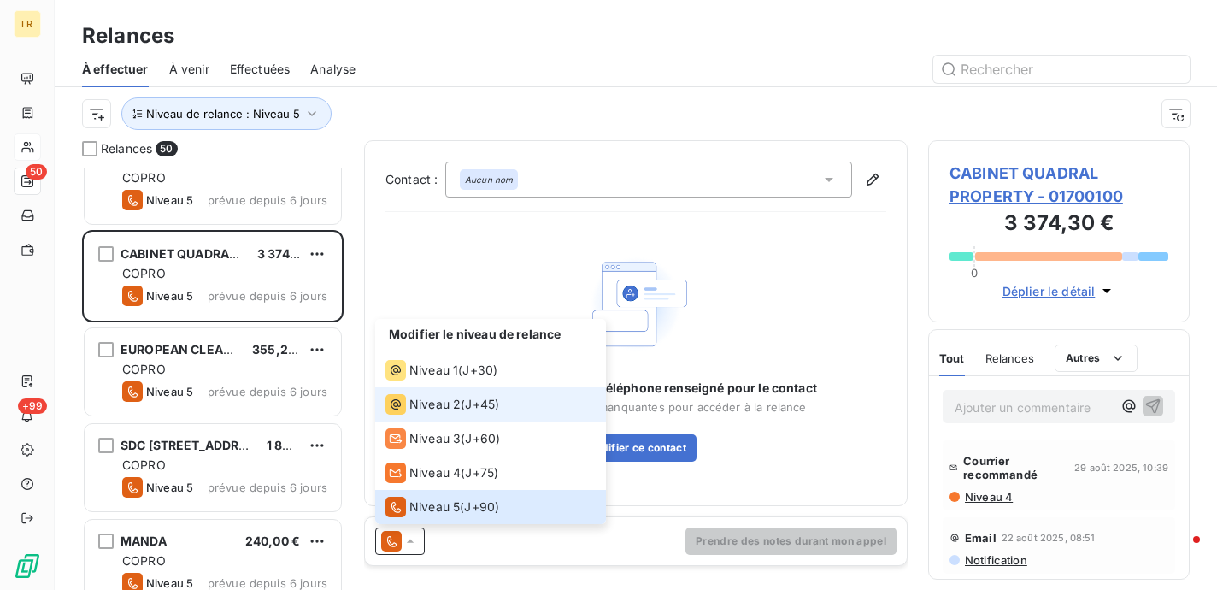
click at [414, 405] on span "Niveau 2" at bounding box center [434, 404] width 51 height 17
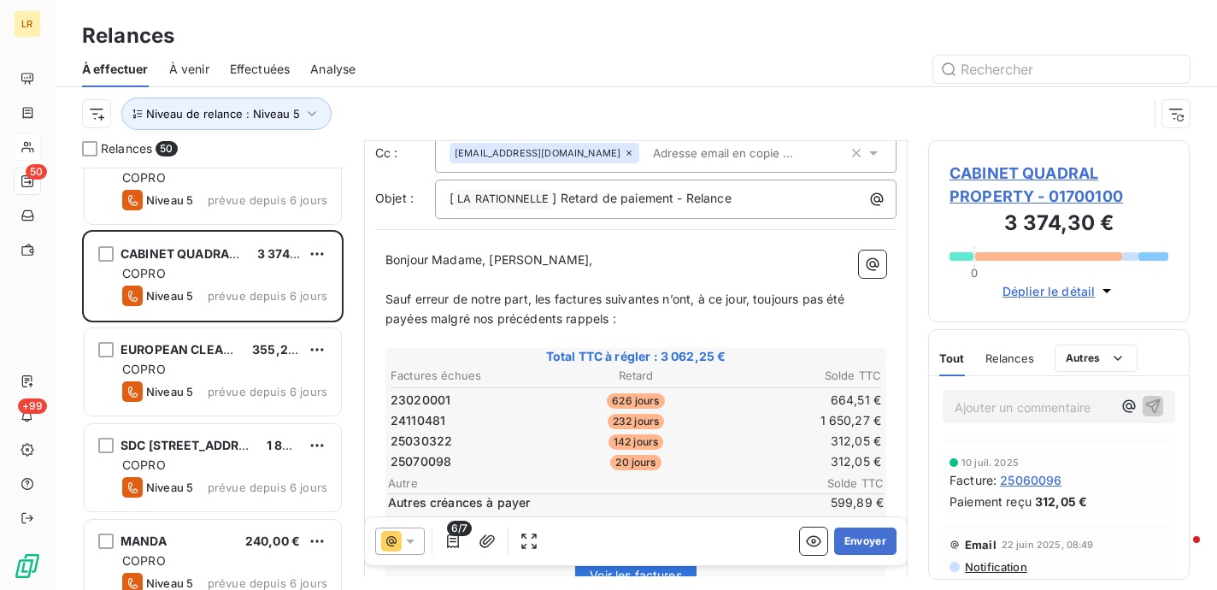
scroll to position [171, 0]
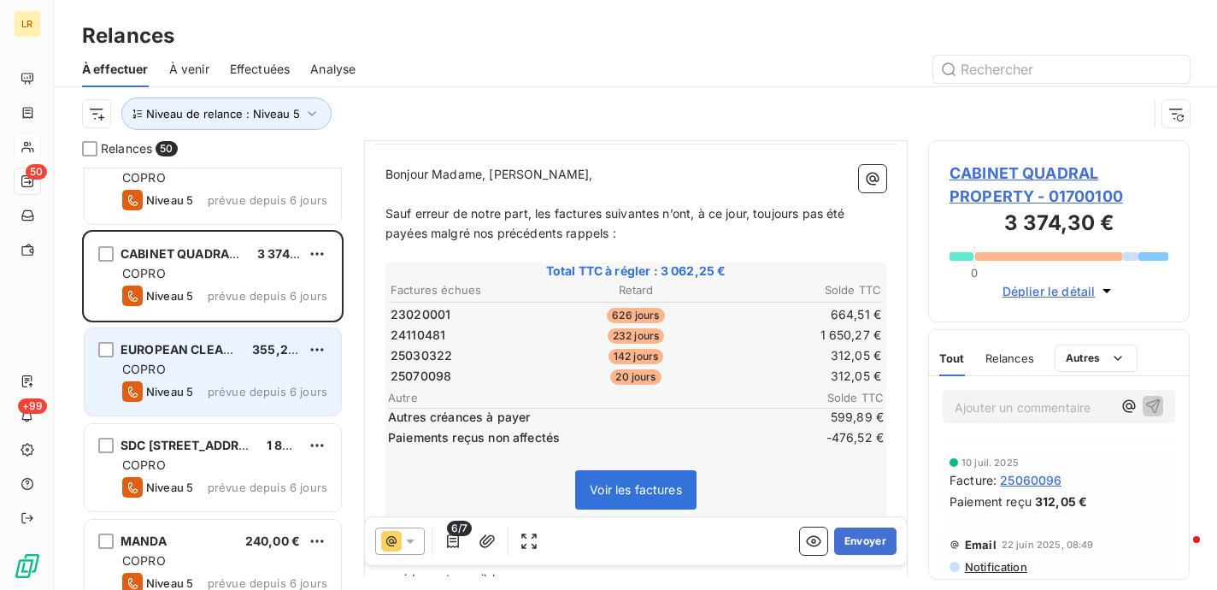
click at [242, 365] on div "COPRO" at bounding box center [224, 369] width 205 height 17
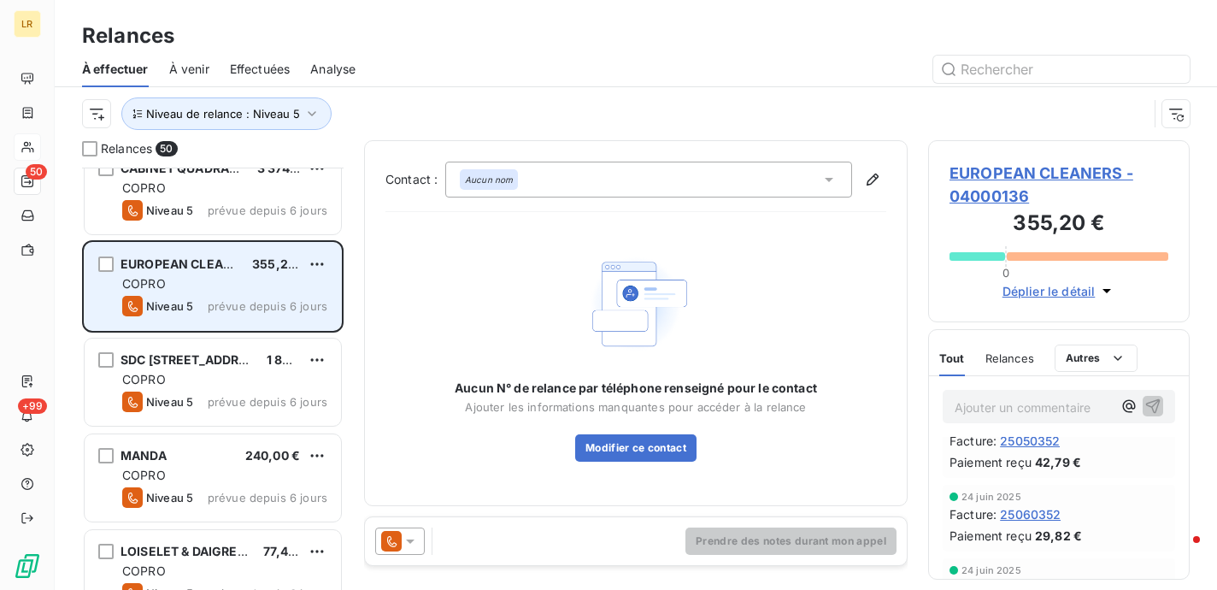
scroll to position [2820, 0]
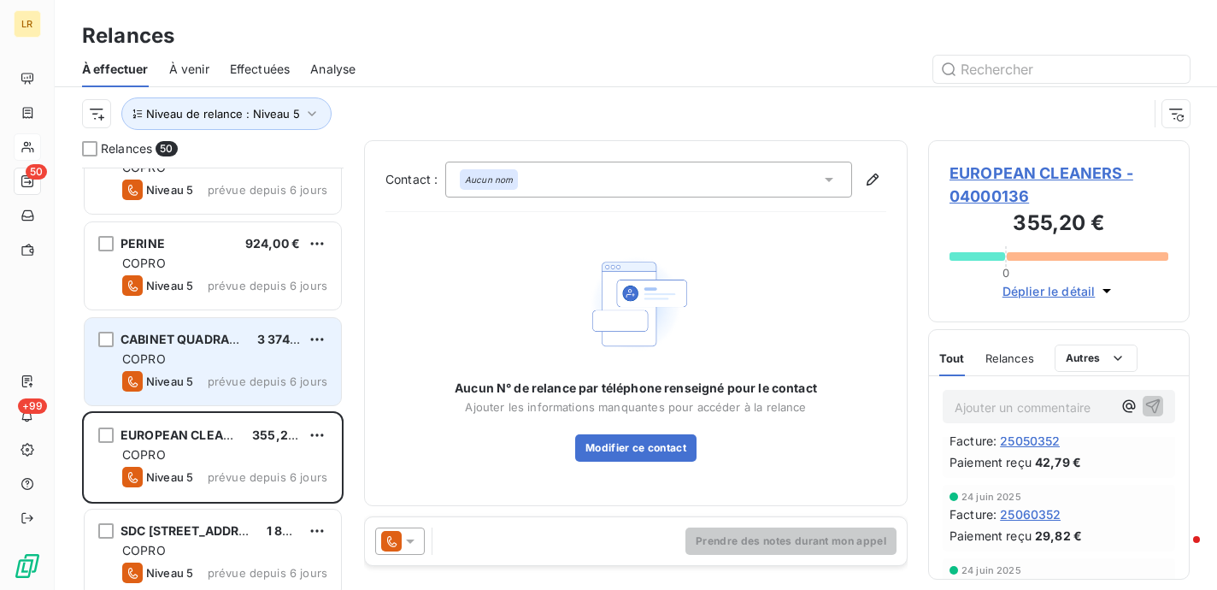
click at [219, 344] on span "CABINET QUADRAL PROPERTY" at bounding box center [212, 339] width 184 height 15
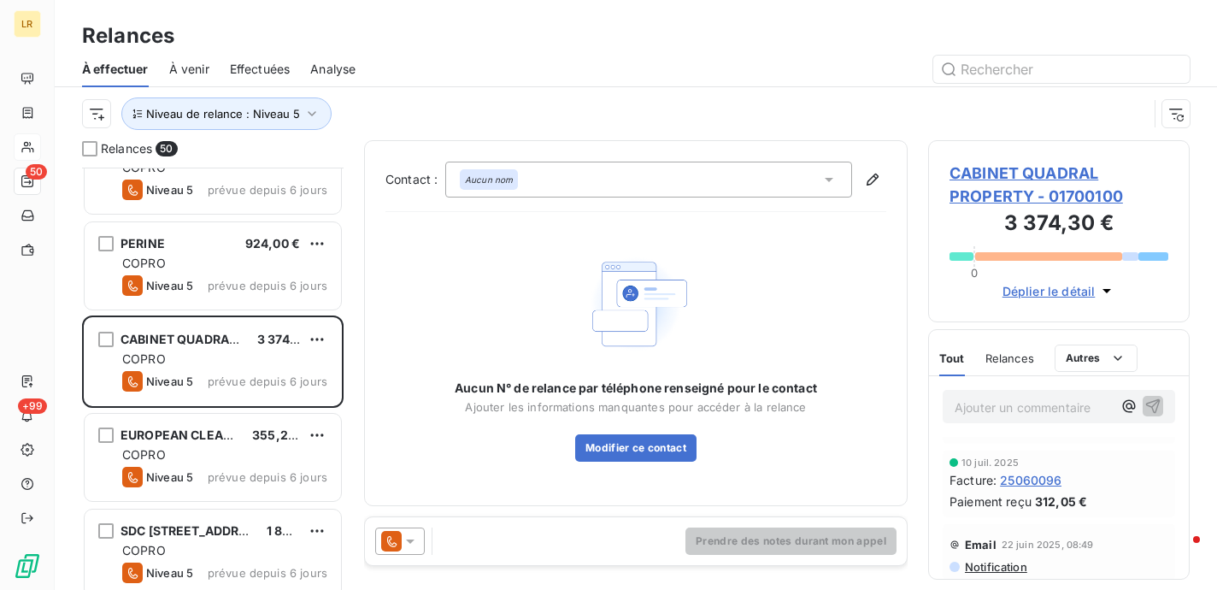
click at [1014, 355] on span "Relances" at bounding box center [1009, 358] width 49 height 14
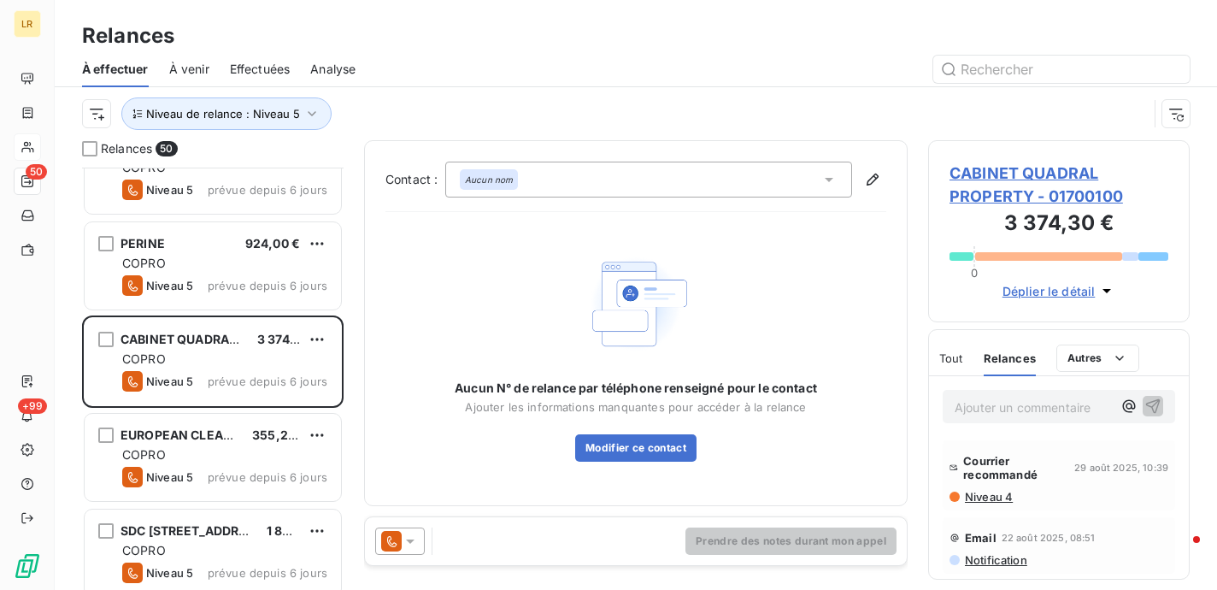
click at [413, 543] on icon at bounding box center [410, 540] width 17 height 17
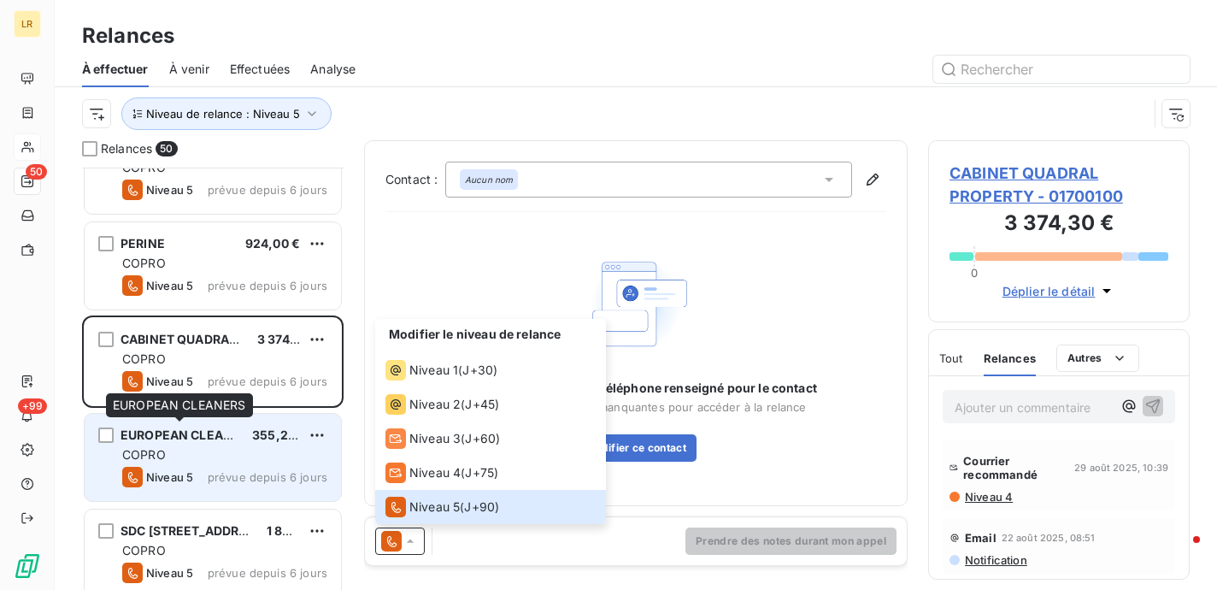
click at [184, 442] on div "EUROPEAN CLEANERS" at bounding box center [179, 434] width 118 height 17
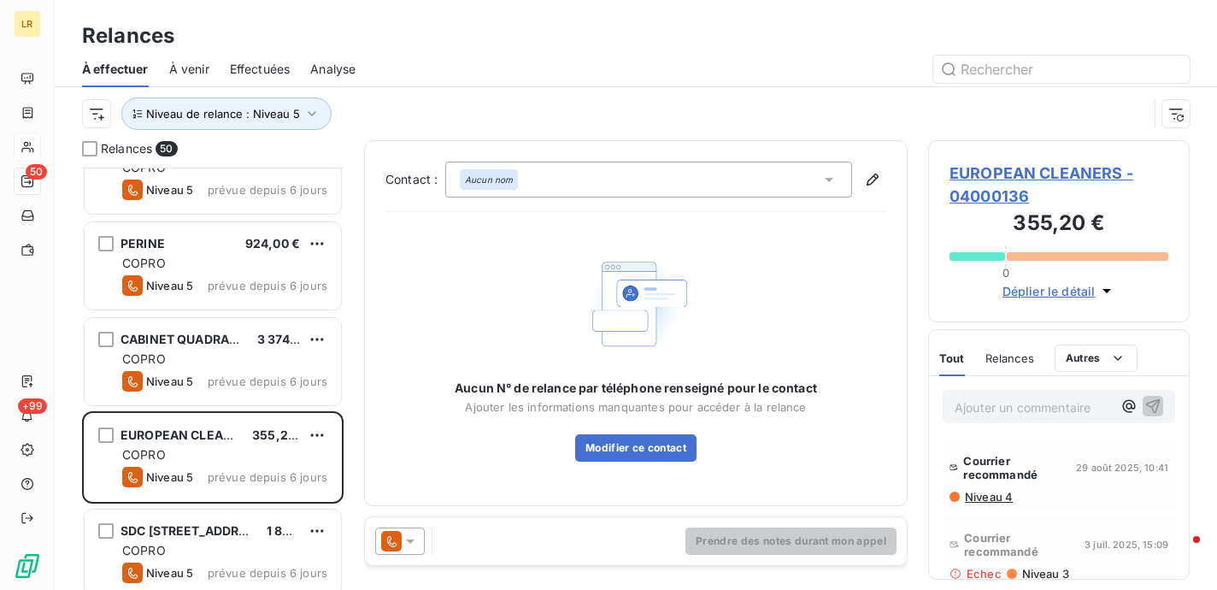
scroll to position [2991, 0]
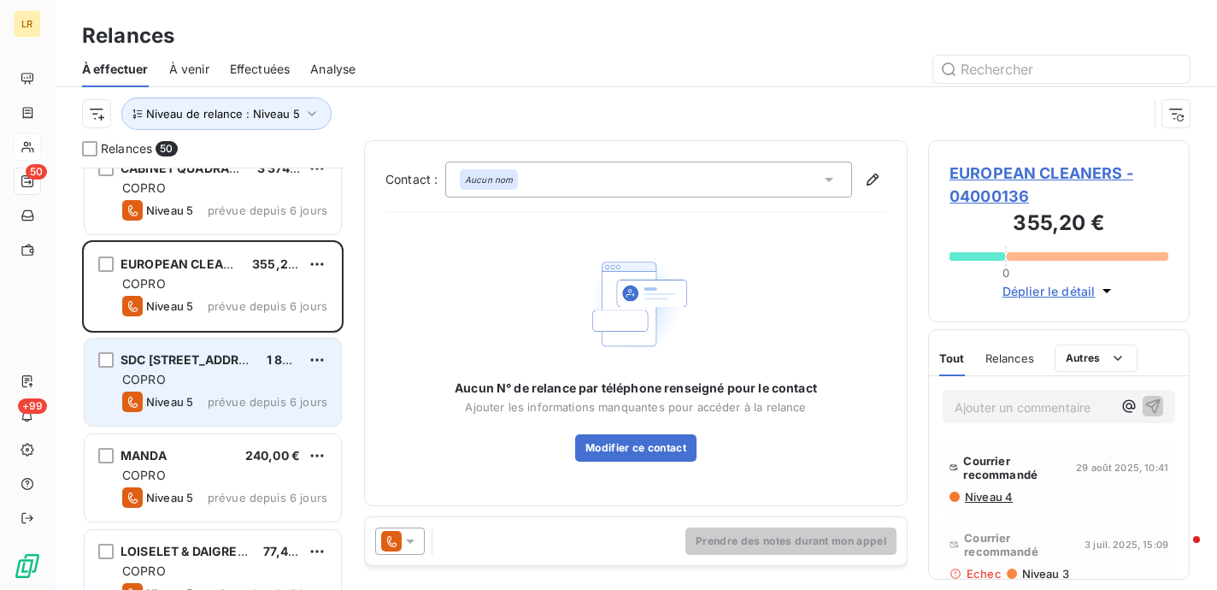
click at [205, 371] on div "COPRO" at bounding box center [224, 379] width 205 height 17
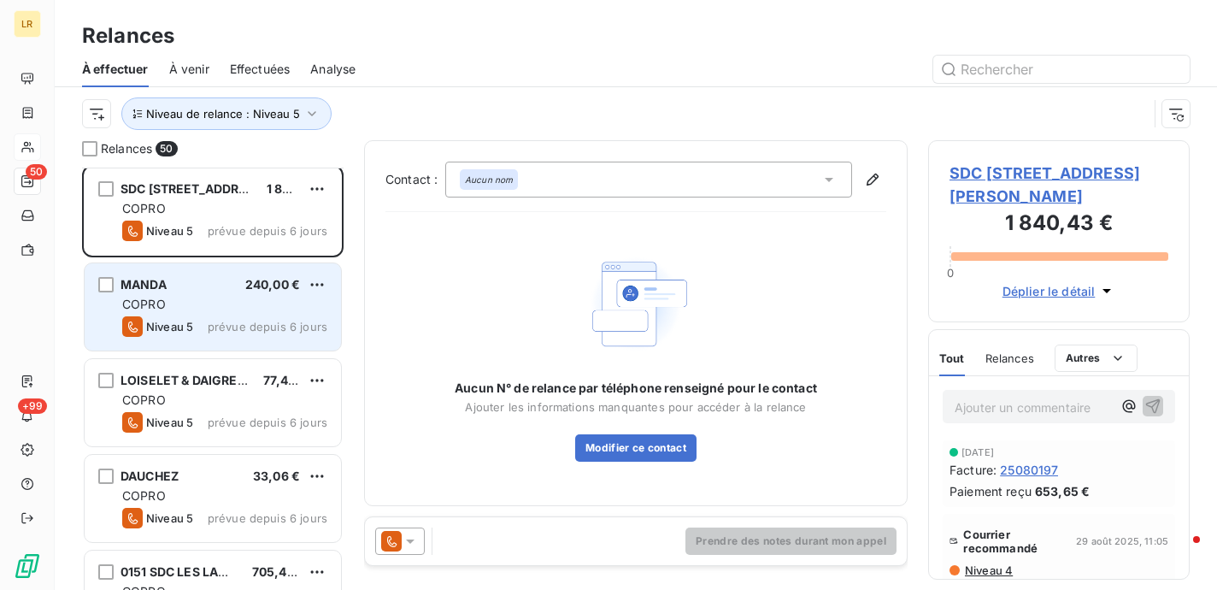
scroll to position [3162, 0]
click at [232, 297] on div "COPRO" at bounding box center [224, 304] width 205 height 17
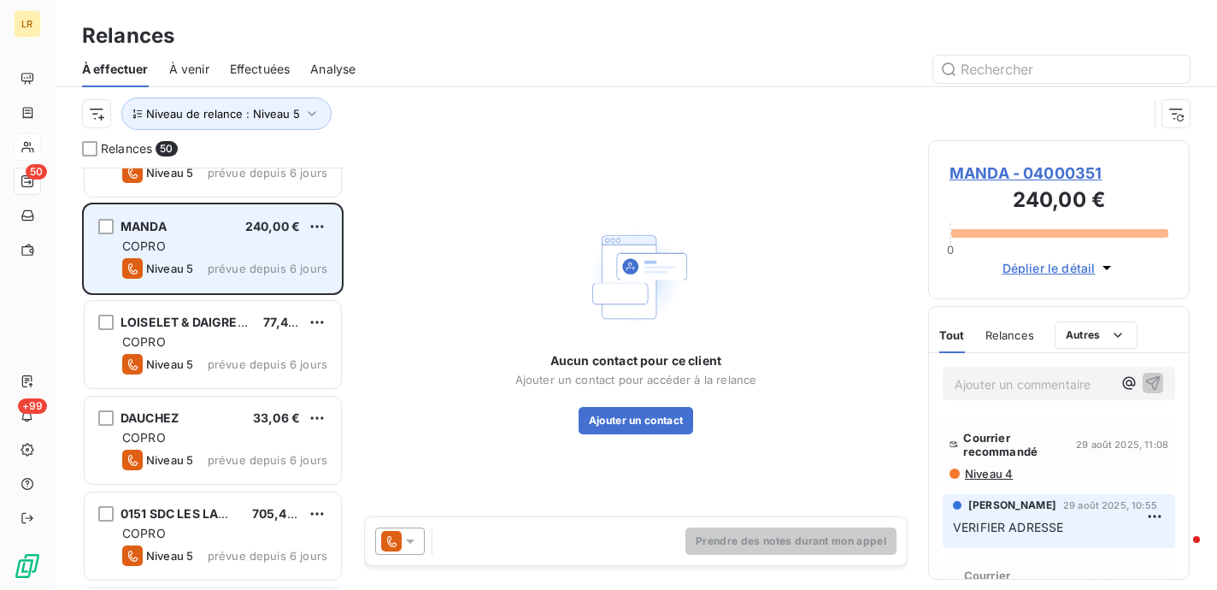
scroll to position [3247, 0]
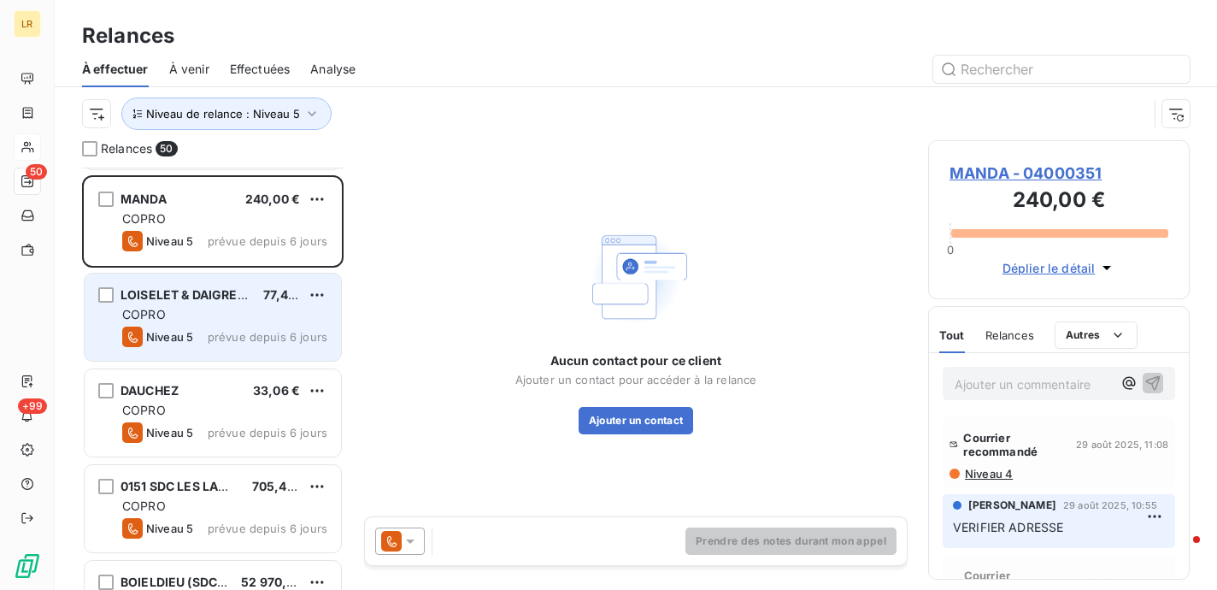
click at [238, 309] on div "COPRO" at bounding box center [224, 314] width 205 height 17
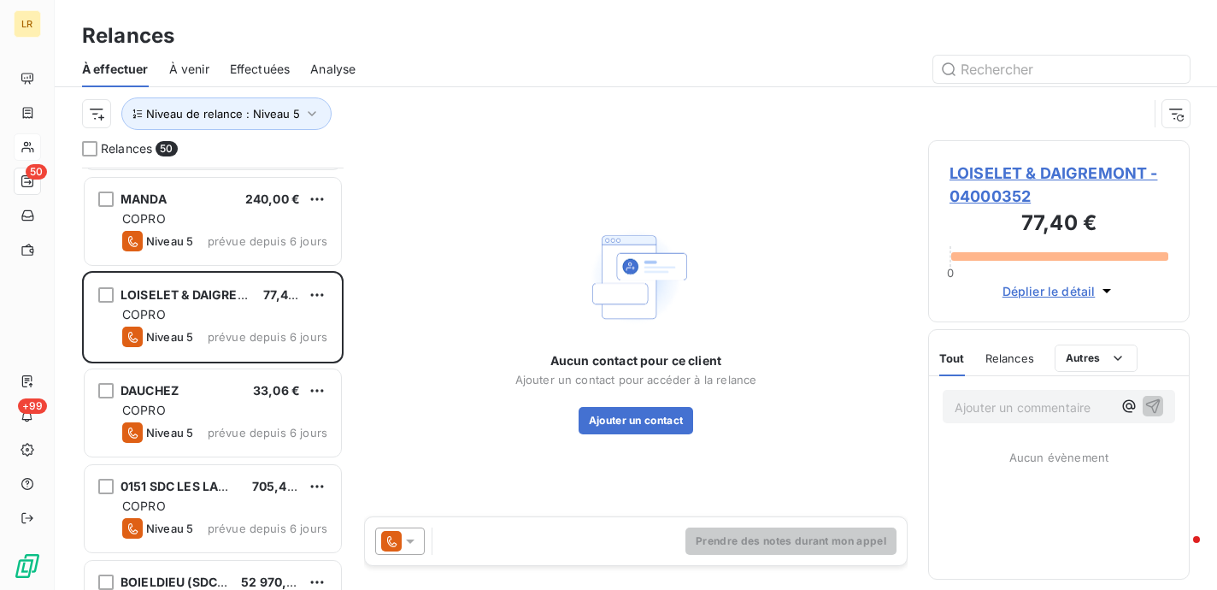
click at [1020, 357] on span "Relances" at bounding box center [1009, 358] width 49 height 14
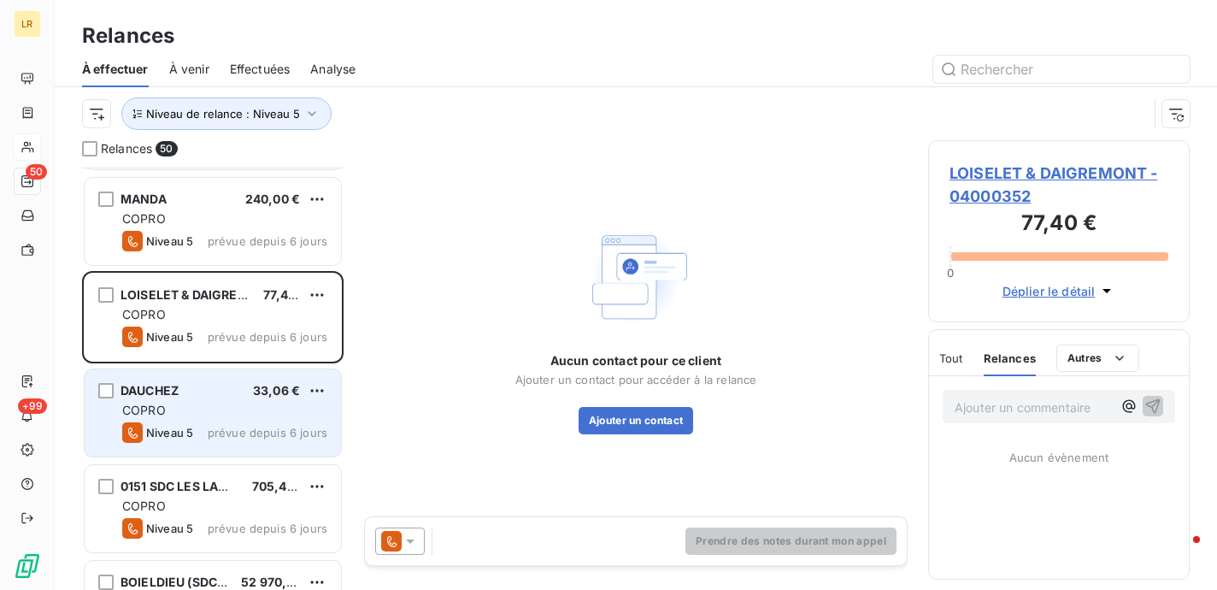
click at [181, 403] on div "COPRO" at bounding box center [224, 410] width 205 height 17
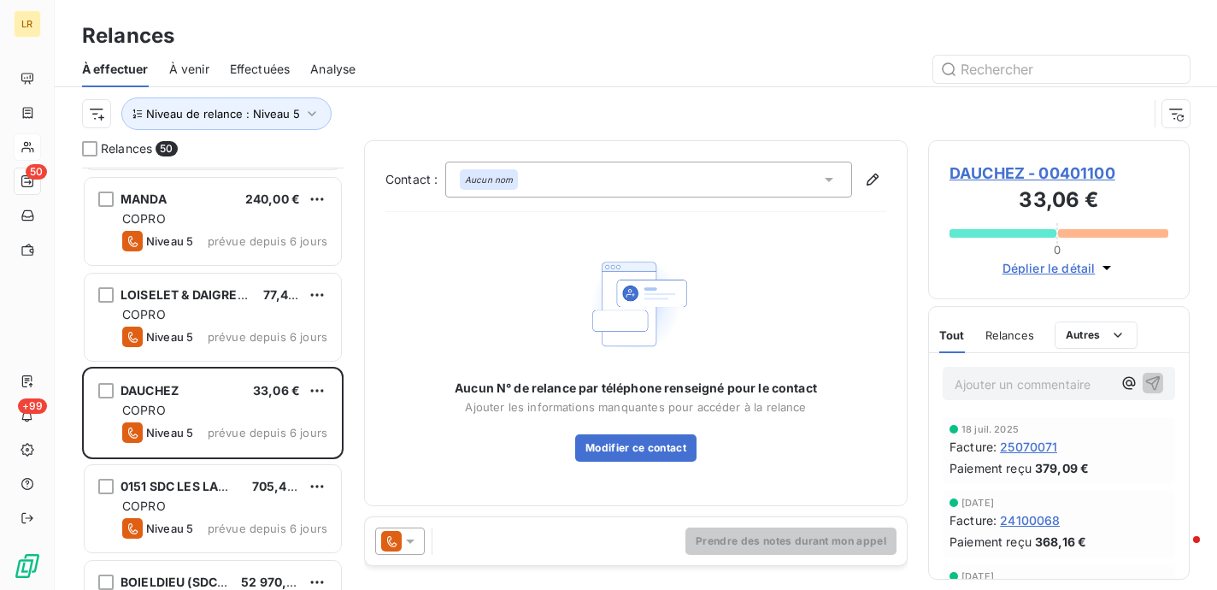
click at [1006, 336] on span "Relances" at bounding box center [1009, 335] width 49 height 14
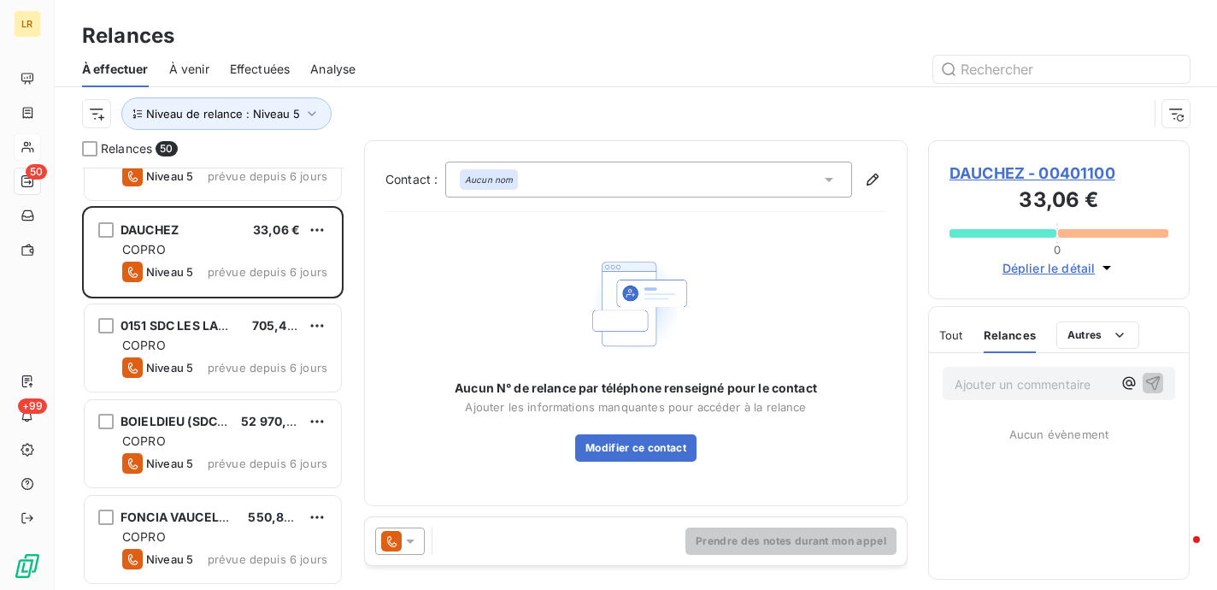
scroll to position [3418, 0]
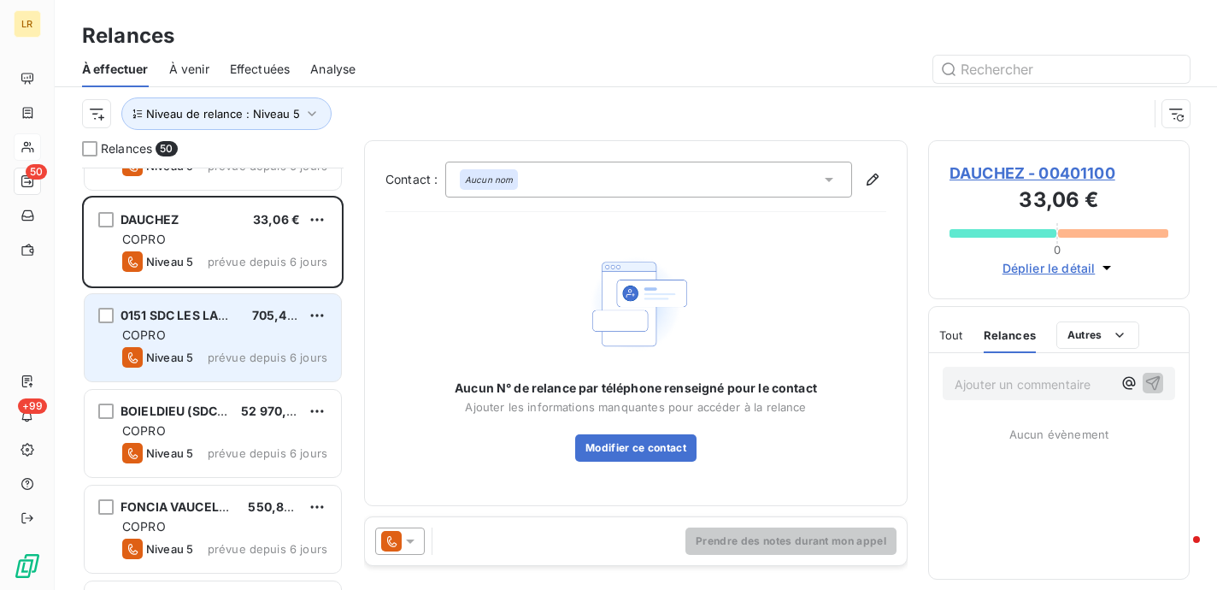
click at [185, 340] on div "COPRO" at bounding box center [224, 334] width 205 height 17
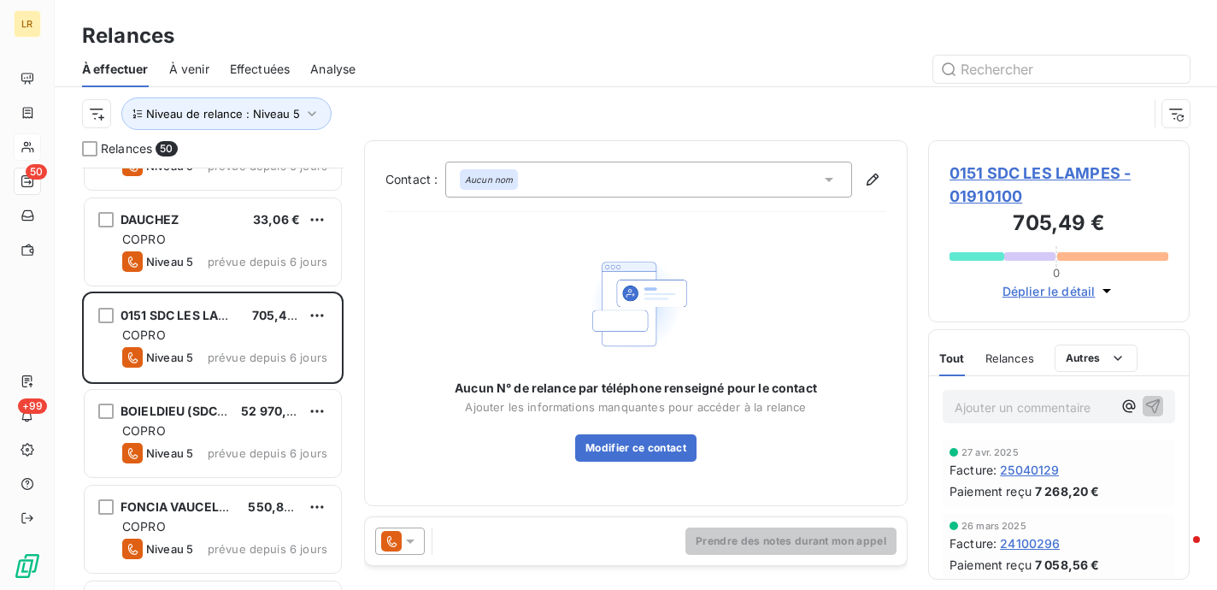
click at [988, 354] on span "Relances" at bounding box center [1009, 358] width 49 height 14
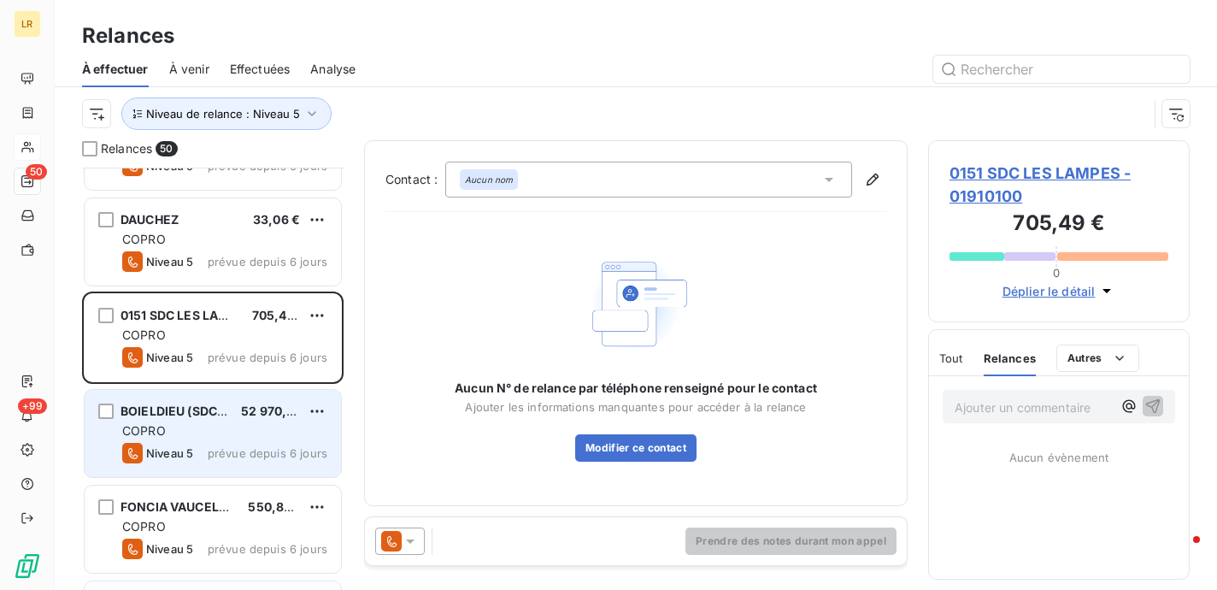
click at [176, 428] on div "COPRO" at bounding box center [224, 430] width 205 height 17
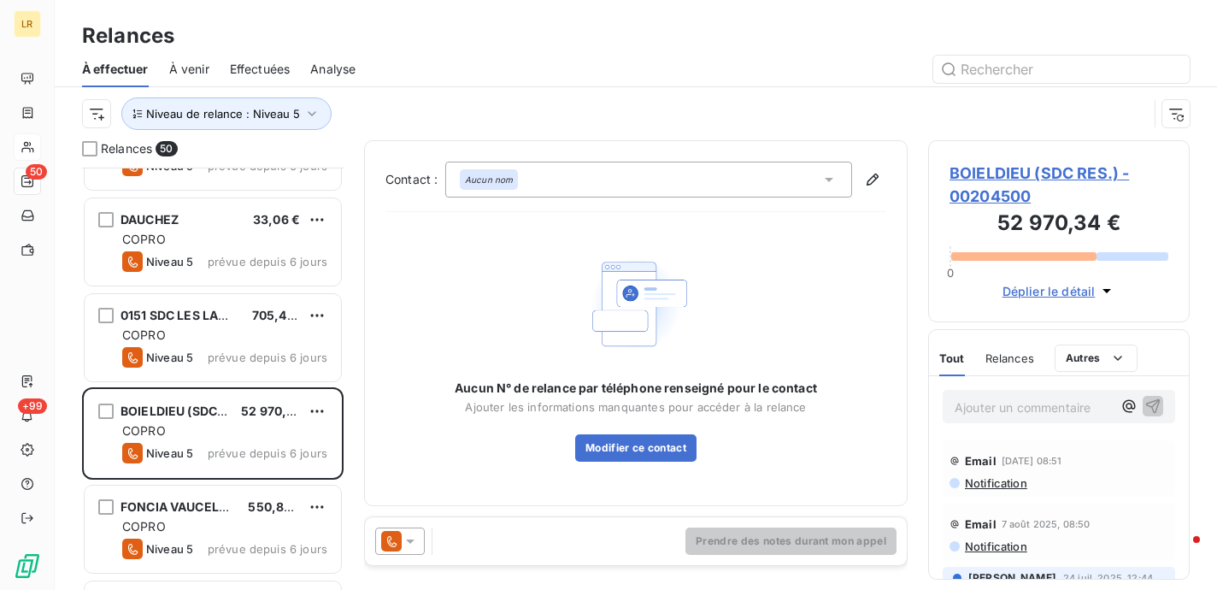
click at [1020, 358] on span "Relances" at bounding box center [1009, 358] width 49 height 14
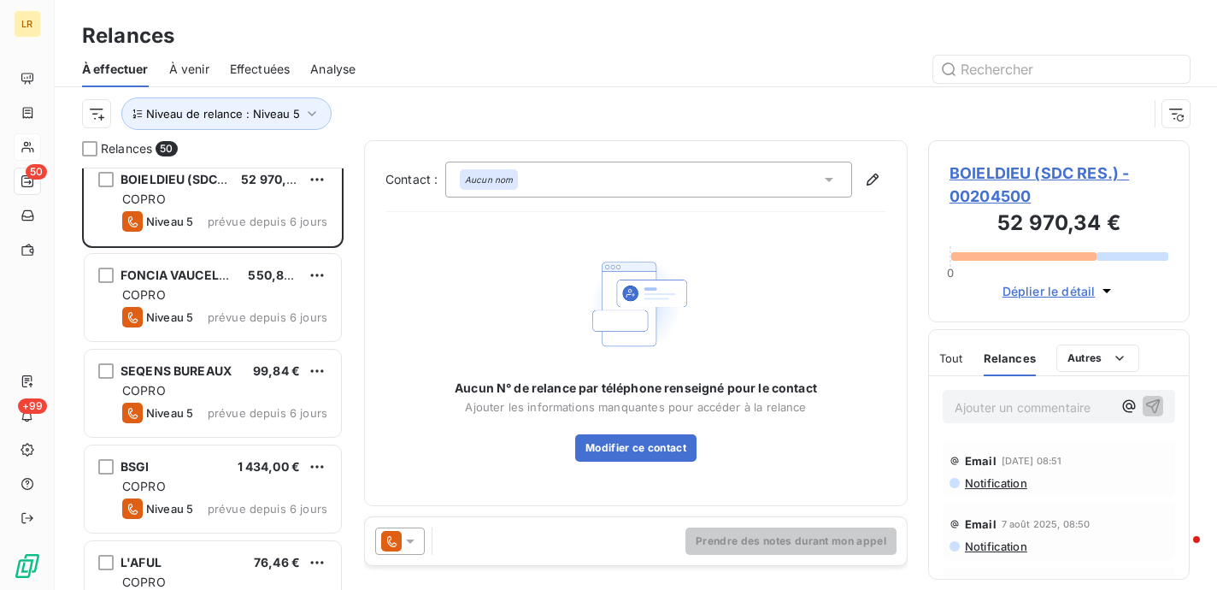
scroll to position [3675, 0]
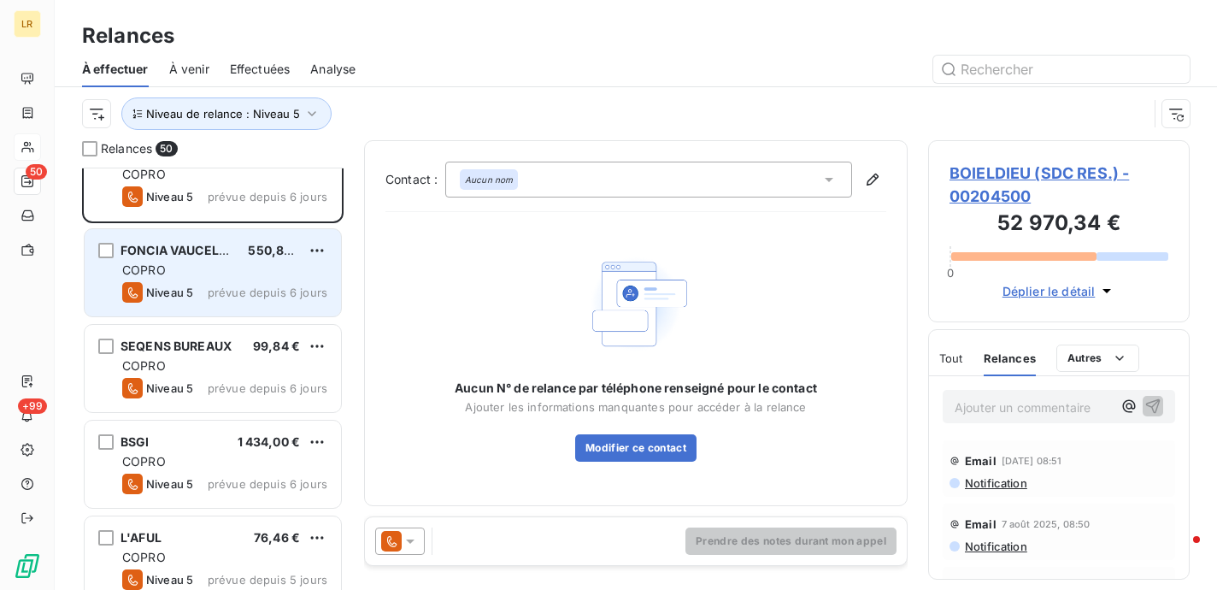
click at [190, 252] on span "FONCIA VAUCELLES" at bounding box center [180, 250] width 120 height 15
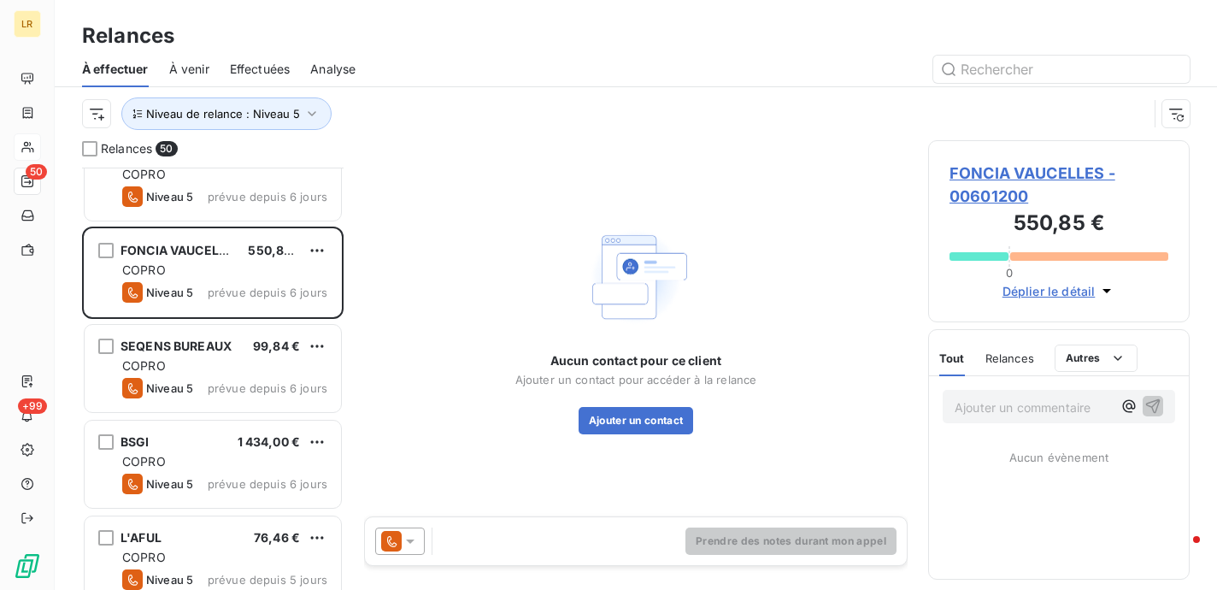
click at [1012, 353] on span "Relances" at bounding box center [1009, 358] width 49 height 14
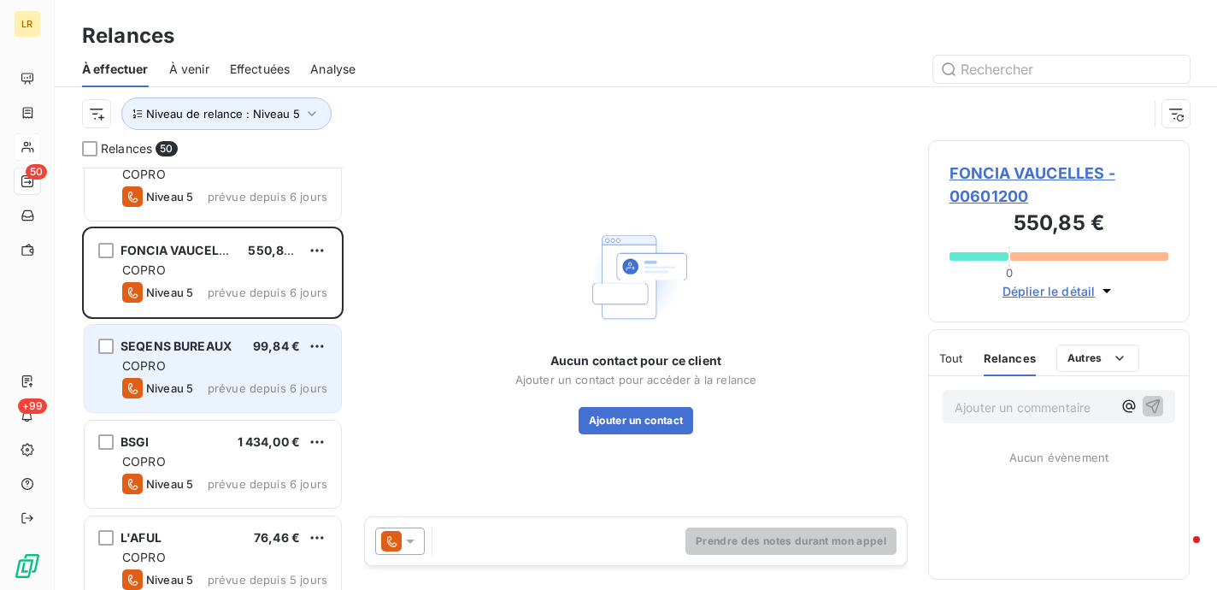
click at [195, 361] on div "COPRO" at bounding box center [224, 365] width 205 height 17
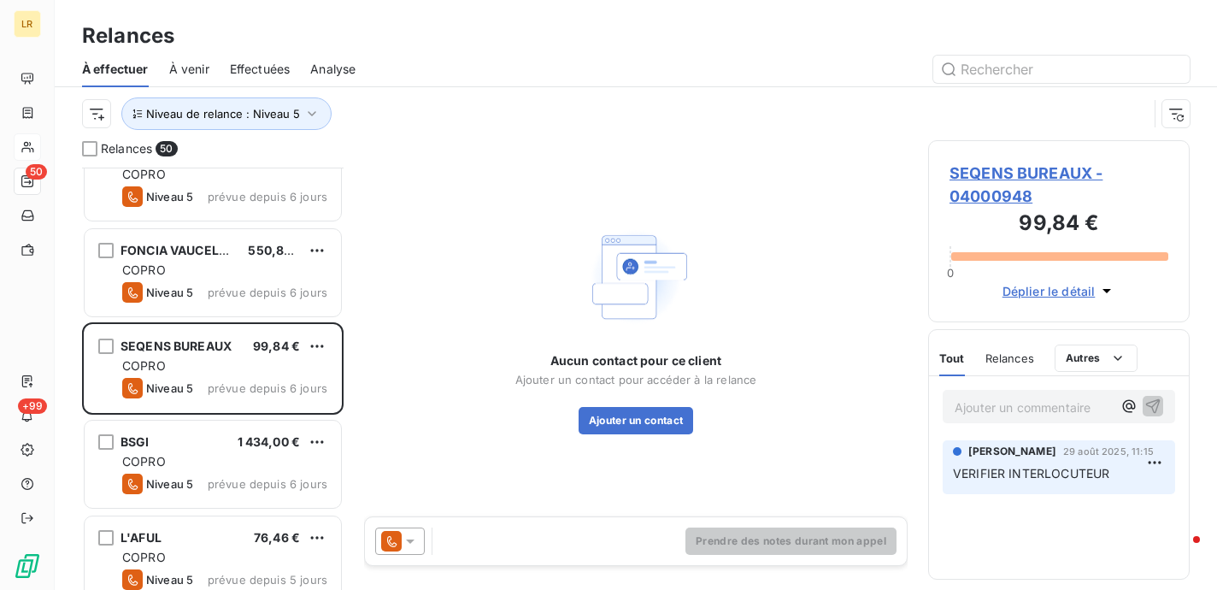
click at [1015, 356] on span "Relances" at bounding box center [1009, 358] width 49 height 14
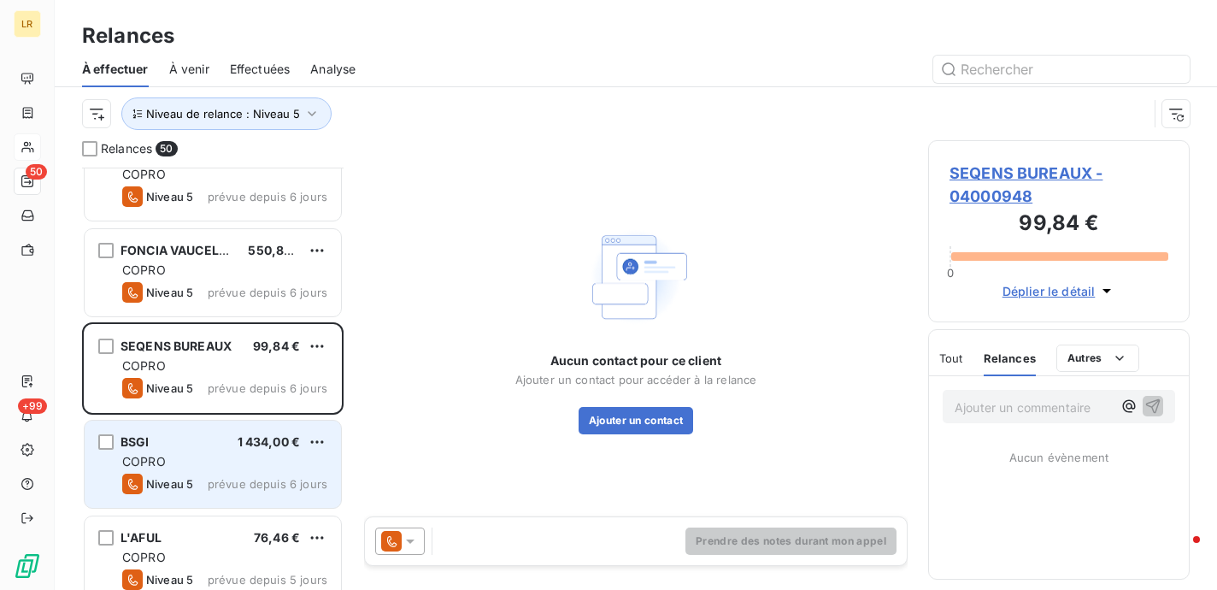
click at [192, 438] on div "BSGI 1 434,00 €" at bounding box center [224, 441] width 205 height 15
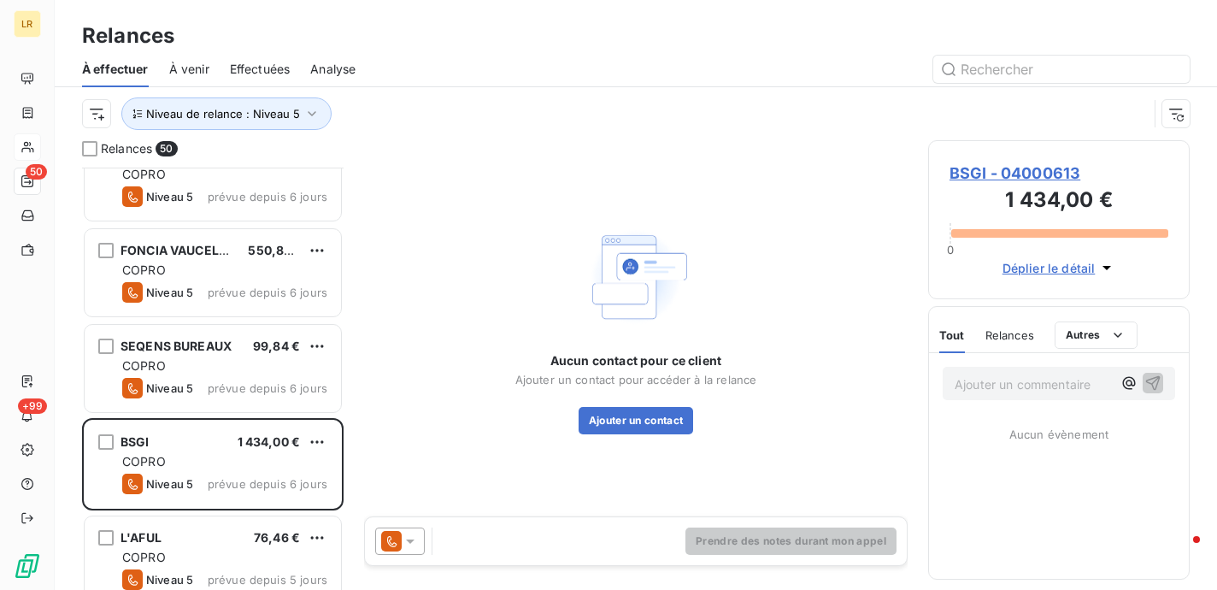
click at [1016, 338] on span "Relances" at bounding box center [1009, 335] width 49 height 14
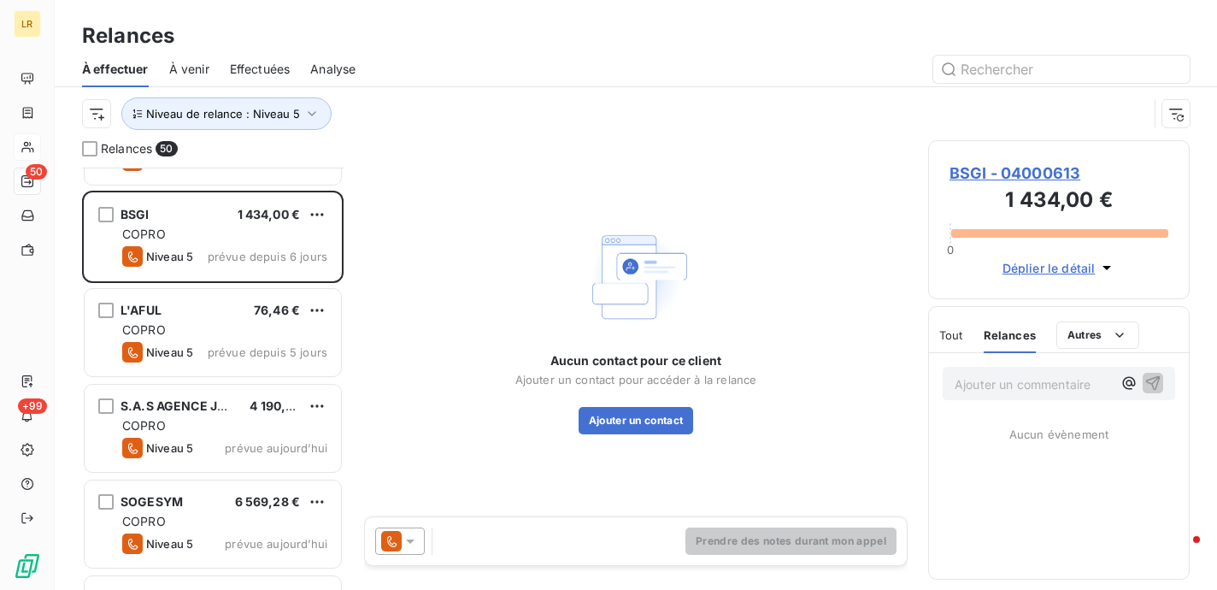
scroll to position [3931, 0]
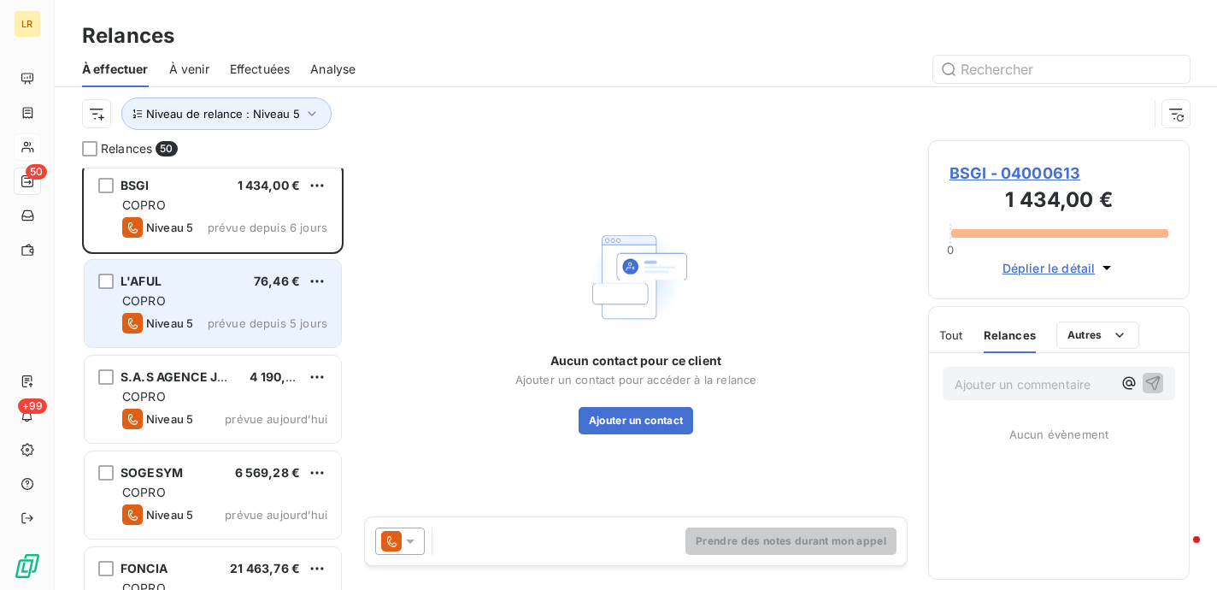
click at [197, 314] on div "Niveau 5 prévue depuis 5 jours" at bounding box center [224, 323] width 205 height 21
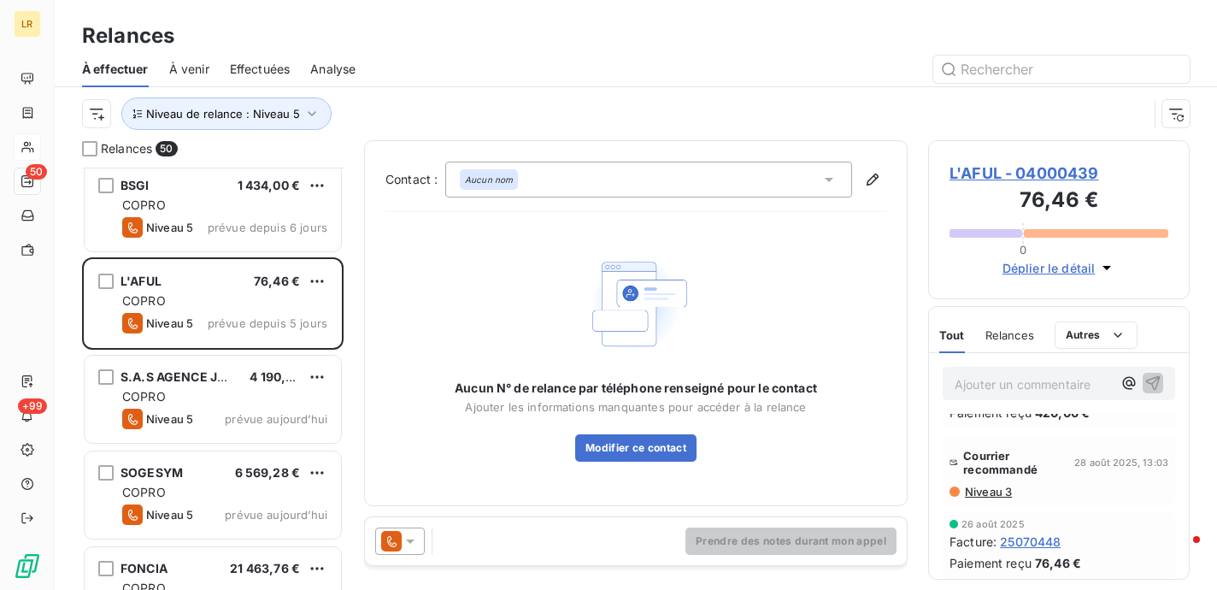
scroll to position [85, 0]
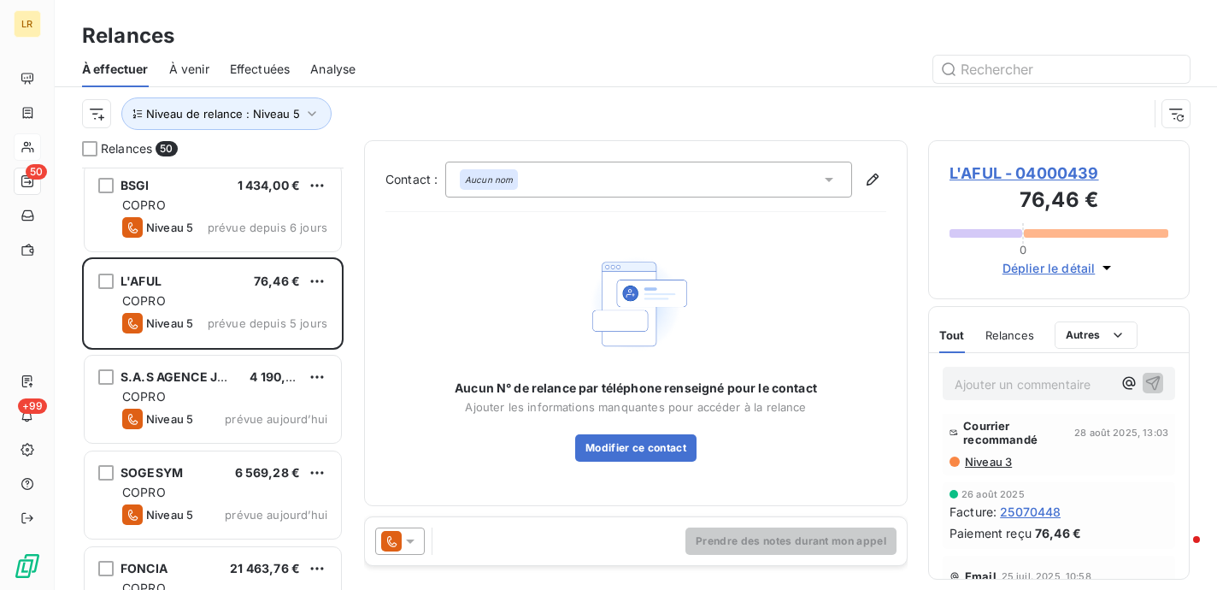
click at [974, 458] on span "Niveau 3" at bounding box center [987, 462] width 49 height 14
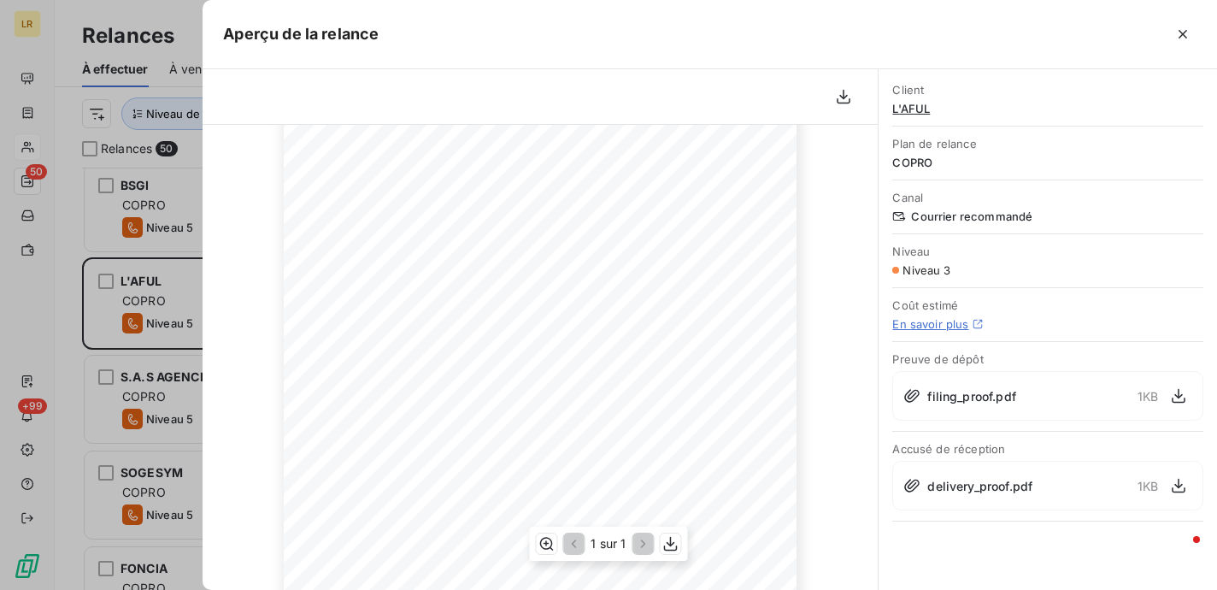
scroll to position [342, 0]
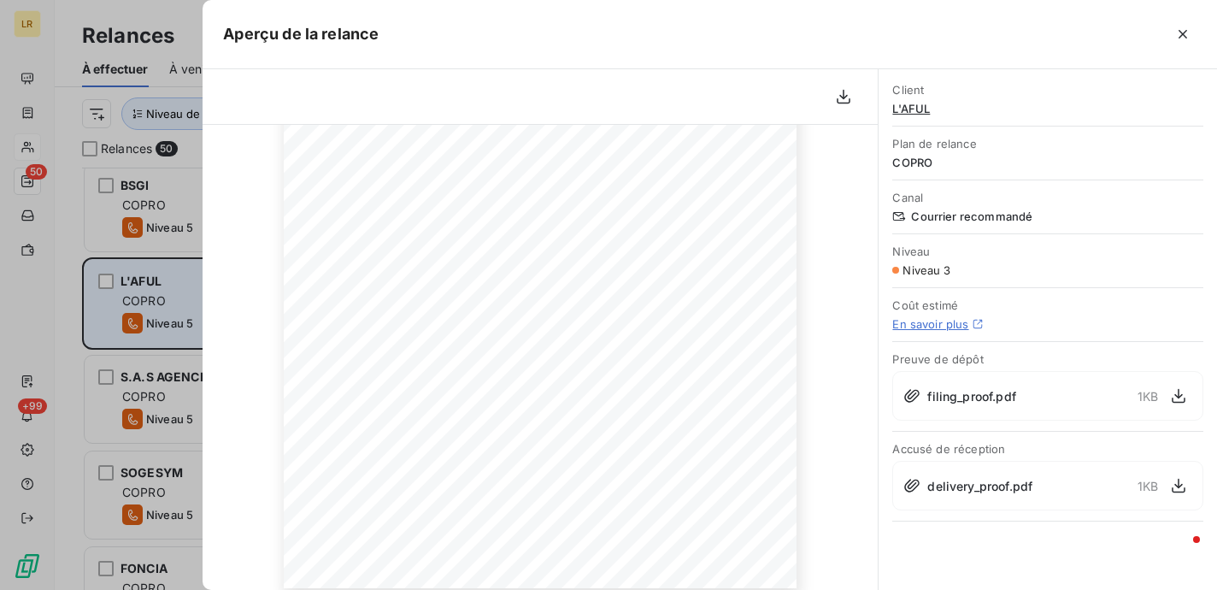
click at [185, 279] on div at bounding box center [608, 295] width 1217 height 590
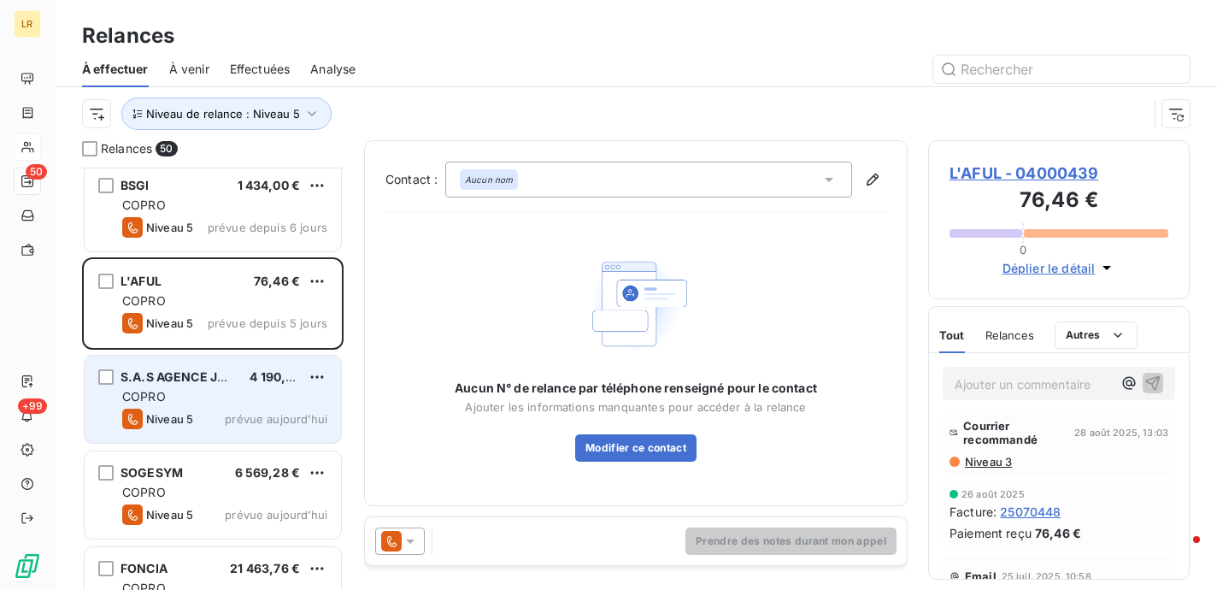
click at [185, 391] on div "COPRO" at bounding box center [224, 396] width 205 height 17
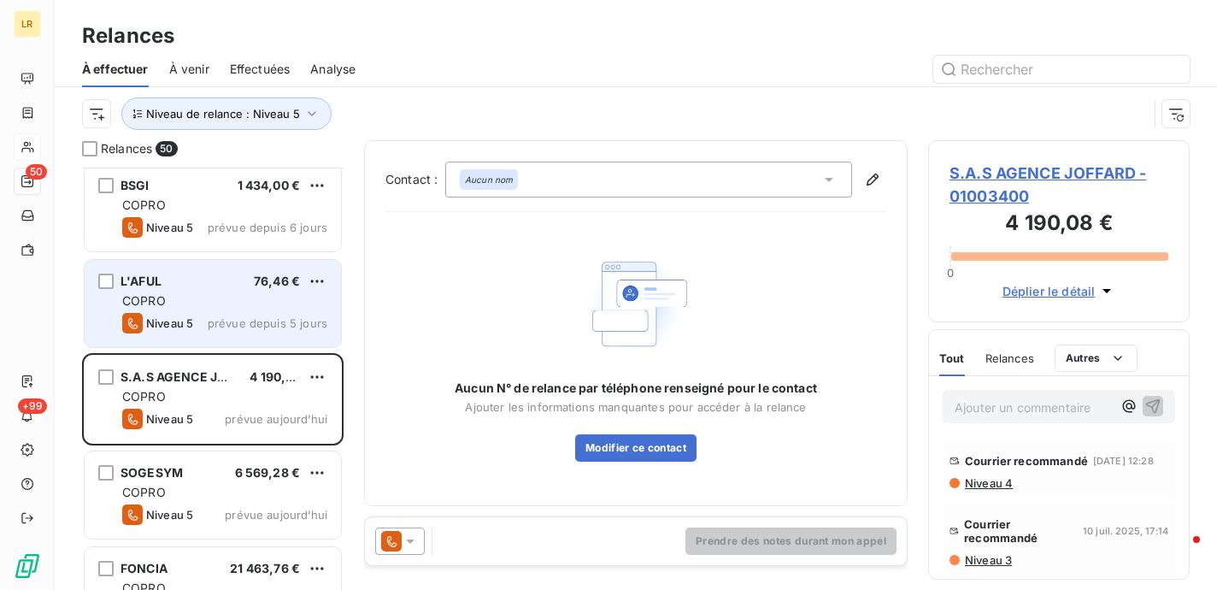
scroll to position [4187, 0]
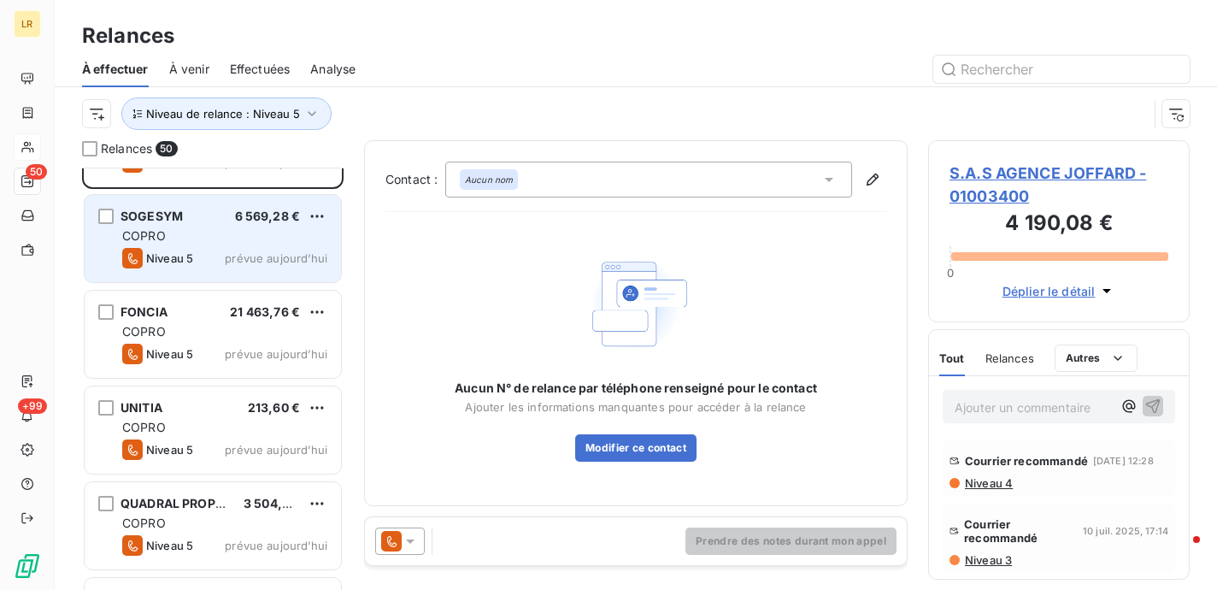
click at [195, 242] on div "COPRO" at bounding box center [224, 235] width 205 height 17
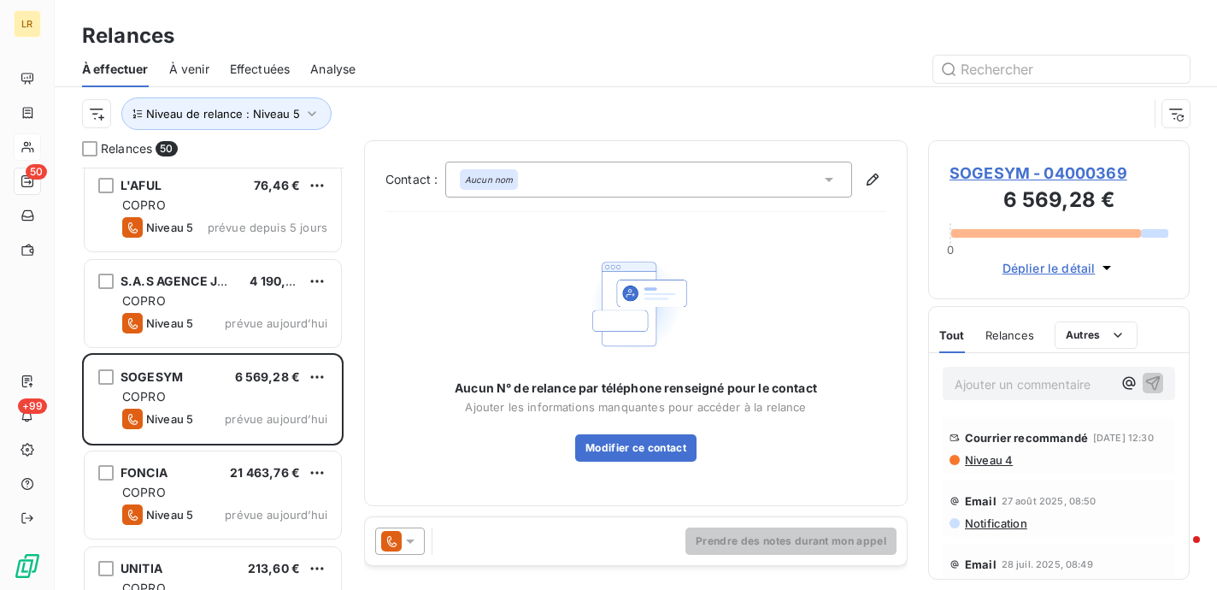
scroll to position [4017, 0]
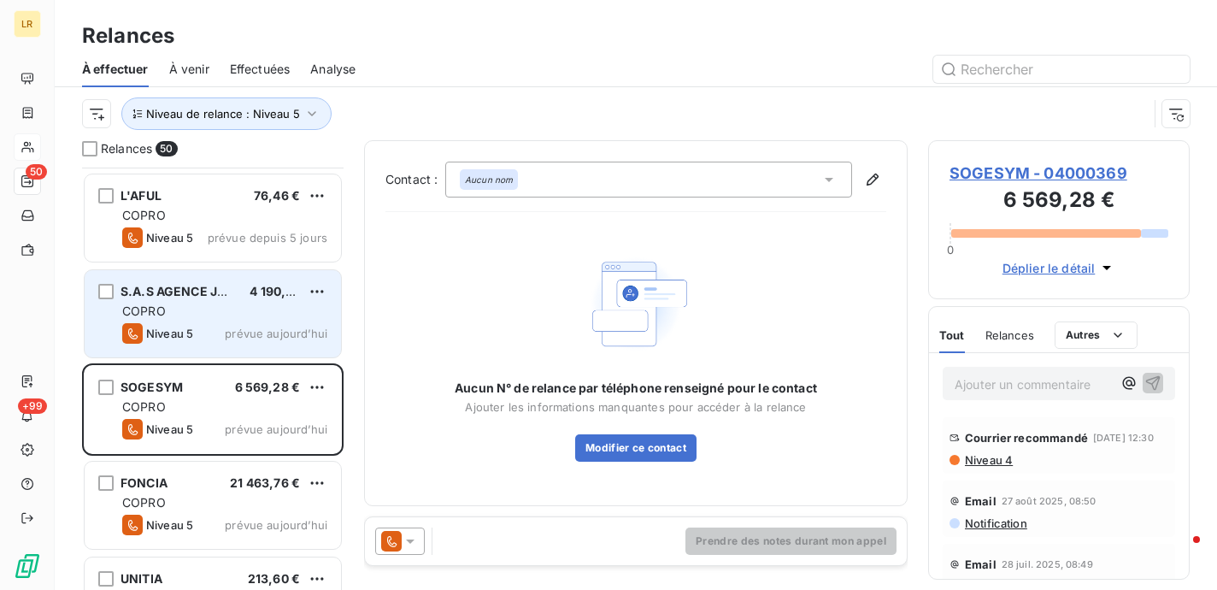
click at [206, 303] on div "COPRO" at bounding box center [224, 311] width 205 height 17
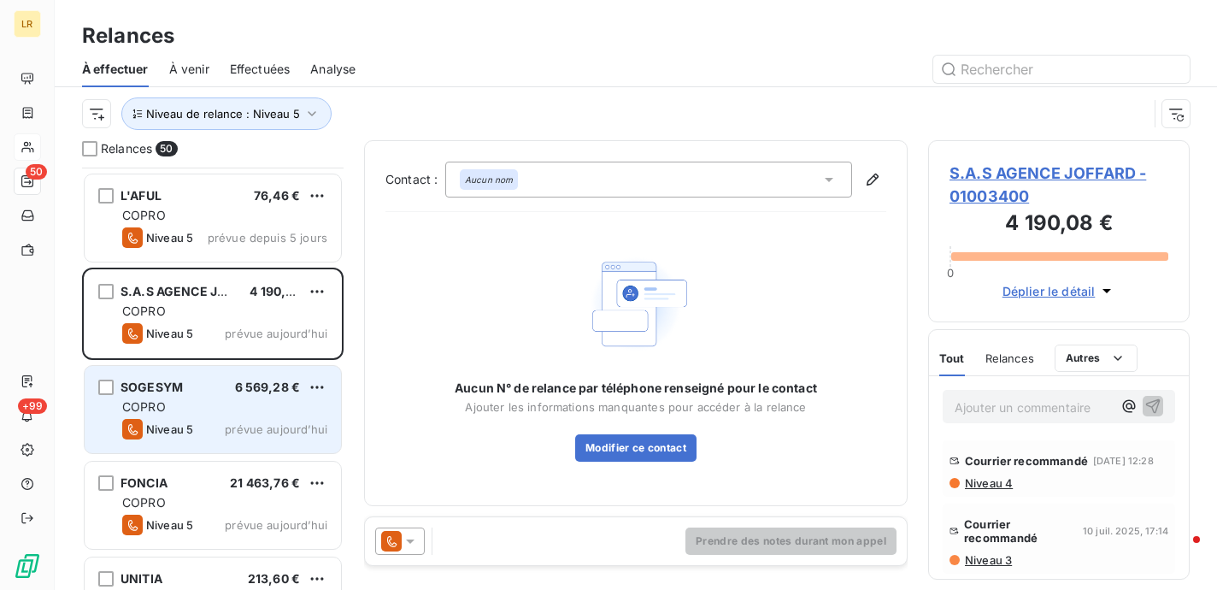
click at [217, 395] on div "SOGESYM 6 569,28 € COPRO Niveau 5 prévue aujourd’hui" at bounding box center [213, 409] width 256 height 87
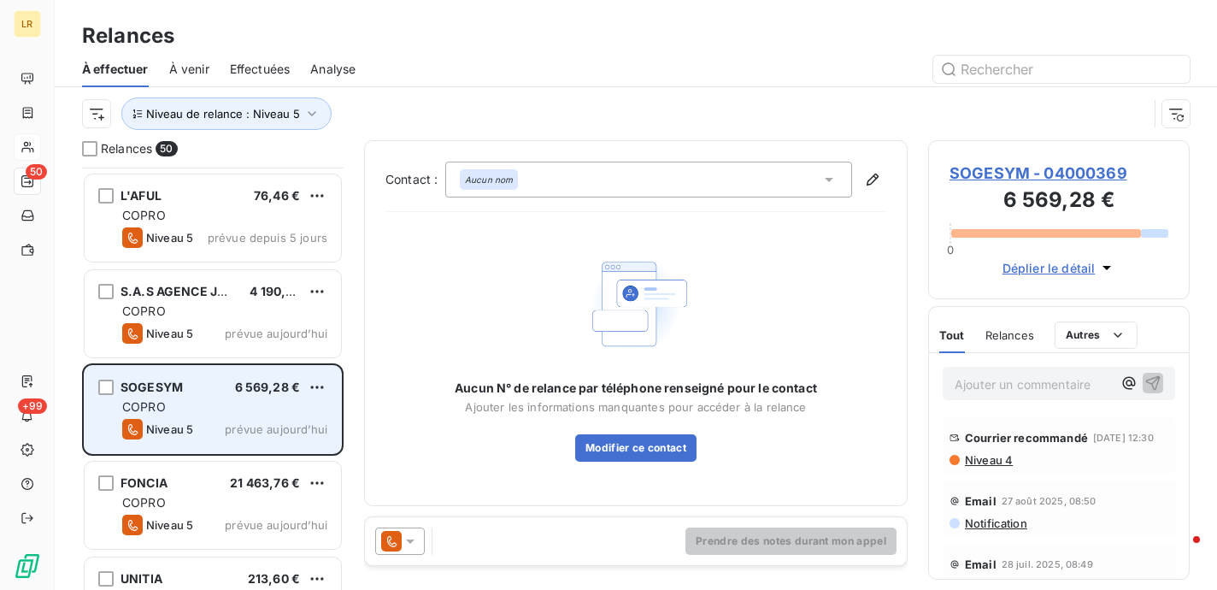
click at [182, 406] on div "COPRO" at bounding box center [224, 406] width 205 height 17
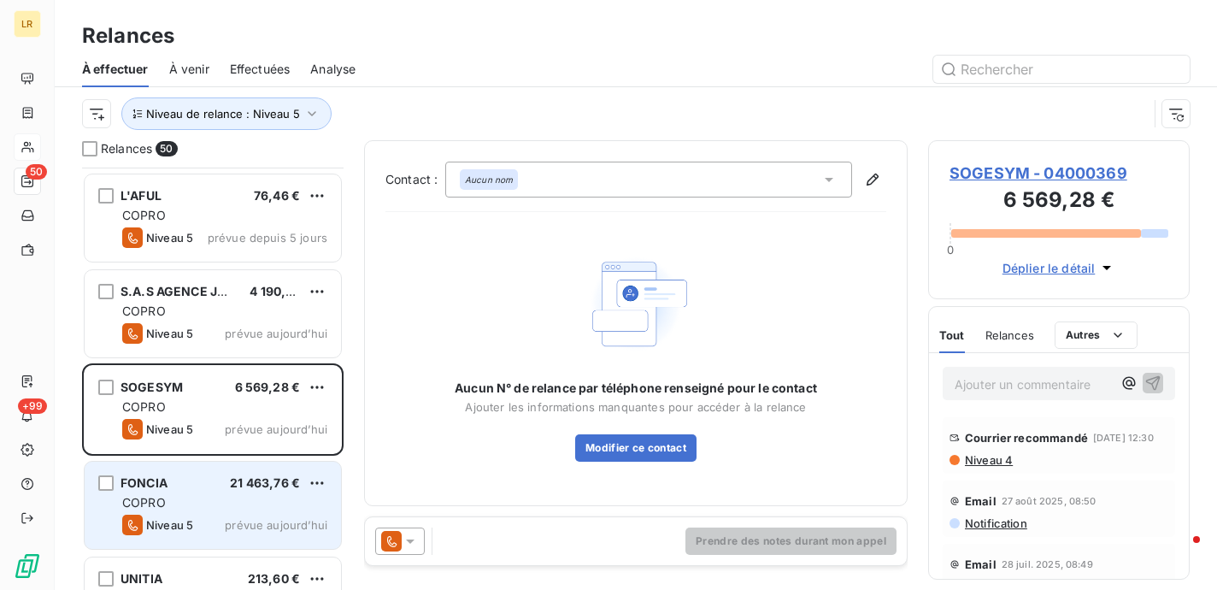
click at [175, 498] on div "COPRO" at bounding box center [224, 502] width 205 height 17
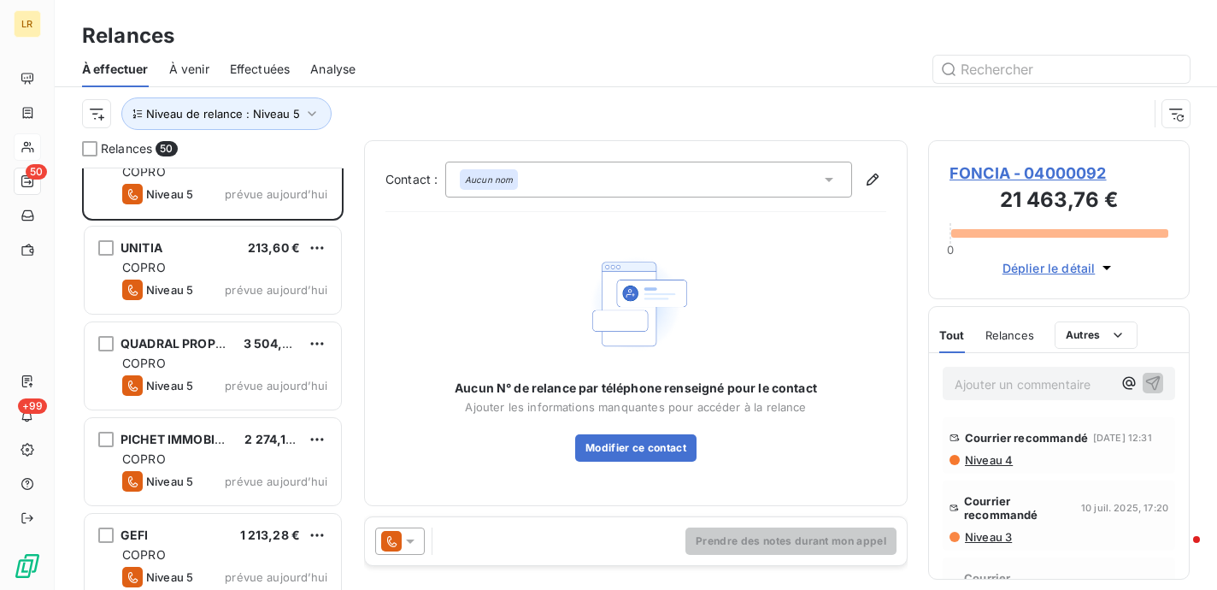
scroll to position [4358, 0]
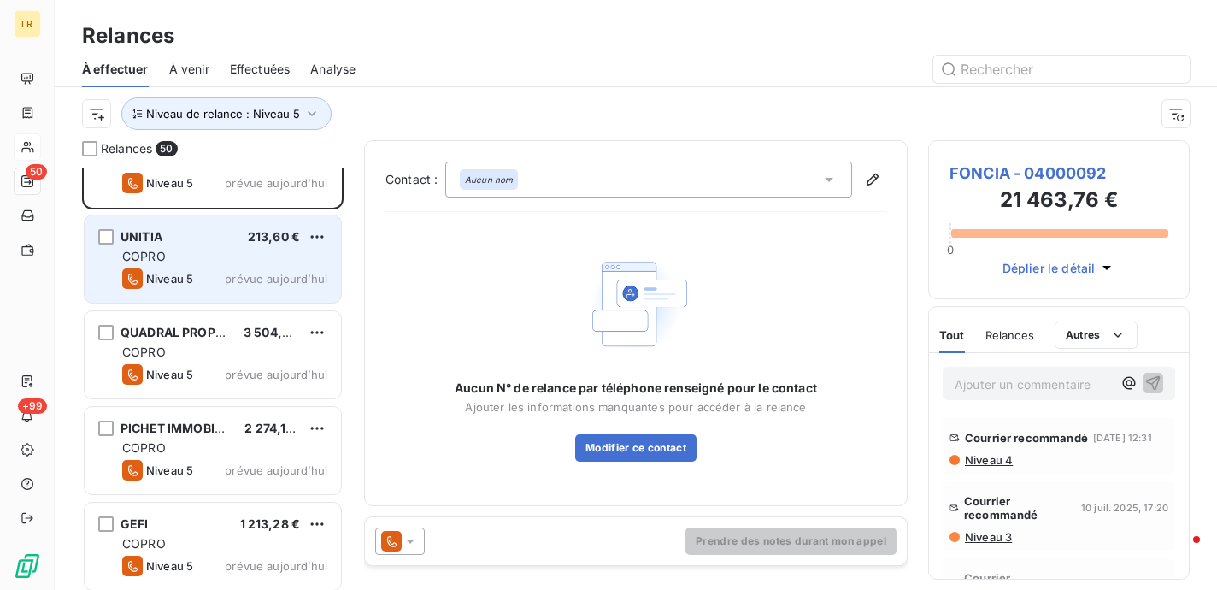
click at [222, 256] on div "COPRO" at bounding box center [224, 256] width 205 height 17
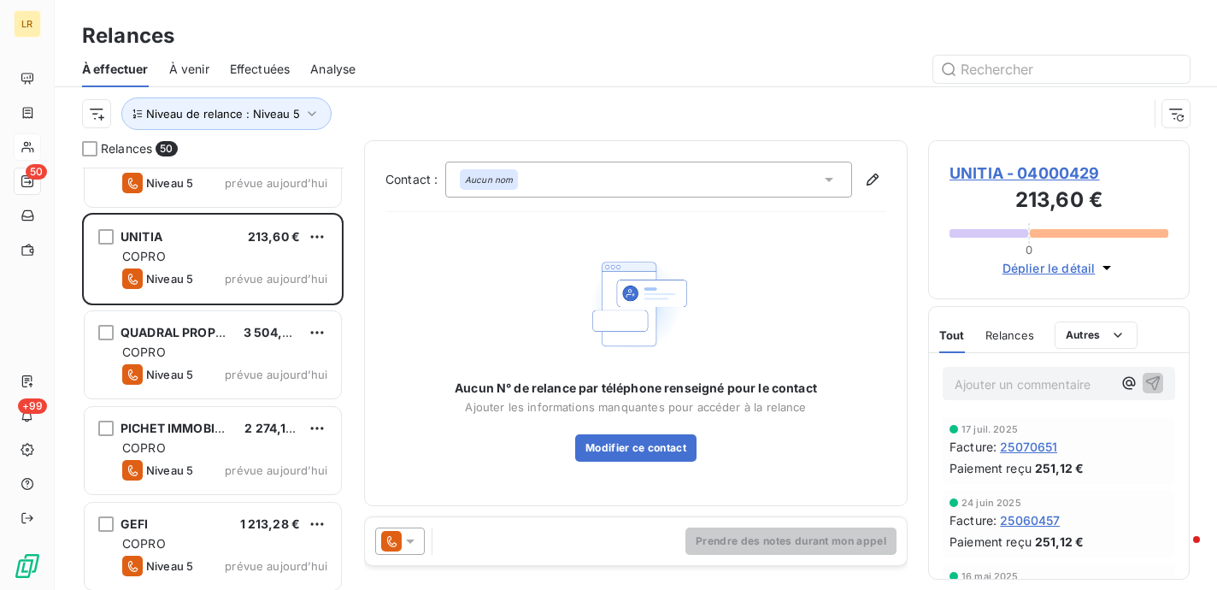
click at [1019, 333] on span "Relances" at bounding box center [1009, 335] width 49 height 14
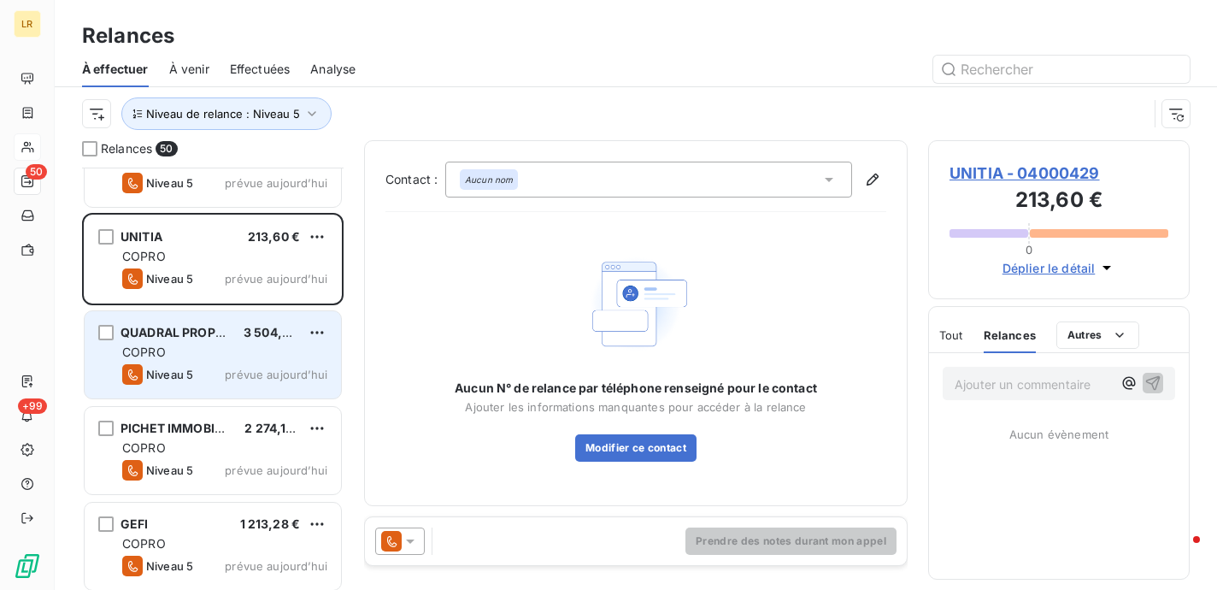
click at [154, 361] on div "QUADRAL PROPERTY 3 504,48 € COPRO Niveau 5 prévue aujourd’hui" at bounding box center [213, 354] width 256 height 87
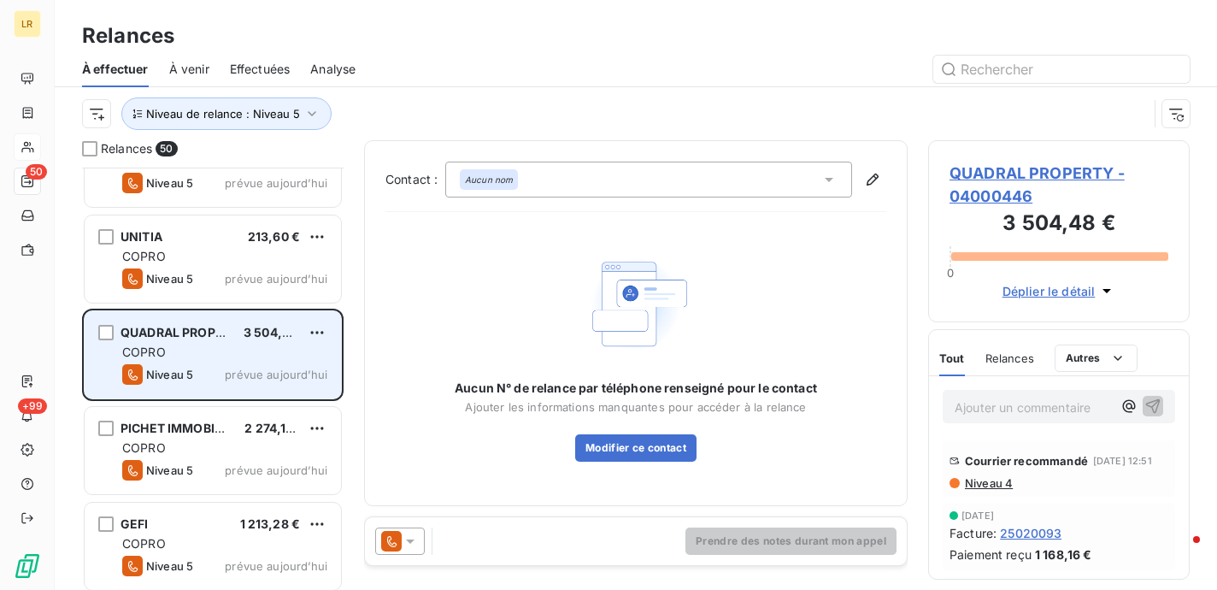
scroll to position [4364, 0]
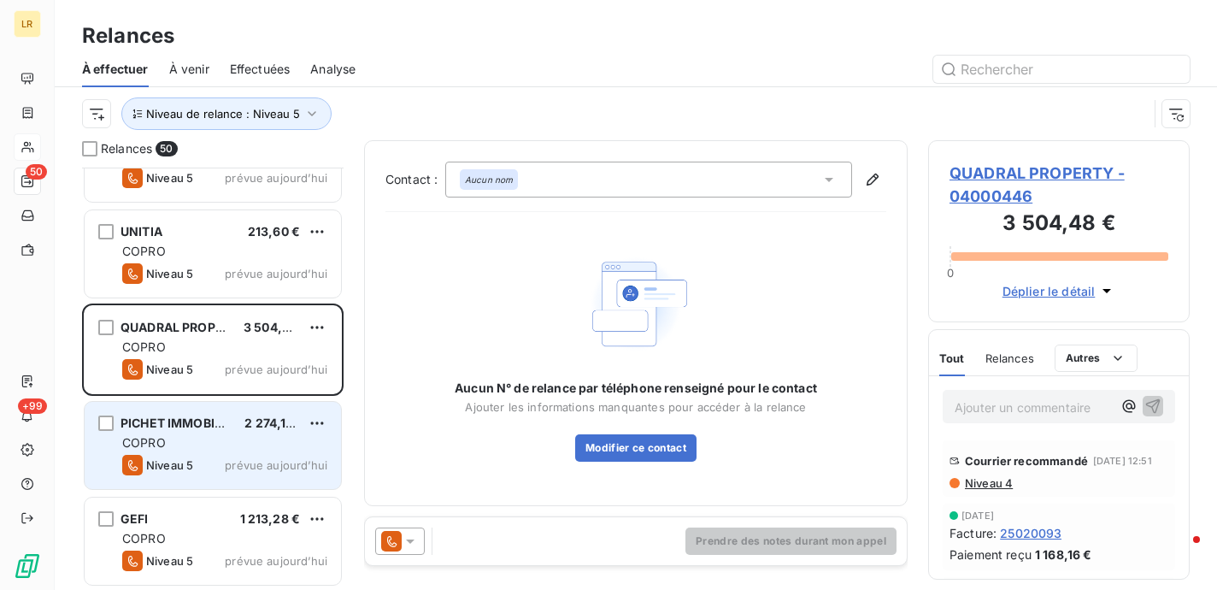
click at [197, 442] on div "COPRO" at bounding box center [224, 442] width 205 height 17
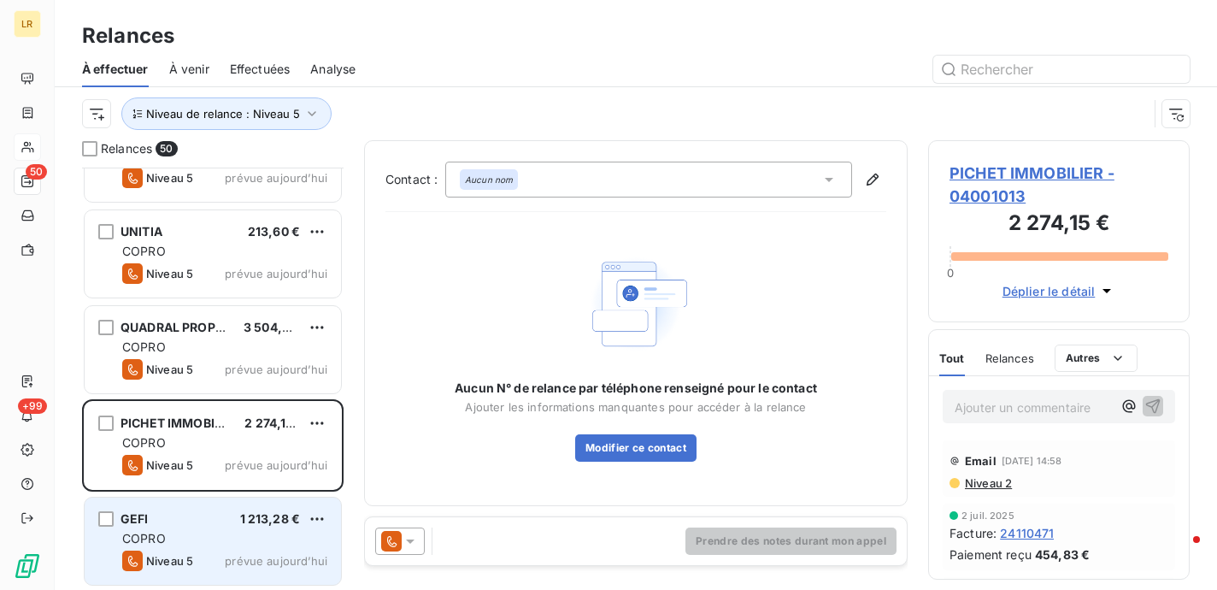
click at [190, 531] on div "COPRO" at bounding box center [224, 538] width 205 height 17
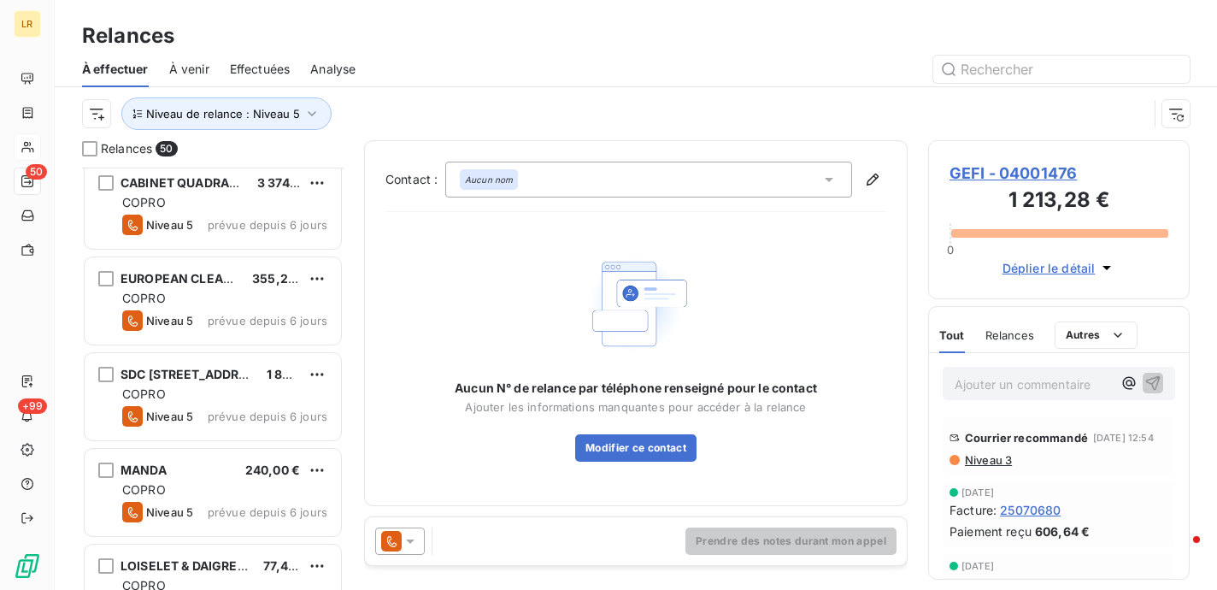
scroll to position [2911, 0]
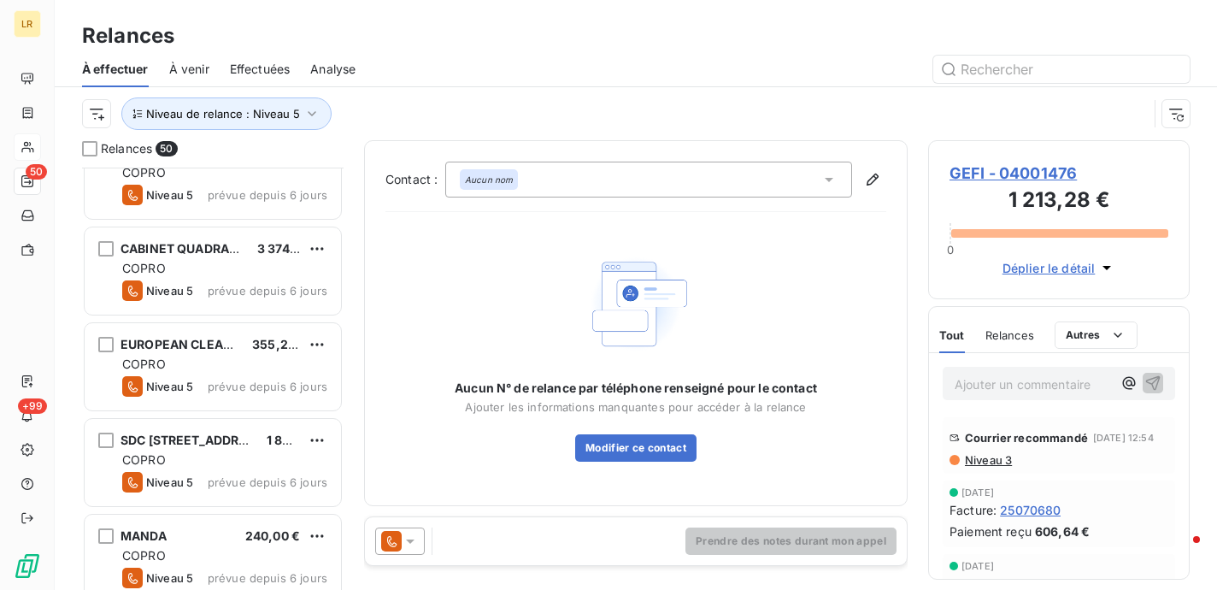
click at [256, 66] on span "Effectuées" at bounding box center [260, 69] width 61 height 17
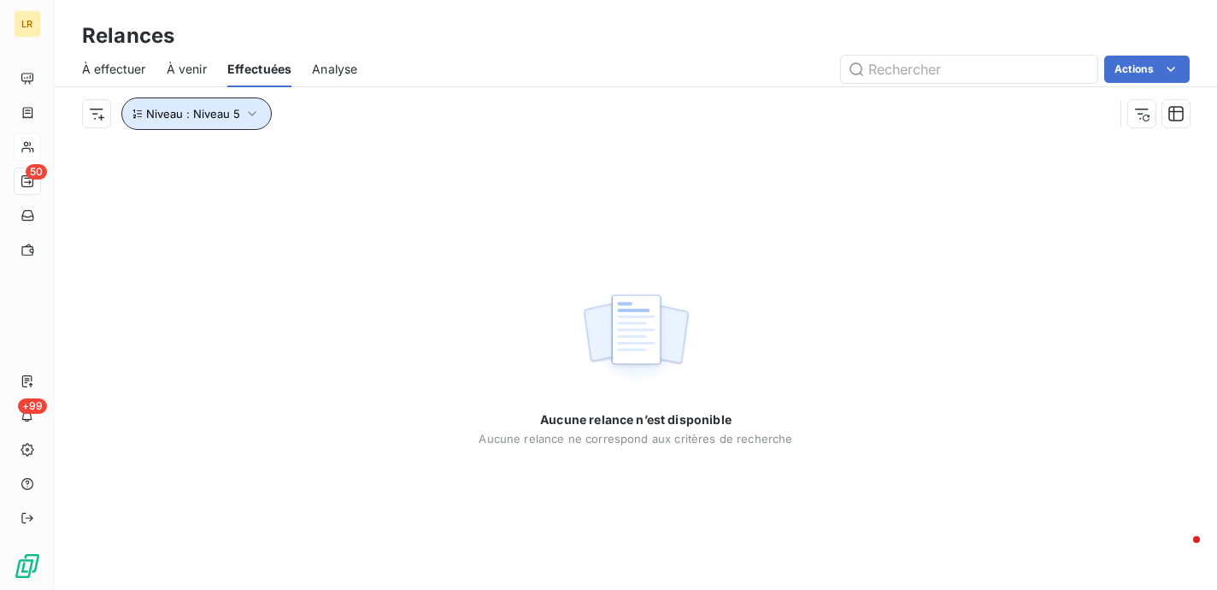
click at [251, 113] on icon "button" at bounding box center [252, 113] width 9 height 5
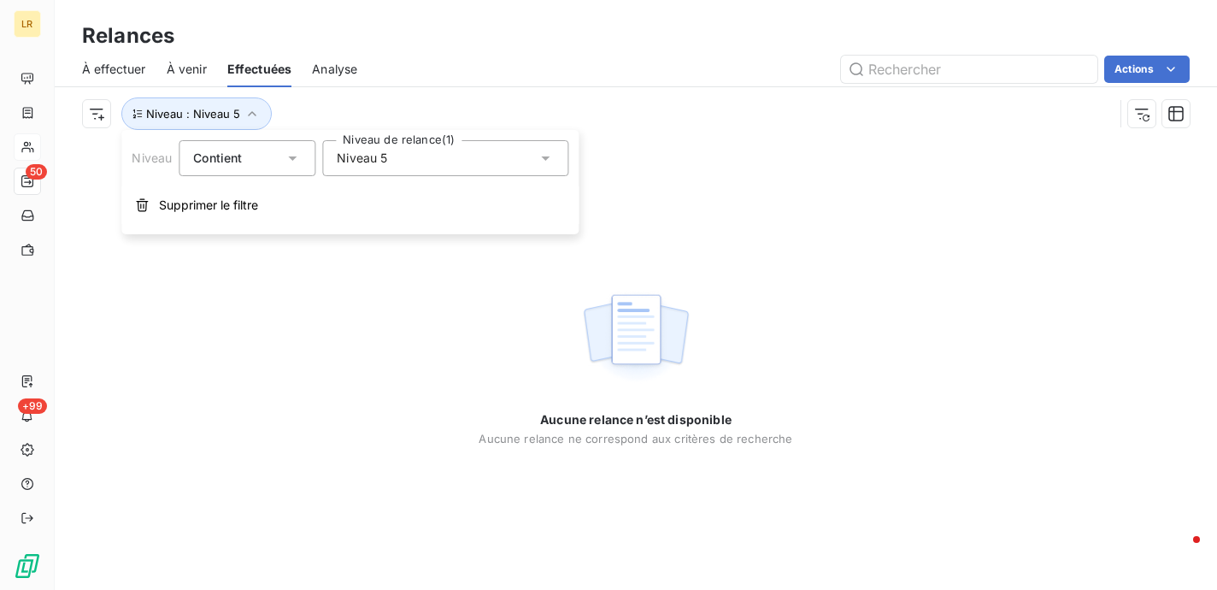
click at [544, 153] on icon at bounding box center [545, 158] width 17 height 17
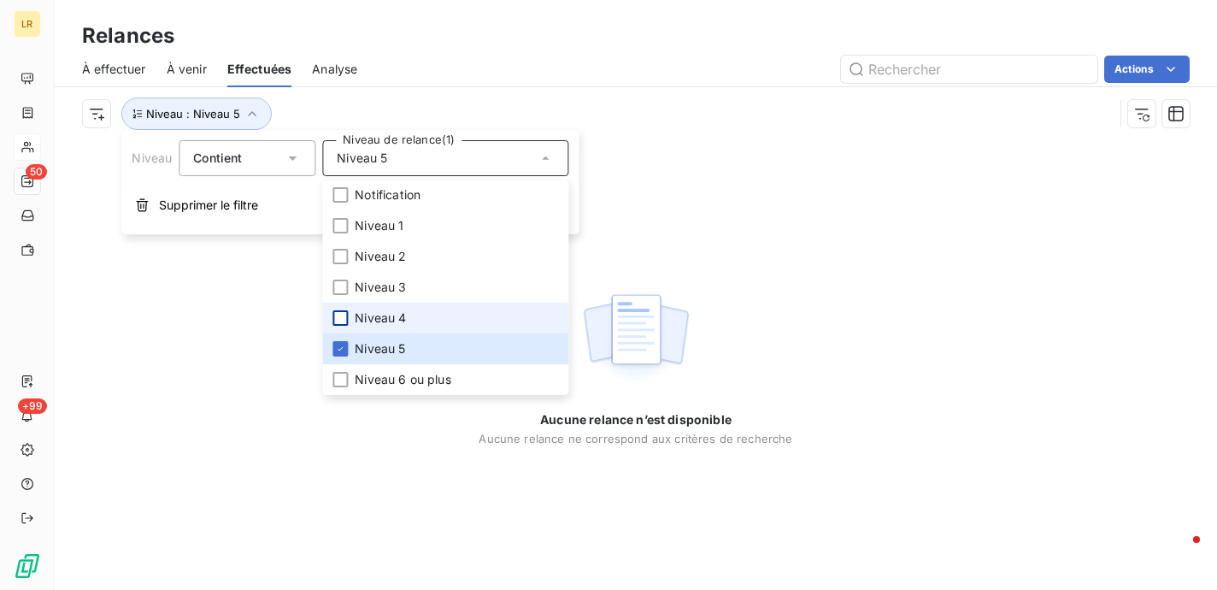
click at [340, 310] on div at bounding box center [339, 317] width 15 height 15
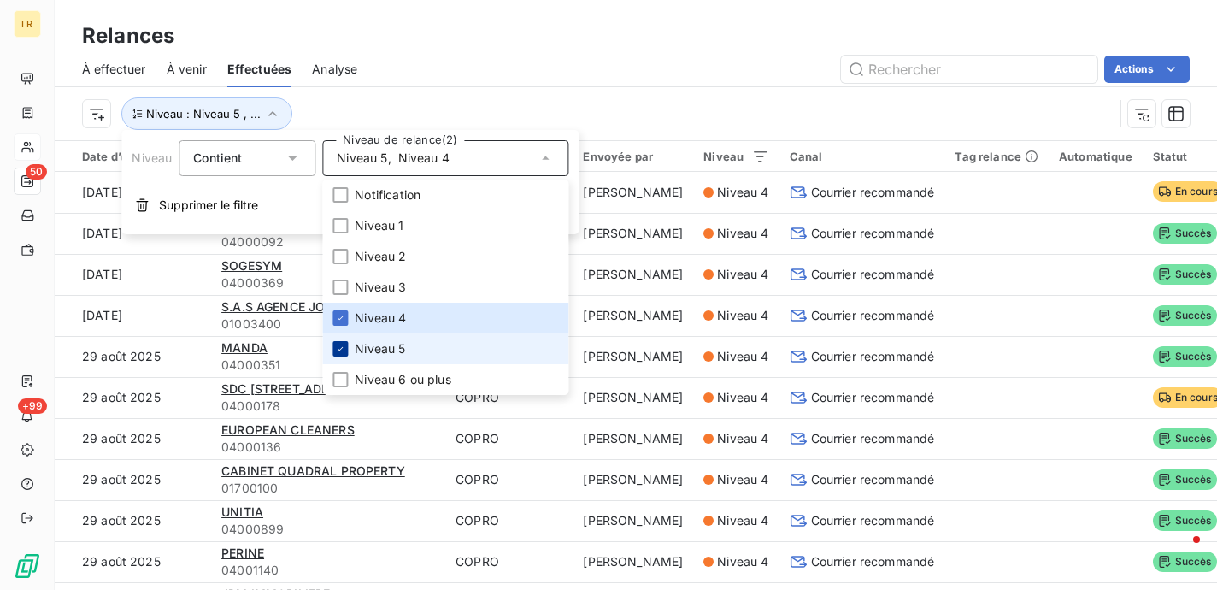
click at [338, 348] on icon at bounding box center [340, 349] width 10 height 10
click at [672, 79] on div "Actions" at bounding box center [784, 69] width 812 height 27
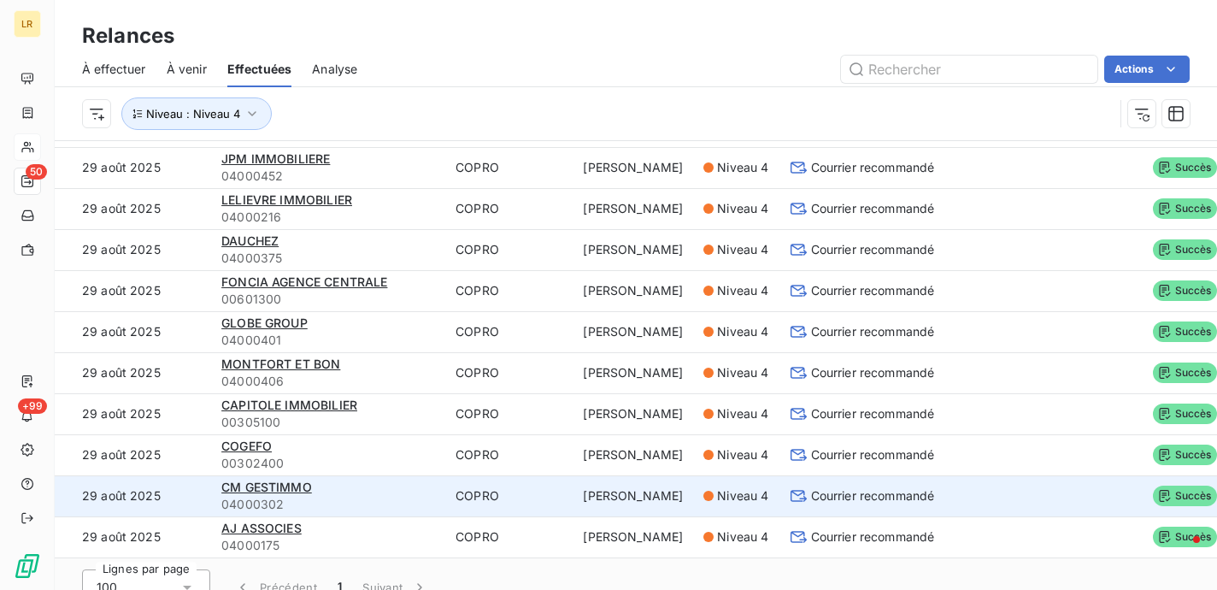
scroll to position [58, 0]
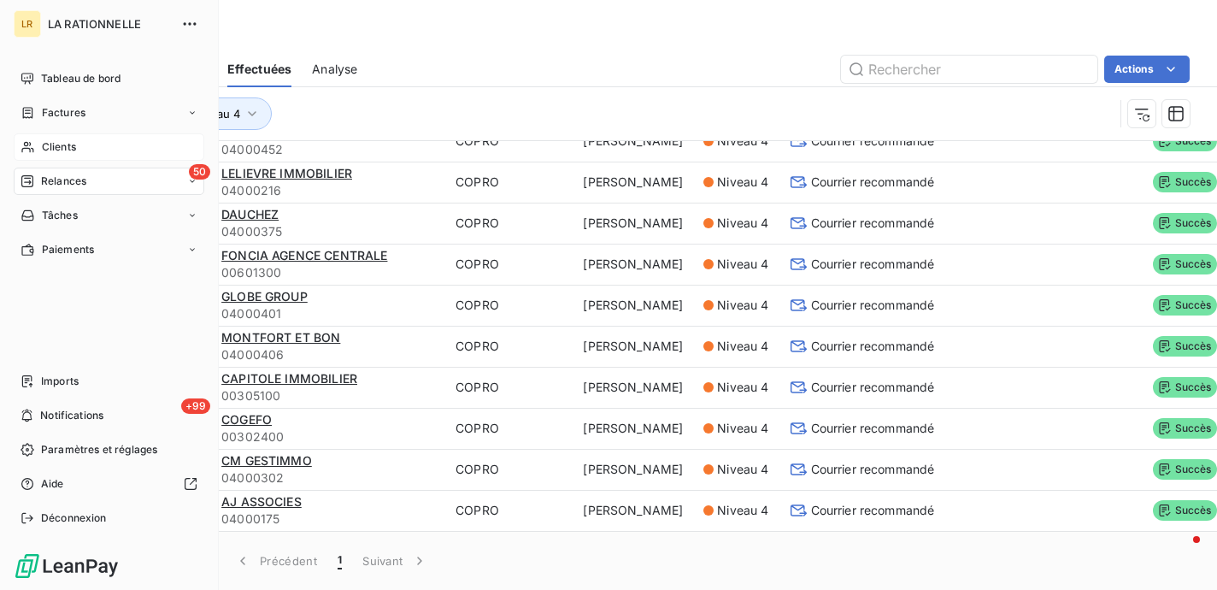
click at [65, 181] on span "Relances" at bounding box center [63, 180] width 45 height 15
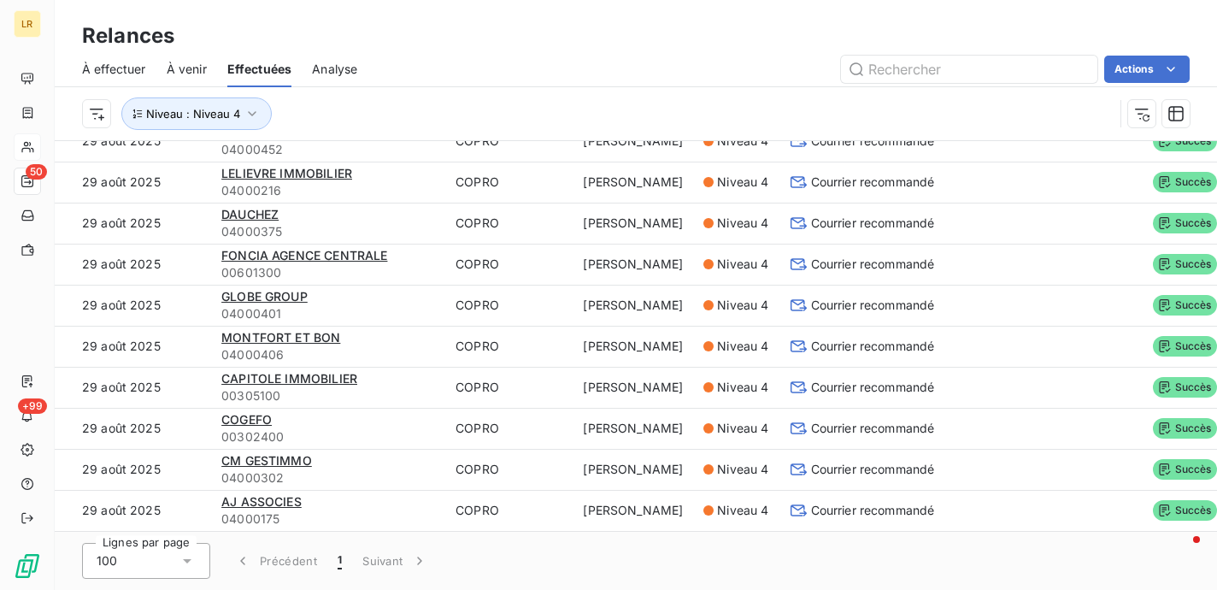
click at [120, 71] on span "À effectuer" at bounding box center [114, 69] width 64 height 17
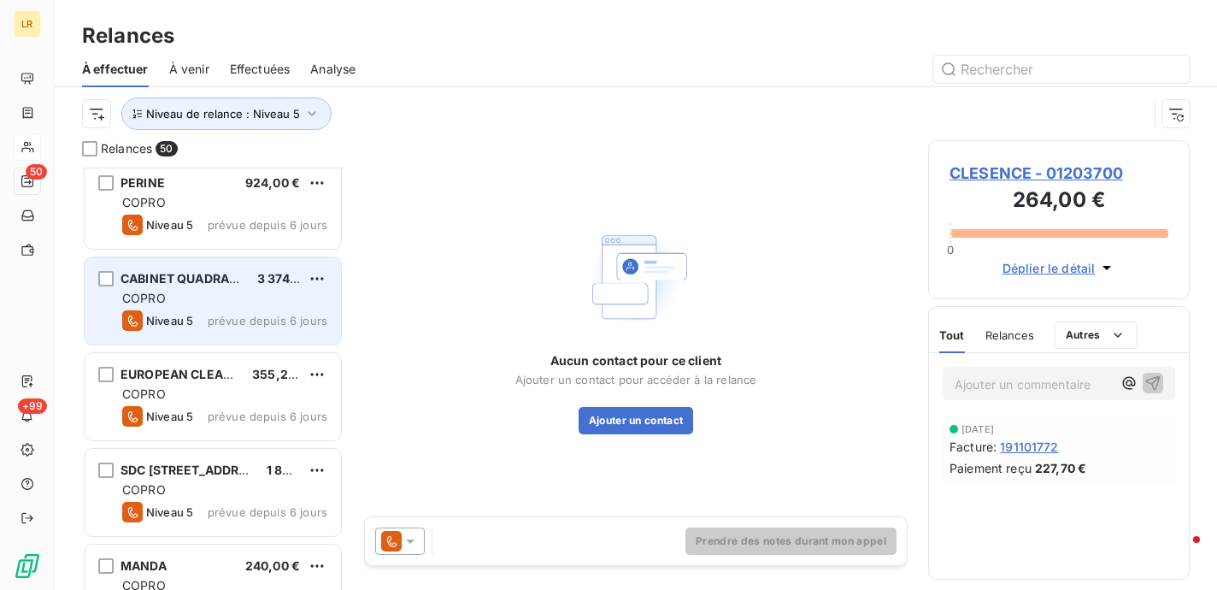
scroll to position [2906, 0]
